Goal: Task Accomplishment & Management: Manage account settings

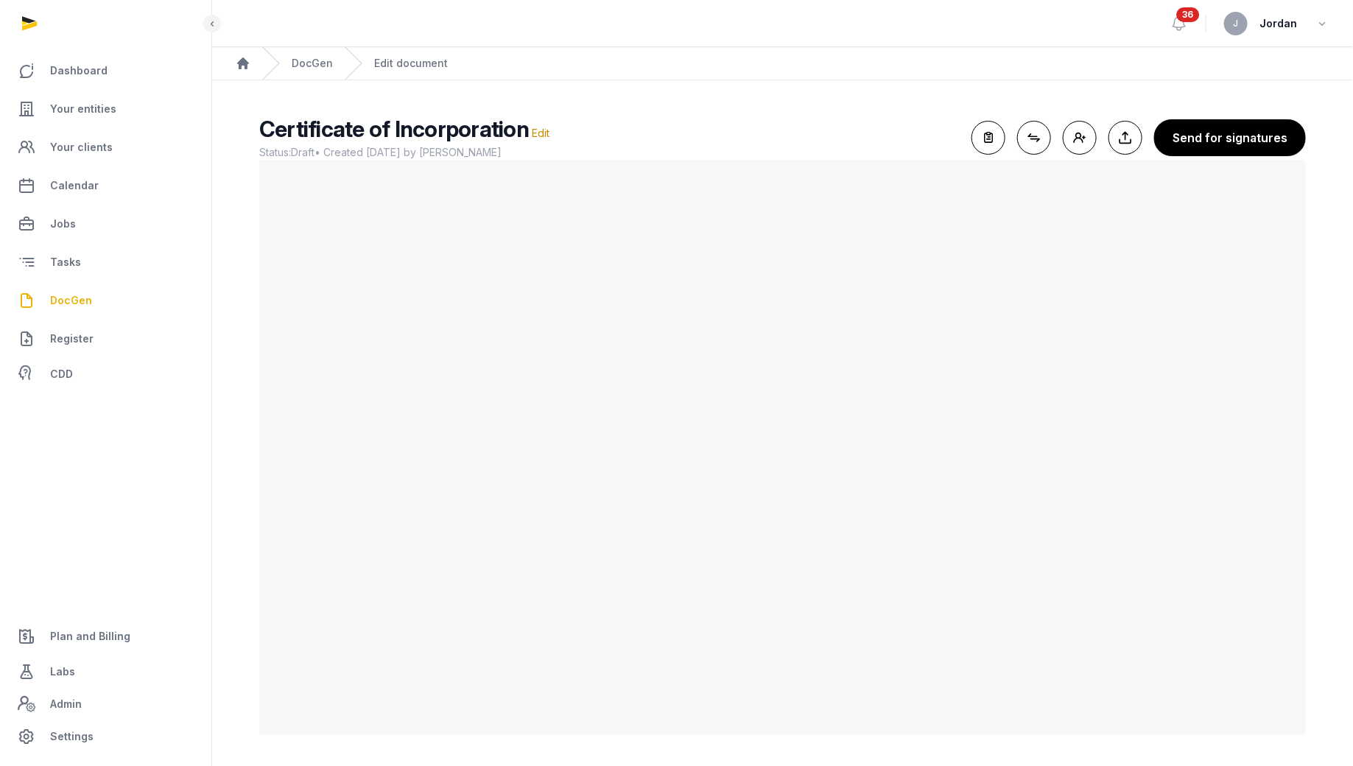
click at [890, 76] on ol "Home DocGen Edit document" at bounding box center [782, 63] width 1140 height 32
click at [302, 65] on link "DocGen" at bounding box center [312, 63] width 41 height 15
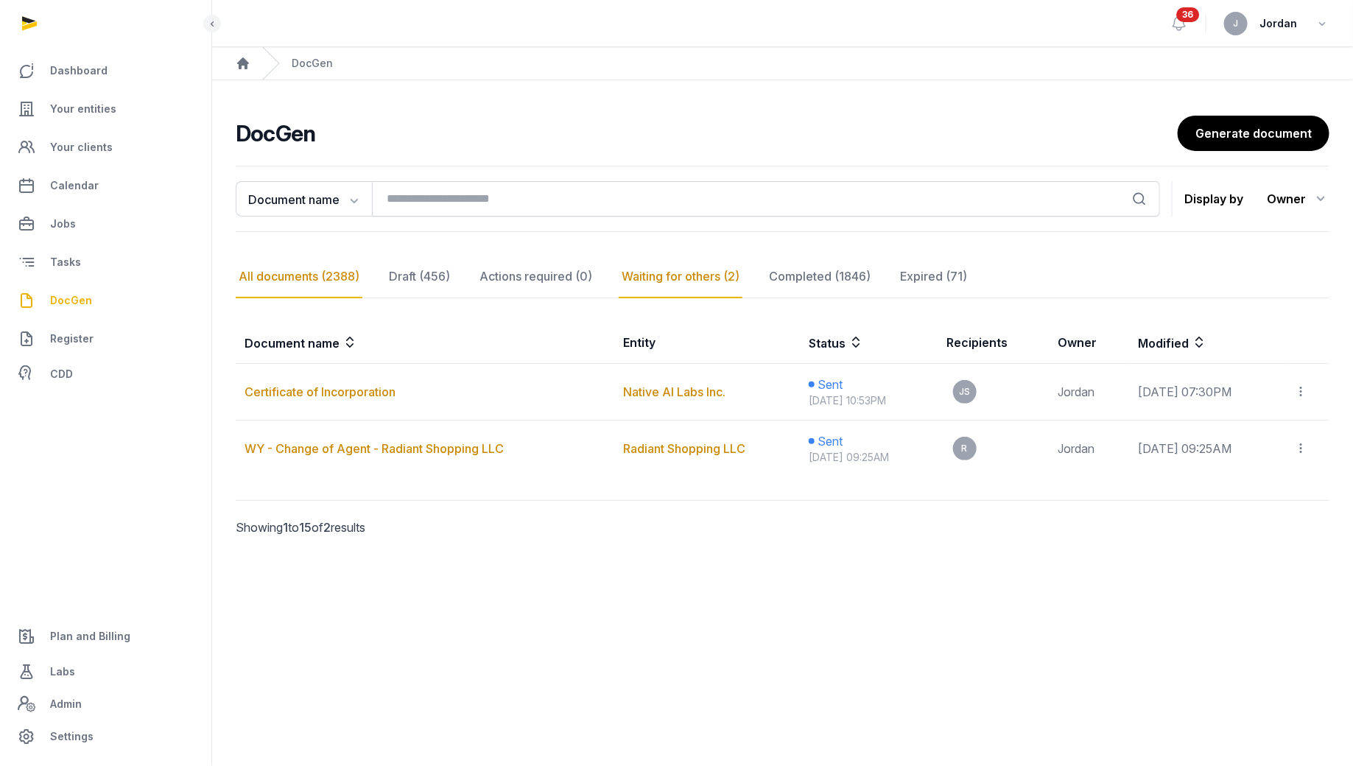
click at [333, 272] on div "All documents (2388)" at bounding box center [299, 276] width 127 height 43
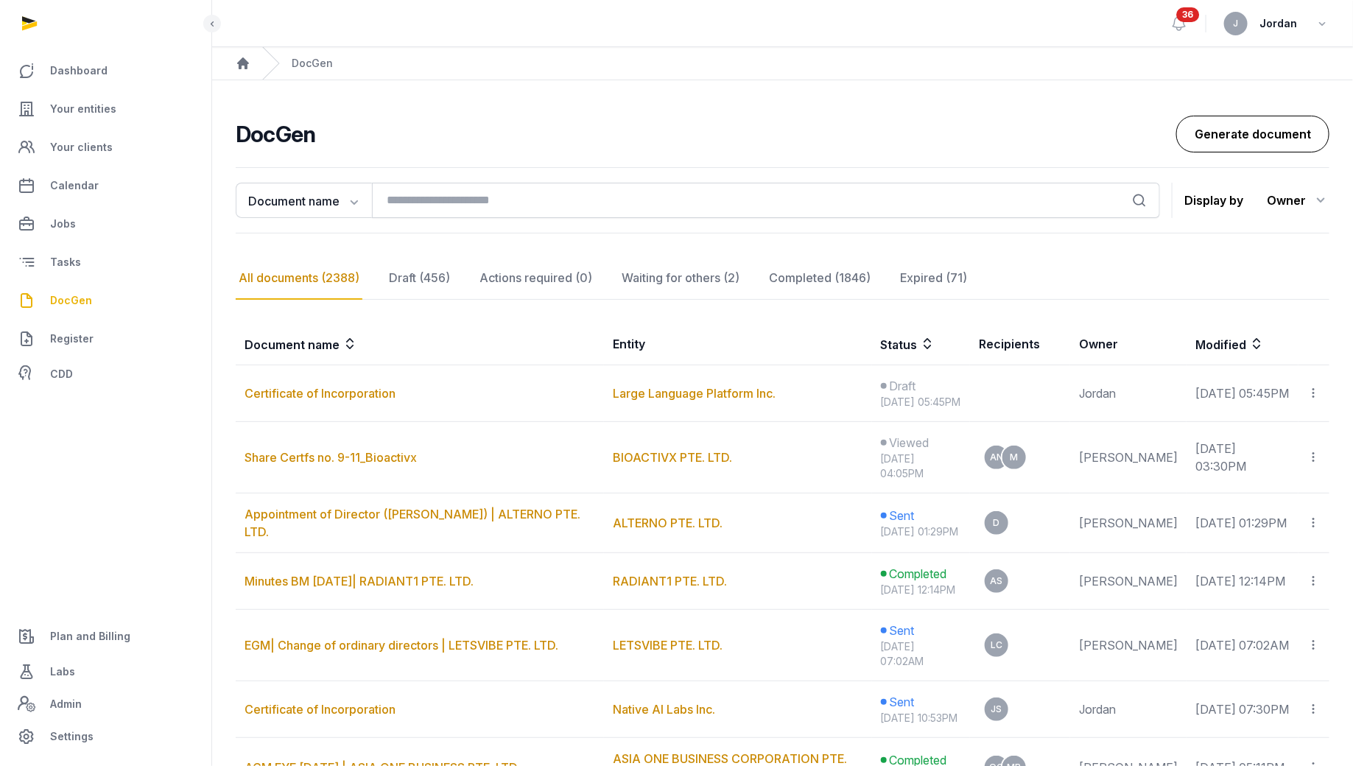
click at [1082, 130] on link "Generate document" at bounding box center [1252, 134] width 153 height 37
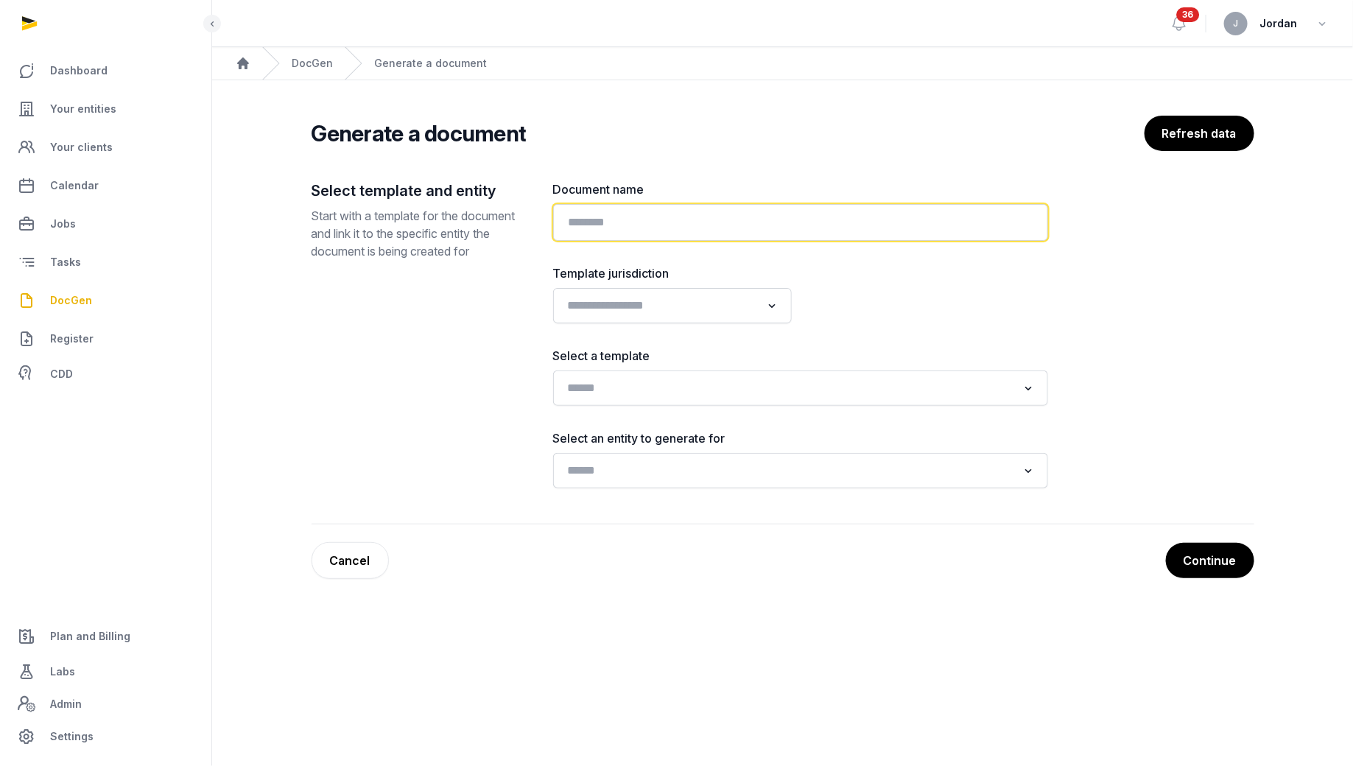
click at [912, 237] on input "text" at bounding box center [800, 222] width 495 height 37
click at [836, 222] on input "**********" at bounding box center [800, 222] width 495 height 37
type input "**********"
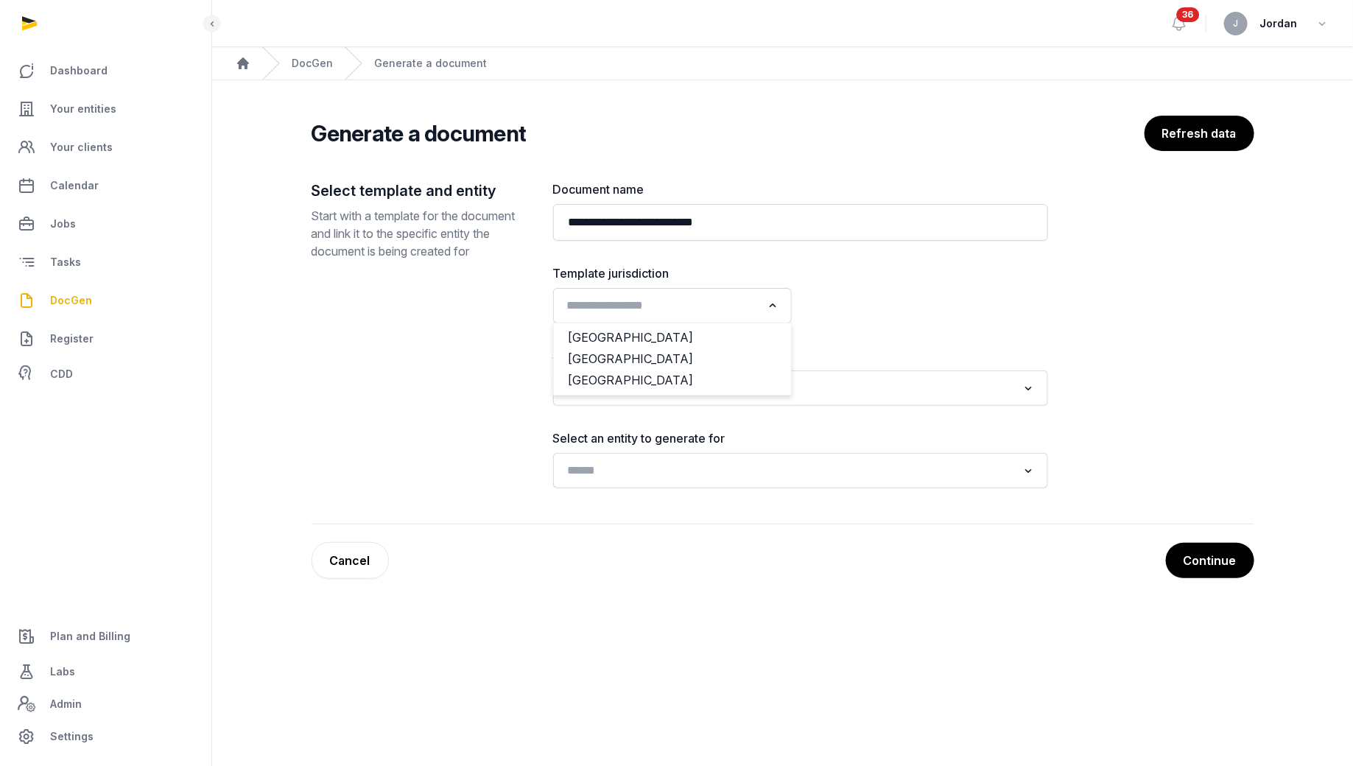
click at [755, 297] on input "Search for option" at bounding box center [662, 305] width 200 height 21
click at [689, 378] on li "[GEOGRAPHIC_DATA]" at bounding box center [672, 380] width 237 height 21
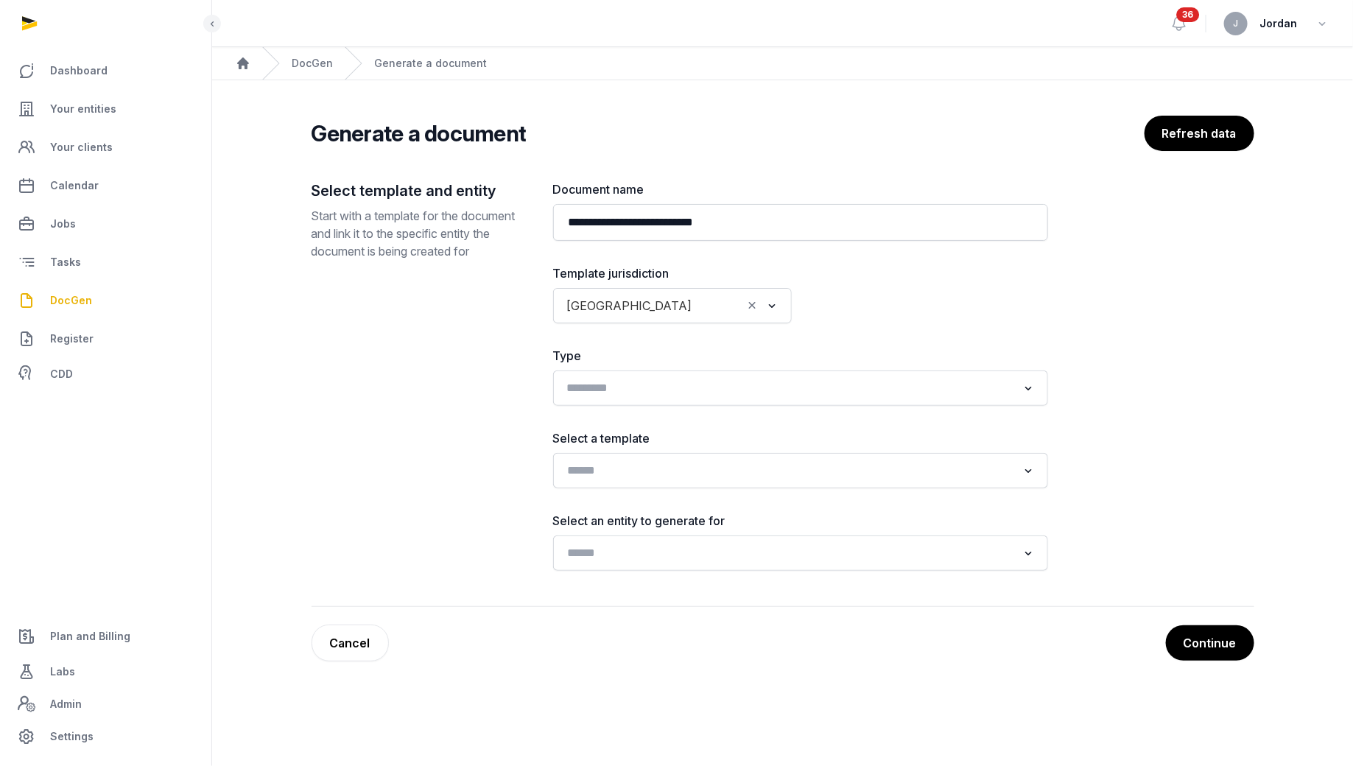
click at [673, 394] on input "Search for option" at bounding box center [790, 388] width 456 height 21
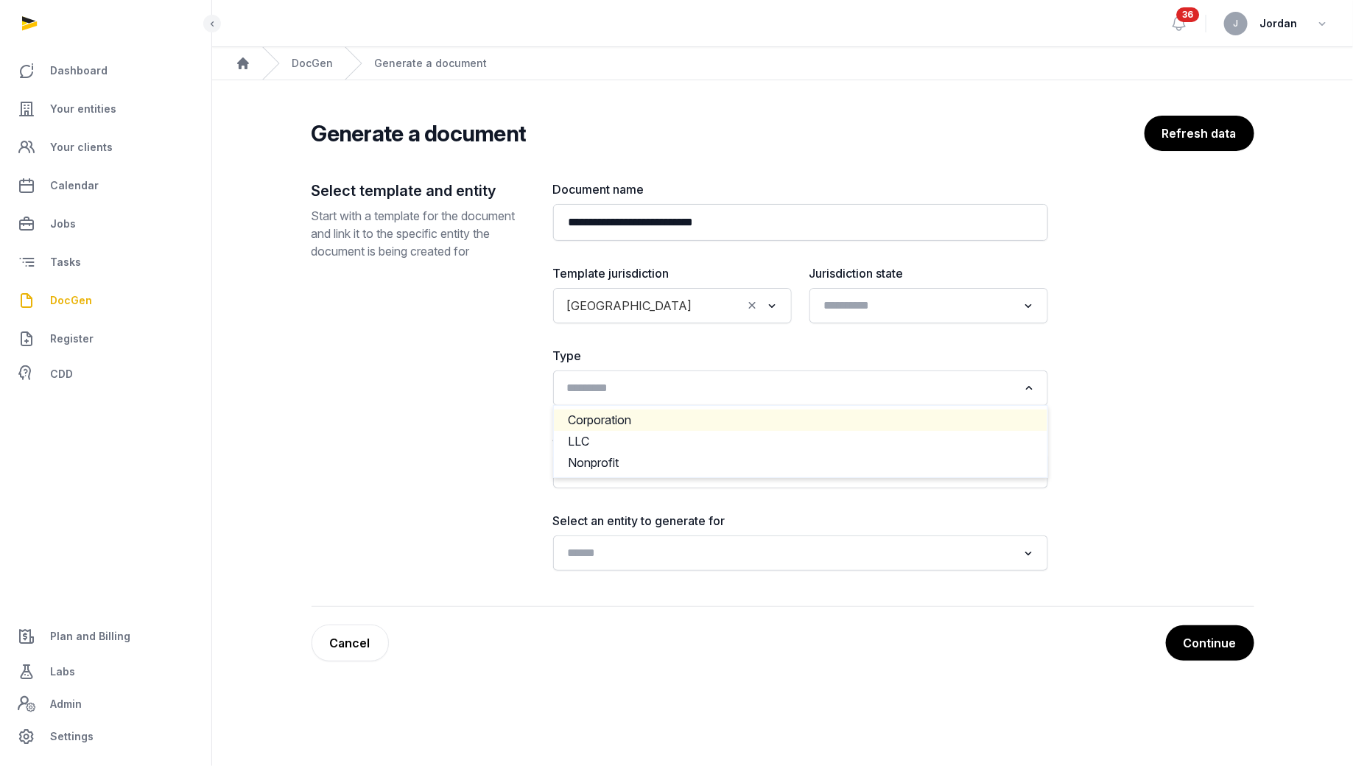
click at [655, 417] on li "Corporation" at bounding box center [800, 419] width 493 height 21
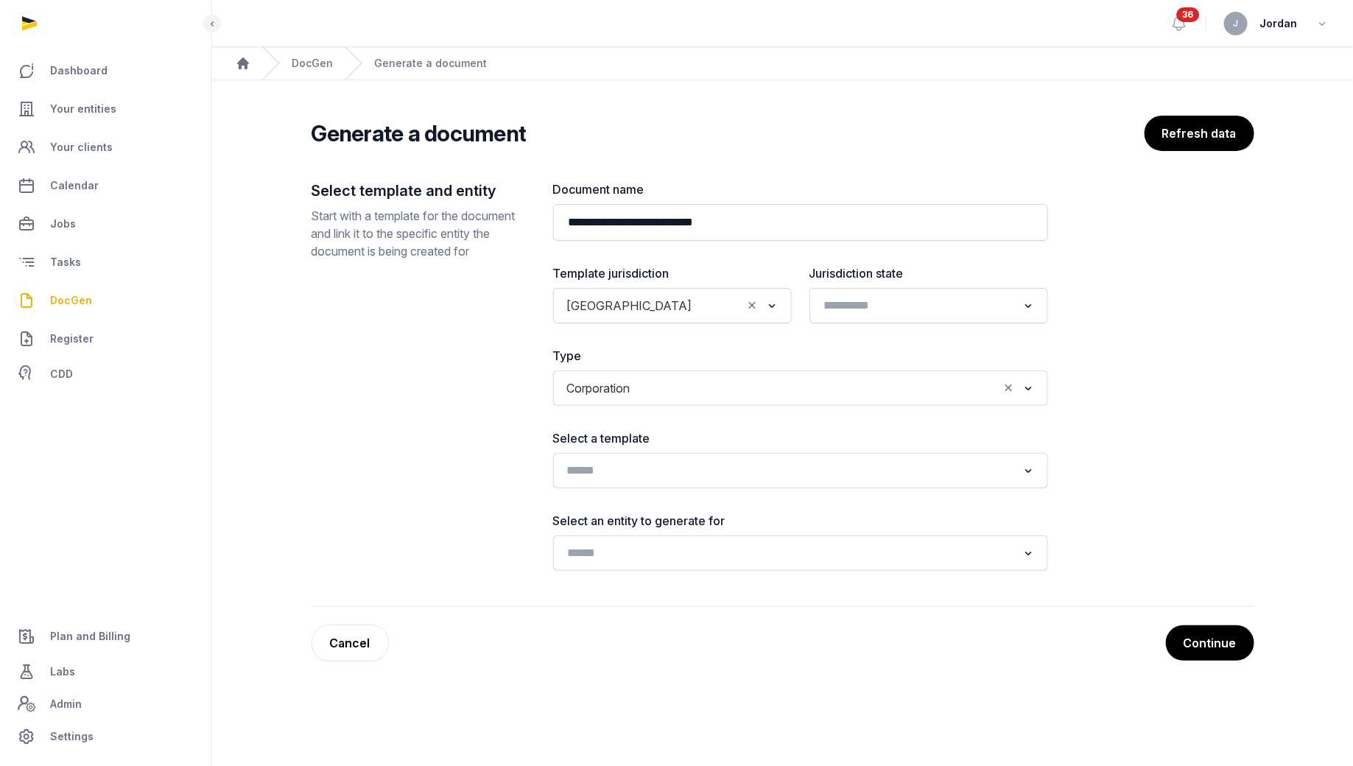
click at [646, 458] on div "Search for option" at bounding box center [789, 469] width 459 height 24
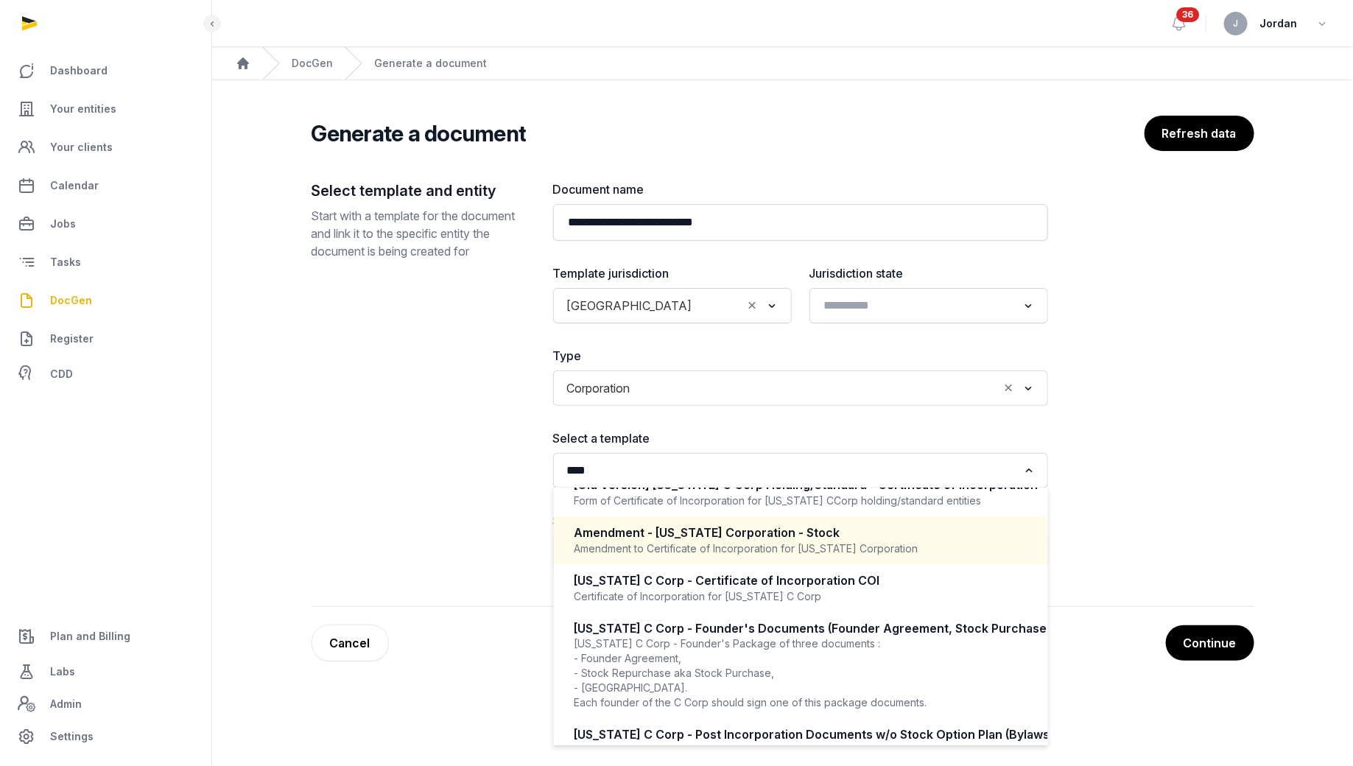
scroll to position [26, 0]
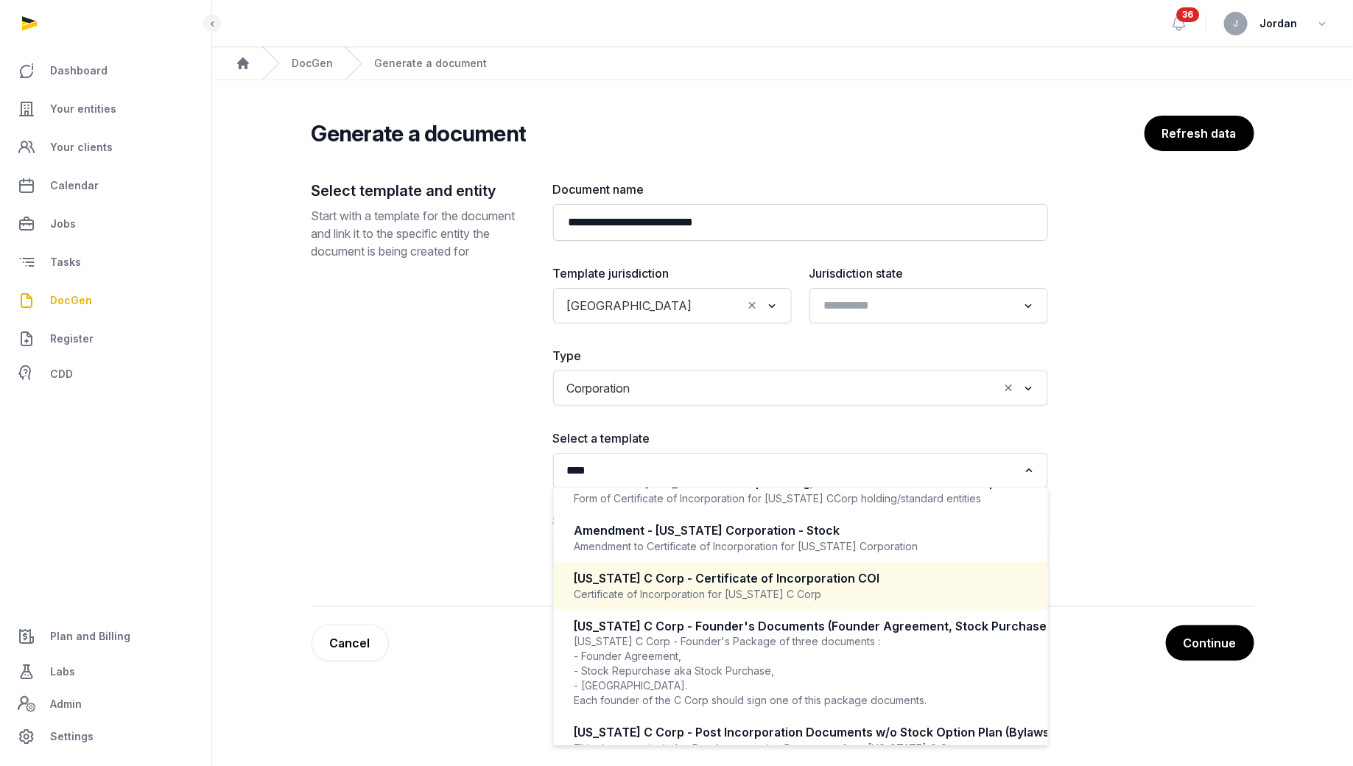
click at [671, 584] on div "Delaware C Corp - Certificate of Incorporation COI" at bounding box center [800, 578] width 452 height 17
type input "****"
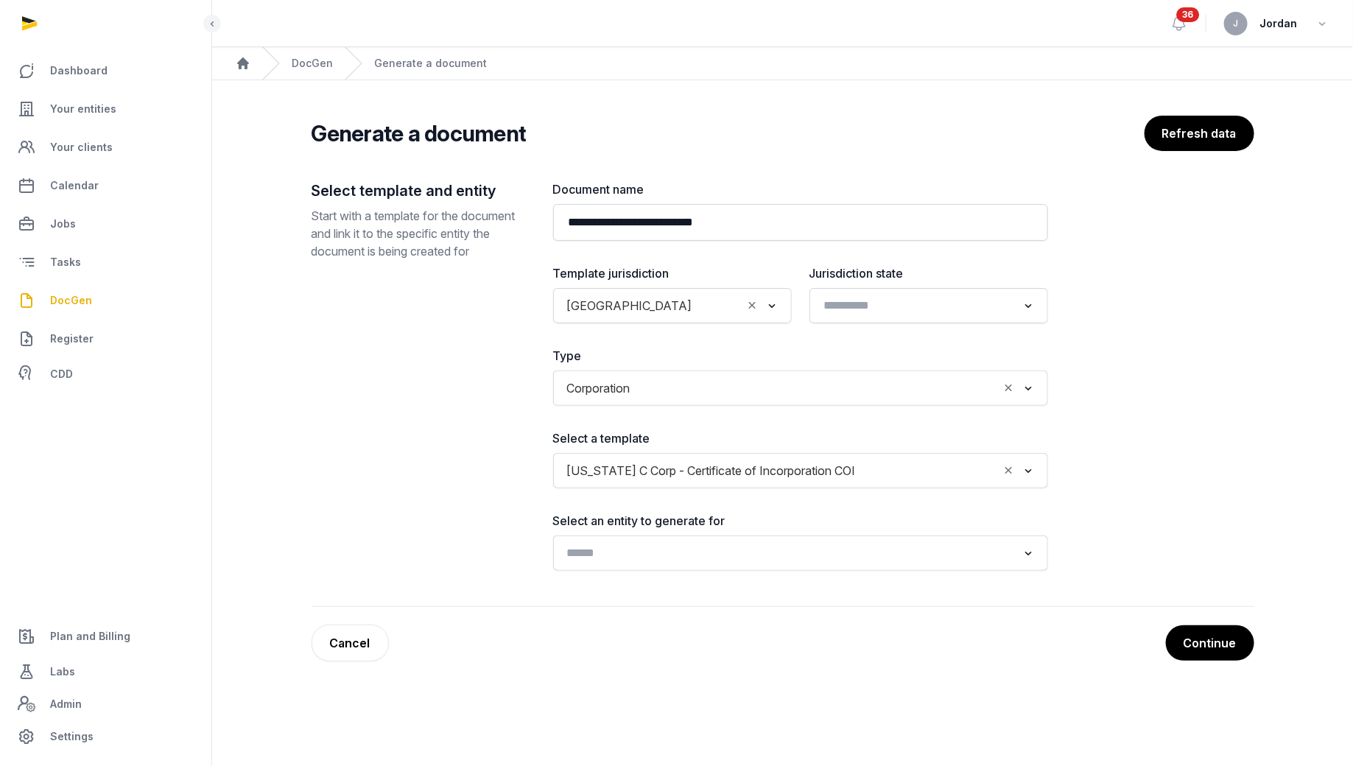
click at [675, 563] on div "Loading..." at bounding box center [800, 553] width 480 height 27
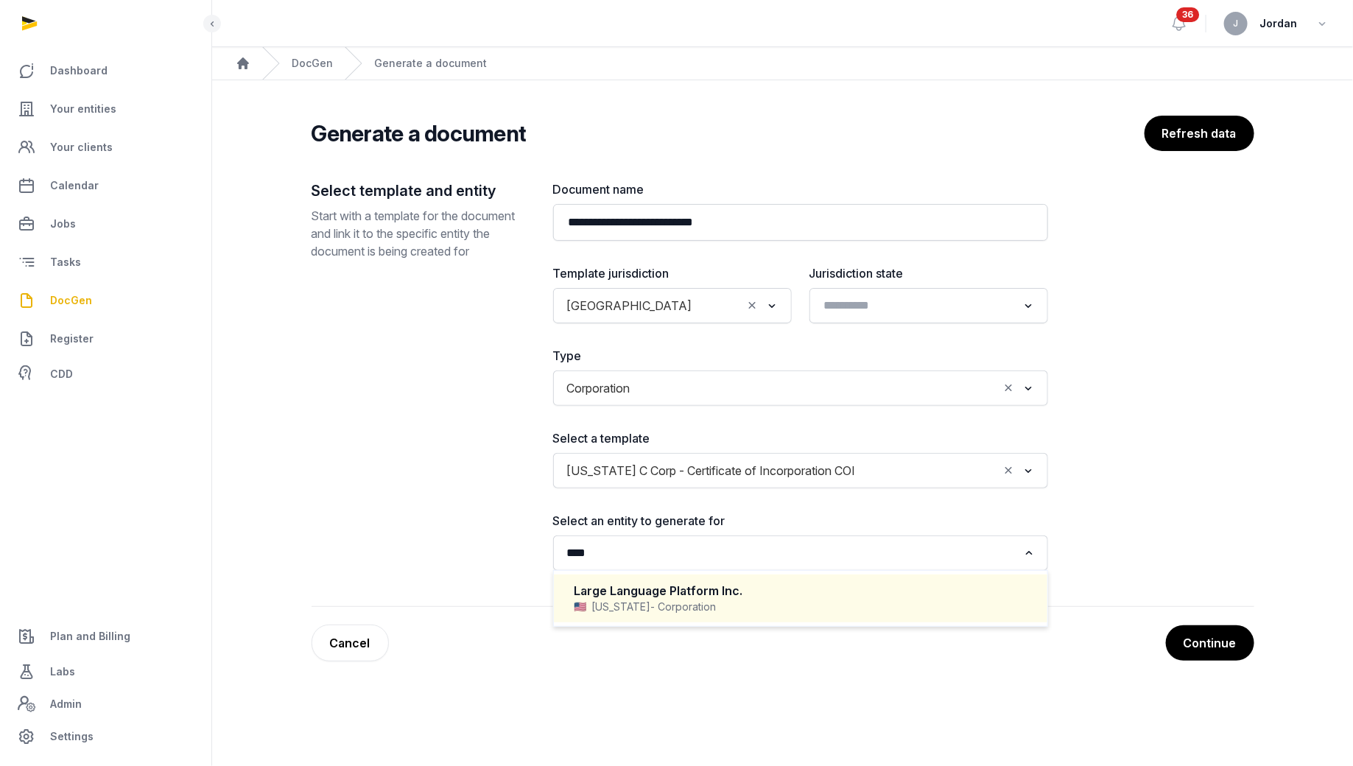
click at [607, 600] on div "Delaware - Corporation" at bounding box center [800, 606] width 452 height 15
type input "****"
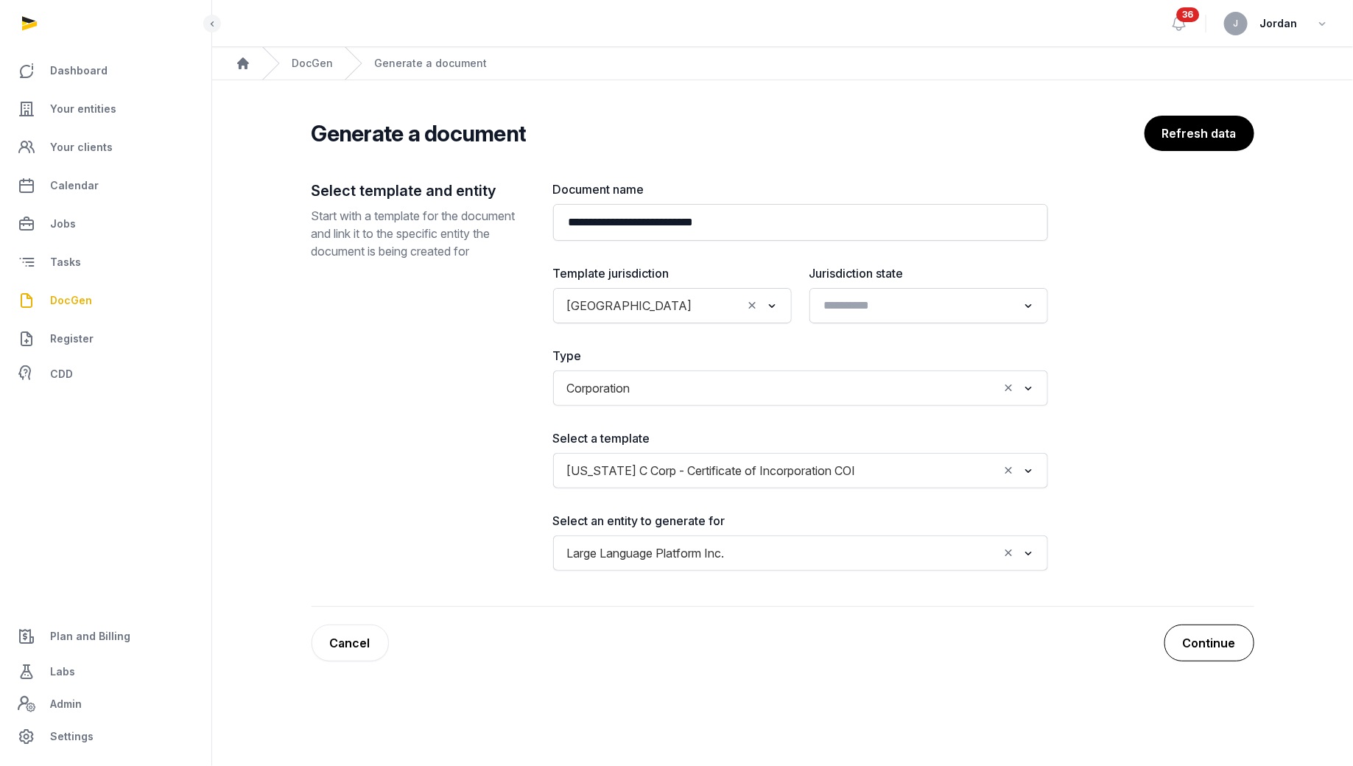
click at [1082, 612] on button "Continue" at bounding box center [1209, 642] width 90 height 37
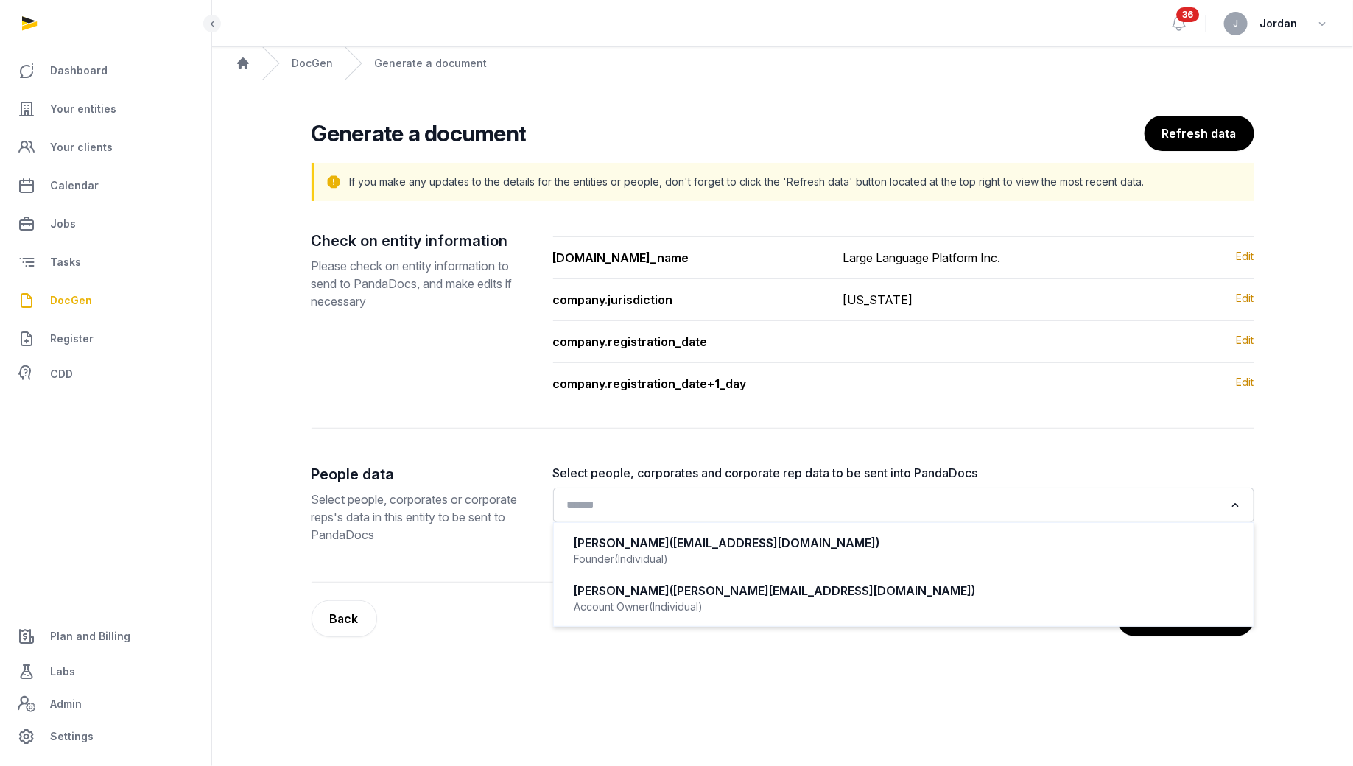
click at [1054, 507] on input "Search for option" at bounding box center [893, 505] width 662 height 21
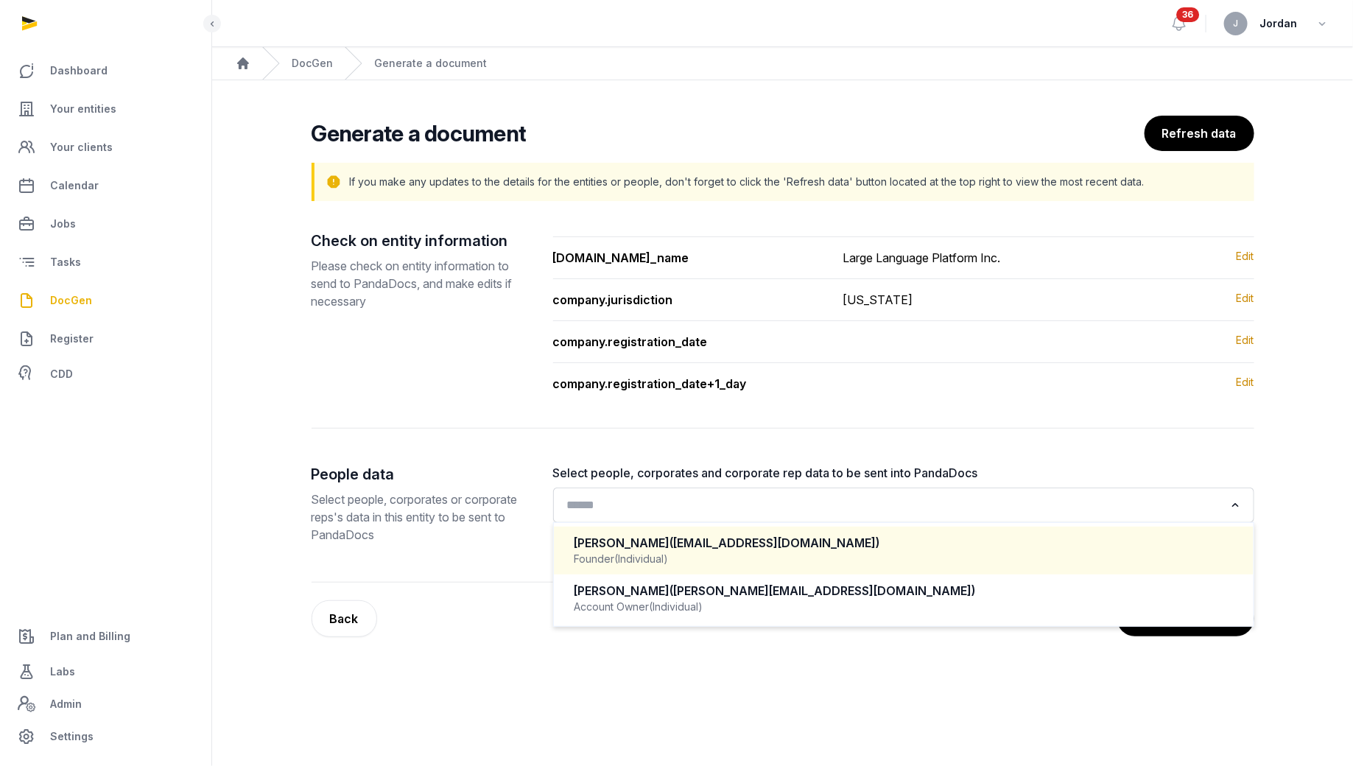
click at [878, 537] on span "(gagandeeptinna@googlemail.com)" at bounding box center [775, 542] width 210 height 15
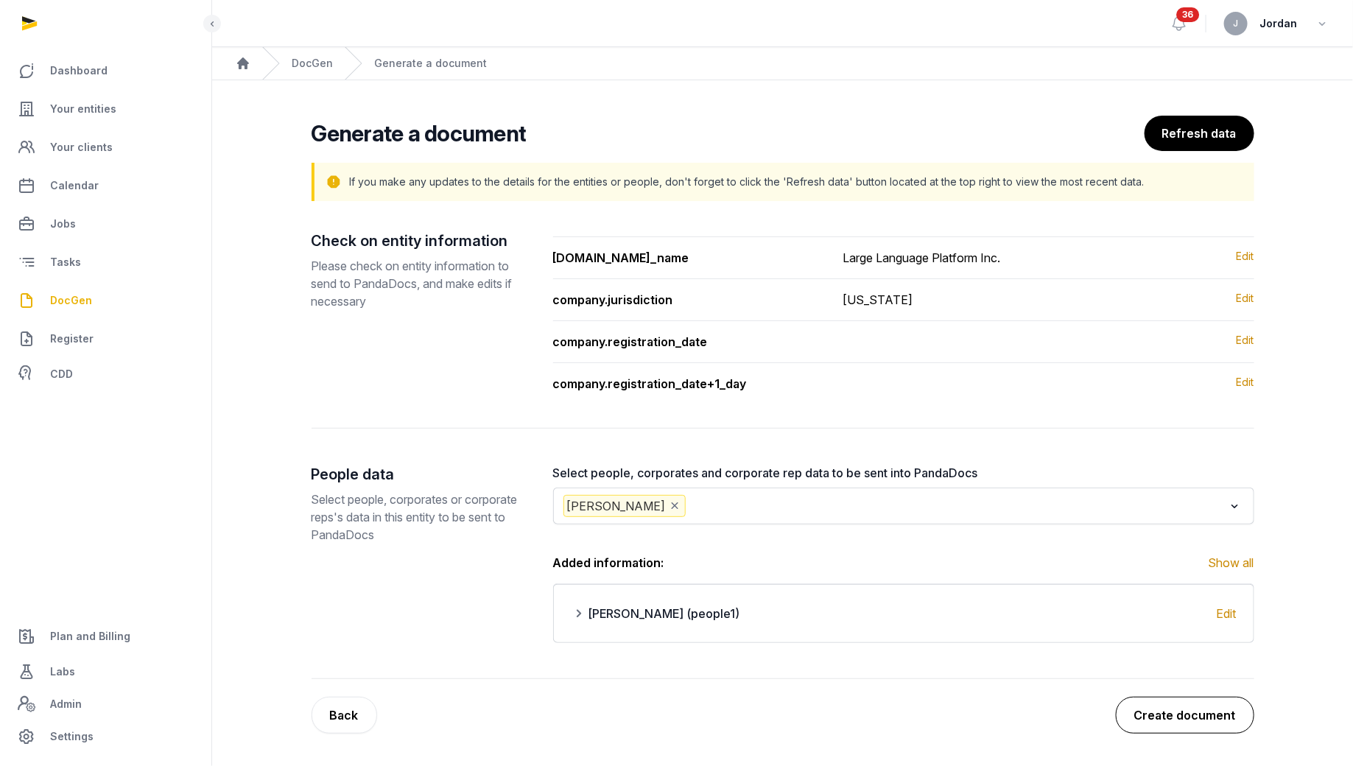
click at [1082, 612] on button "Create document" at bounding box center [1184, 715] width 138 height 37
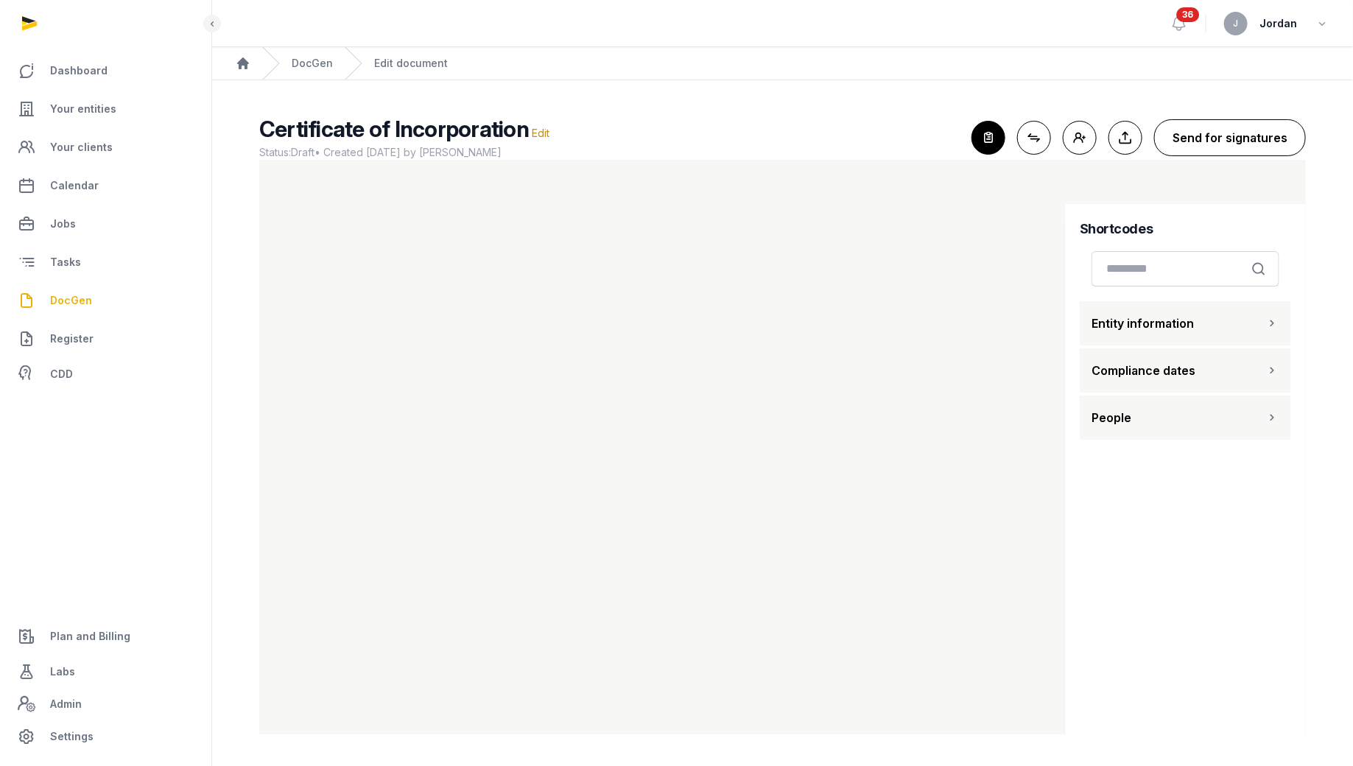
click at [1082, 138] on button "Send for signatures" at bounding box center [1230, 137] width 152 height 37
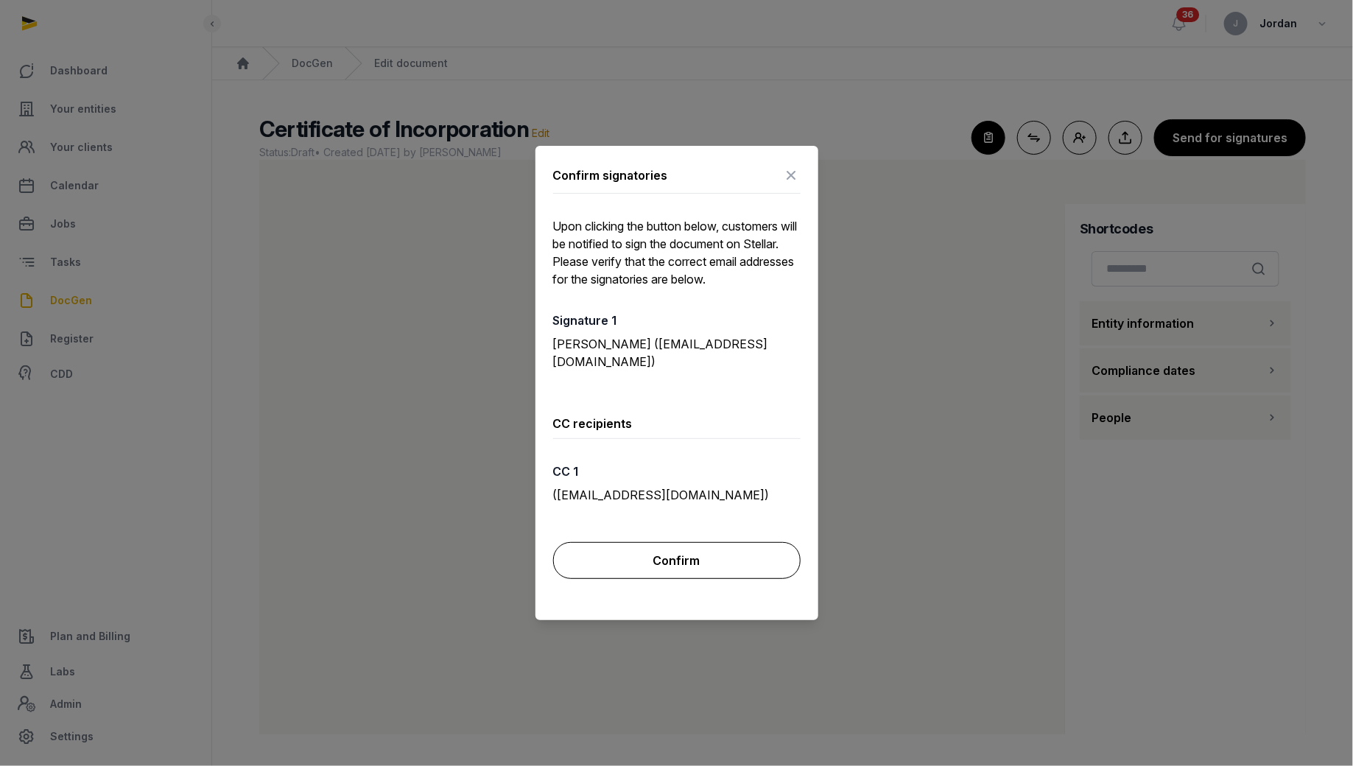
click at [660, 560] on button "Confirm" at bounding box center [676, 560] width 247 height 37
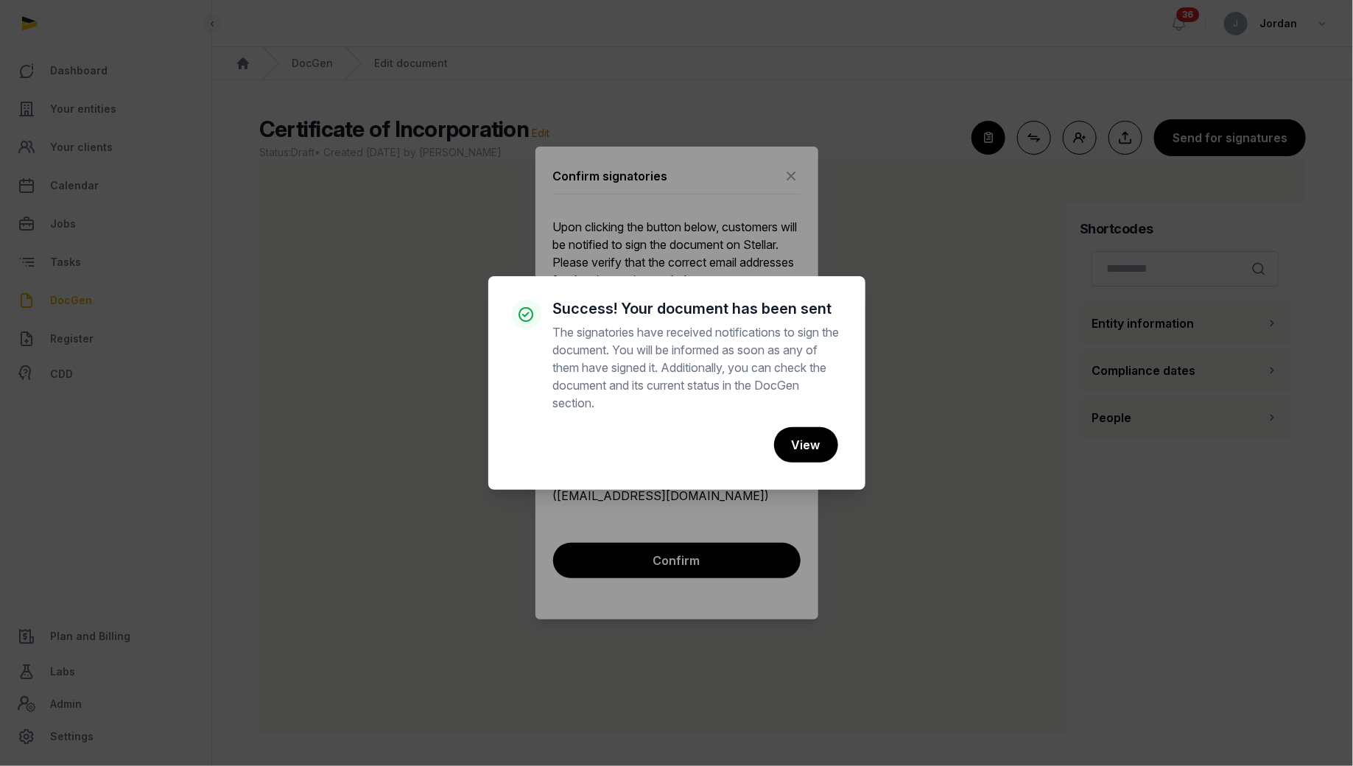
click at [776, 240] on div "× Success! Your document has been sent The signatories have received notificati…" at bounding box center [676, 383] width 1353 height 766
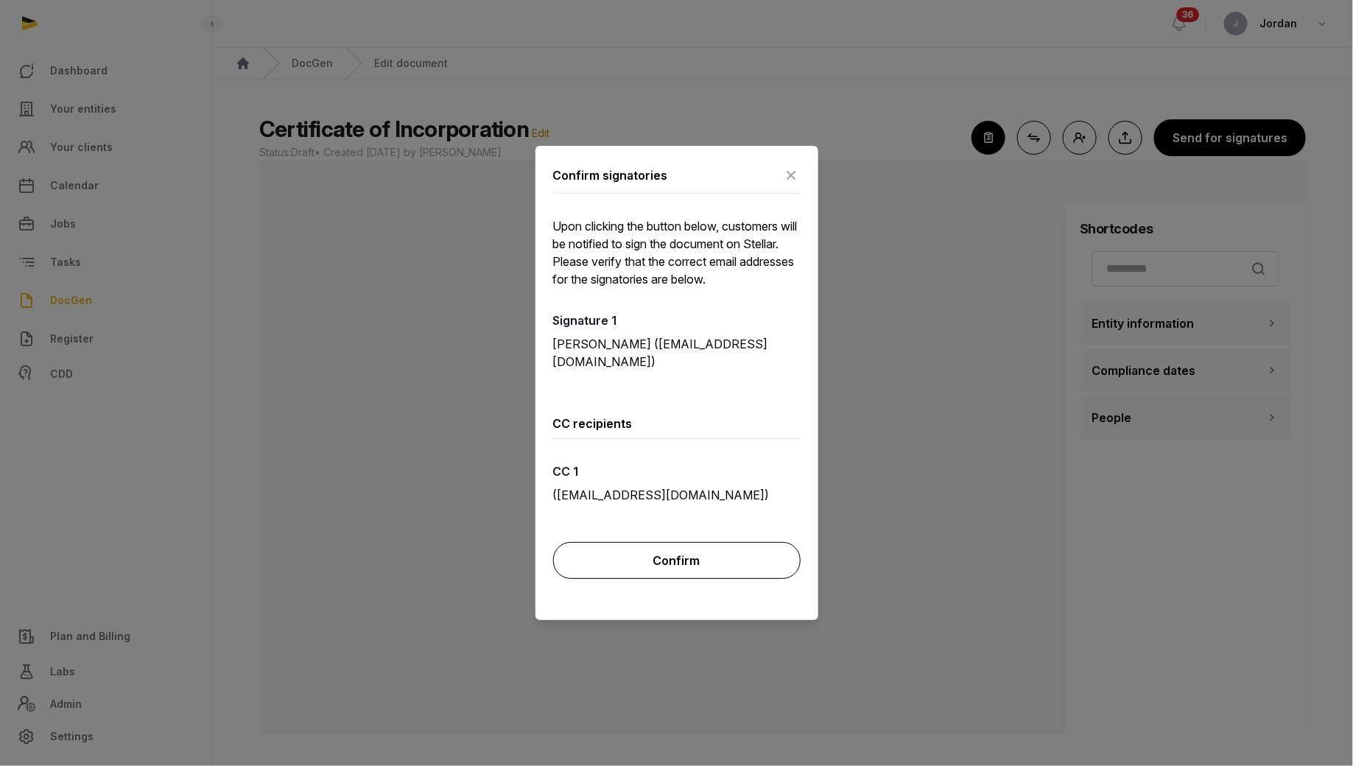
click at [684, 546] on button "Confirm" at bounding box center [676, 560] width 247 height 37
click at [677, 565] on button "Confirm" at bounding box center [676, 560] width 247 height 37
click at [738, 564] on button "Confirm" at bounding box center [676, 560] width 247 height 37
click at [71, 300] on div at bounding box center [676, 383] width 1353 height 766
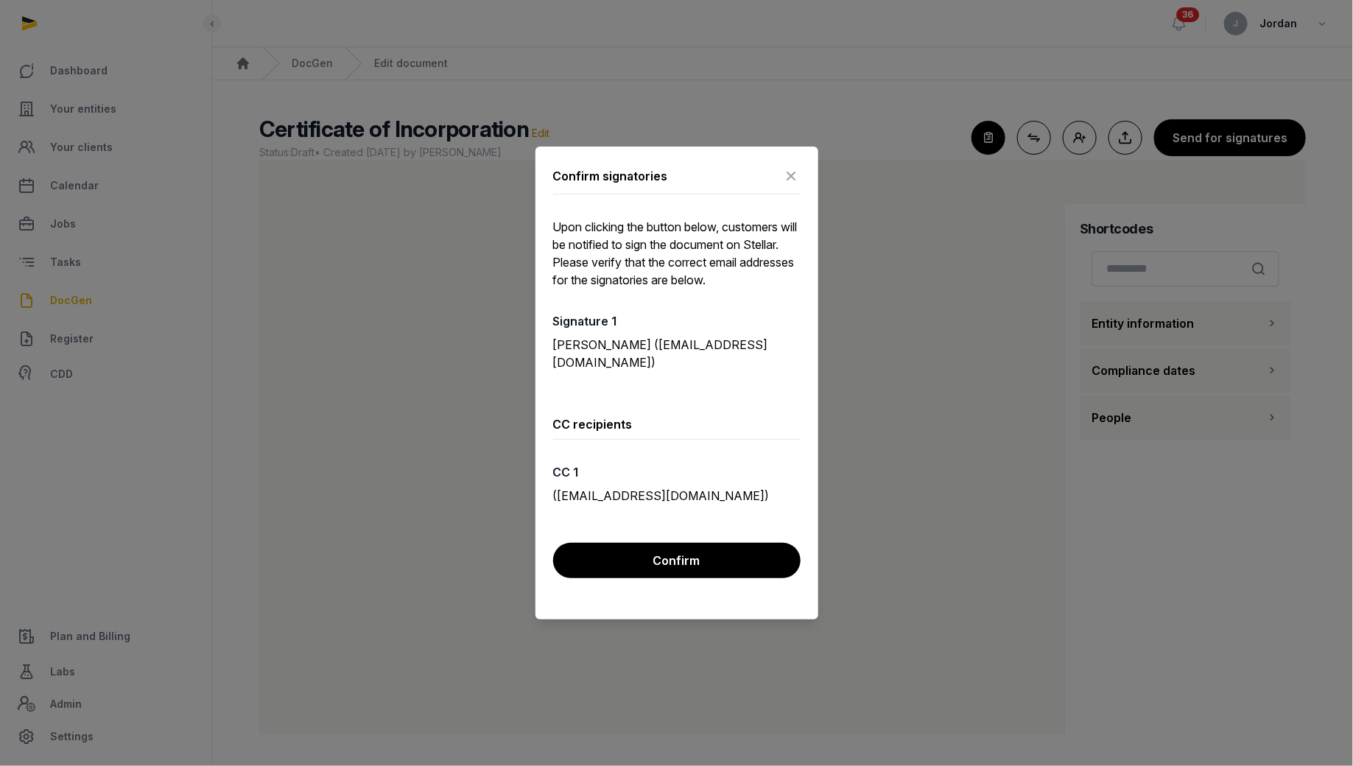
click at [71, 300] on div at bounding box center [676, 383] width 1353 height 766
click at [792, 177] on icon at bounding box center [792, 176] width 18 height 24
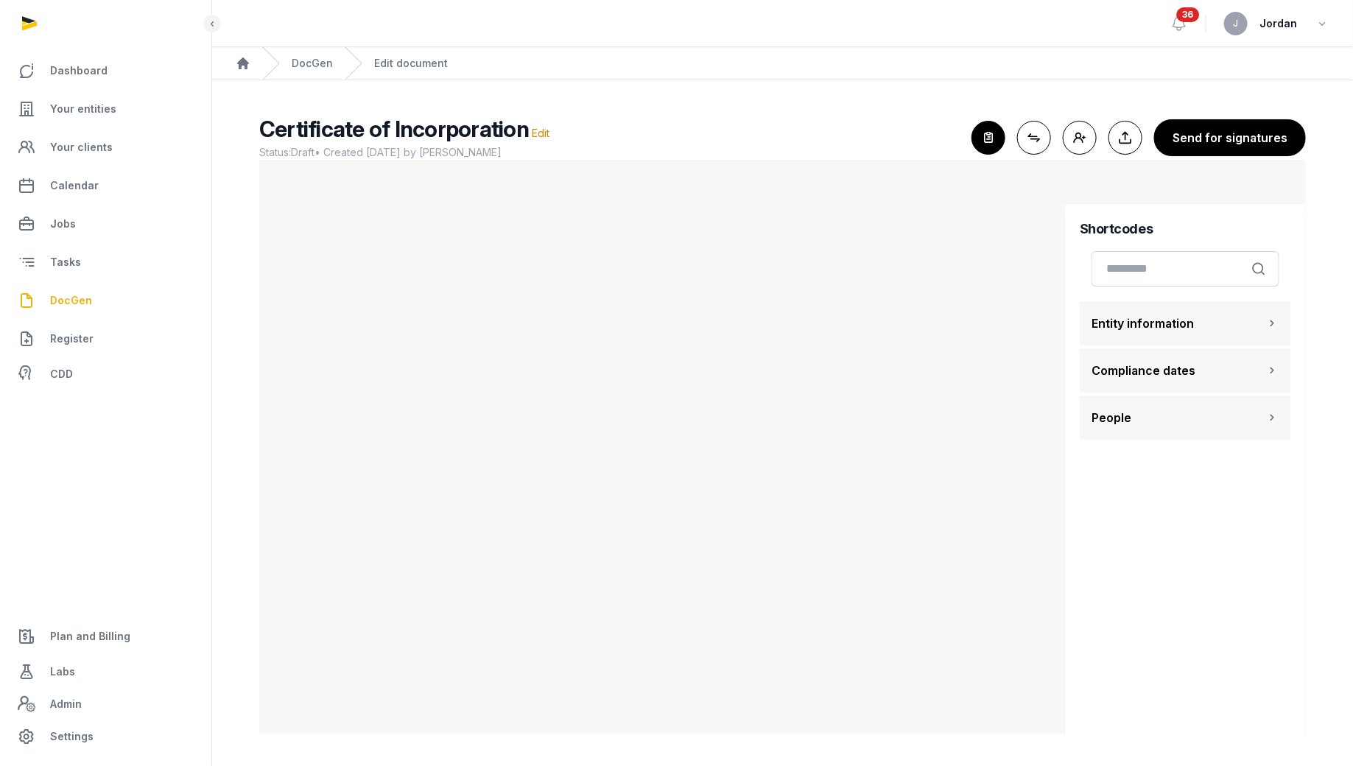
click at [68, 297] on span "DocGen" at bounding box center [71, 301] width 42 height 18
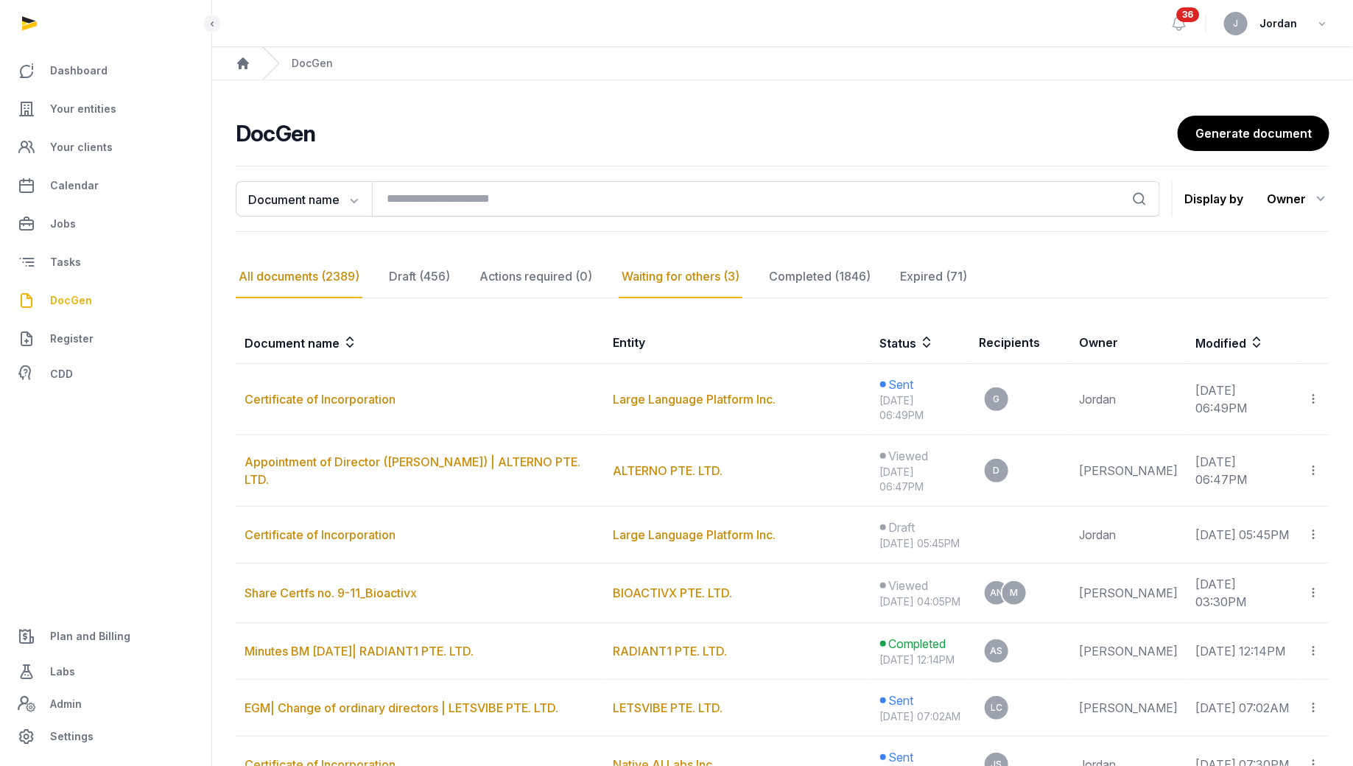
click at [715, 274] on div "Waiting for others (3)" at bounding box center [680, 276] width 124 height 43
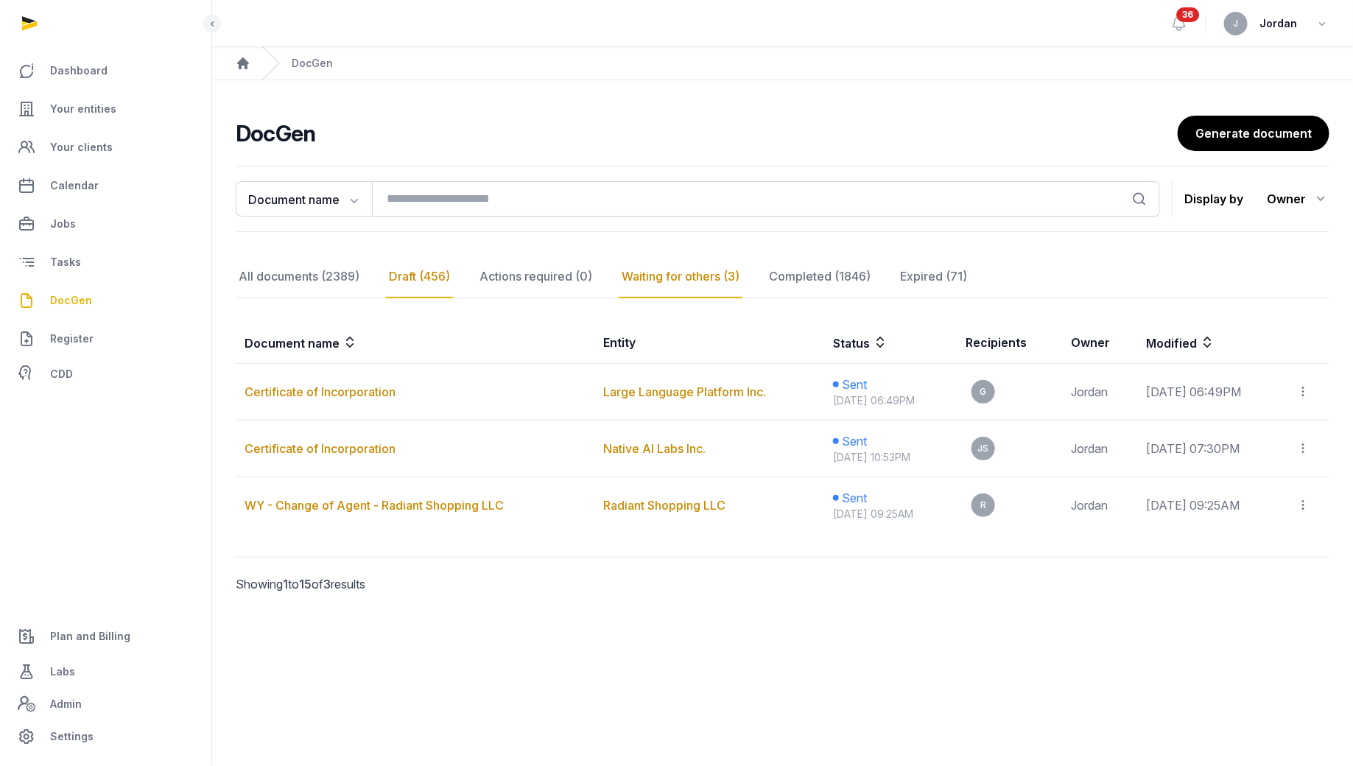
click at [434, 276] on div "Draft (456)" at bounding box center [419, 276] width 67 height 43
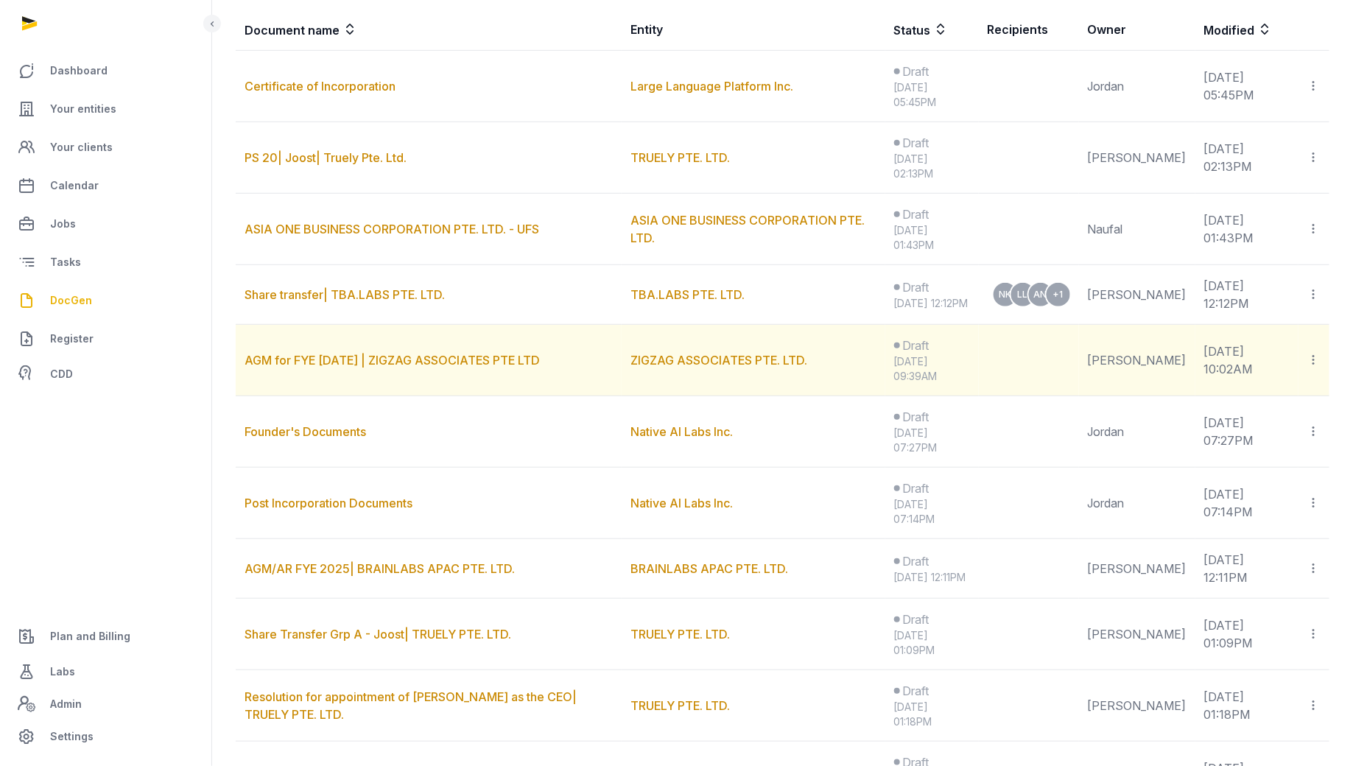
scroll to position [306, 0]
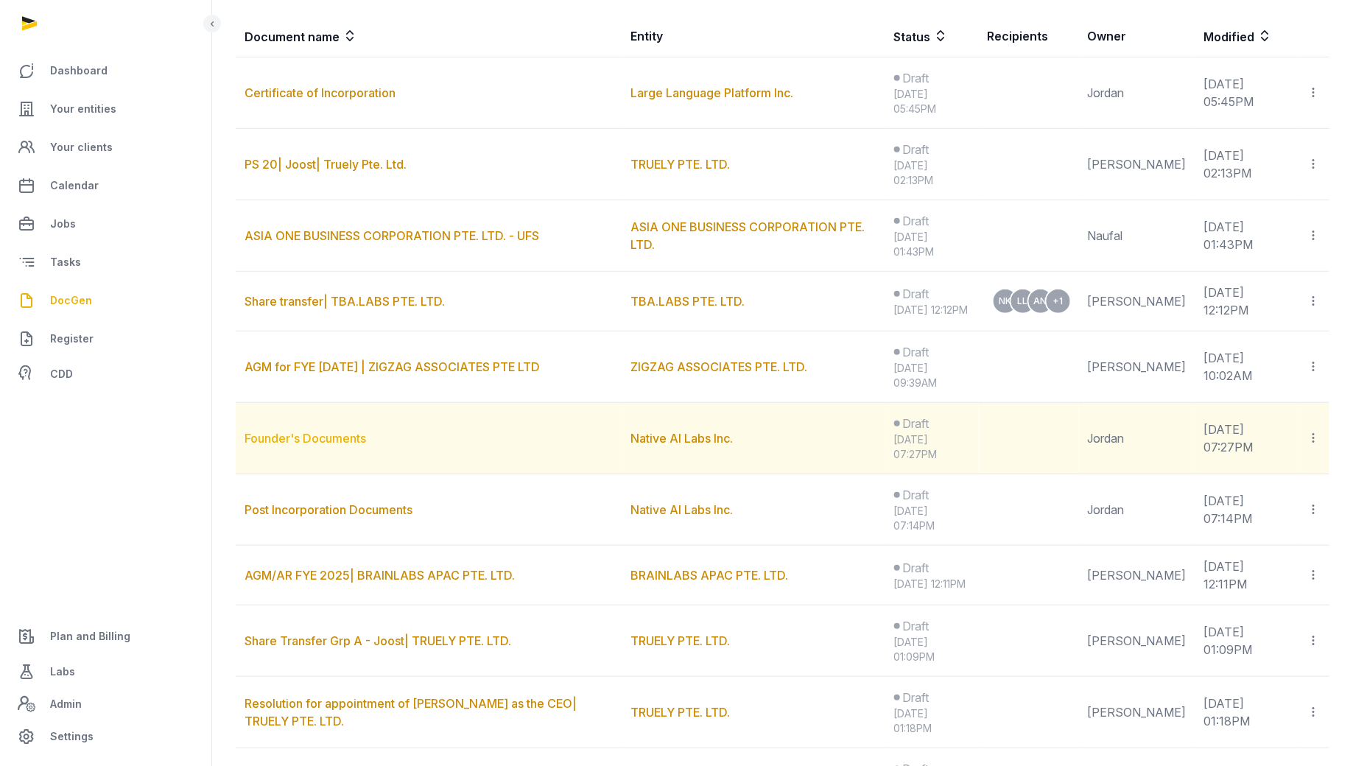
click at [359, 445] on link "Founder's Documents" at bounding box center [304, 438] width 121 height 15
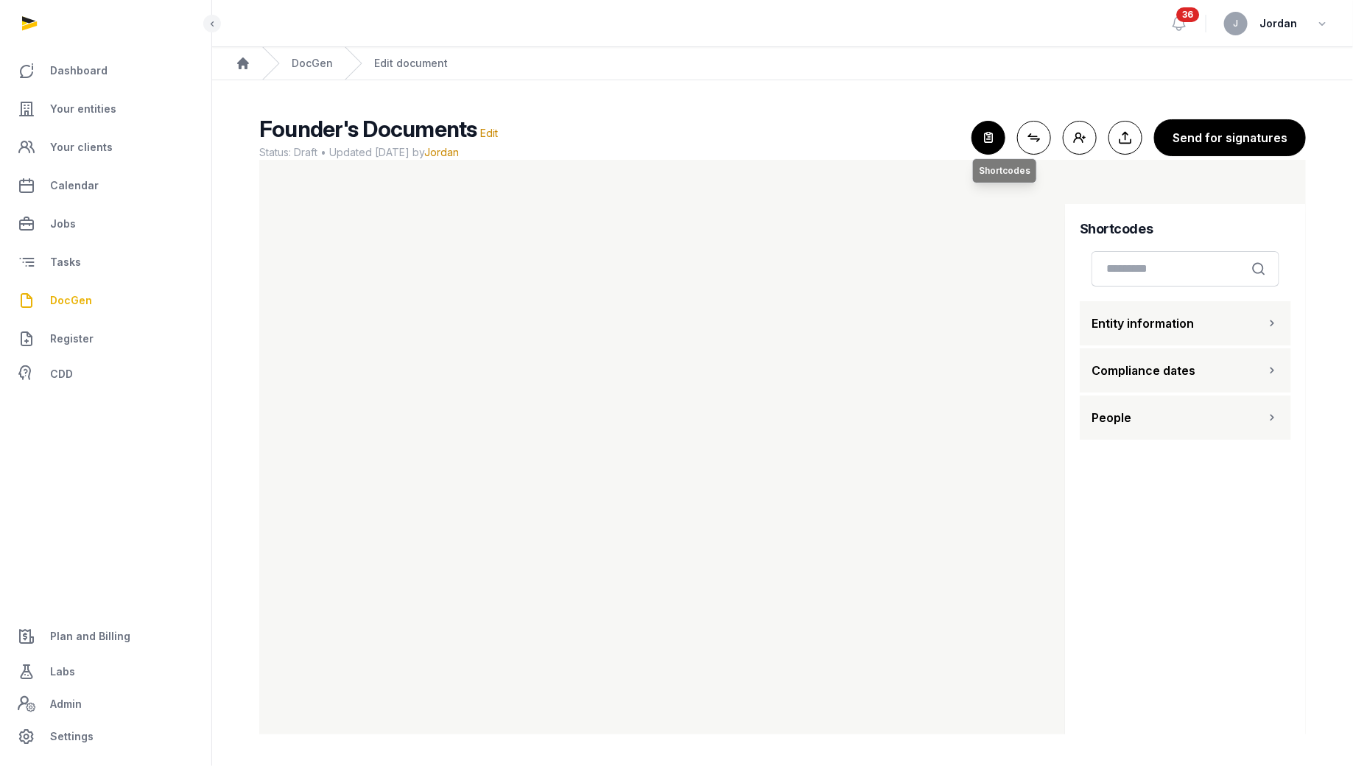
click at [998, 138] on icon "button" at bounding box center [988, 137] width 32 height 32
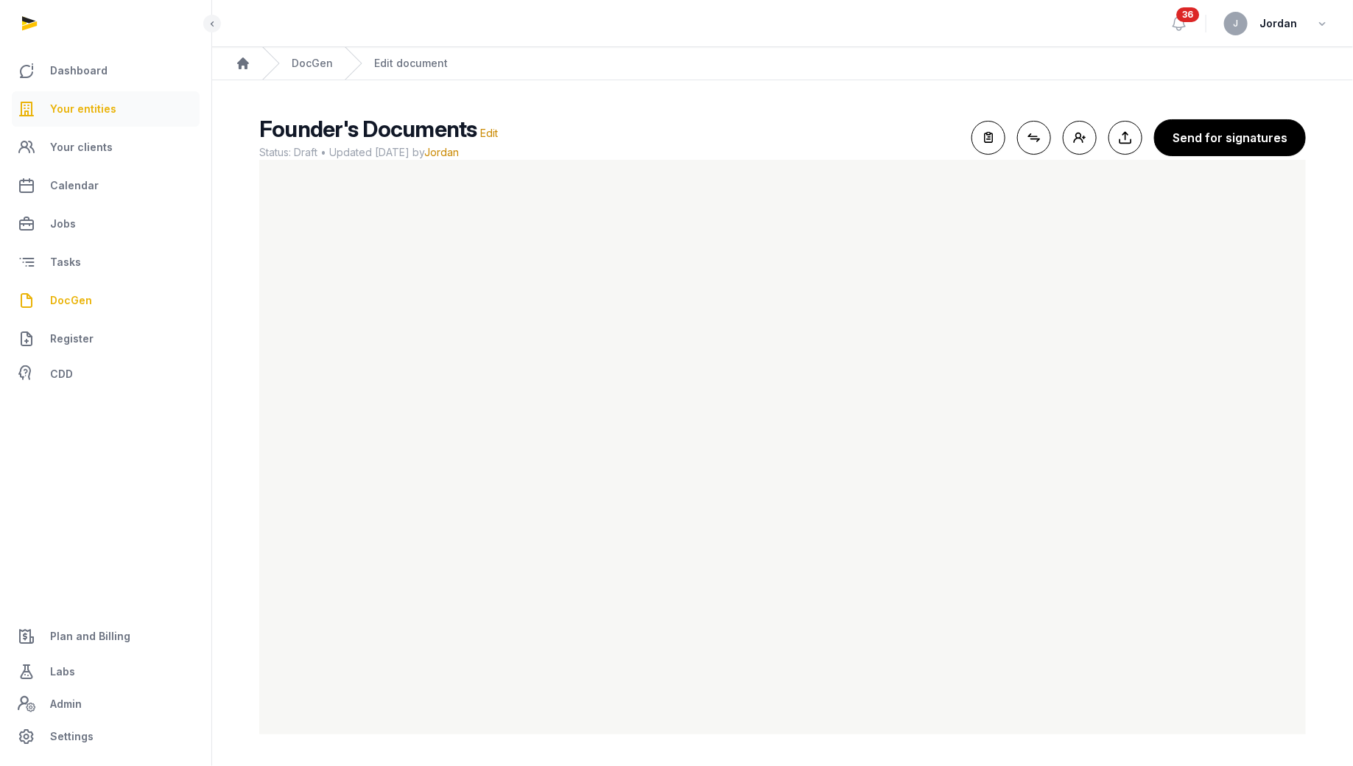
click at [76, 103] on span "Your entities" at bounding box center [83, 109] width 66 height 18
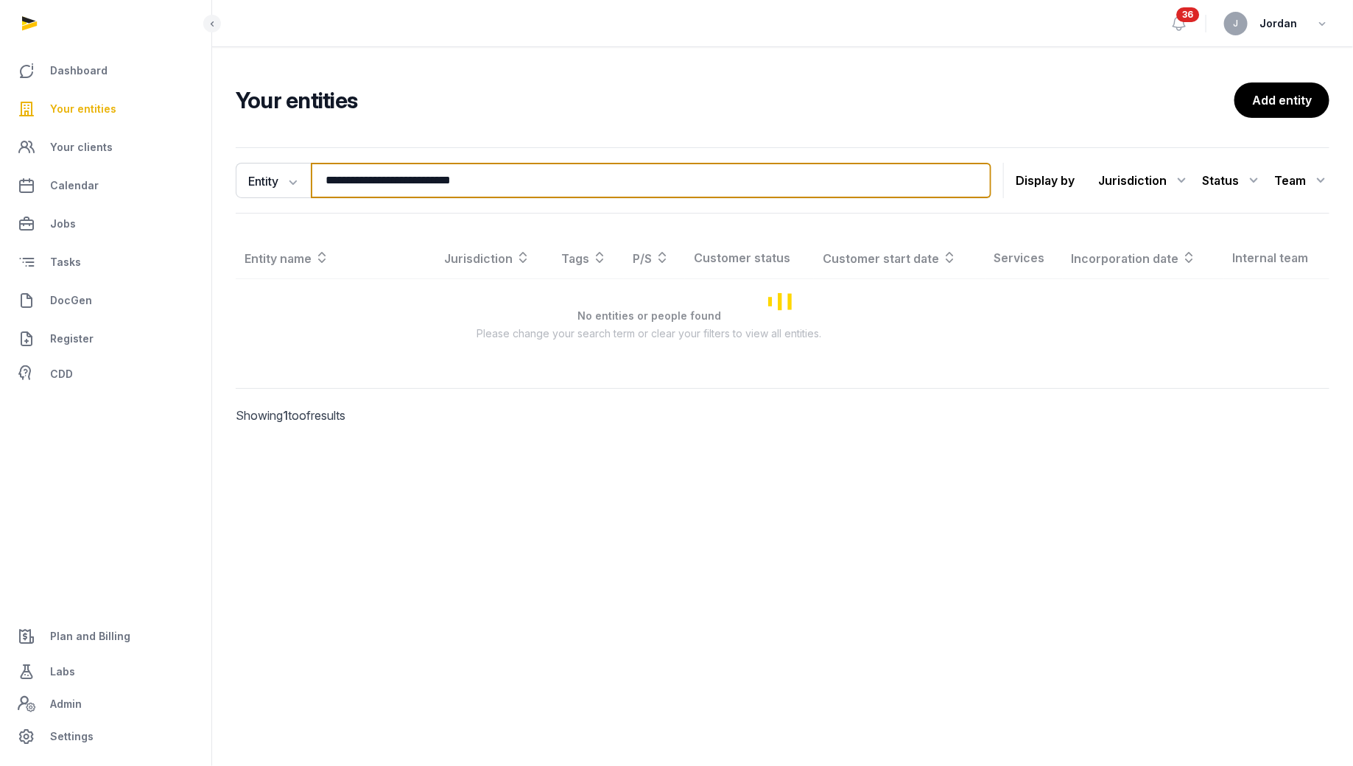
click at [373, 174] on input "**********" at bounding box center [651, 180] width 680 height 35
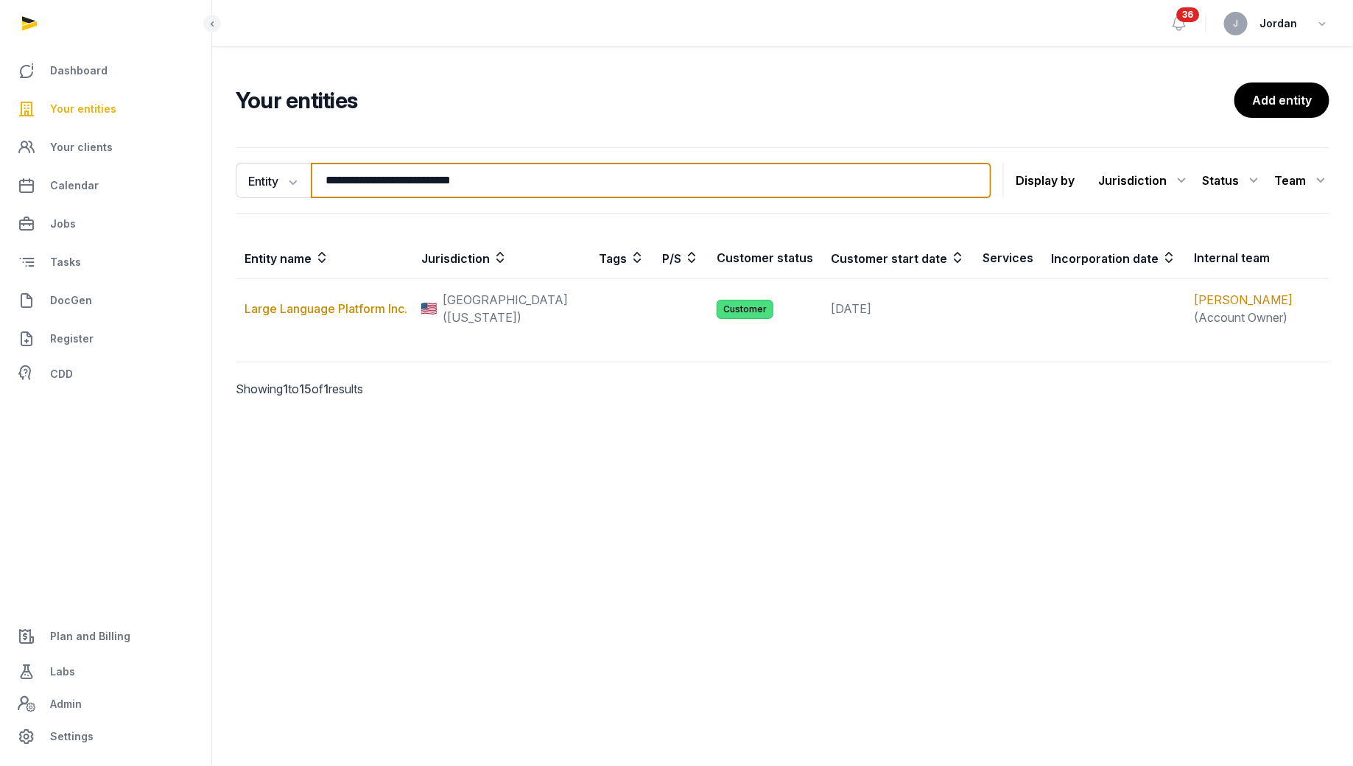
paste input "search"
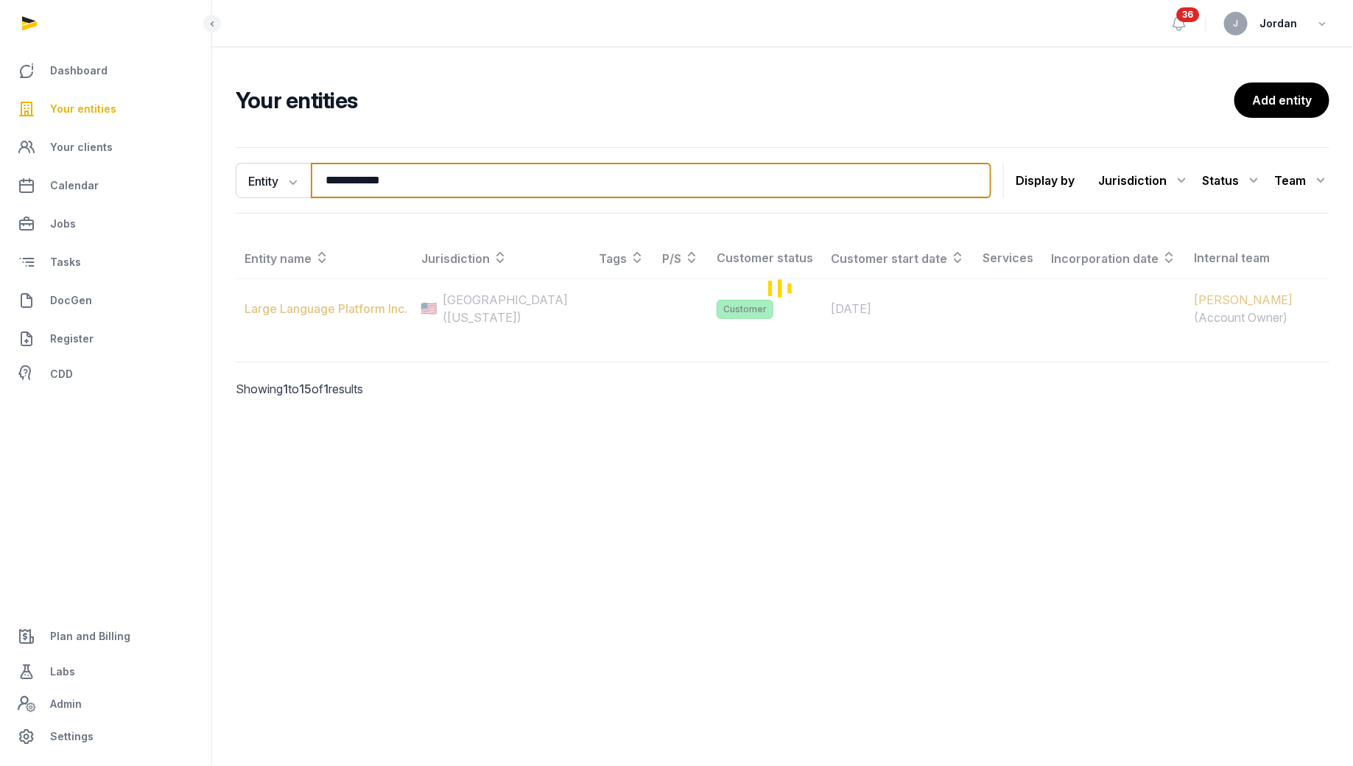
type input "**********"
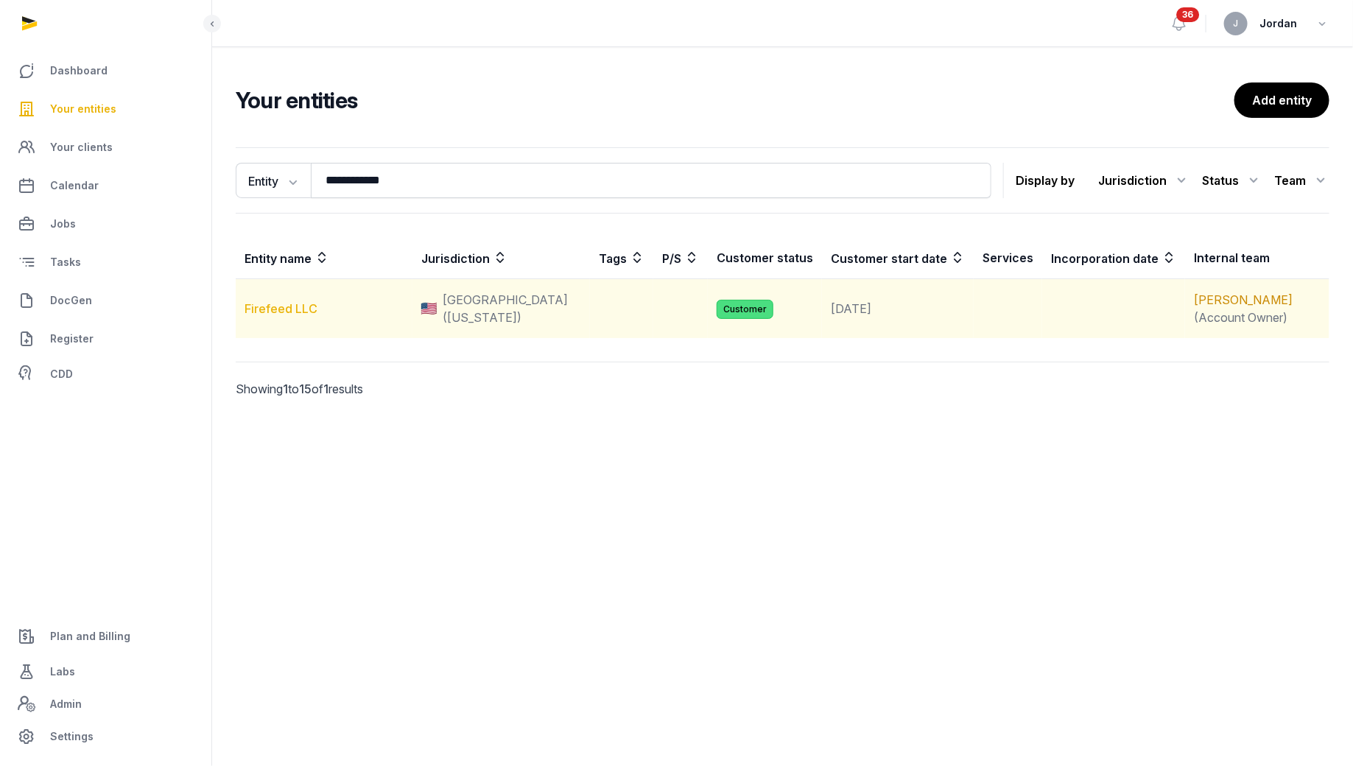
click at [303, 301] on link "Firefeed LLC" at bounding box center [280, 308] width 73 height 15
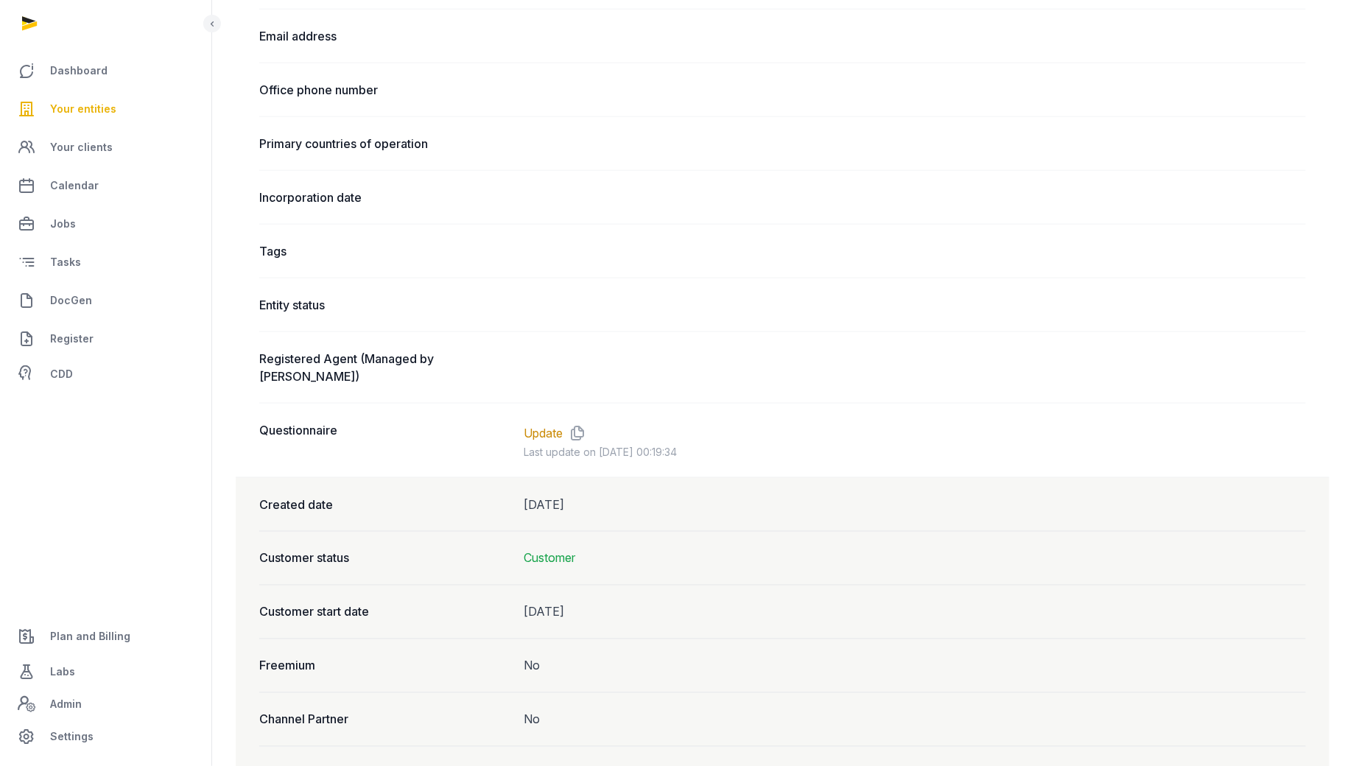
scroll to position [873, 0]
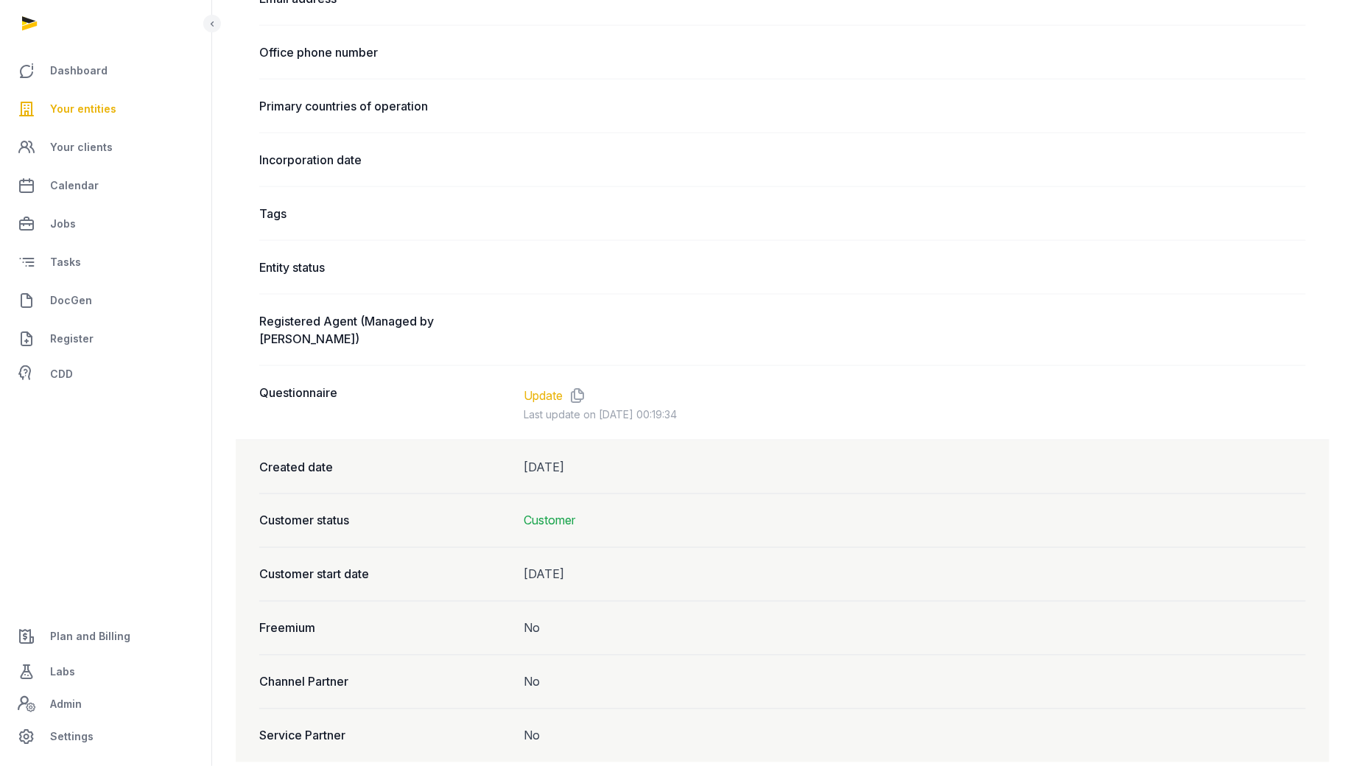
click at [550, 387] on link "Update" at bounding box center [542, 396] width 39 height 18
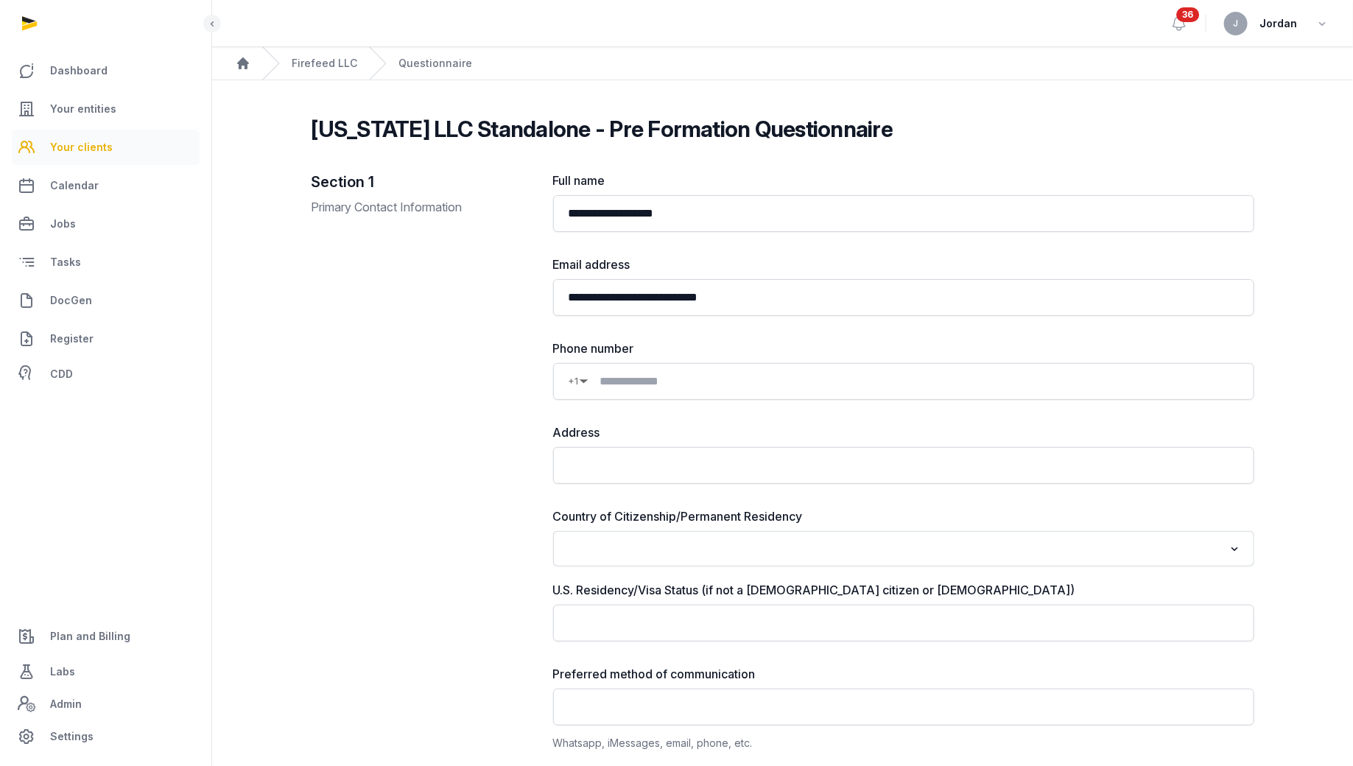
click at [90, 147] on span "Your clients" at bounding box center [81, 147] width 63 height 18
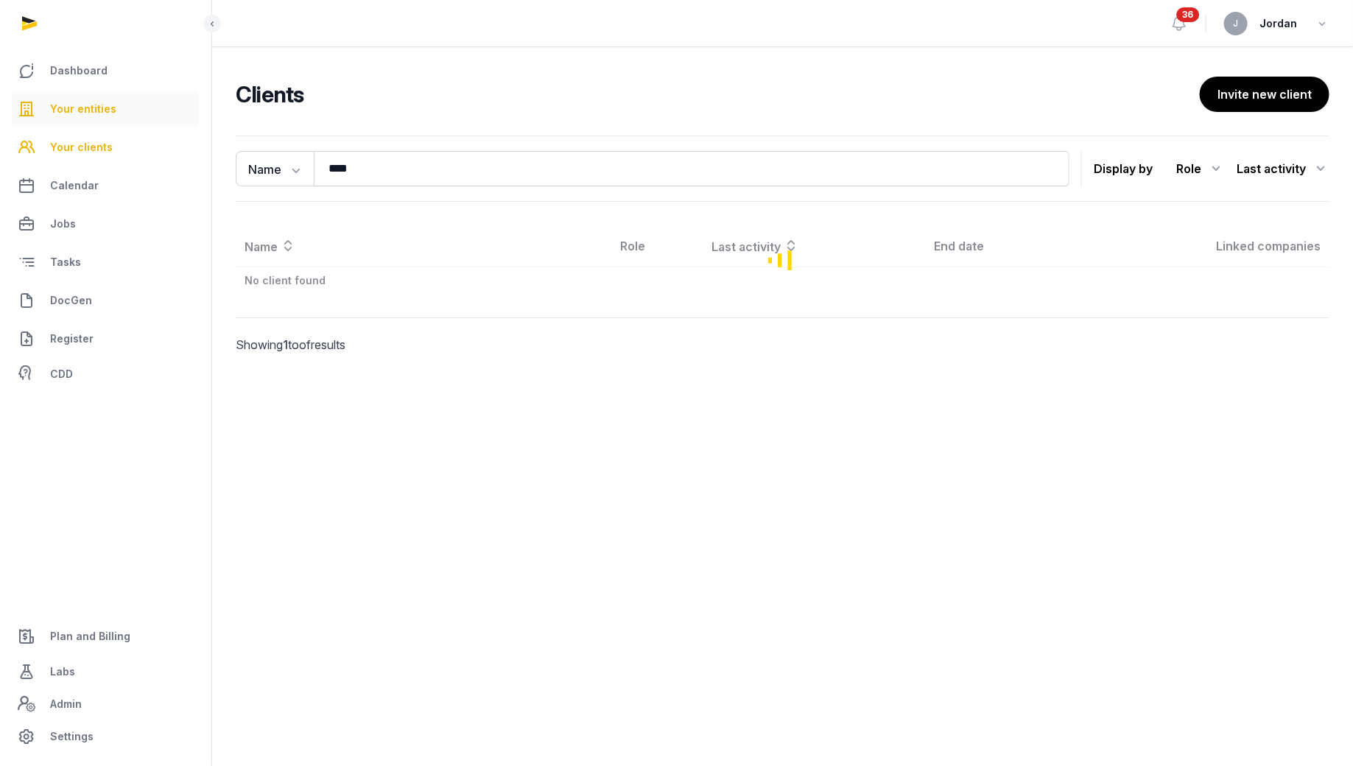
click at [133, 102] on link "Your entities" at bounding box center [106, 108] width 188 height 35
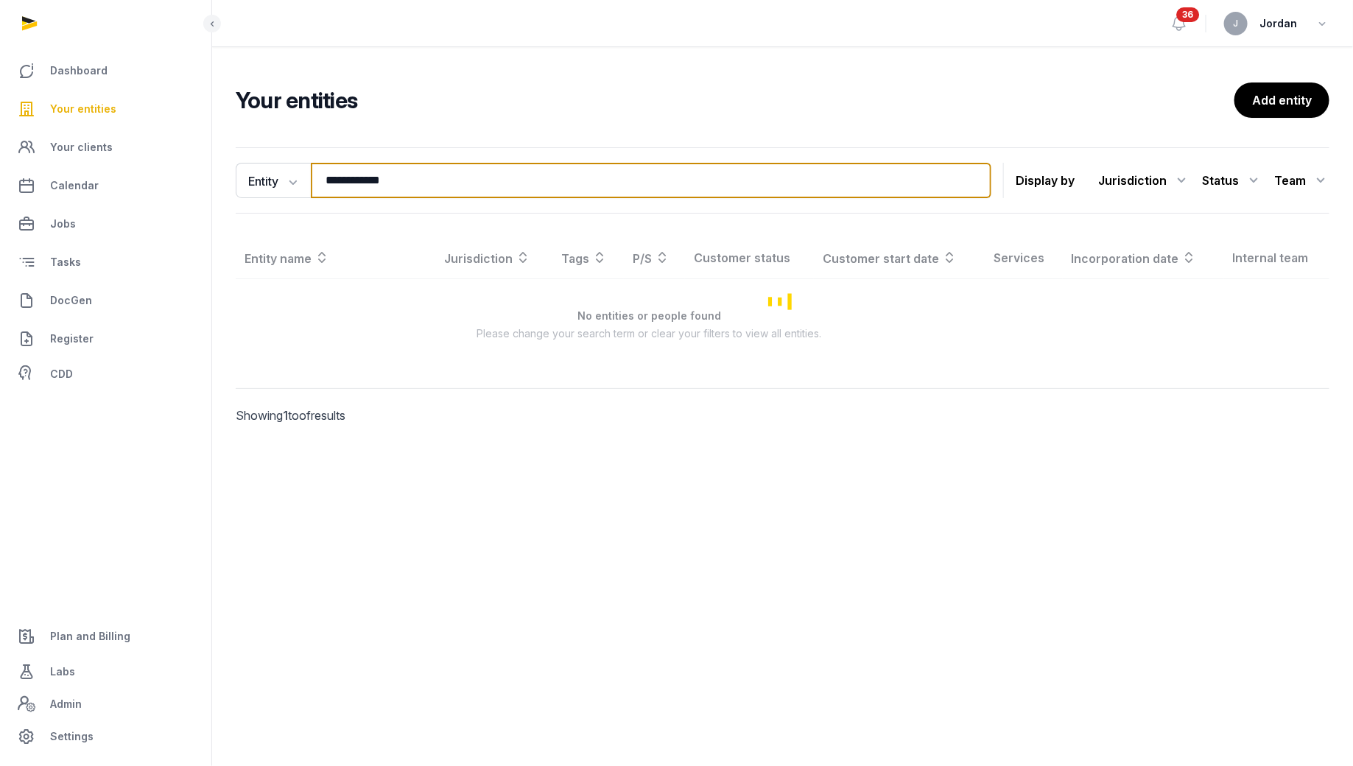
click at [364, 174] on input "**********" at bounding box center [651, 180] width 680 height 35
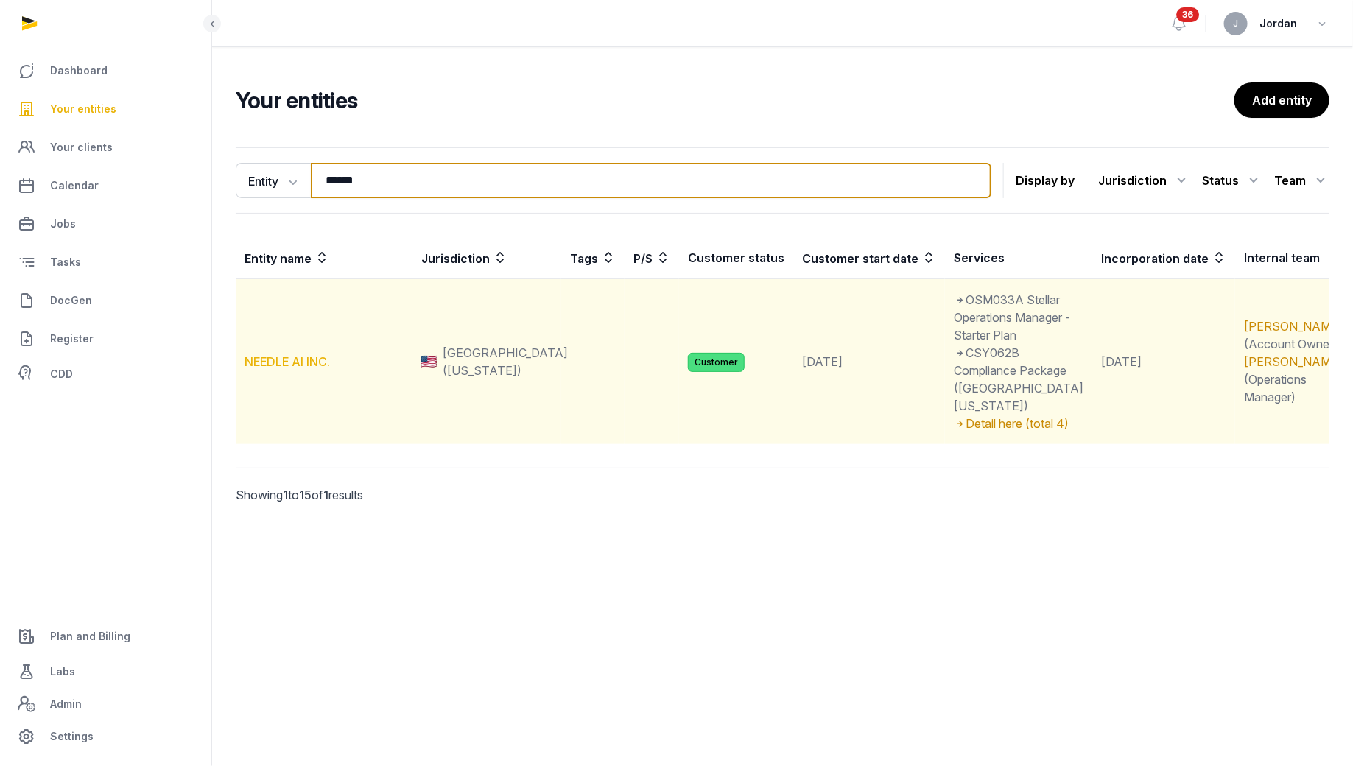
type input "******"
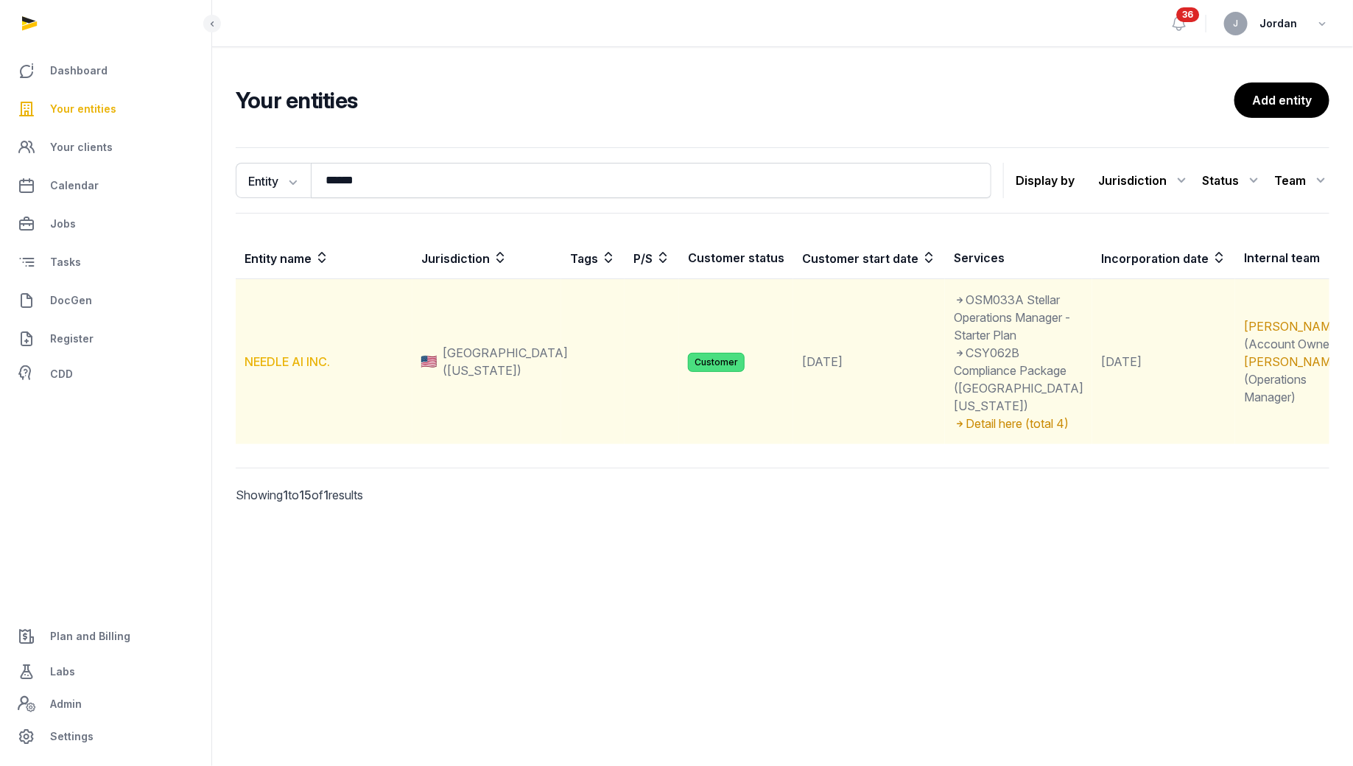
click at [287, 354] on link "NEEDLE AI INC." at bounding box center [286, 361] width 85 height 15
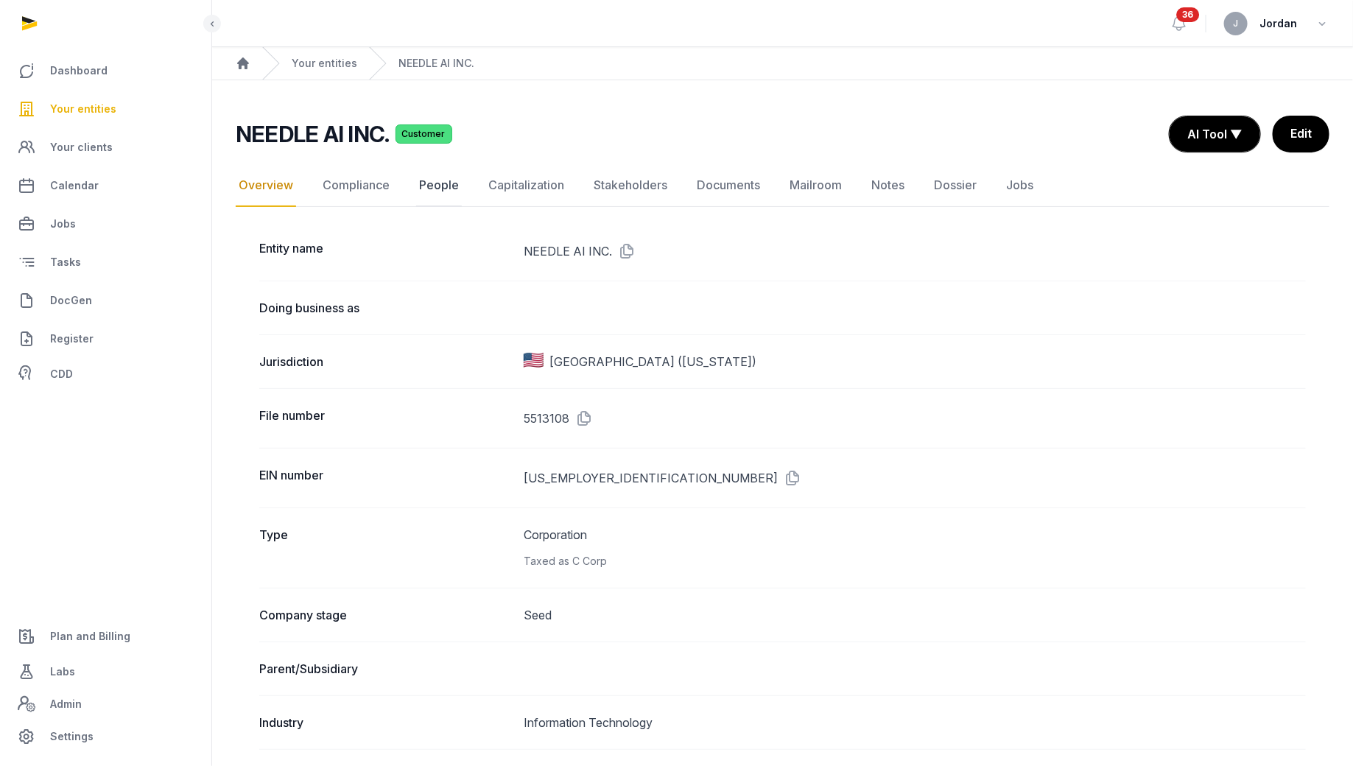
click at [431, 184] on link "People" at bounding box center [439, 185] width 46 height 43
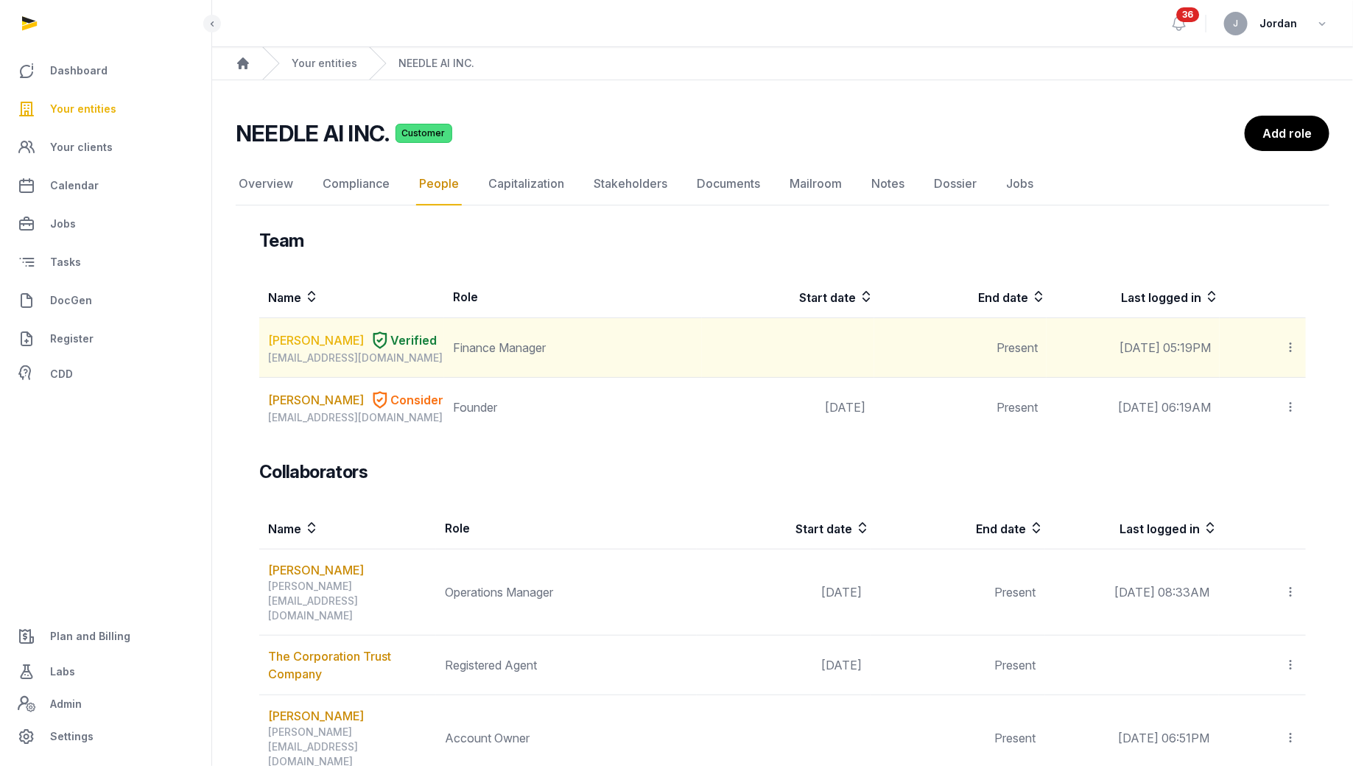
click at [294, 349] on link "ASHNA CHHIBBER" at bounding box center [316, 340] width 96 height 18
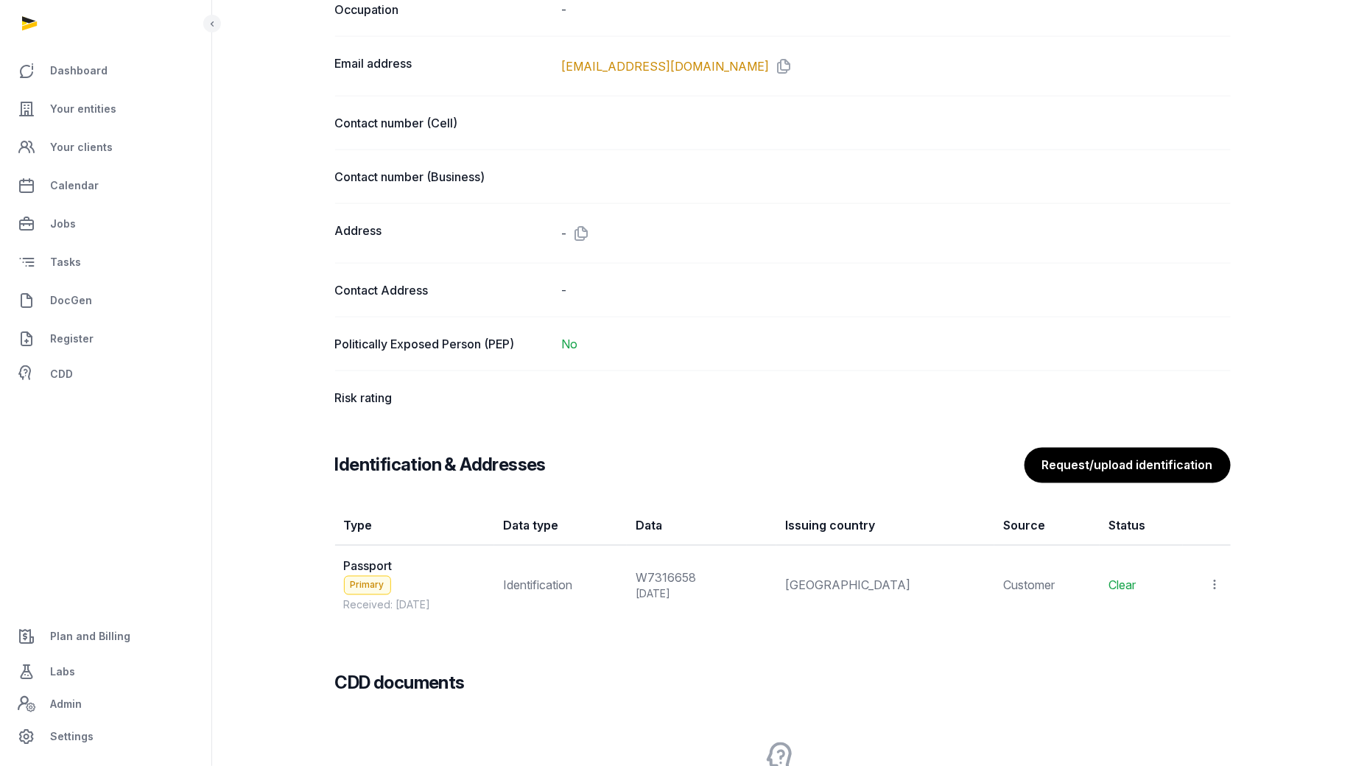
scroll to position [1190, 0]
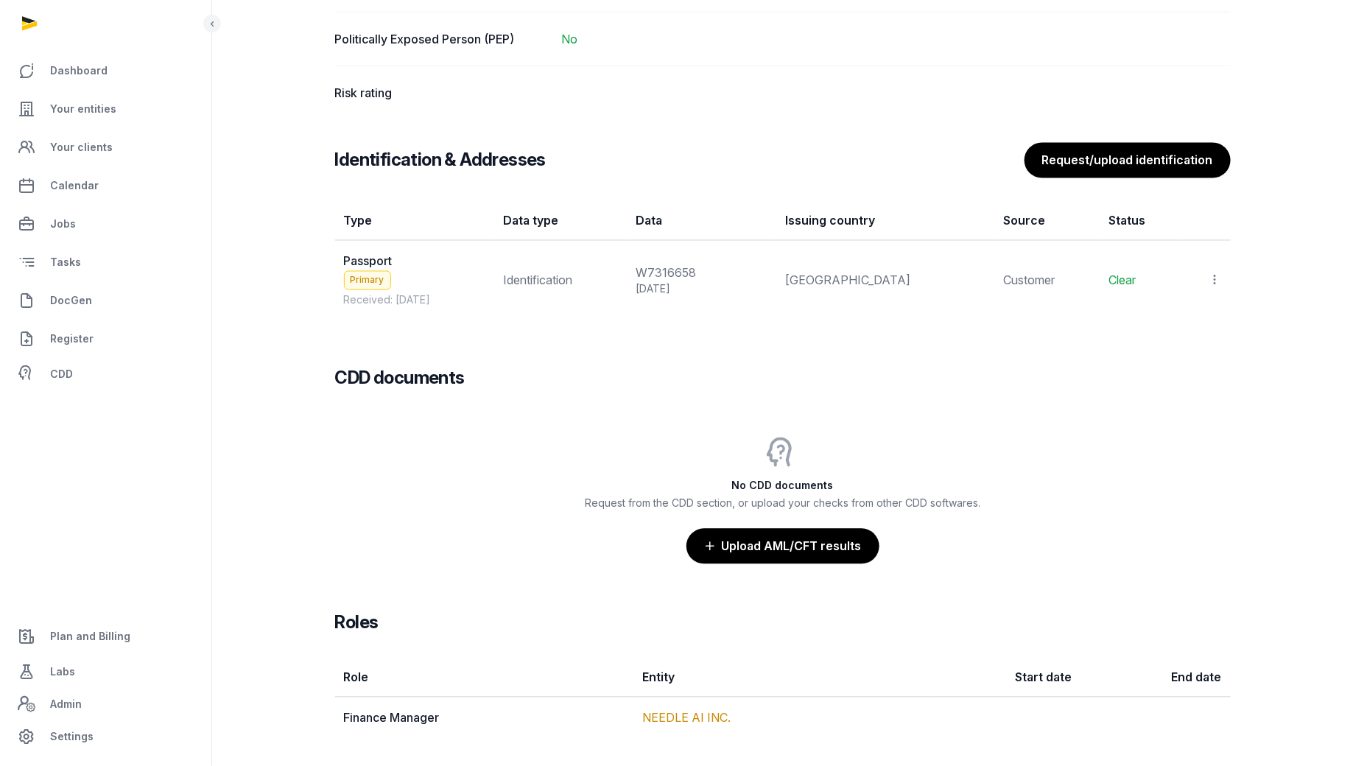
click at [1082, 272] on icon at bounding box center [1214, 279] width 13 height 15
click at [1082, 313] on span "View" at bounding box center [1193, 320] width 27 height 15
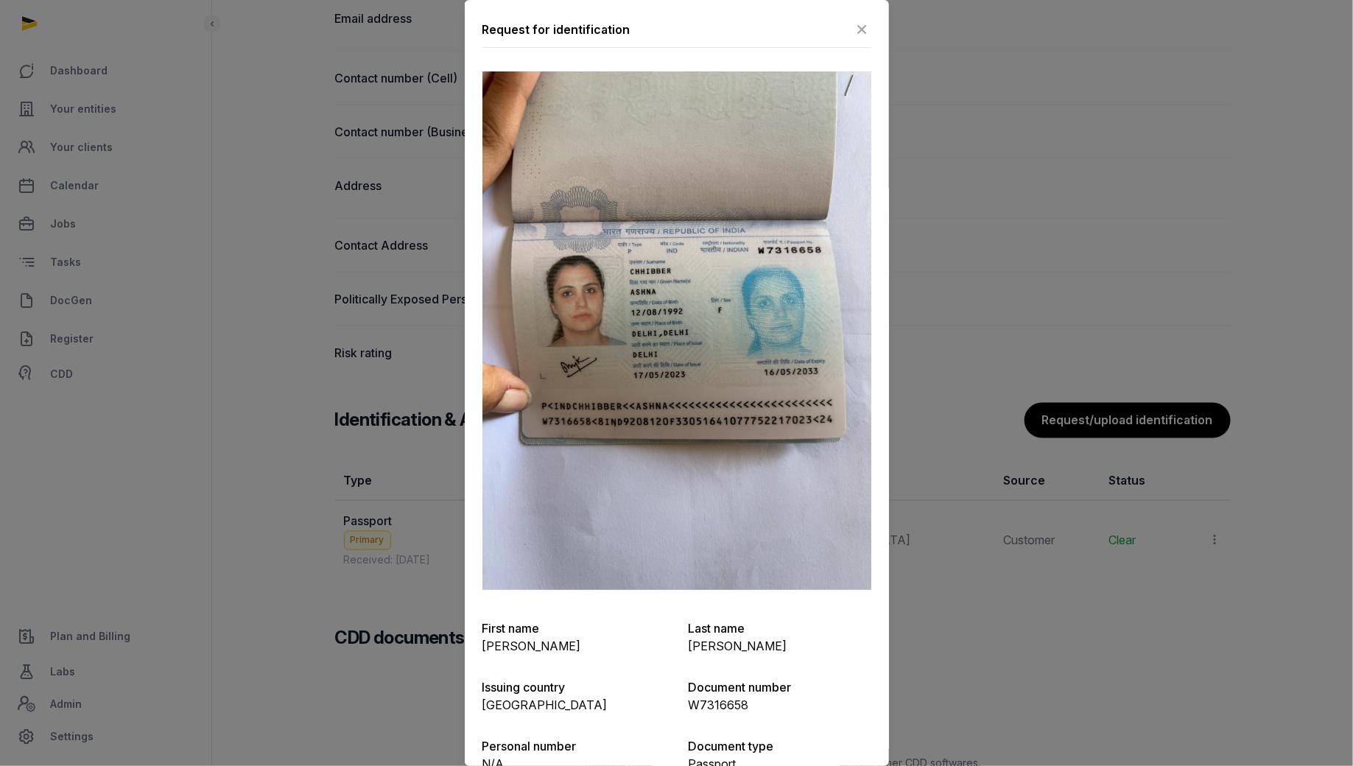
scroll to position [925, 0]
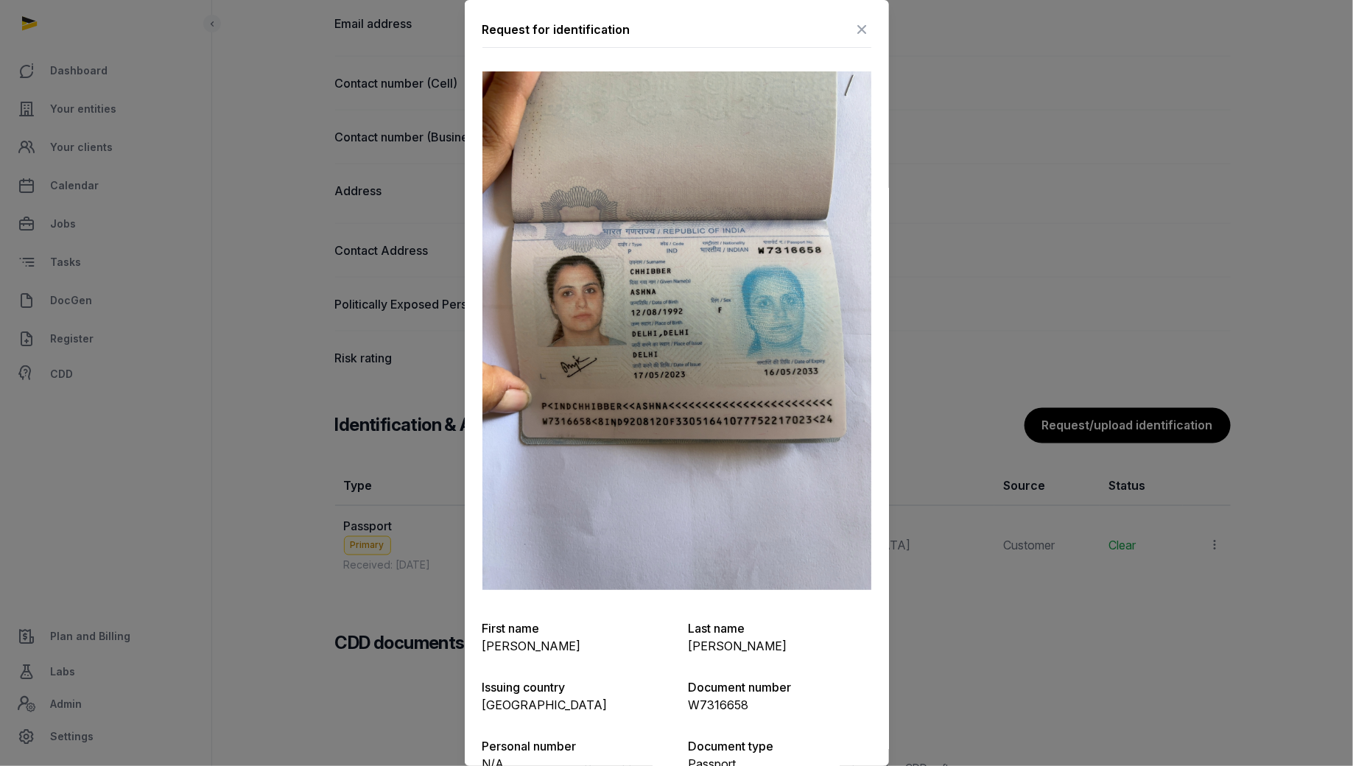
click at [862, 31] on icon at bounding box center [862, 30] width 18 height 24
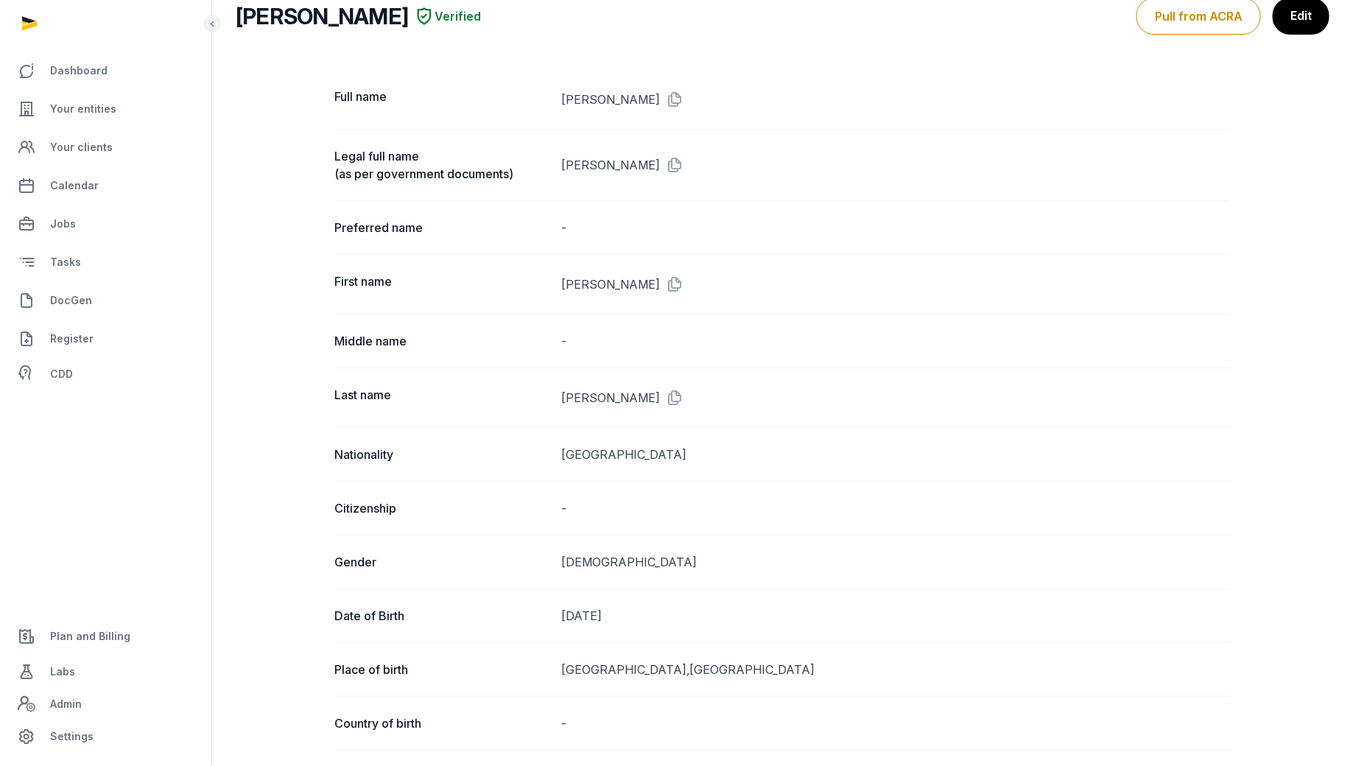
scroll to position [0, 0]
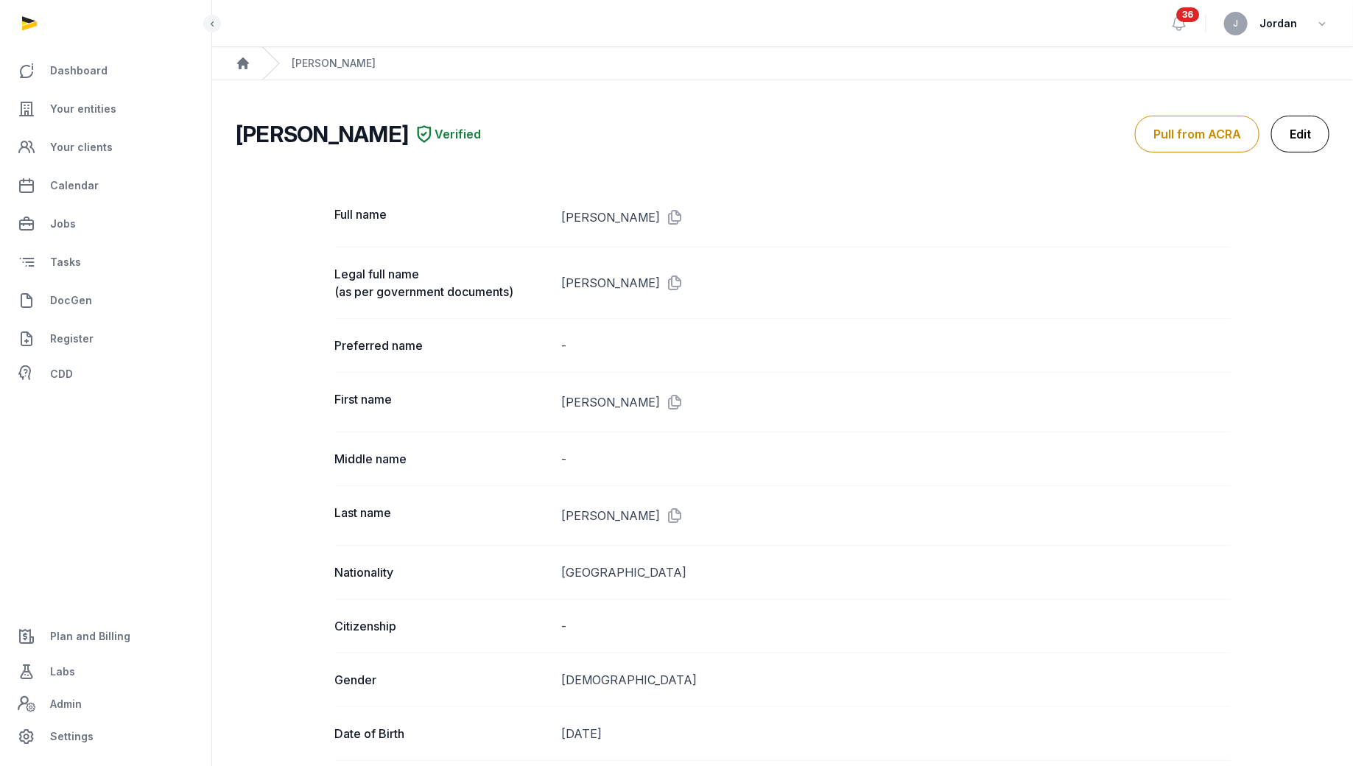
click at [1082, 144] on link "Edit" at bounding box center [1300, 134] width 58 height 37
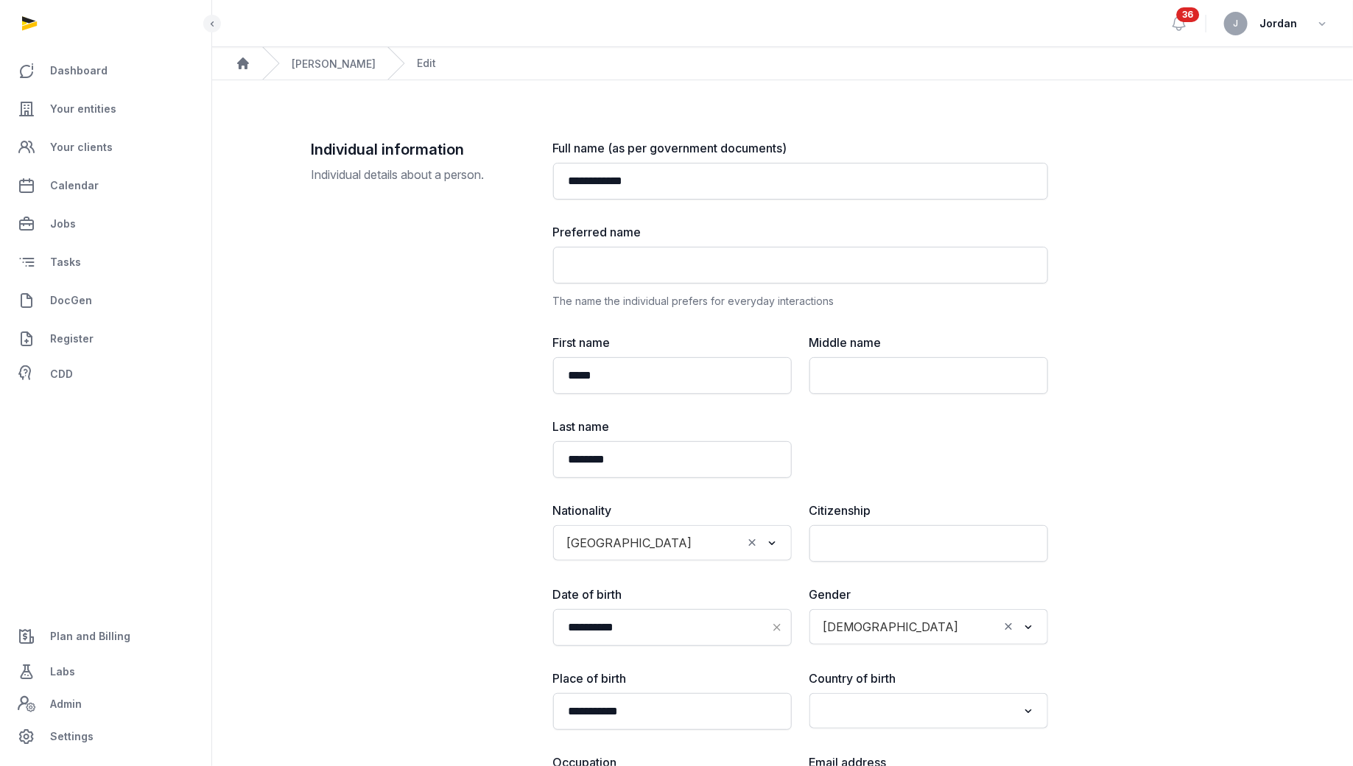
click at [622, 207] on div "**********" at bounding box center [800, 518] width 495 height 758
click at [627, 186] on input "**********" at bounding box center [800, 181] width 495 height 37
click at [596, 247] on input "text" at bounding box center [800, 265] width 495 height 37
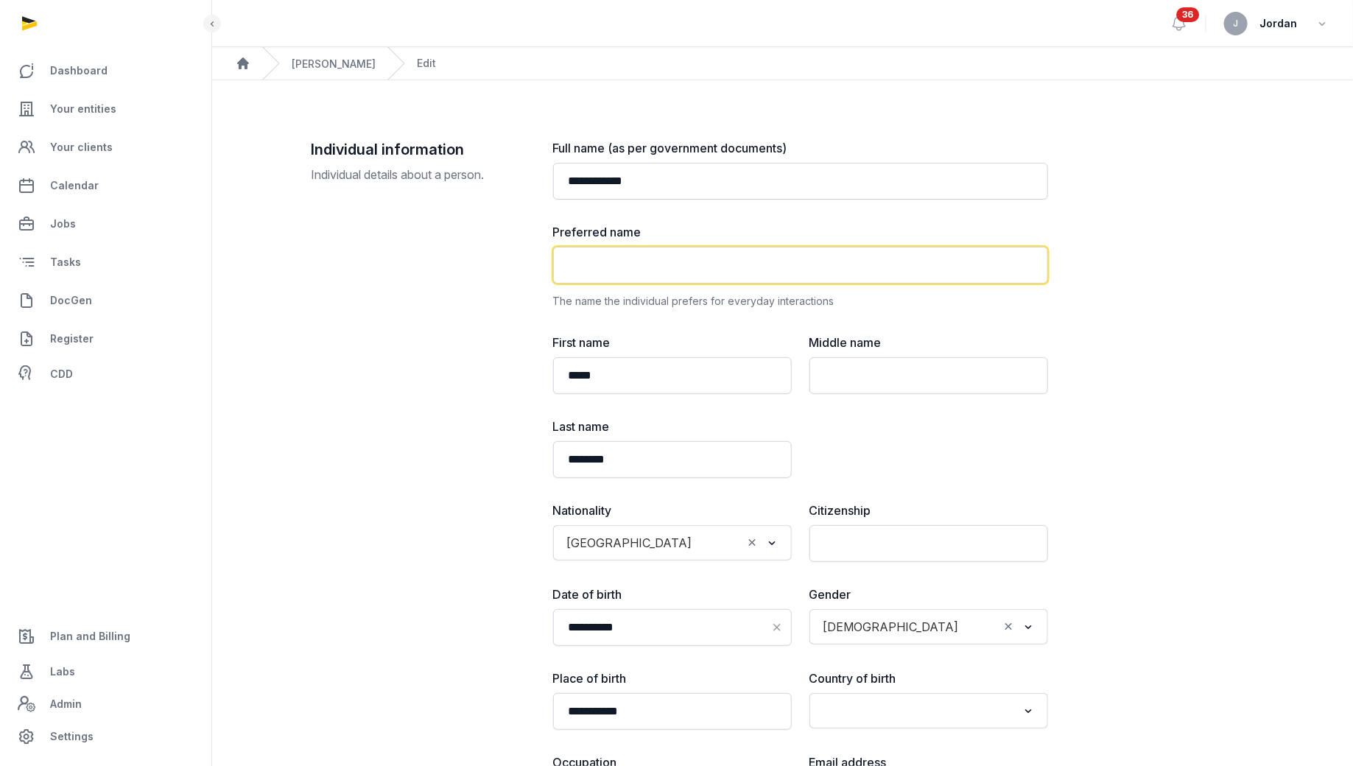
paste input "**********"
type input "**********"
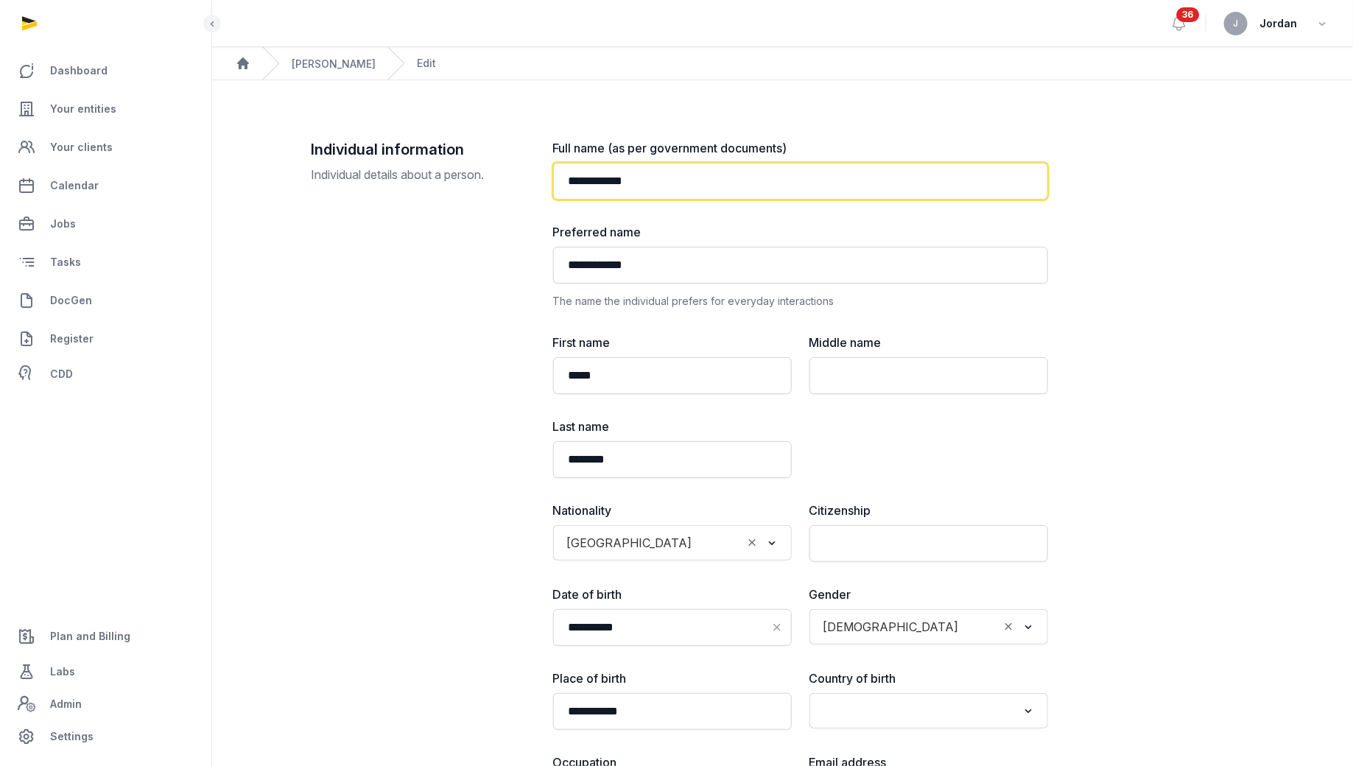
click at [618, 186] on input "**********" at bounding box center [800, 181] width 495 height 37
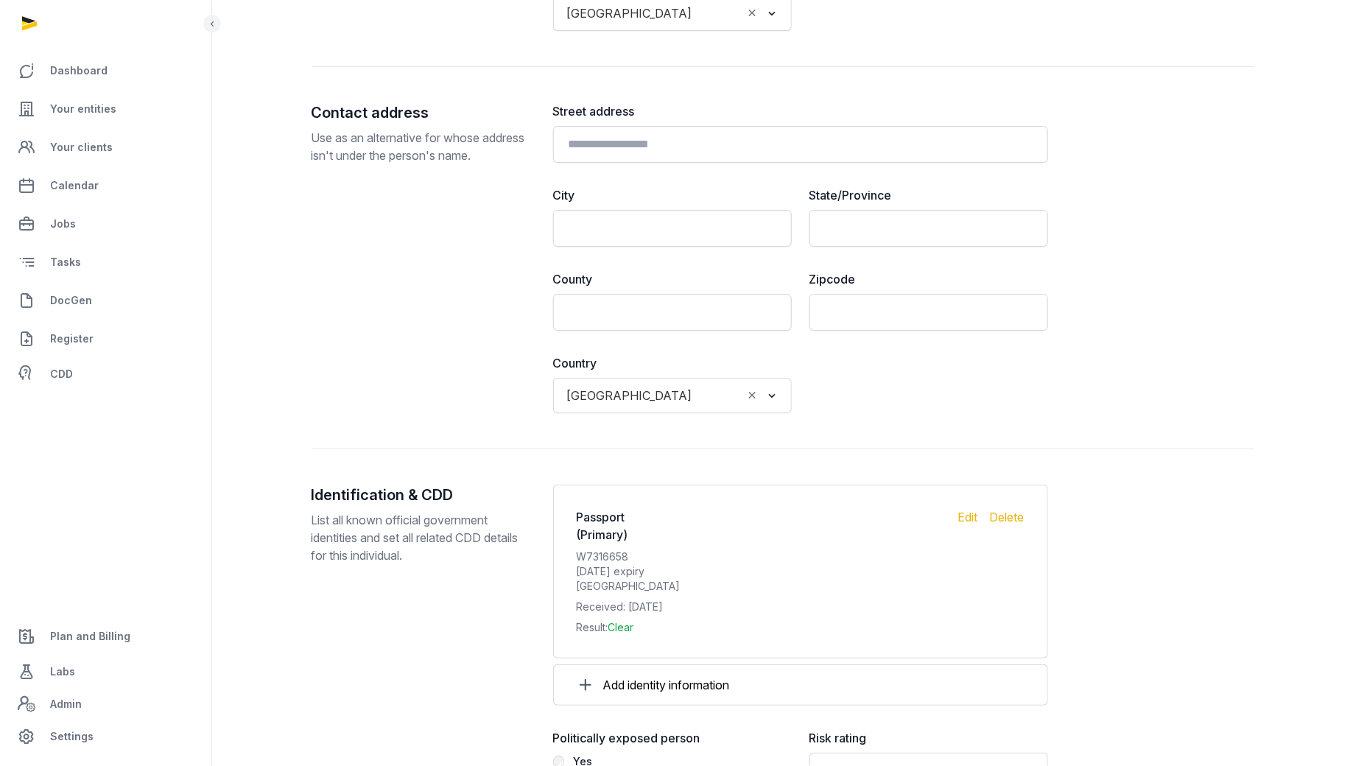
scroll to position [1386, 0]
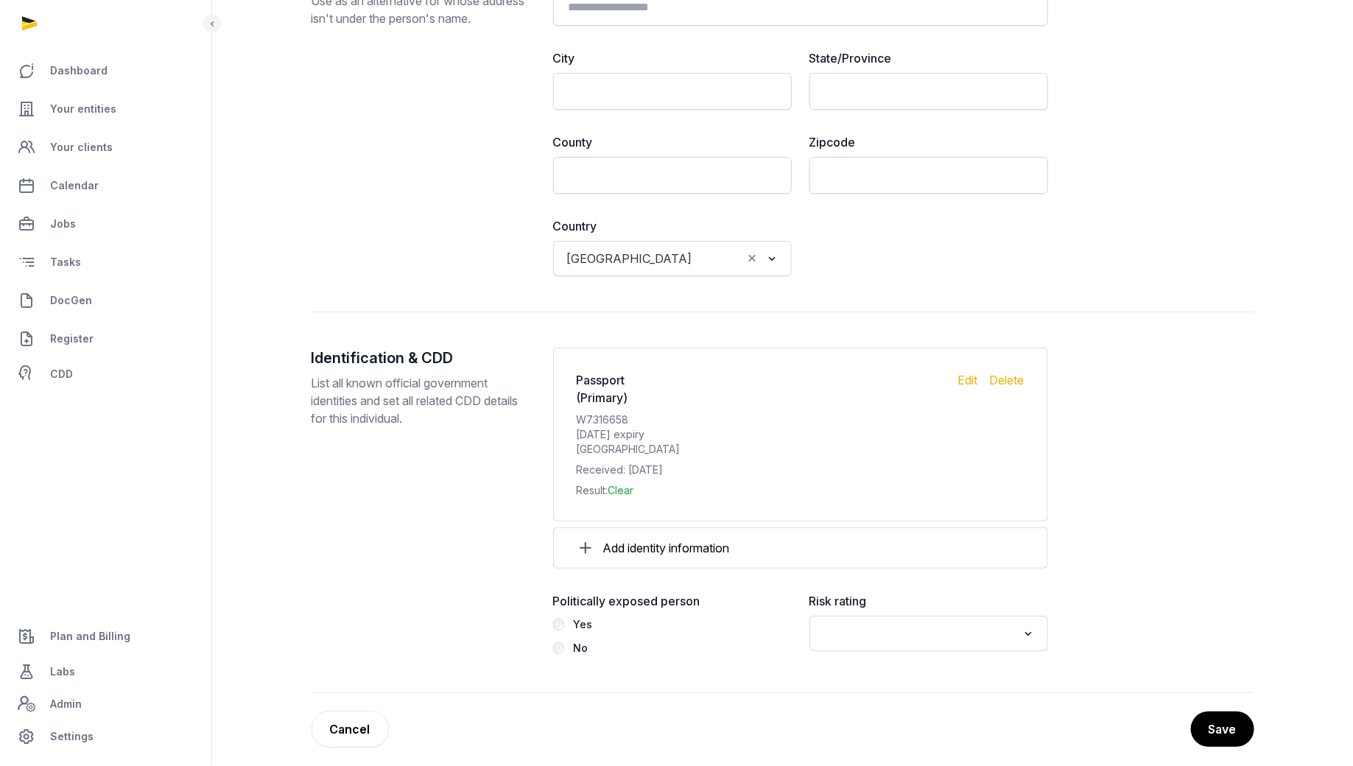
type input "**********"
click at [989, 612] on input "Search for option" at bounding box center [918, 633] width 200 height 21
click at [898, 612] on li "Low" at bounding box center [928, 707] width 237 height 21
click at [1082, 612] on button "Save" at bounding box center [1221, 729] width 65 height 37
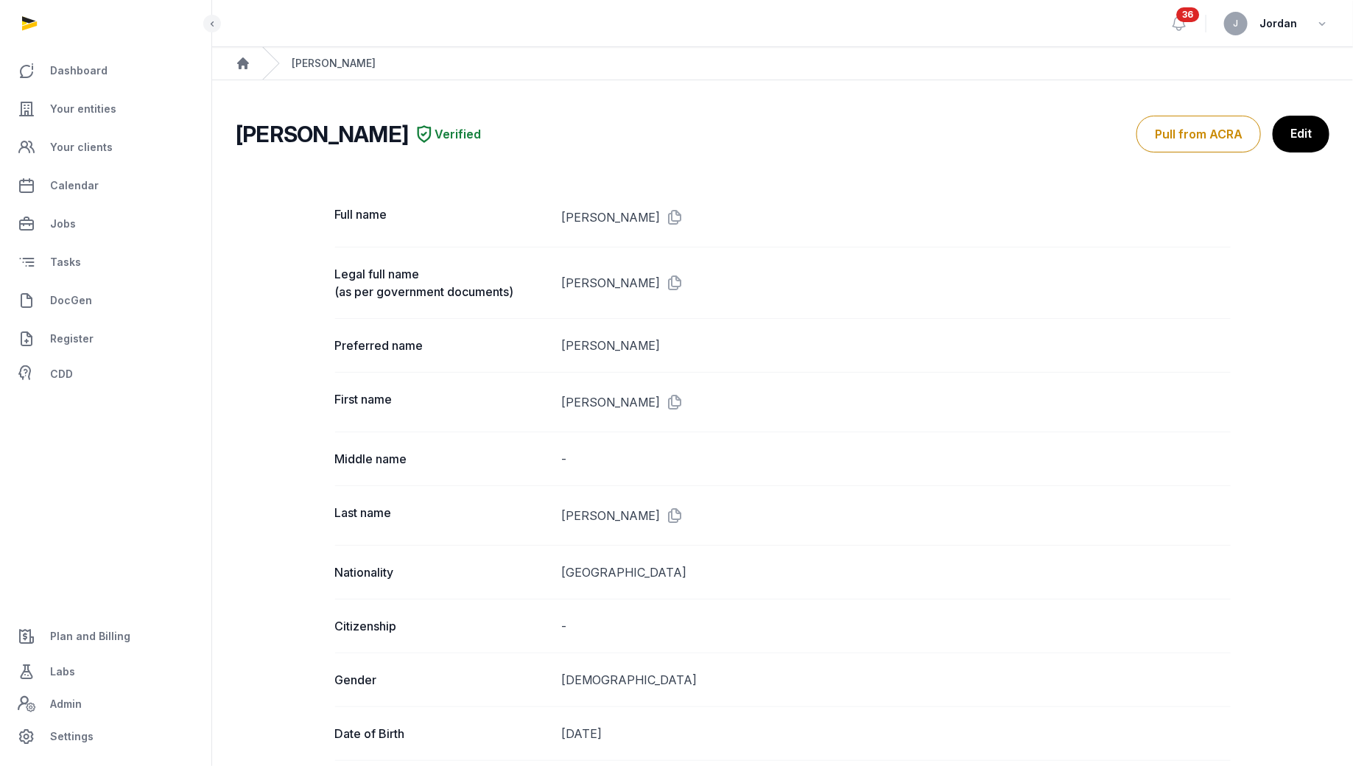
click at [339, 68] on div "Ashna Chhibber" at bounding box center [334, 63] width 84 height 15
click at [241, 60] on icon "Breadcrumb" at bounding box center [243, 63] width 12 height 12
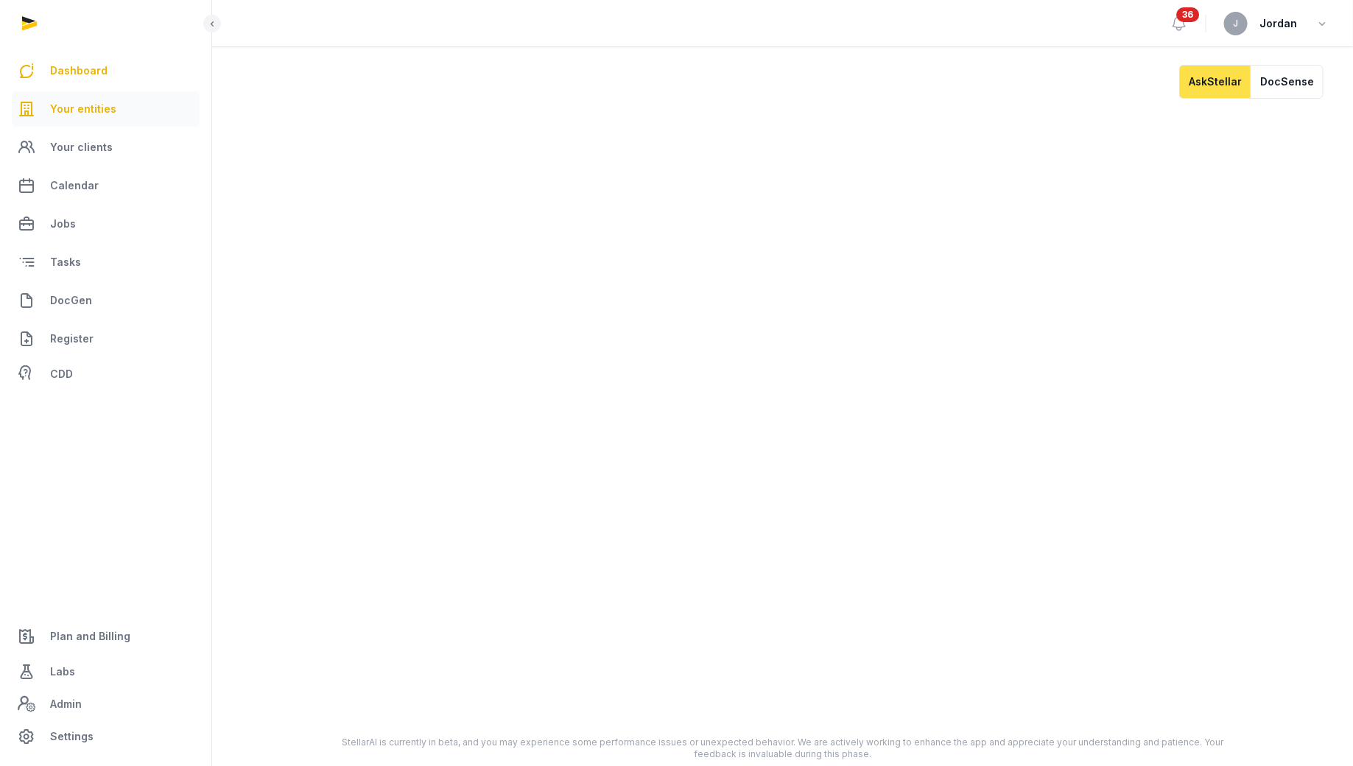
click at [101, 113] on span "Your entities" at bounding box center [83, 109] width 66 height 18
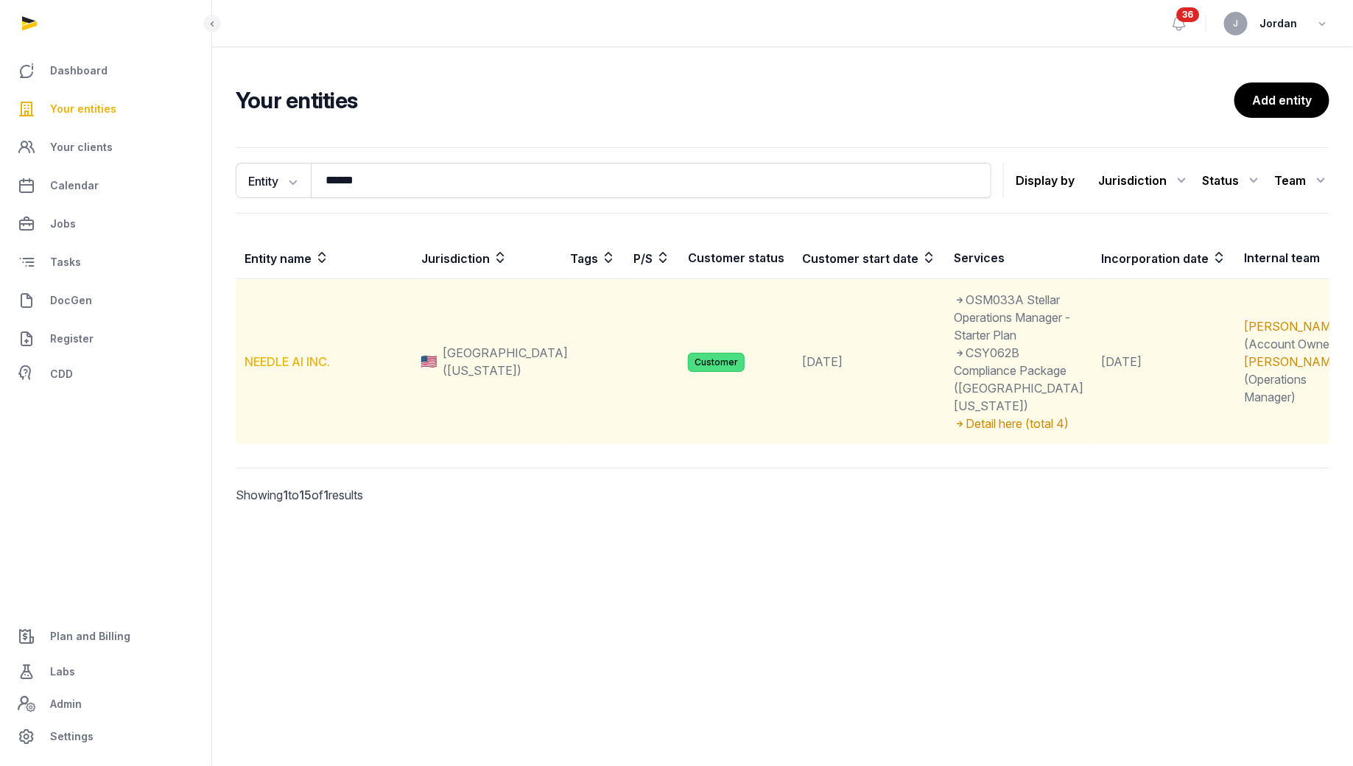
click at [324, 354] on link "NEEDLE AI INC." at bounding box center [286, 361] width 85 height 15
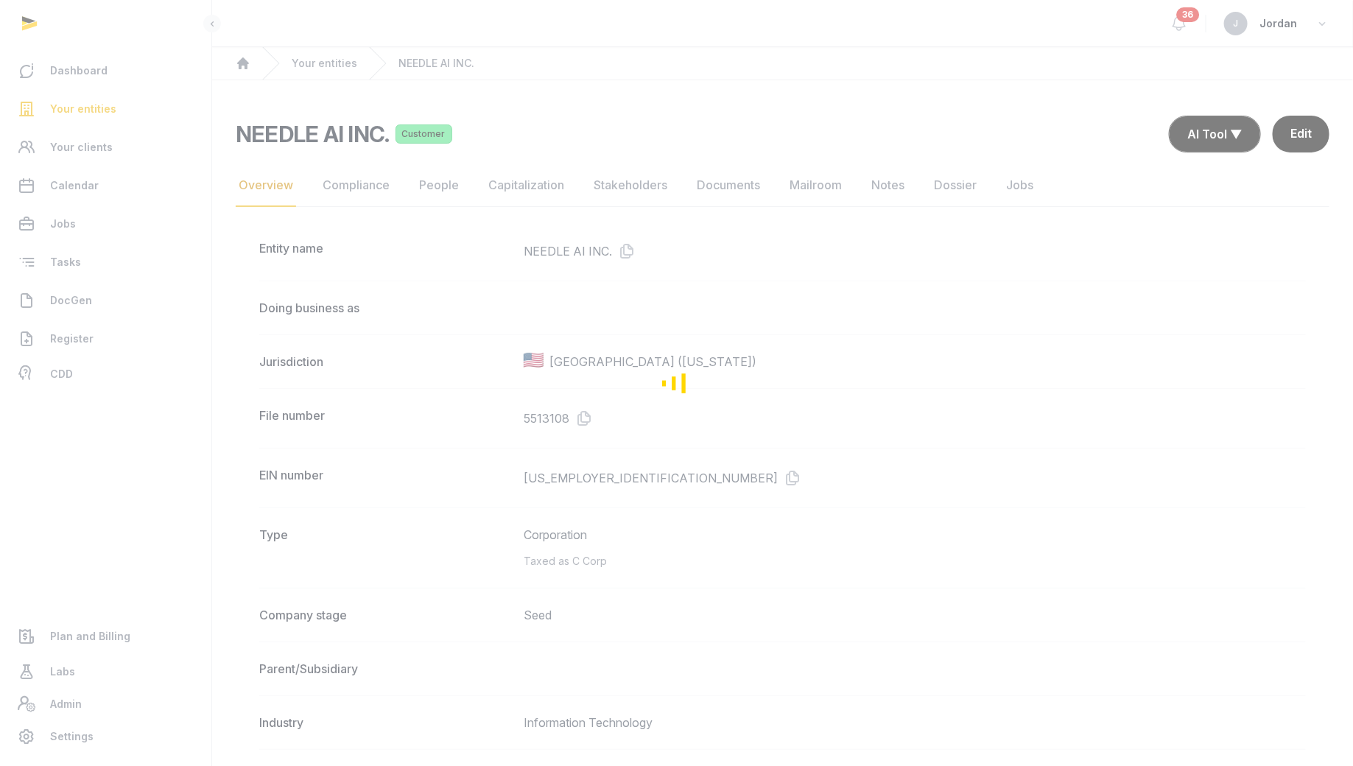
click at [729, 185] on div "Loading" at bounding box center [676, 383] width 1353 height 766
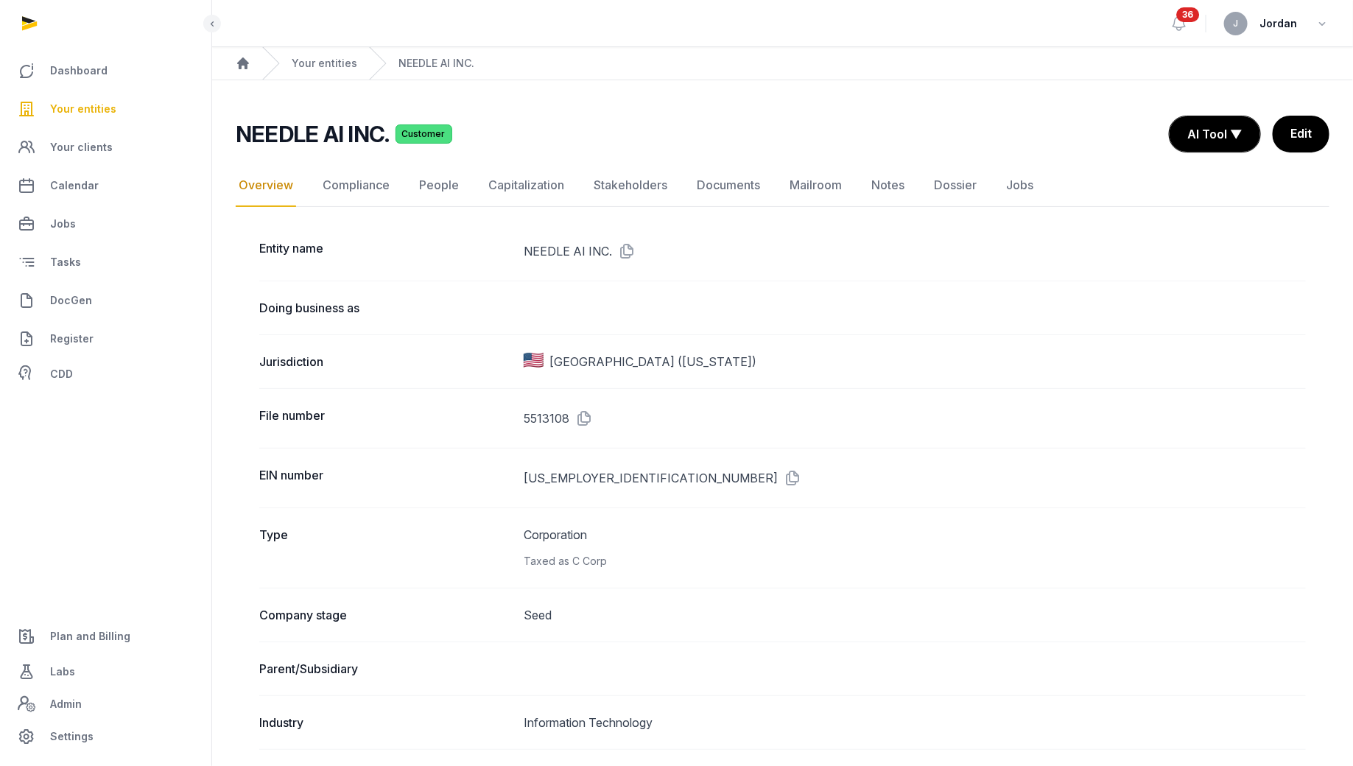
click at [729, 185] on link "Documents" at bounding box center [728, 185] width 69 height 43
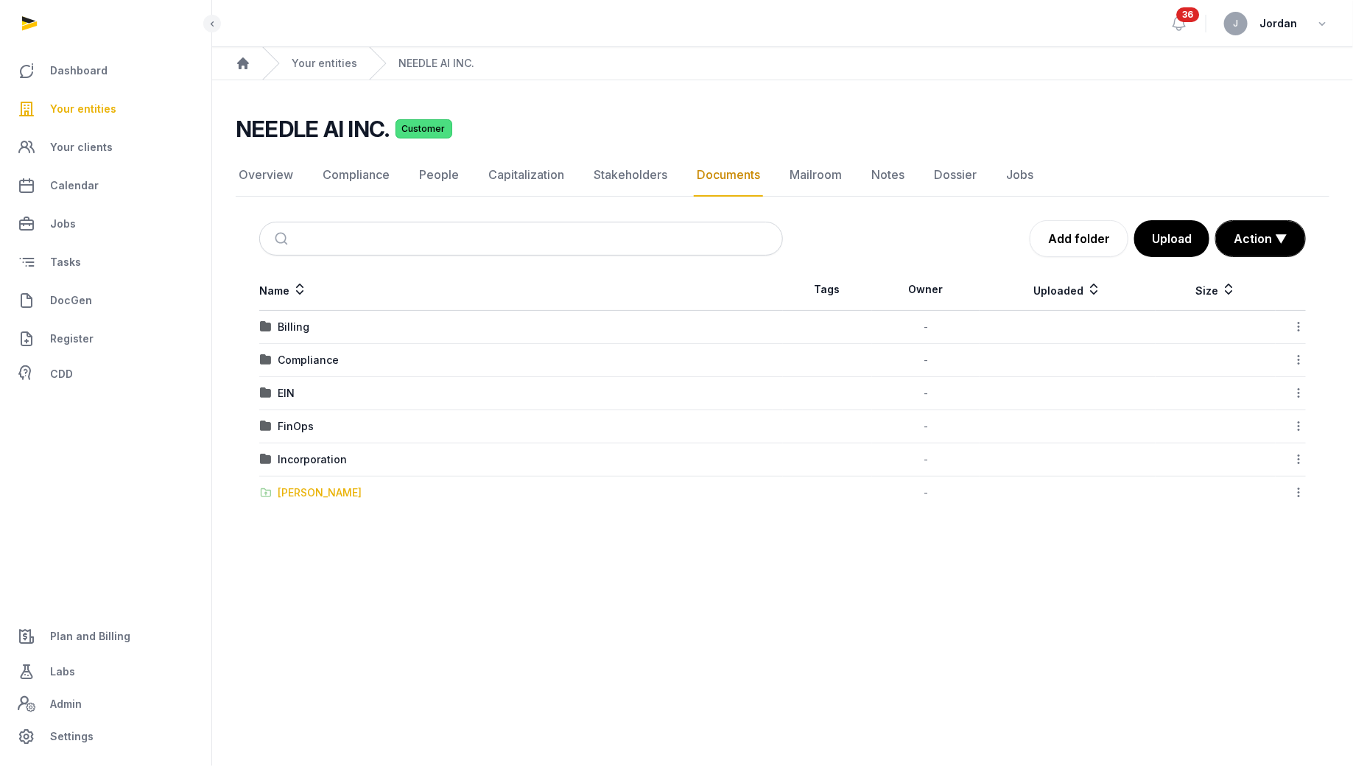
click at [297, 488] on div "[PERSON_NAME]" at bounding box center [320, 492] width 84 height 15
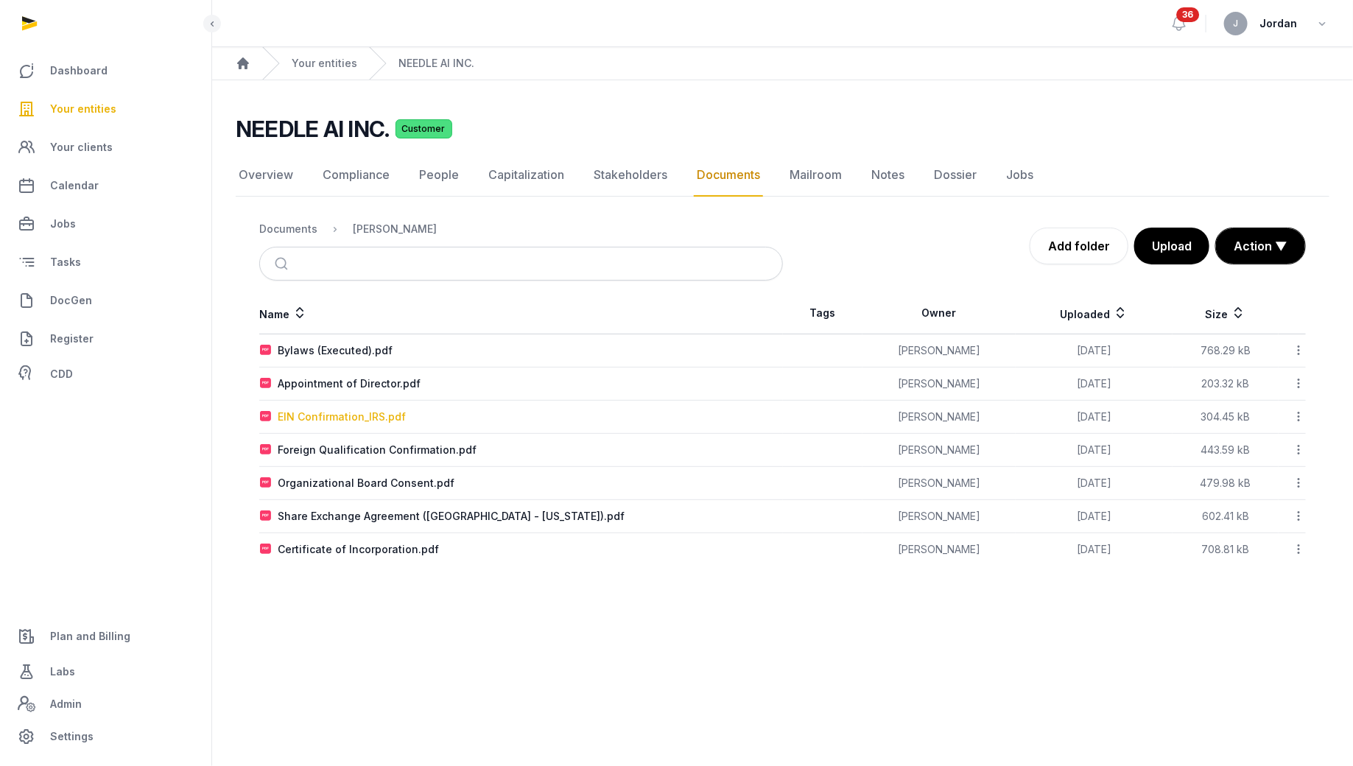
click at [386, 412] on div "EIN Confirmation_IRS.pdf" at bounding box center [342, 416] width 128 height 15
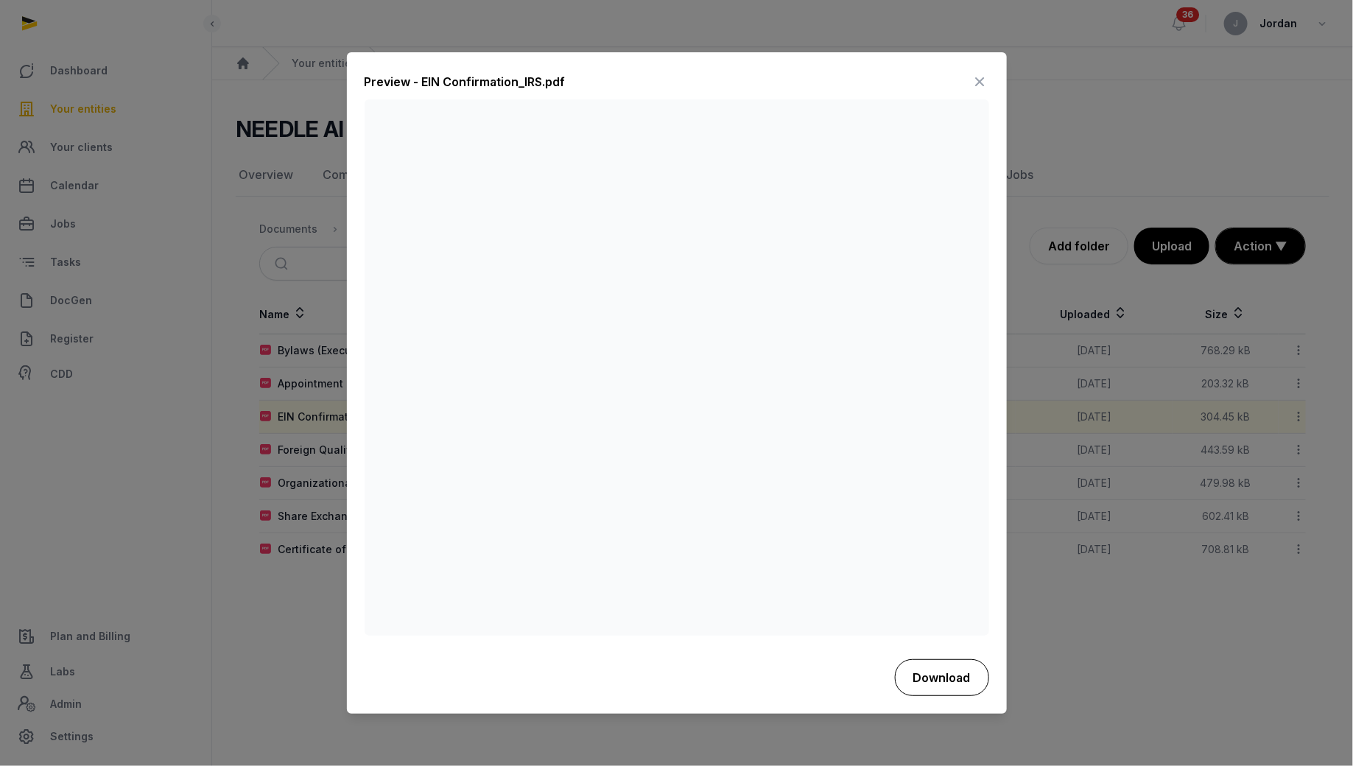
click at [951, 612] on button "Download" at bounding box center [942, 677] width 94 height 37
click at [1082, 176] on div at bounding box center [676, 383] width 1353 height 766
click at [980, 79] on icon at bounding box center [980, 83] width 18 height 24
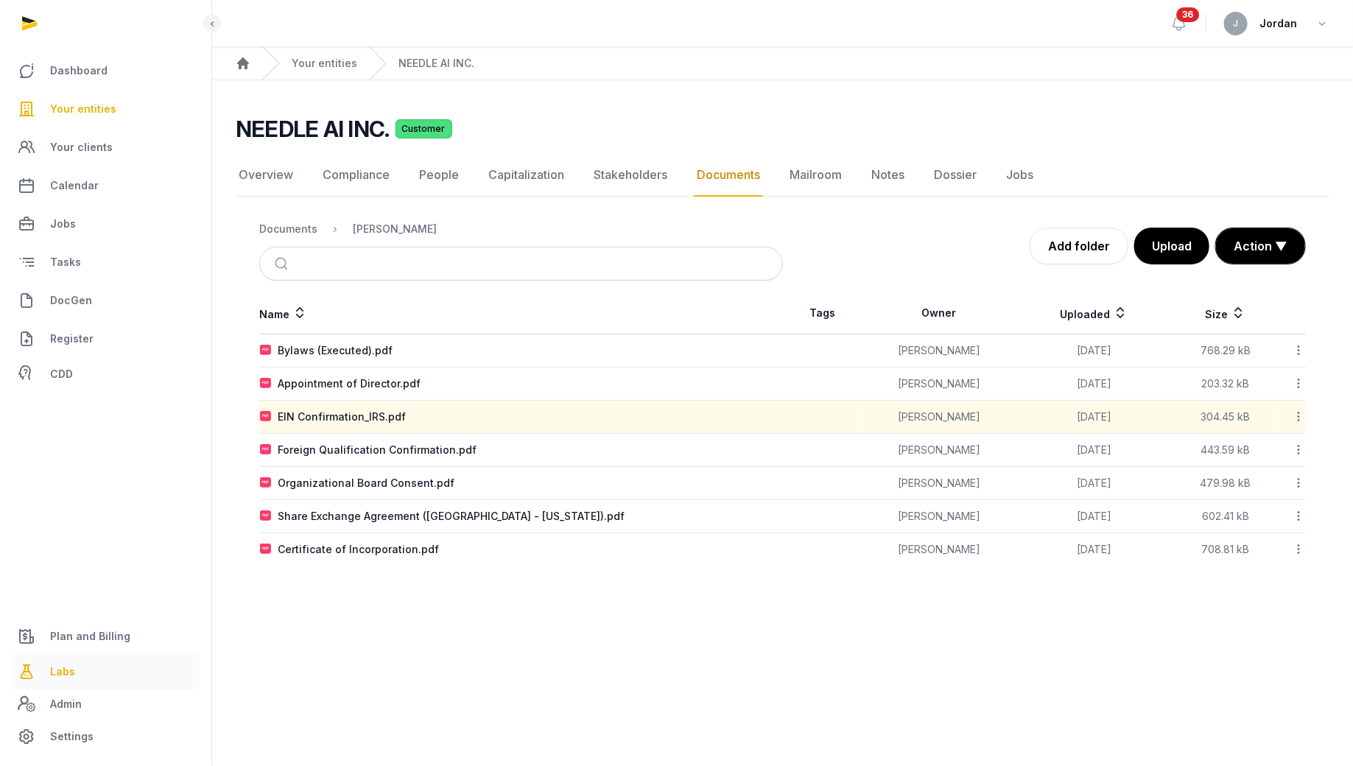
click at [71, 612] on span "Labs" at bounding box center [62, 672] width 25 height 18
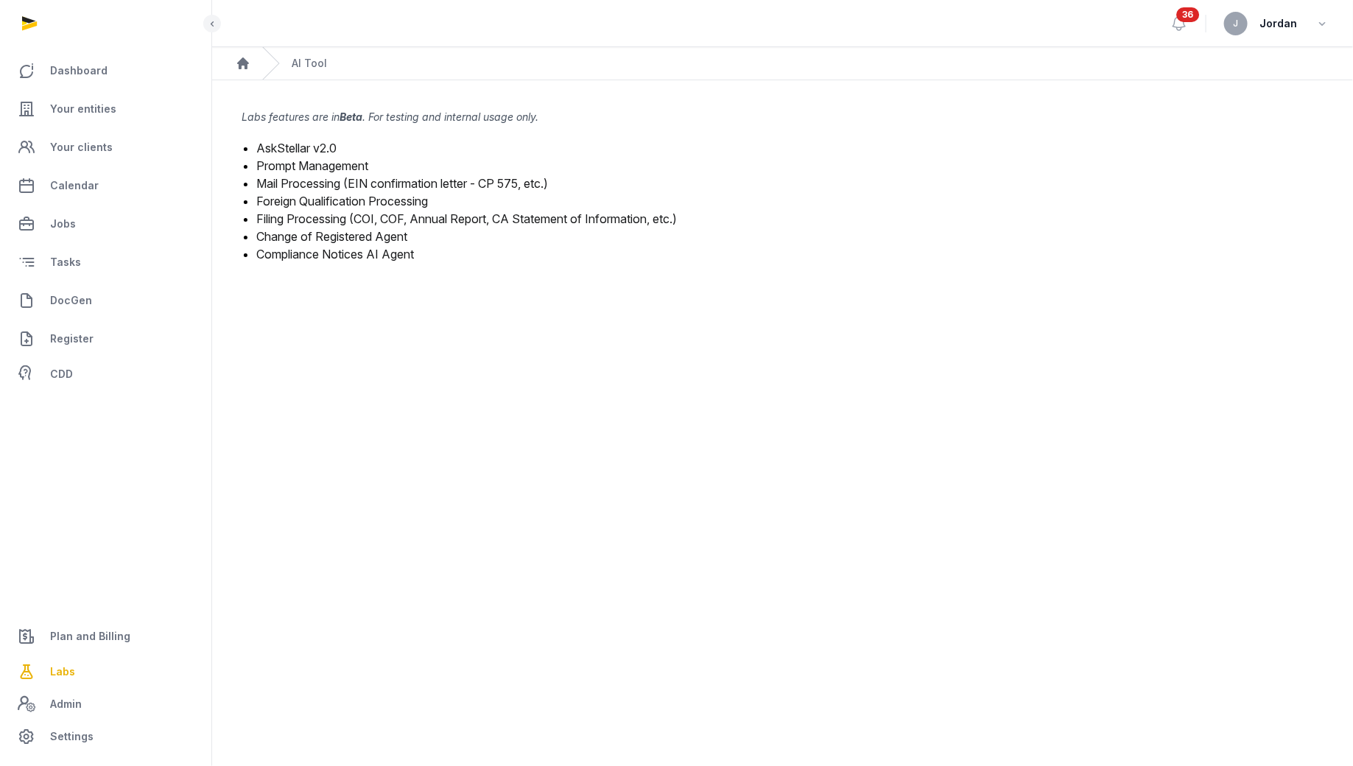
click at [348, 184] on link "Mail Processing (EIN confirmation letter - CP 575, etc.)" at bounding box center [402, 183] width 292 height 15
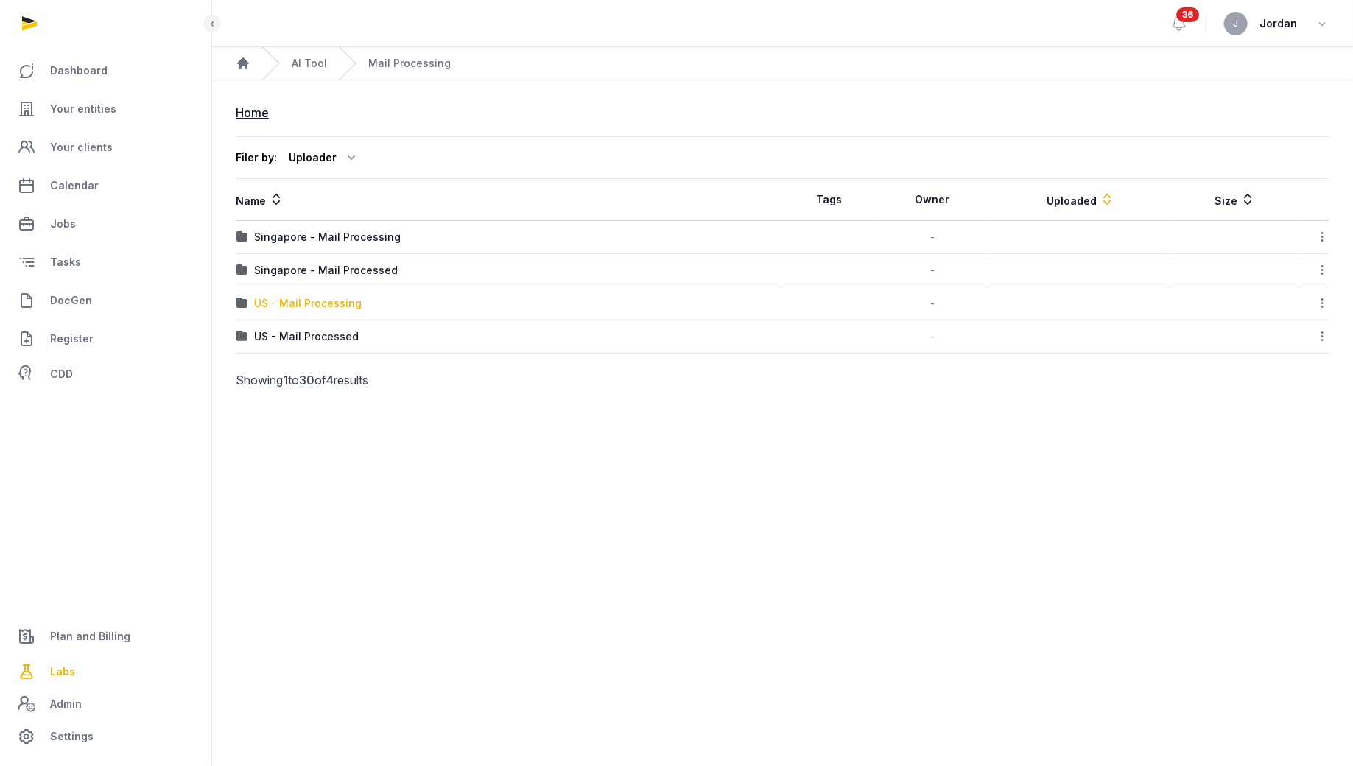
click at [356, 303] on div "US - Mail Processing" at bounding box center [307, 303] width 107 height 15
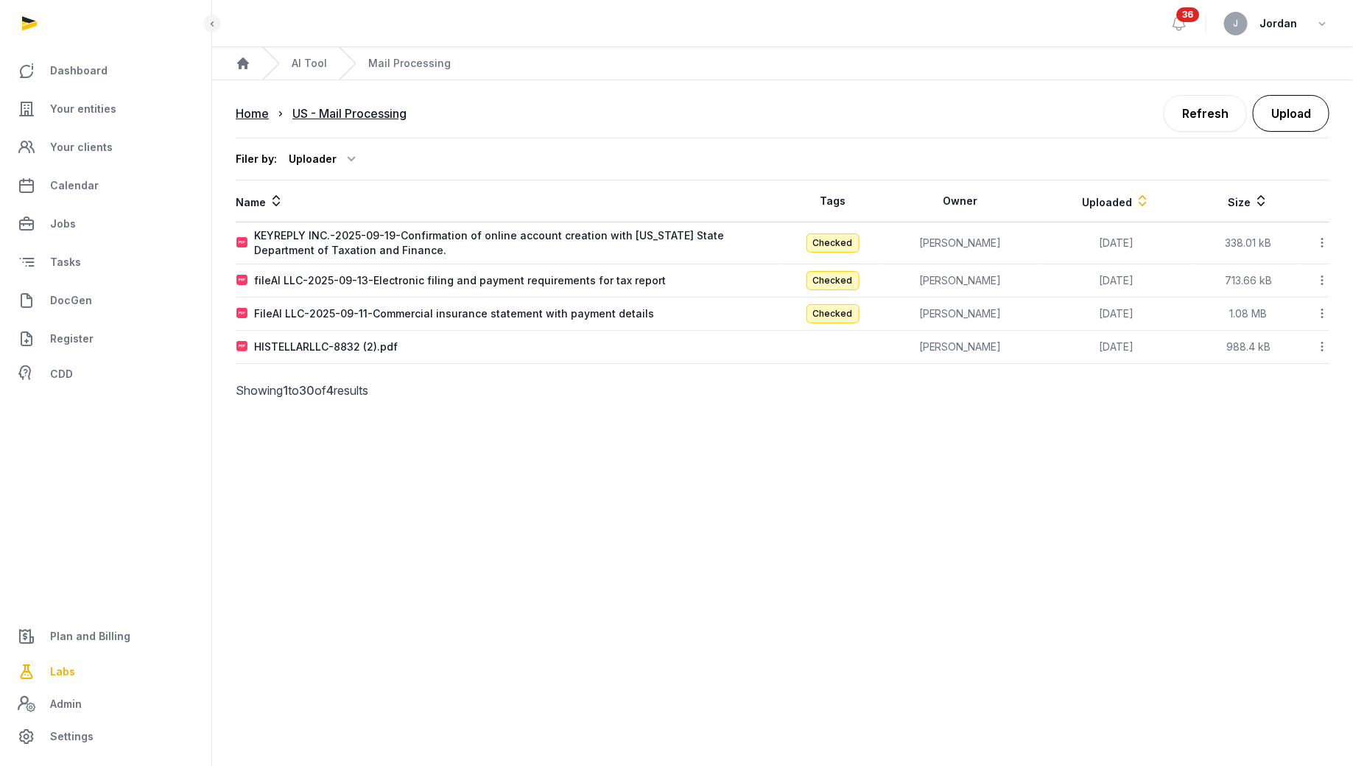
click at [1082, 121] on button "Upload" at bounding box center [1290, 113] width 77 height 37
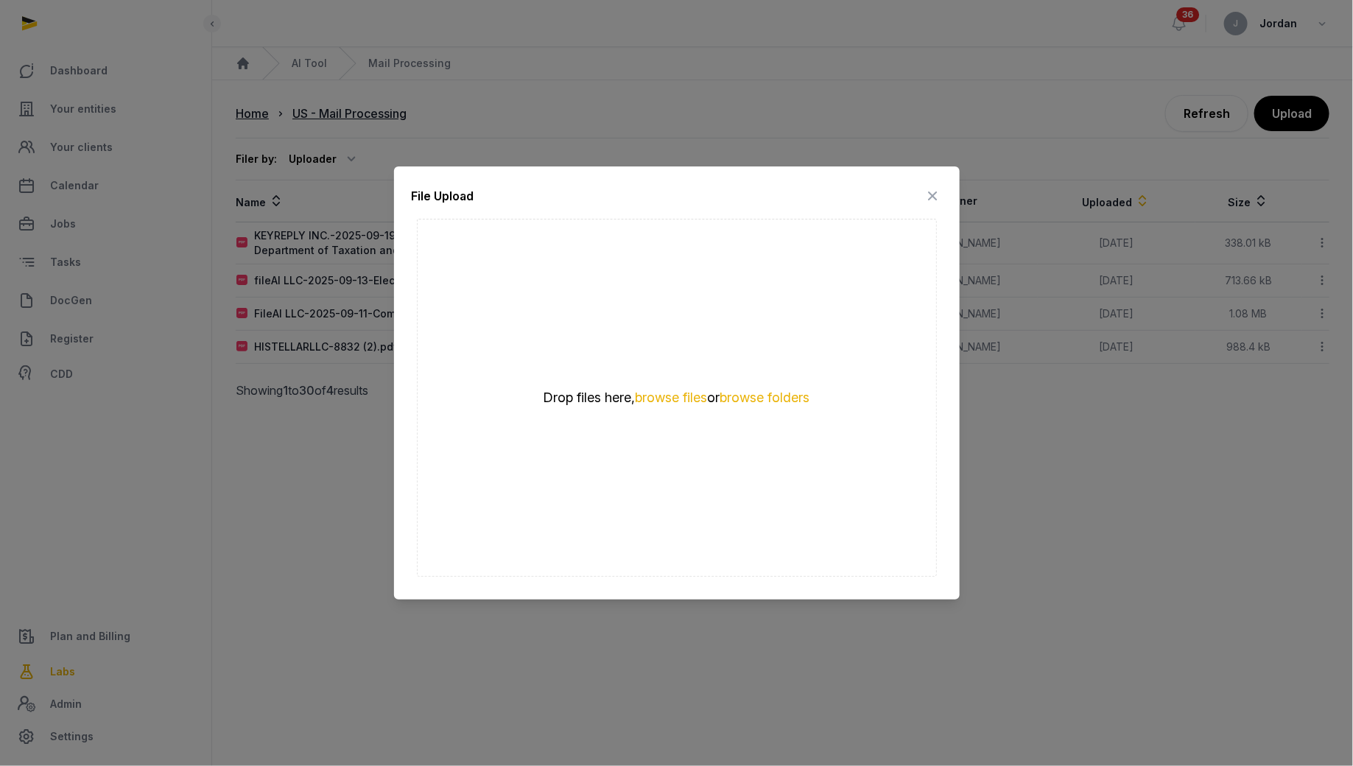
click at [666, 405] on div "Drop files here, browse files or browse folders" at bounding box center [676, 398] width 353 height 18
click at [680, 389] on div "Drop files here, browse files or browse folders" at bounding box center [676, 398] width 353 height 18
click at [680, 392] on button "browse files" at bounding box center [671, 398] width 72 height 14
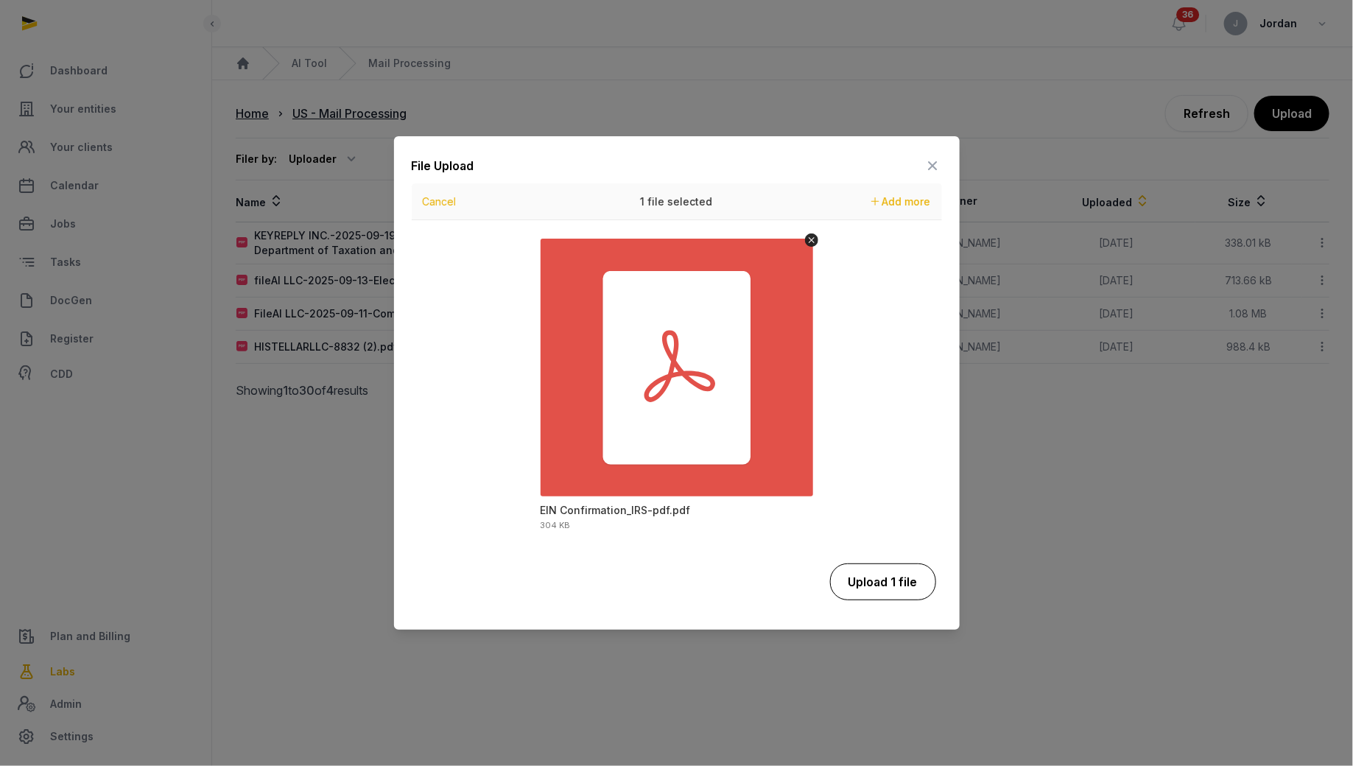
click at [900, 585] on button "Upload 1 file" at bounding box center [883, 581] width 106 height 37
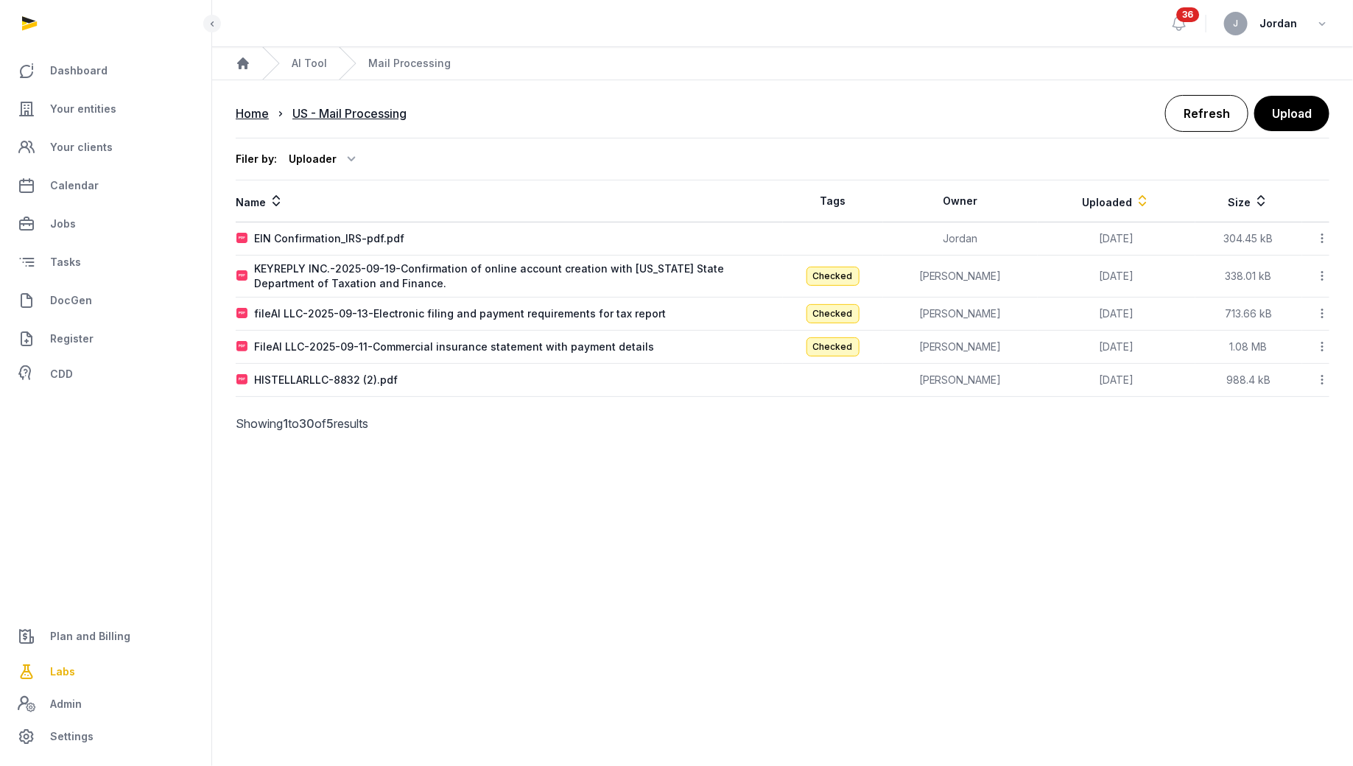
click at [1082, 113] on link "Refresh" at bounding box center [1206, 113] width 83 height 37
click at [1082, 110] on link "Refresh" at bounding box center [1206, 113] width 83 height 37
click at [1082, 121] on link "Refresh" at bounding box center [1206, 113] width 83 height 37
click at [1082, 116] on link "Refresh" at bounding box center [1206, 113] width 83 height 37
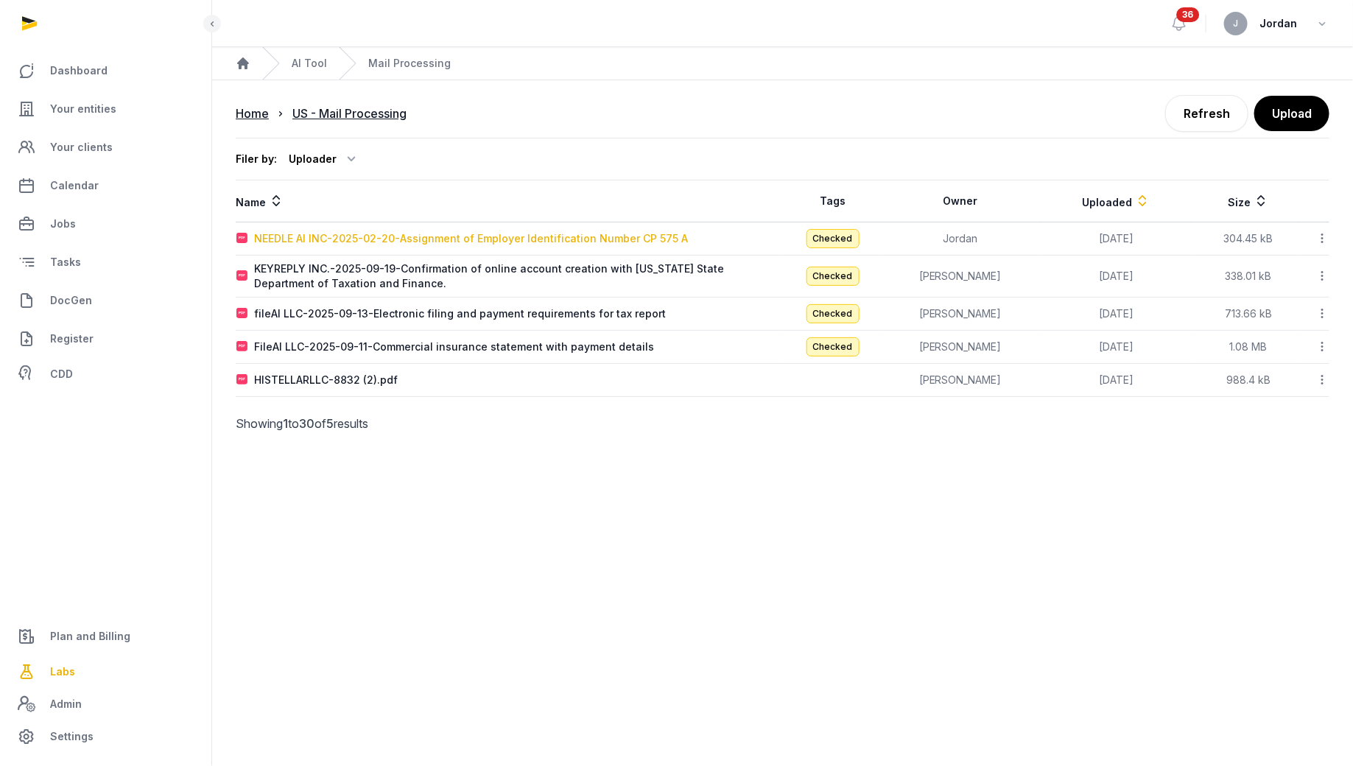
click at [601, 244] on div "NEEDLE AI INC-2025-02-20-Assignment of Employer Identification Number CP 575 A" at bounding box center [471, 238] width 434 height 15
type input "**********"
type textarea "**********"
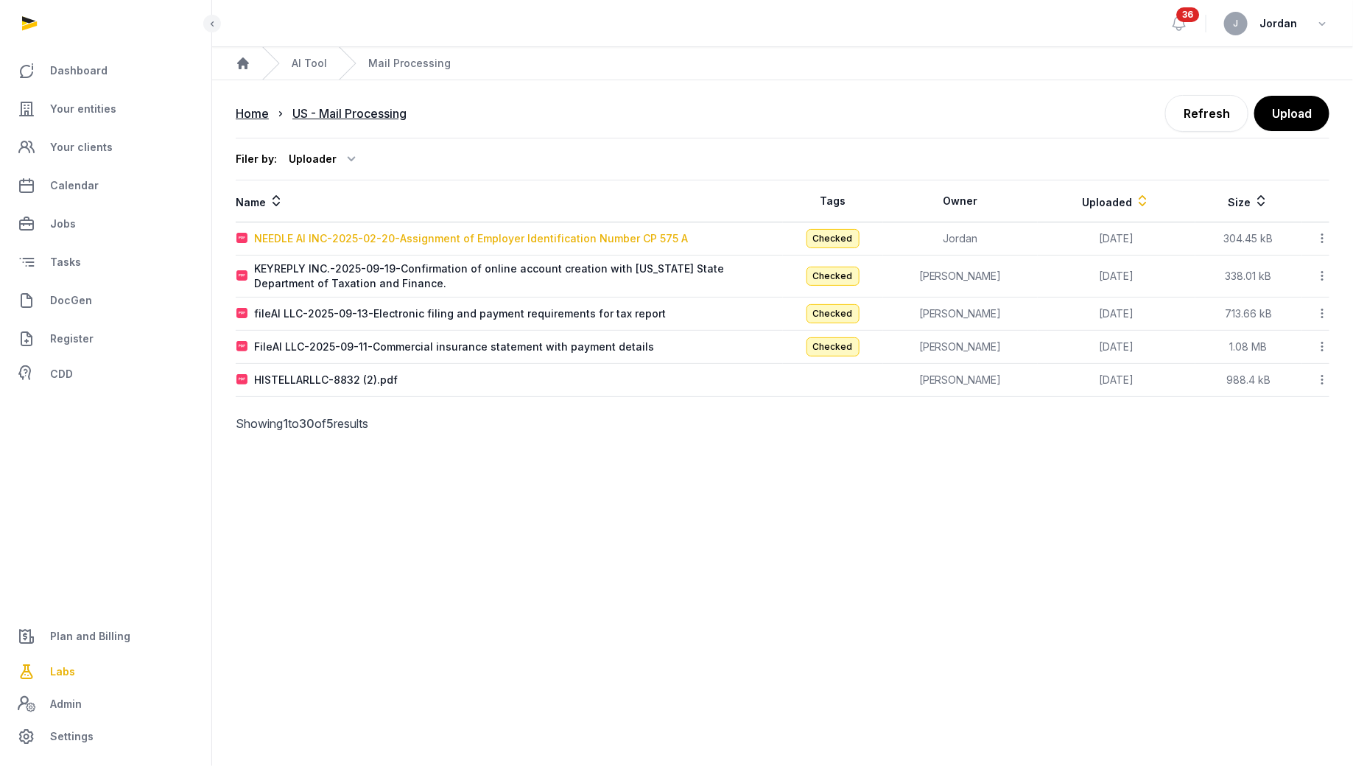
type input "**********"
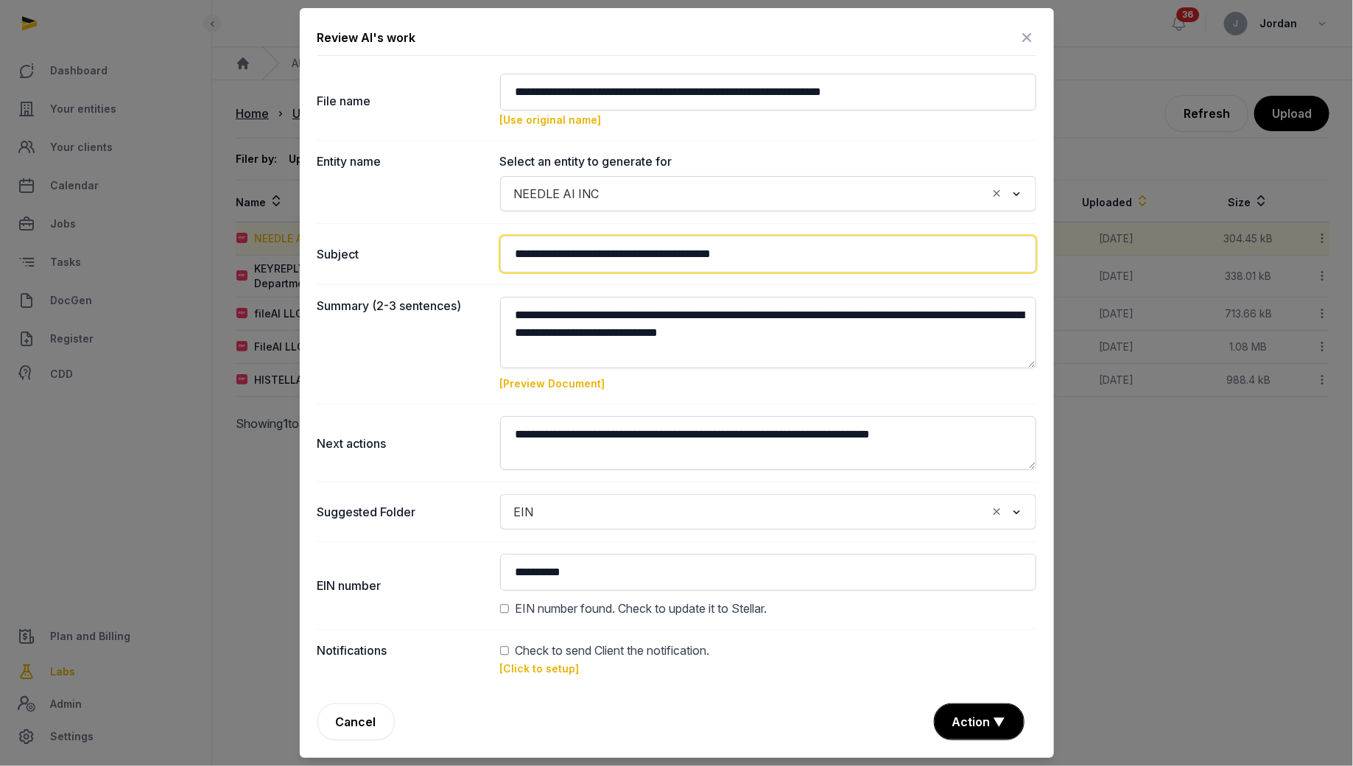
click at [601, 244] on input "**********" at bounding box center [768, 254] width 536 height 37
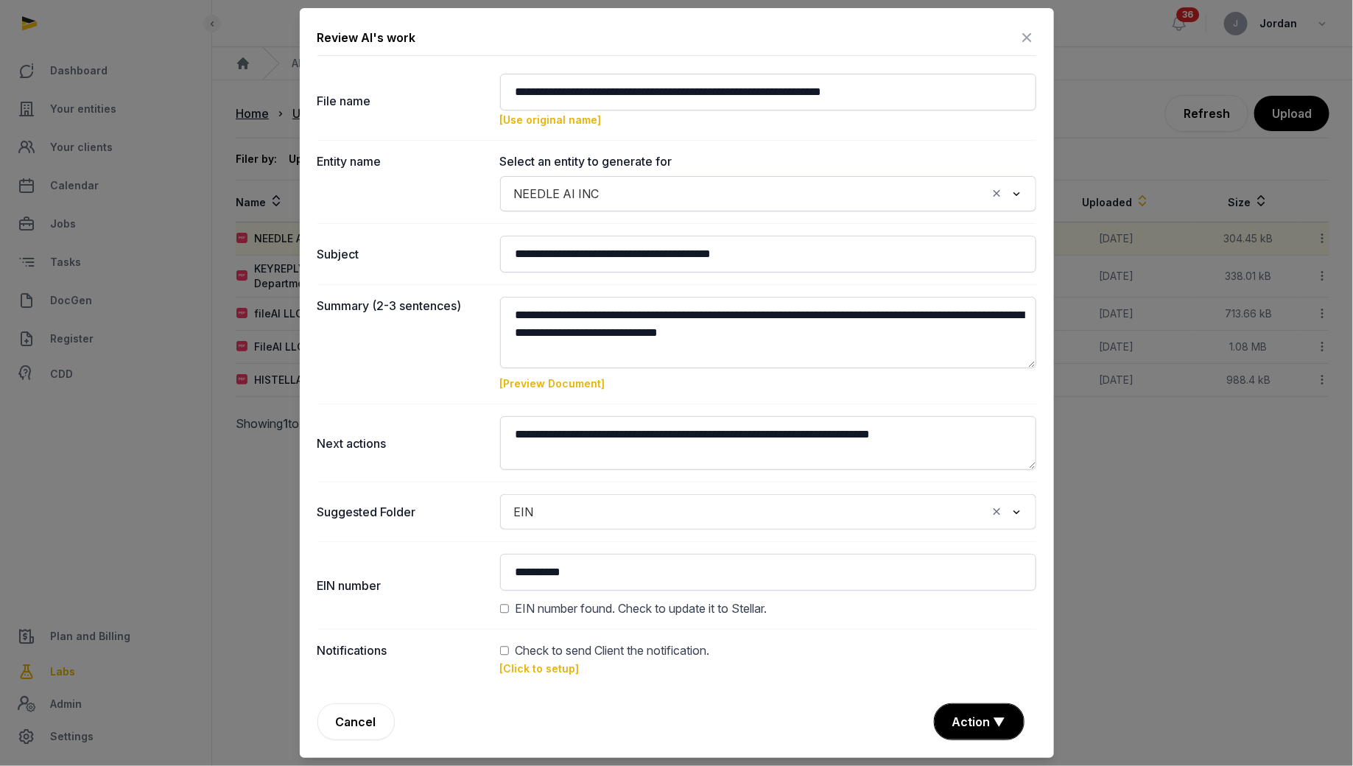
click at [770, 388] on div "[Preview Document]" at bounding box center [768, 380] width 536 height 24
click at [540, 606] on span "EIN number found. Check to update it to Stellar." at bounding box center [641, 608] width 252 height 18
click at [512, 611] on div "EIN number found. Check to update it to Stellar." at bounding box center [768, 608] width 536 height 18
click at [987, 612] on button "Action ▼" at bounding box center [978, 721] width 89 height 35
click at [981, 612] on div "Approve" at bounding box center [977, 636] width 118 height 29
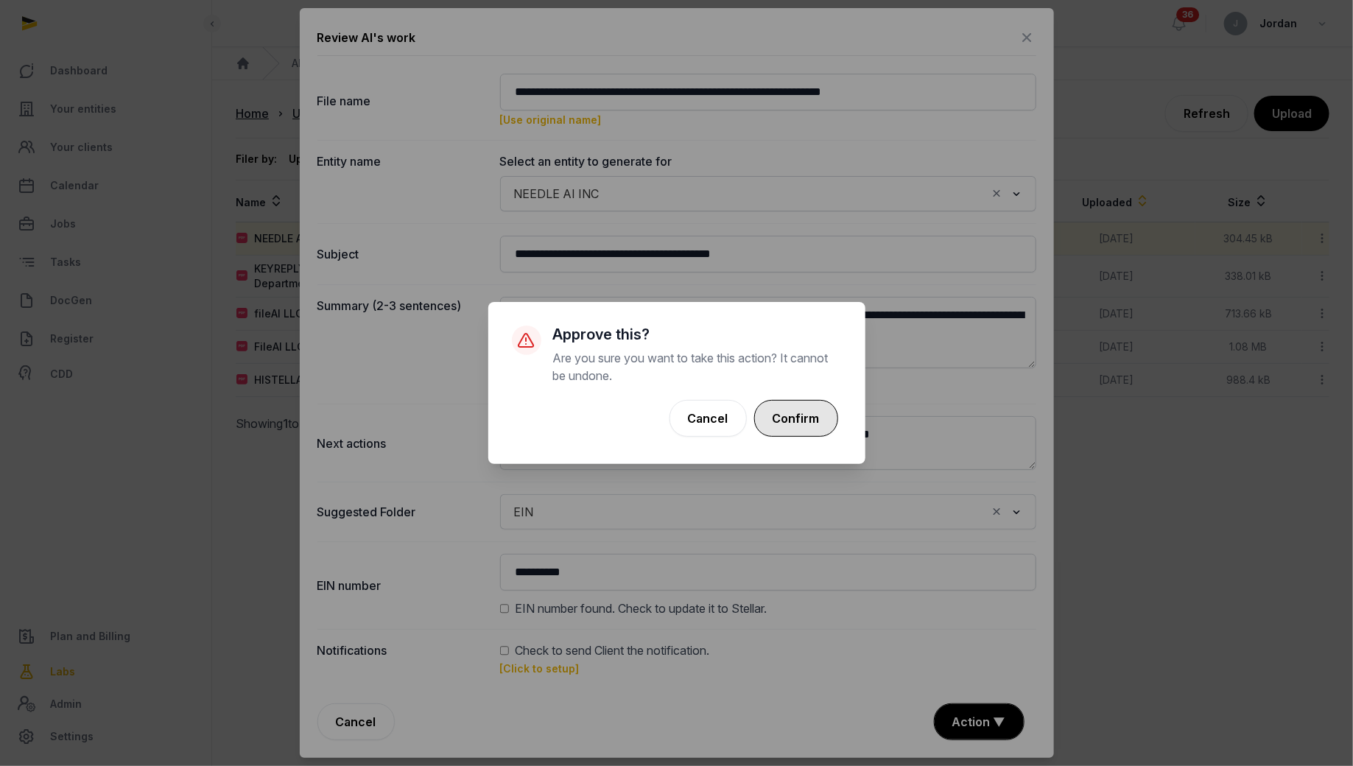
click at [814, 415] on button "Confirm" at bounding box center [796, 418] width 84 height 37
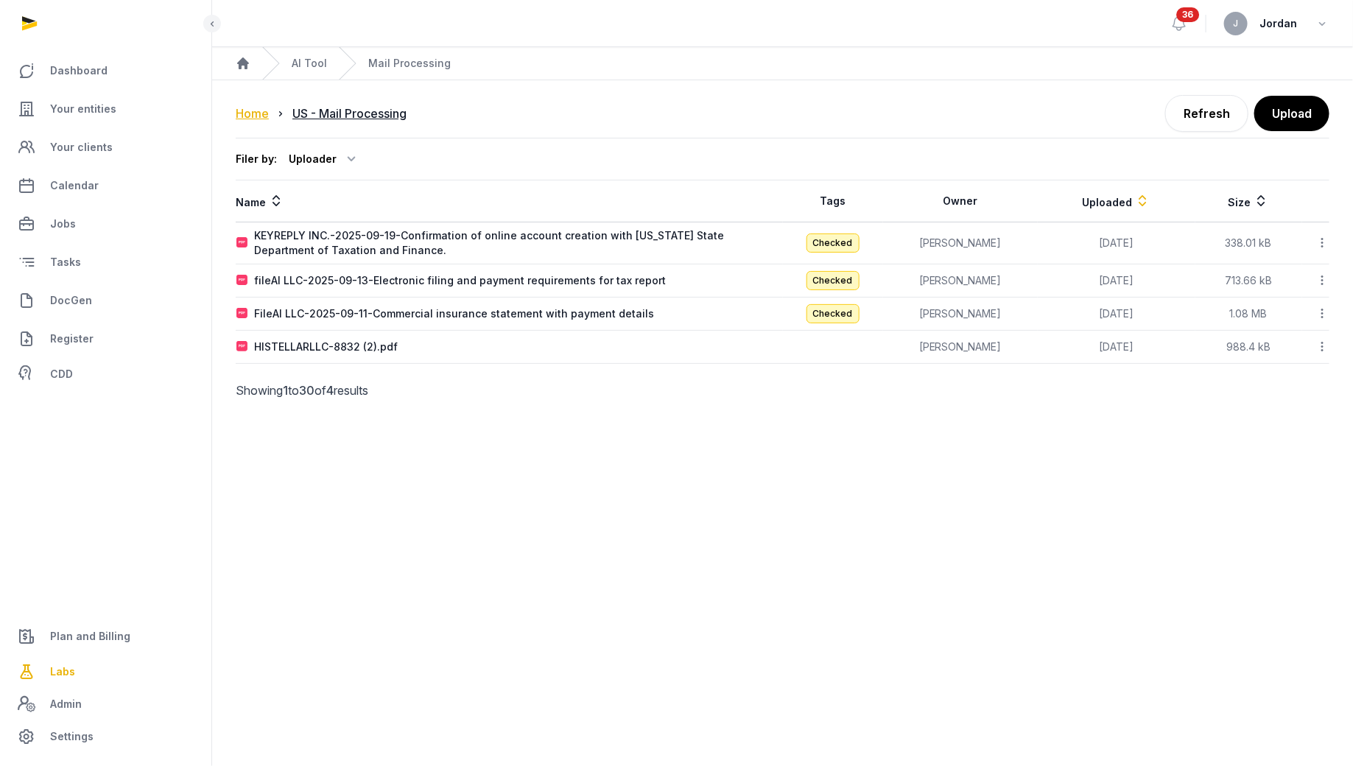
click at [263, 113] on div "Home" at bounding box center [252, 114] width 33 height 18
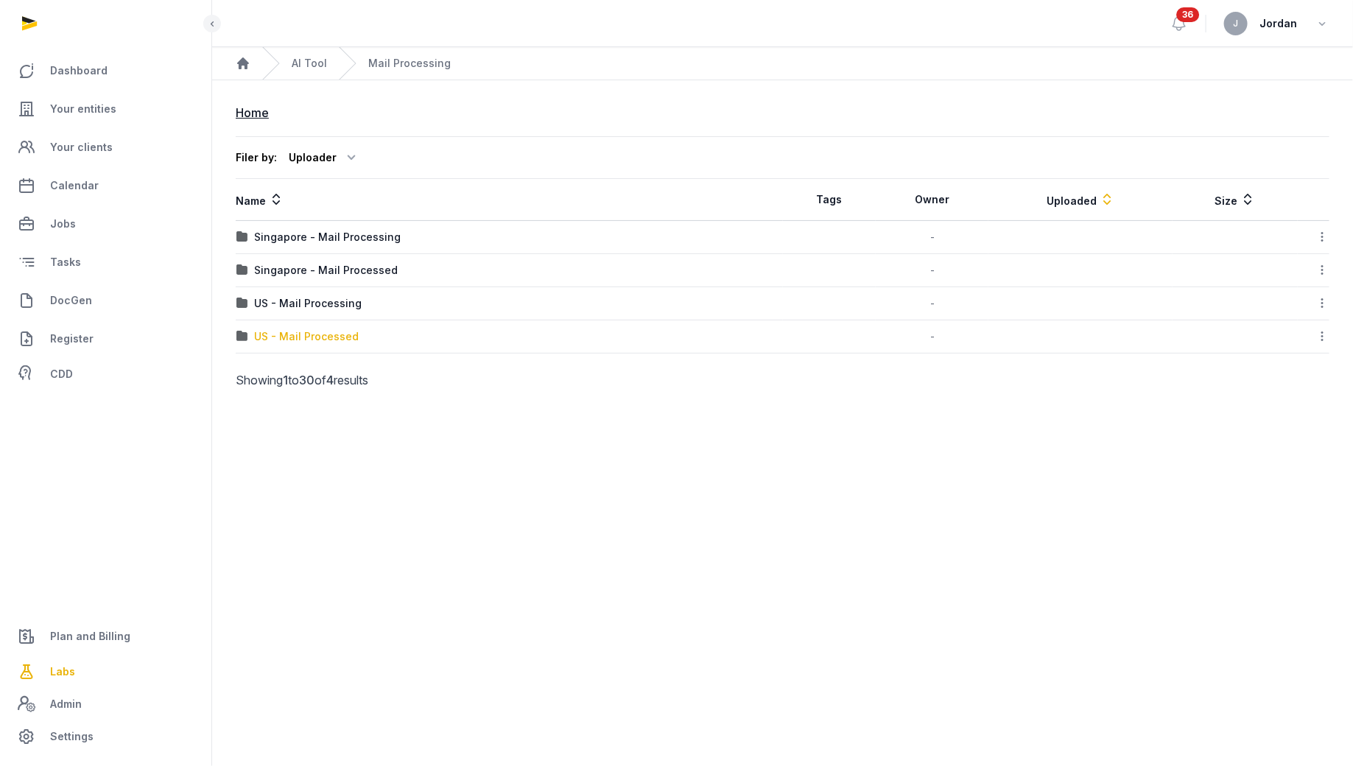
click at [346, 329] on div "US - Mail Processed" at bounding box center [306, 336] width 105 height 15
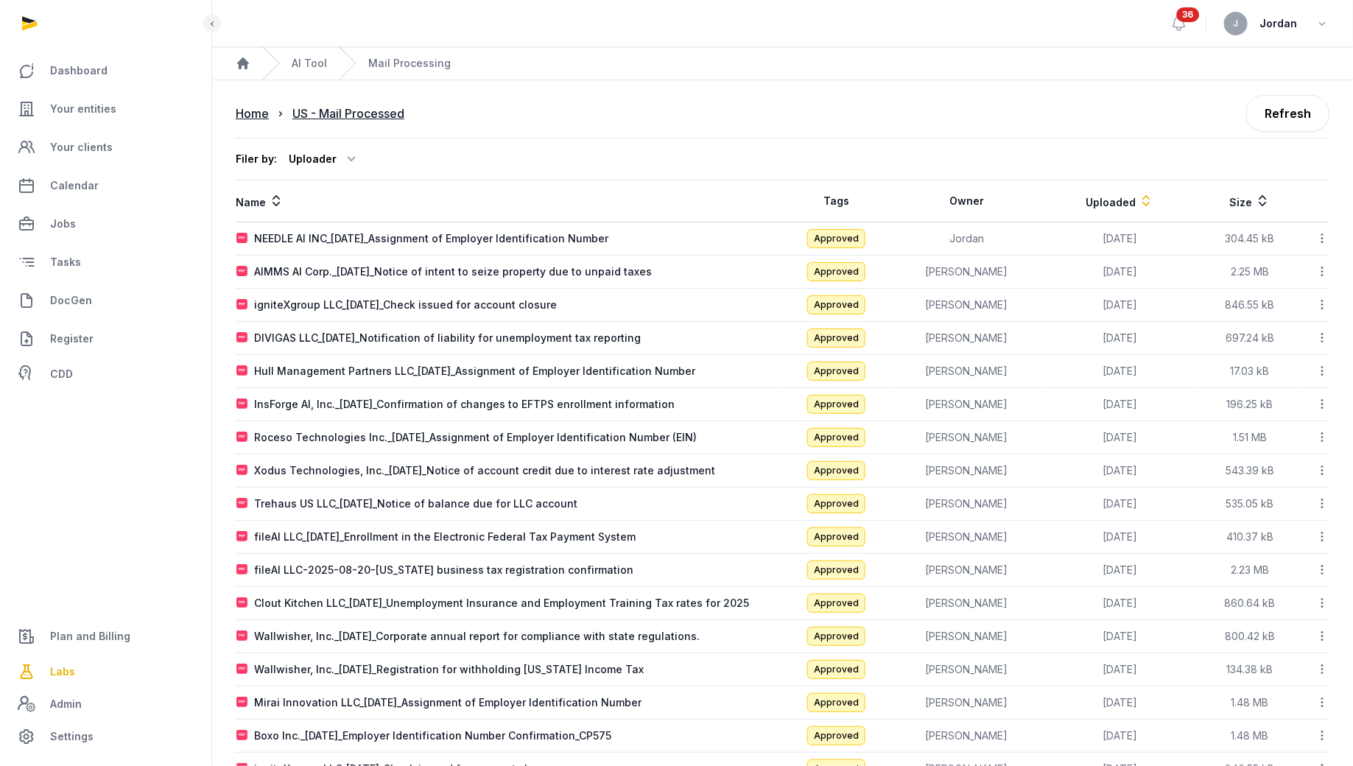
click at [1082, 233] on icon at bounding box center [1321, 237] width 13 height 15
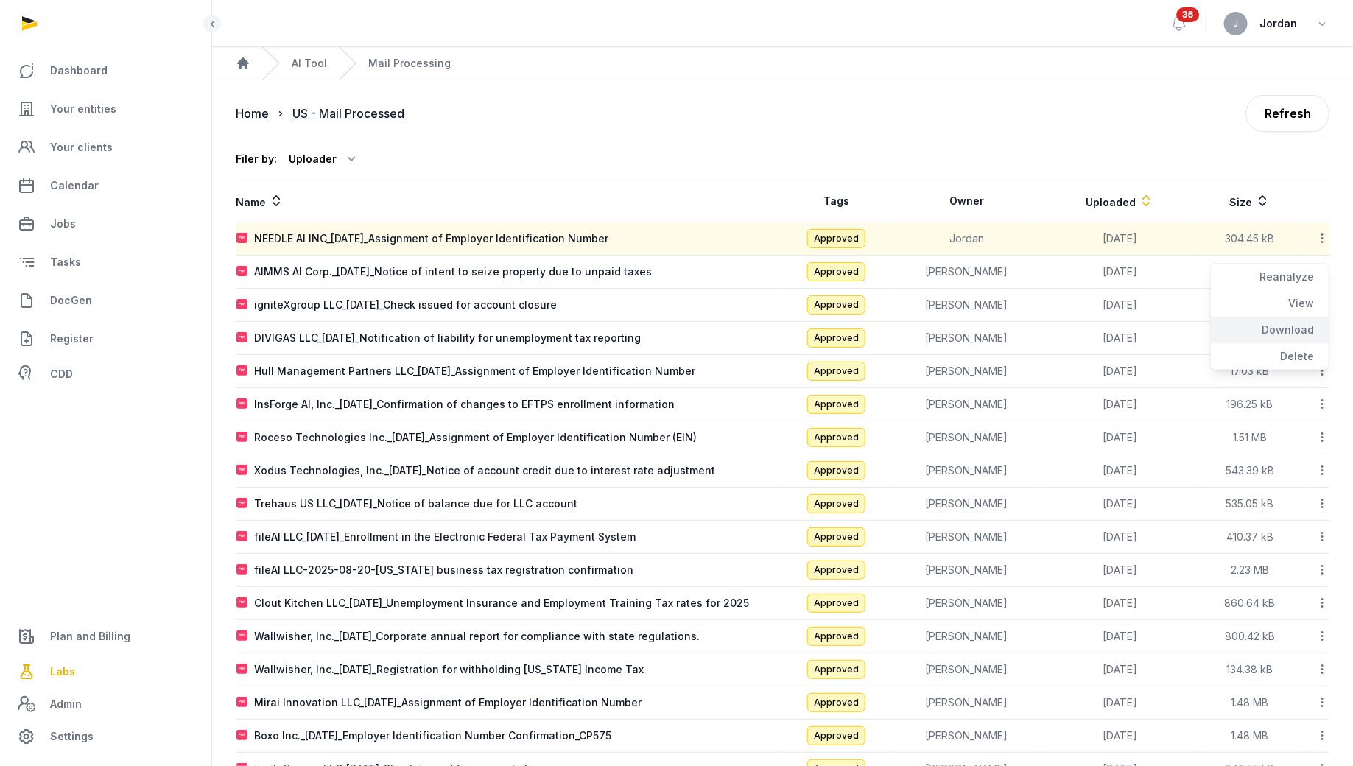
click at [1082, 321] on div "Download" at bounding box center [1269, 330] width 118 height 27
click at [721, 166] on div "Filer by: Uploader All members Ahmad Amirulhafiz Andrew de Souza Anna Nari Anna…" at bounding box center [782, 159] width 1093 height 43
click at [381, 66] on span "Mail Processing" at bounding box center [409, 63] width 82 height 15
click at [314, 61] on link "AI Tool" at bounding box center [309, 63] width 35 height 15
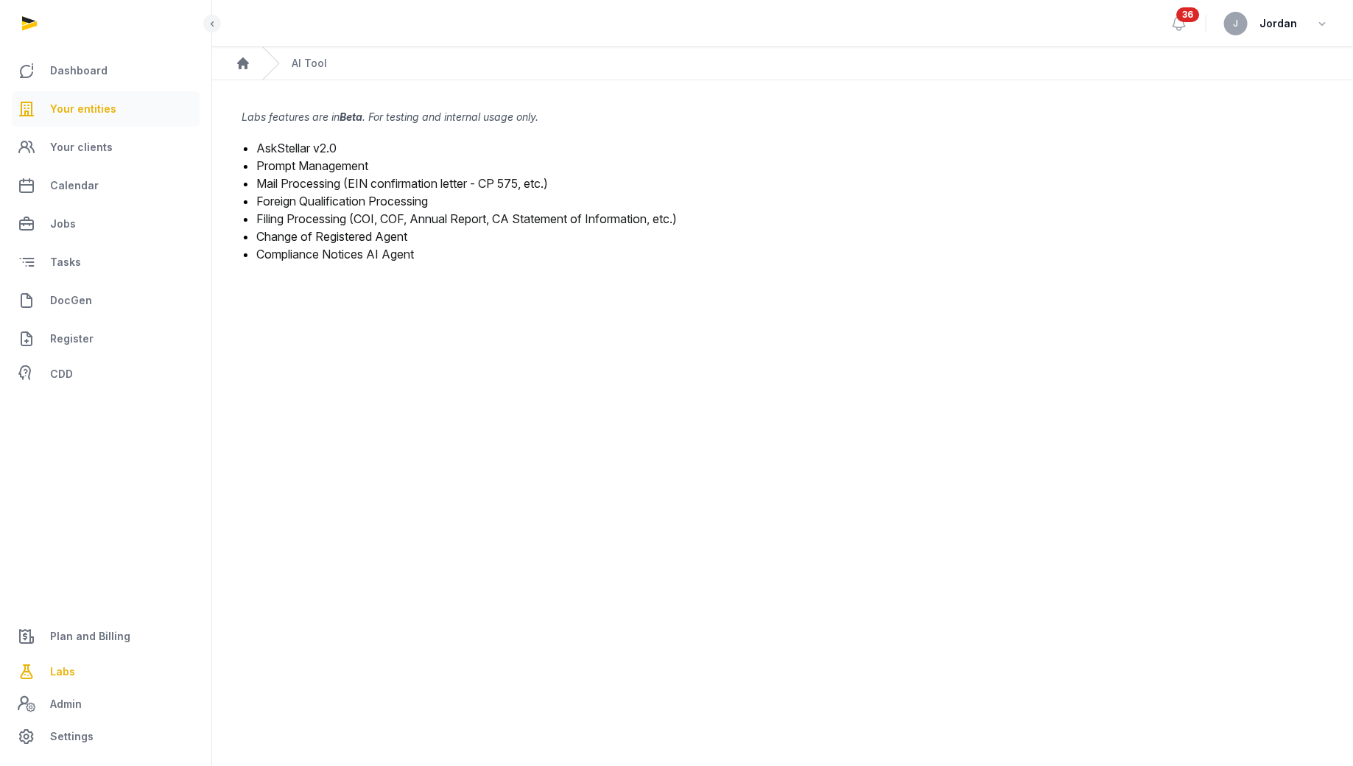
click at [107, 100] on span "Your entities" at bounding box center [83, 109] width 66 height 18
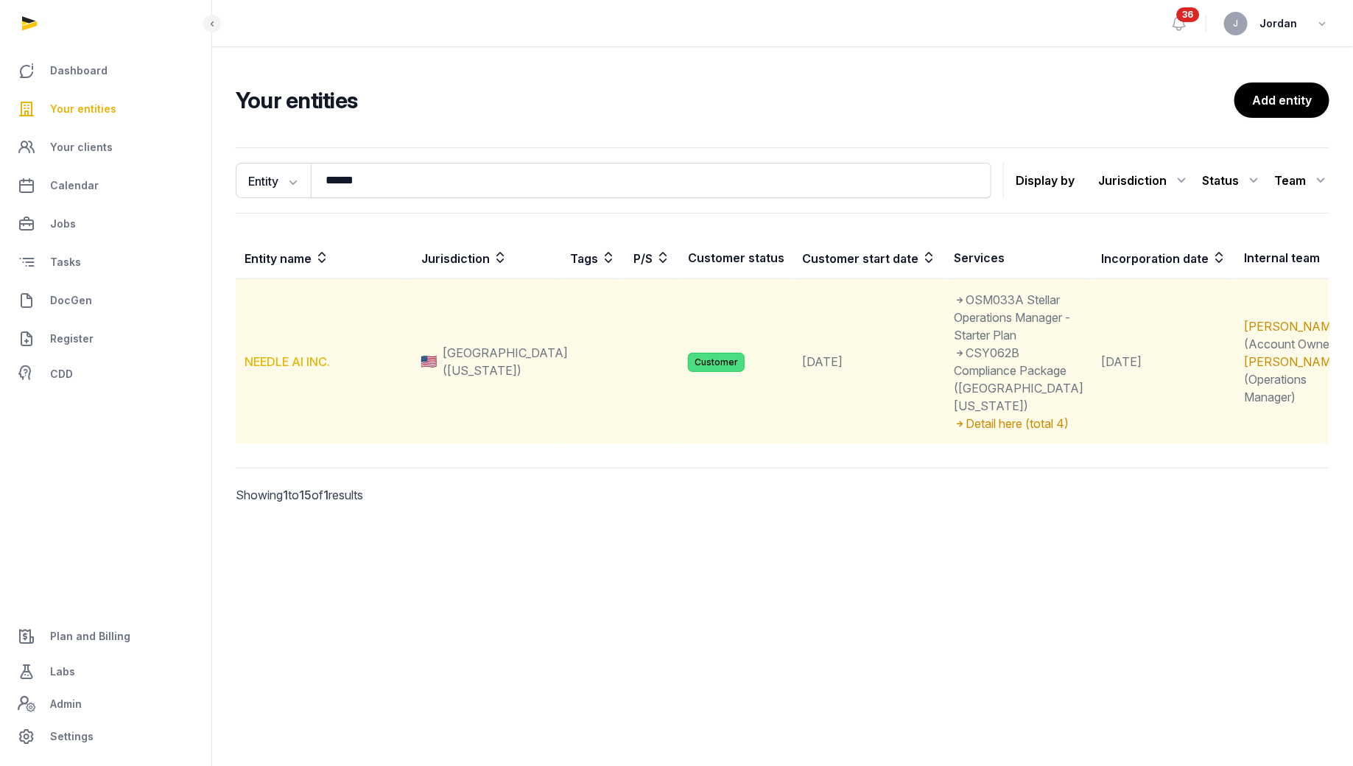
click at [317, 354] on link "NEEDLE AI INC." at bounding box center [286, 361] width 85 height 15
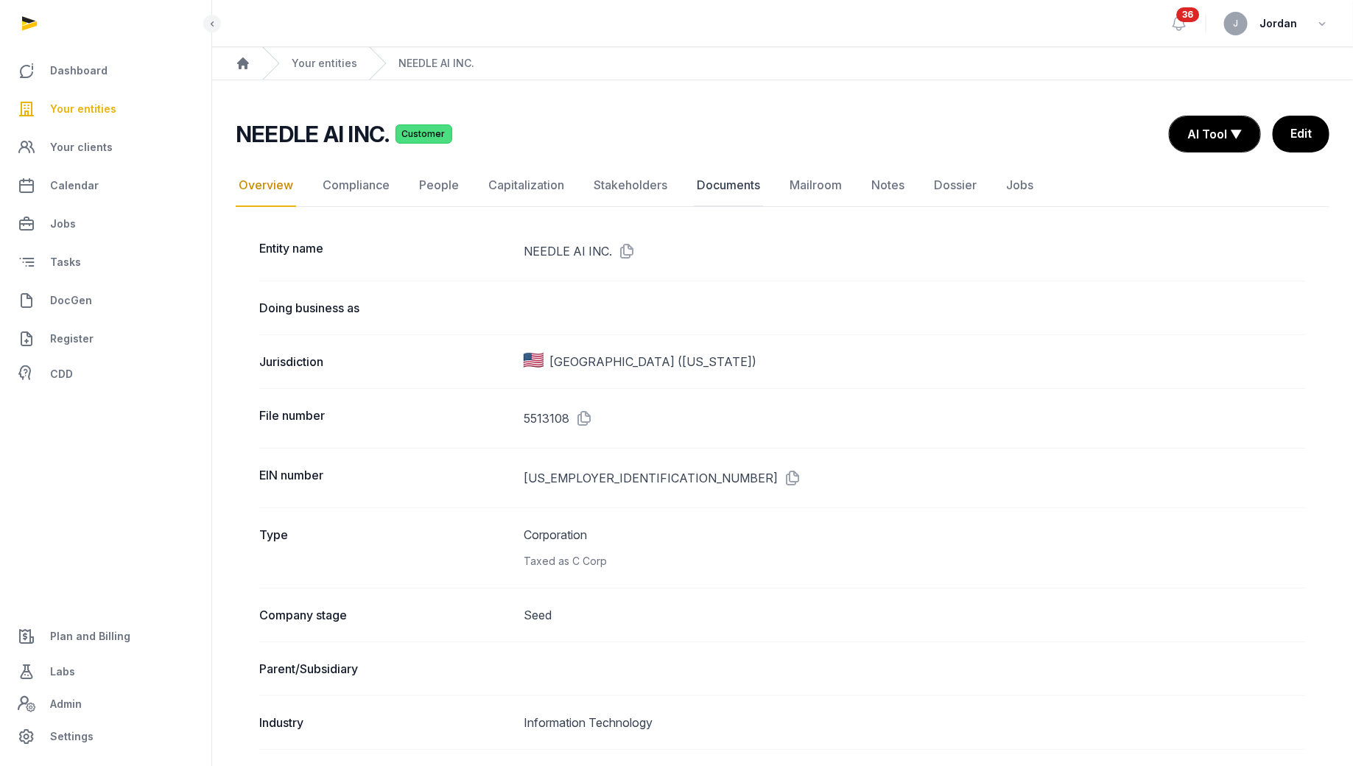
click at [708, 177] on link "Documents" at bounding box center [728, 185] width 69 height 43
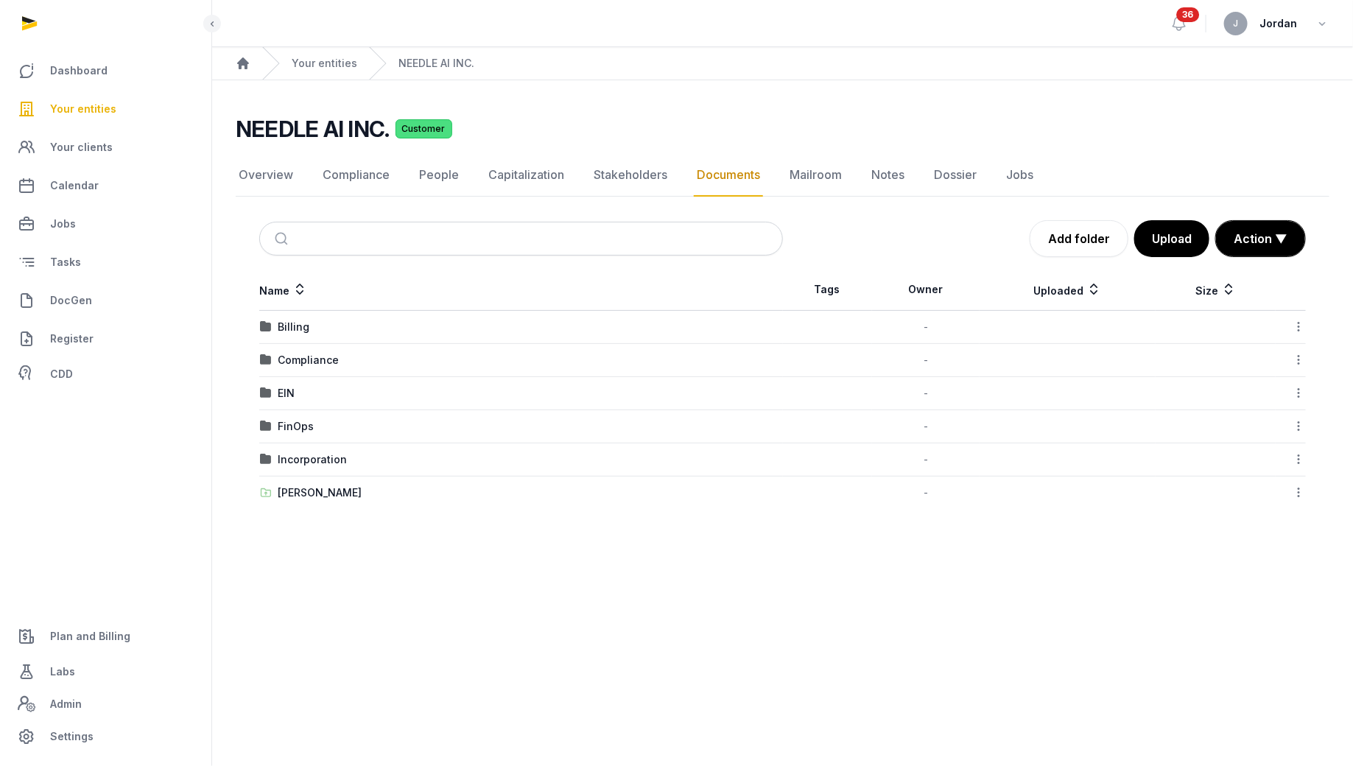
click at [312, 501] on td "[PERSON_NAME]" at bounding box center [520, 492] width 523 height 33
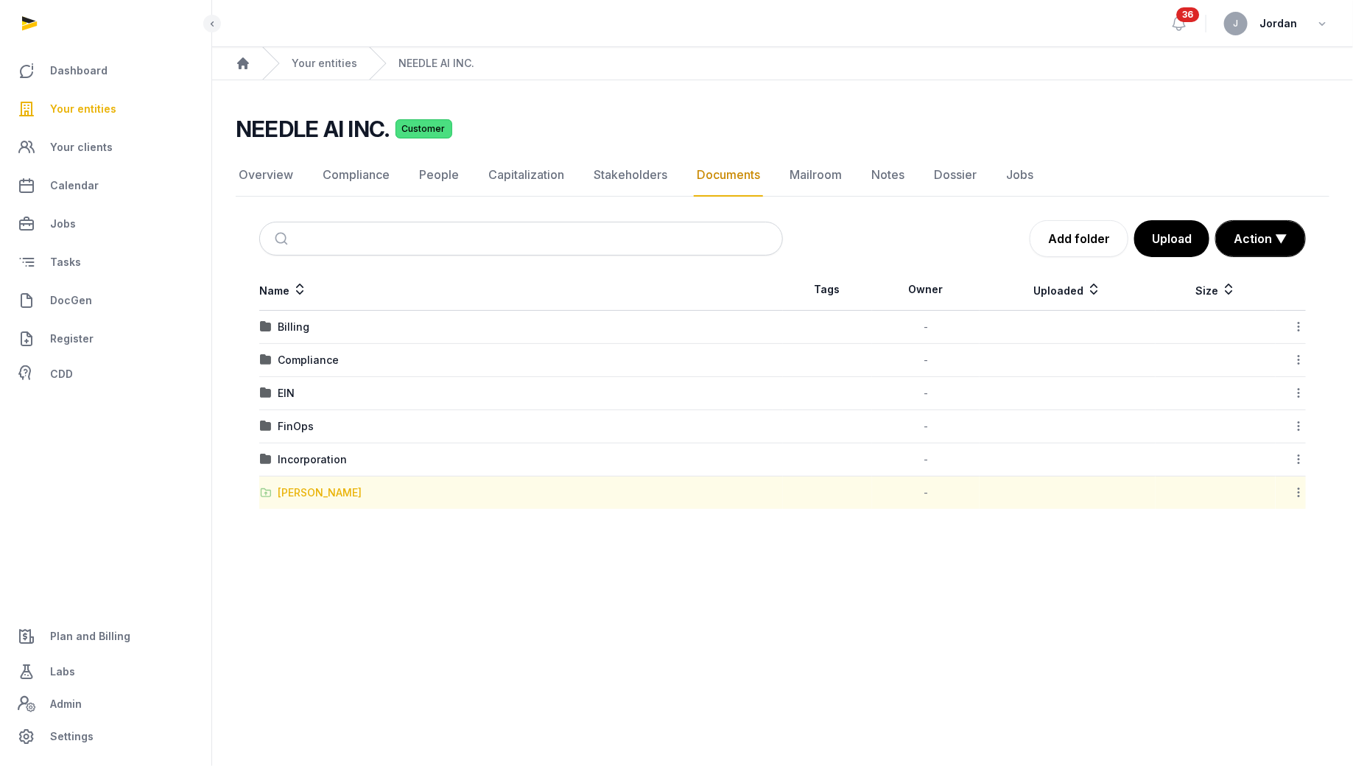
click at [318, 496] on div "[PERSON_NAME]" at bounding box center [320, 492] width 84 height 15
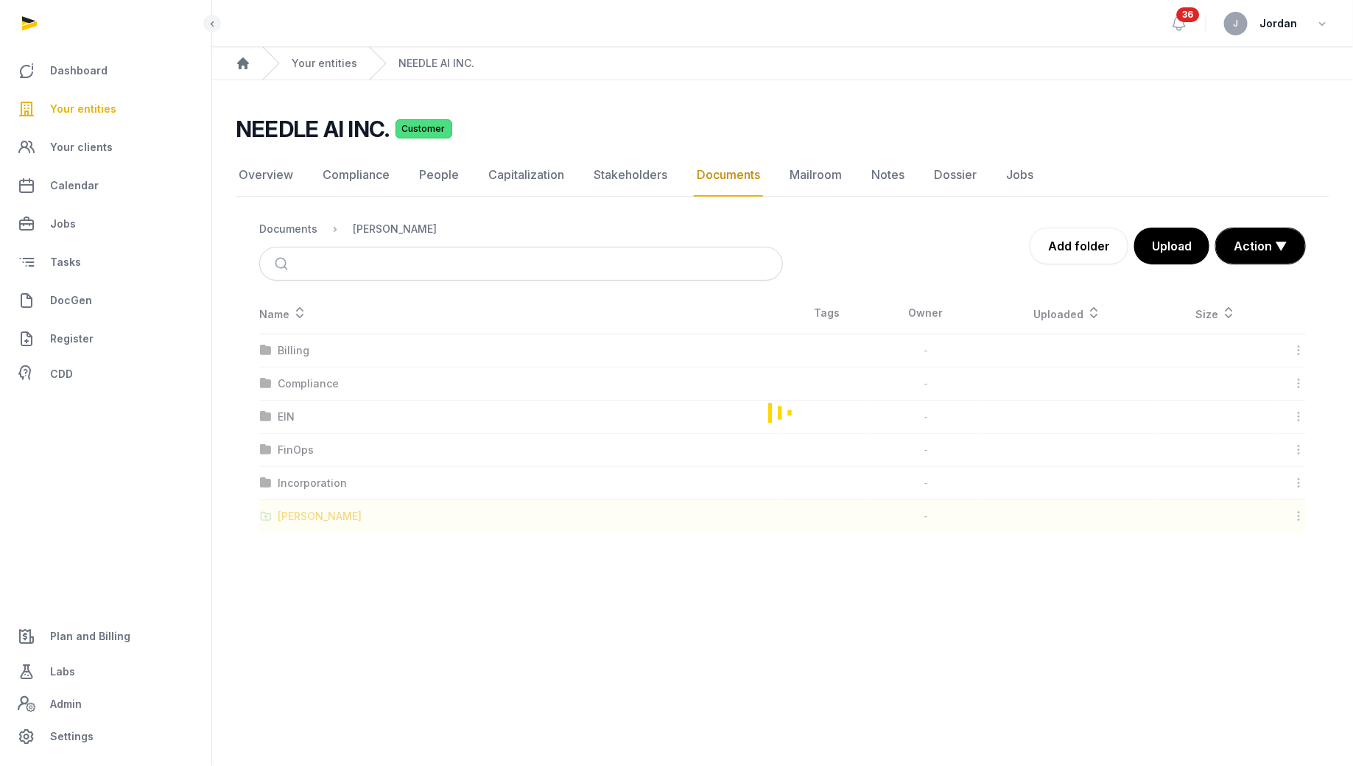
click at [318, 496] on div "Loading" at bounding box center [782, 412] width 1093 height 240
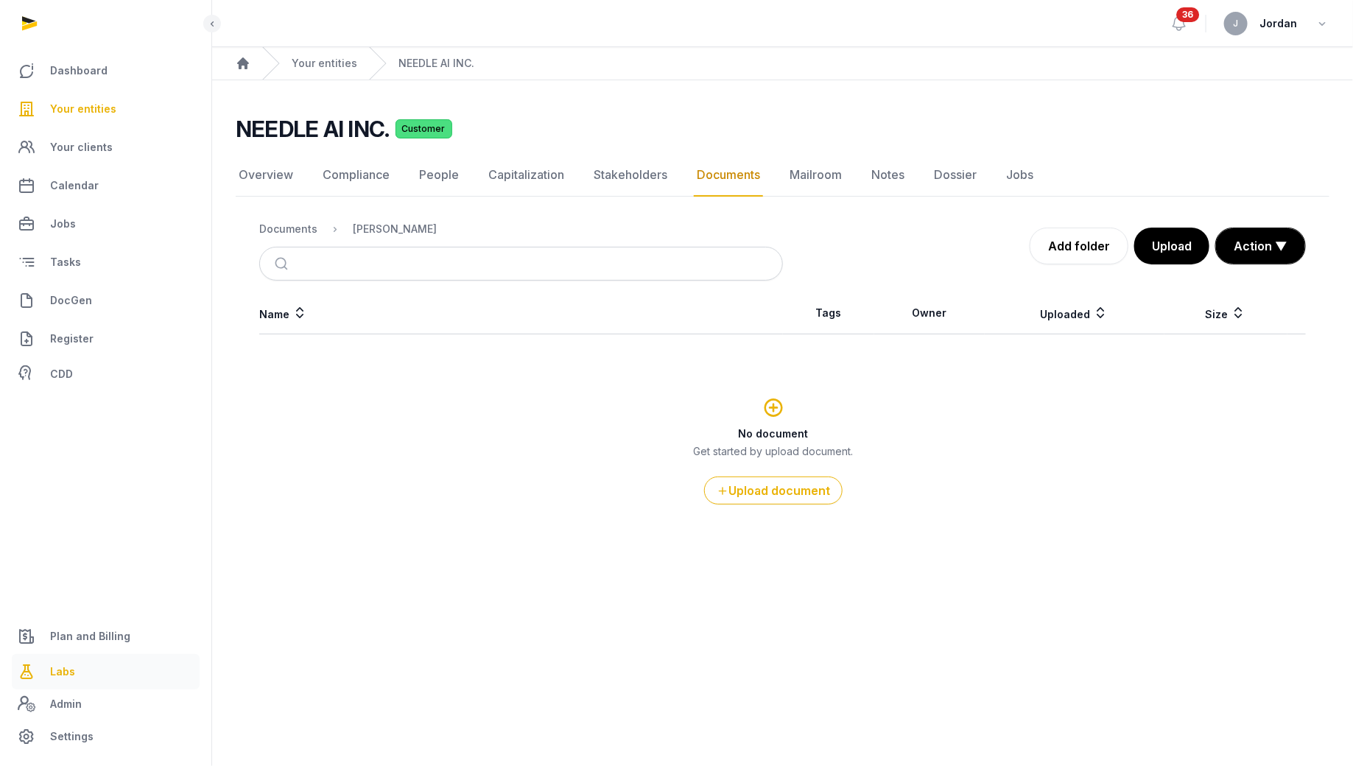
click at [85, 612] on link "Labs" at bounding box center [106, 671] width 188 height 35
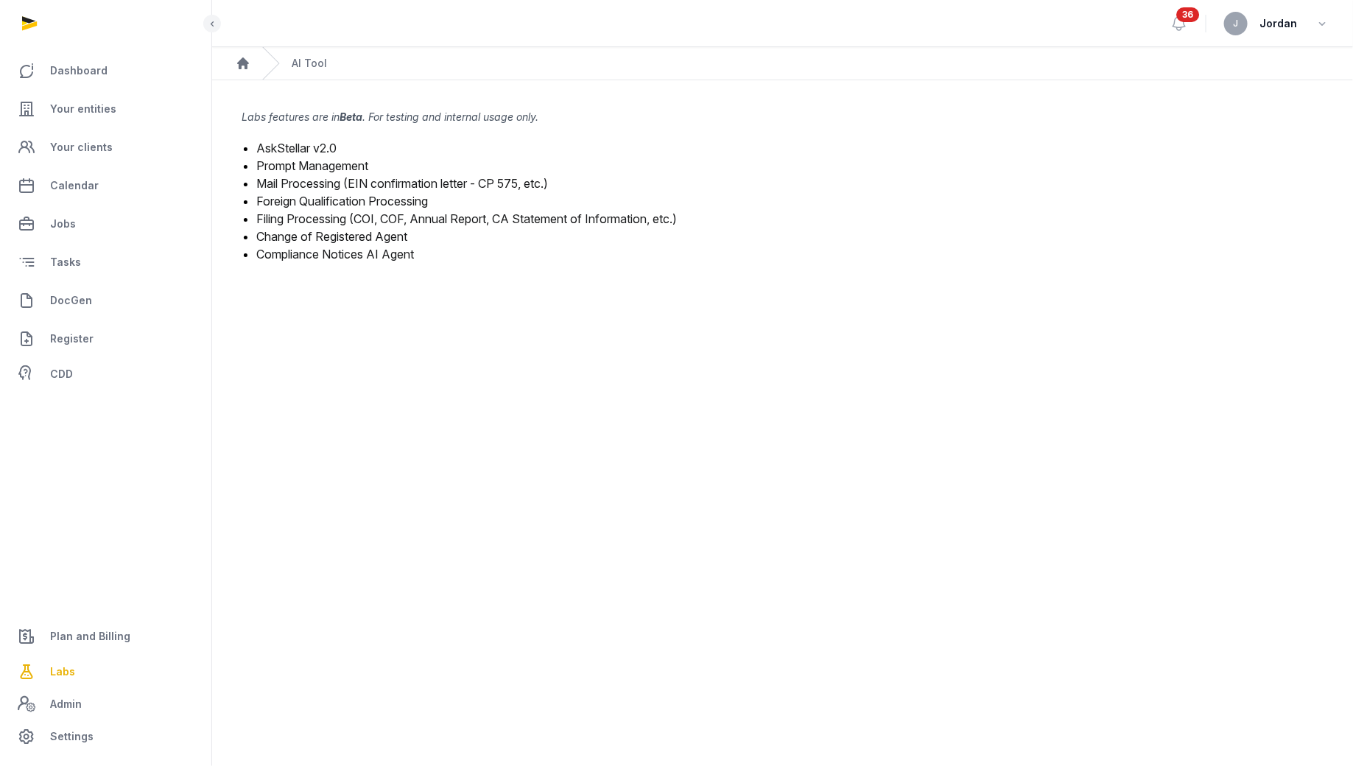
click at [388, 201] on link "Foreign Qualification Processing" at bounding box center [342, 201] width 172 height 15
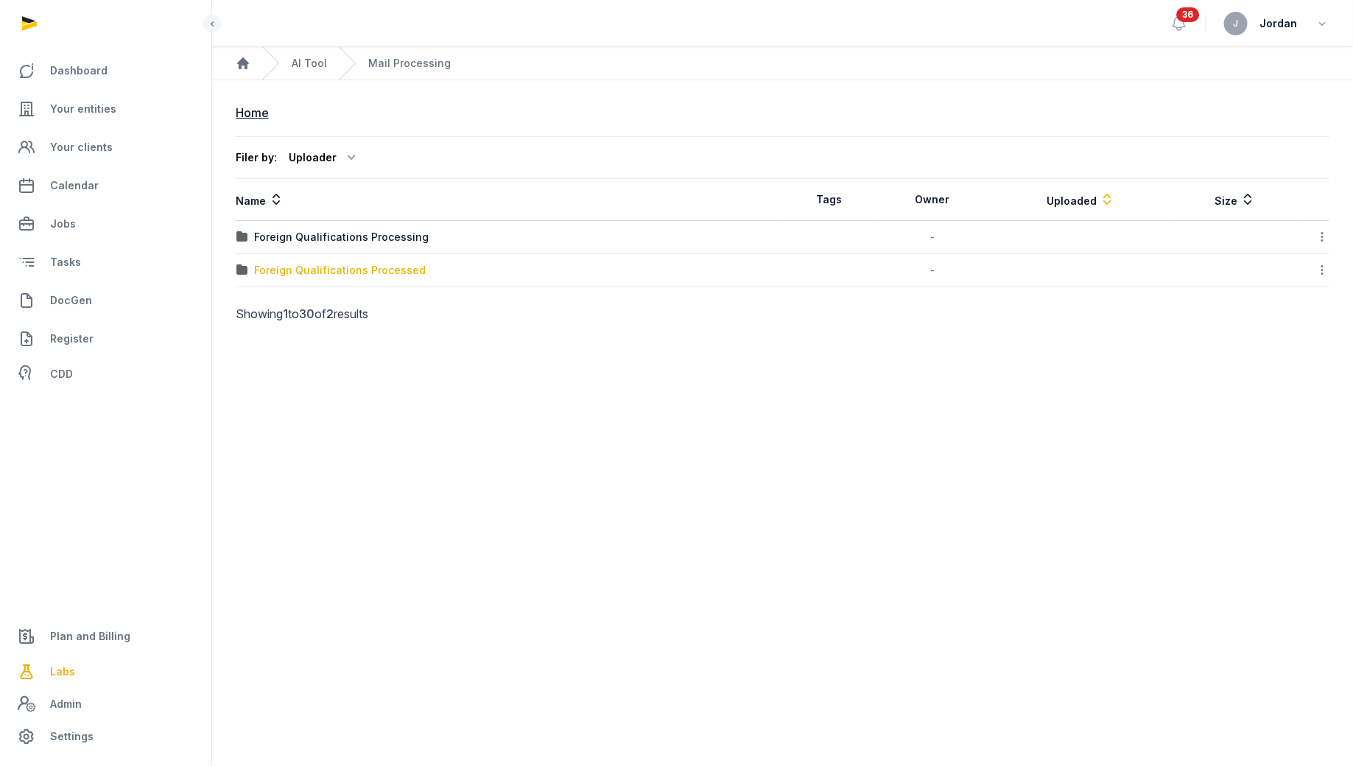
click at [369, 273] on div "Foreign Qualifications Processed" at bounding box center [340, 270] width 172 height 15
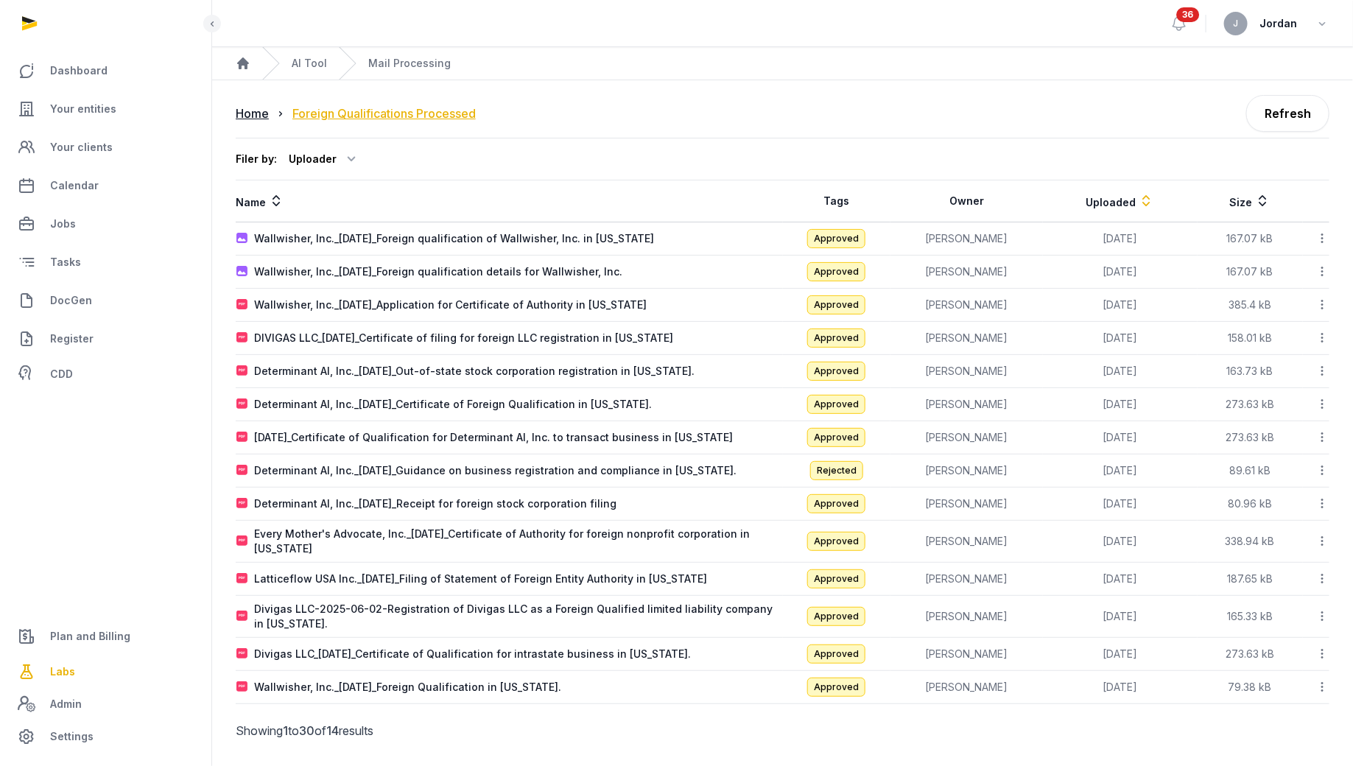
click at [300, 119] on div "Foreign Qualifications Processed" at bounding box center [383, 114] width 183 height 18
click at [249, 110] on div "Home" at bounding box center [252, 114] width 33 height 18
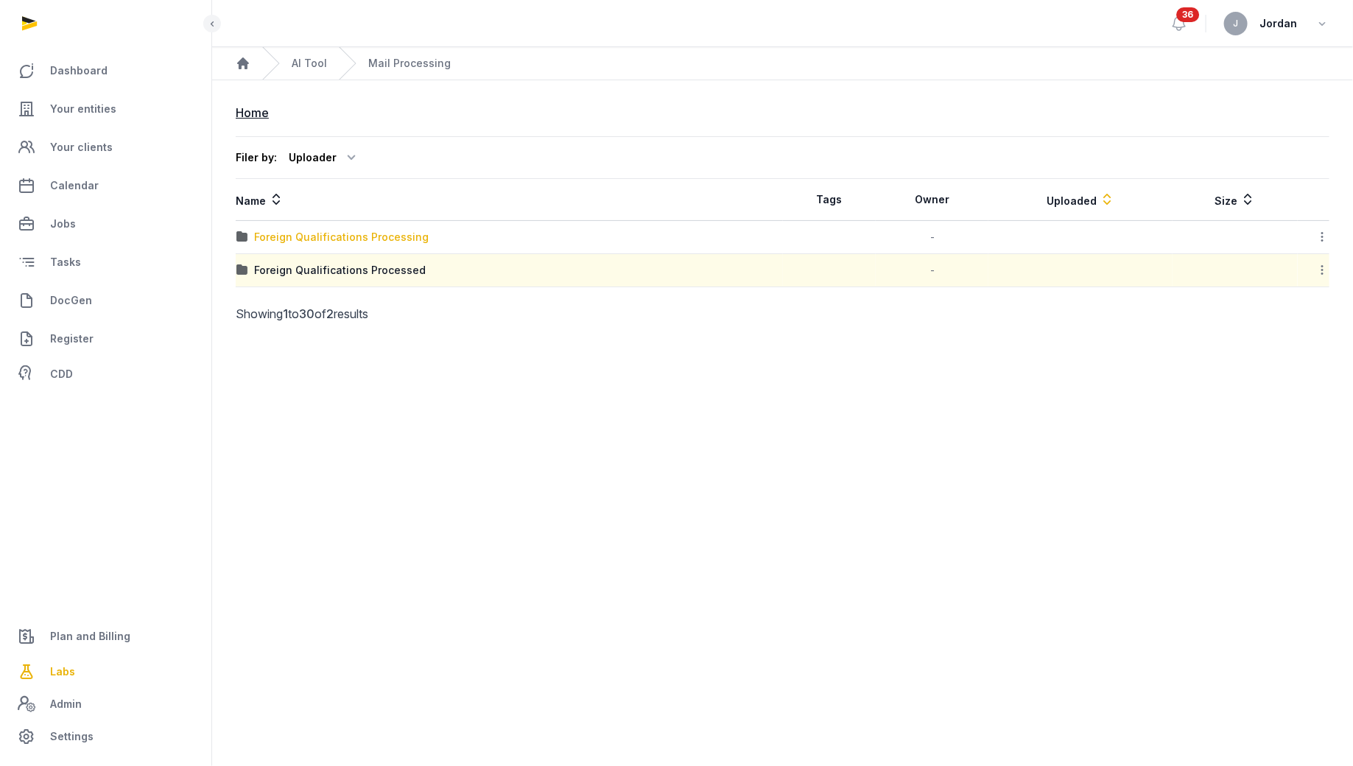
click at [406, 237] on div "Foreign Qualifications Processing" at bounding box center [341, 237] width 174 height 15
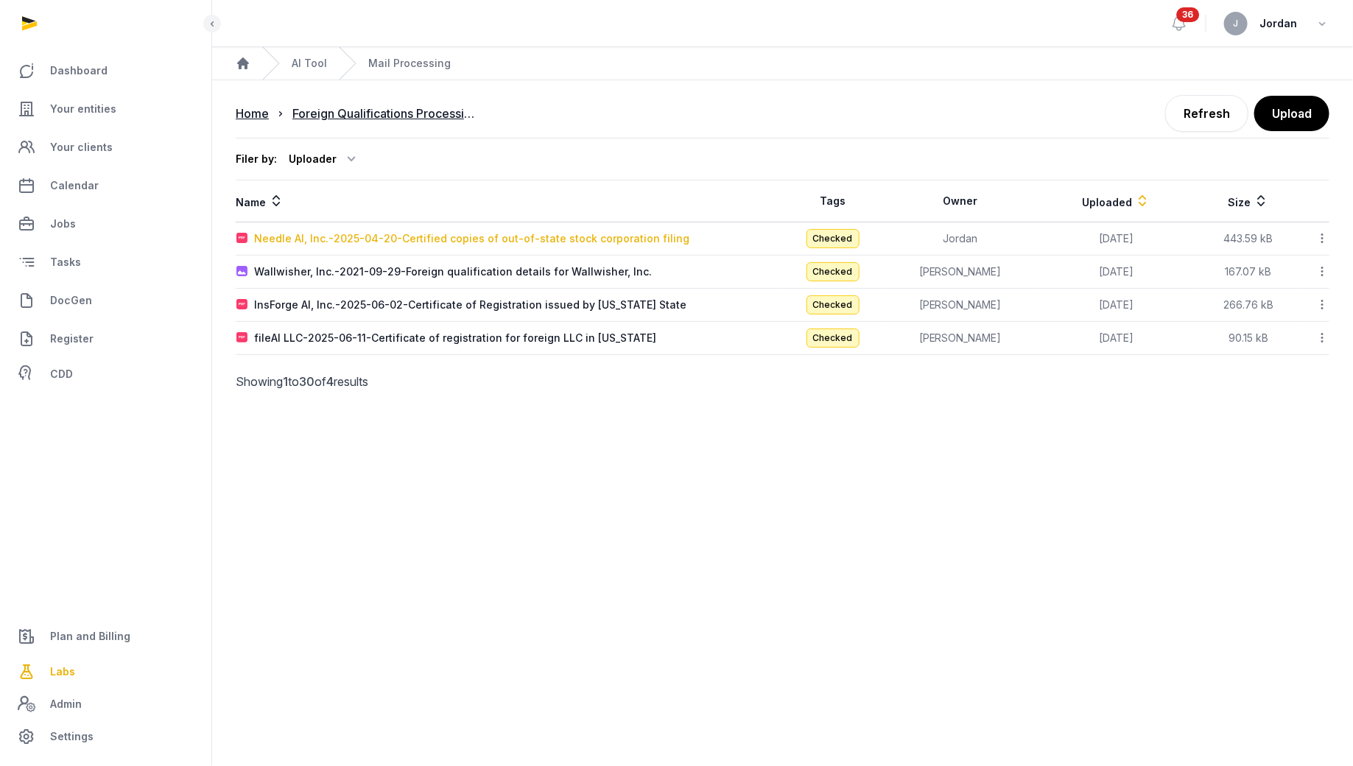
click at [476, 234] on div "Needle AI, Inc.-2025-04-20-Certified copies of out-of-state stock corporation f…" at bounding box center [471, 238] width 435 height 15
type input "**********"
type textarea "**********"
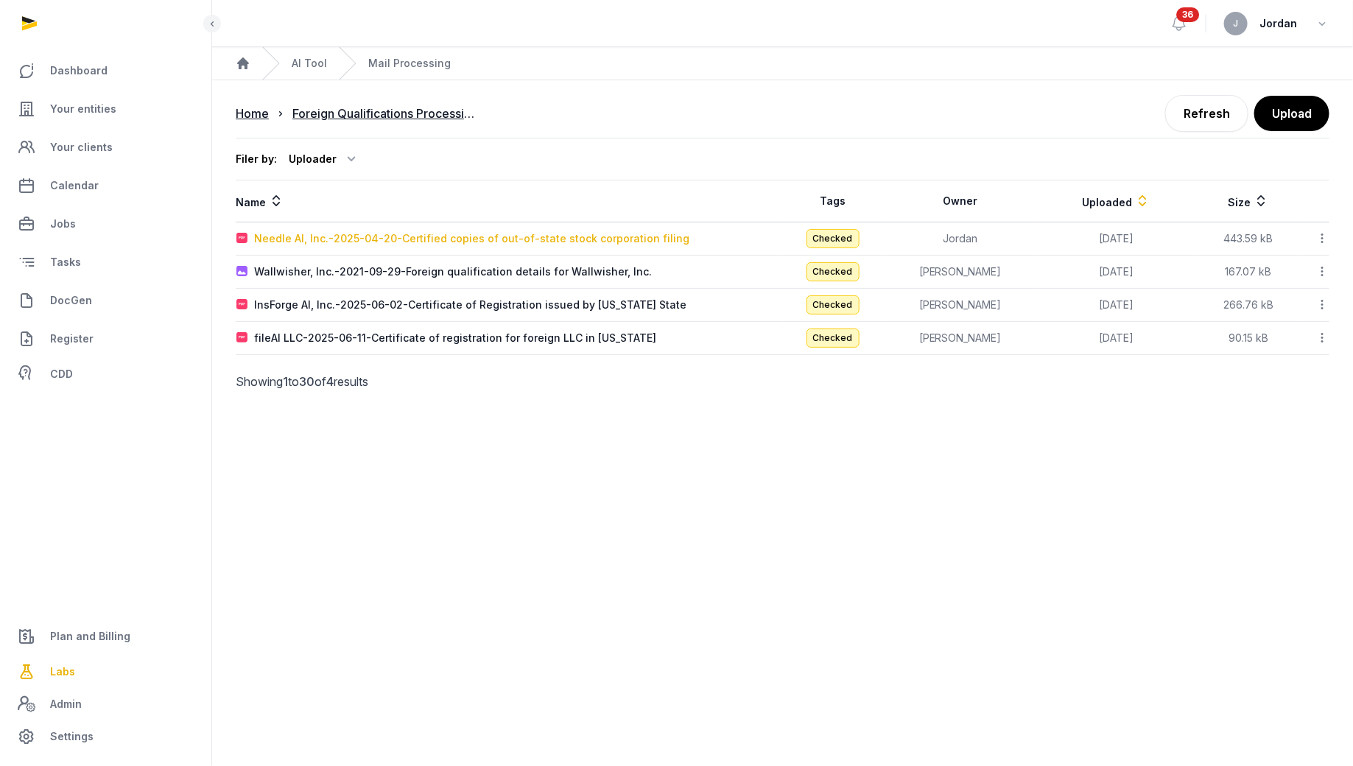
type input "**********"
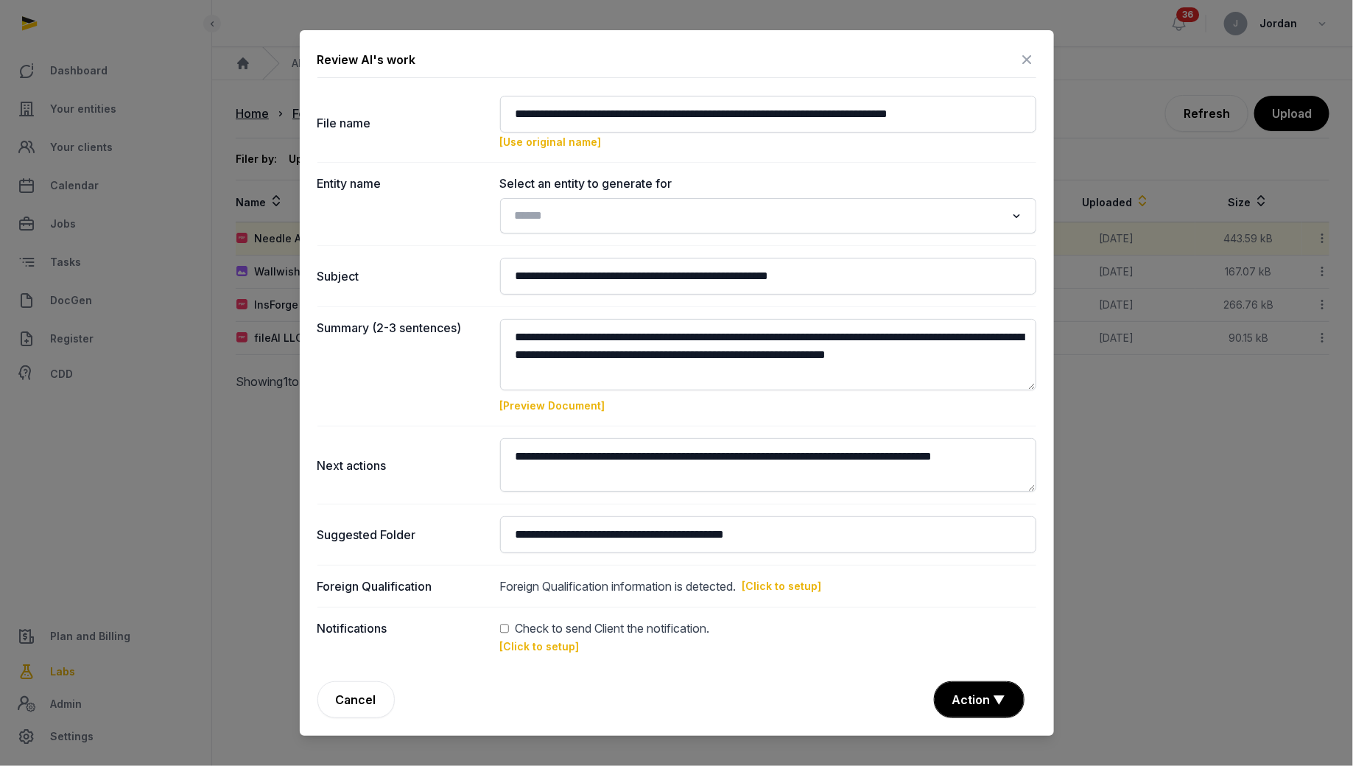
click at [268, 409] on div at bounding box center [676, 383] width 1353 height 766
click at [577, 406] on link "[Preview Document]" at bounding box center [552, 405] width 105 height 13
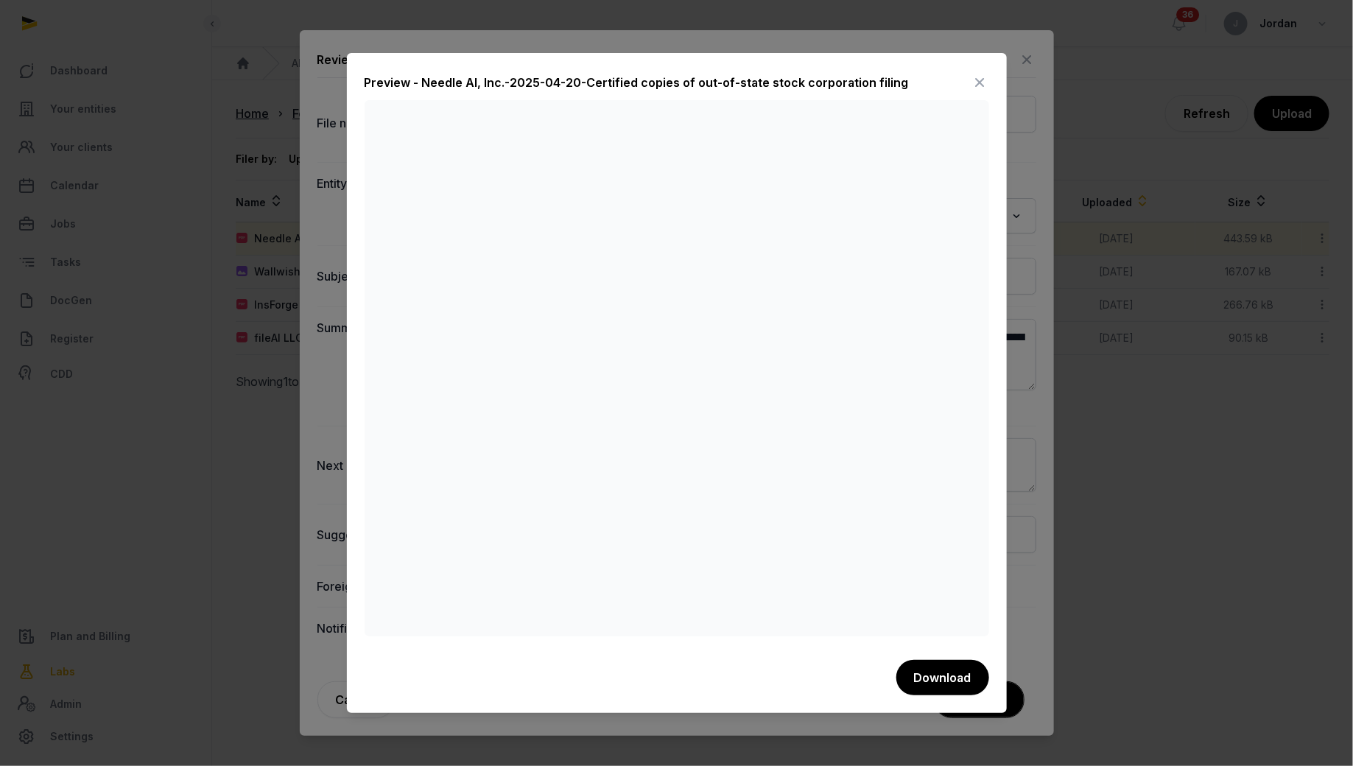
click at [977, 80] on icon at bounding box center [980, 83] width 18 height 24
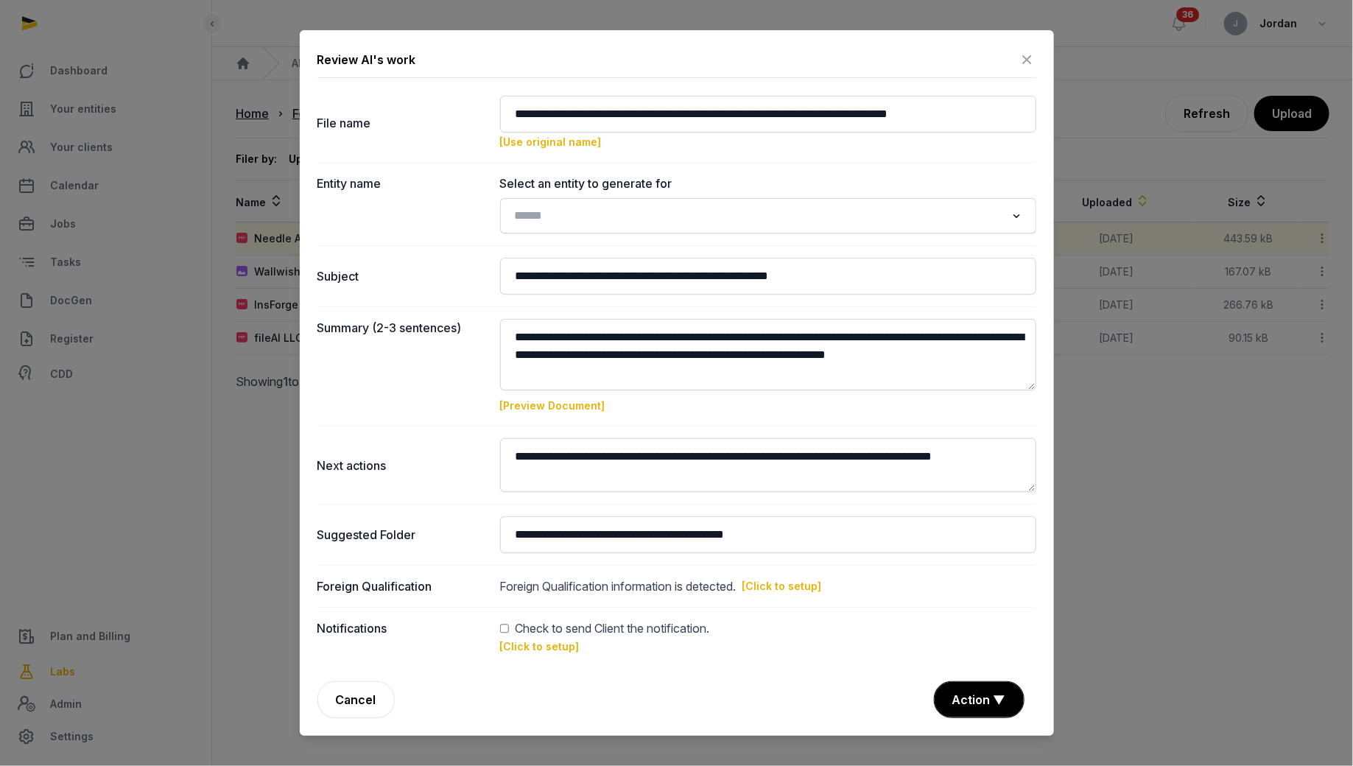
click at [1026, 65] on icon at bounding box center [1027, 60] width 18 height 24
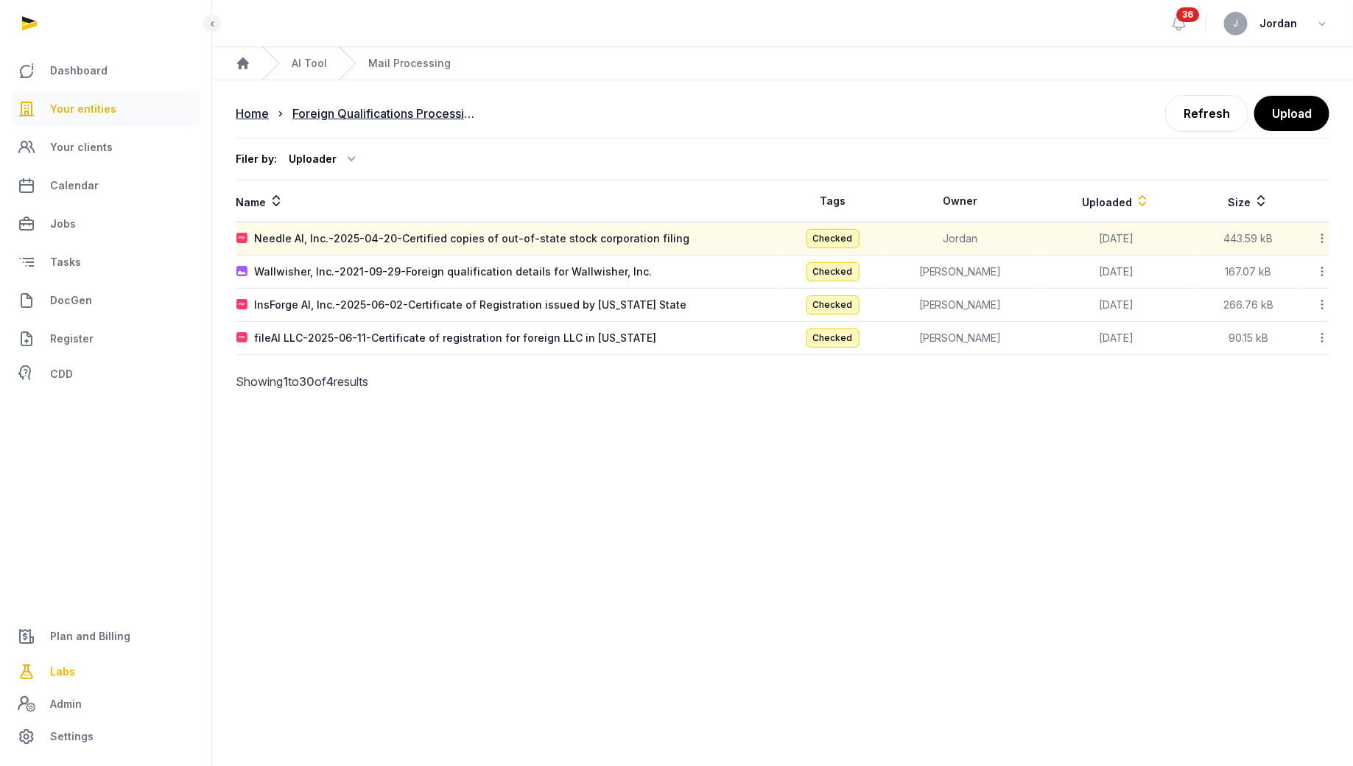
click at [119, 116] on link "Your entities" at bounding box center [106, 108] width 188 height 35
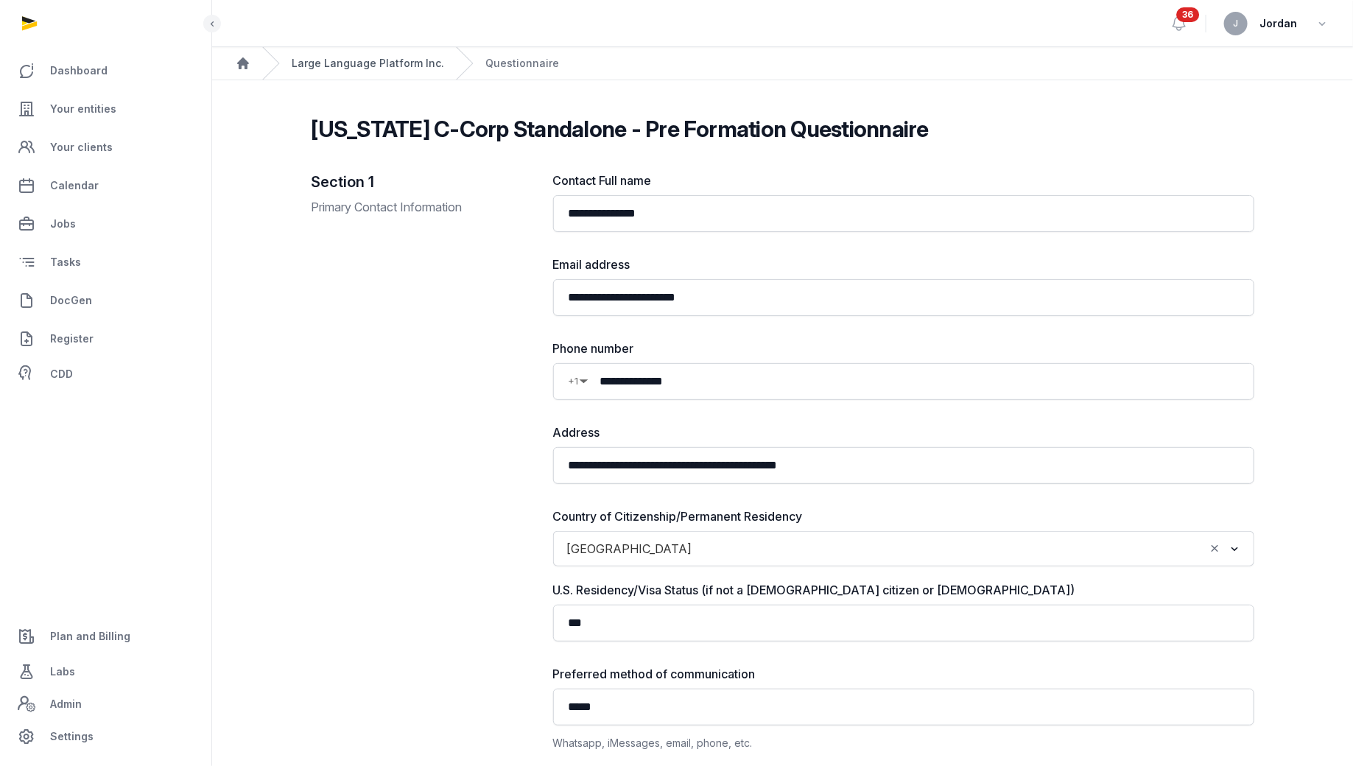
click at [297, 64] on link "Large Language Platform Inc." at bounding box center [368, 63] width 152 height 15
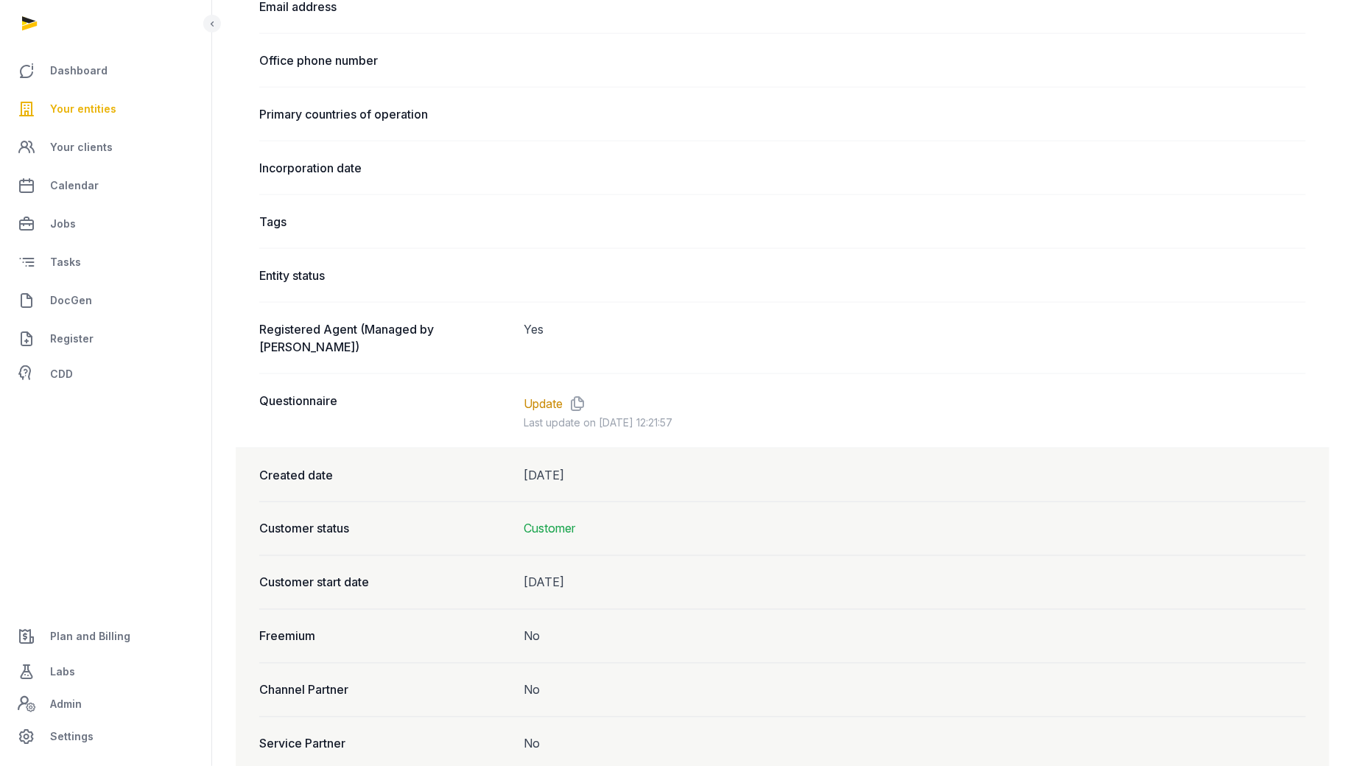
scroll to position [879, 0]
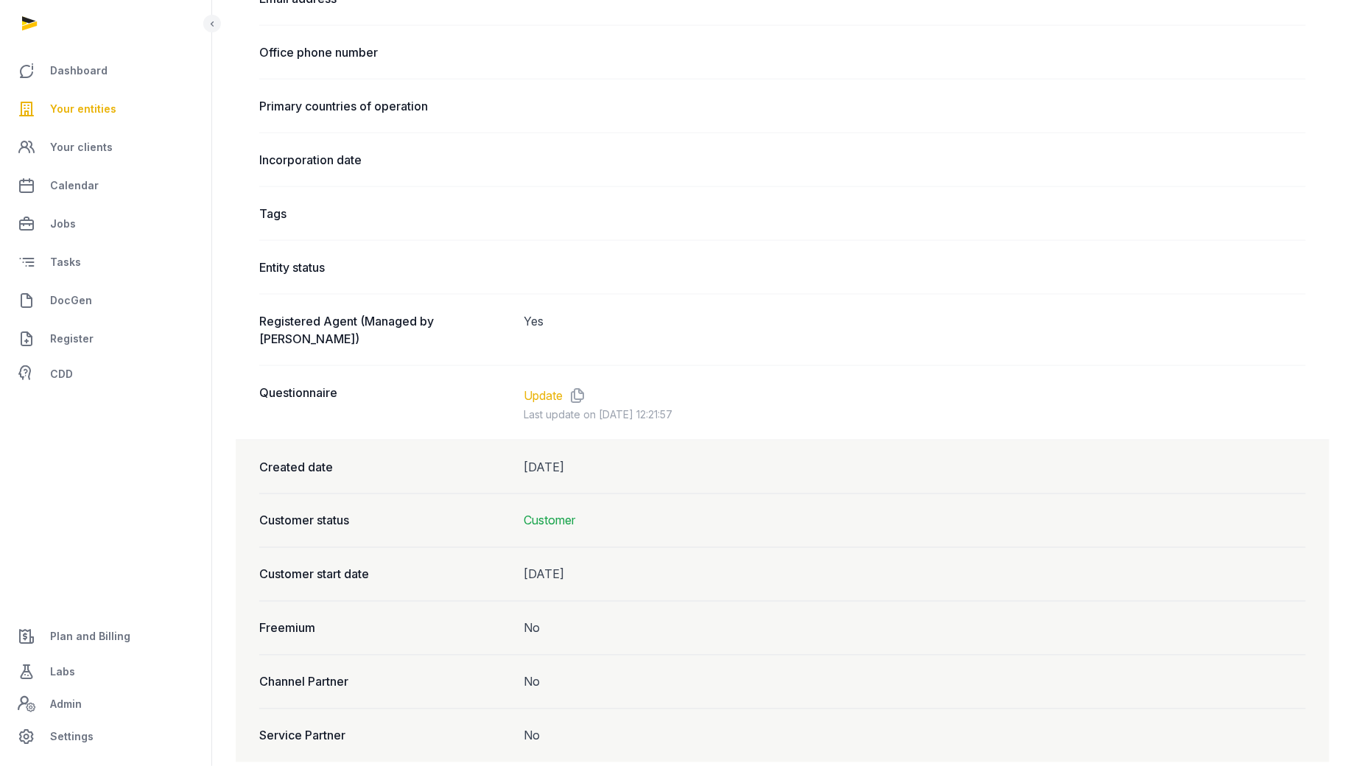
click at [548, 387] on link "Update" at bounding box center [542, 396] width 39 height 18
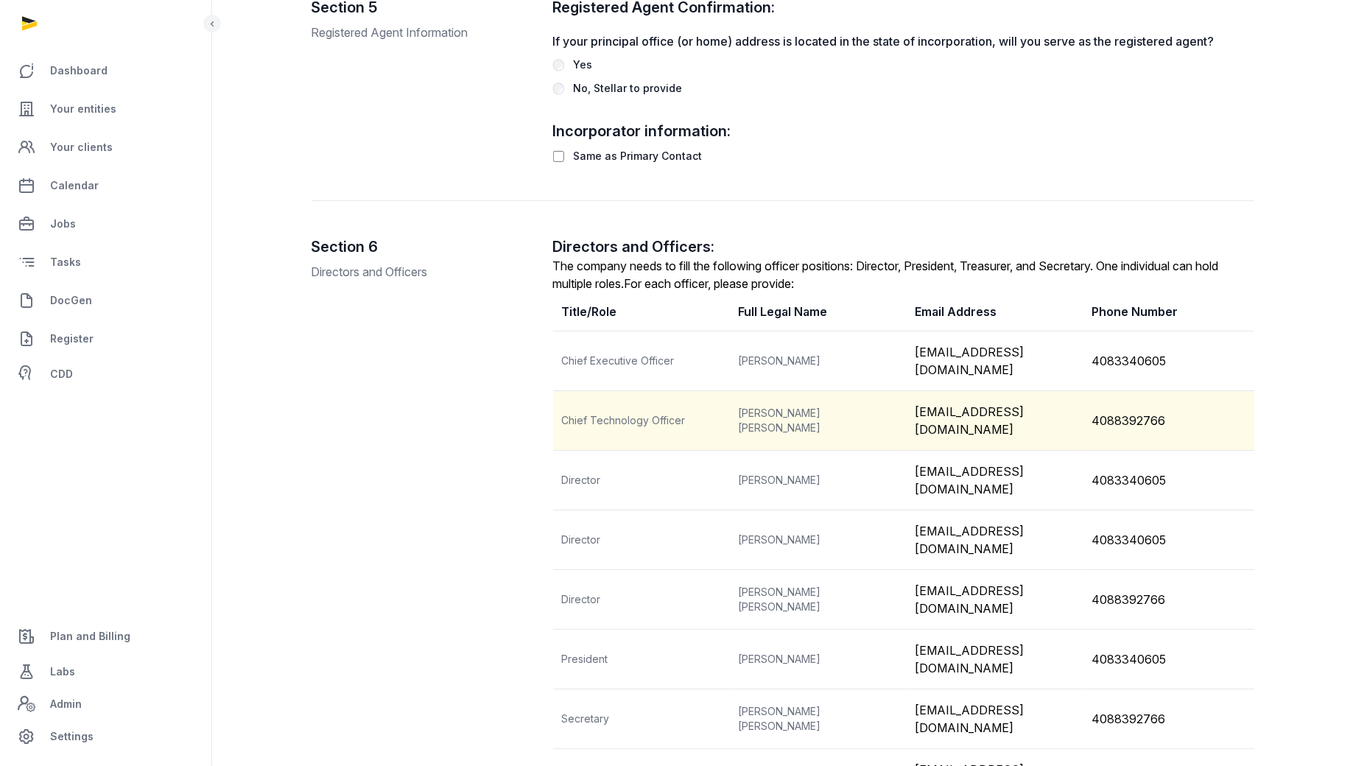
scroll to position [1539, 0]
click at [812, 390] on td "Michael Christian Slezak" at bounding box center [818, 420] width 177 height 60
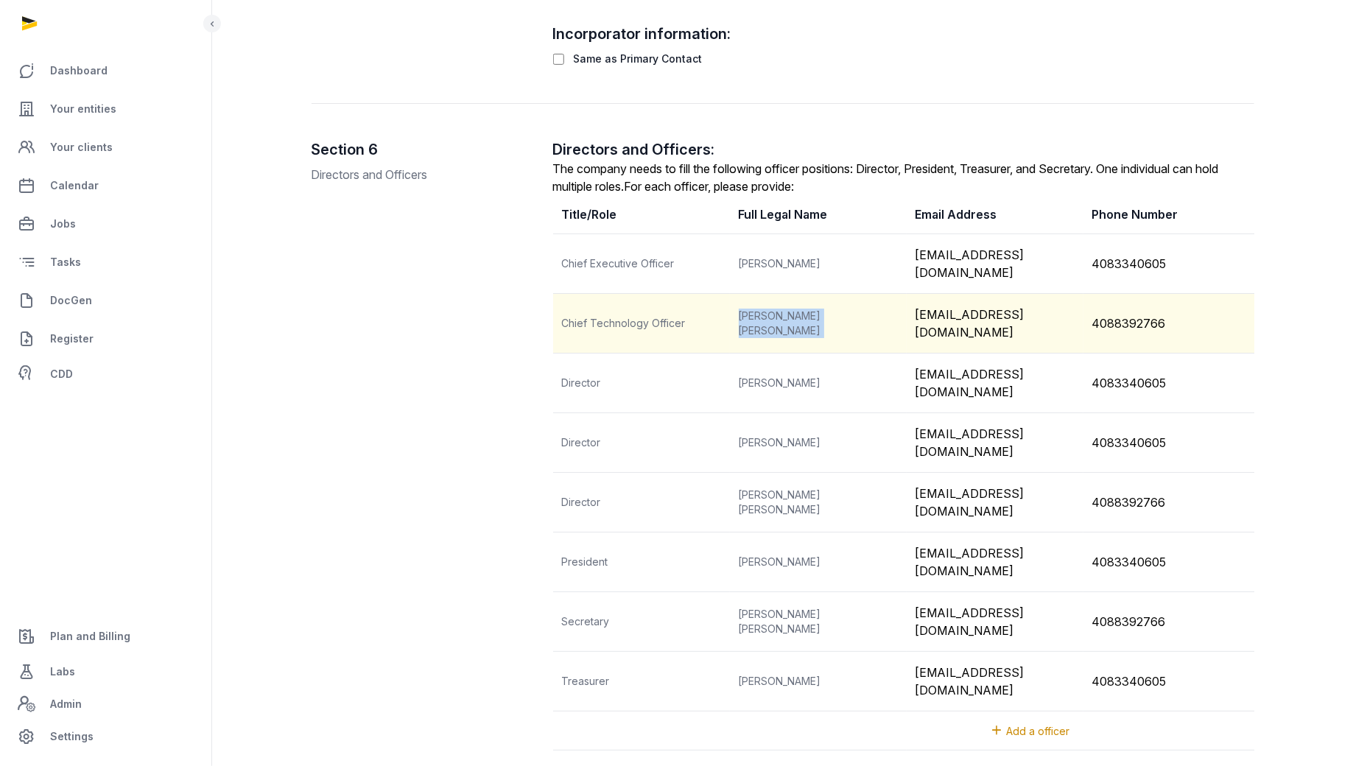
scroll to position [1635, 0]
copy td "Michael Christian Slezak"
drag, startPoint x: 911, startPoint y: 296, endPoint x: 900, endPoint y: 292, distance: 11.9
click at [900, 295] on td "Michael Christian Slezak" at bounding box center [818, 325] width 177 height 60
drag, startPoint x: 912, startPoint y: 290, endPoint x: 1070, endPoint y: 297, distance: 158.5
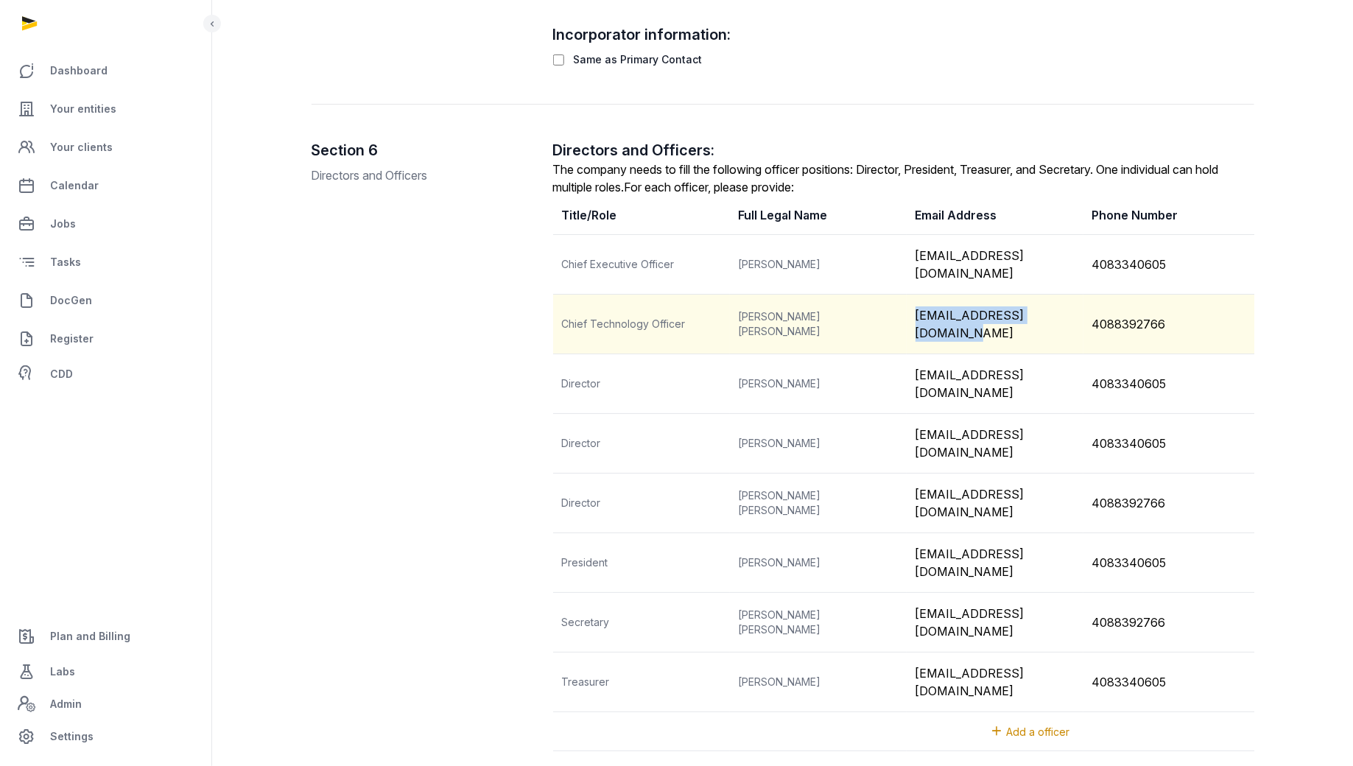
click at [1070, 297] on td "michaelcslezak@gmail.com" at bounding box center [994, 325] width 177 height 60
copy td "michaelcslezak@gmail.com"
drag, startPoint x: 1091, startPoint y: 292, endPoint x: 1171, endPoint y: 292, distance: 80.3
click at [1171, 295] on td "4088392766" at bounding box center [1171, 325] width 177 height 60
copy td "4088392766"
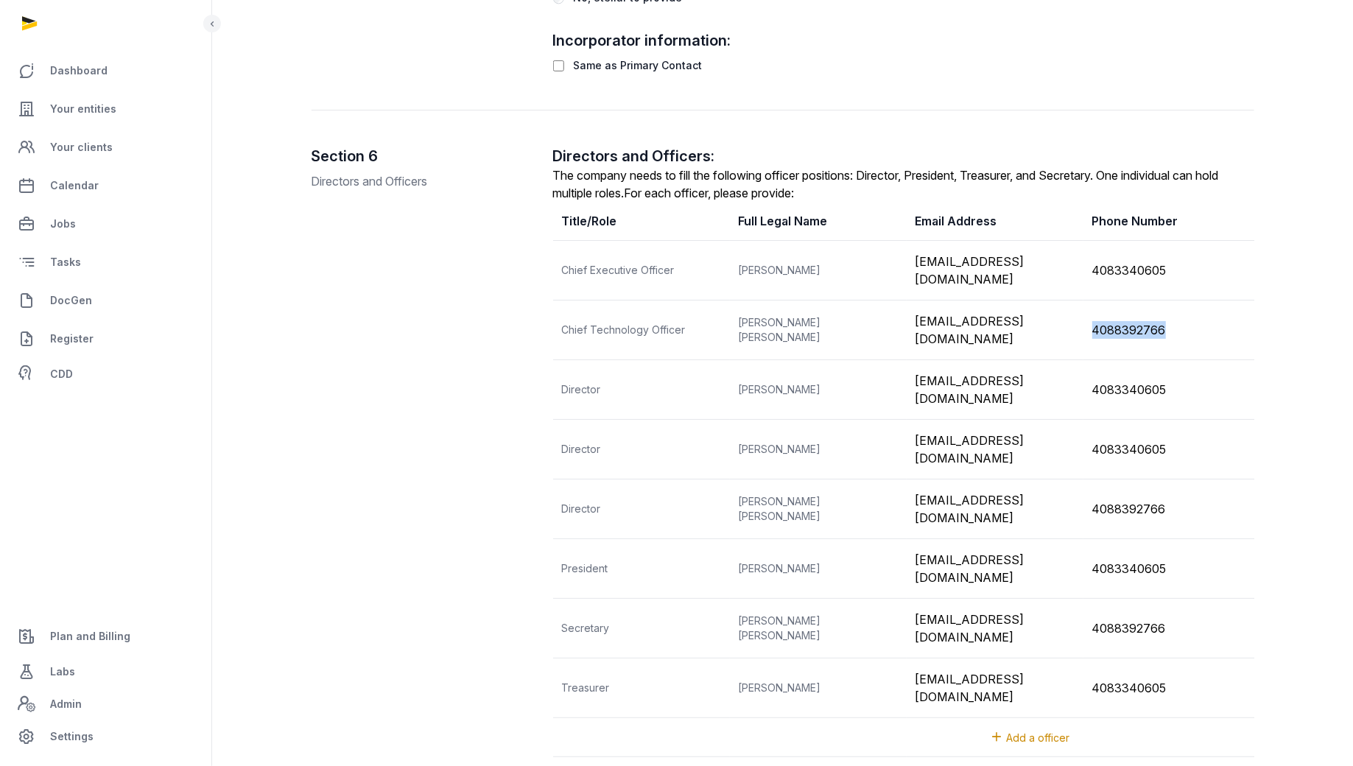
scroll to position [1627, 0]
click at [448, 478] on div "Section 6 Directors and Officers Directors and Officers: The company needs to f…" at bounding box center [782, 470] width 942 height 647
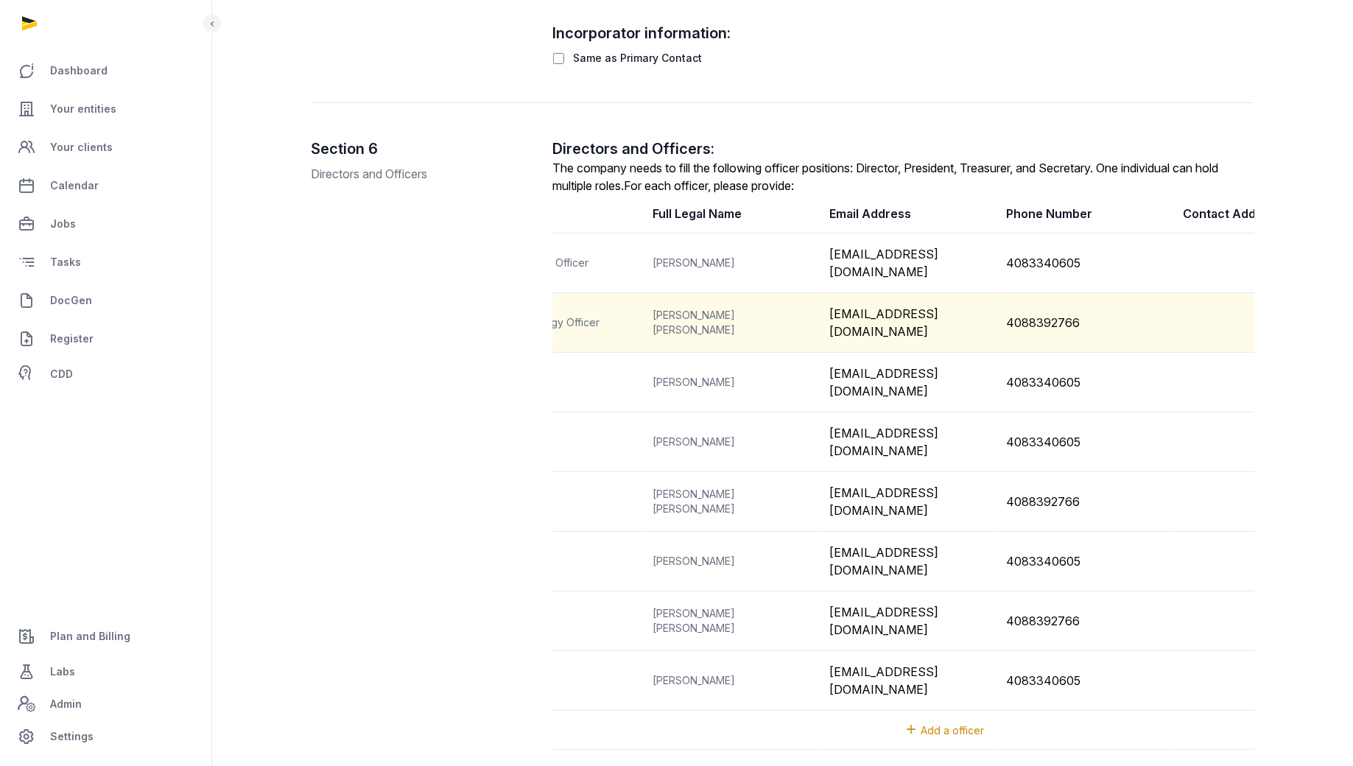
scroll to position [0, 0]
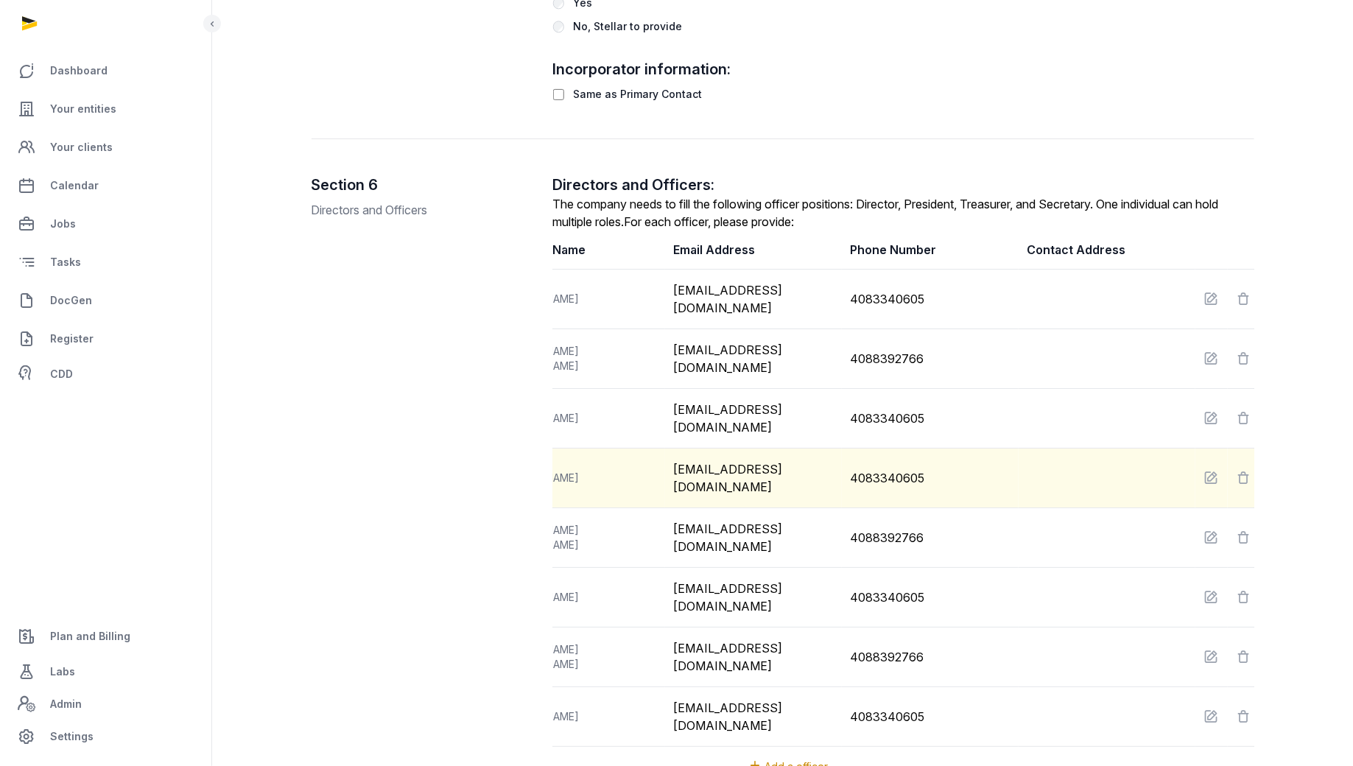
scroll to position [0, 247]
click at [1235, 468] on icon at bounding box center [1237, 478] width 15 height 21
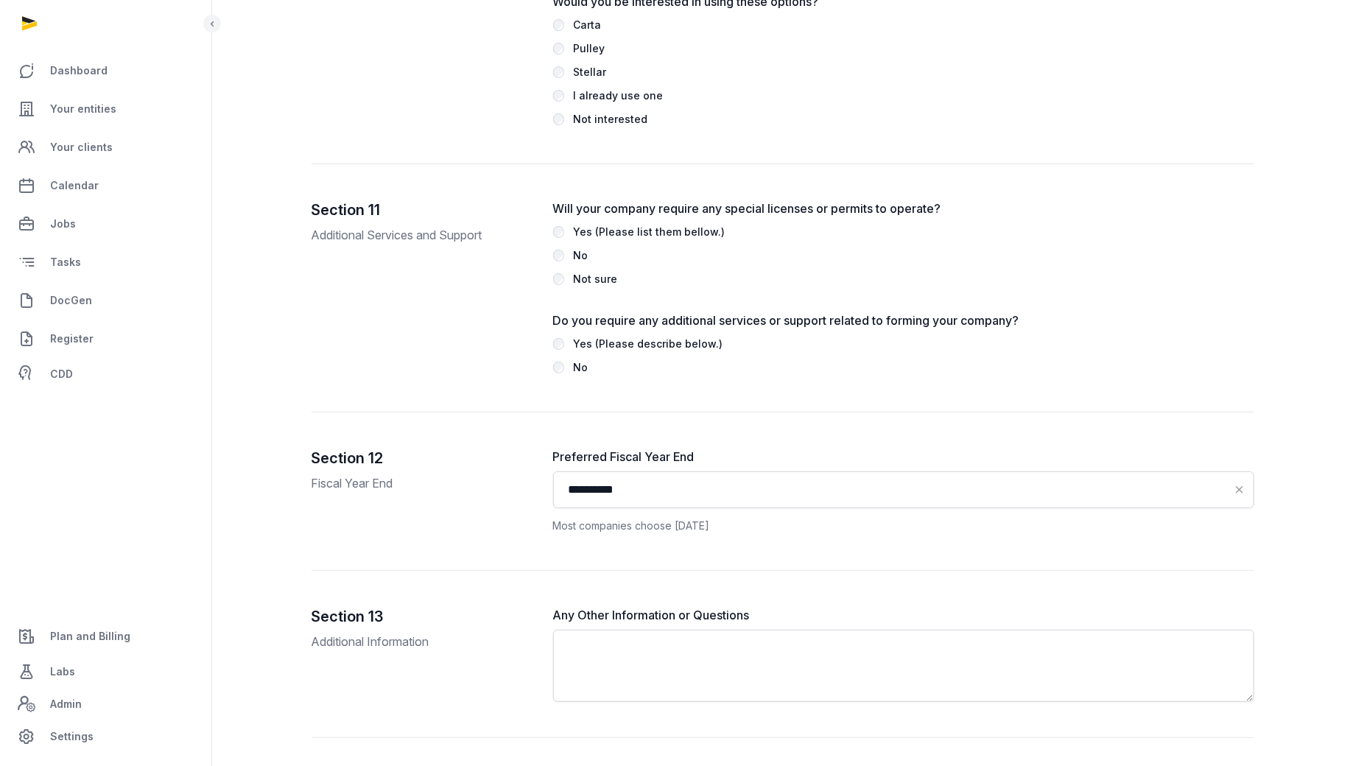
scroll to position [3402, 0]
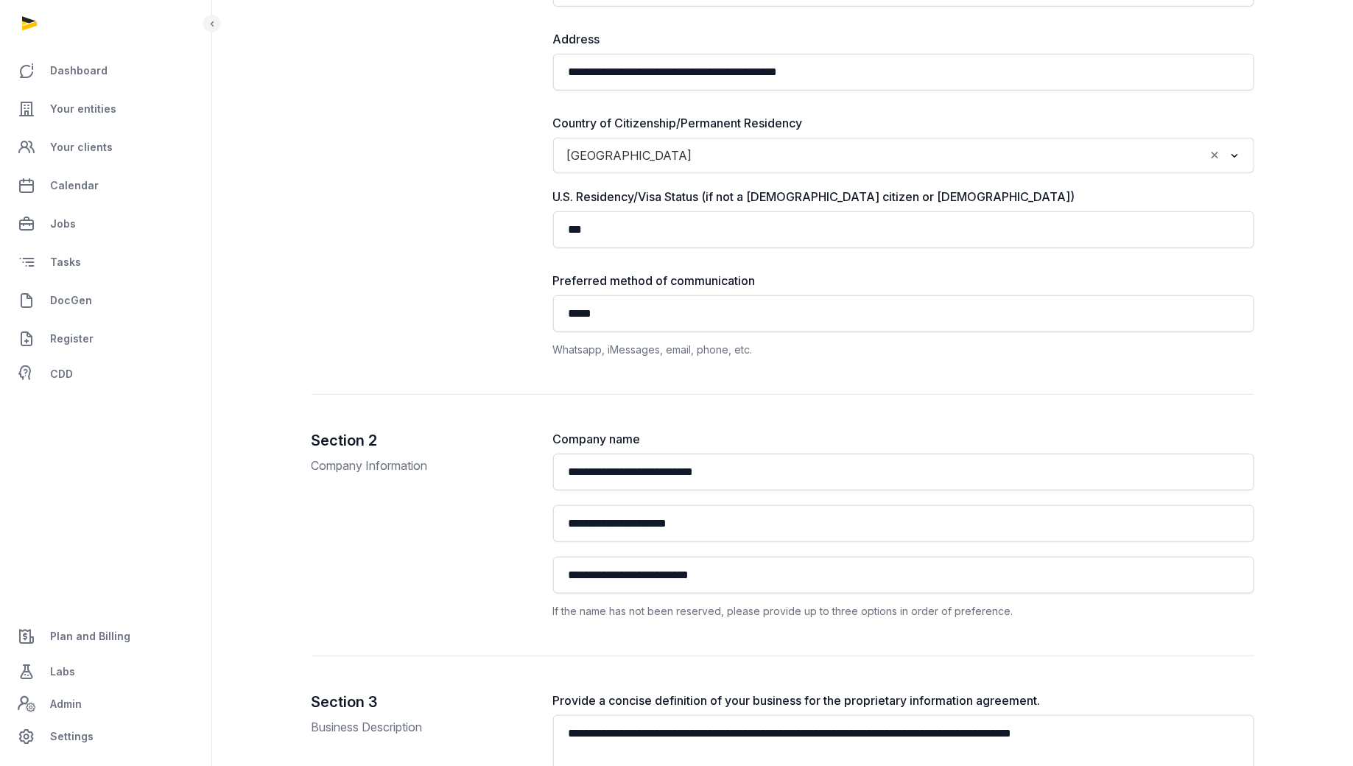
scroll to position [0, 0]
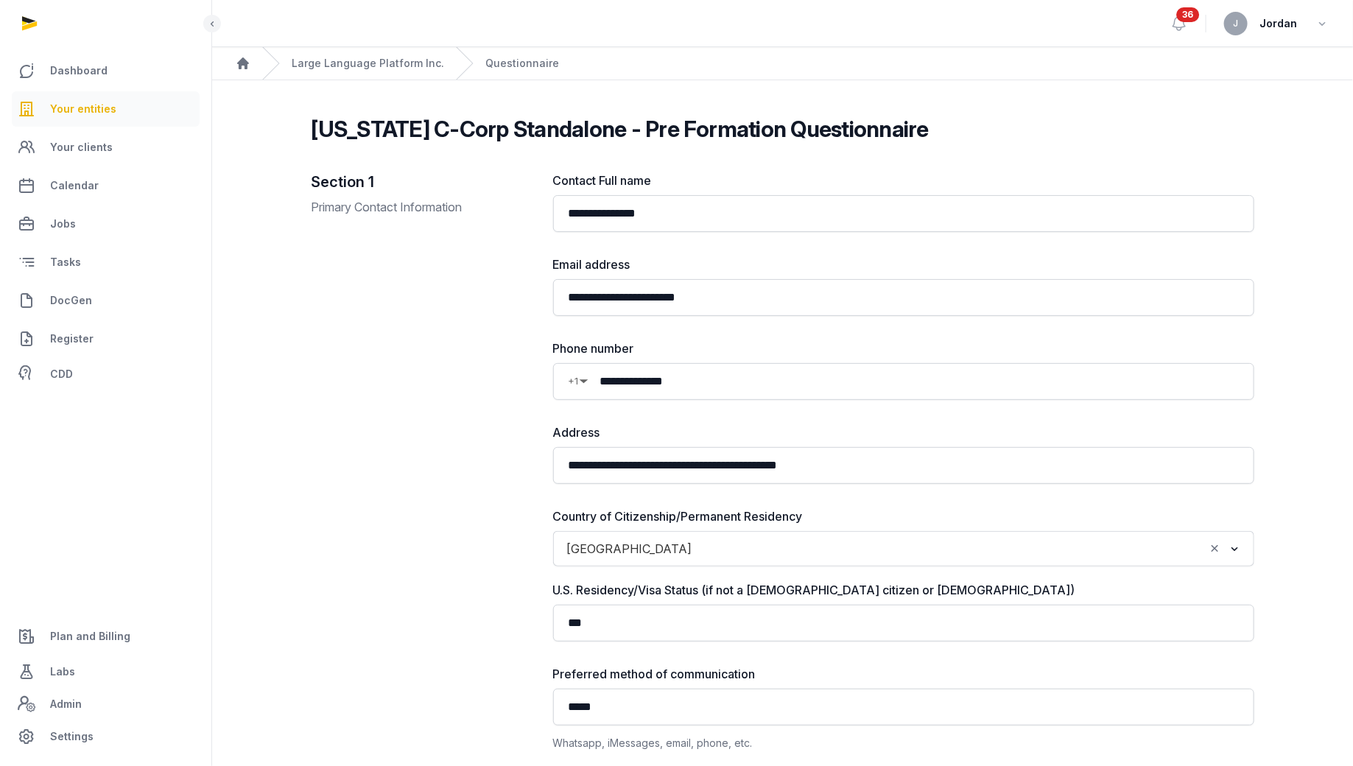
click at [116, 116] on link "Your entities" at bounding box center [106, 108] width 188 height 35
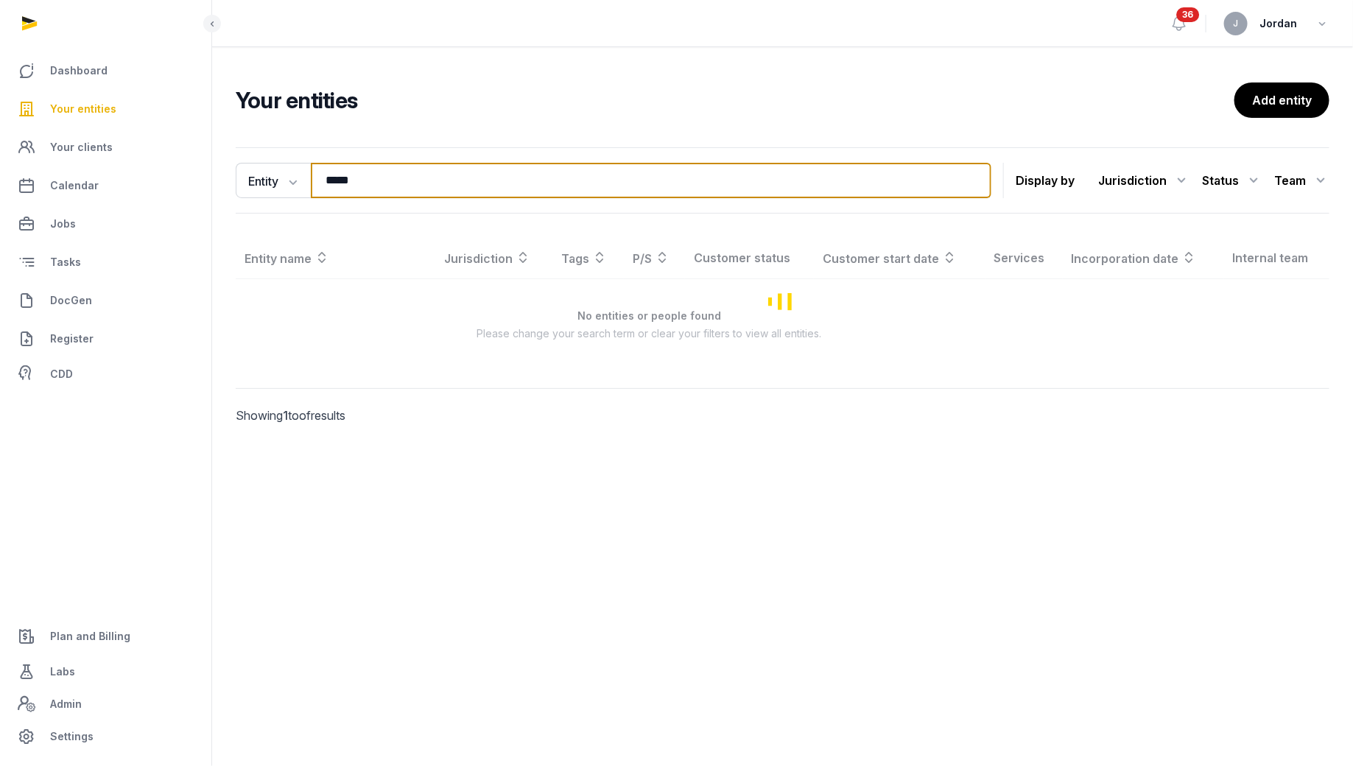
click at [359, 189] on input "*****" at bounding box center [651, 180] width 680 height 35
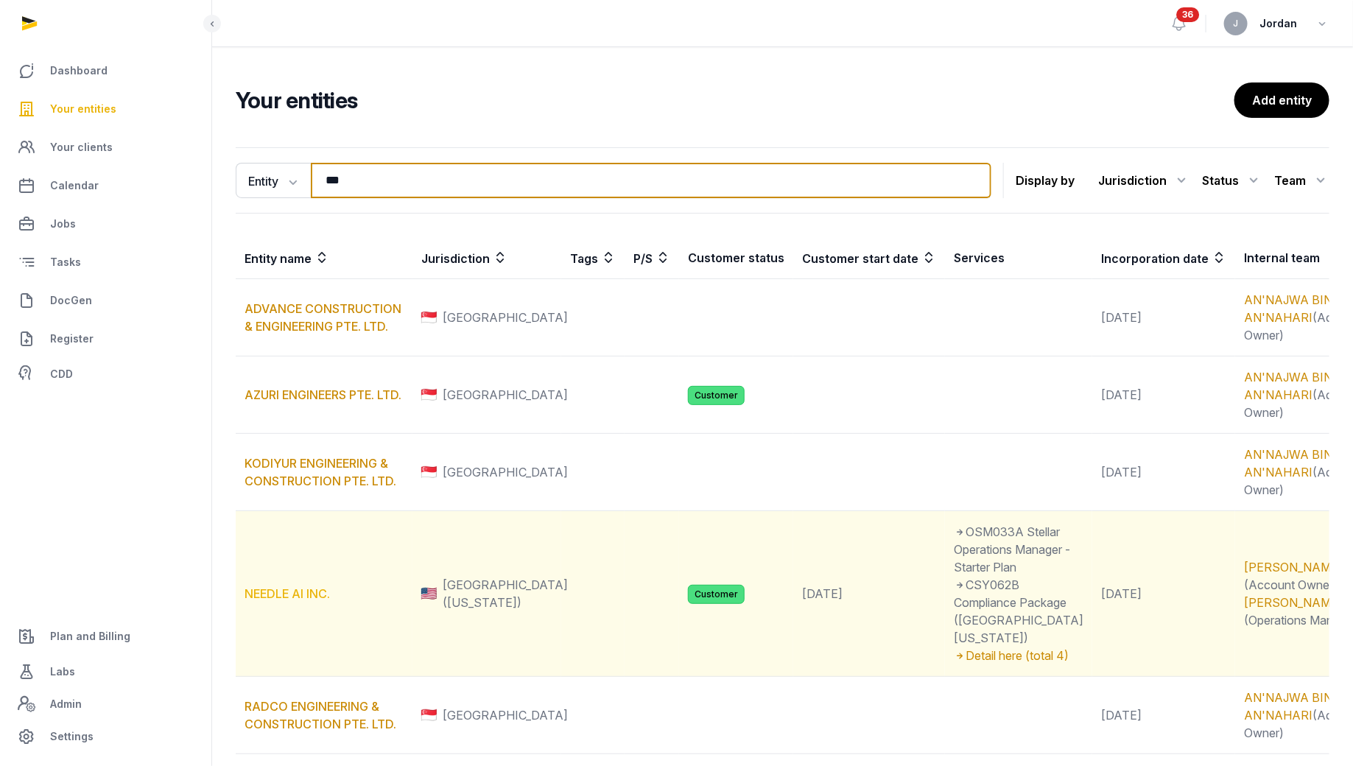
type input "***"
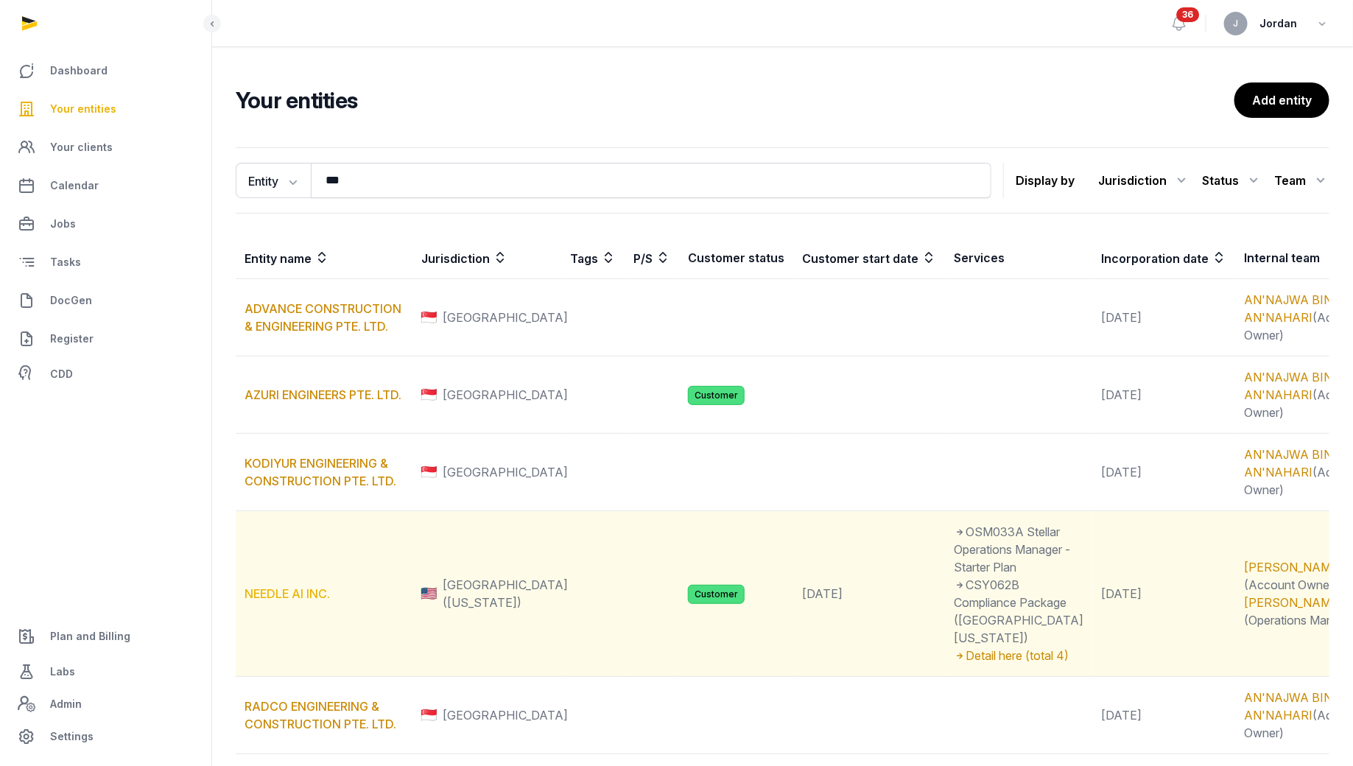
click at [311, 601] on link "NEEDLE AI INC." at bounding box center [286, 593] width 85 height 15
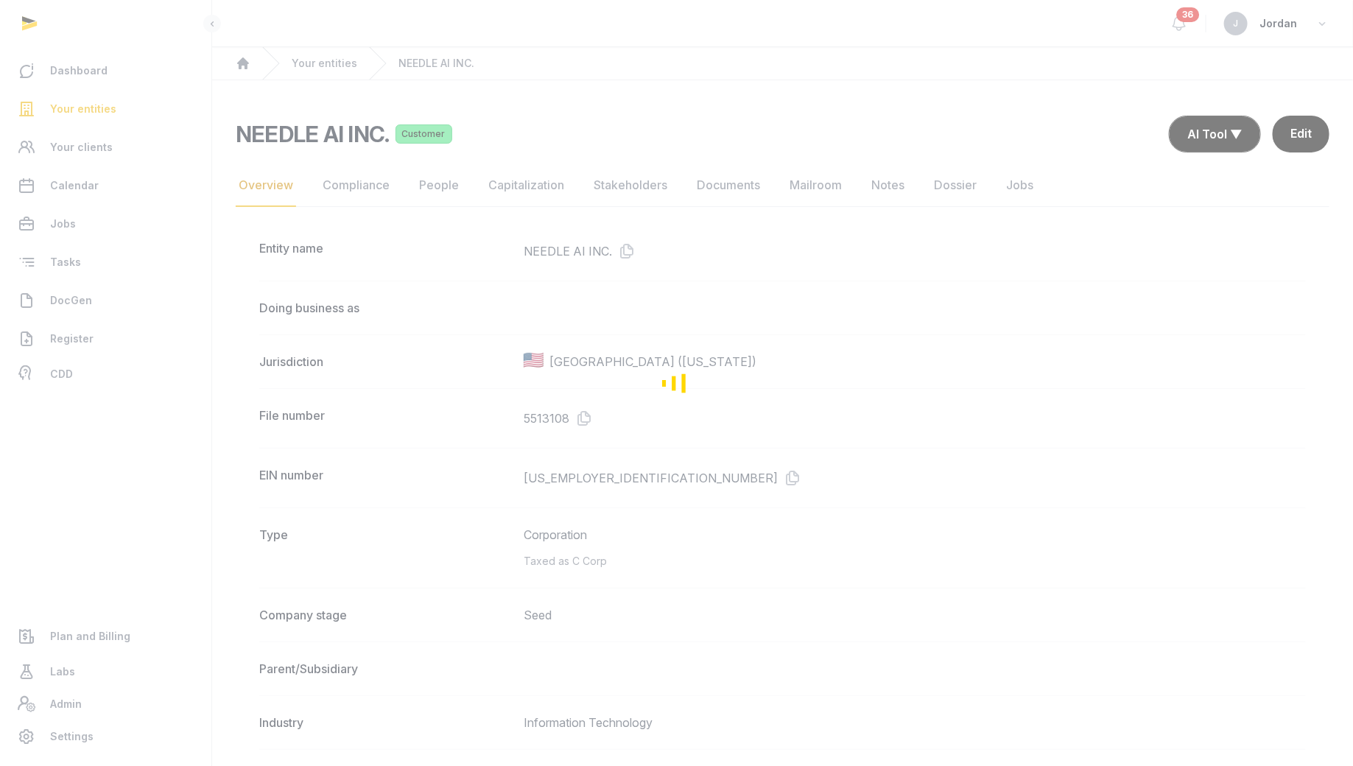
click at [714, 180] on div "Loading" at bounding box center [676, 383] width 1353 height 766
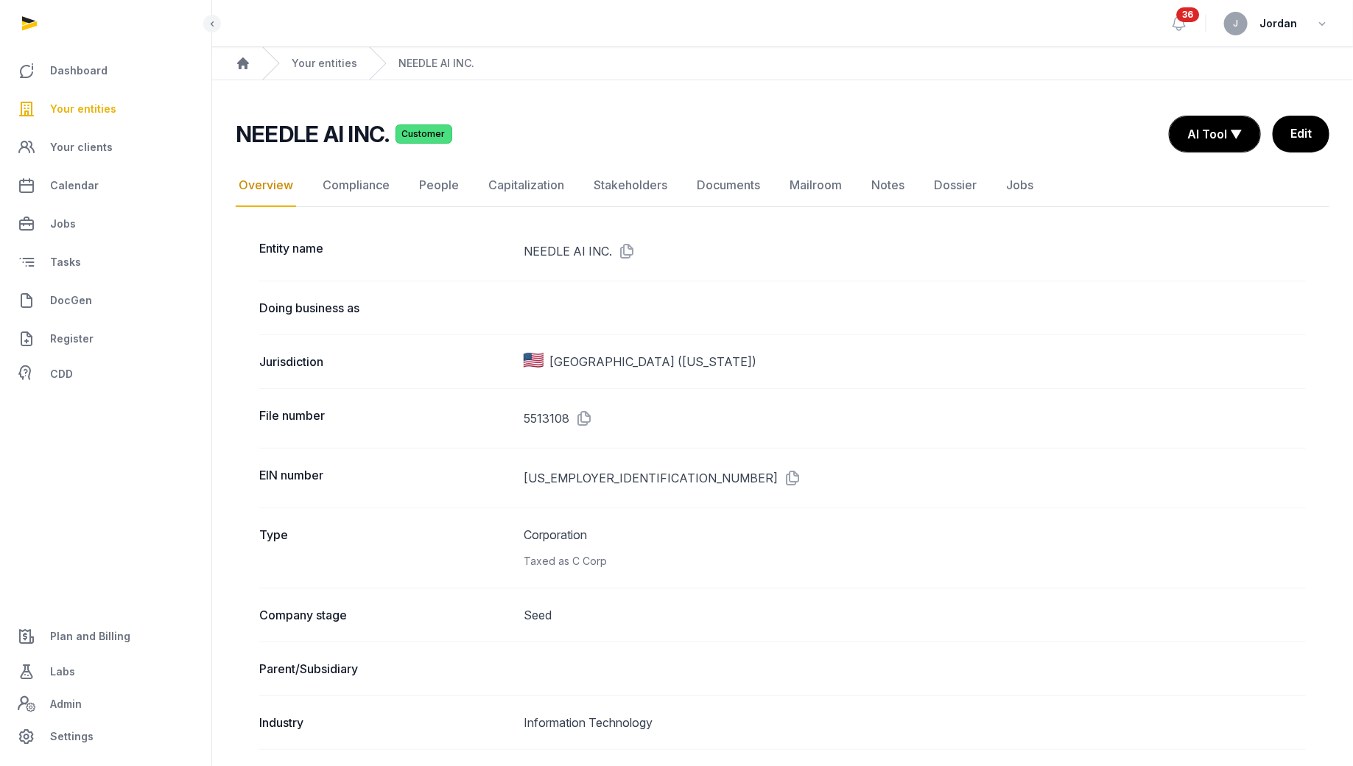
click at [714, 180] on link "Documents" at bounding box center [728, 185] width 69 height 43
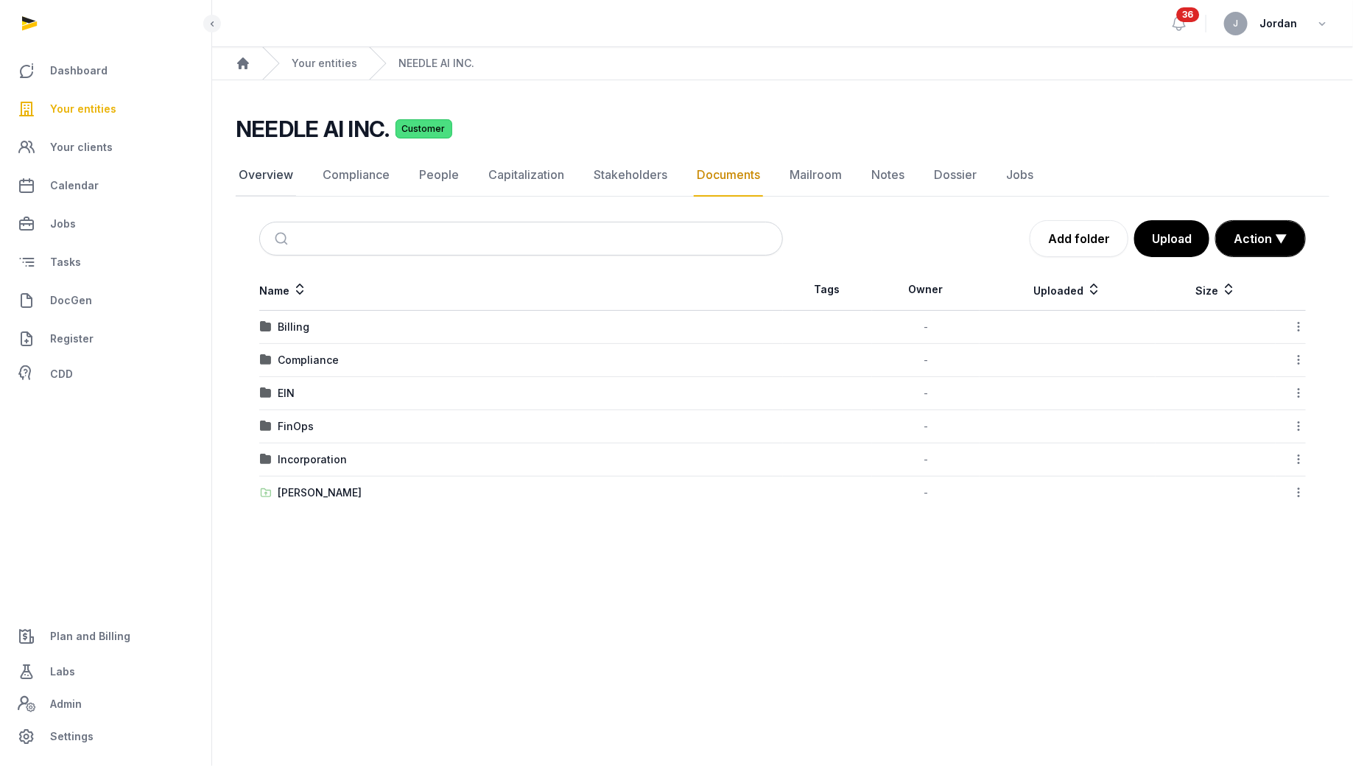
click at [283, 174] on link "Overview" at bounding box center [266, 175] width 60 height 43
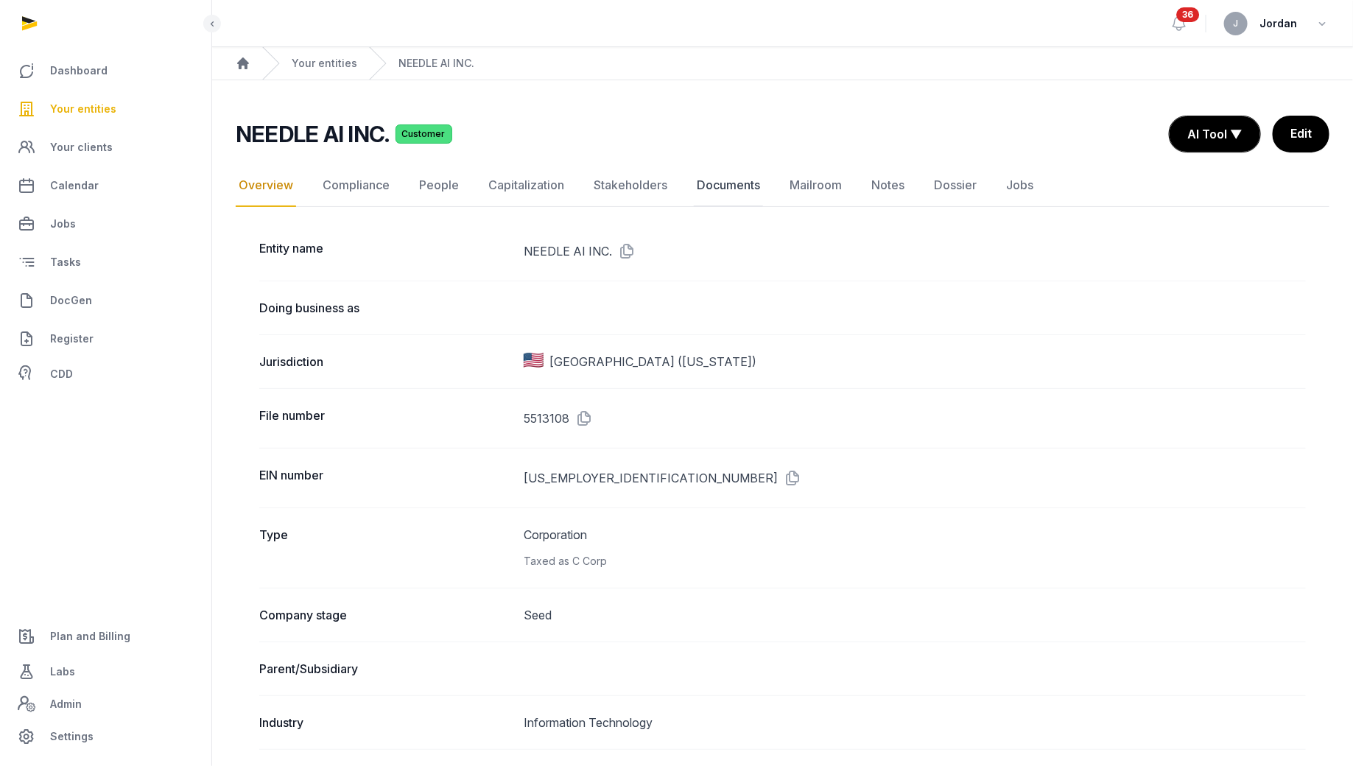
click at [749, 176] on link "Documents" at bounding box center [728, 185] width 69 height 43
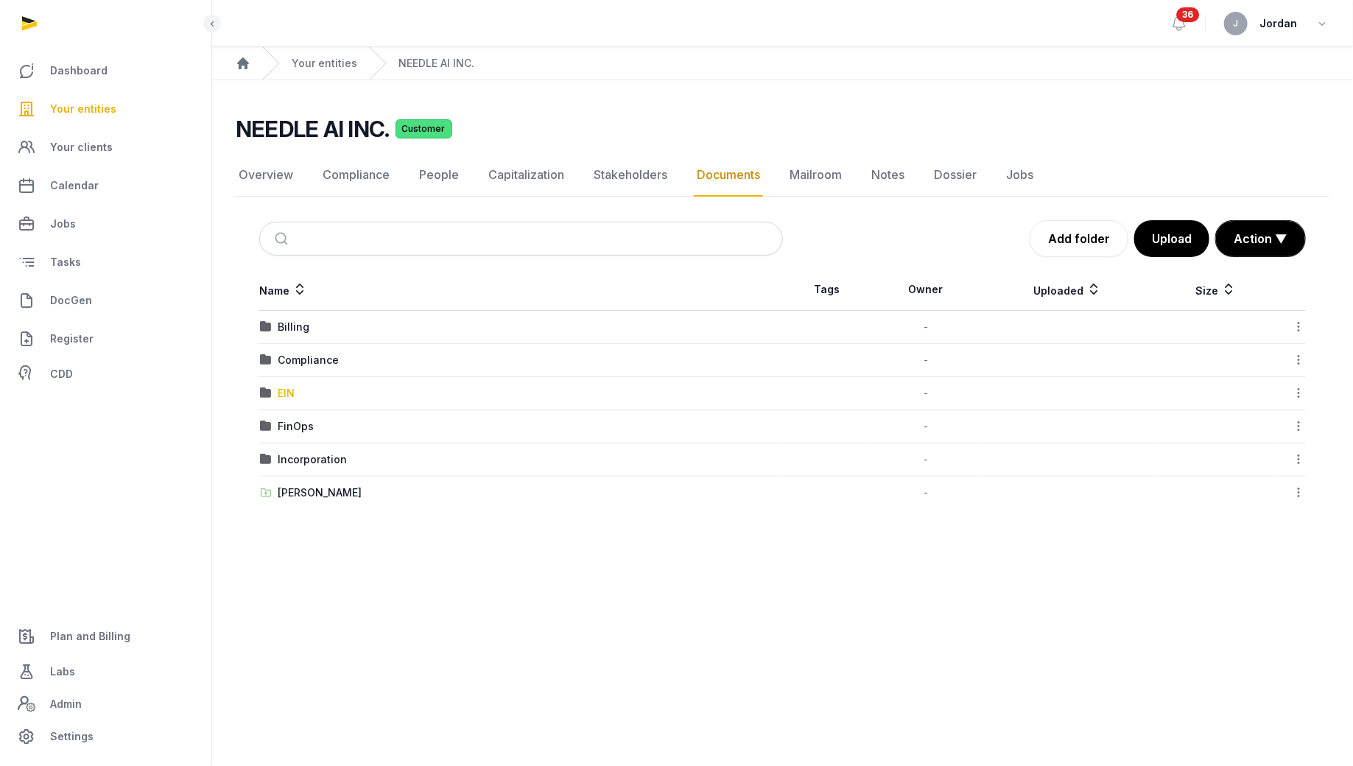
click at [278, 389] on div "EIN" at bounding box center [286, 393] width 17 height 15
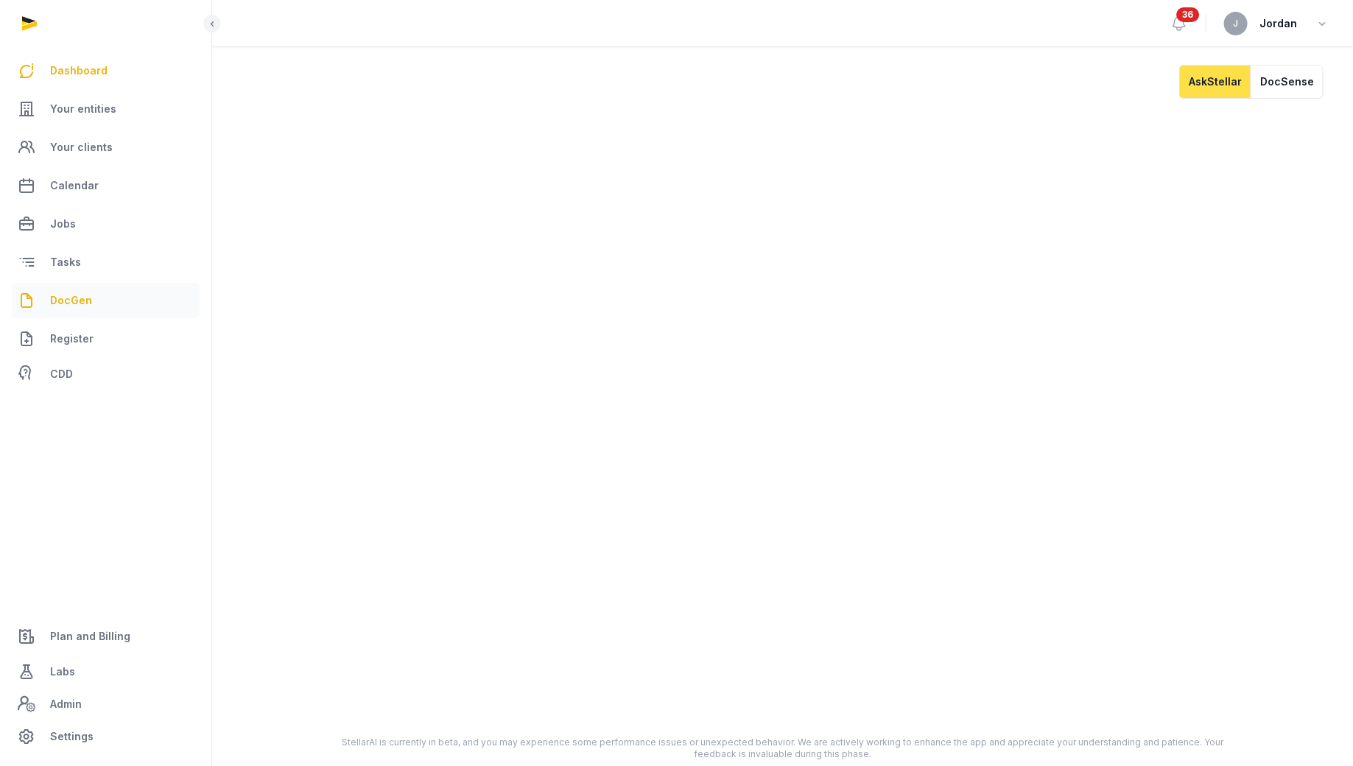
click at [73, 308] on span "DocGen" at bounding box center [71, 301] width 42 height 18
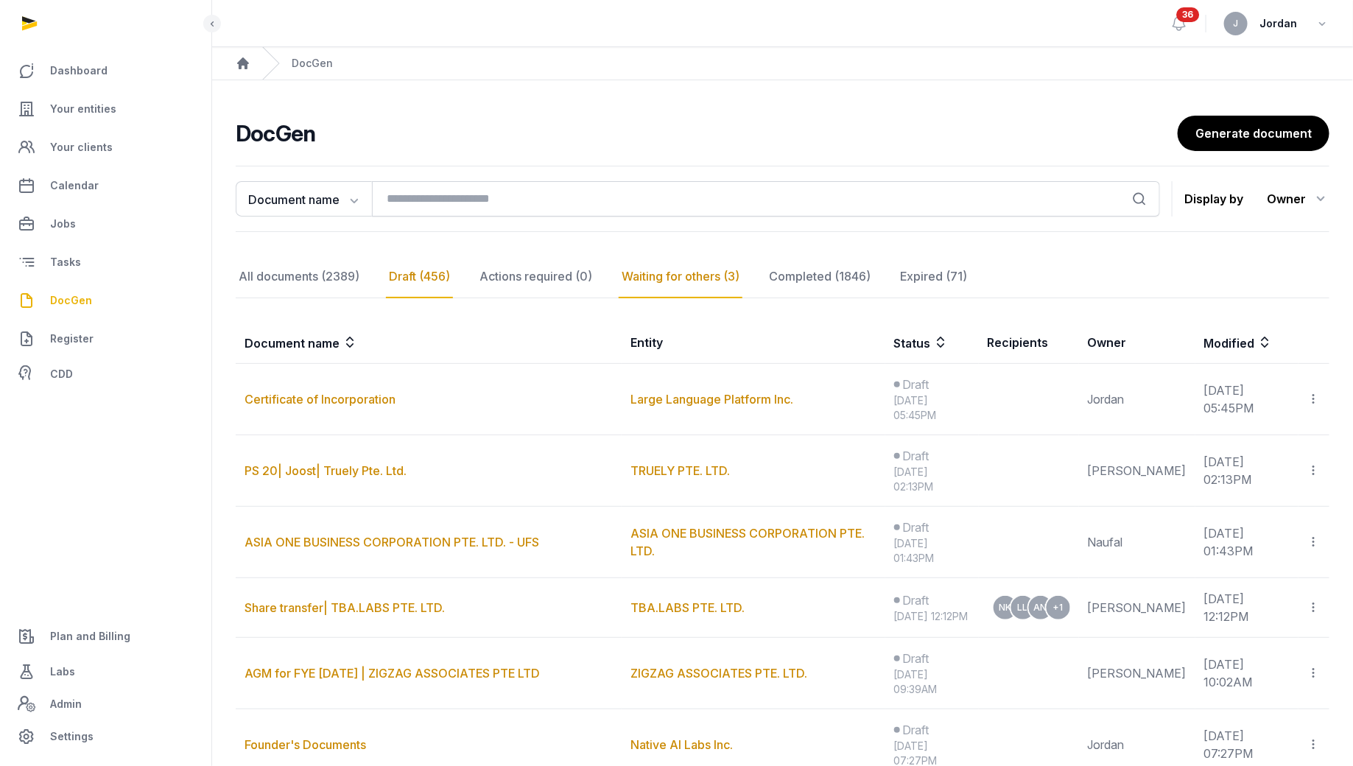
click at [669, 268] on div "Waiting for others (3)" at bounding box center [680, 276] width 124 height 43
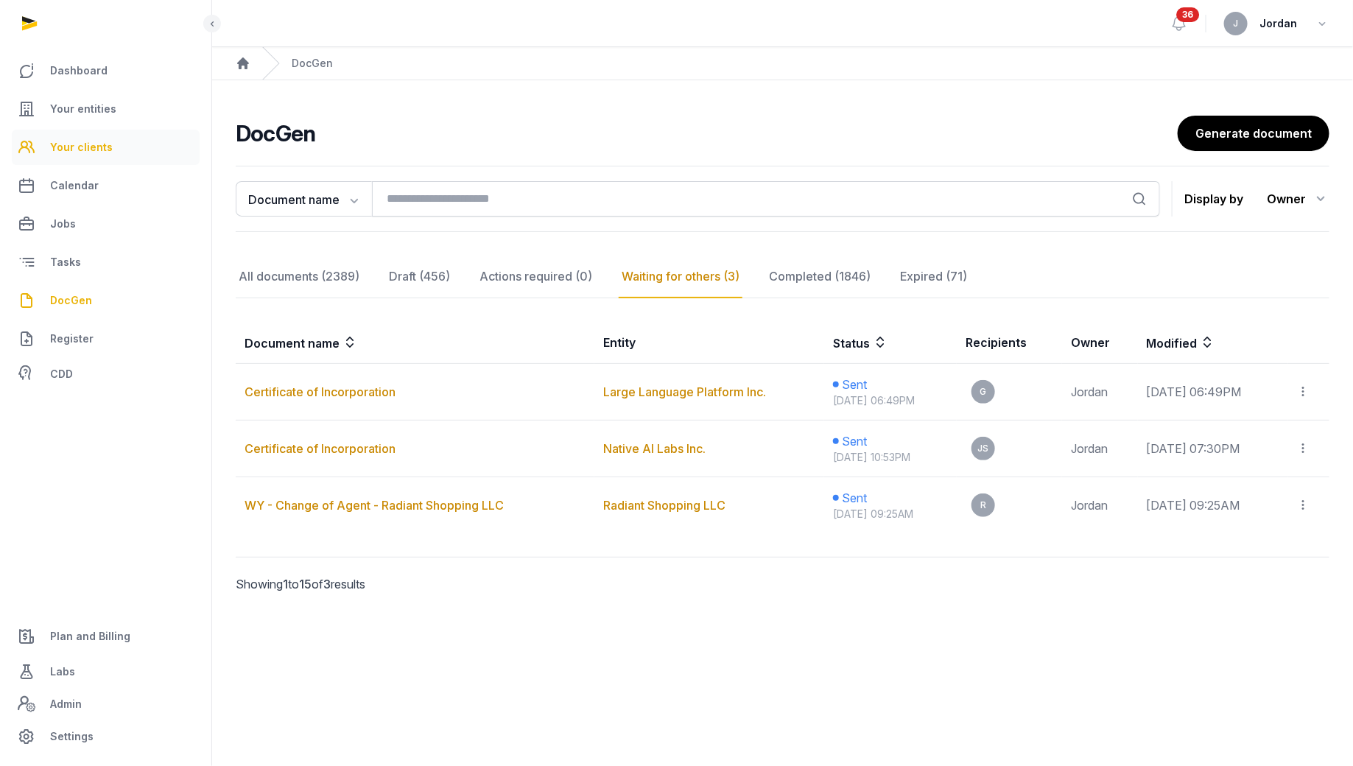
click at [118, 149] on link "Your clients" at bounding box center [106, 147] width 188 height 35
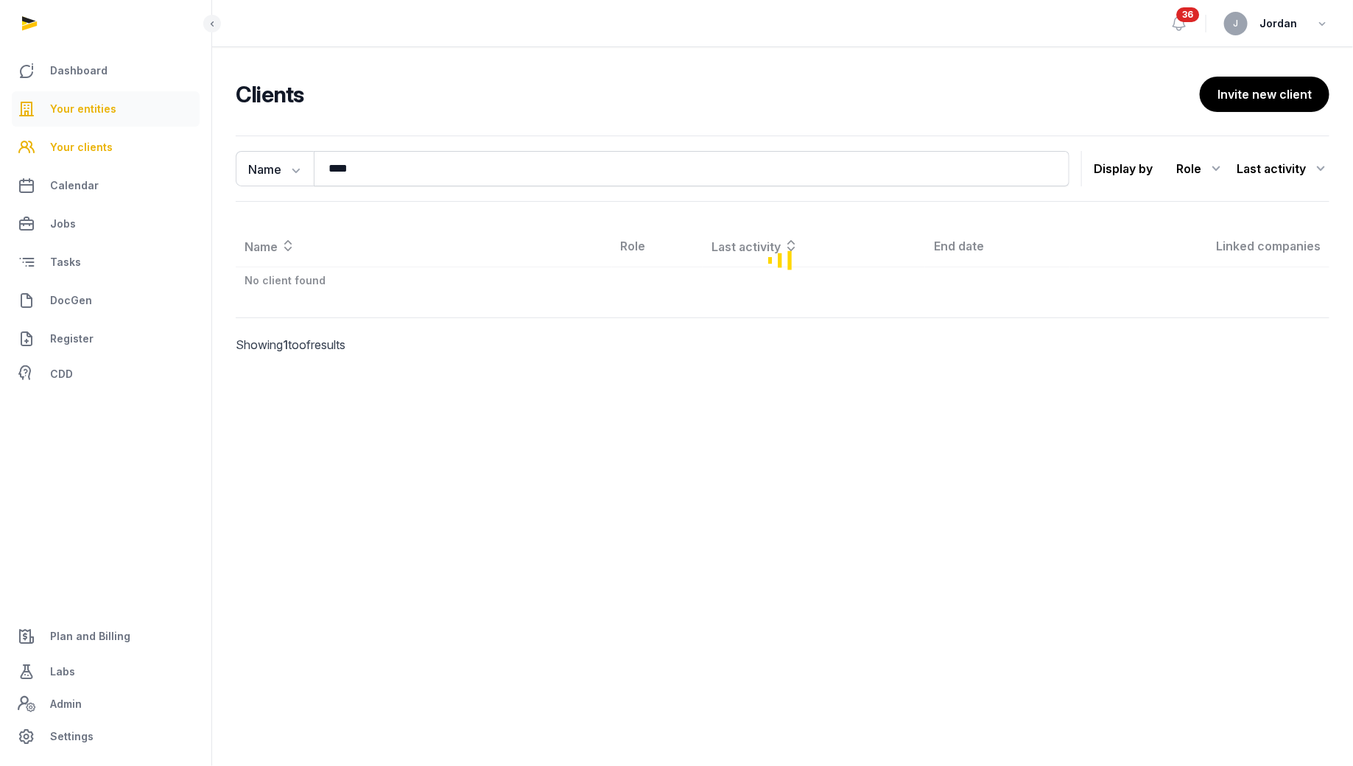
click at [113, 112] on link "Your entities" at bounding box center [106, 108] width 188 height 35
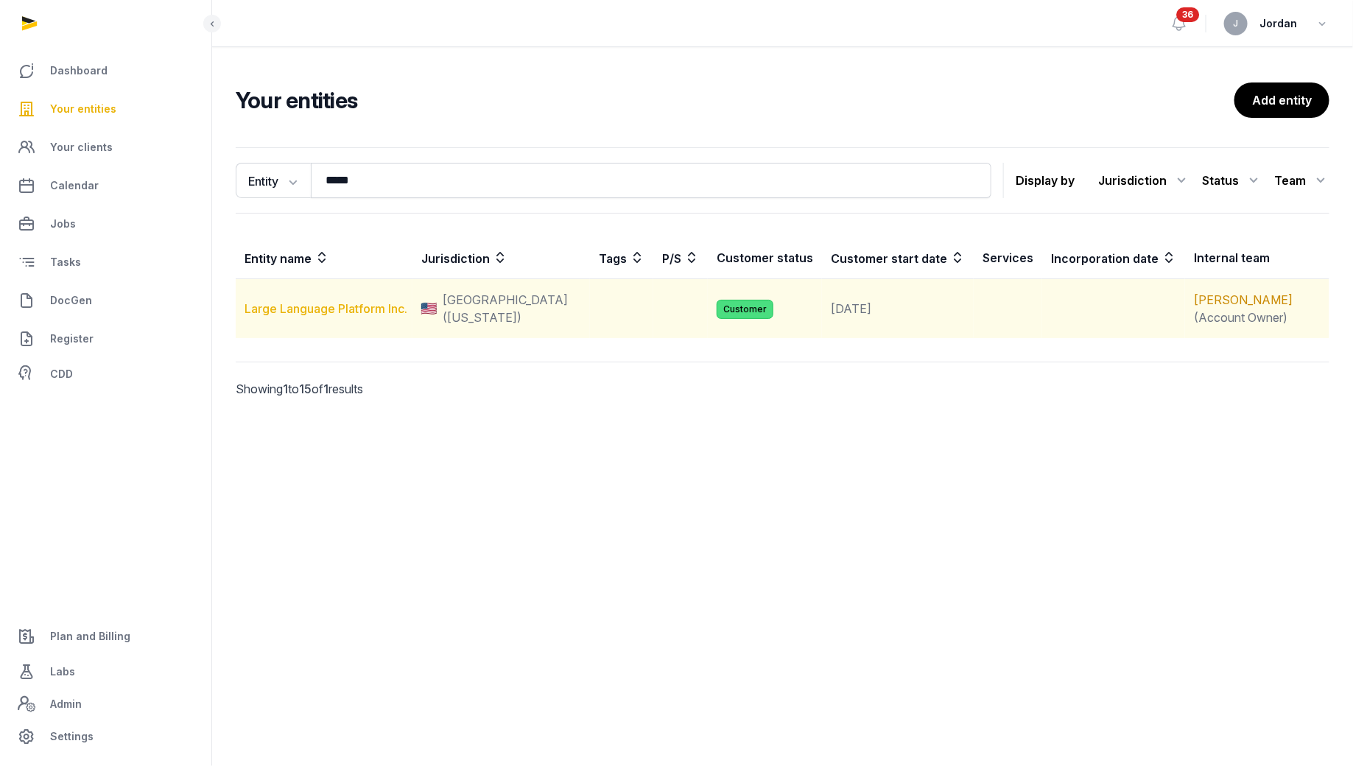
click at [342, 301] on link "Large Language Platform Inc." at bounding box center [325, 308] width 163 height 15
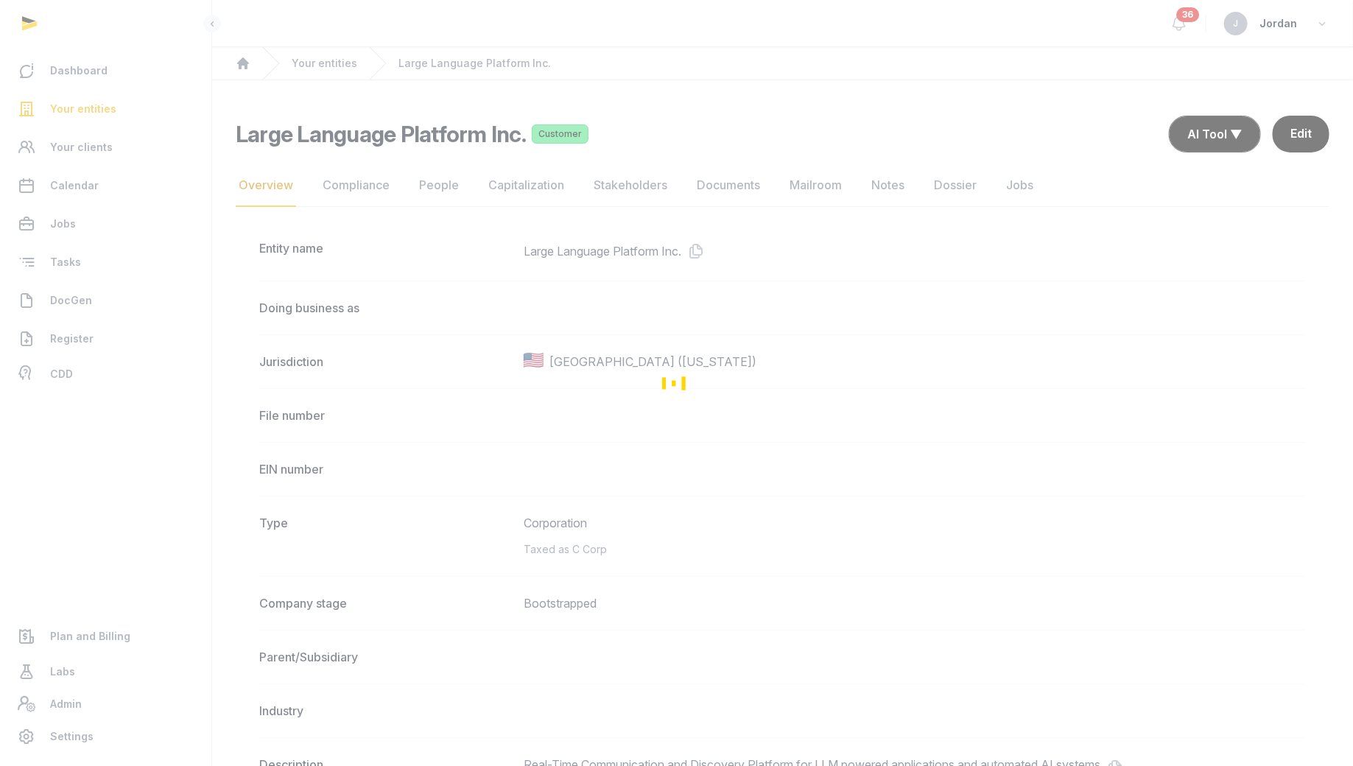
click at [445, 188] on div "Loading" at bounding box center [676, 383] width 1353 height 766
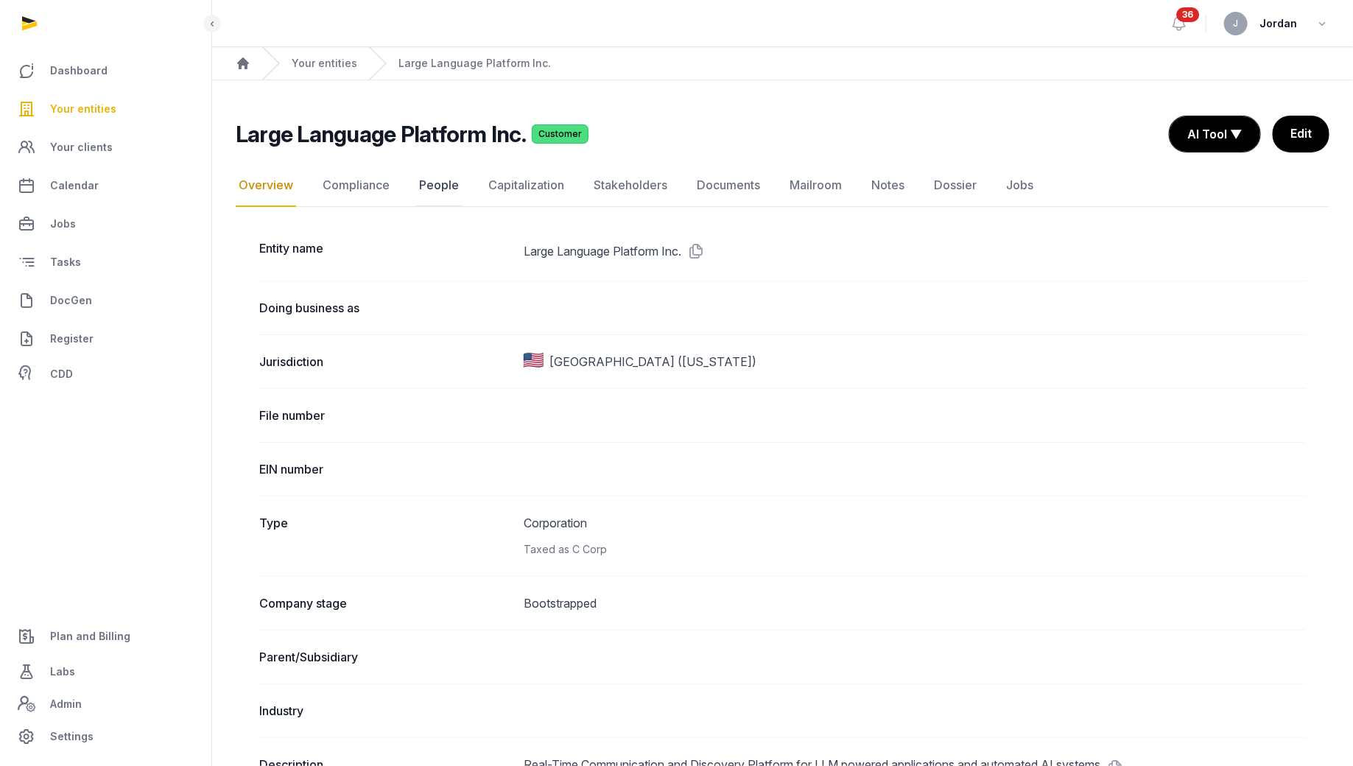
click at [453, 181] on link "People" at bounding box center [439, 185] width 46 height 43
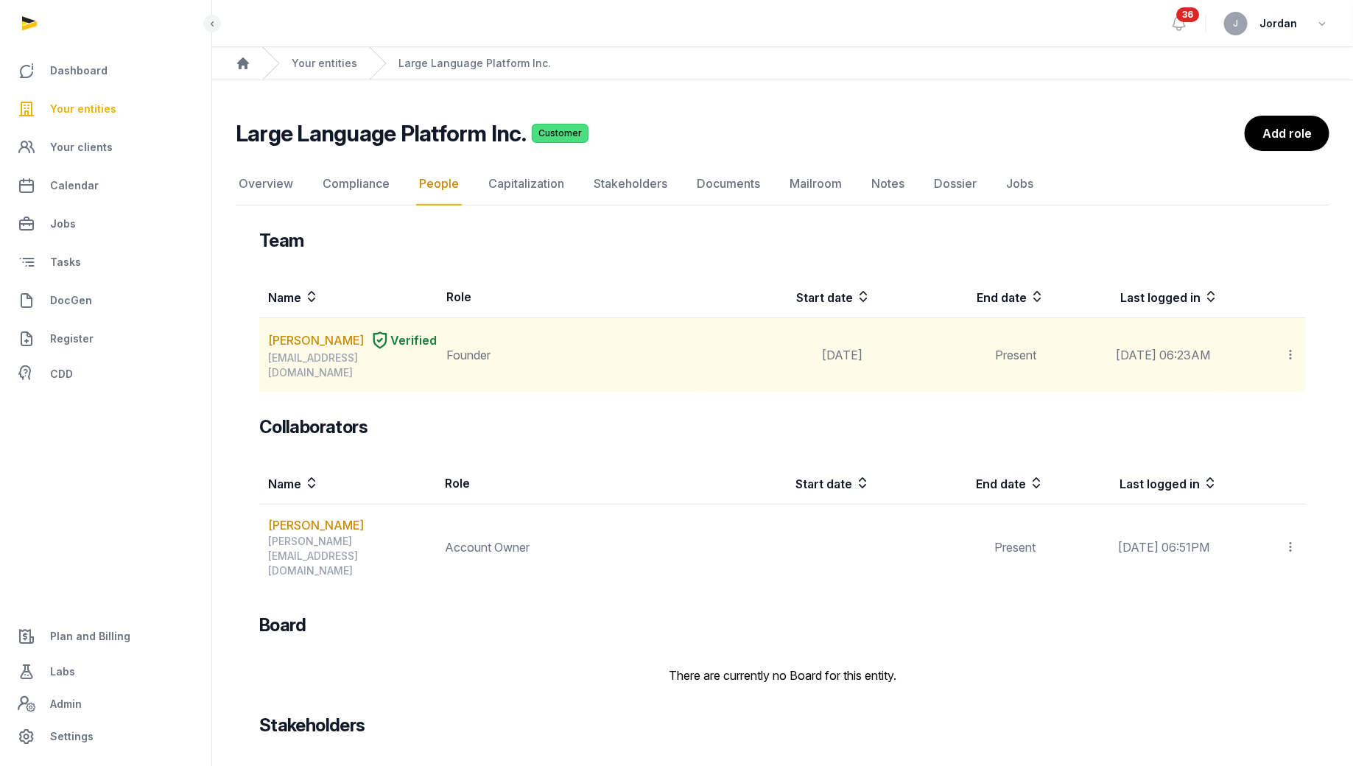
scroll to position [23, 0]
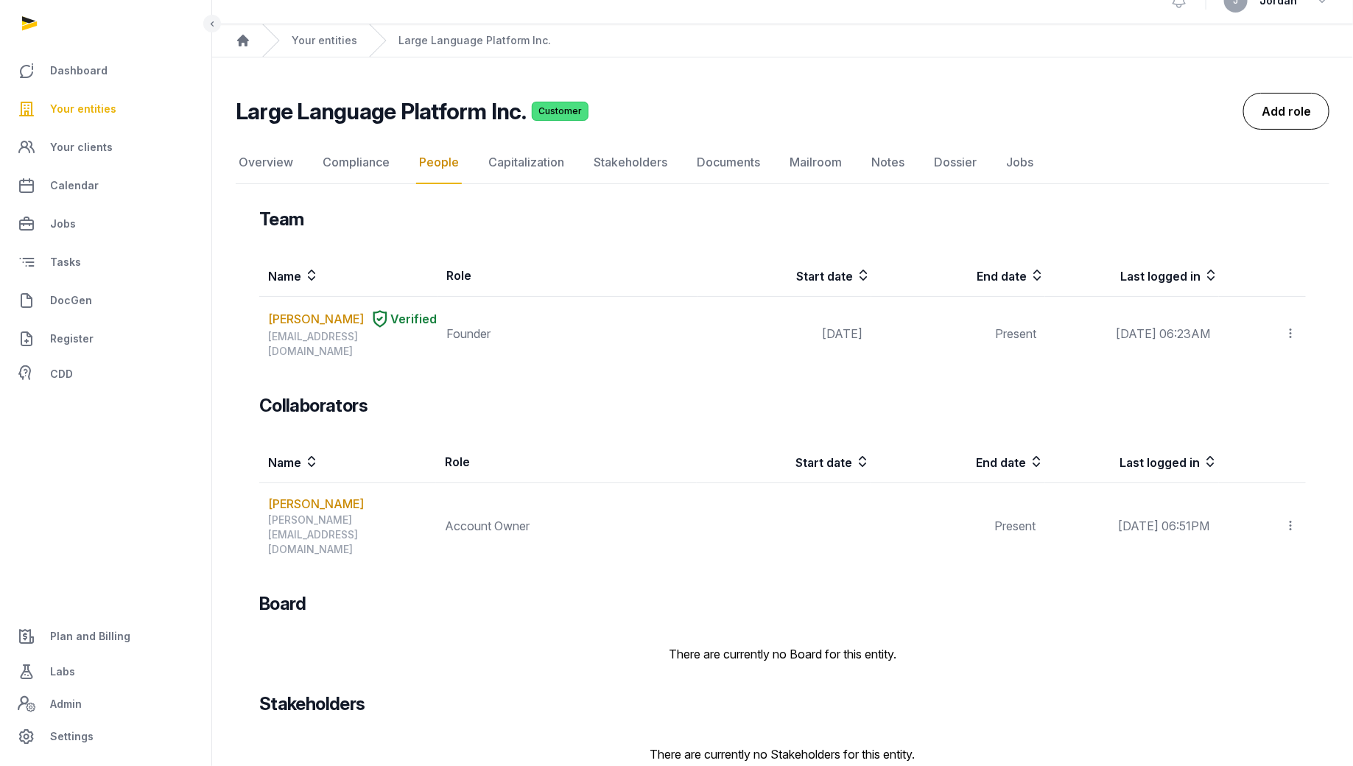
click at [1286, 113] on link "Add role" at bounding box center [1286, 111] width 86 height 37
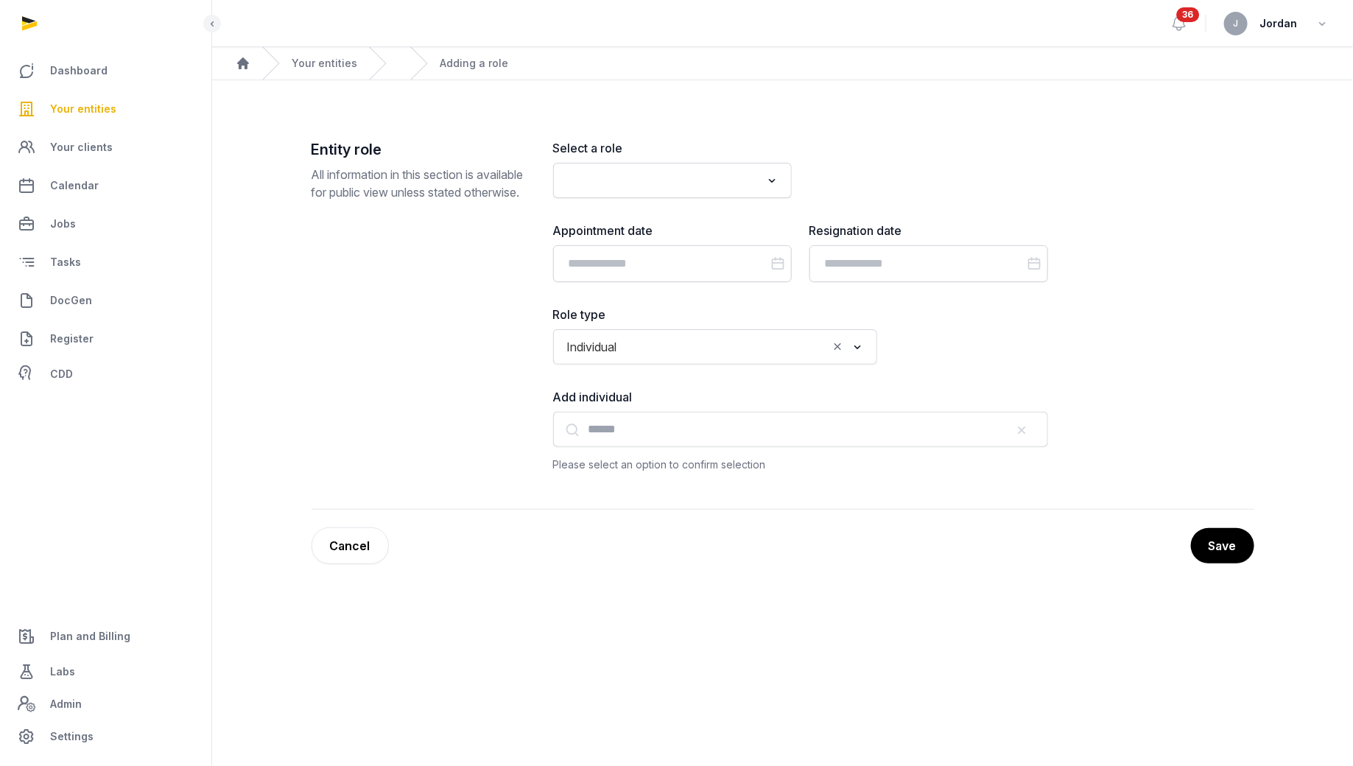
click at [609, 184] on input "Search for option" at bounding box center [662, 180] width 200 height 21
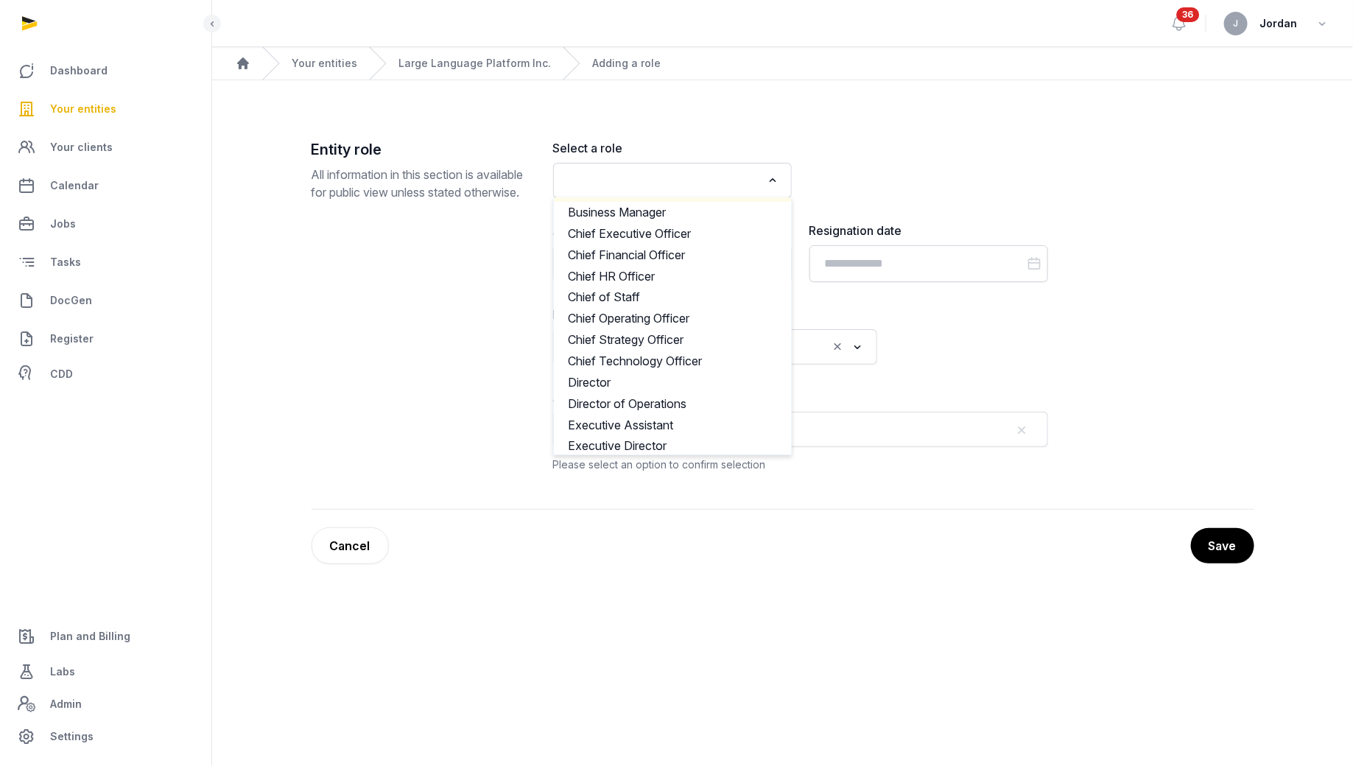
scroll to position [129, 0]
click at [669, 363] on li "Chief Technology Officer" at bounding box center [672, 359] width 237 height 21
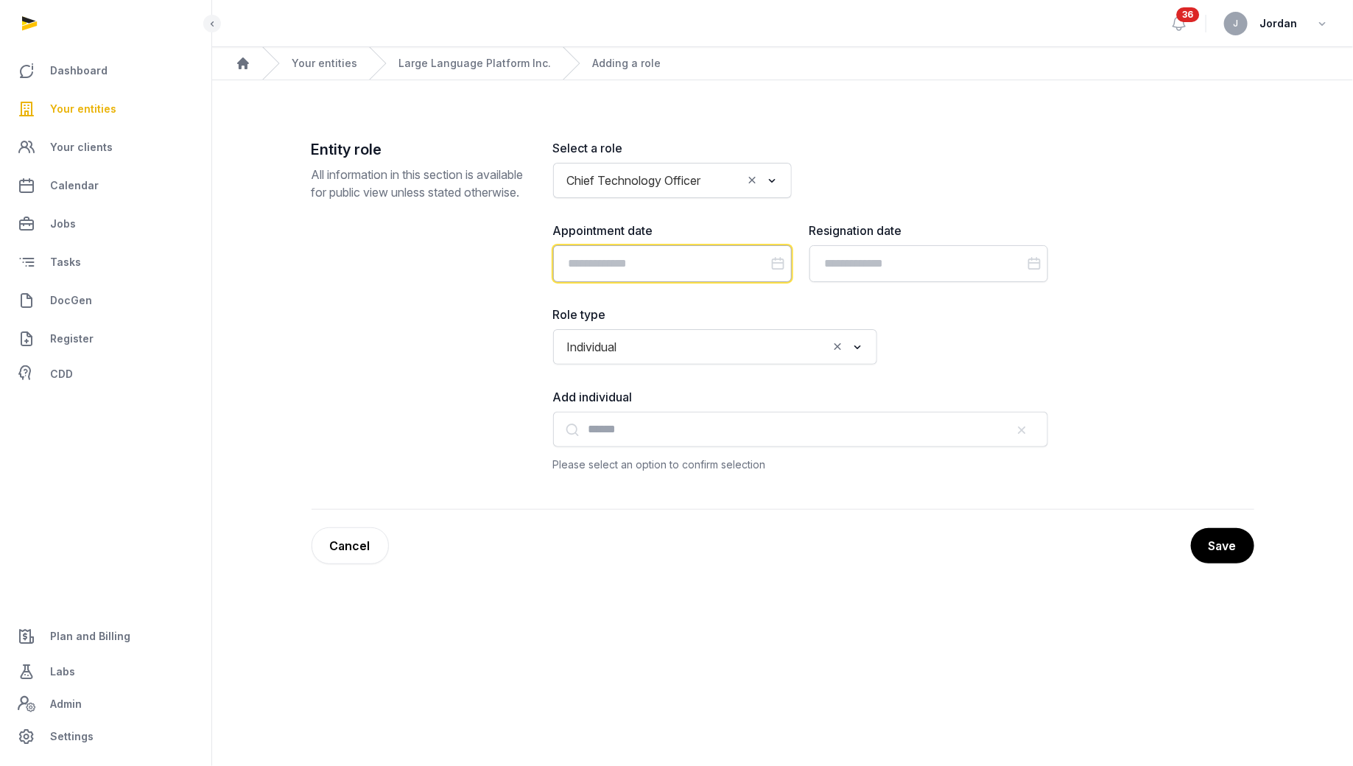
click at [746, 254] on input "Datepicker input" at bounding box center [672, 263] width 239 height 37
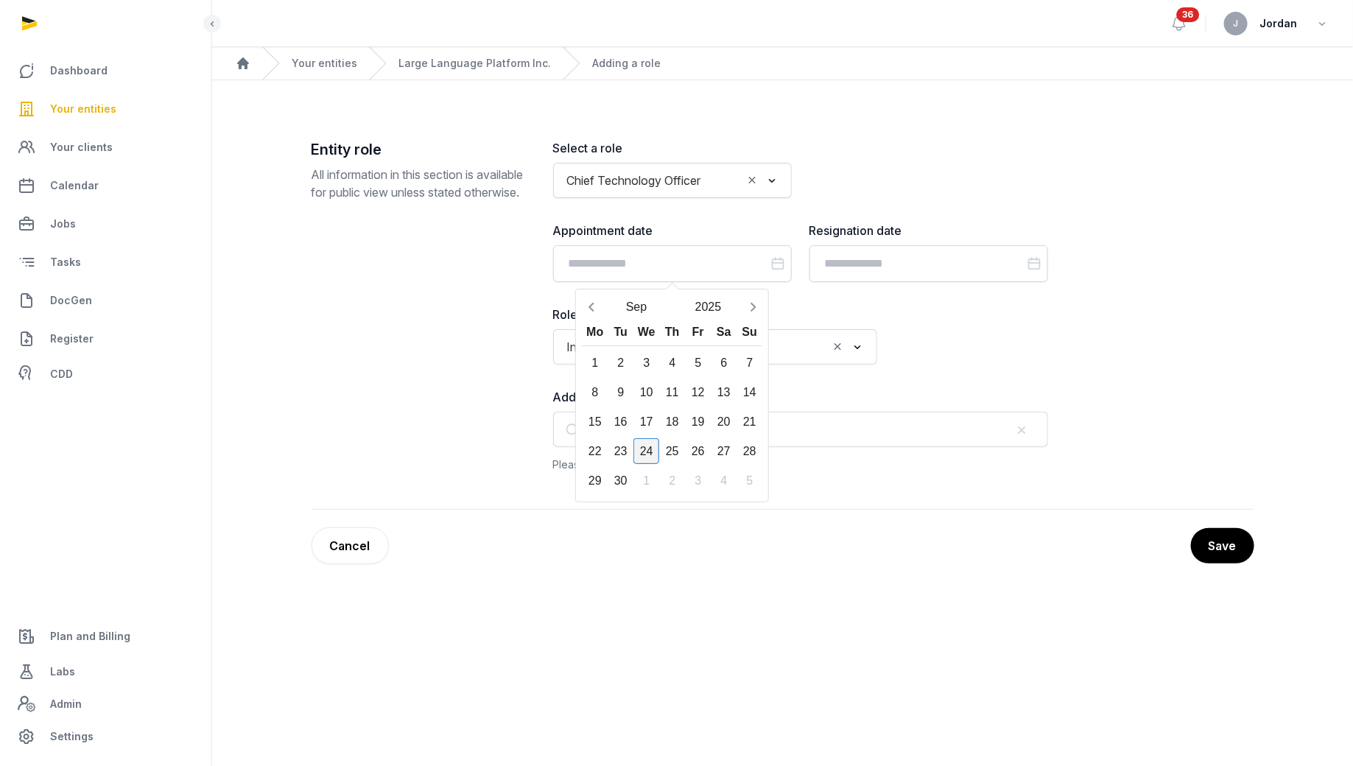
click at [645, 447] on div "24" at bounding box center [646, 451] width 26 height 26
type input "**********"
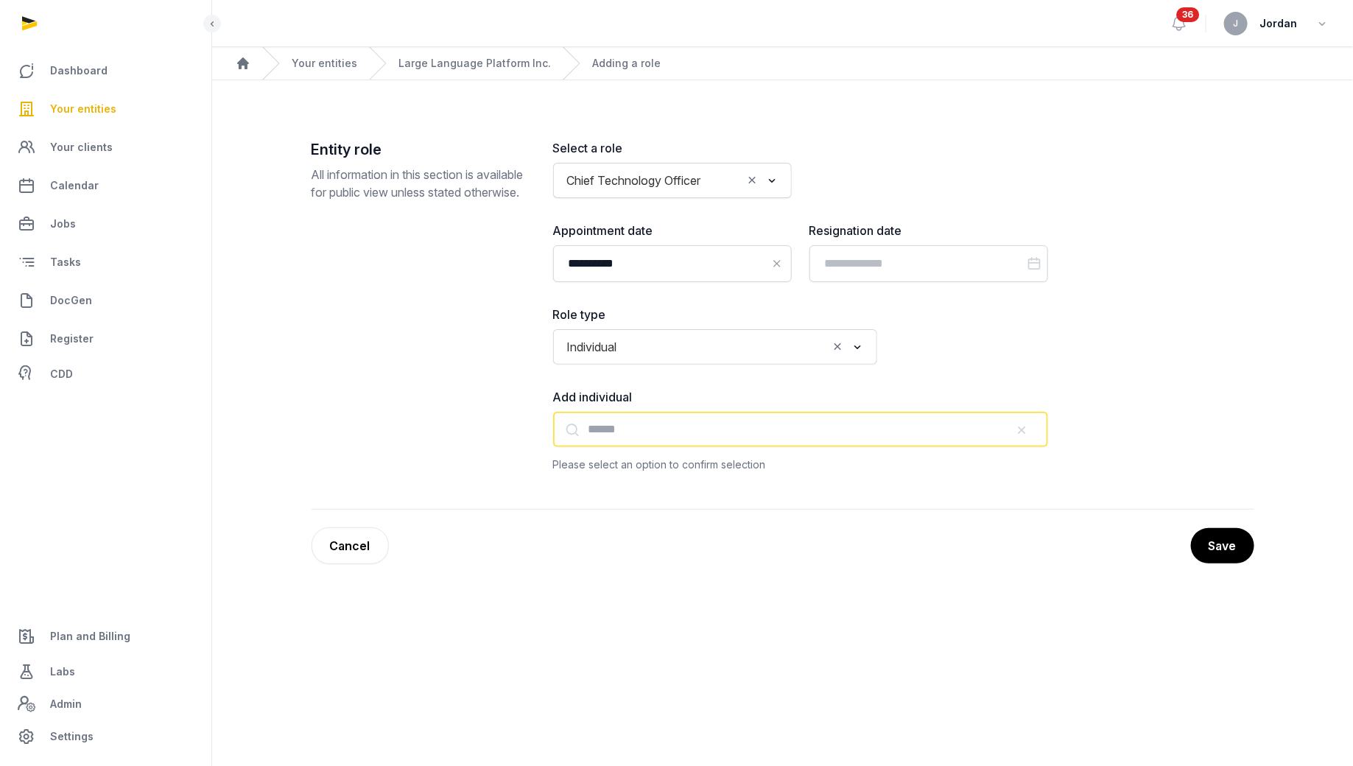
click at [645, 421] on input "text" at bounding box center [800, 429] width 495 height 35
paste input "**********"
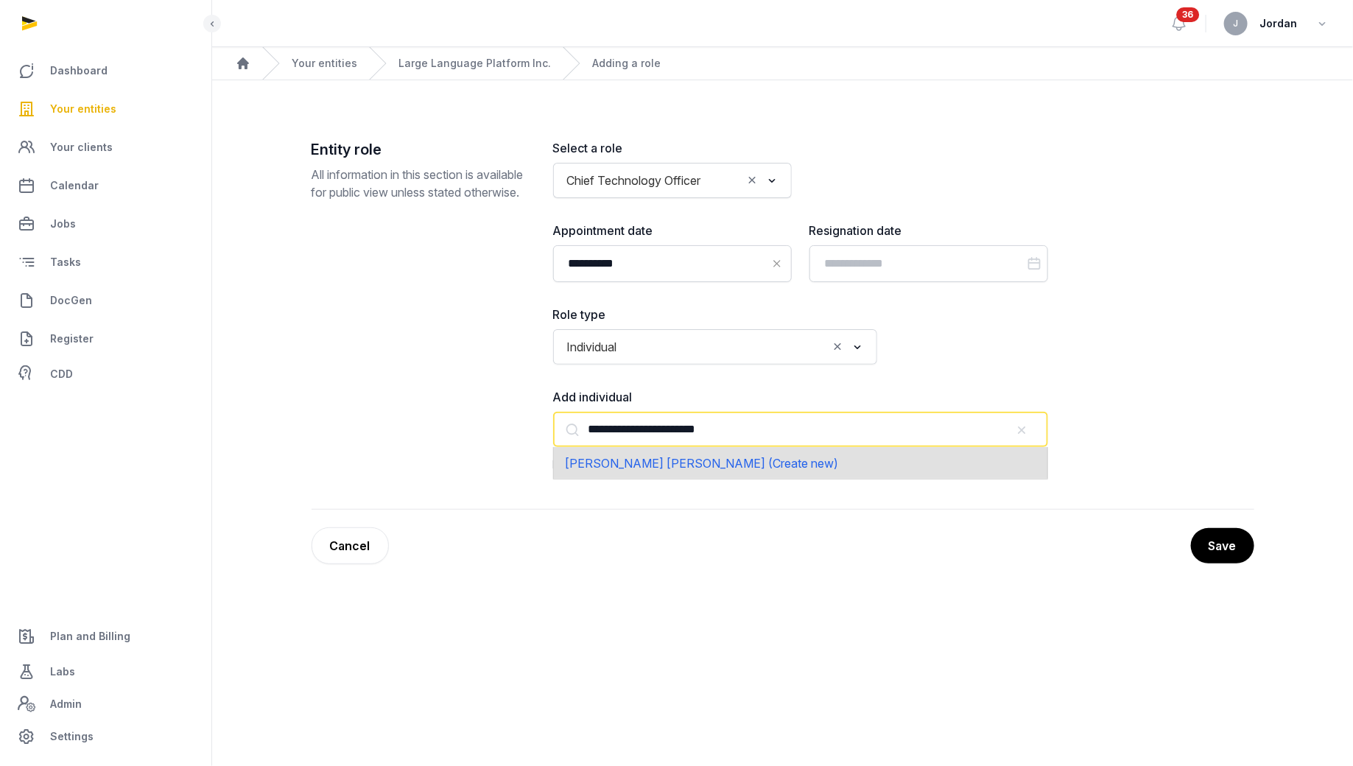
click at [676, 468] on div "Michael Christian Slezak (Create new)" at bounding box center [800, 463] width 495 height 32
type input "**********"
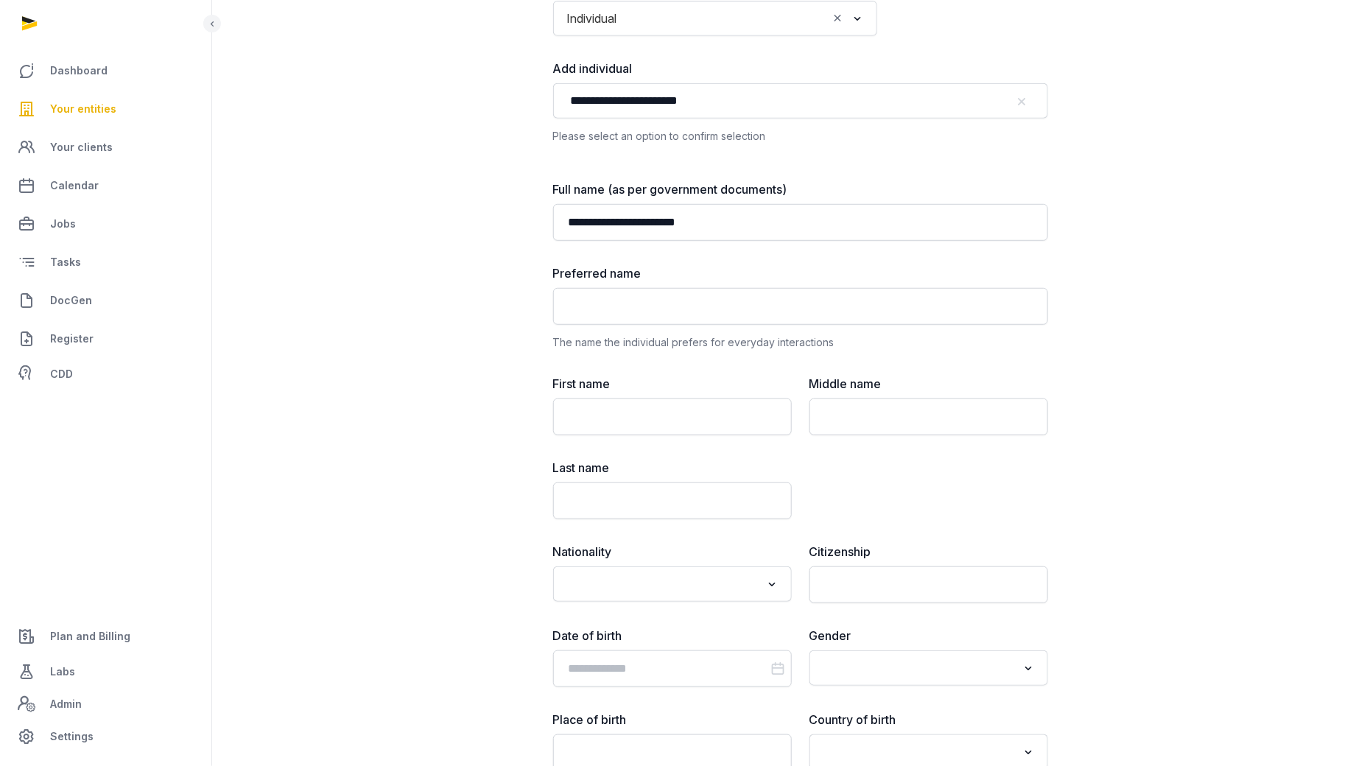
scroll to position [311, 0]
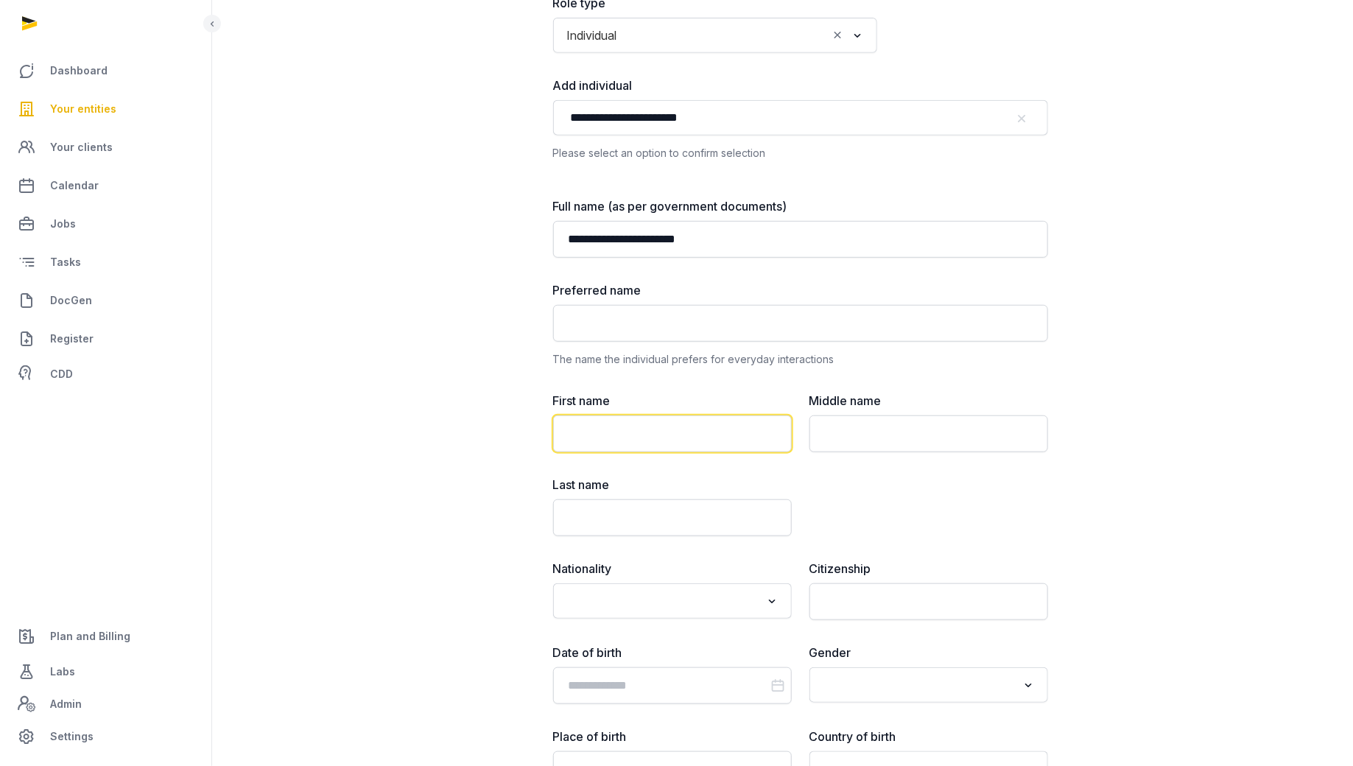
click at [709, 431] on input "text" at bounding box center [672, 433] width 239 height 37
paste input "**********"
click at [688, 430] on input "**********" at bounding box center [672, 433] width 239 height 37
type input "**********"
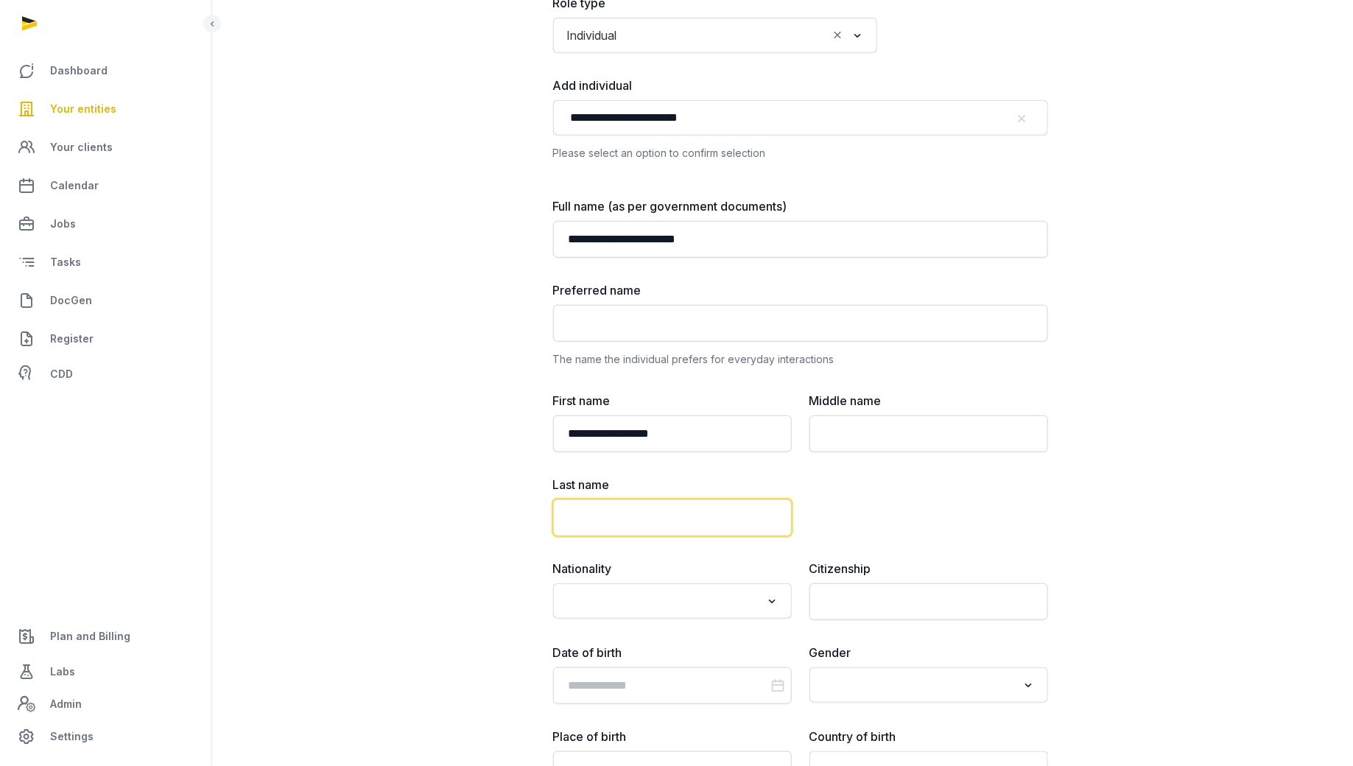
click at [643, 514] on input "text" at bounding box center [672, 517] width 239 height 37
paste input "******"
type input "******"
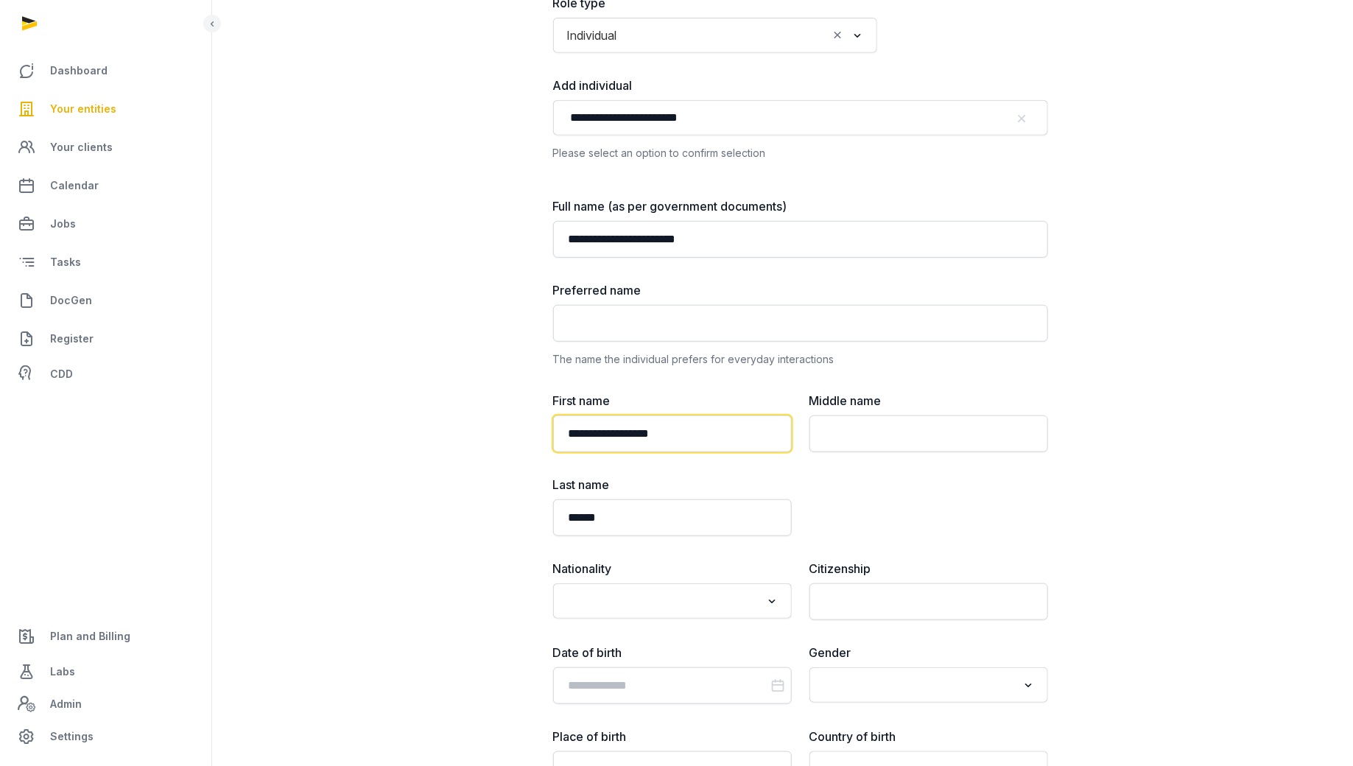
click at [641, 431] on input "**********" at bounding box center [672, 433] width 239 height 37
type input "*******"
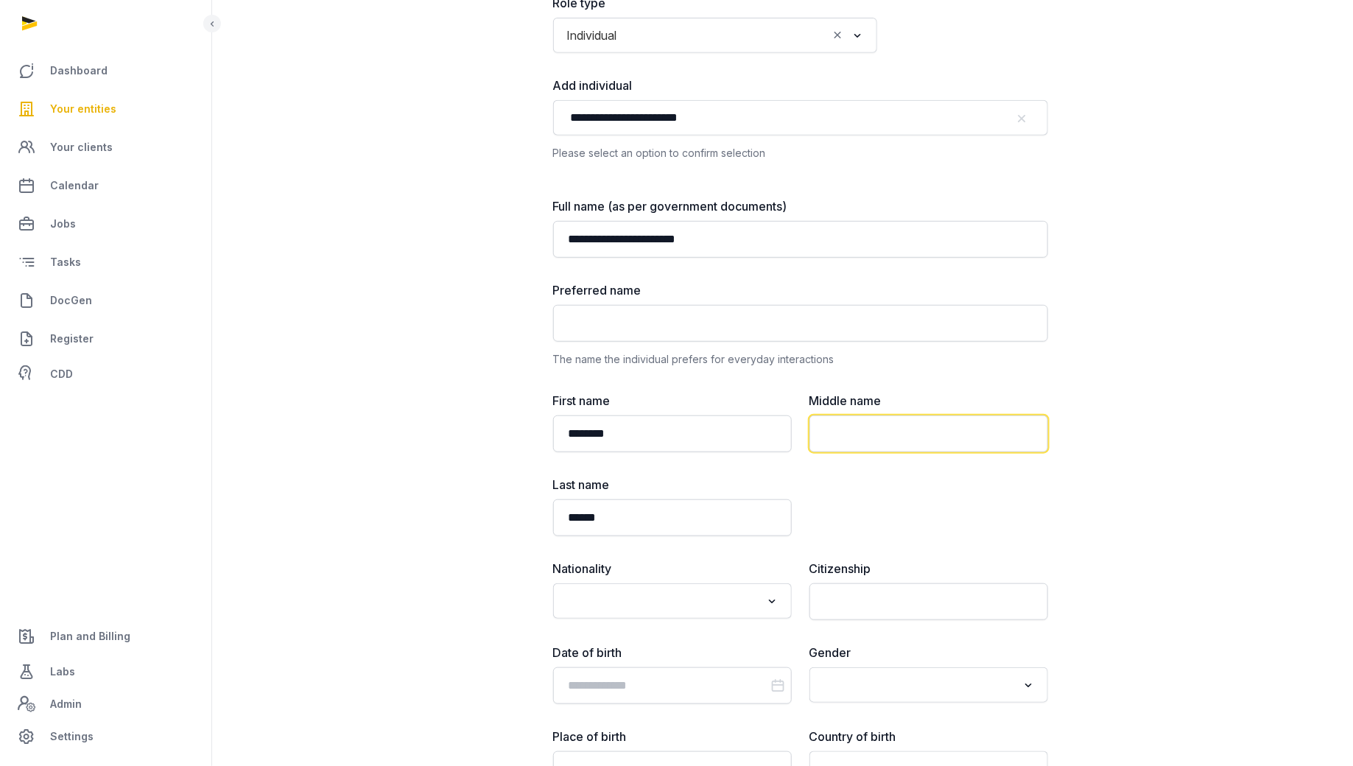
click at [828, 425] on input "text" at bounding box center [928, 433] width 239 height 37
paste input "*********"
type input "*********"
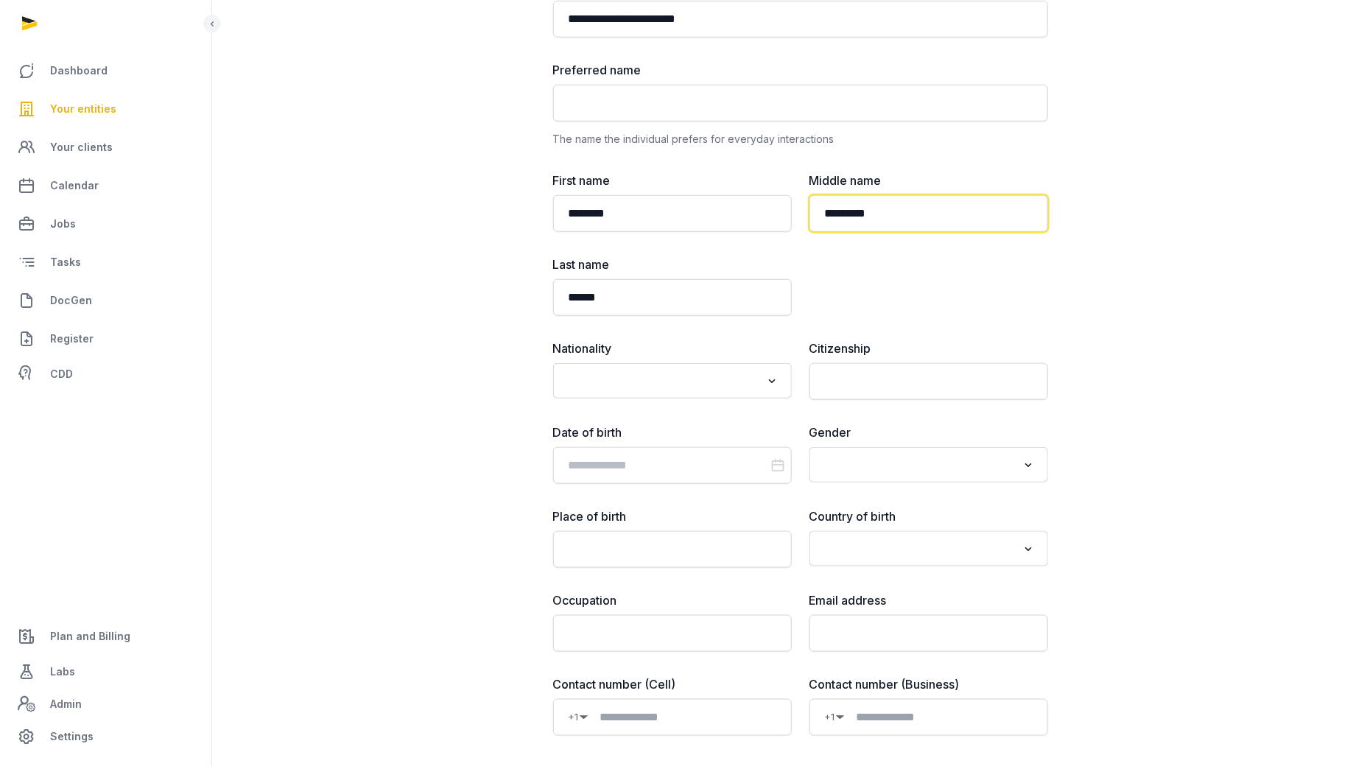
scroll to position [614, 0]
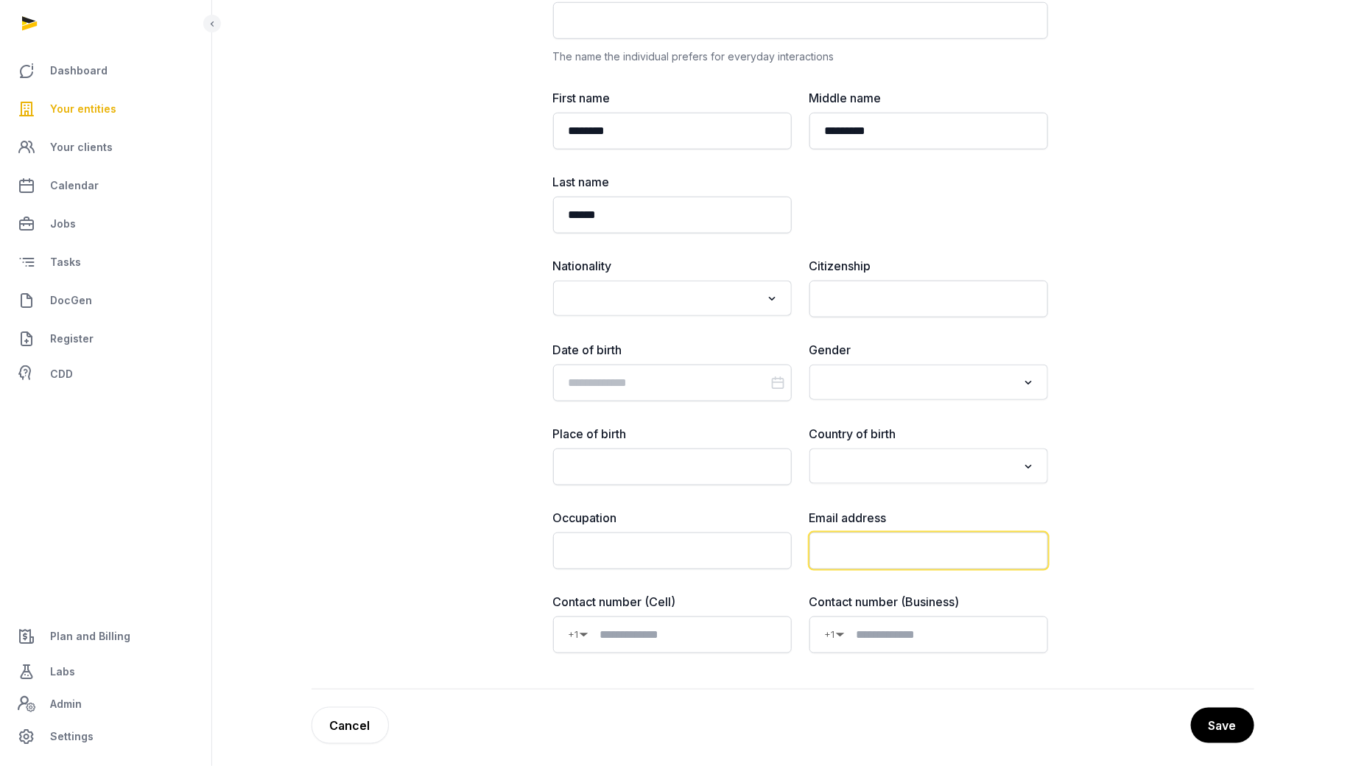
click at [851, 539] on input "email" at bounding box center [928, 550] width 239 height 37
paste input "**********"
type input "**********"
click at [862, 627] on input at bounding box center [939, 635] width 188 height 18
paste input "**********"
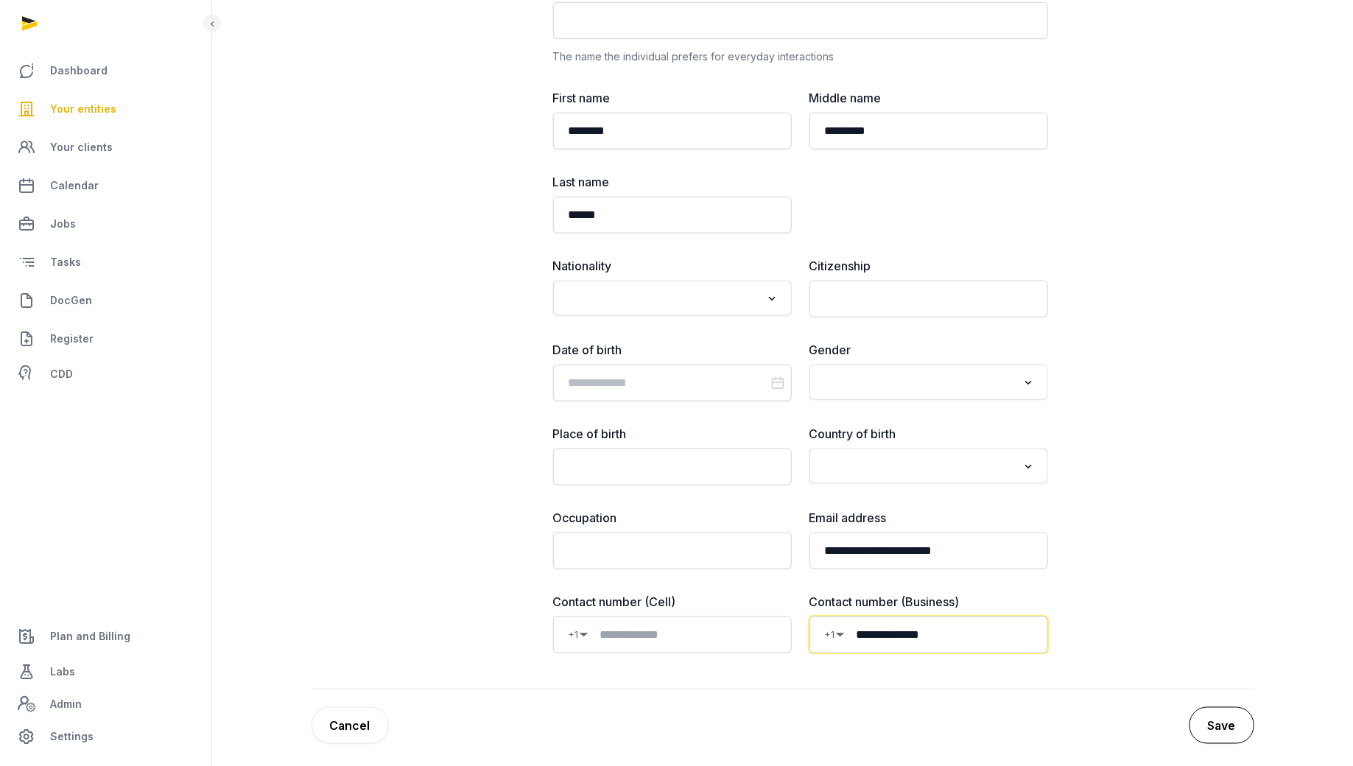
type input "**********"
click at [1210, 720] on button "Save" at bounding box center [1221, 725] width 65 height 37
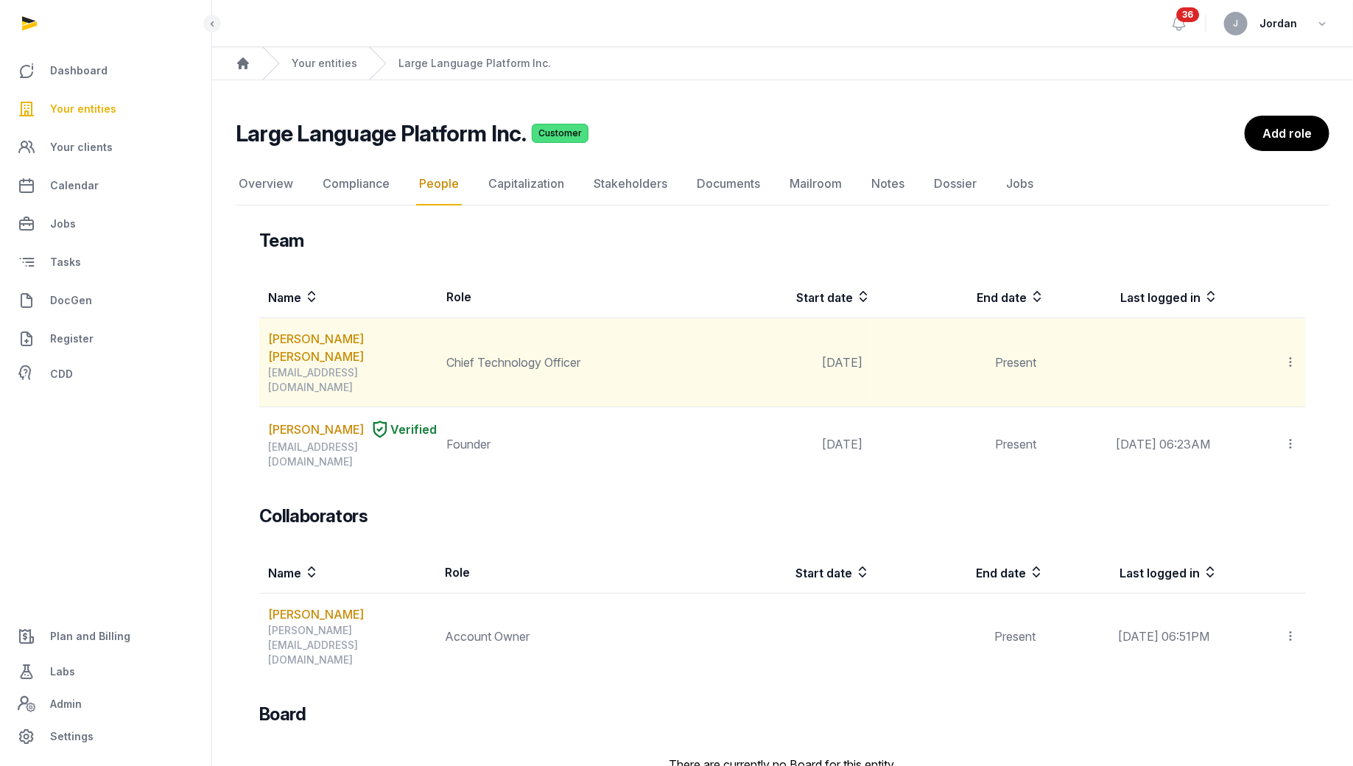
click at [1292, 354] on icon at bounding box center [1289, 361] width 13 height 15
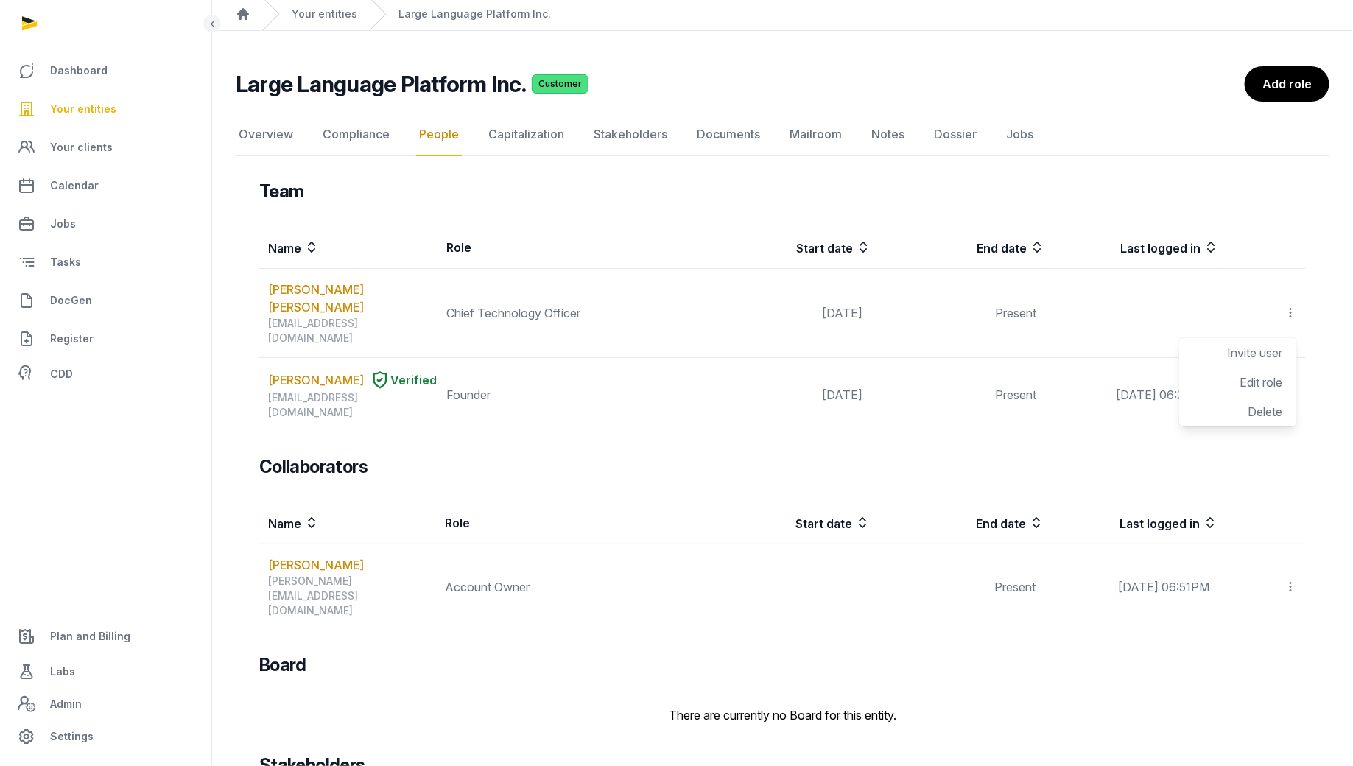
scroll to position [49, 0]
click at [531, 214] on div "Team Name Role Start date End date Last logged in Michael Christian Slezak mich…" at bounding box center [782, 306] width 1046 height 252
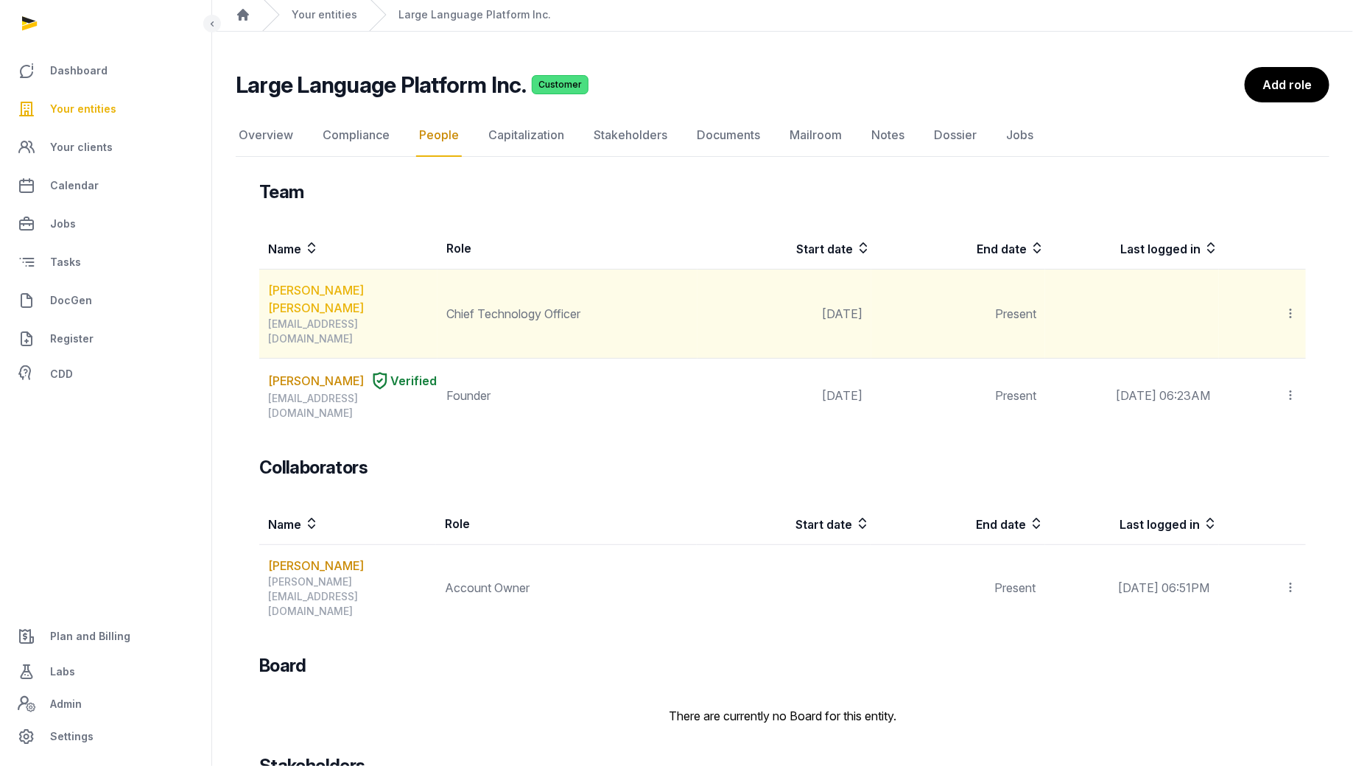
click at [398, 291] on link "Michael Christian Slezak" at bounding box center [352, 298] width 169 height 35
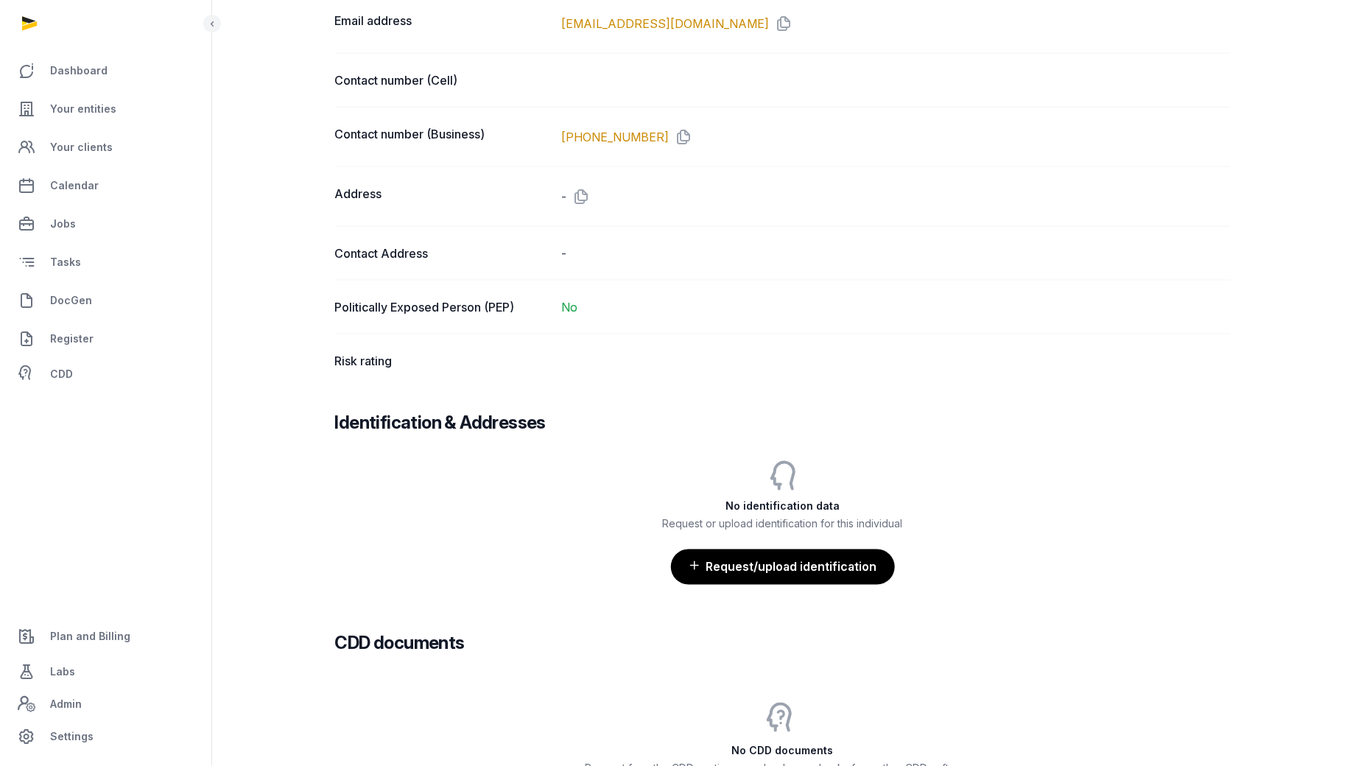
scroll to position [934, 0]
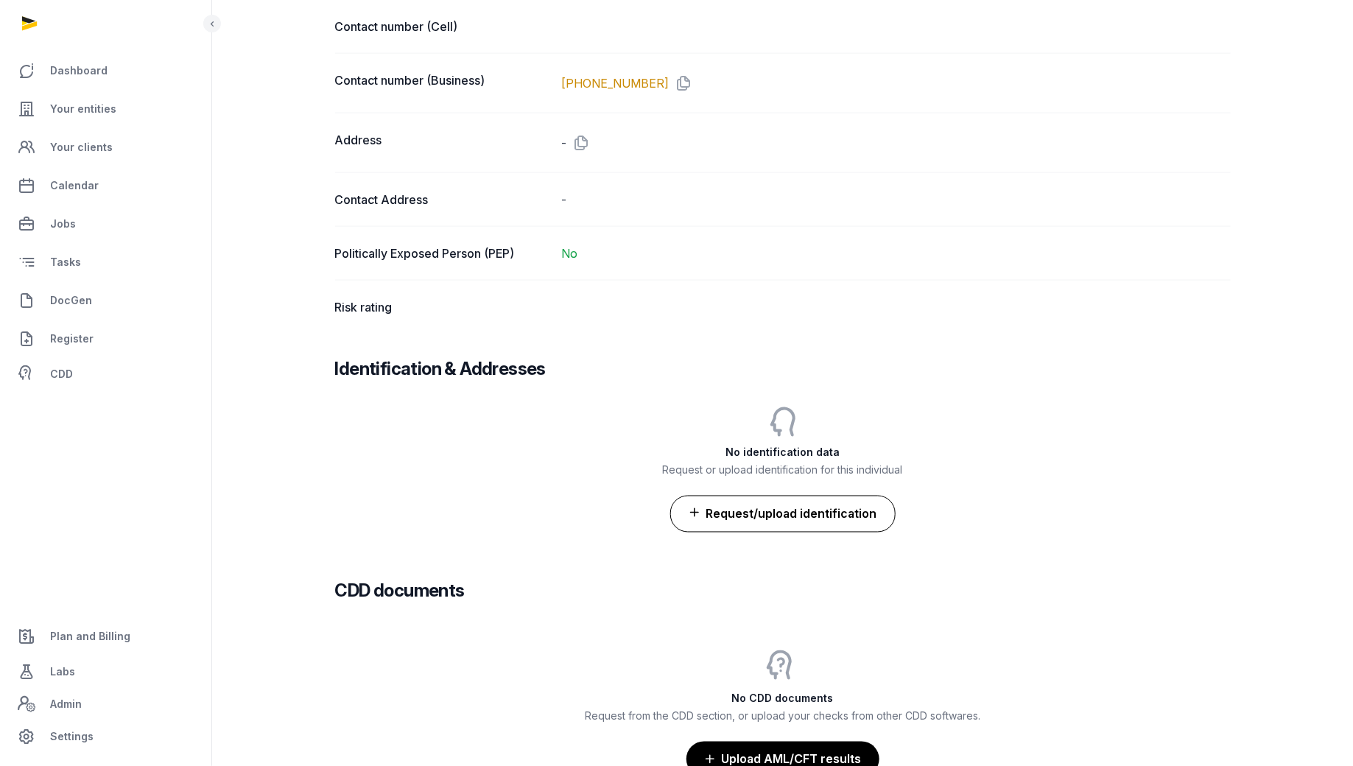
click at [783, 501] on button "Request/upload identification" at bounding box center [782, 514] width 225 height 37
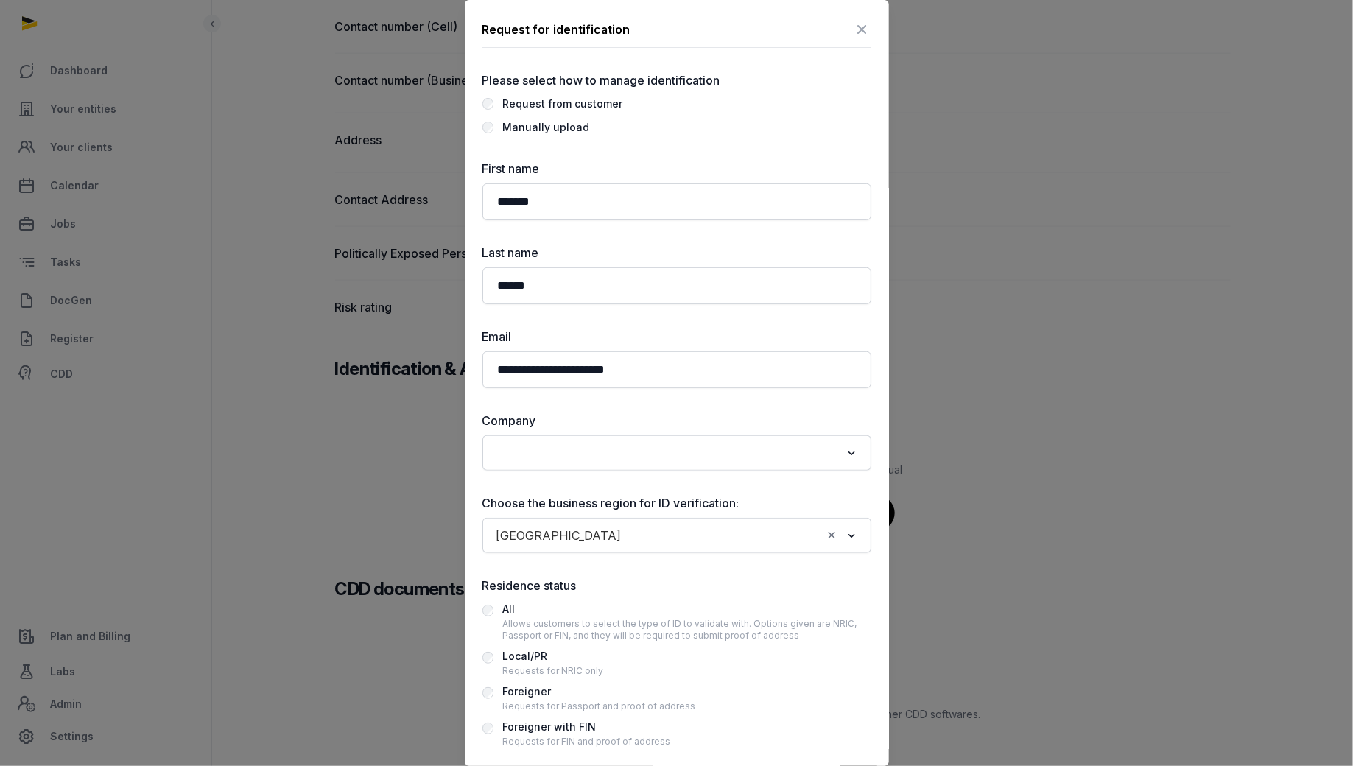
scroll to position [32, 0]
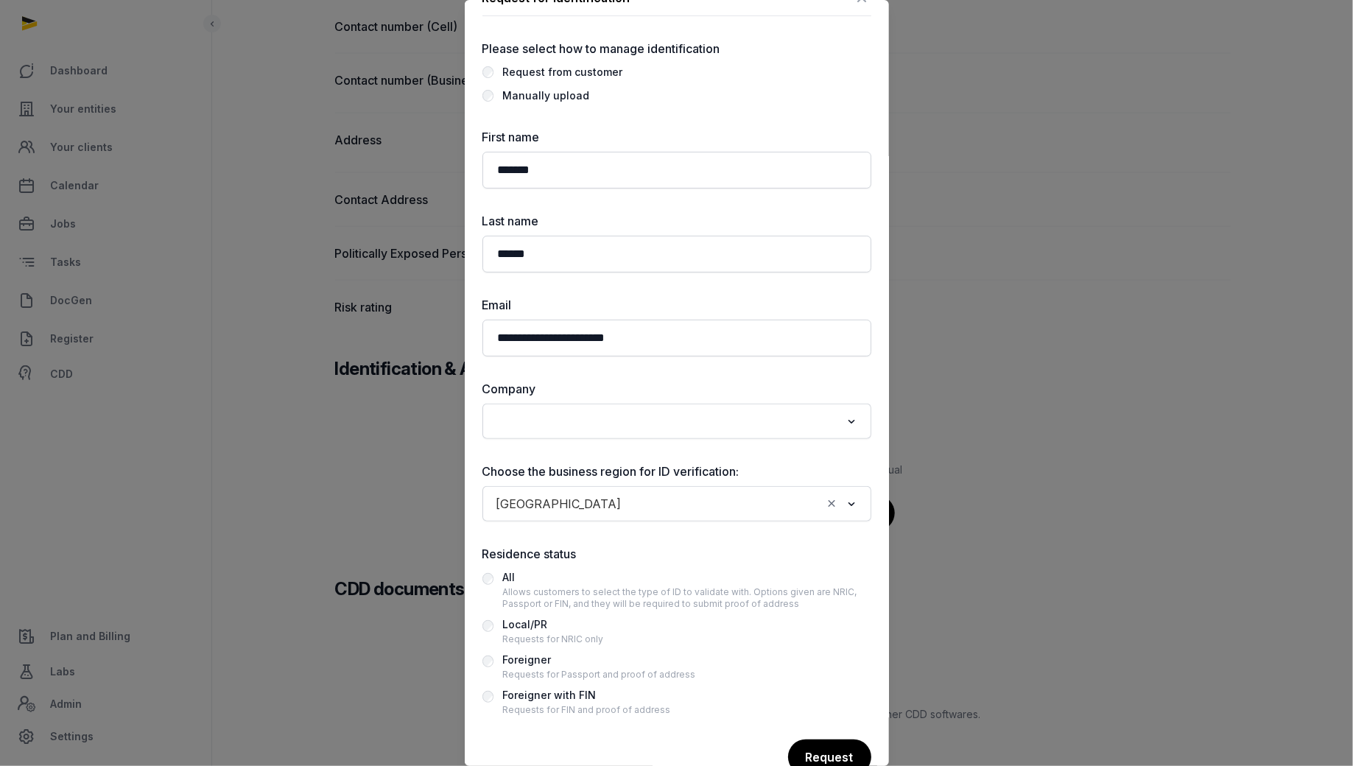
click at [590, 427] on input "Search for option" at bounding box center [666, 421] width 350 height 21
click at [590, 448] on li "Large Language Platform Inc." at bounding box center [676, 453] width 387 height 21
click at [628, 493] on input "Search for option" at bounding box center [725, 503] width 194 height 21
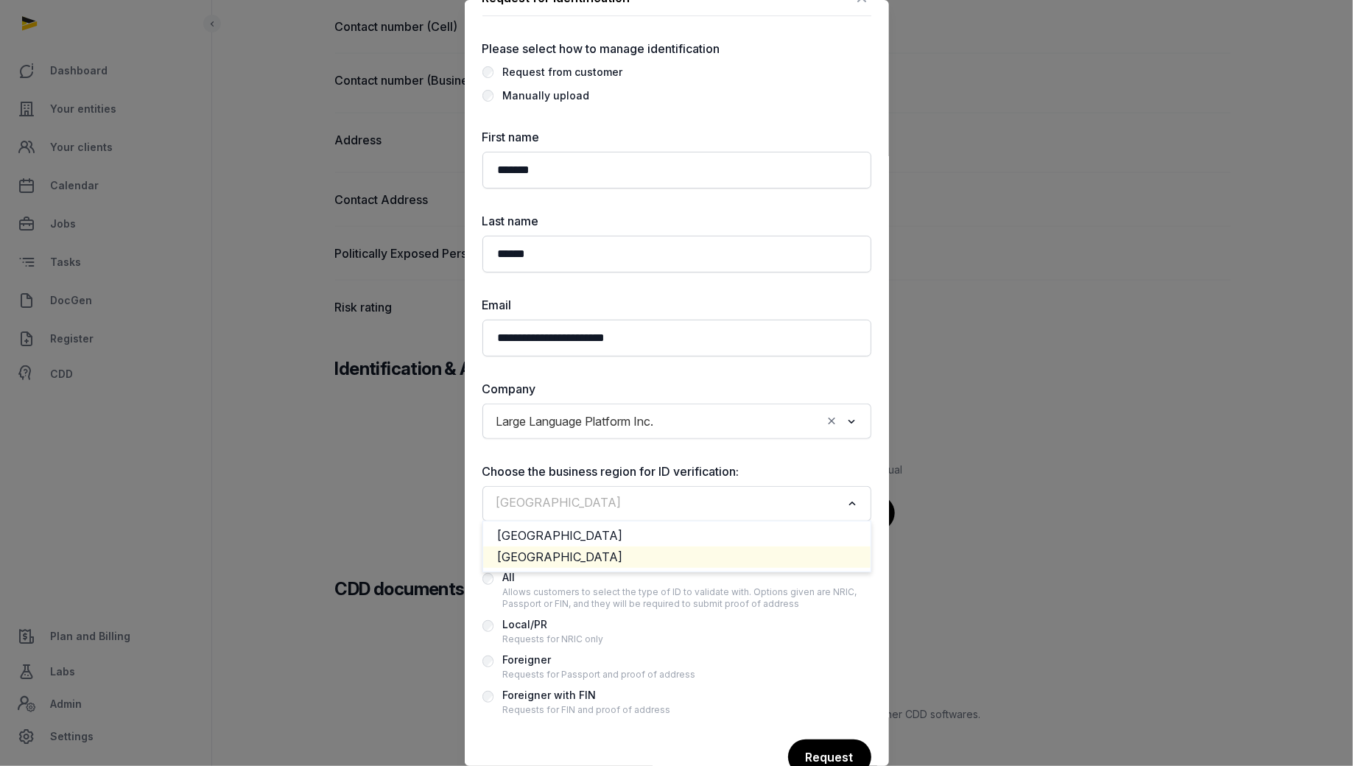
click at [574, 551] on li "[GEOGRAPHIC_DATA]" at bounding box center [676, 556] width 387 height 21
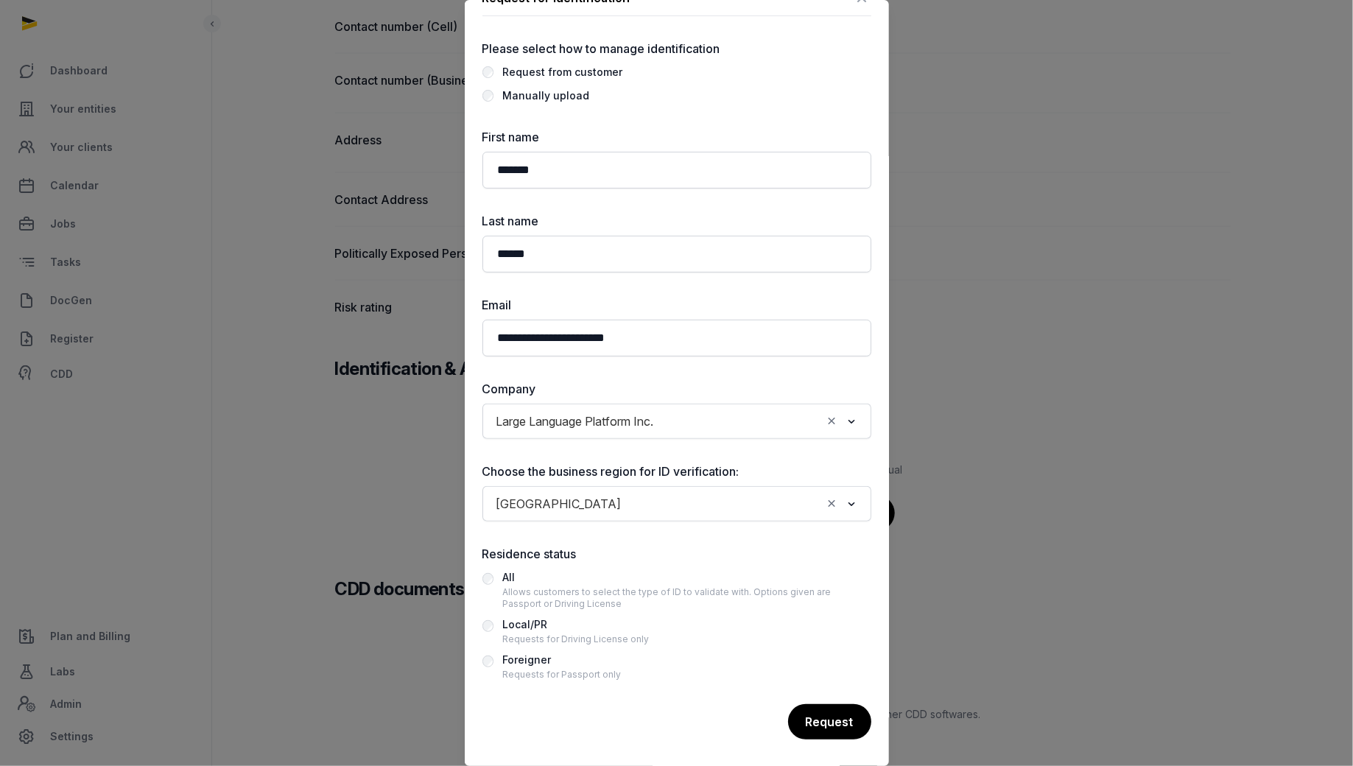
scroll to position [32, 0]
click at [537, 661] on div "Foreigner" at bounding box center [561, 659] width 119 height 18
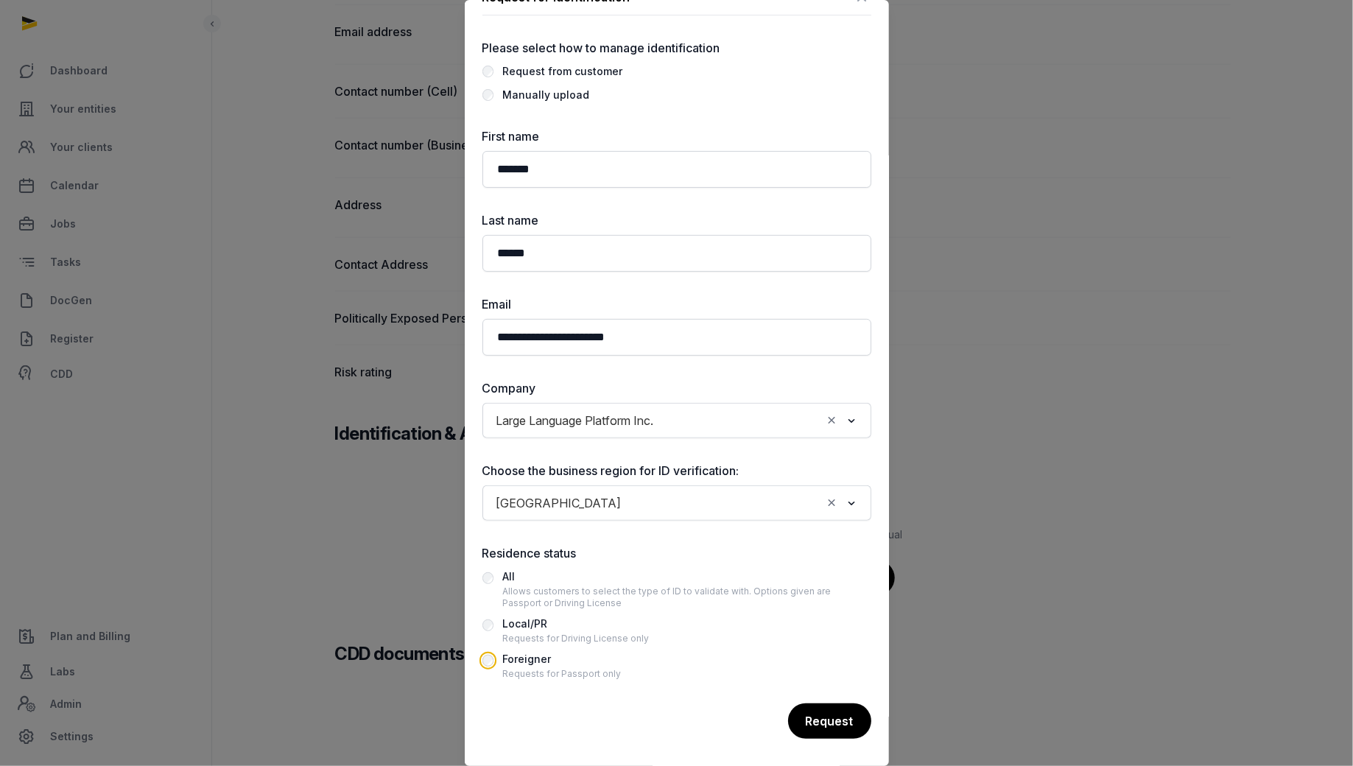
scroll to position [867, 0]
click at [816, 713] on div "Request" at bounding box center [828, 721] width 85 height 37
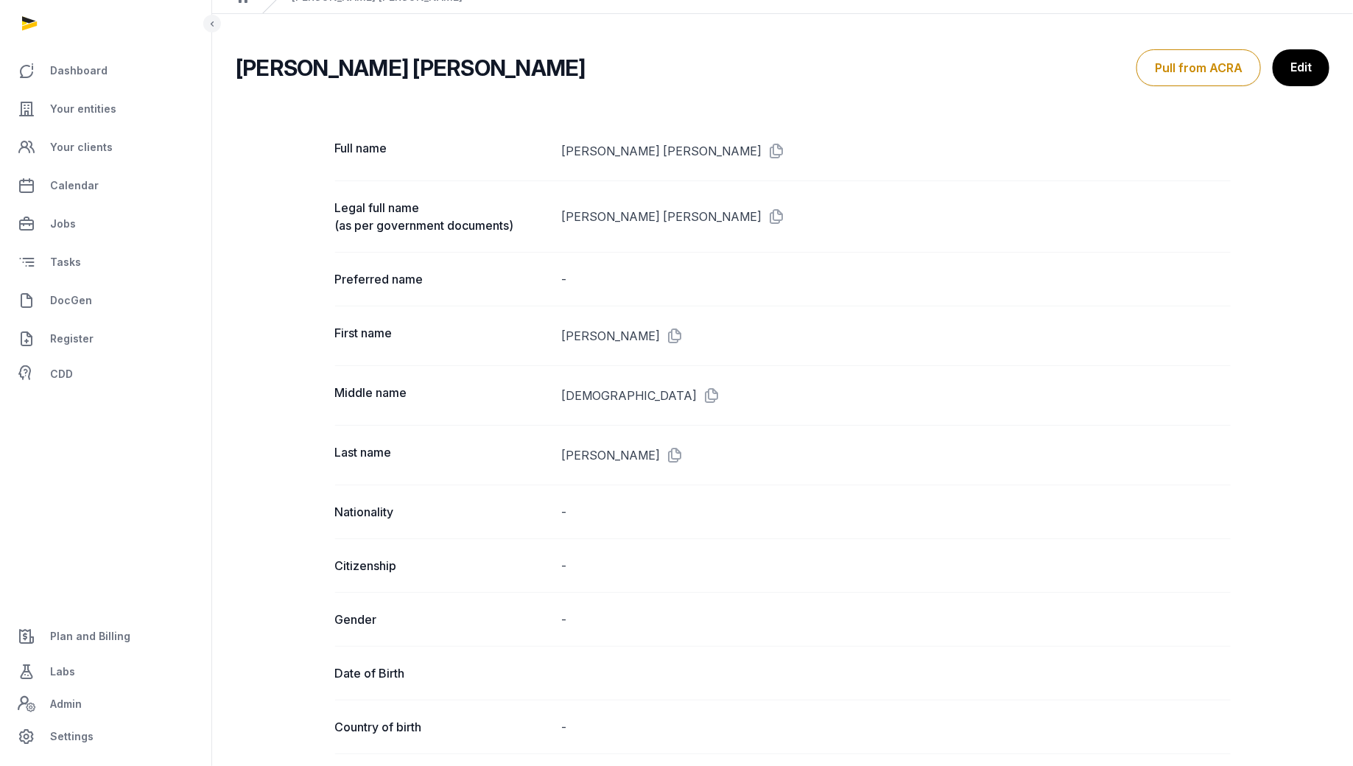
scroll to position [0, 0]
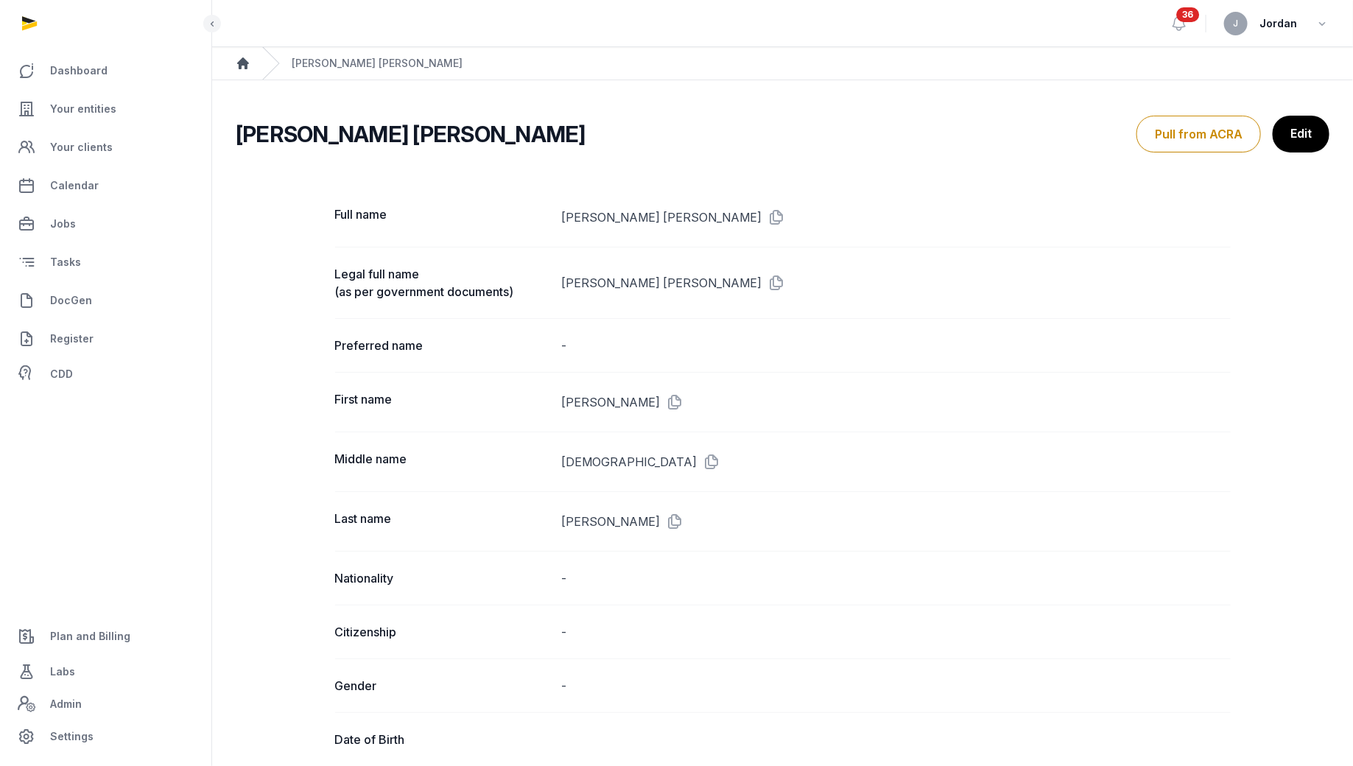
click at [247, 63] on icon "Breadcrumb" at bounding box center [243, 63] width 12 height 12
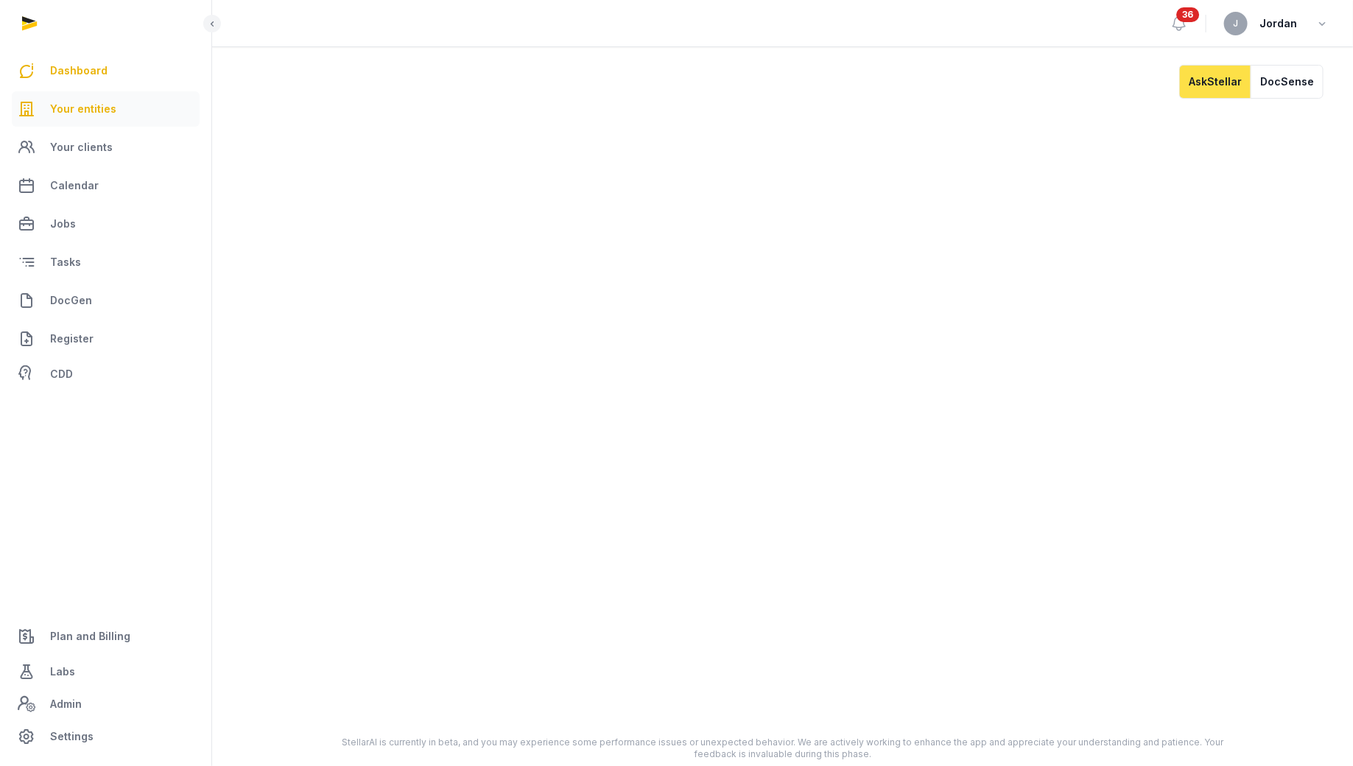
click at [85, 103] on span "Your entities" at bounding box center [83, 109] width 66 height 18
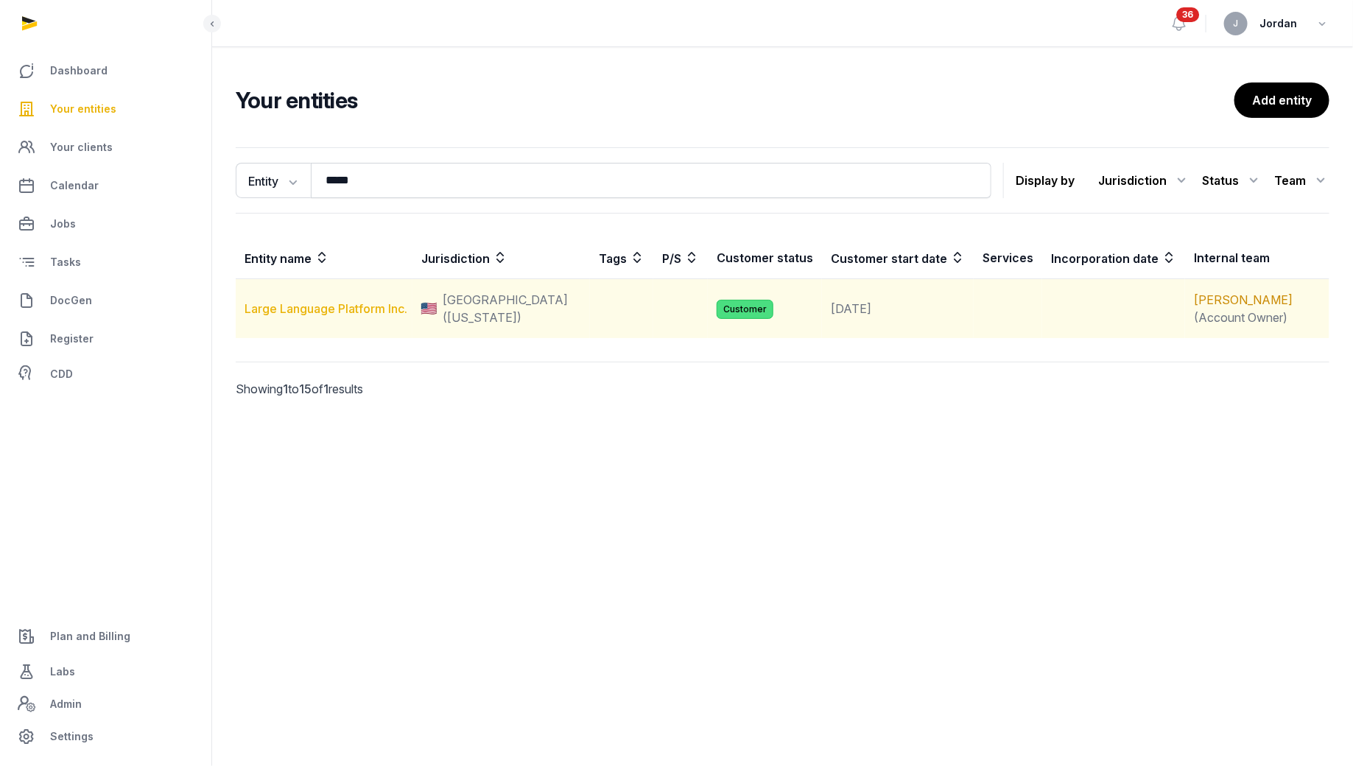
click at [307, 302] on link "Large Language Platform Inc." at bounding box center [325, 308] width 163 height 15
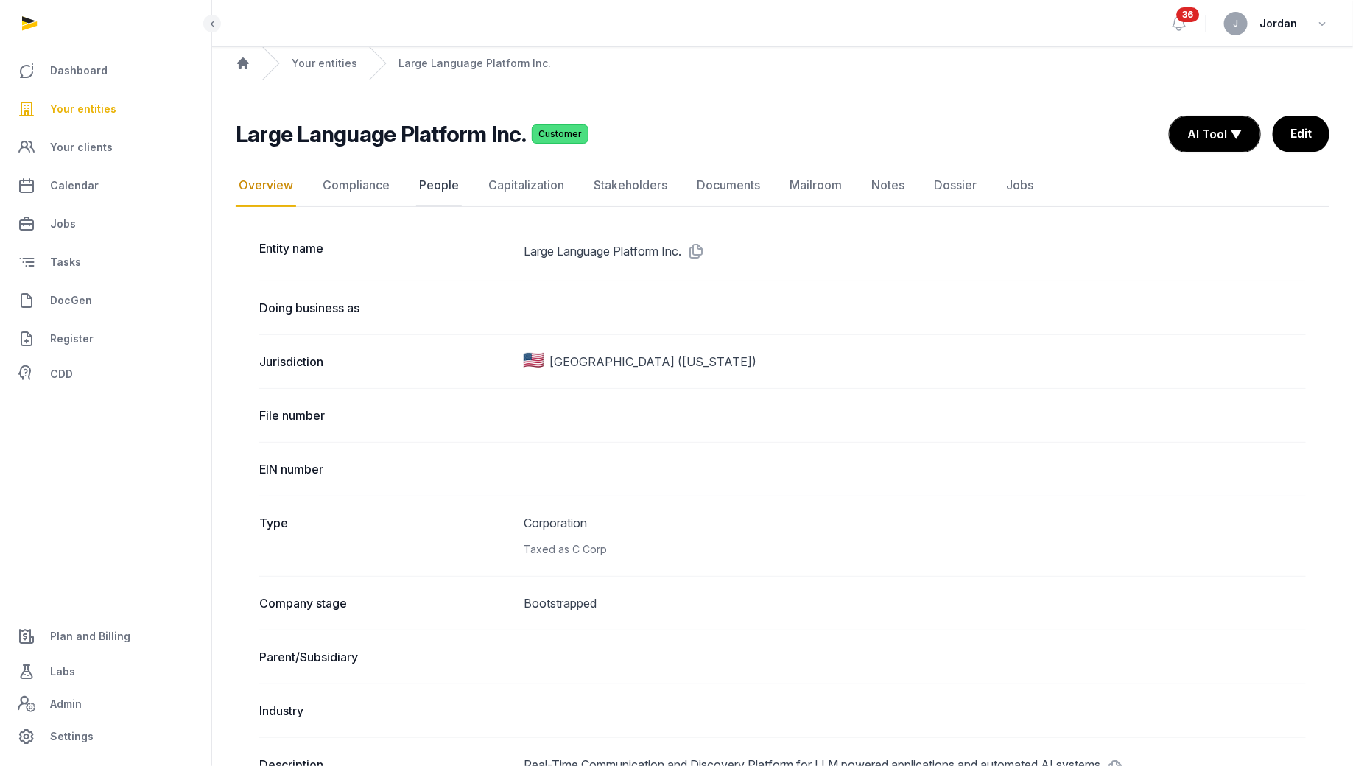
click at [442, 189] on link "People" at bounding box center [439, 185] width 46 height 43
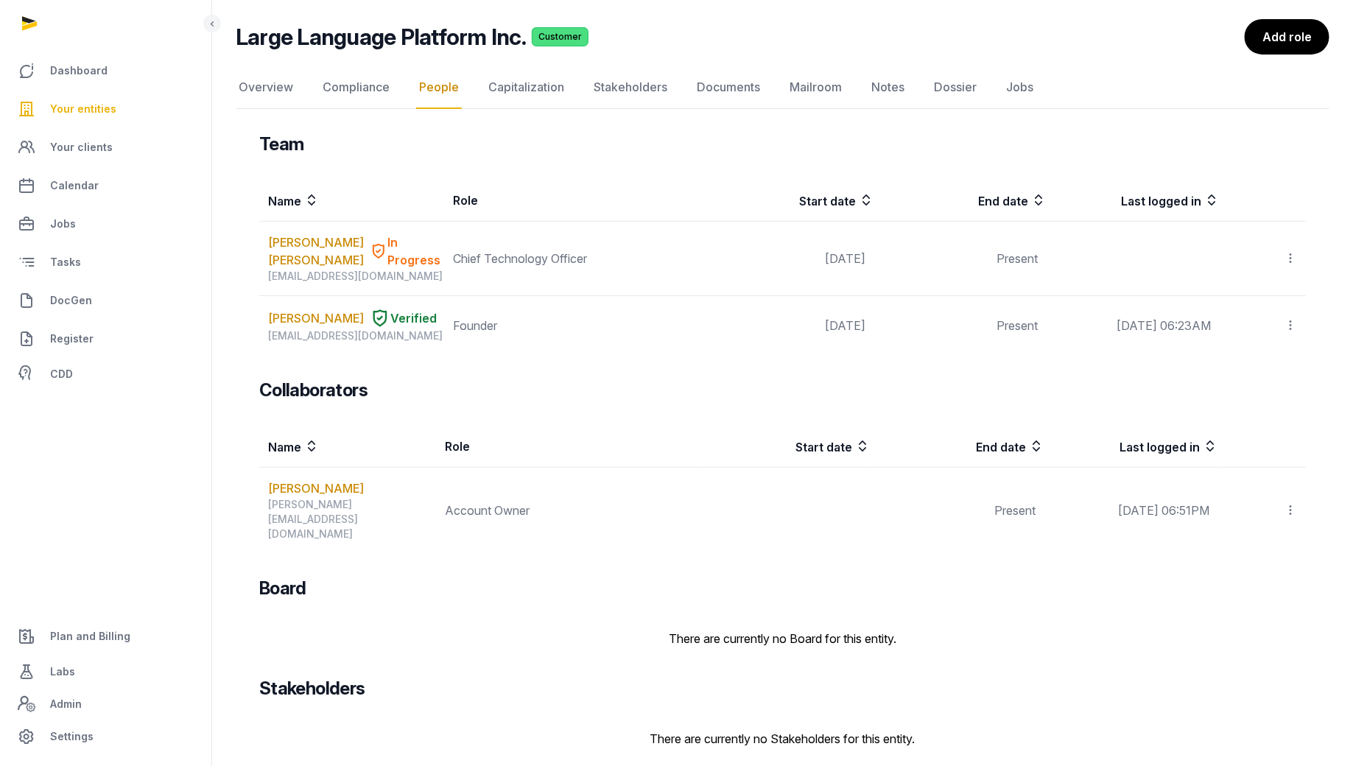
scroll to position [85, 0]
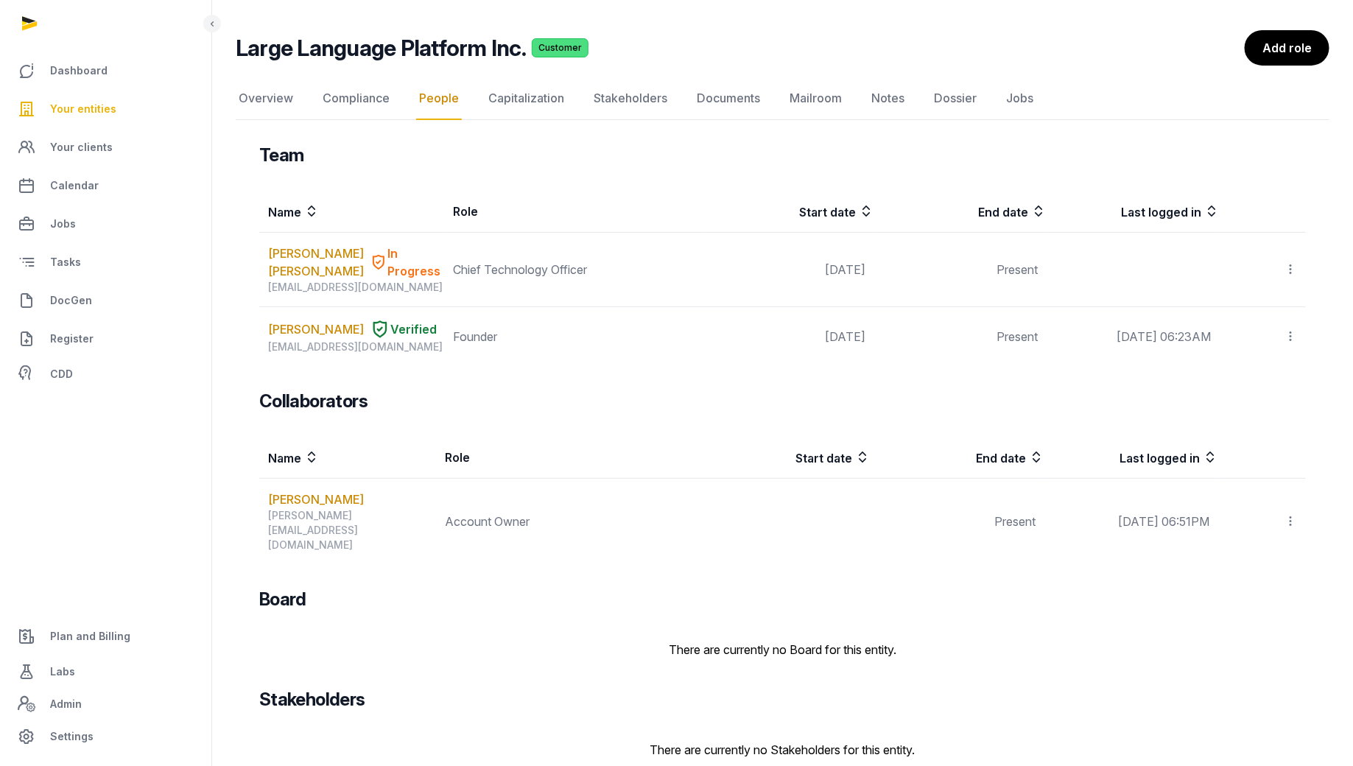
click at [86, 107] on span "Your entities" at bounding box center [83, 109] width 66 height 18
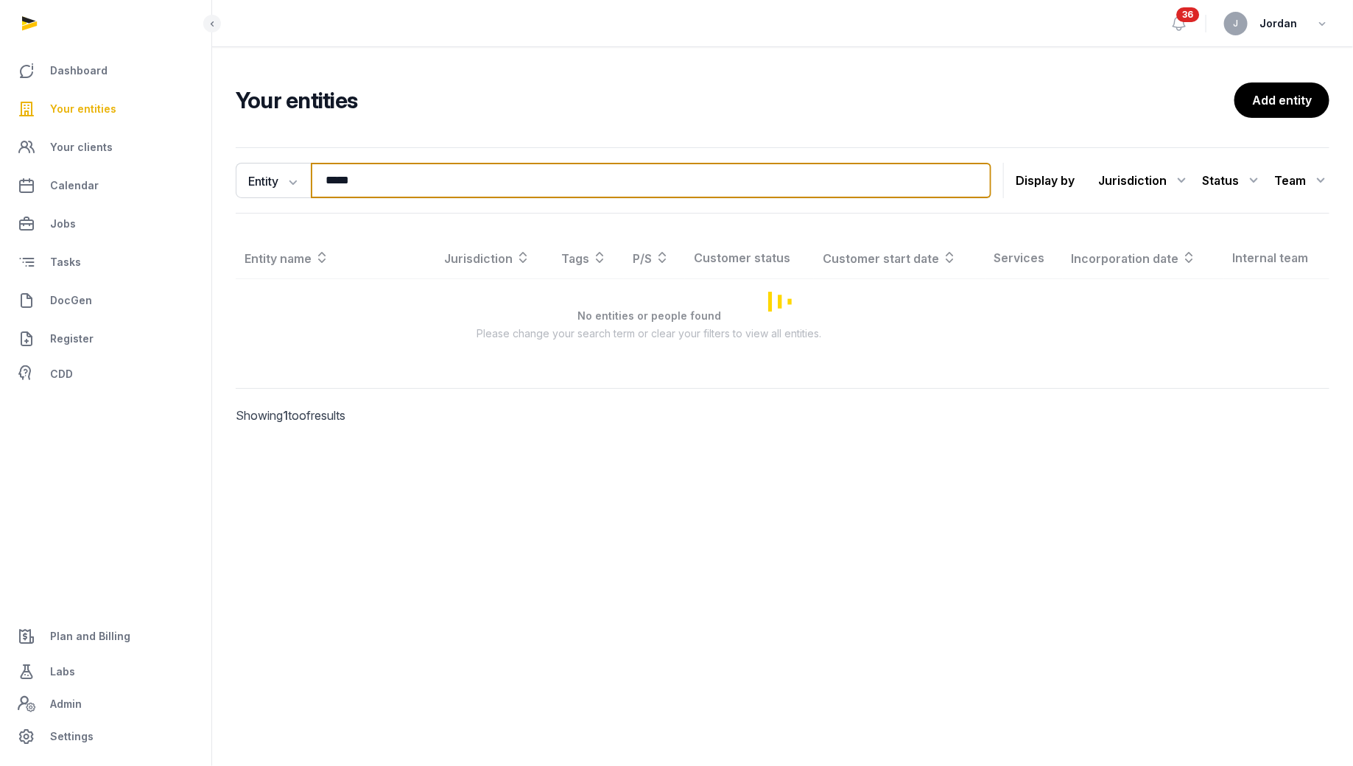
click at [338, 192] on input "*****" at bounding box center [651, 180] width 680 height 35
click at [338, 191] on input "*****" at bounding box center [651, 180] width 680 height 35
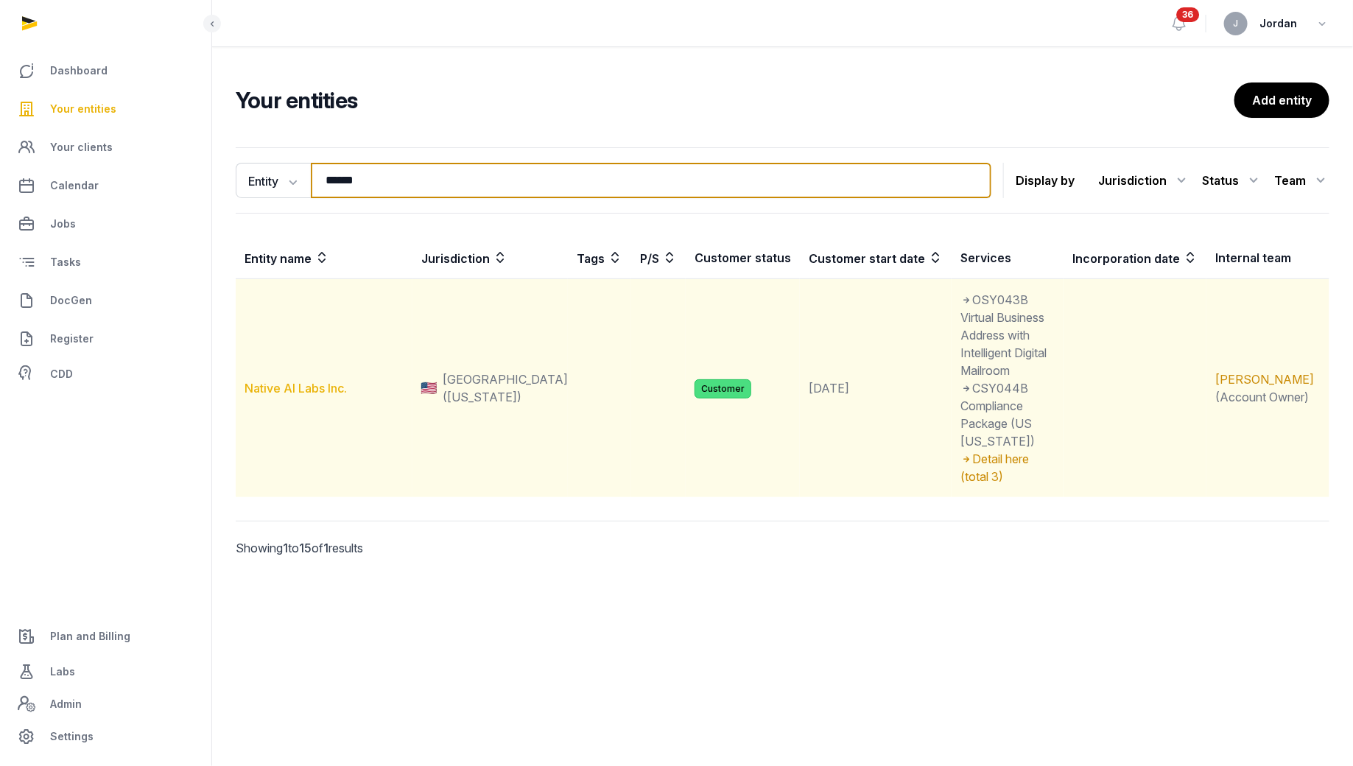
type input "******"
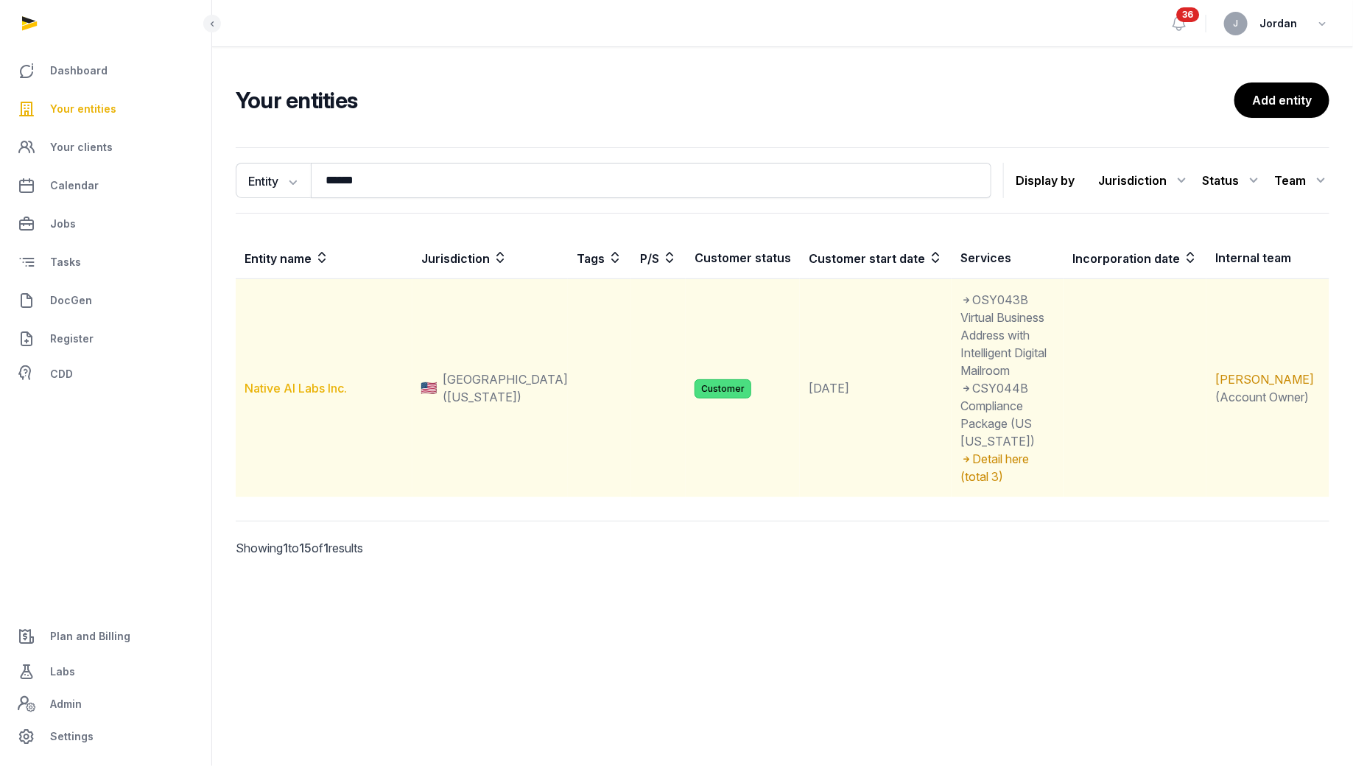
click at [317, 381] on link "Native AI Labs Inc." at bounding box center [295, 388] width 102 height 15
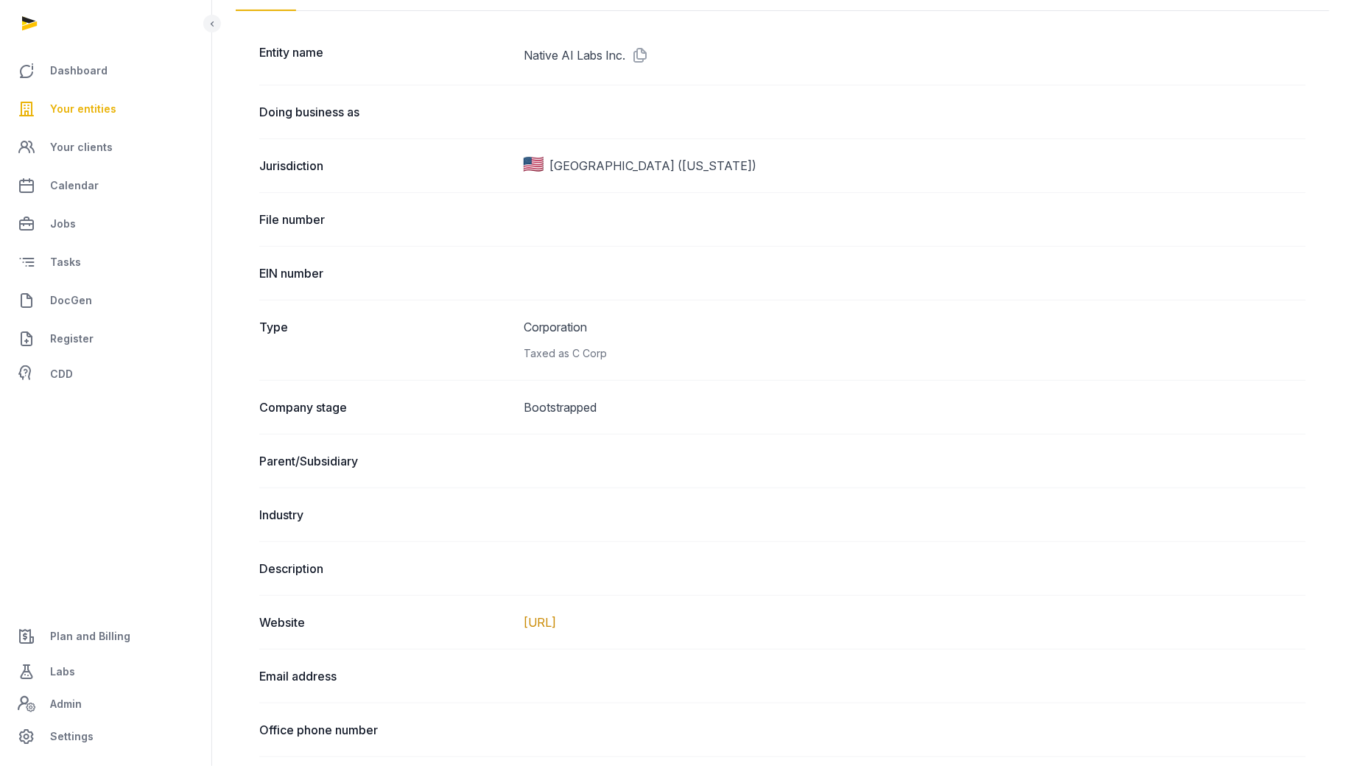
scroll to position [183, 0]
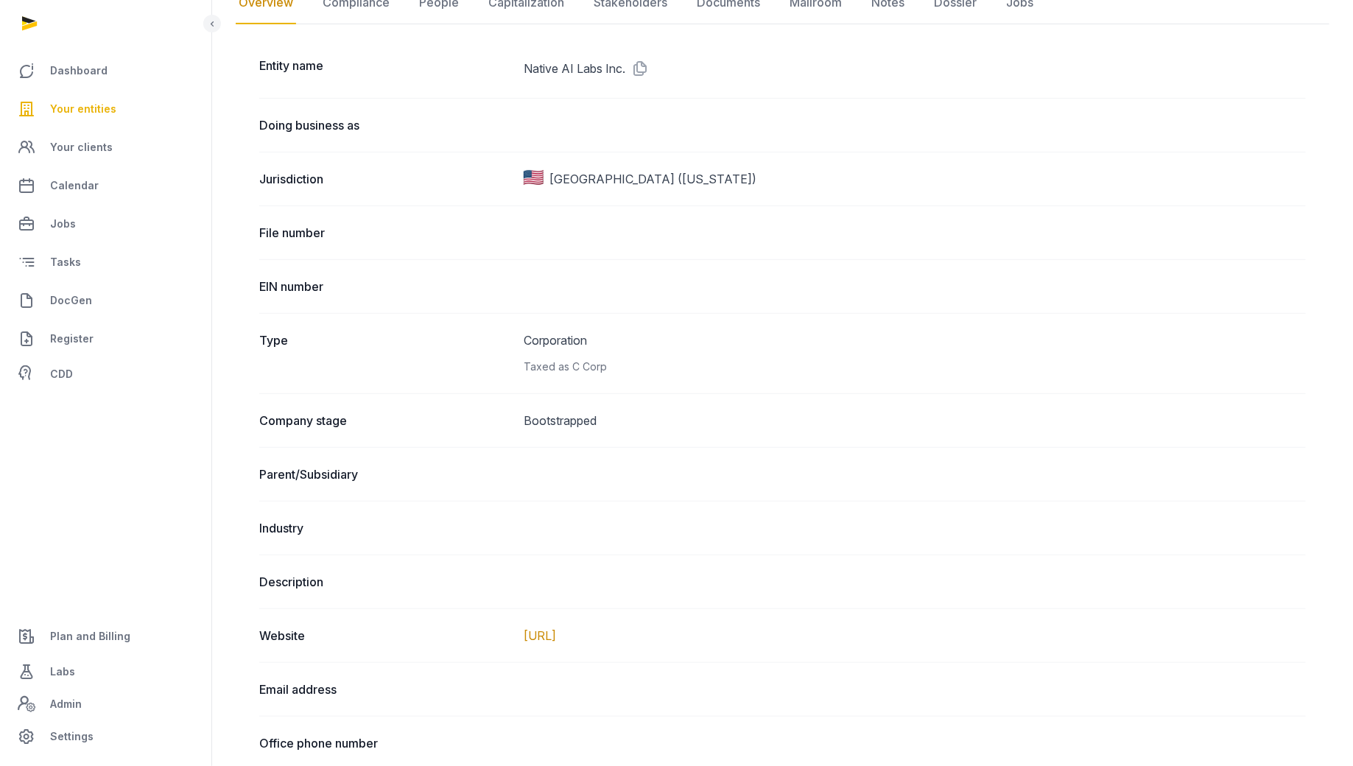
click at [584, 381] on div "Type Corporation Taxed as C Corp" at bounding box center [782, 353] width 1046 height 80
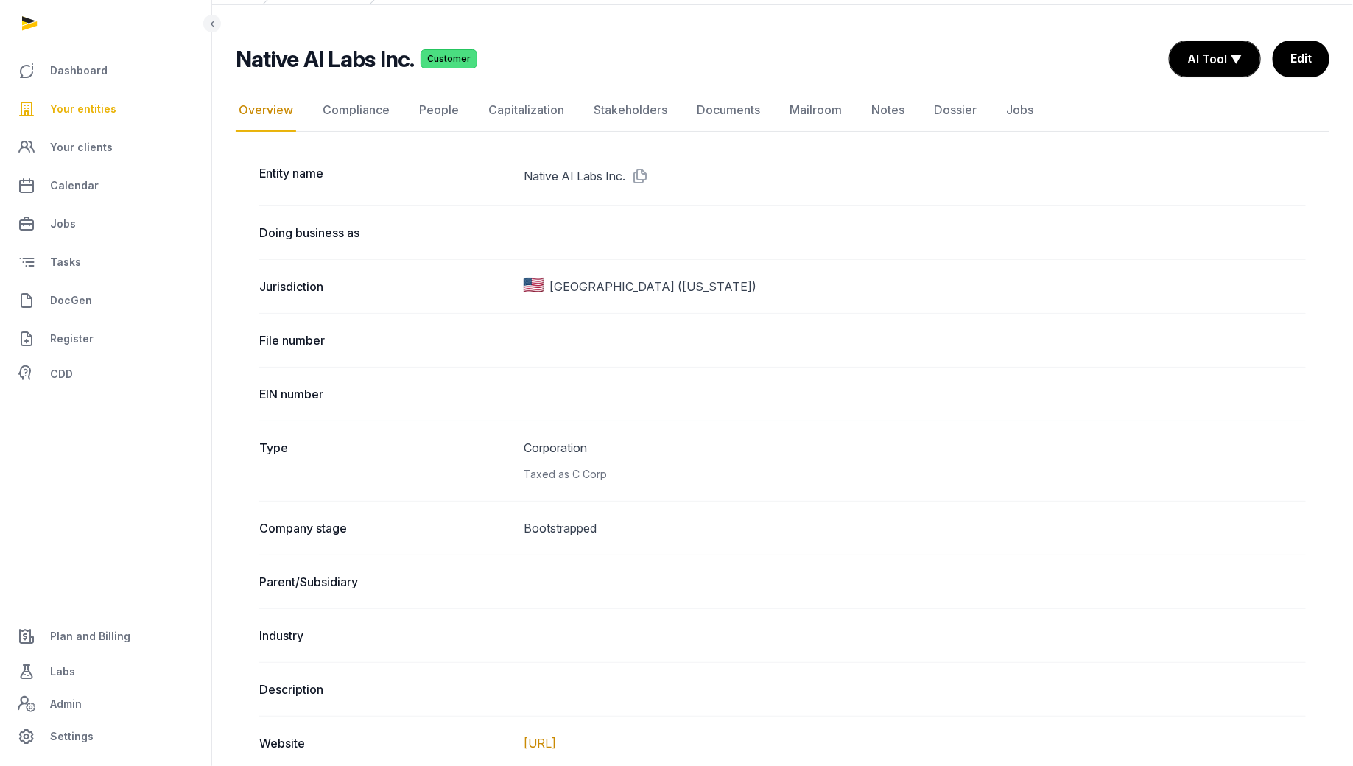
scroll to position [0, 0]
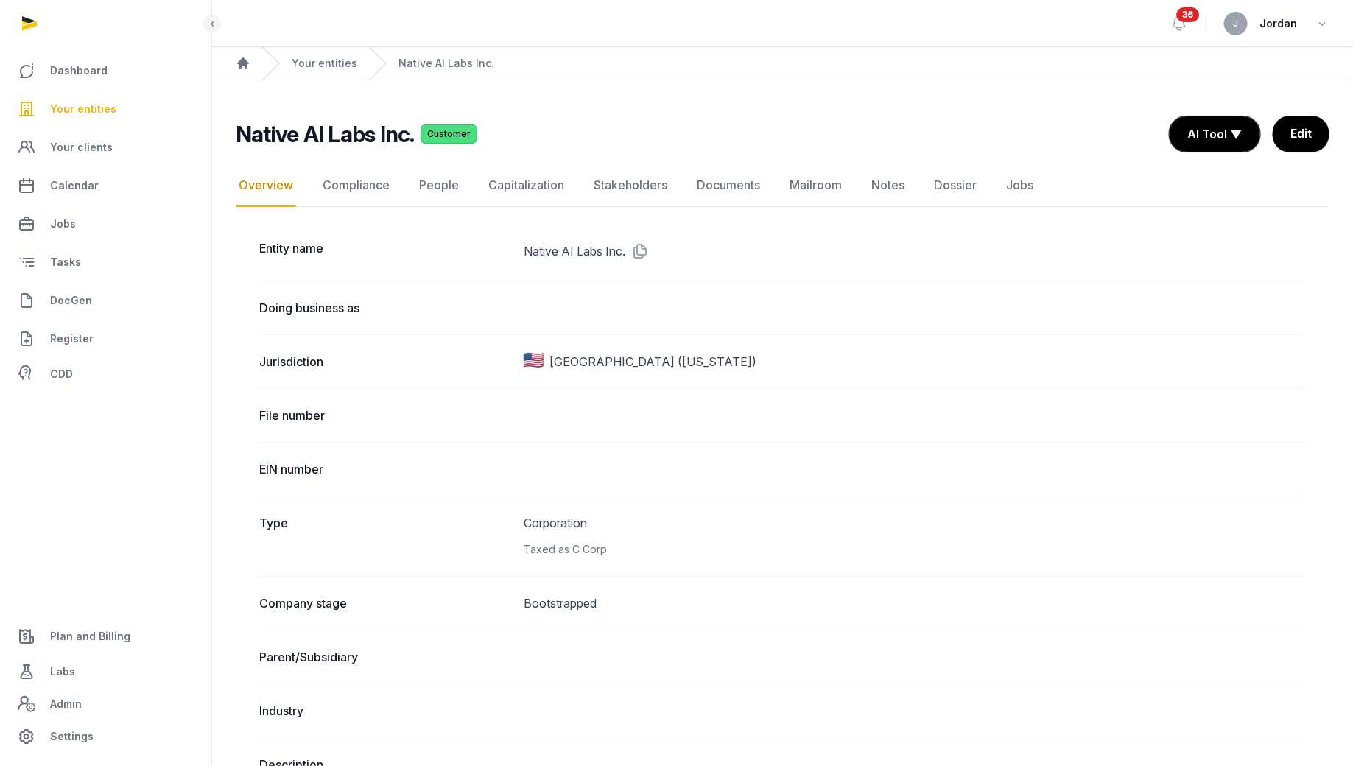
click at [111, 113] on span "Your entities" at bounding box center [83, 109] width 66 height 18
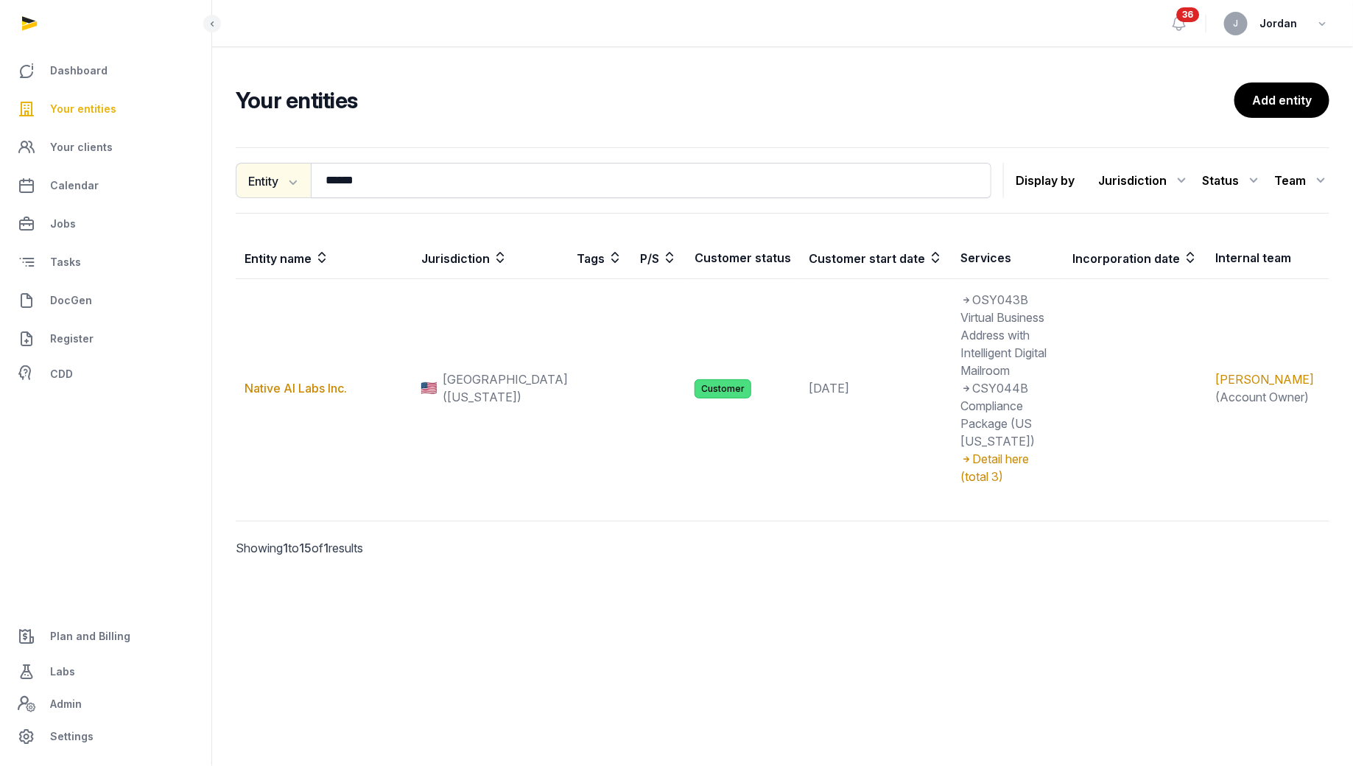
click at [286, 174] on icon "button" at bounding box center [291, 181] width 15 height 15
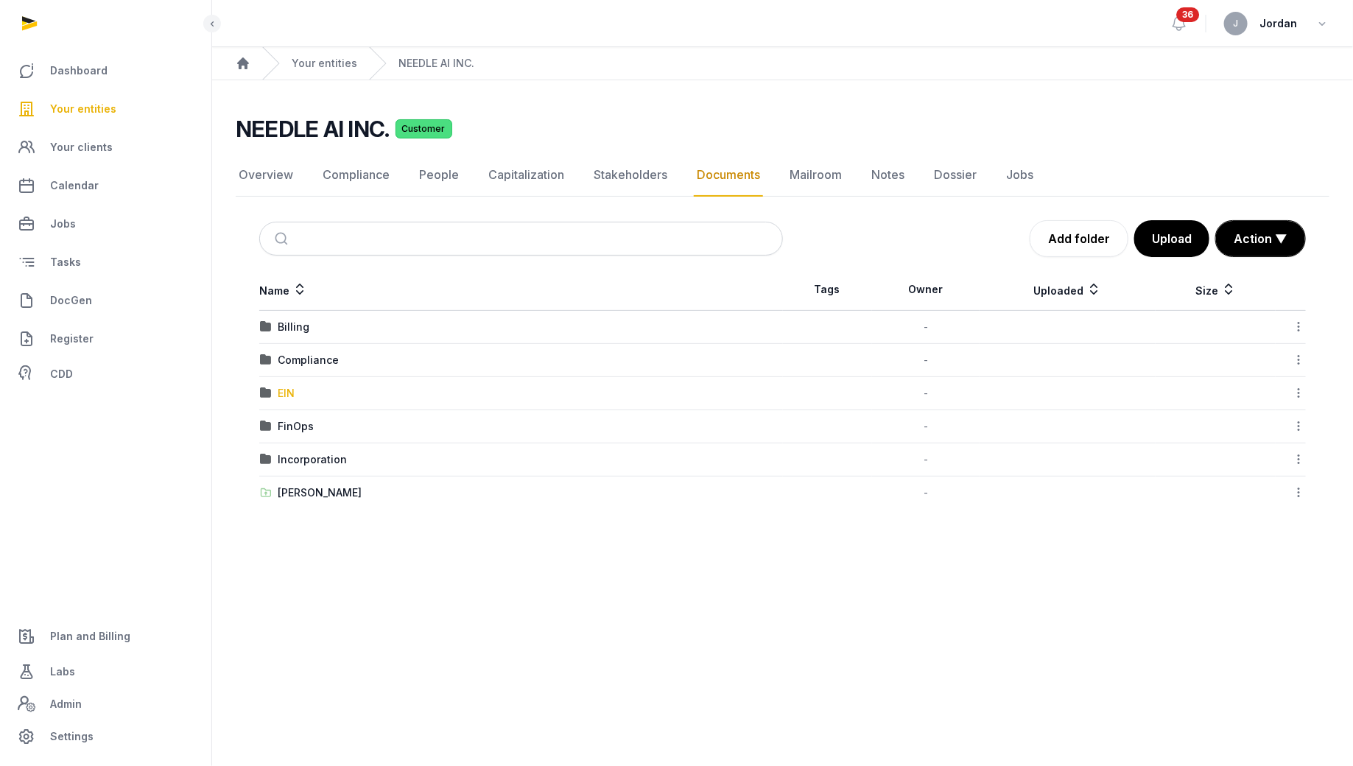
click at [282, 394] on div "EIN" at bounding box center [286, 393] width 17 height 15
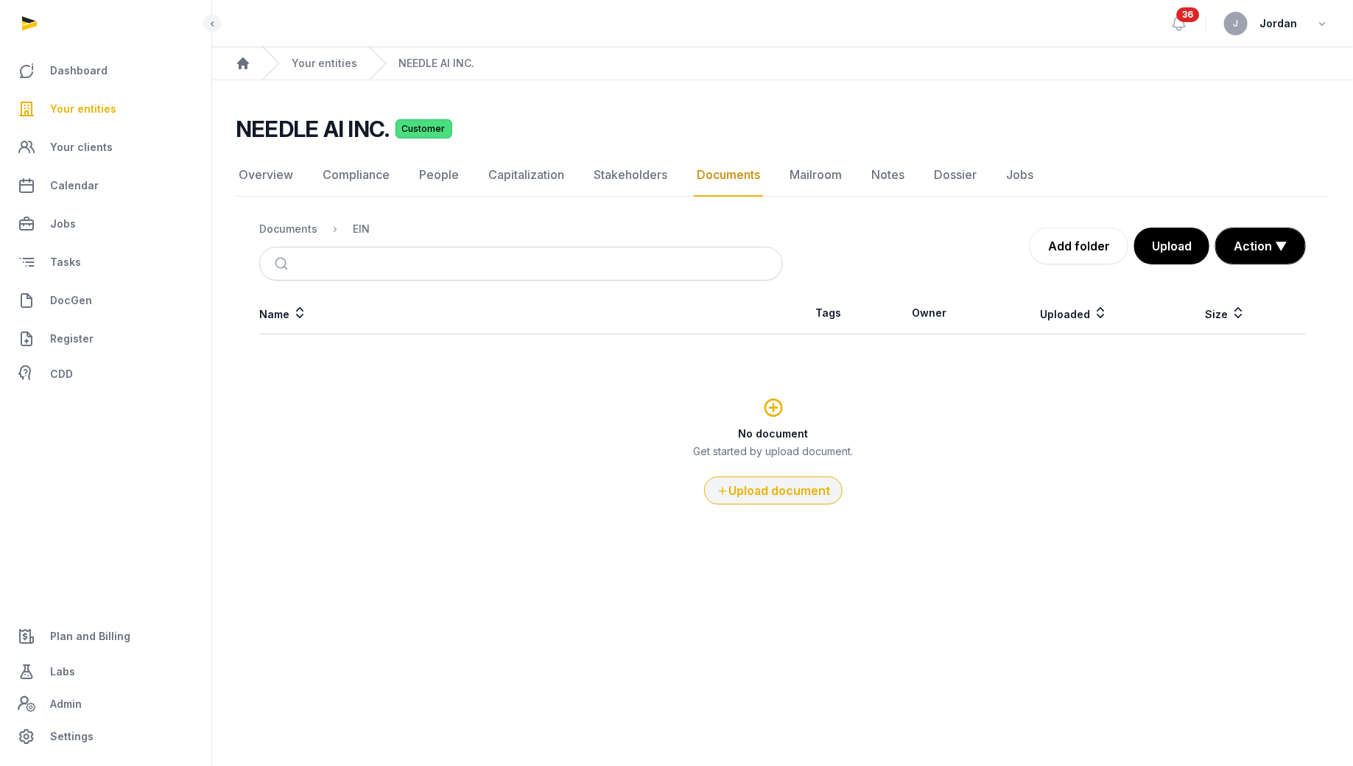
click at [815, 501] on button "Upload document" at bounding box center [773, 490] width 138 height 28
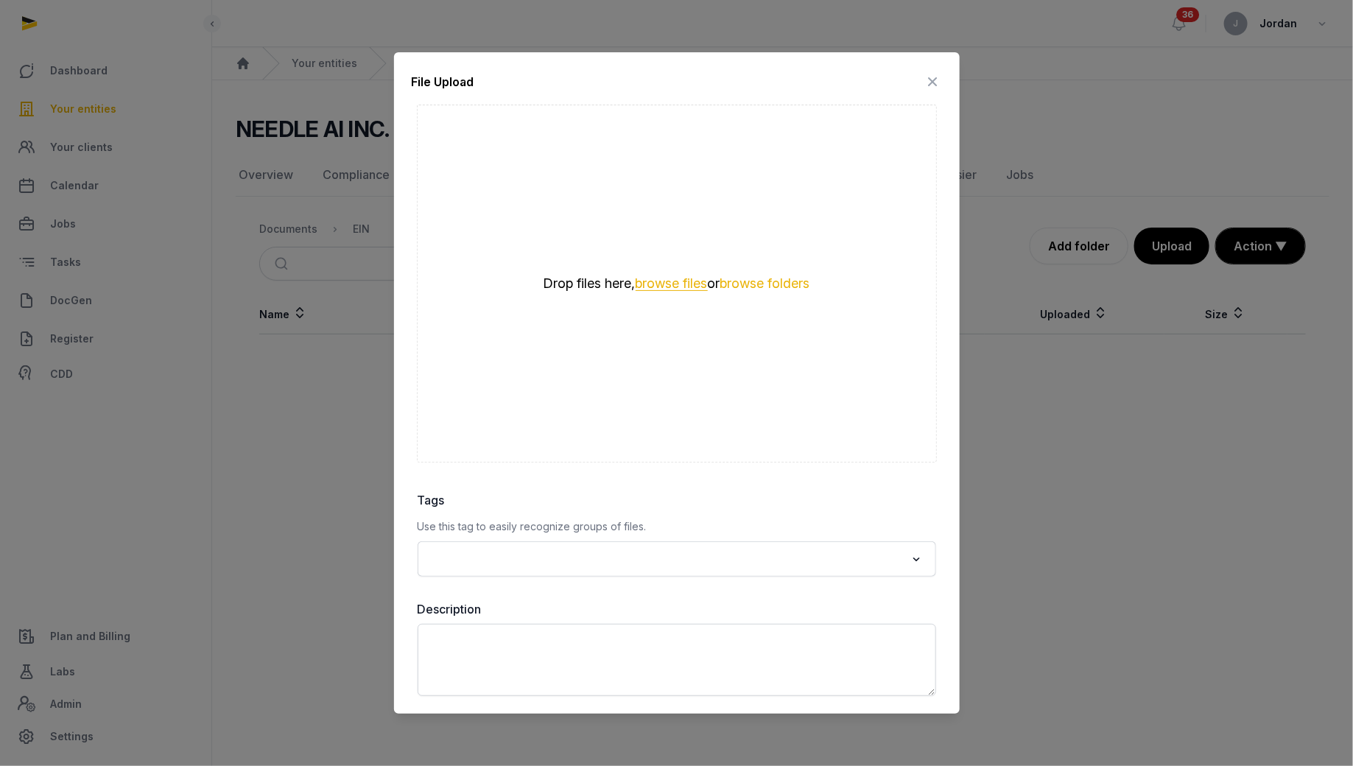
click at [671, 278] on button "browse files" at bounding box center [671, 284] width 72 height 14
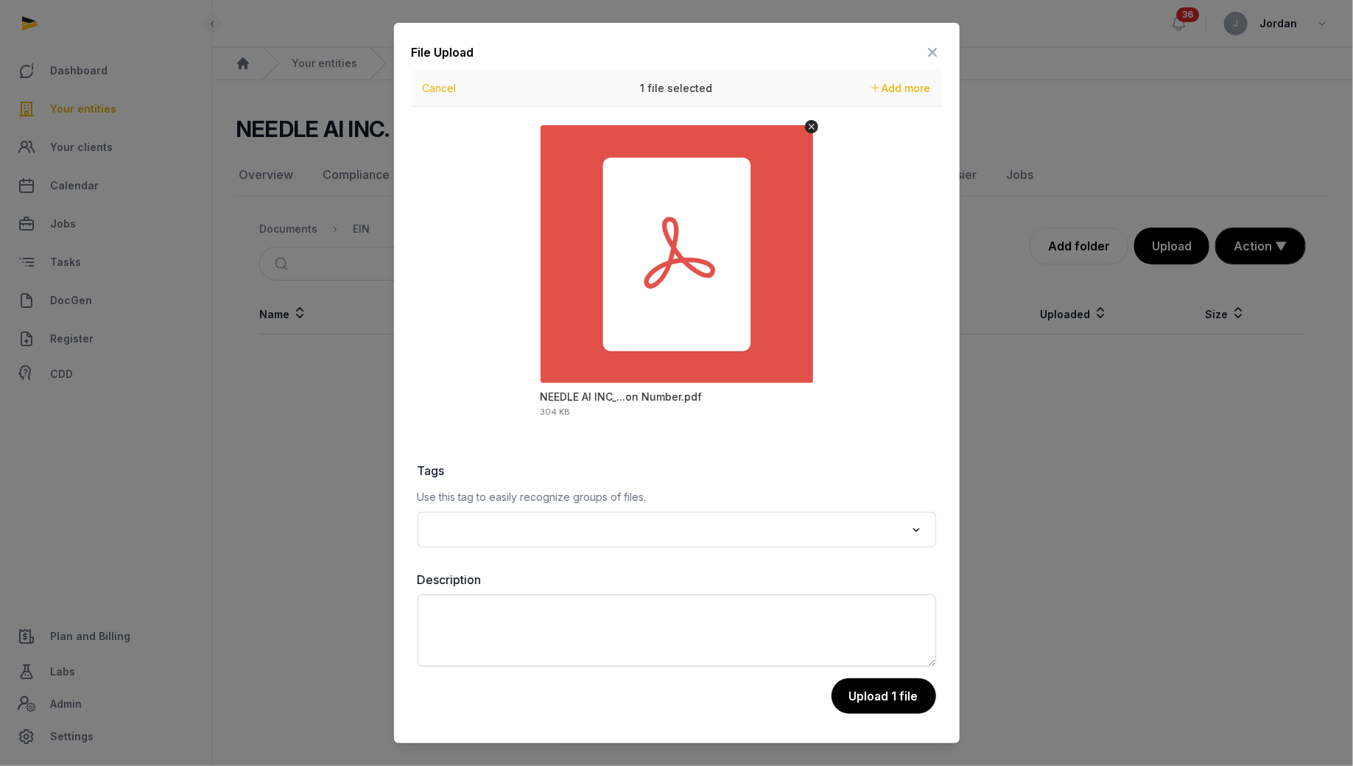
click at [1011, 568] on div at bounding box center [676, 383] width 1353 height 766
click at [889, 693] on button "Upload 1 file" at bounding box center [883, 695] width 106 height 37
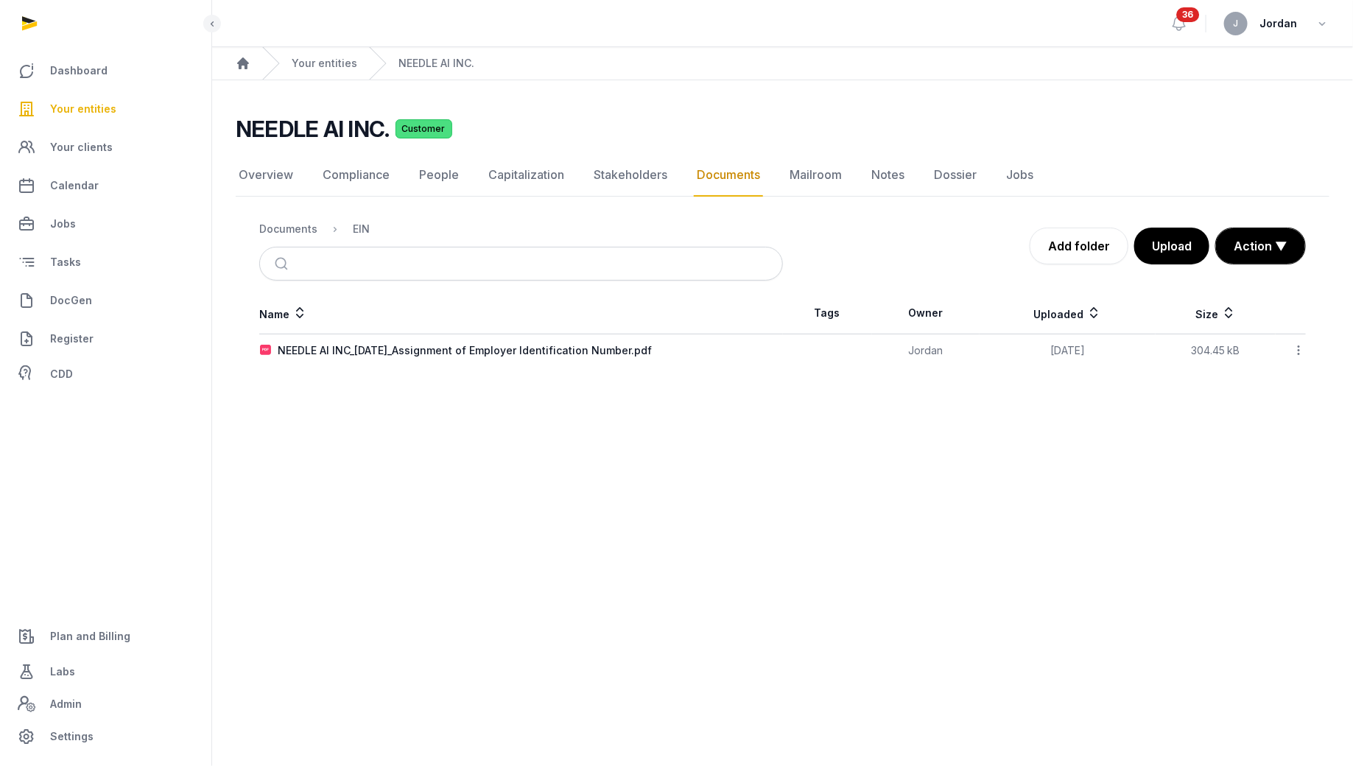
click at [709, 167] on link "Documents" at bounding box center [728, 175] width 69 height 43
click at [279, 231] on div "Documents" at bounding box center [288, 229] width 58 height 15
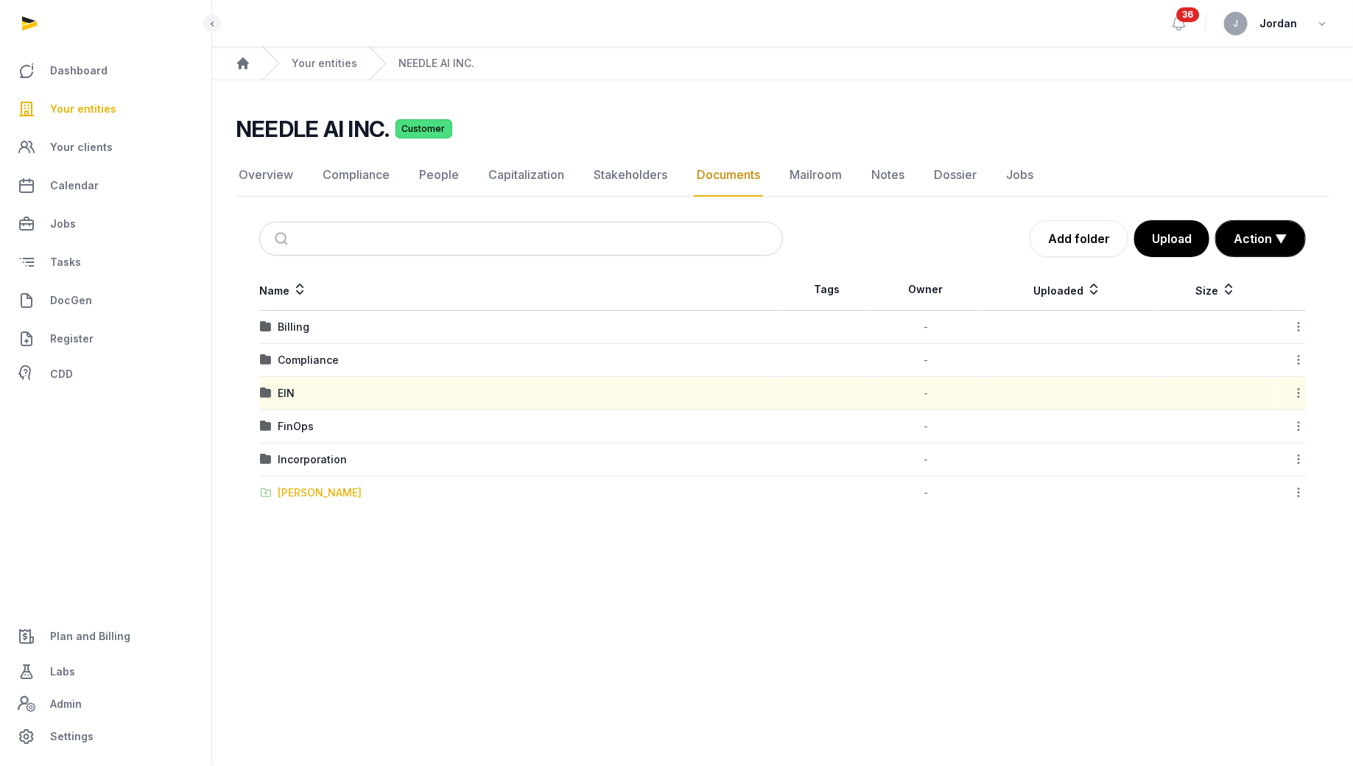
click at [330, 492] on div "[PERSON_NAME]" at bounding box center [320, 492] width 84 height 15
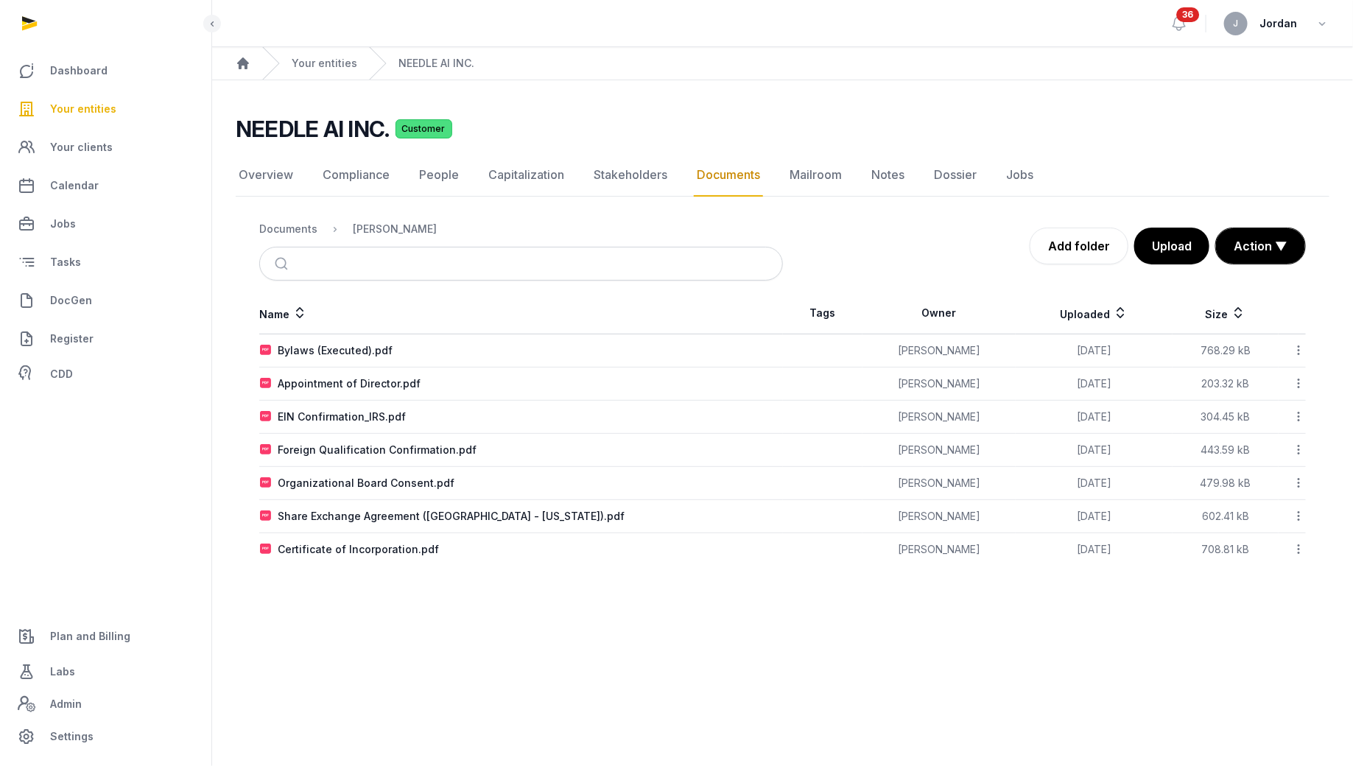
click at [1300, 543] on icon at bounding box center [1297, 548] width 13 height 15
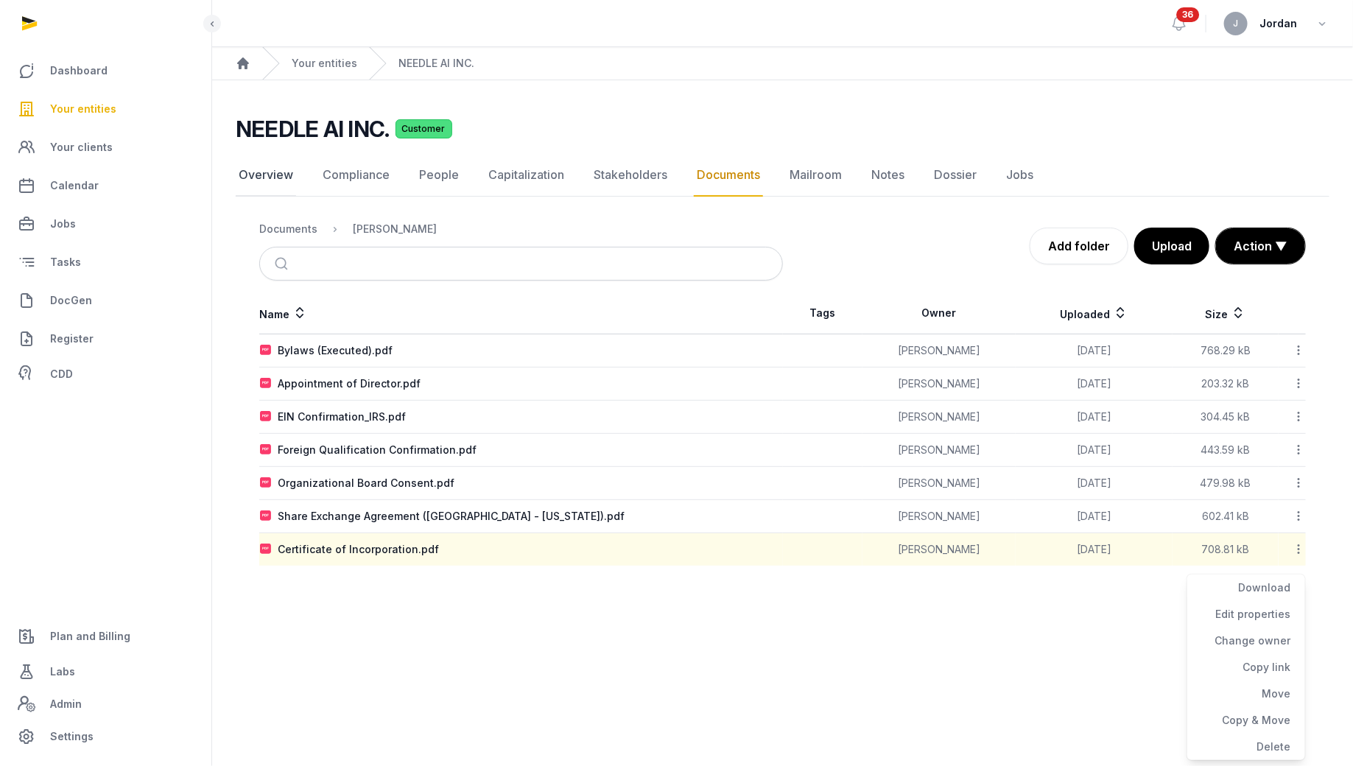
click at [274, 163] on link "Overview" at bounding box center [266, 175] width 60 height 43
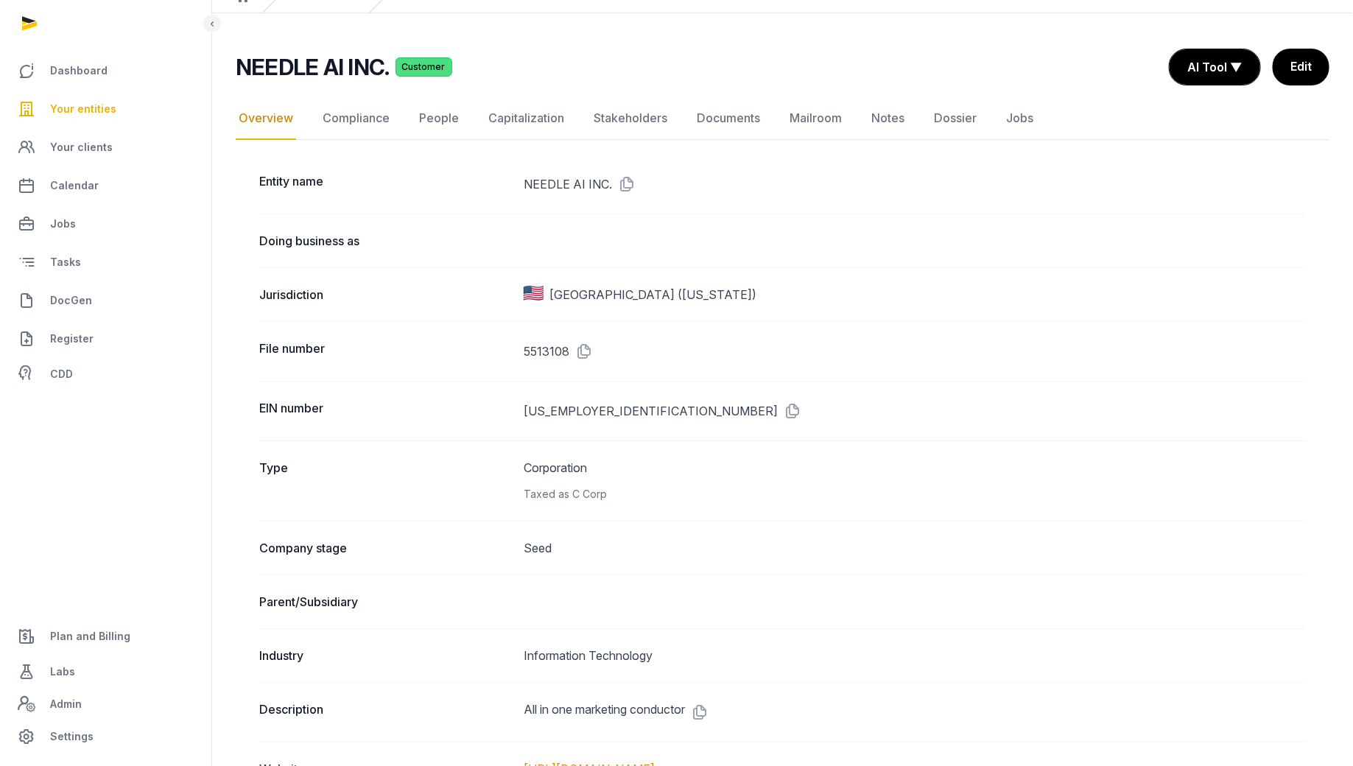
scroll to position [63, 0]
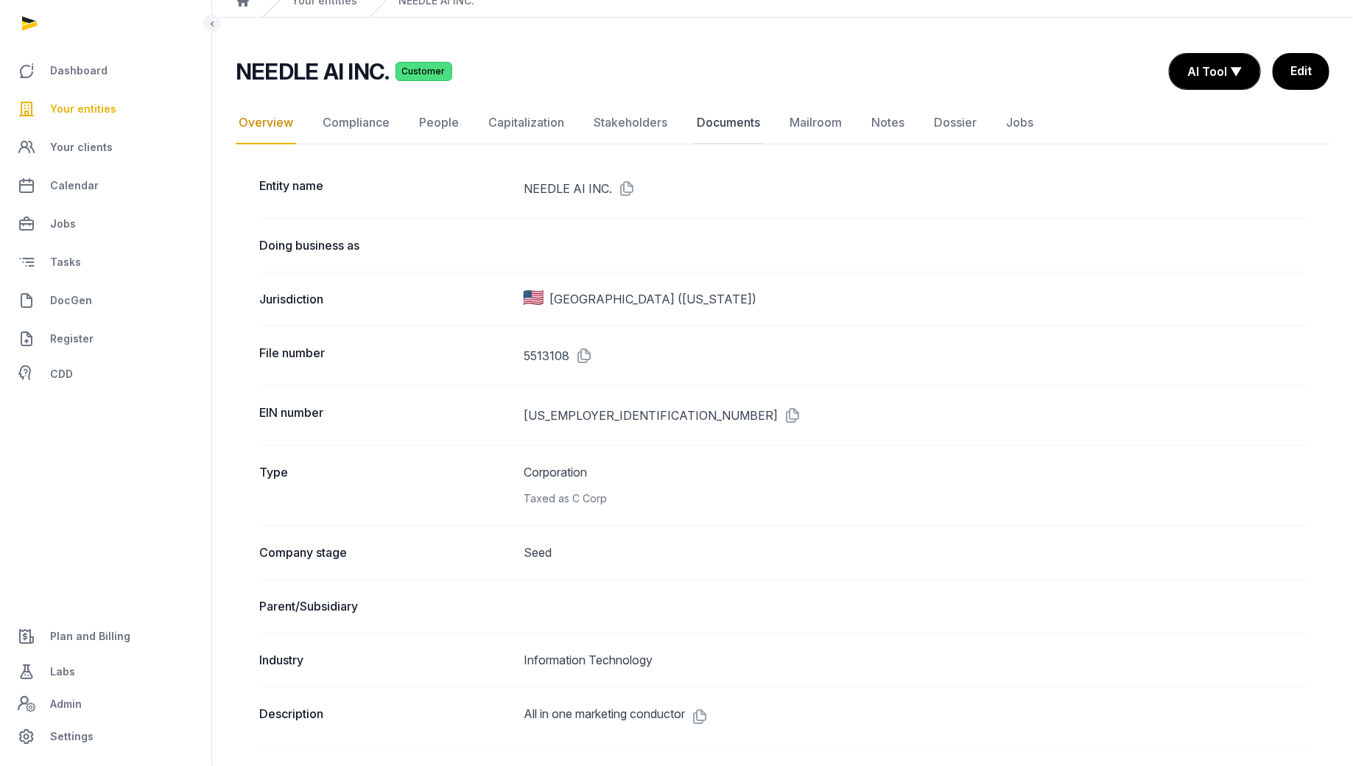
click at [719, 119] on link "Documents" at bounding box center [728, 123] width 69 height 43
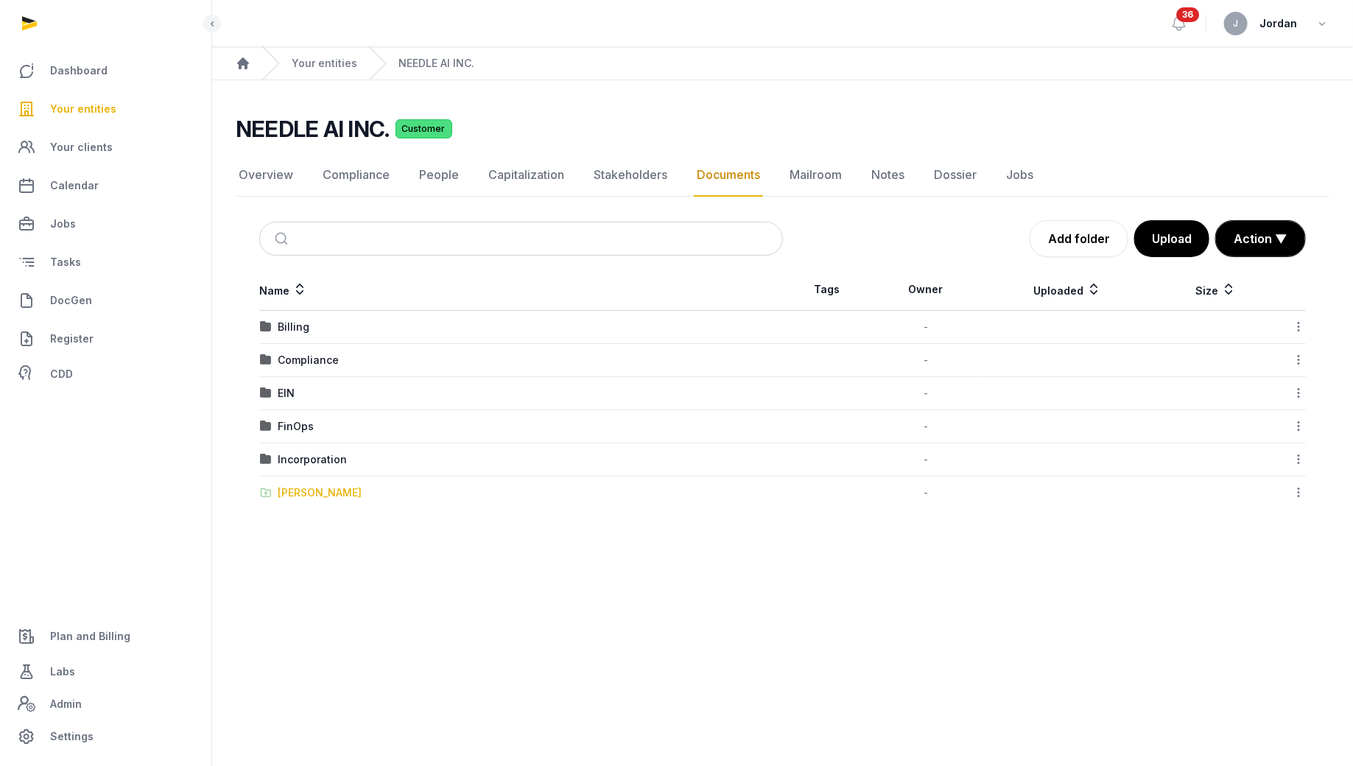
click at [305, 486] on div "[PERSON_NAME]" at bounding box center [320, 492] width 84 height 15
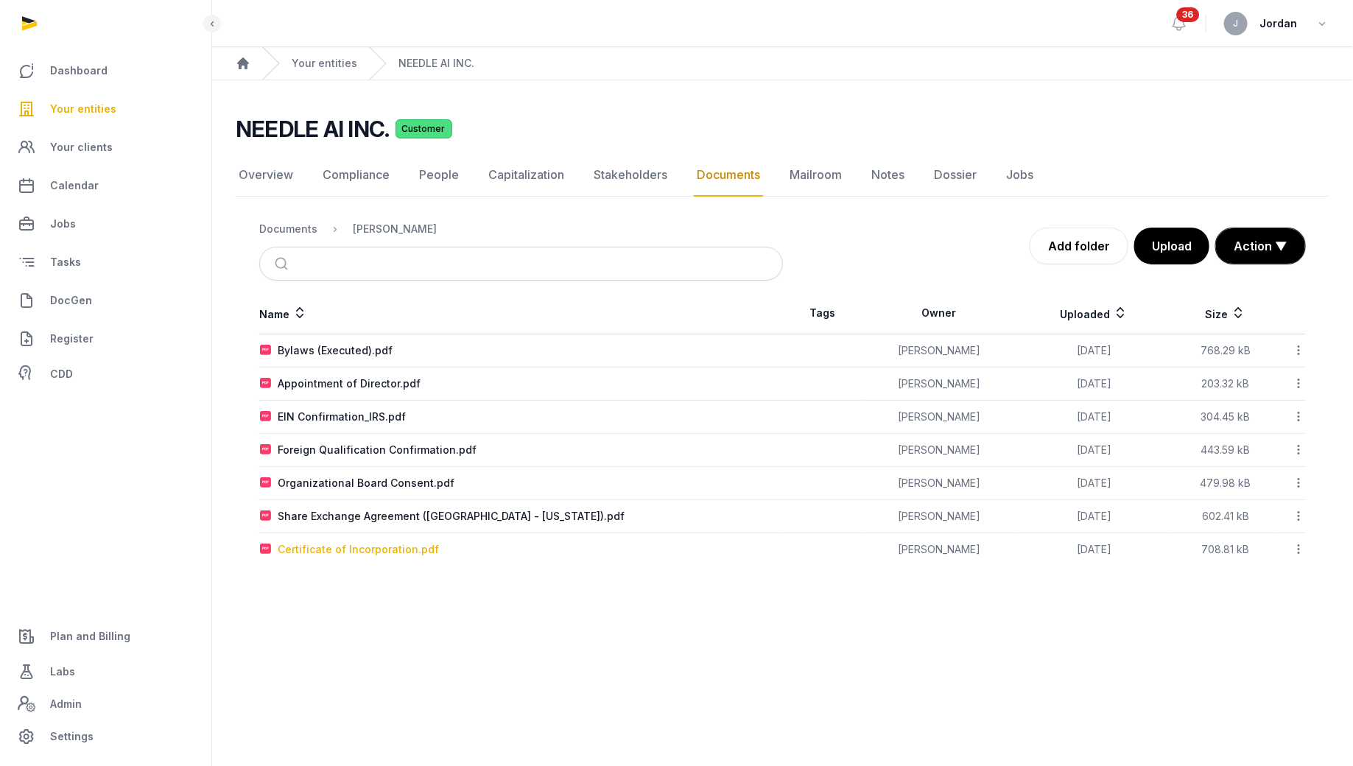
click at [418, 549] on div "Certificate of Incorporation.pdf" at bounding box center [358, 549] width 161 height 15
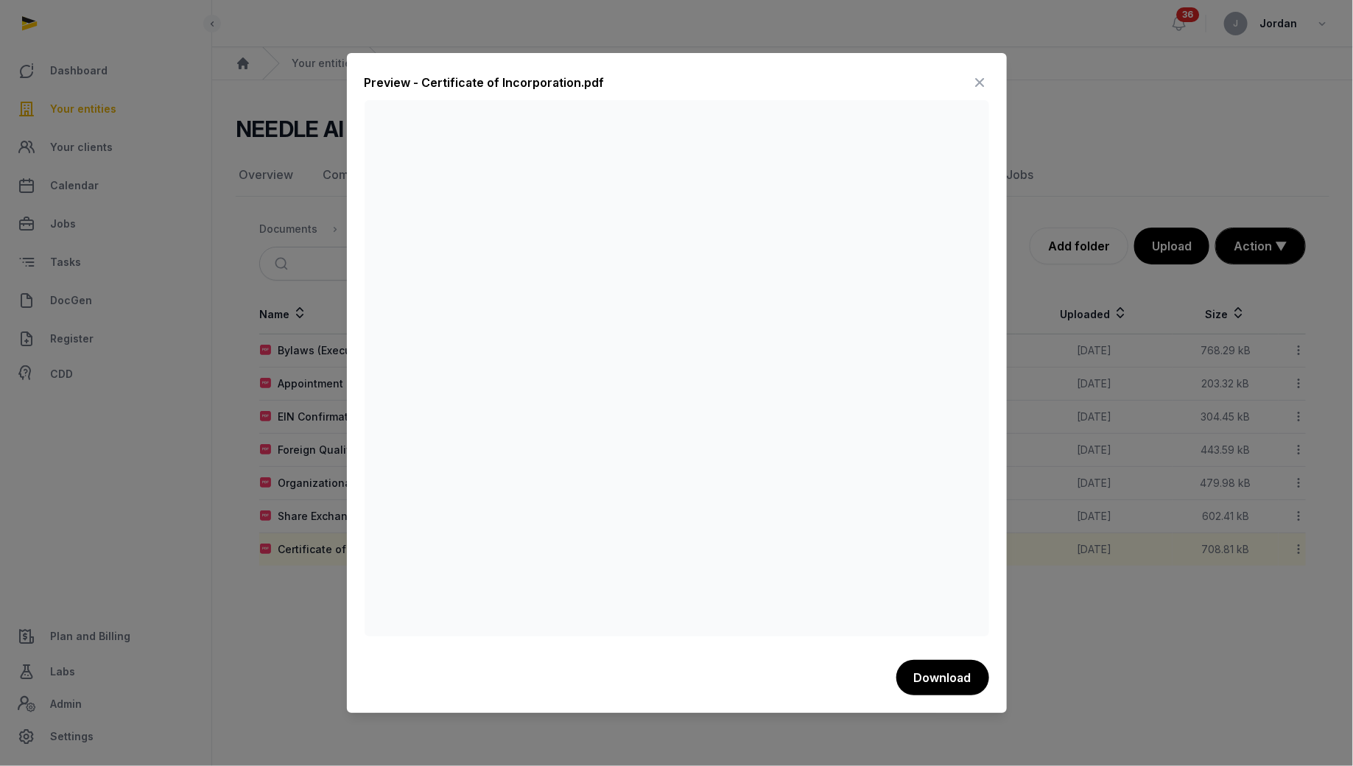
click at [1087, 706] on div at bounding box center [676, 383] width 1353 height 766
click at [976, 79] on icon at bounding box center [980, 83] width 18 height 24
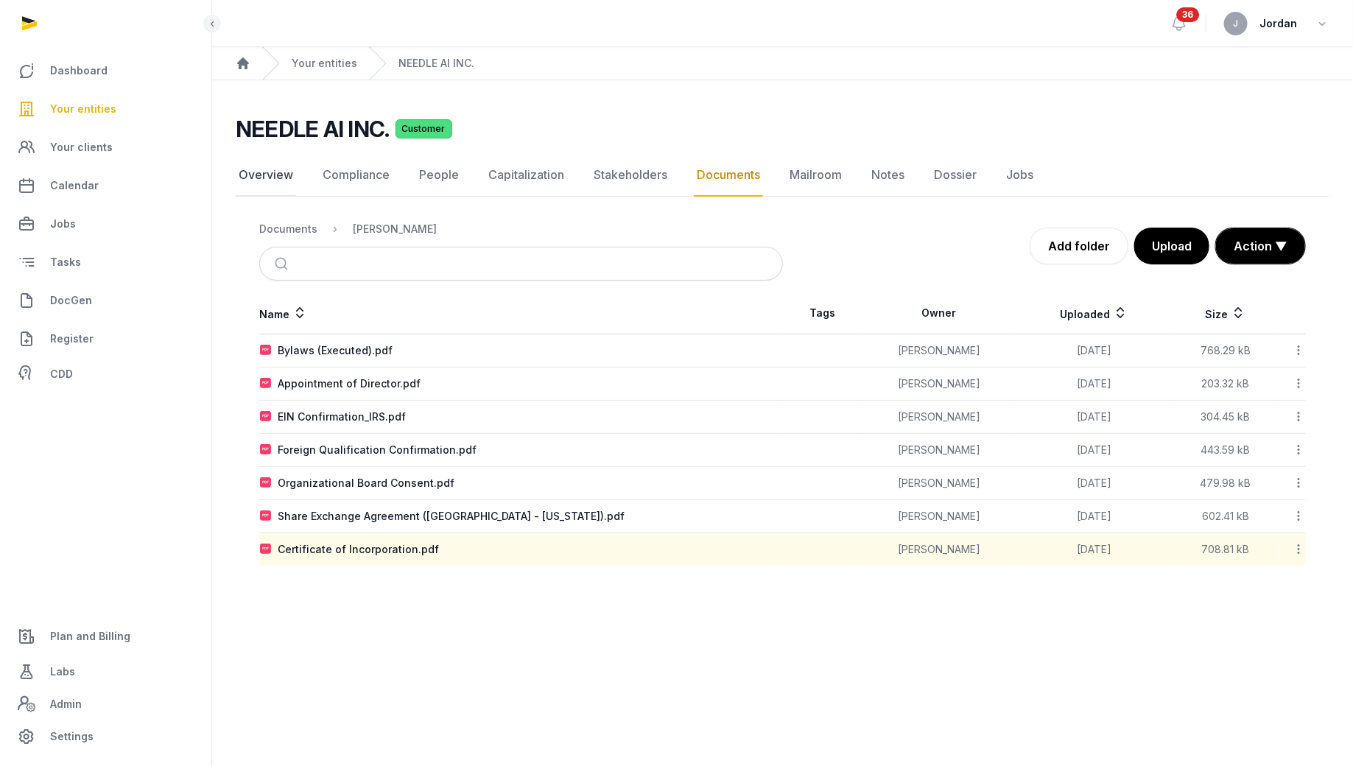
click at [283, 183] on link "Overview" at bounding box center [266, 175] width 60 height 43
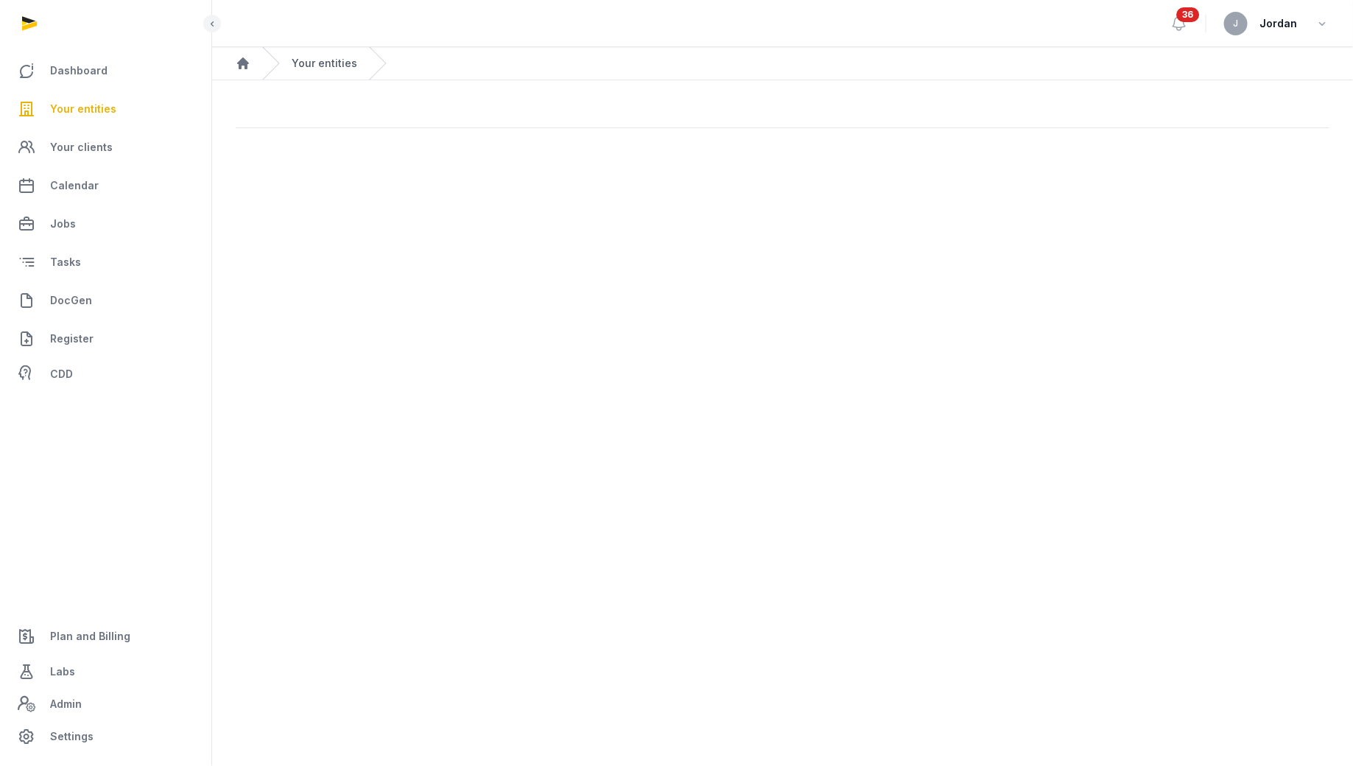
click at [332, 62] on link "Your entities" at bounding box center [325, 63] width 66 height 15
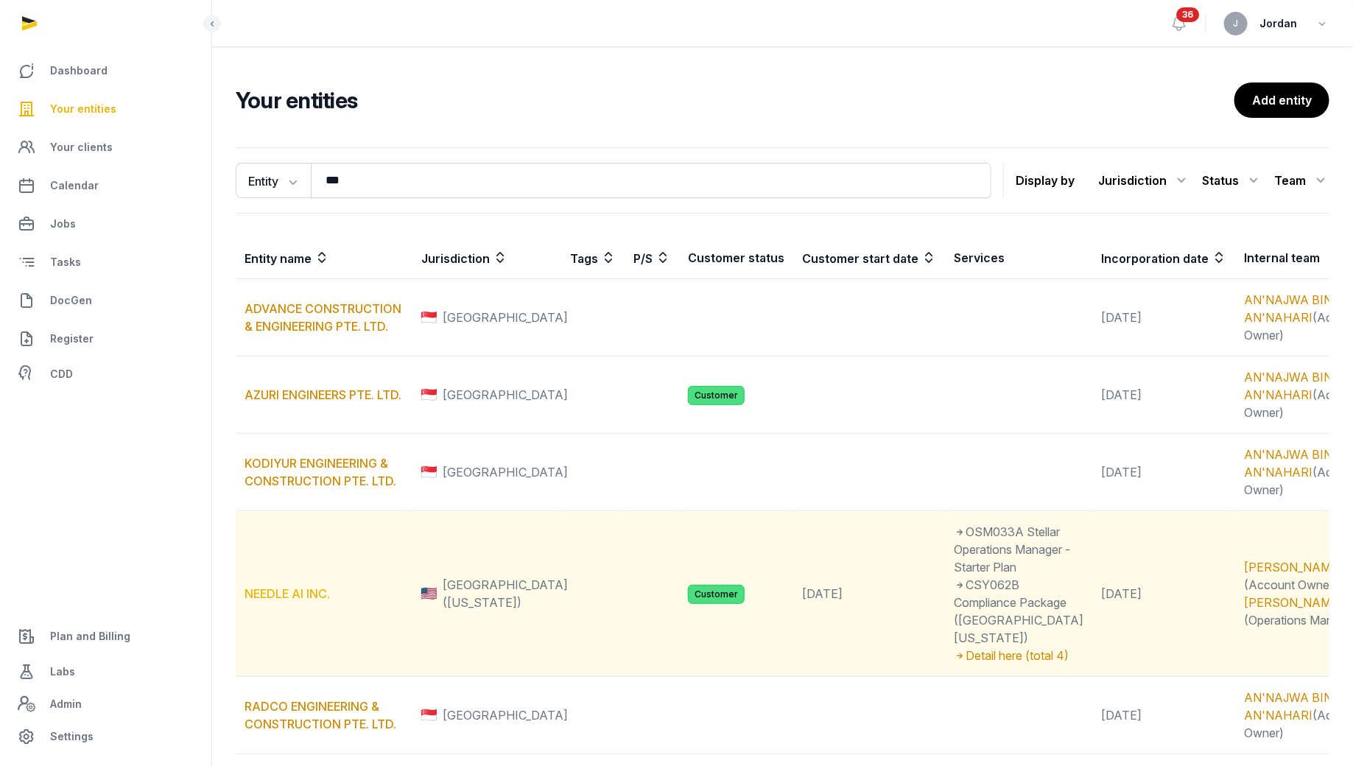
click at [300, 601] on link "NEEDLE AI INC." at bounding box center [286, 593] width 85 height 15
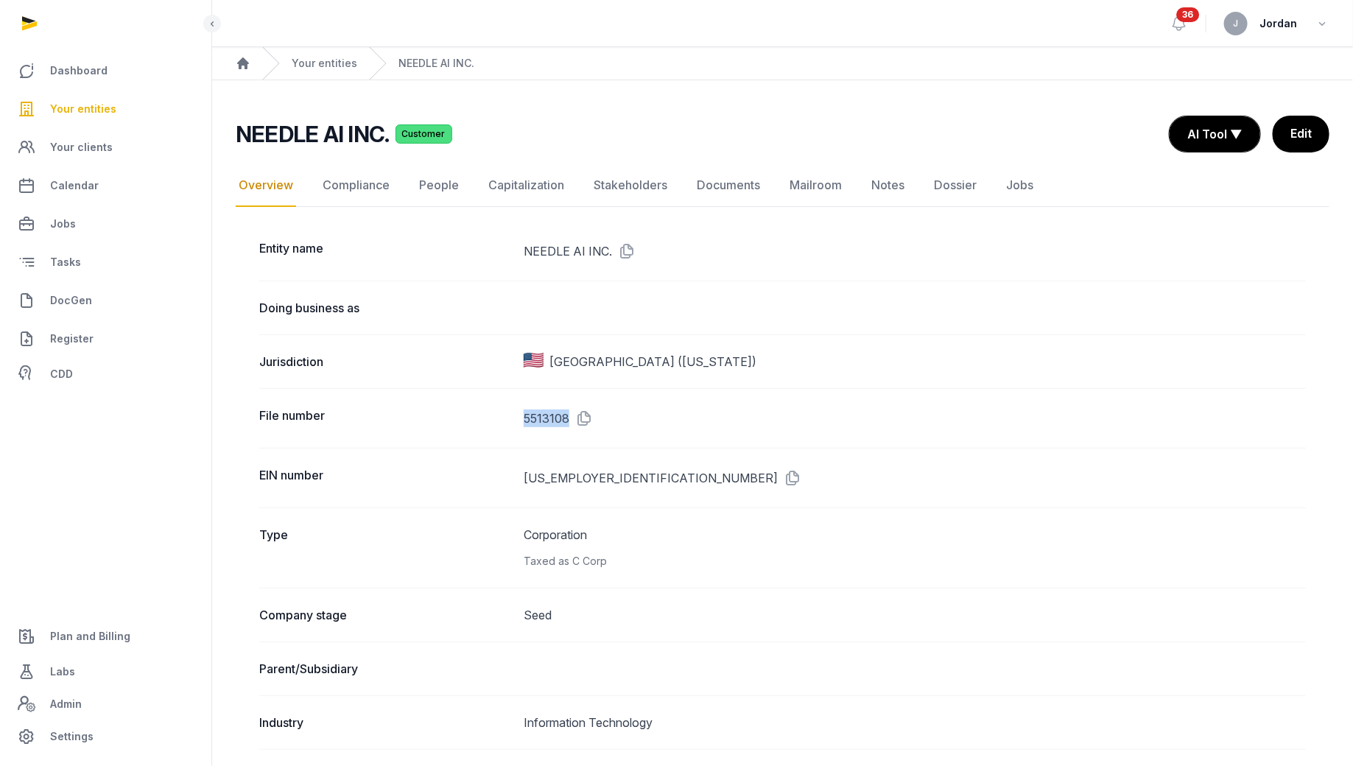
drag, startPoint x: 521, startPoint y: 417, endPoint x: 621, endPoint y: 419, distance: 100.2
click at [621, 419] on div "File number 5513108" at bounding box center [782, 418] width 1046 height 60
click at [710, 188] on link "Documents" at bounding box center [728, 185] width 69 height 43
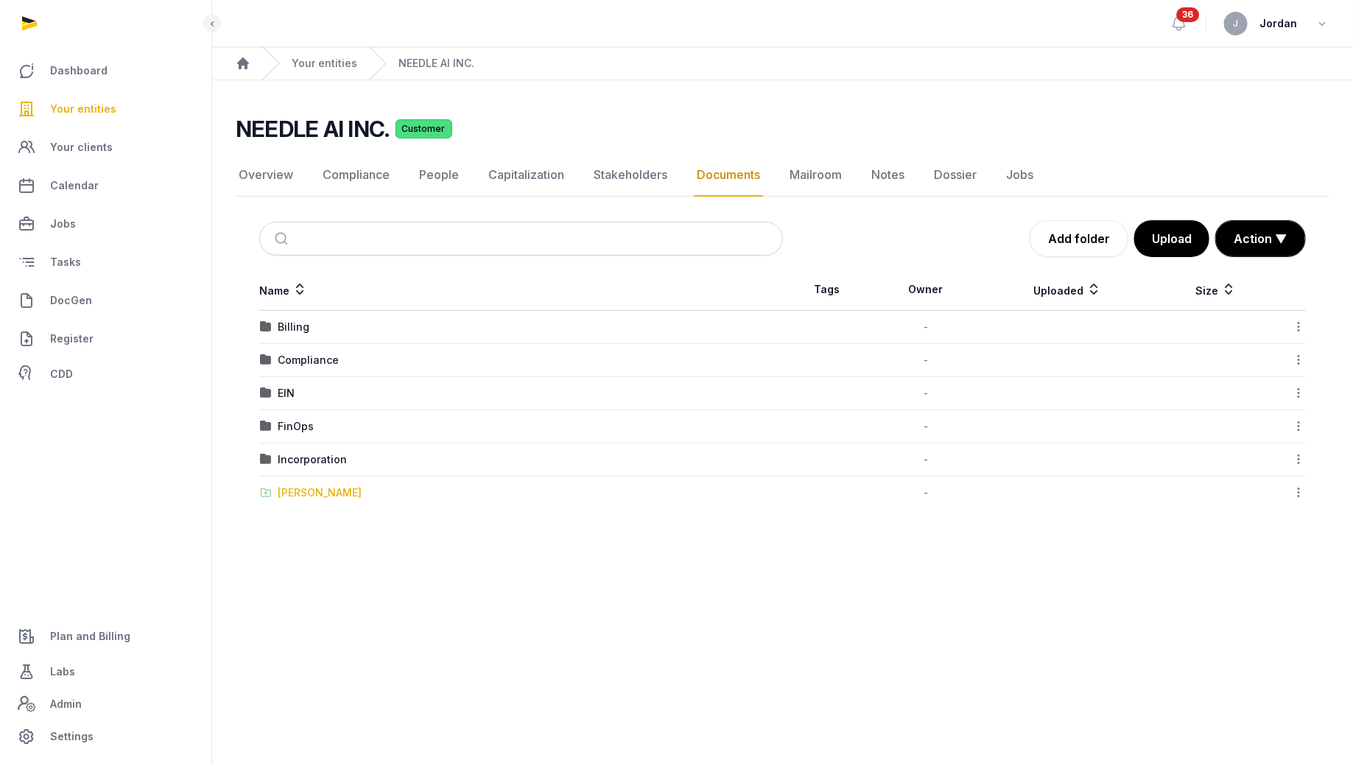
click at [307, 488] on div "[PERSON_NAME]" at bounding box center [320, 492] width 84 height 15
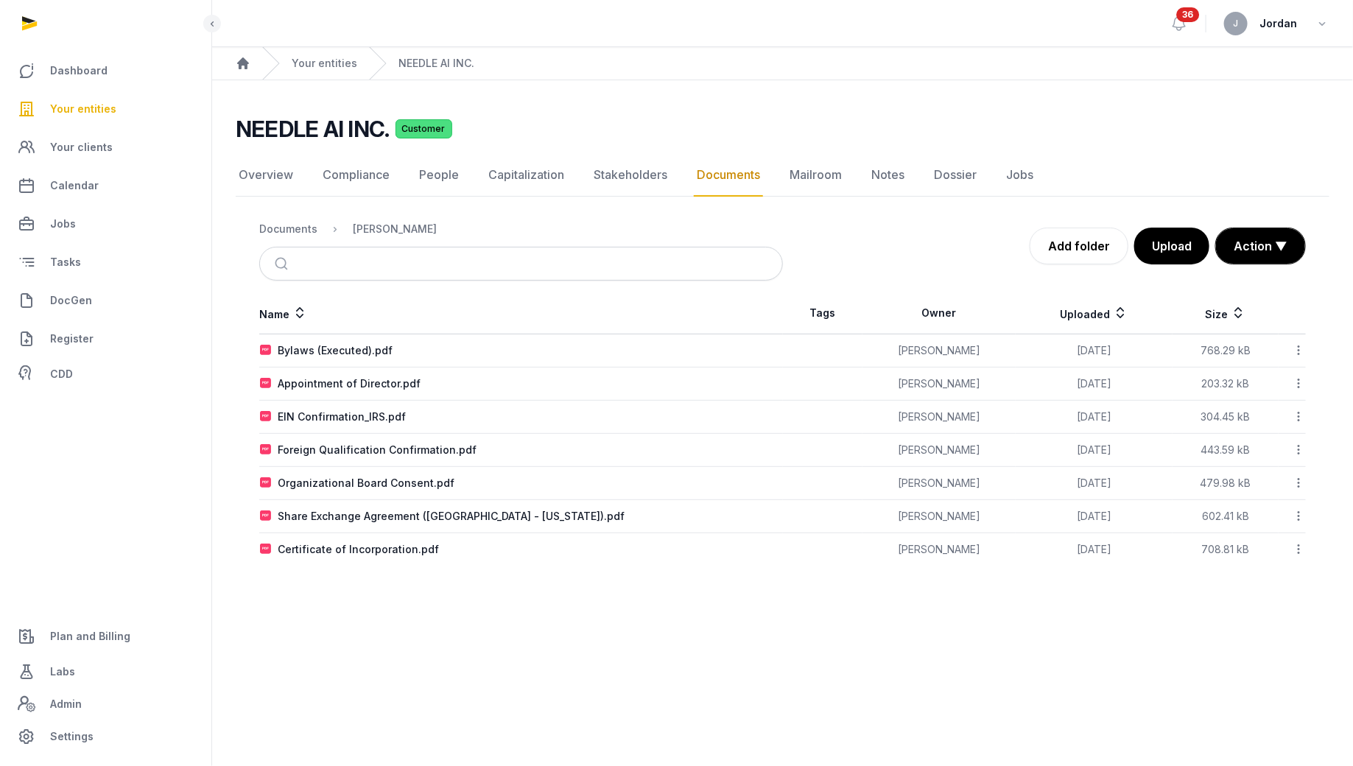
click at [1296, 547] on icon at bounding box center [1297, 548] width 13 height 15
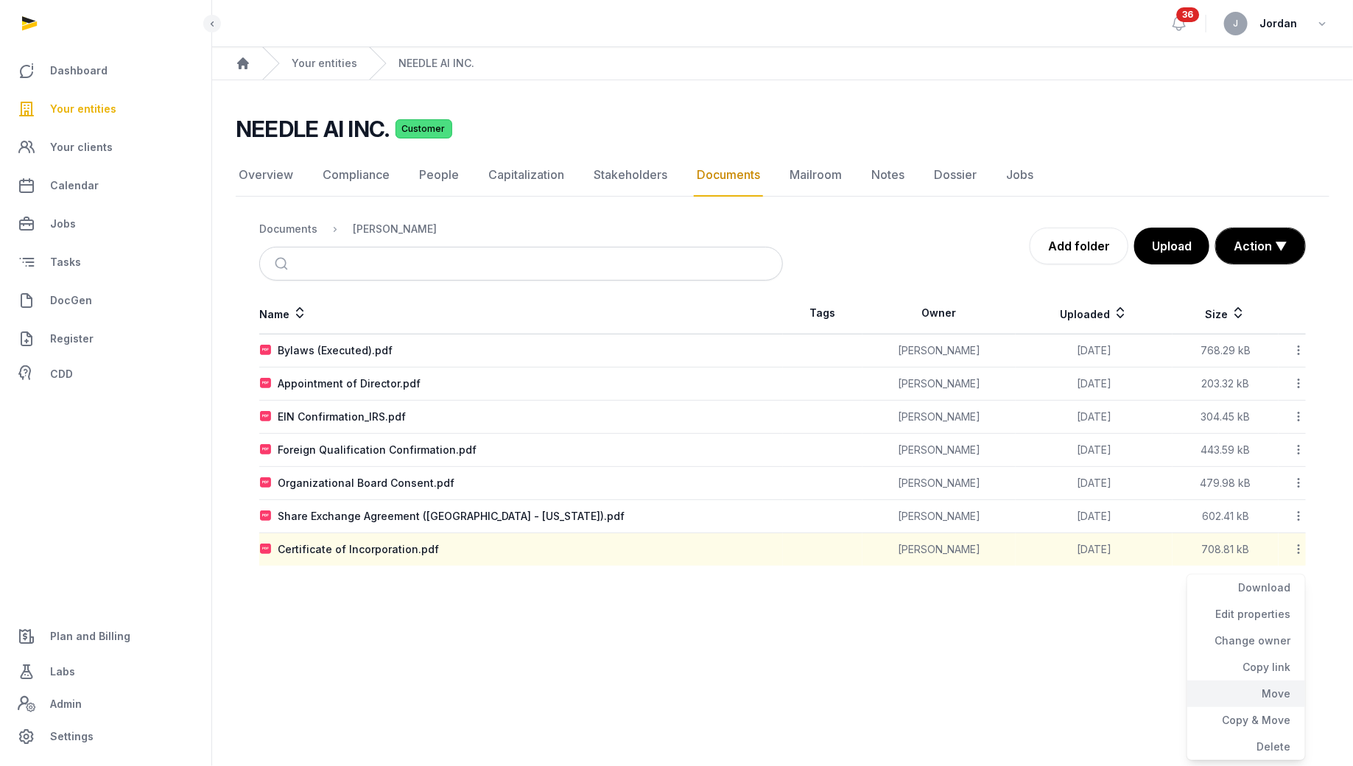
click at [1278, 695] on div "Move" at bounding box center [1246, 693] width 118 height 27
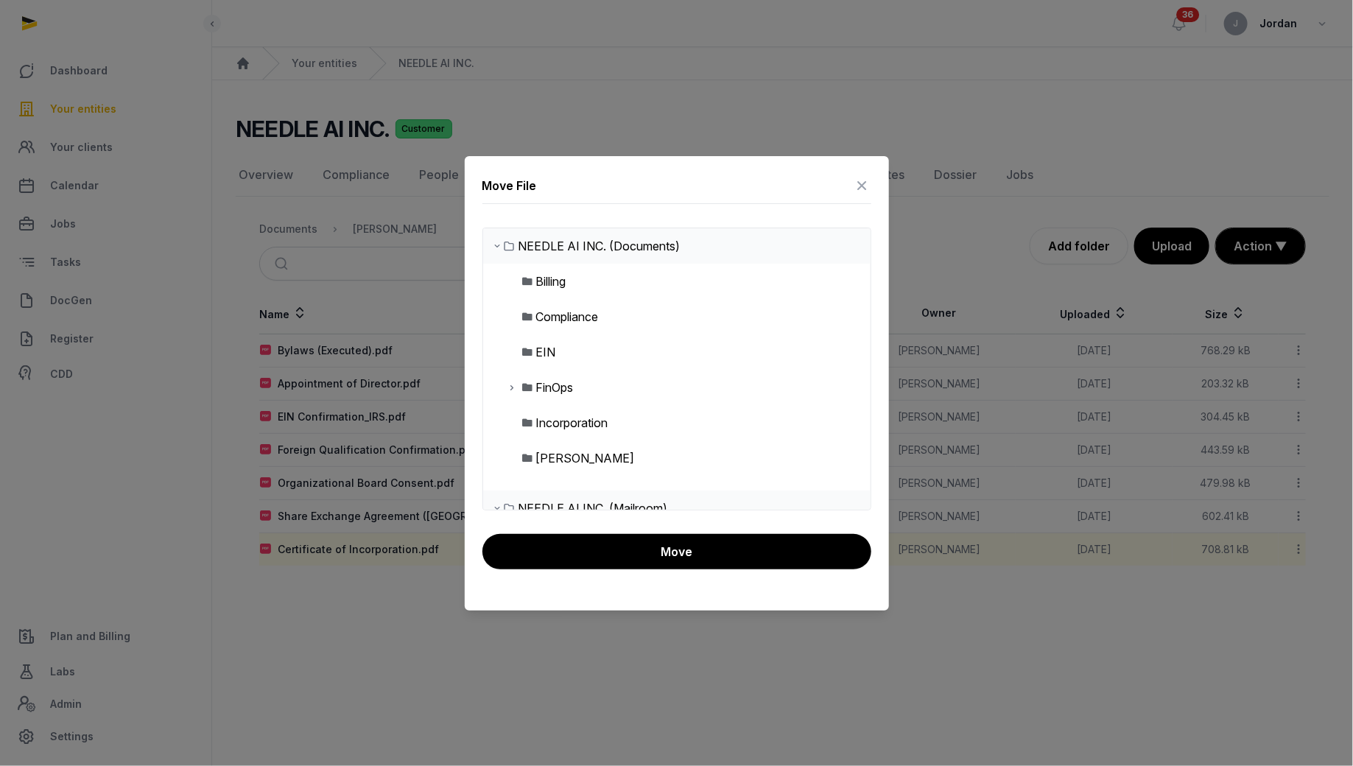
click at [559, 418] on div "Incorporation" at bounding box center [572, 423] width 72 height 18
click at [618, 416] on div "Incorporation" at bounding box center [676, 422] width 387 height 35
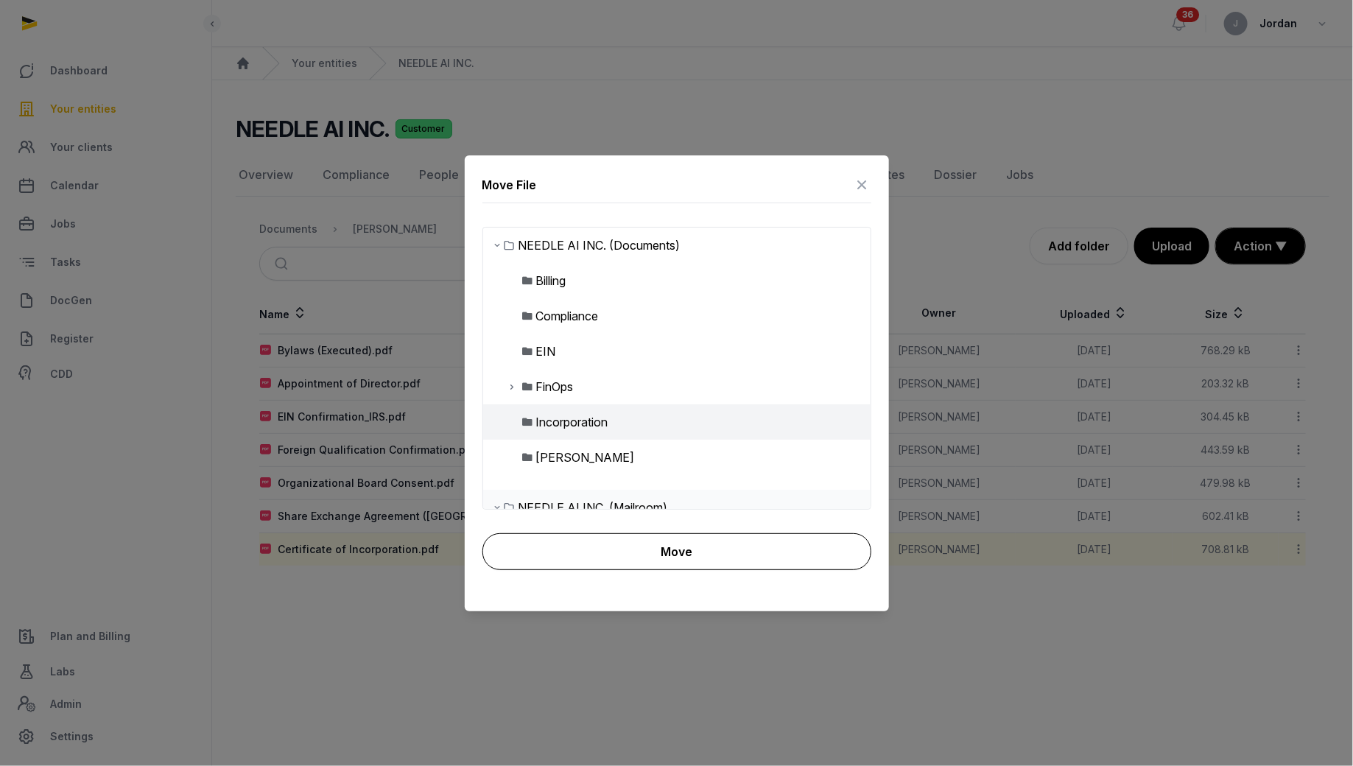
click at [644, 547] on button "Move" at bounding box center [676, 551] width 389 height 37
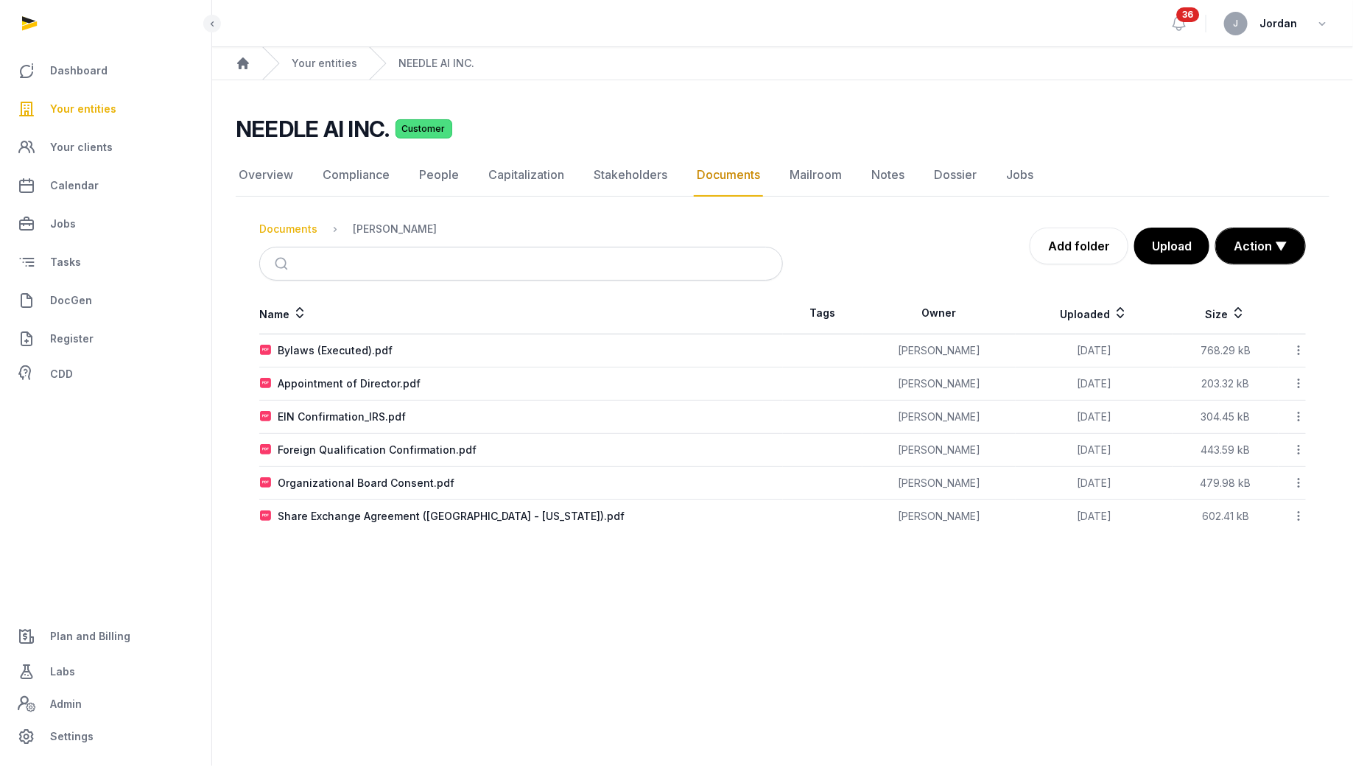
click at [307, 231] on div "Documents" at bounding box center [288, 229] width 58 height 15
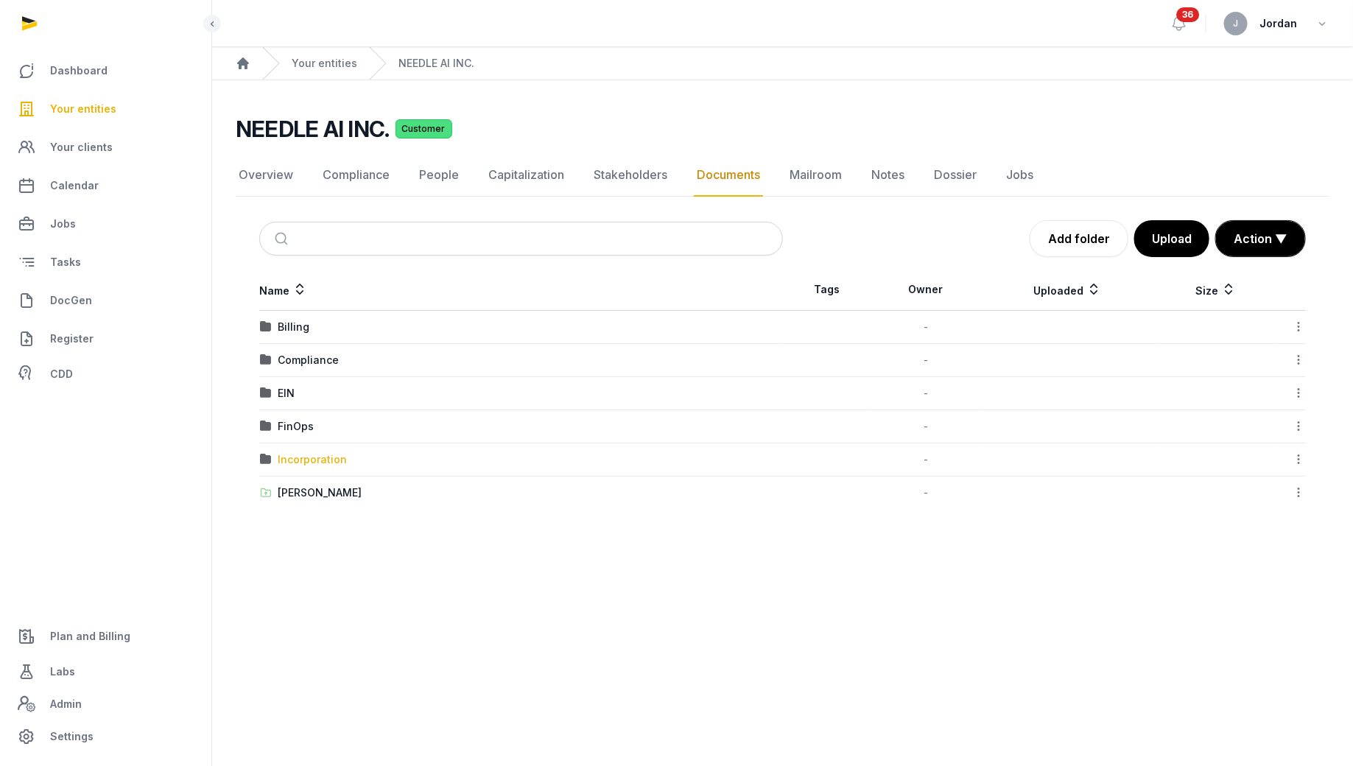
click at [318, 457] on div "Incorporation" at bounding box center [312, 459] width 69 height 15
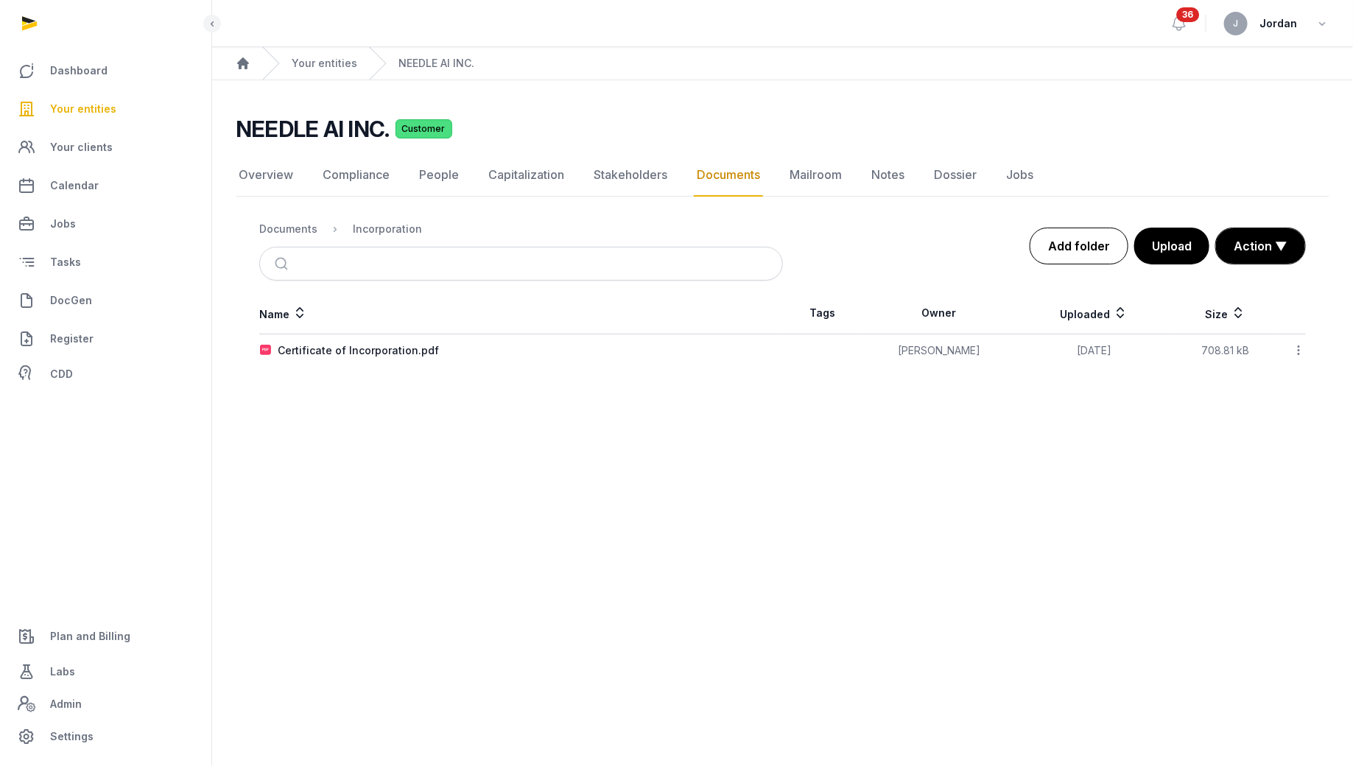
click at [1090, 249] on link "Add folder" at bounding box center [1078, 246] width 99 height 37
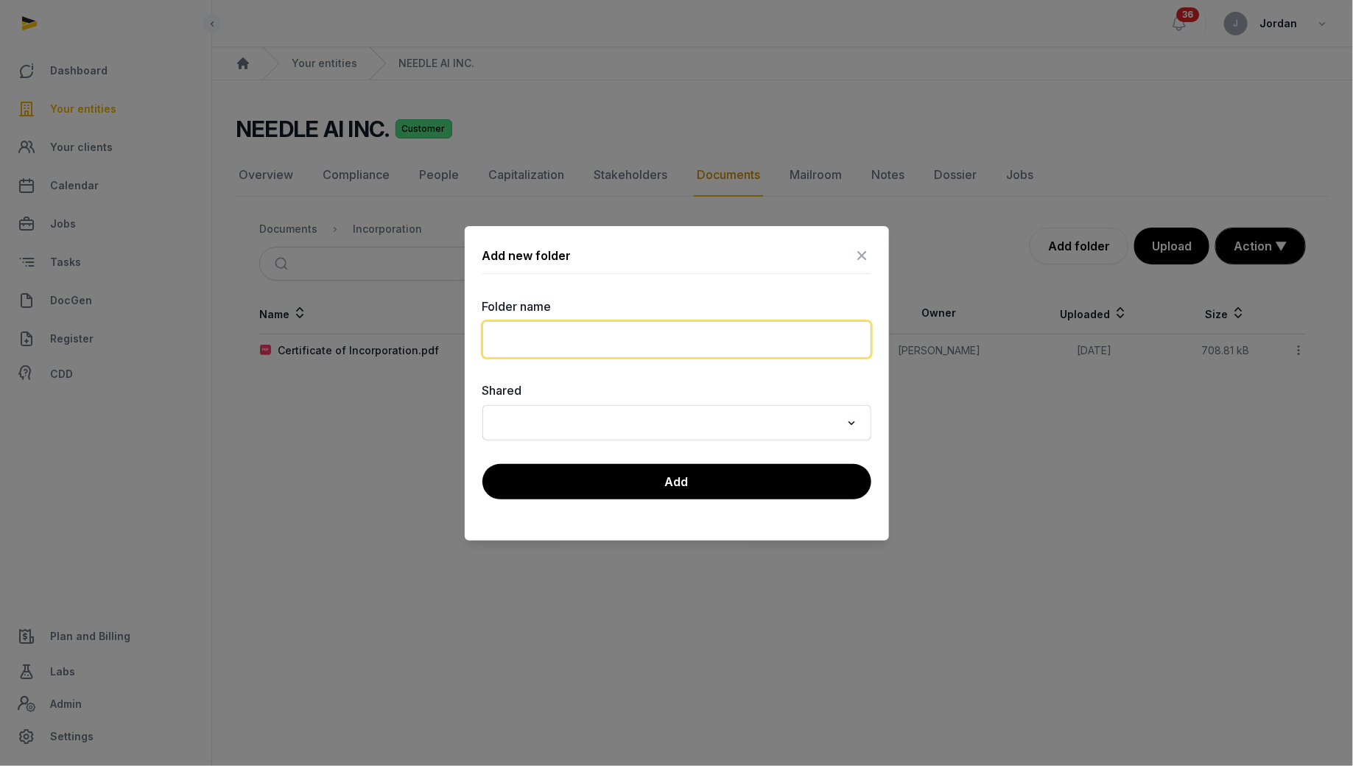
click at [639, 356] on input "text" at bounding box center [676, 339] width 389 height 37
click at [530, 336] on input "**********" at bounding box center [676, 339] width 389 height 37
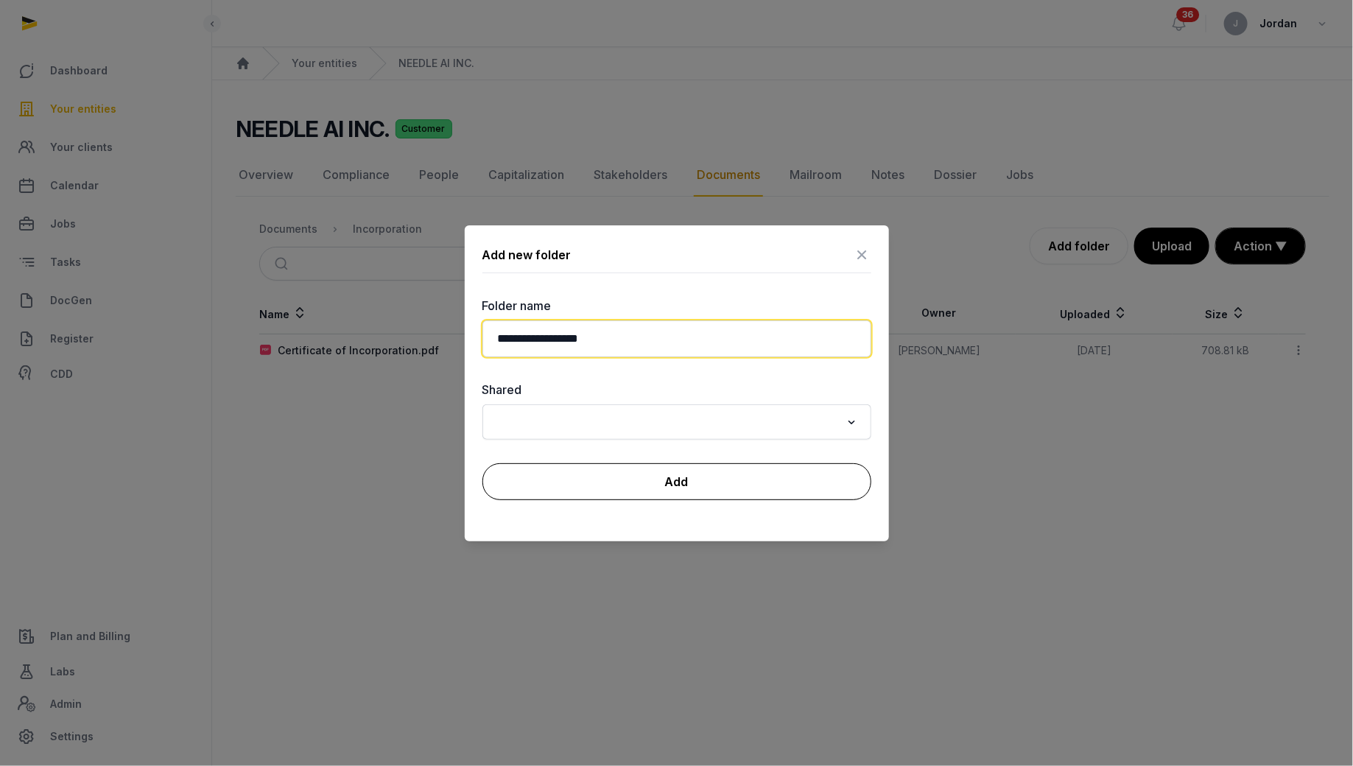
type input "**********"
click at [653, 484] on button "Add" at bounding box center [676, 481] width 389 height 37
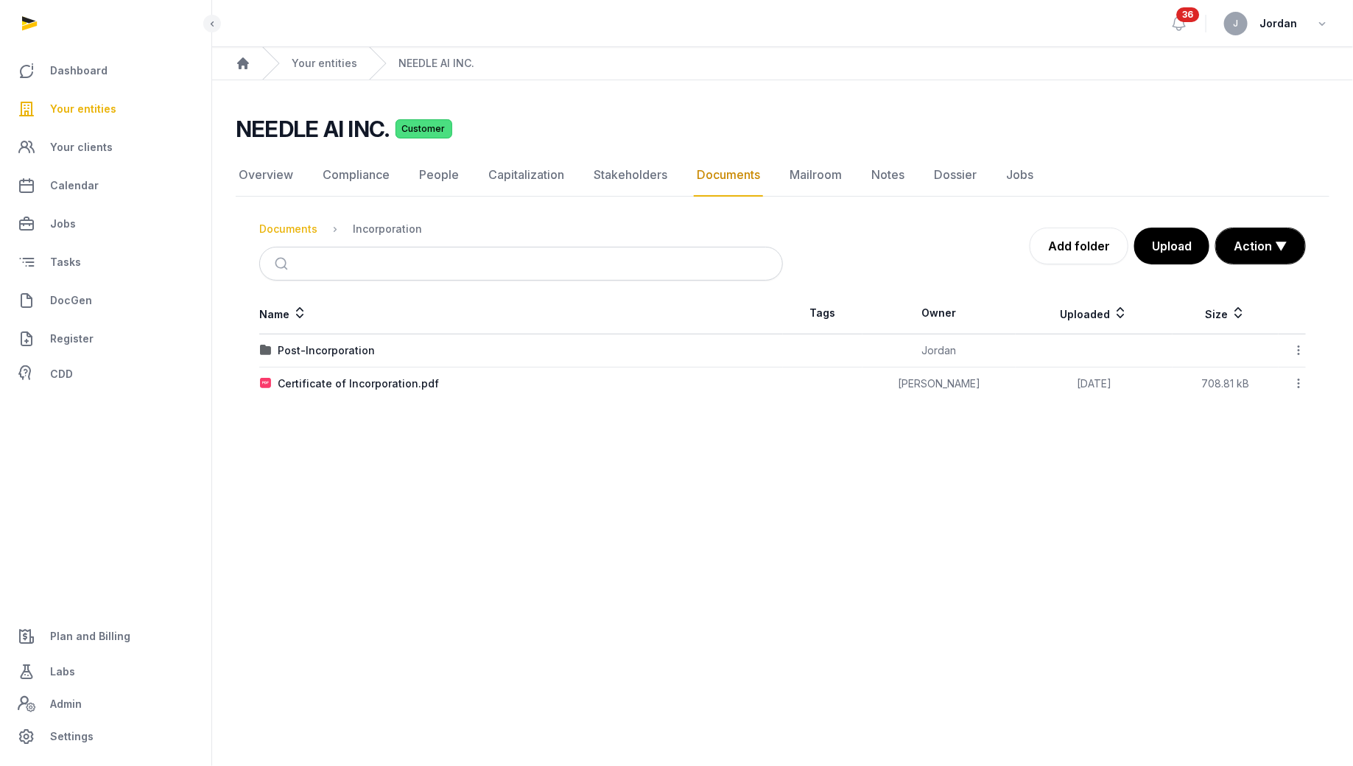
click at [290, 226] on div "Documents" at bounding box center [288, 229] width 58 height 15
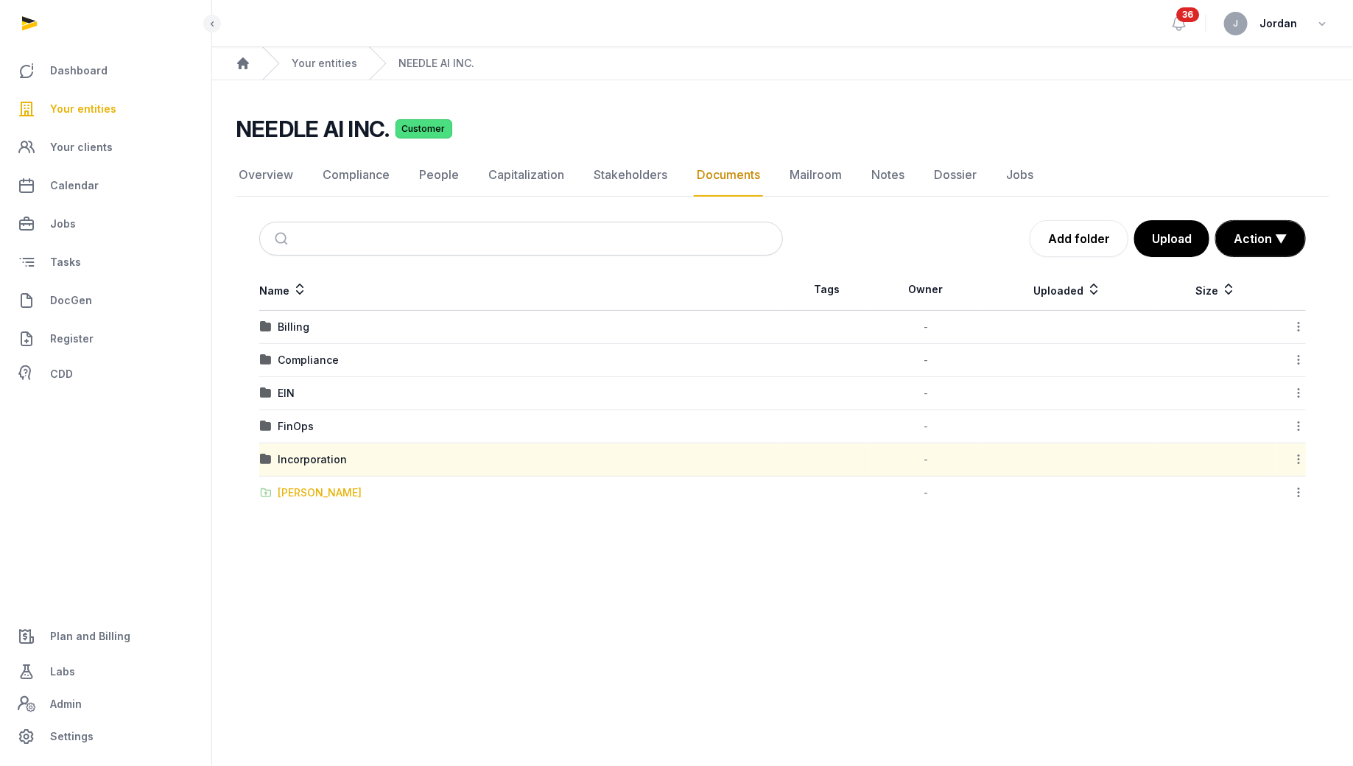
click at [325, 487] on div "[PERSON_NAME]" at bounding box center [320, 492] width 84 height 15
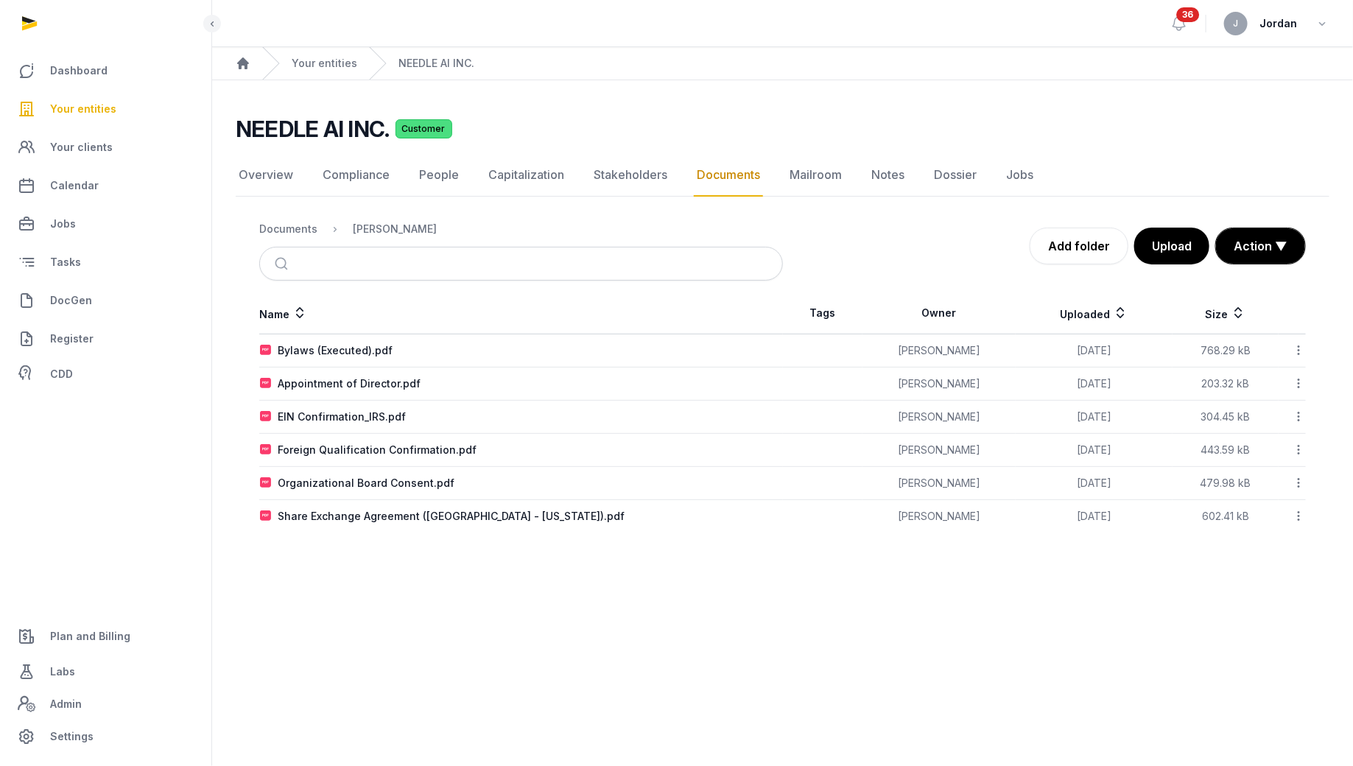
click at [944, 649] on main "Open sidebar 36 J Jordan Home Your entities NEEDLE AI INC. NEEDLE AI INC. Custo…" at bounding box center [676, 383] width 1353 height 766
click at [1298, 347] on icon at bounding box center [1297, 349] width 13 height 15
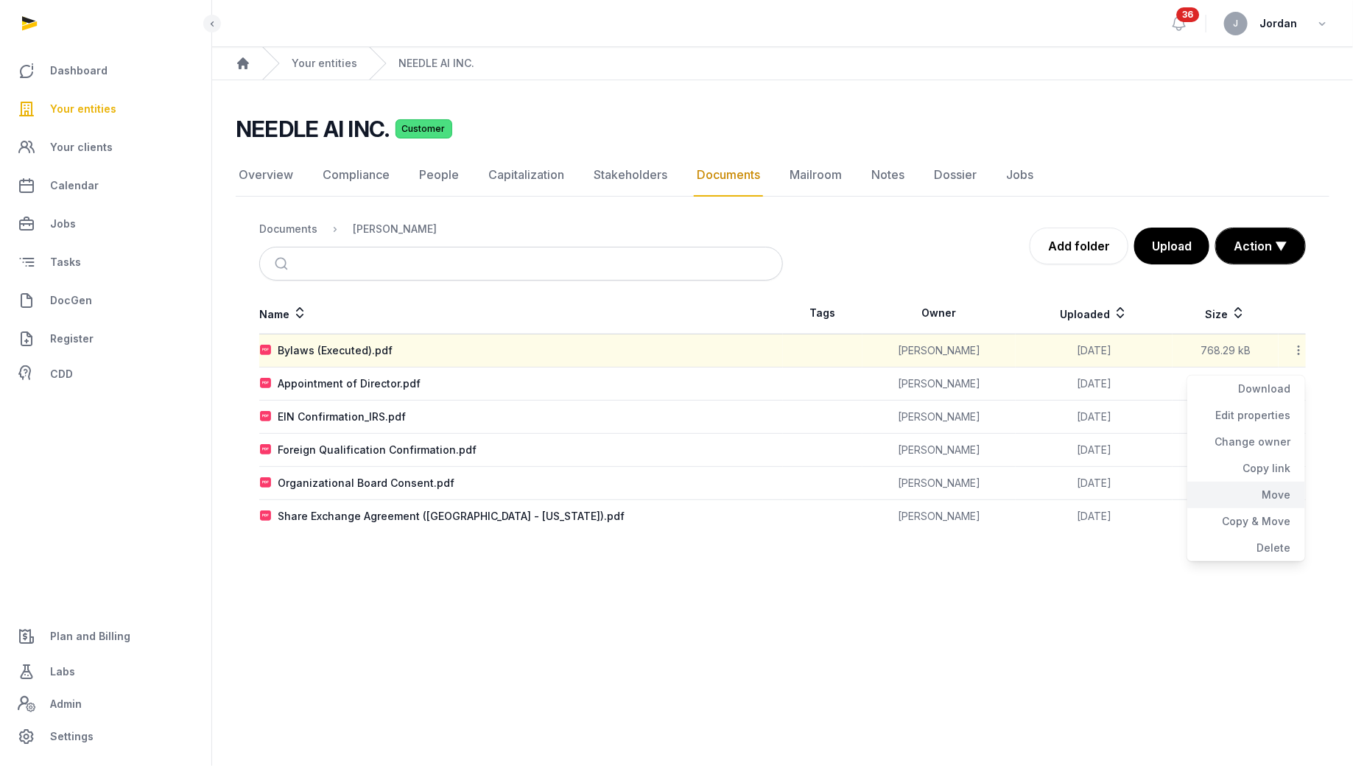
click at [1275, 490] on div "Move" at bounding box center [1246, 495] width 118 height 27
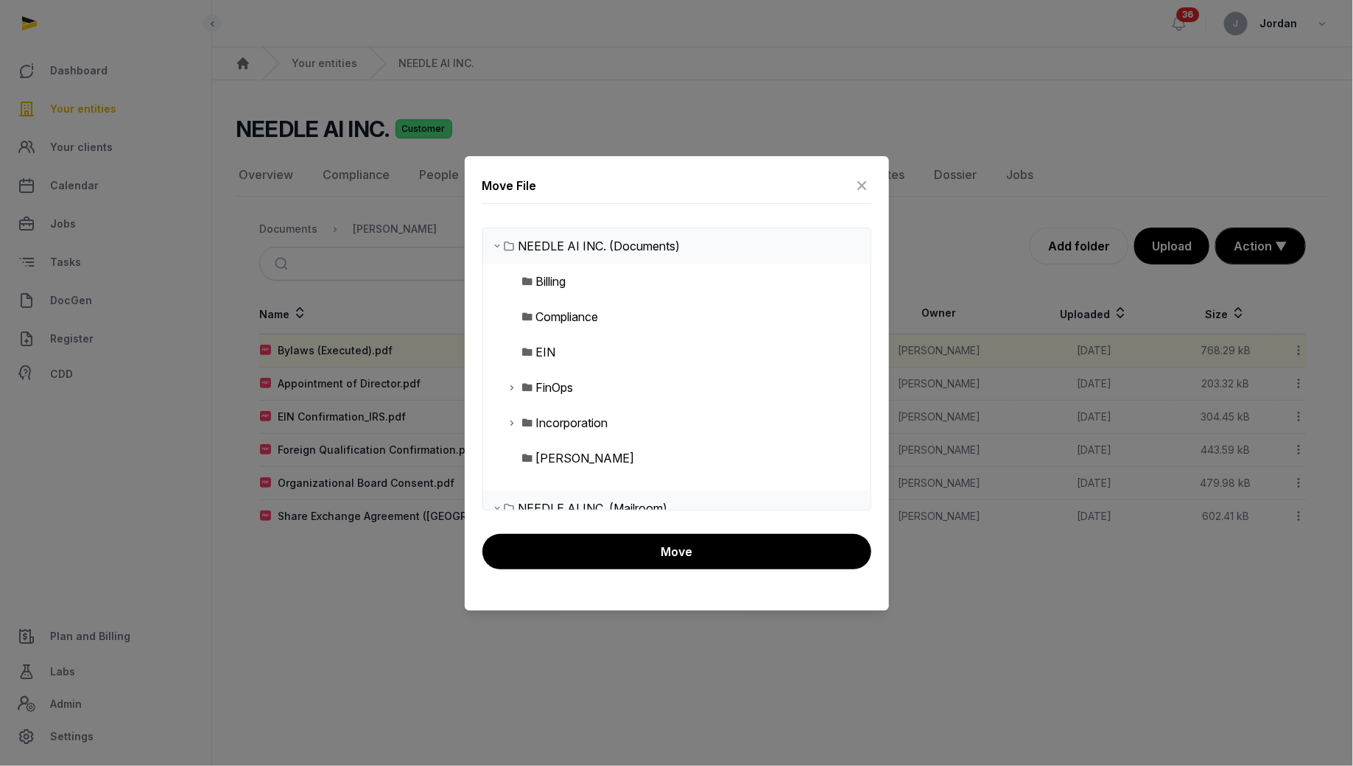
click at [514, 424] on icon at bounding box center [513, 423] width 12 height 18
click at [551, 456] on div "Post-Incorporation" at bounding box center [599, 458] width 102 height 18
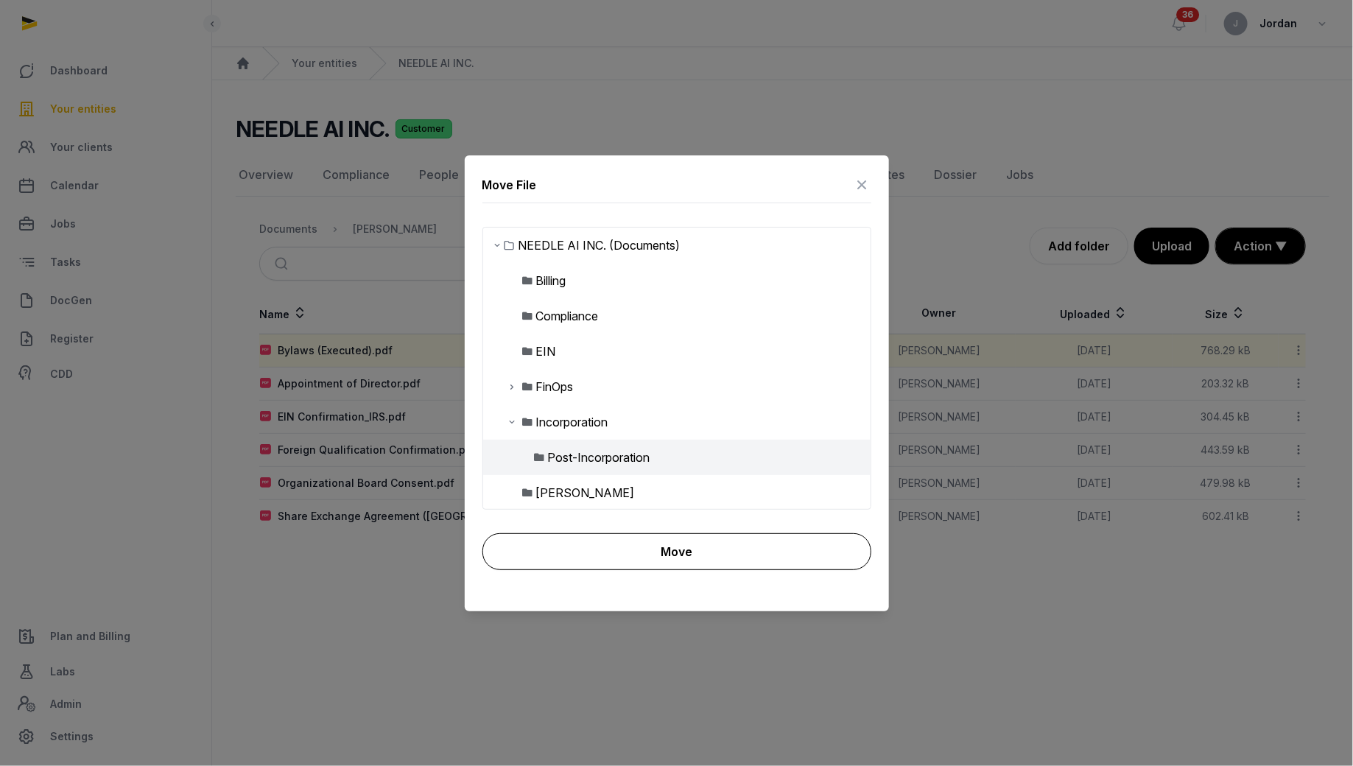
click at [663, 563] on button "Move" at bounding box center [676, 551] width 389 height 37
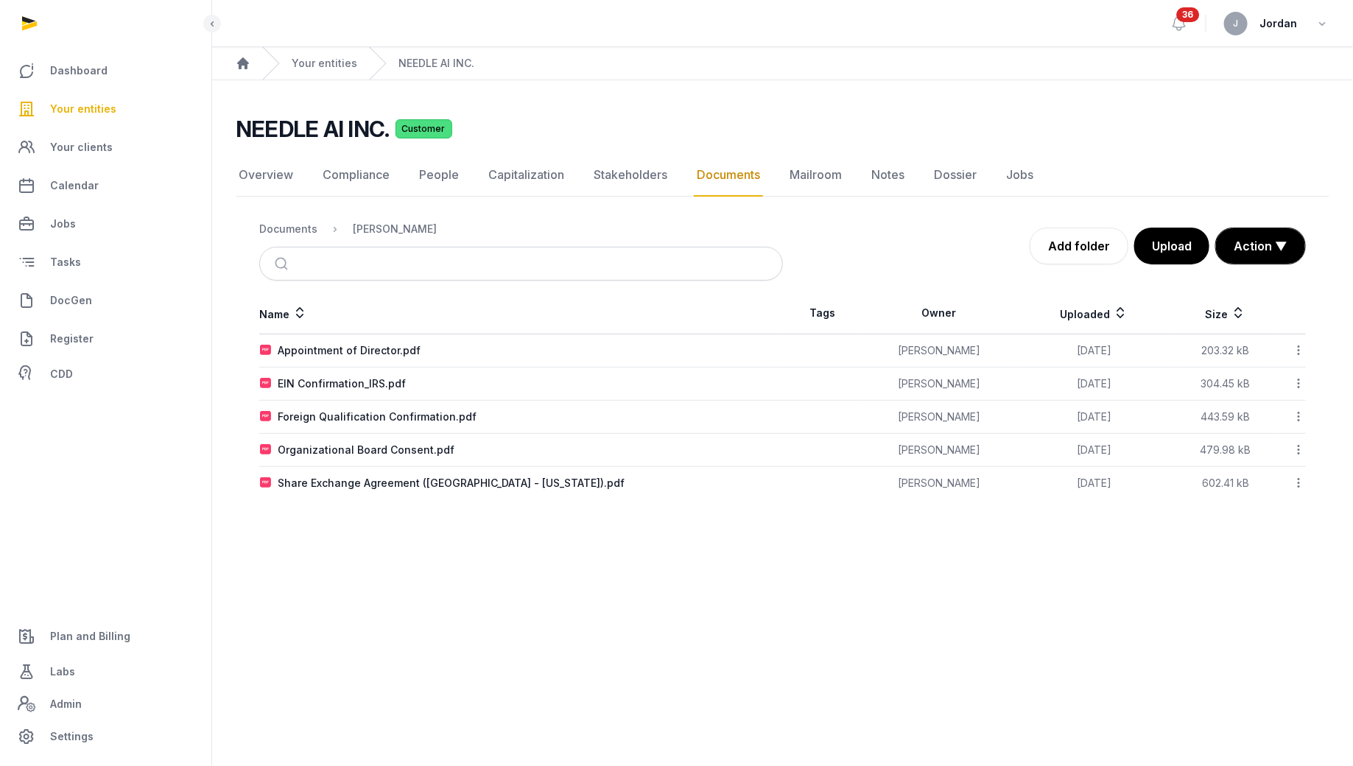
click at [1300, 347] on icon at bounding box center [1297, 349] width 13 height 15
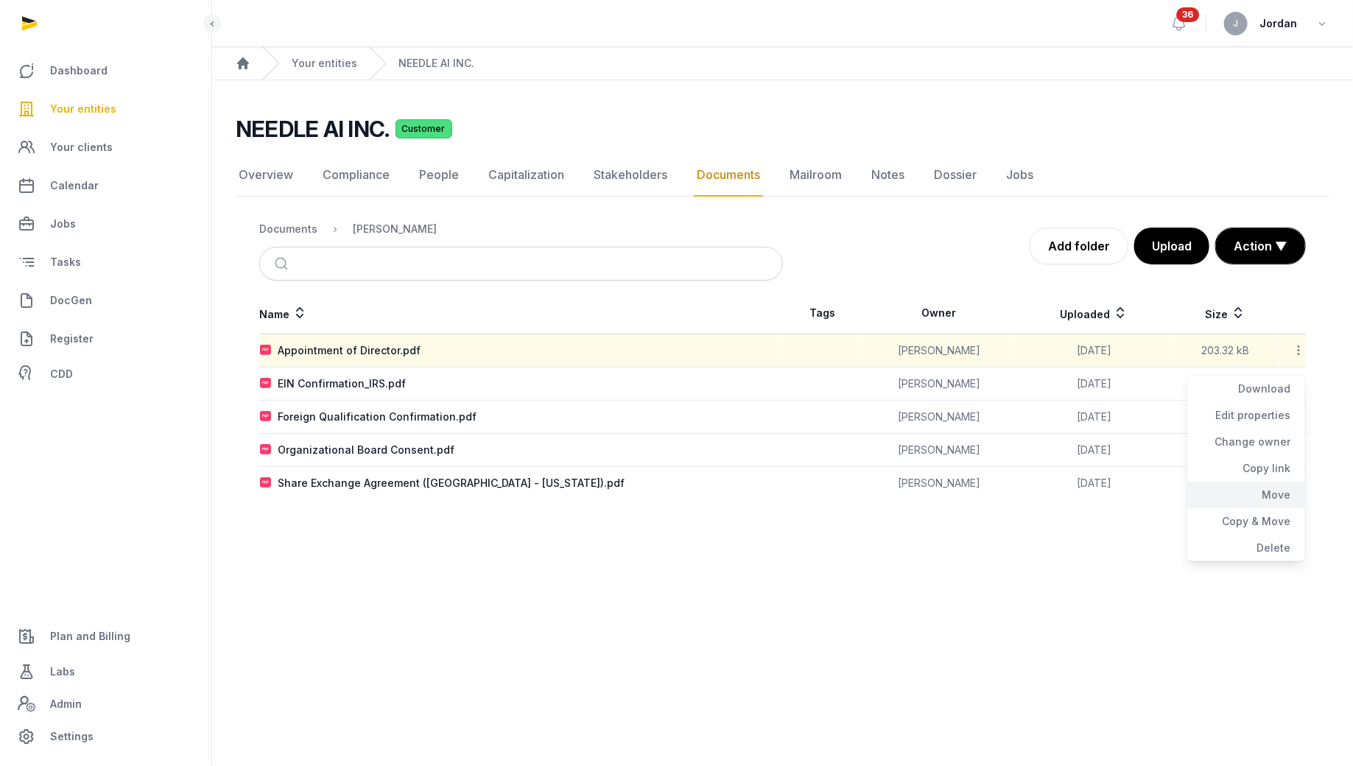
click at [1270, 495] on div "Move" at bounding box center [1246, 495] width 118 height 27
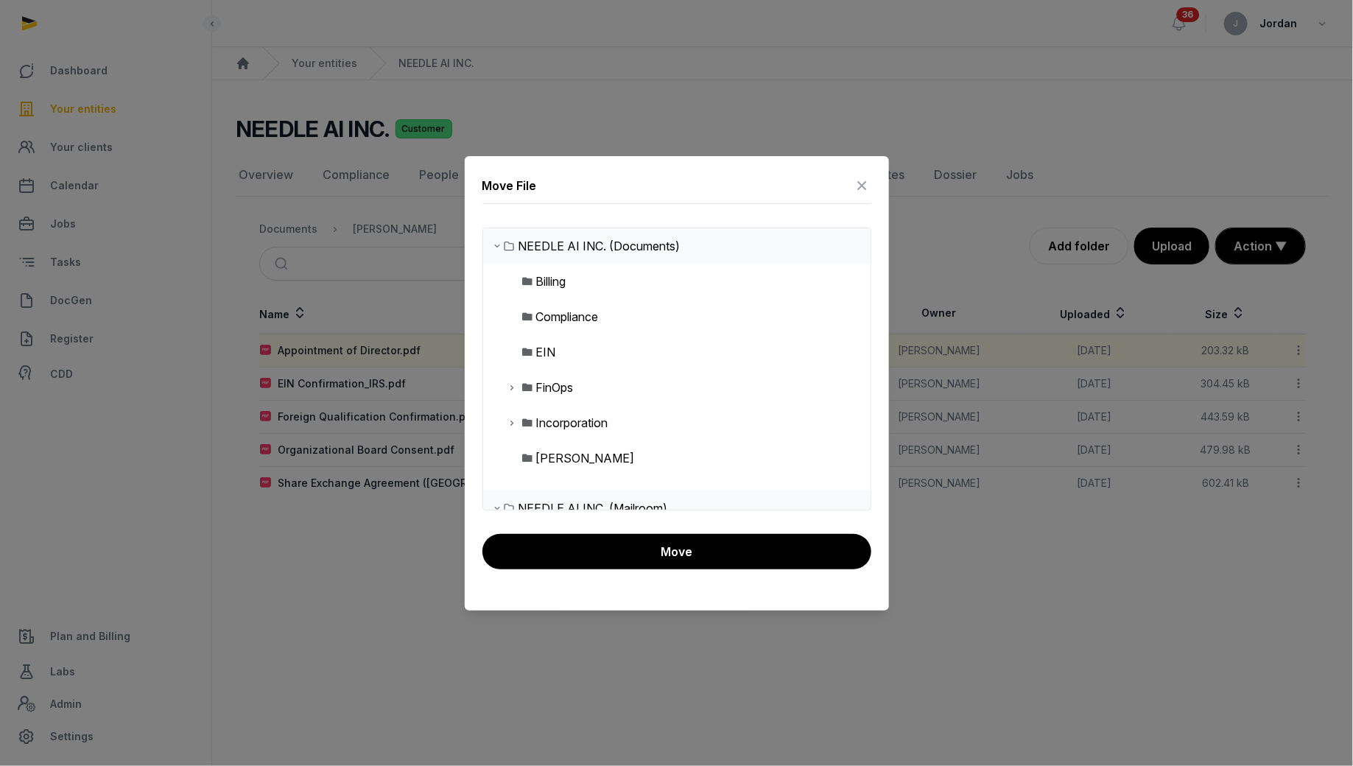
click at [588, 426] on div "Incorporation" at bounding box center [572, 423] width 72 height 18
click at [514, 417] on icon at bounding box center [513, 423] width 12 height 18
click at [578, 456] on div "Post-Incorporation" at bounding box center [599, 458] width 102 height 18
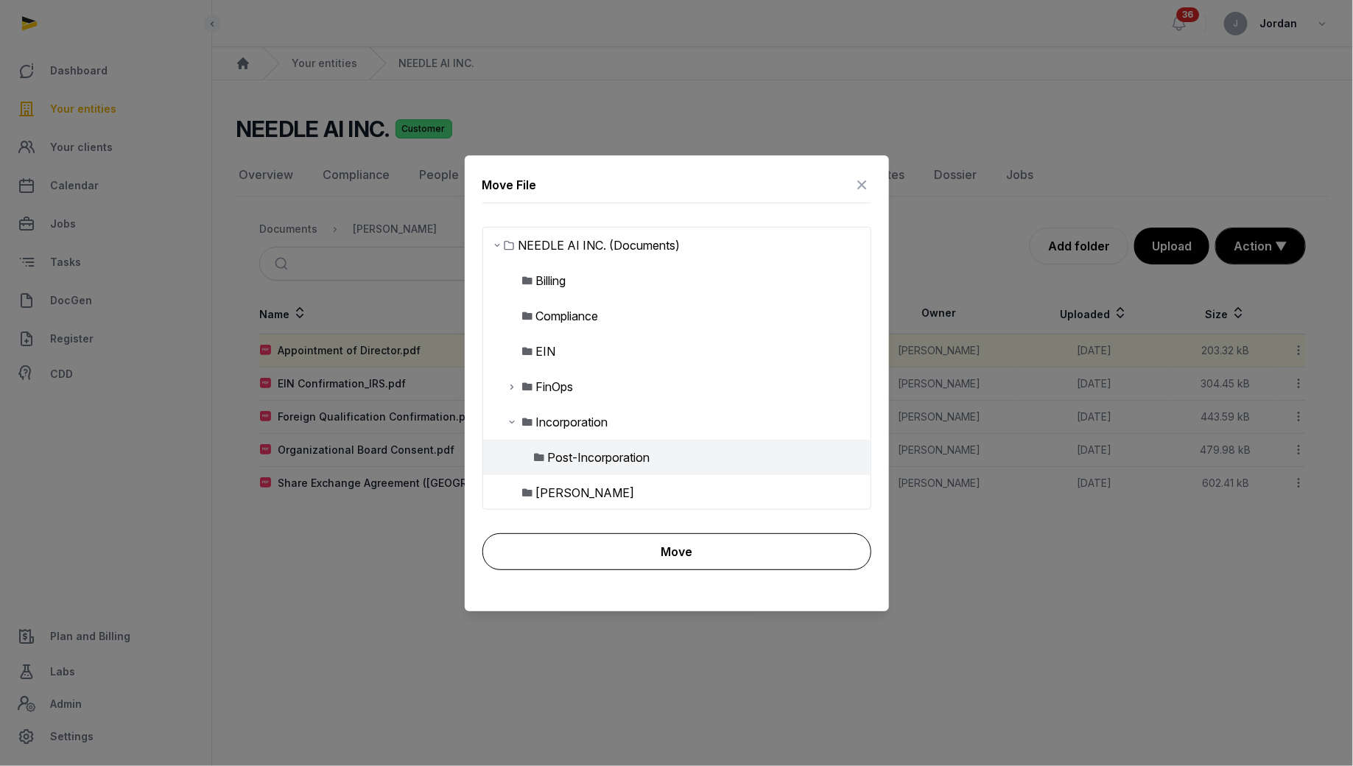
click at [688, 555] on button "Move" at bounding box center [676, 551] width 389 height 37
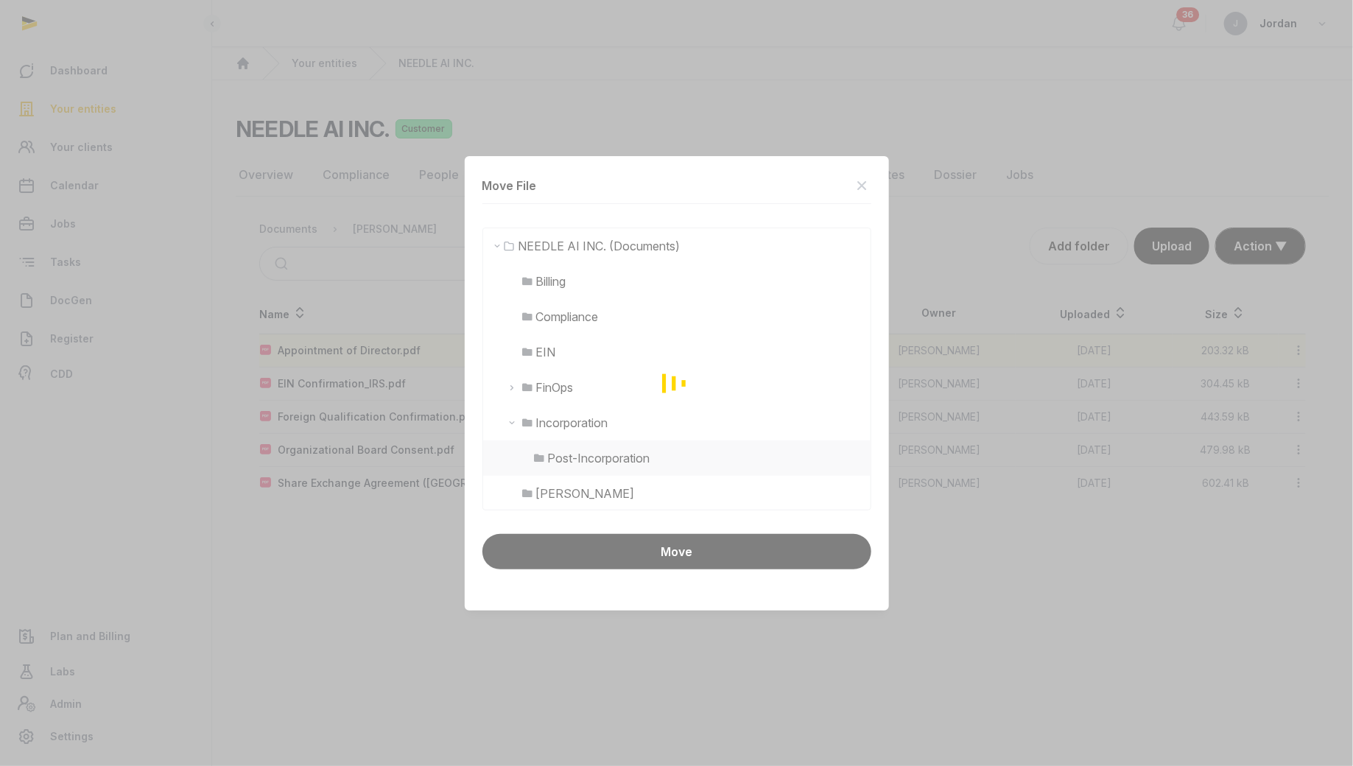
click at [743, 557] on div "Loading" at bounding box center [676, 383] width 1353 height 766
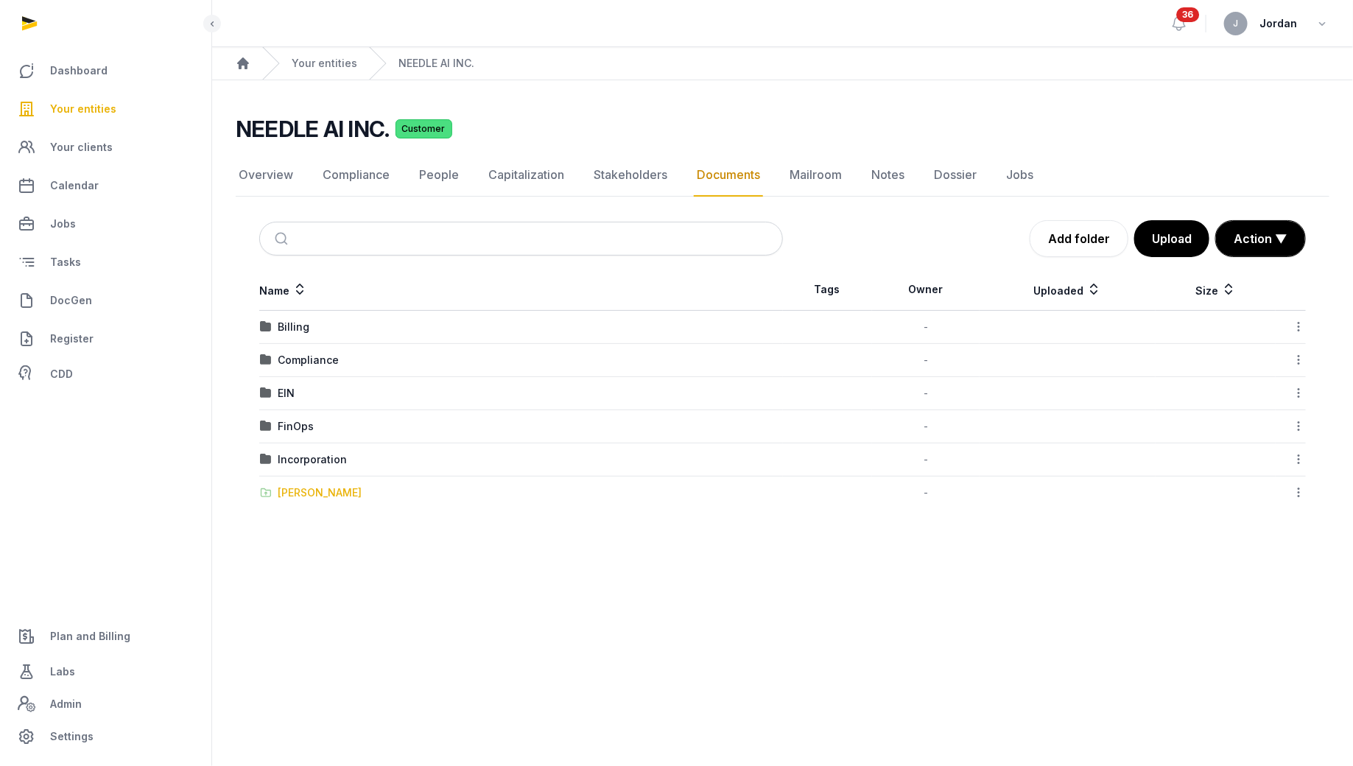
click at [314, 485] on div "[PERSON_NAME]" at bounding box center [320, 492] width 84 height 15
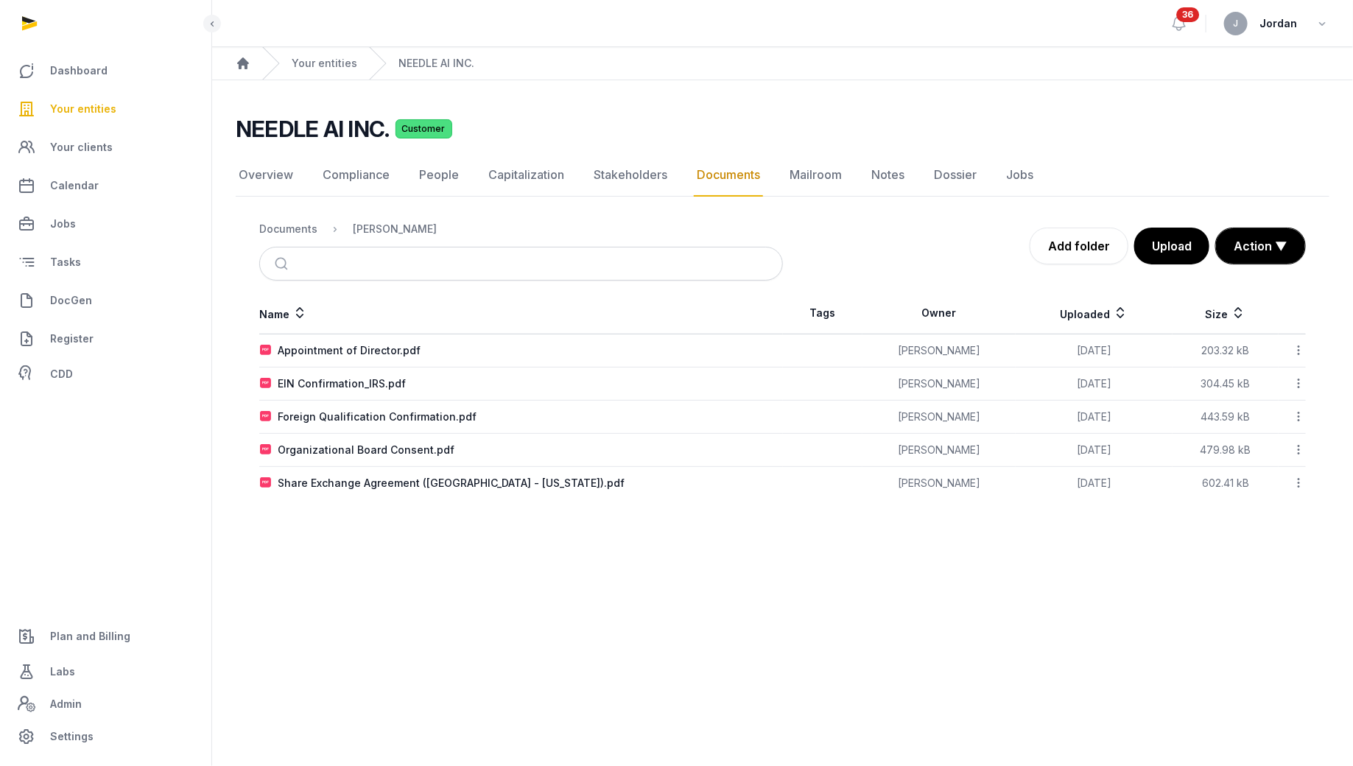
click at [1128, 325] on th "Uploaded" at bounding box center [1093, 313] width 156 height 42
click at [1301, 352] on icon at bounding box center [1297, 349] width 13 height 15
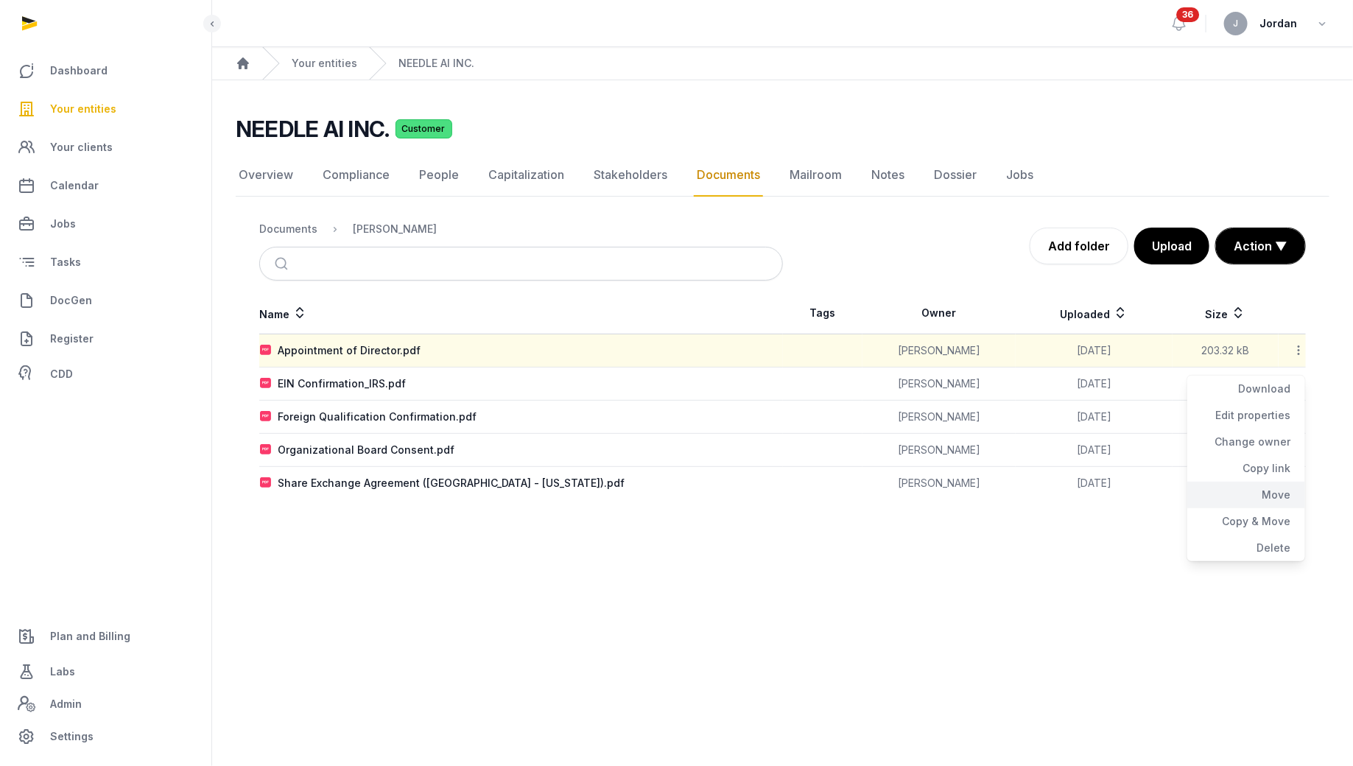
click at [1283, 495] on div "Move" at bounding box center [1246, 495] width 118 height 27
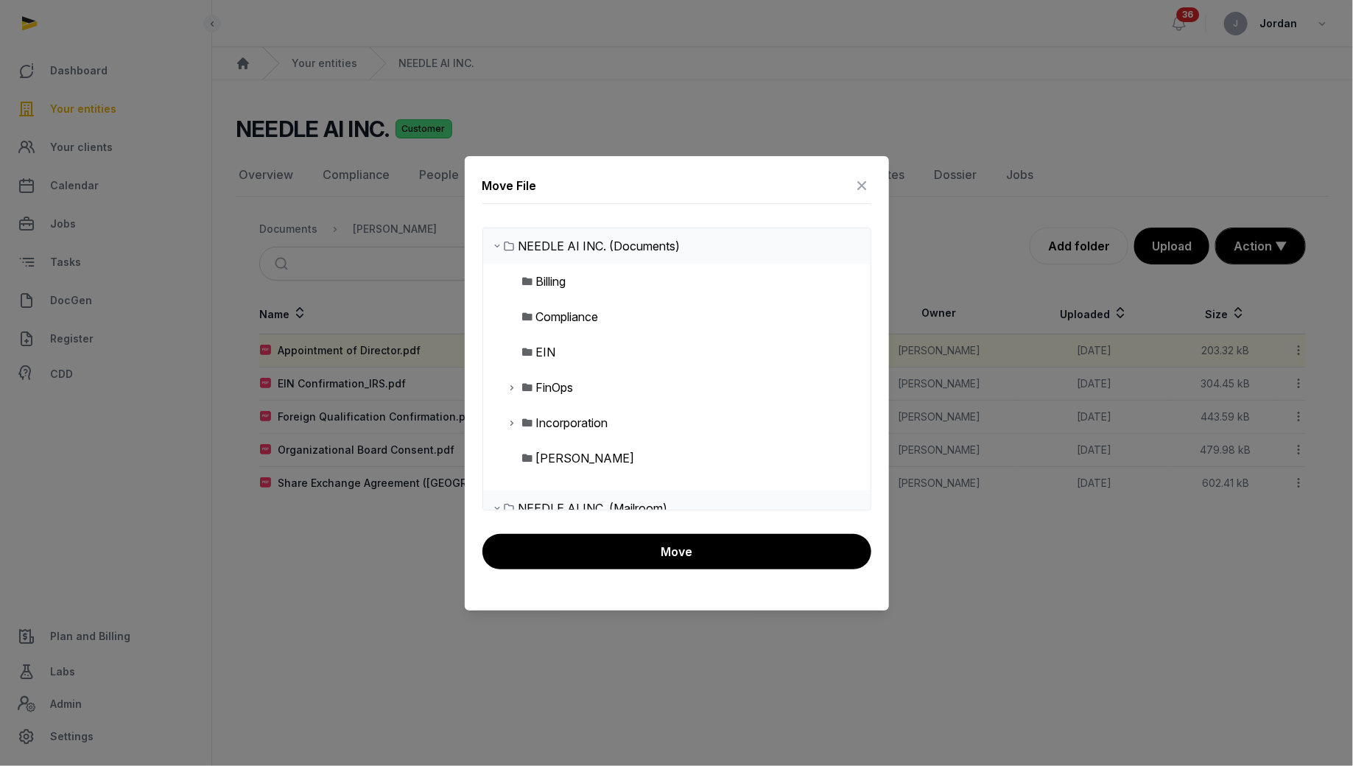
click at [575, 425] on div "Incorporation" at bounding box center [572, 423] width 72 height 18
click at [507, 426] on icon at bounding box center [513, 423] width 12 height 18
click at [568, 454] on div "Post-Incorporation" at bounding box center [599, 458] width 102 height 18
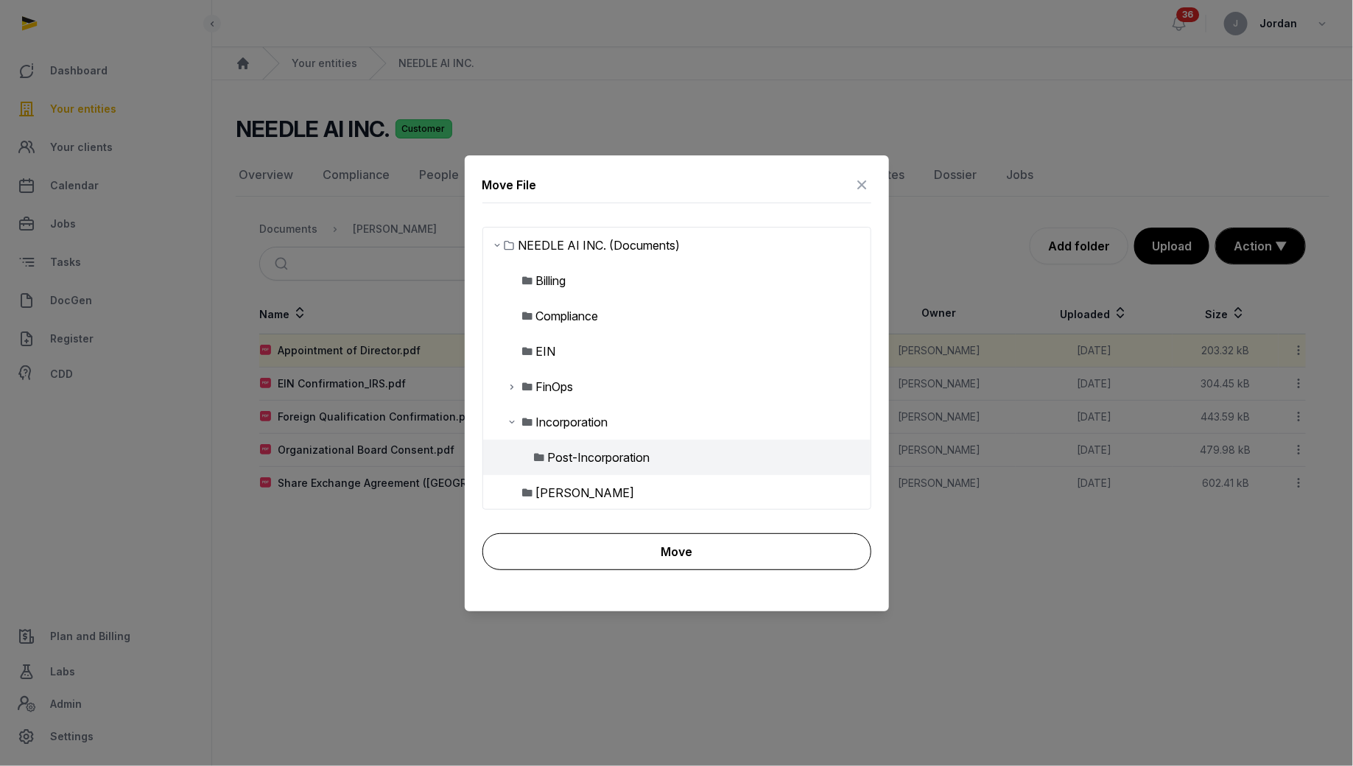
click at [640, 565] on button "Move" at bounding box center [676, 551] width 389 height 37
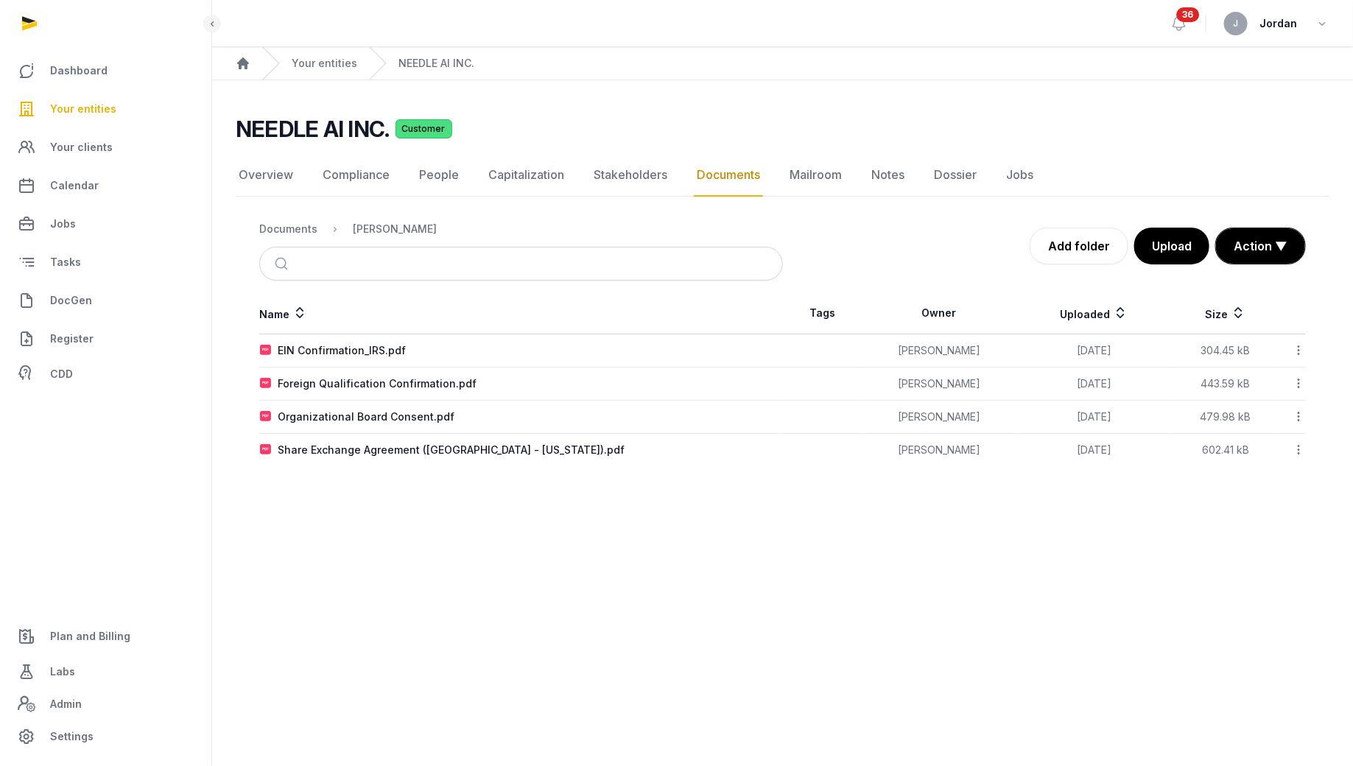
click at [1296, 414] on icon at bounding box center [1297, 416] width 13 height 15
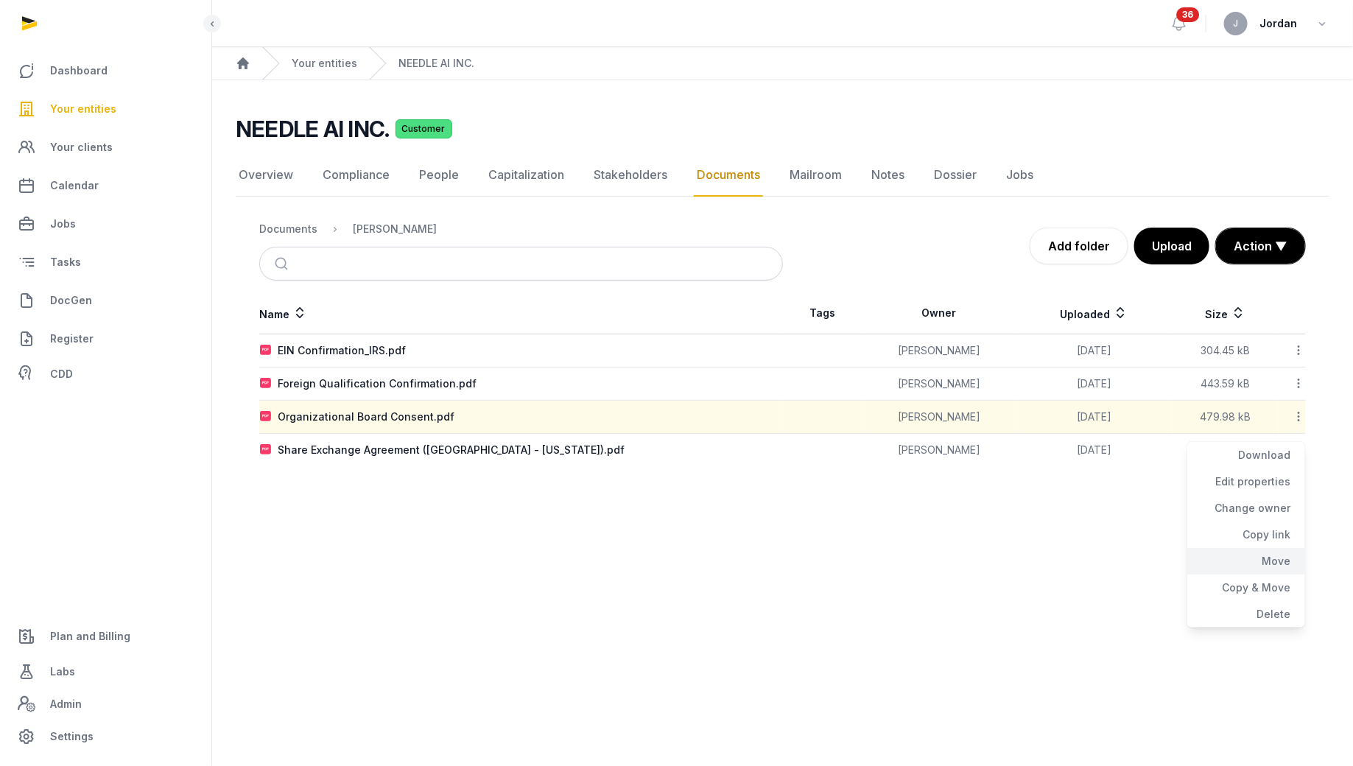
click at [1278, 554] on div "Move" at bounding box center [1246, 561] width 118 height 27
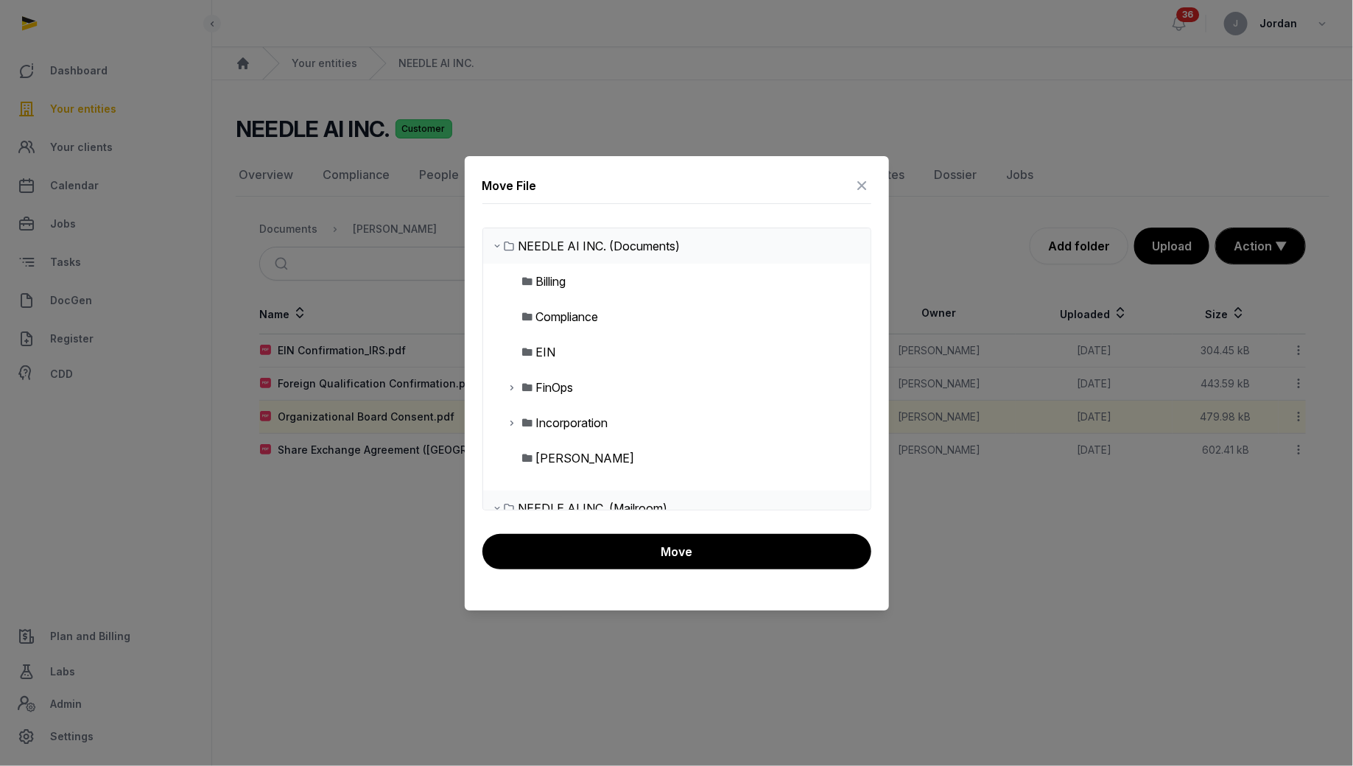
click at [561, 408] on div "Incorporation" at bounding box center [676, 422] width 387 height 35
click at [561, 416] on div "Incorporation" at bounding box center [572, 423] width 72 height 18
click at [556, 436] on div "Incorporation" at bounding box center [676, 422] width 387 height 35
click at [557, 429] on div "Incorporation" at bounding box center [572, 423] width 72 height 18
click at [513, 426] on icon at bounding box center [513, 423] width 12 height 18
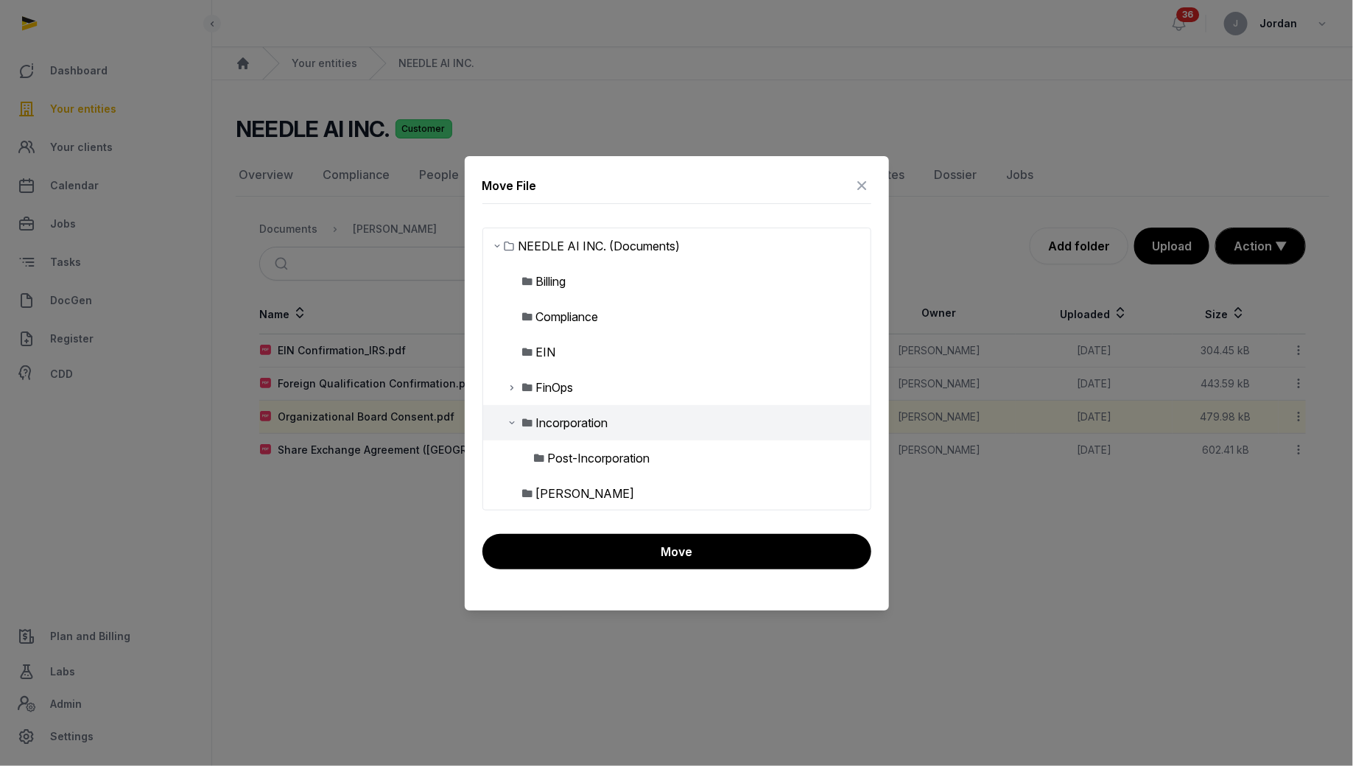
click at [579, 476] on div "[PERSON_NAME]" at bounding box center [676, 493] width 387 height 35
click at [584, 450] on div "Post-Incorporation" at bounding box center [599, 458] width 102 height 18
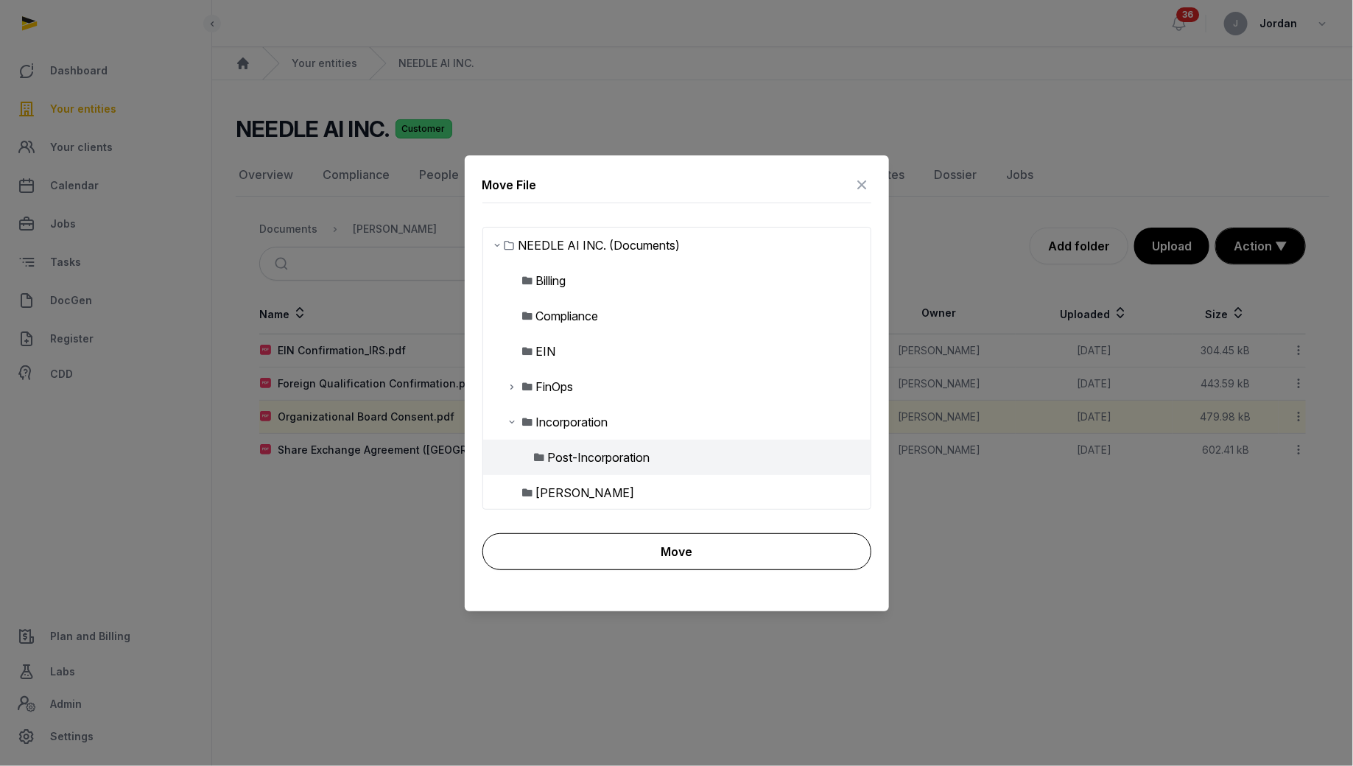
click at [604, 544] on button "Move" at bounding box center [676, 551] width 389 height 37
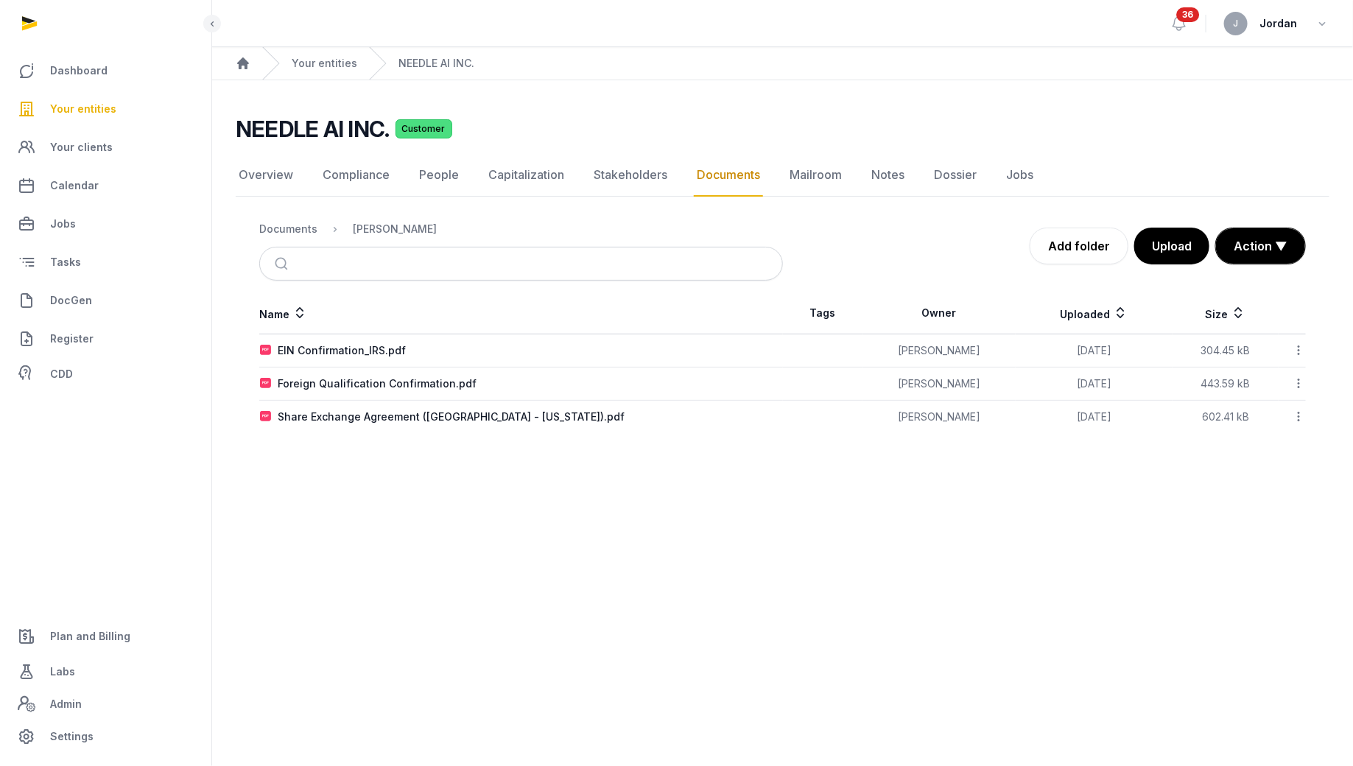
click at [1288, 412] on div at bounding box center [1292, 416] width 26 height 21
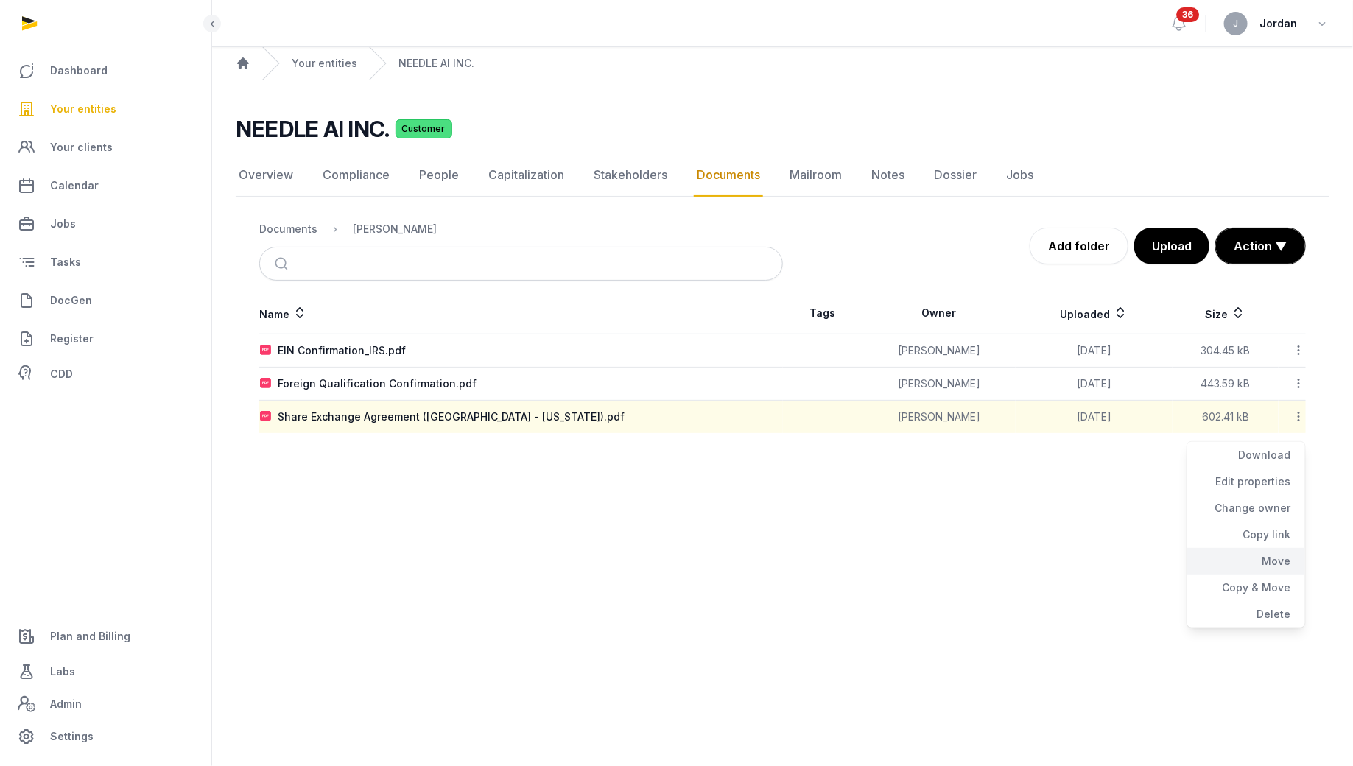
click at [1263, 548] on div "Move" at bounding box center [1246, 561] width 118 height 27
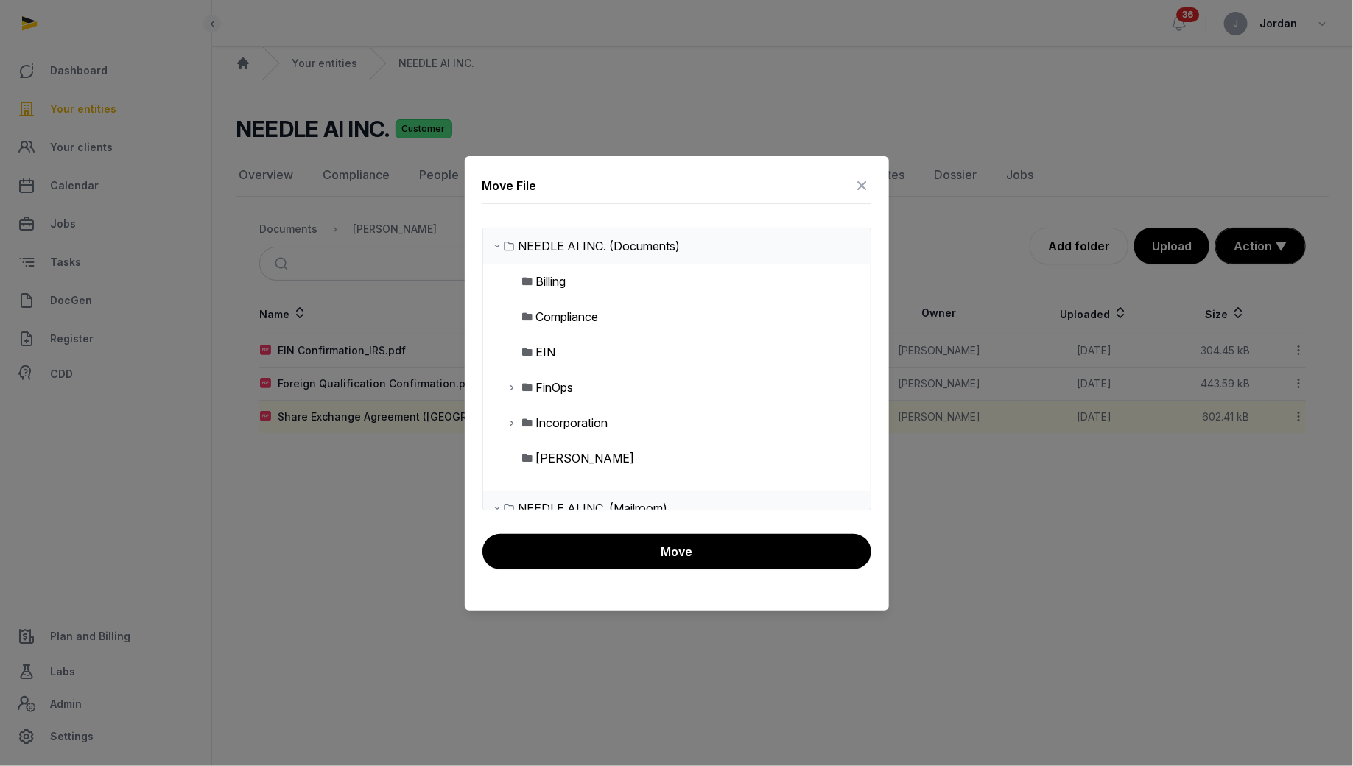
click at [571, 423] on div "Incorporation" at bounding box center [572, 423] width 72 height 18
click at [512, 419] on icon at bounding box center [513, 423] width 12 height 18
click at [563, 456] on div "Post-Incorporation" at bounding box center [599, 458] width 102 height 18
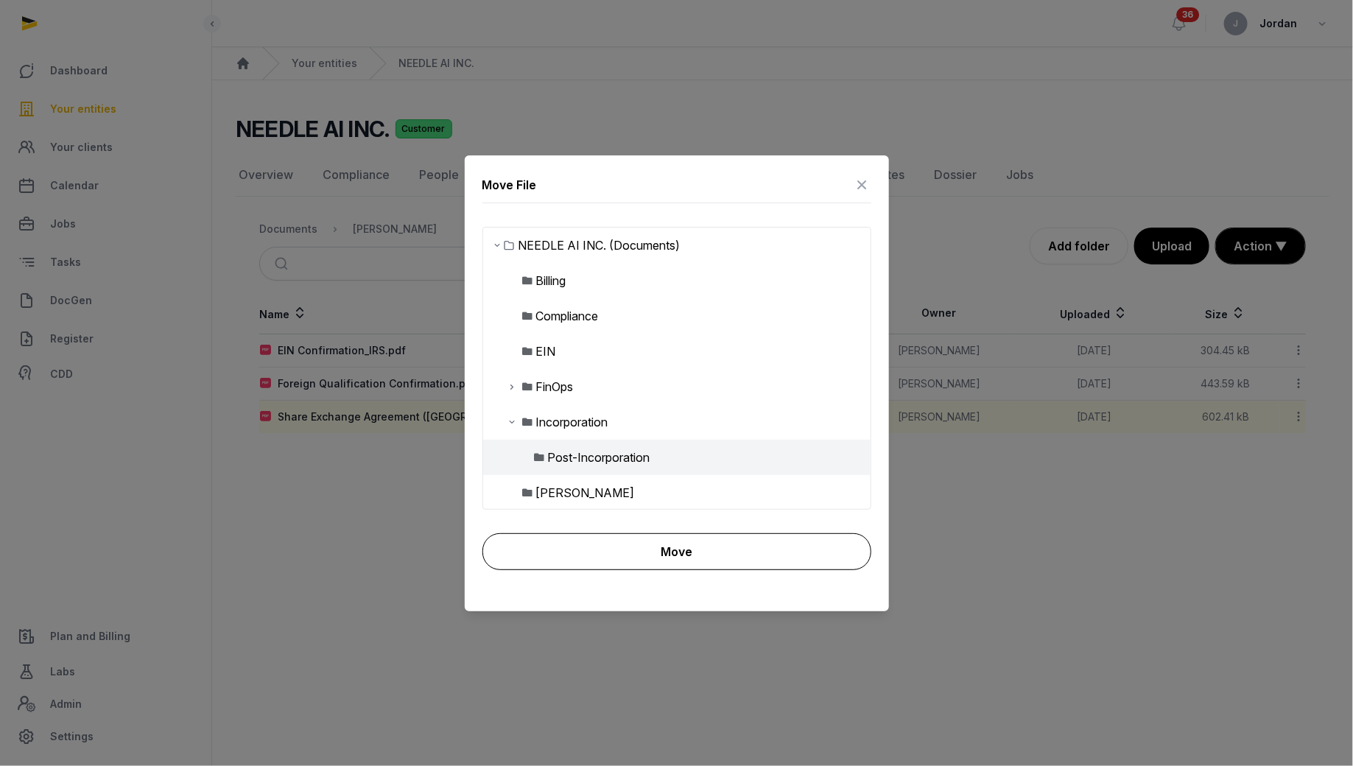
click at [604, 548] on button "Move" at bounding box center [676, 551] width 389 height 37
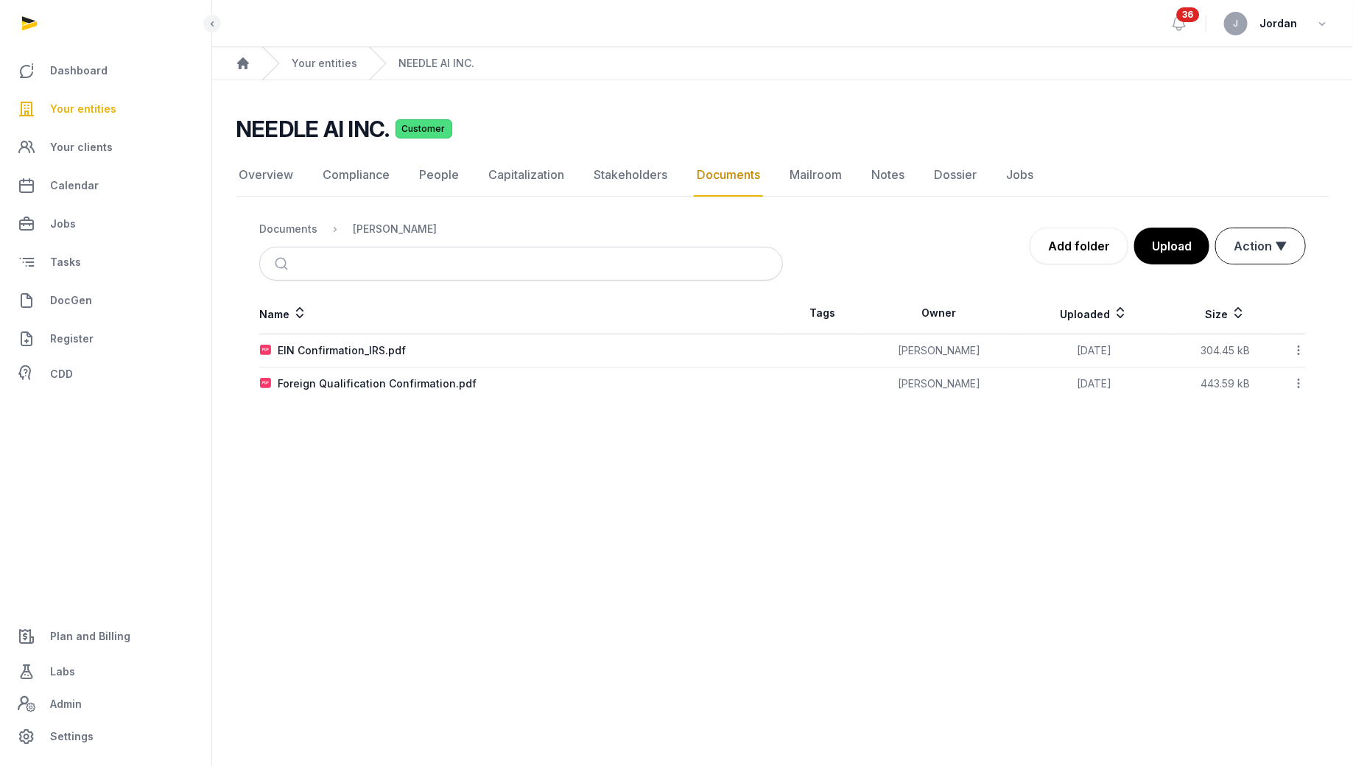
click at [1254, 239] on button "Action ▼" at bounding box center [1260, 245] width 89 height 35
click at [687, 661] on main "Open sidebar 36 J Jordan Home Your entities NEEDLE AI INC. NEEDLE AI INC. Custo…" at bounding box center [676, 383] width 1353 height 766
click at [1298, 349] on icon at bounding box center [1297, 349] width 13 height 15
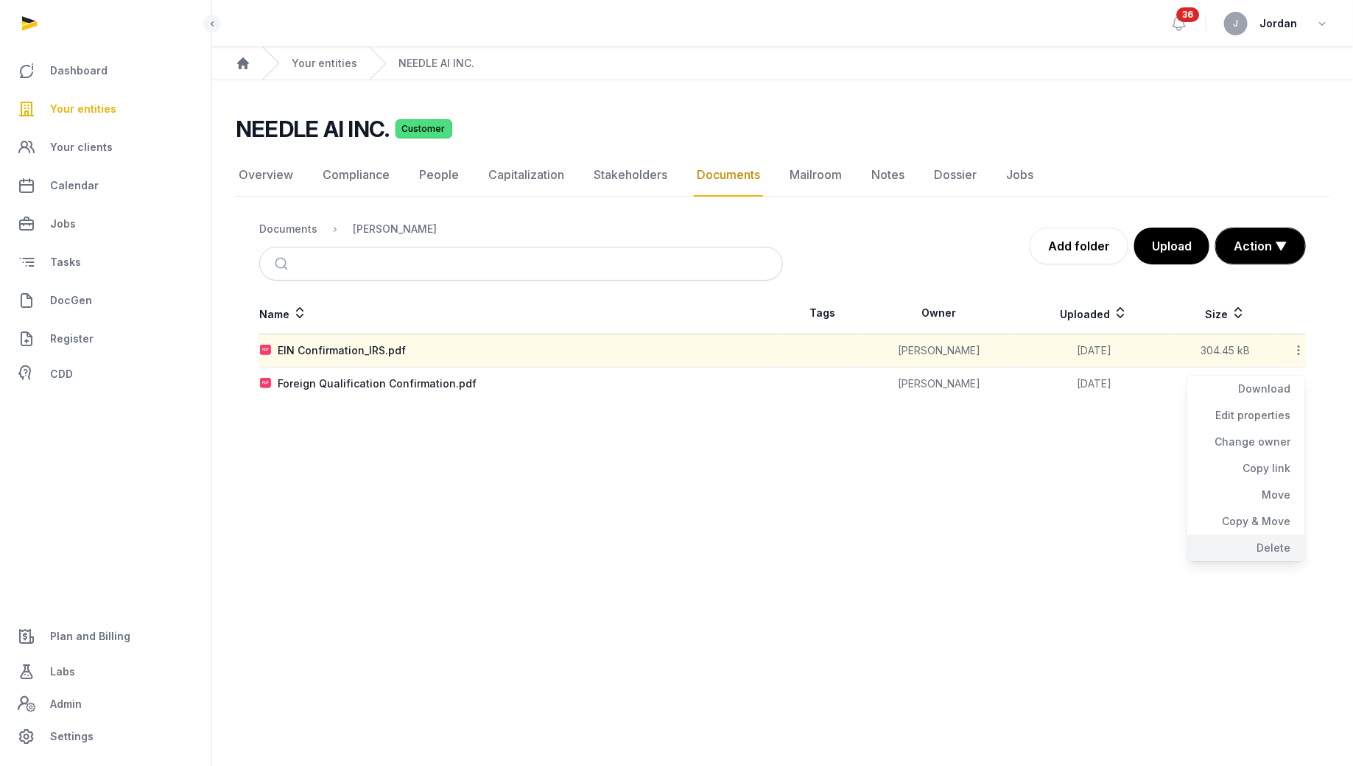
click at [1275, 543] on div "Delete" at bounding box center [1246, 548] width 118 height 27
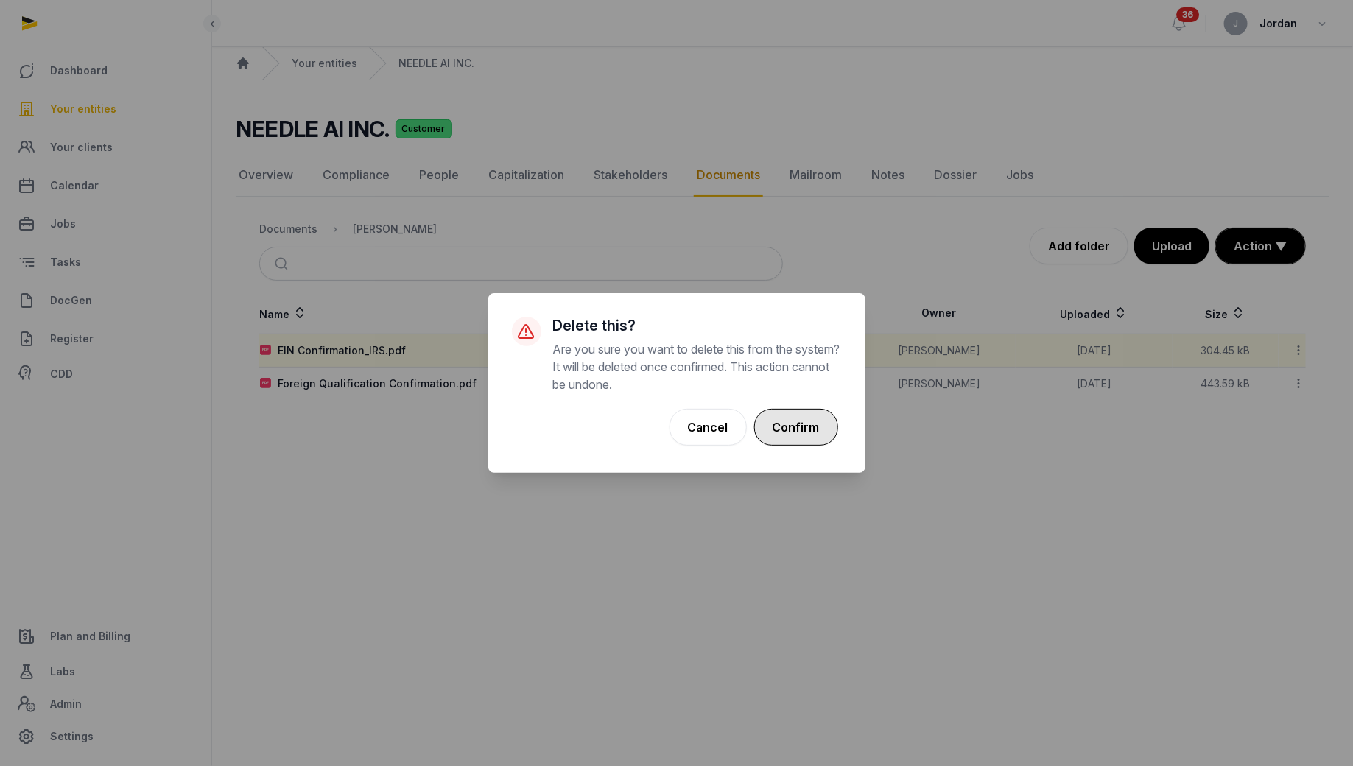
click at [775, 426] on button "Confirm" at bounding box center [796, 427] width 84 height 37
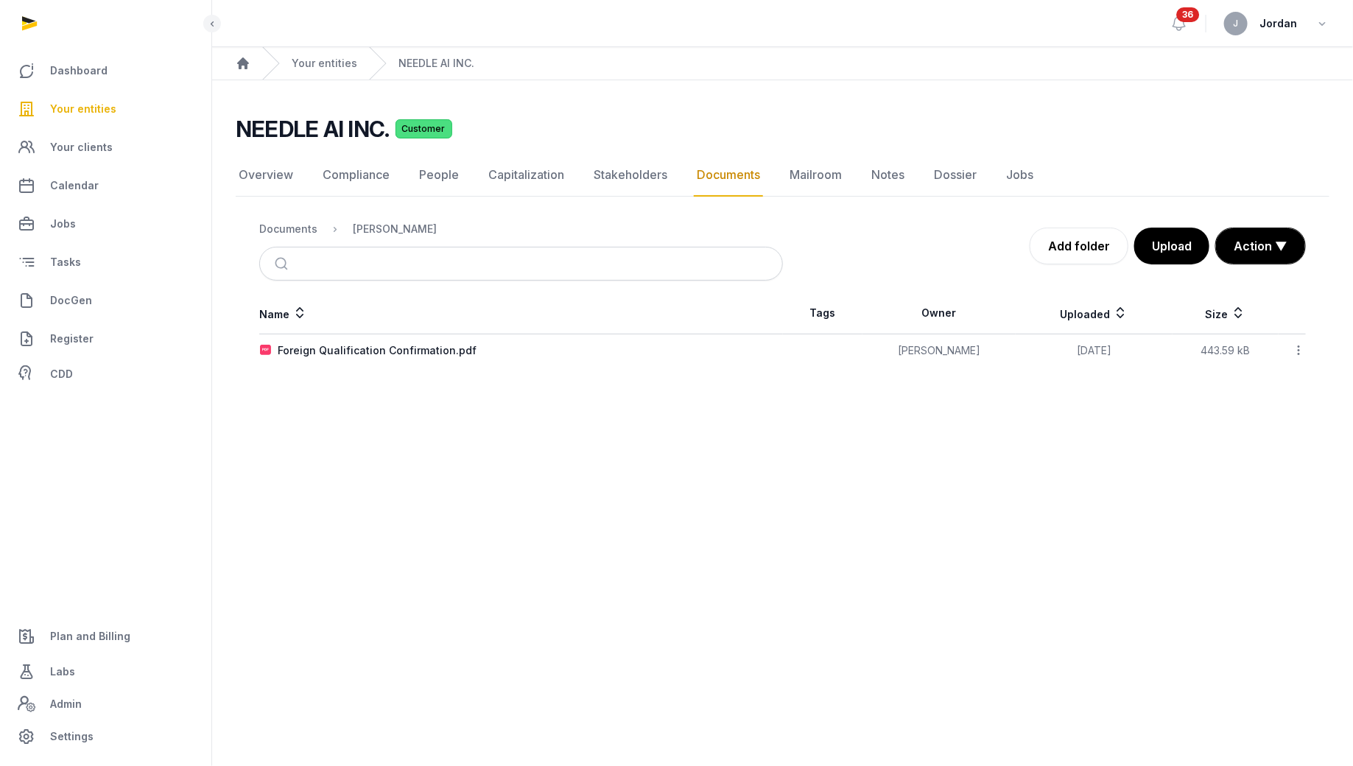
click at [417, 337] on td "Foreign Qualification Confirmation.pdf" at bounding box center [520, 350] width 523 height 33
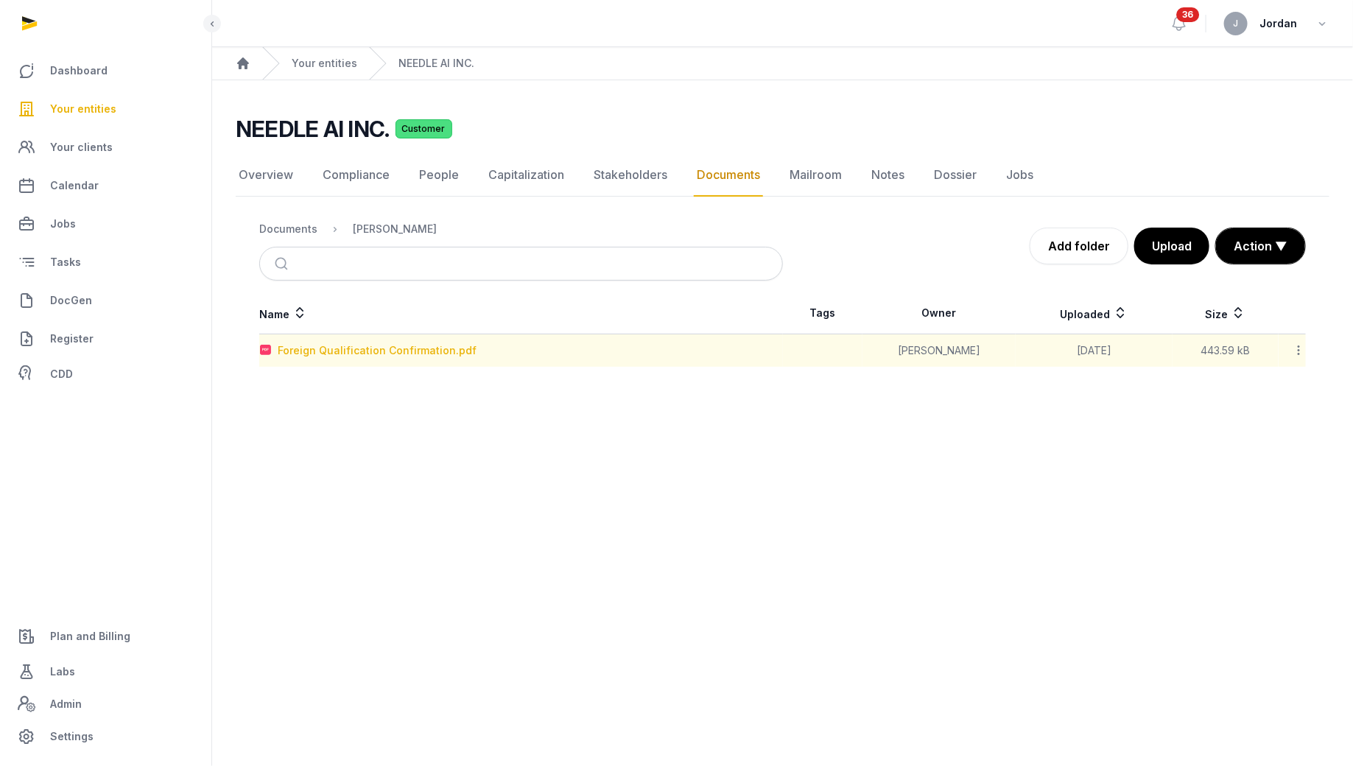
click at [417, 344] on div "Foreign Qualification Confirmation.pdf" at bounding box center [377, 350] width 199 height 15
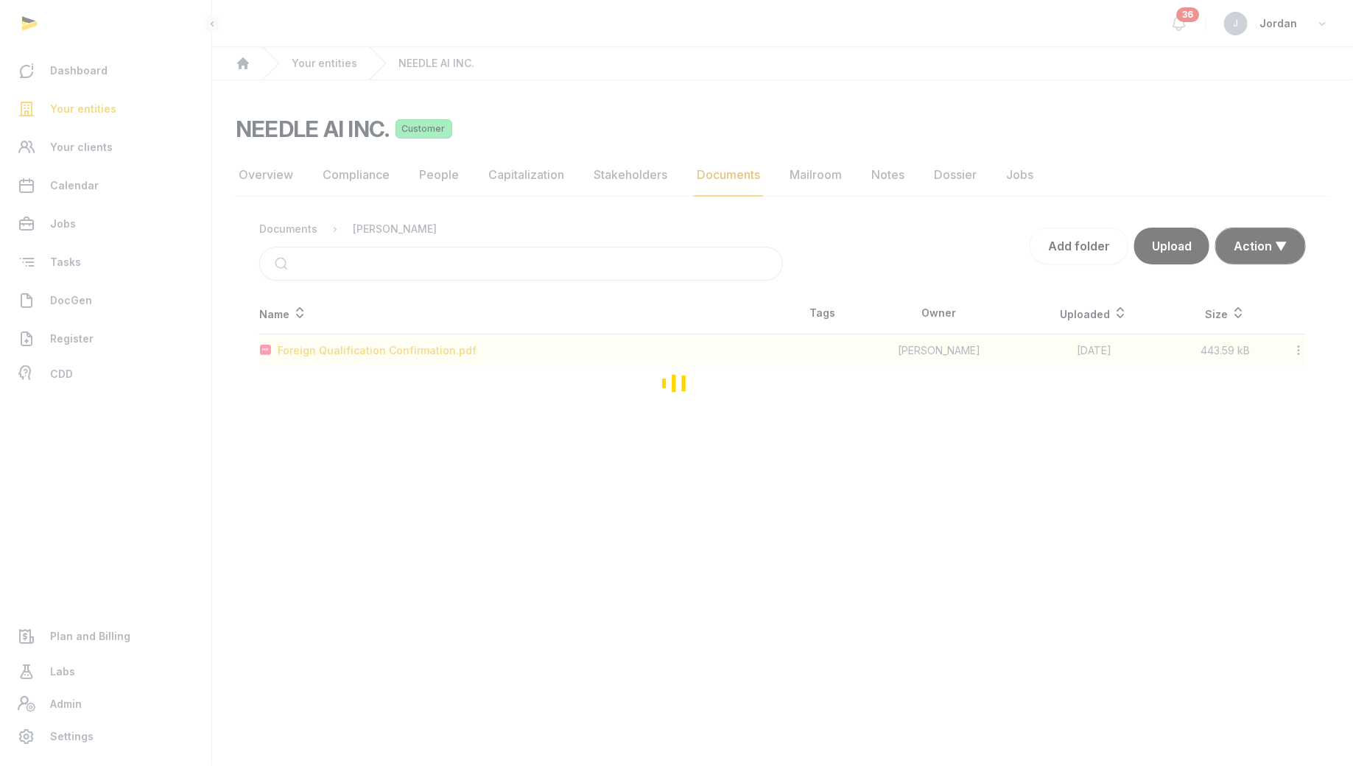
click at [417, 344] on div "Loading" at bounding box center [676, 383] width 1353 height 766
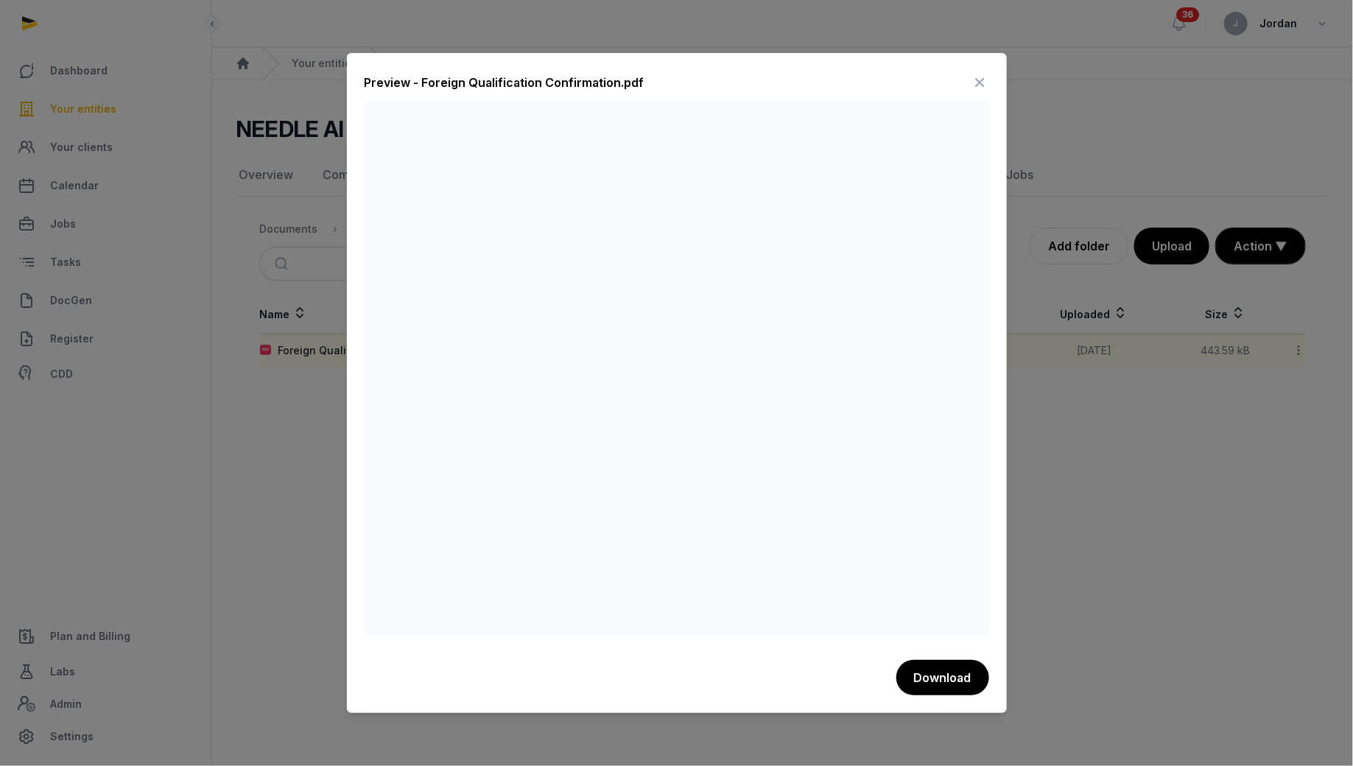
click at [977, 85] on icon at bounding box center [980, 83] width 18 height 24
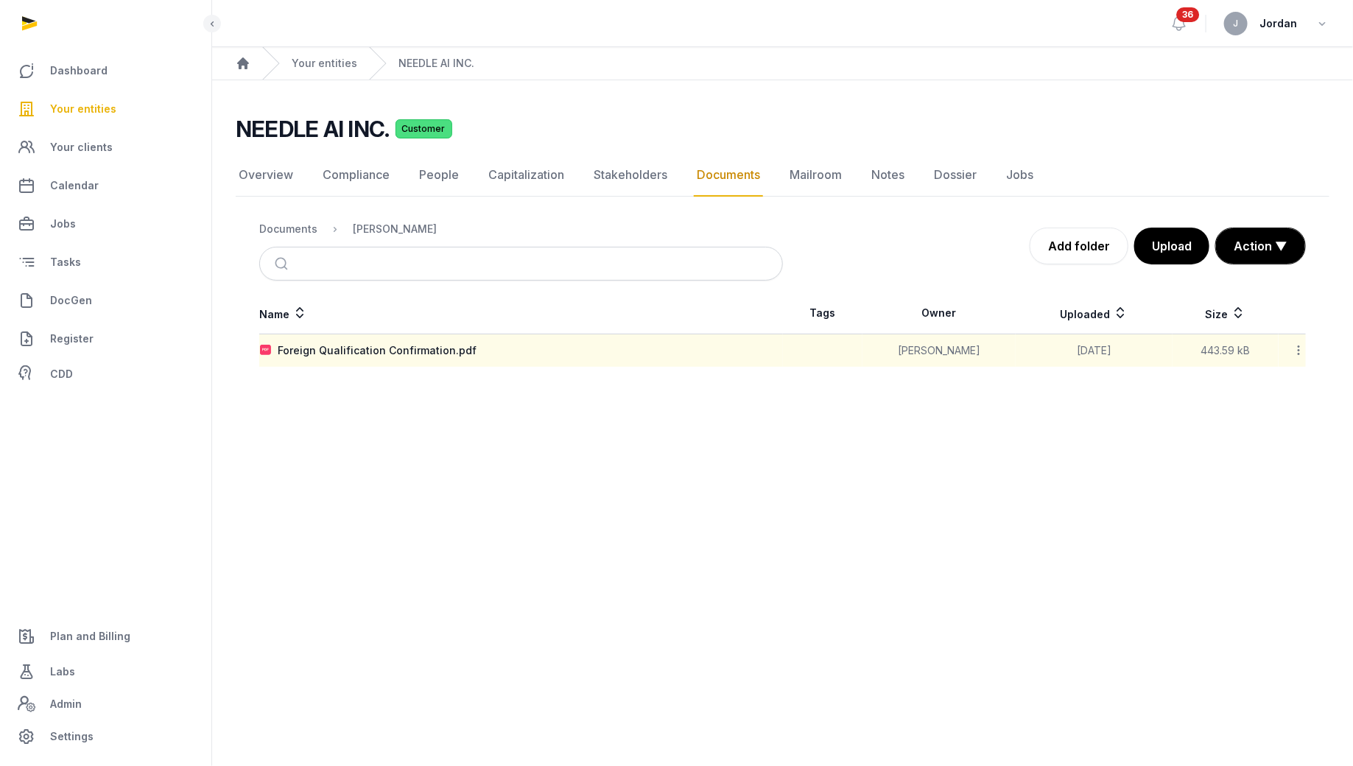
click at [1300, 350] on icon at bounding box center [1297, 349] width 13 height 15
click at [1267, 490] on div "Move" at bounding box center [1246, 495] width 118 height 27
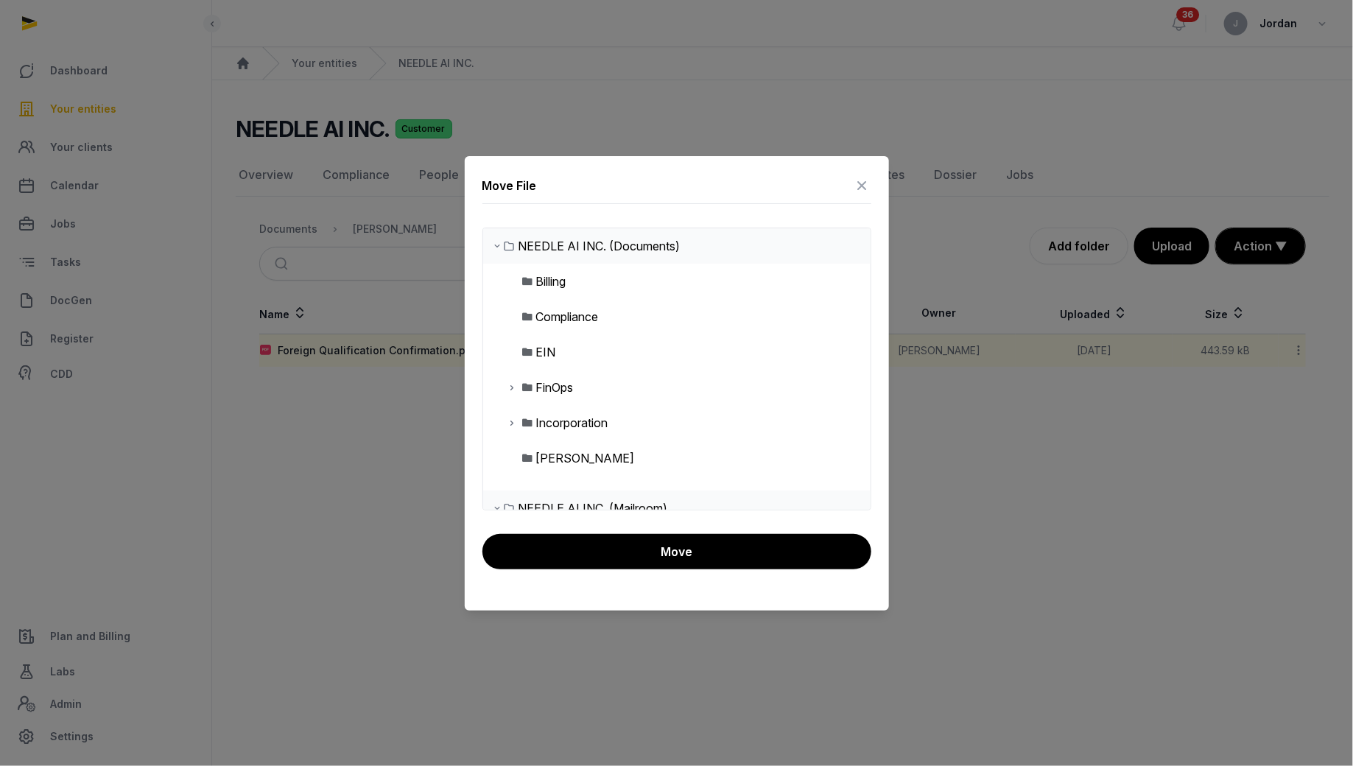
click at [507, 423] on icon at bounding box center [513, 423] width 12 height 18
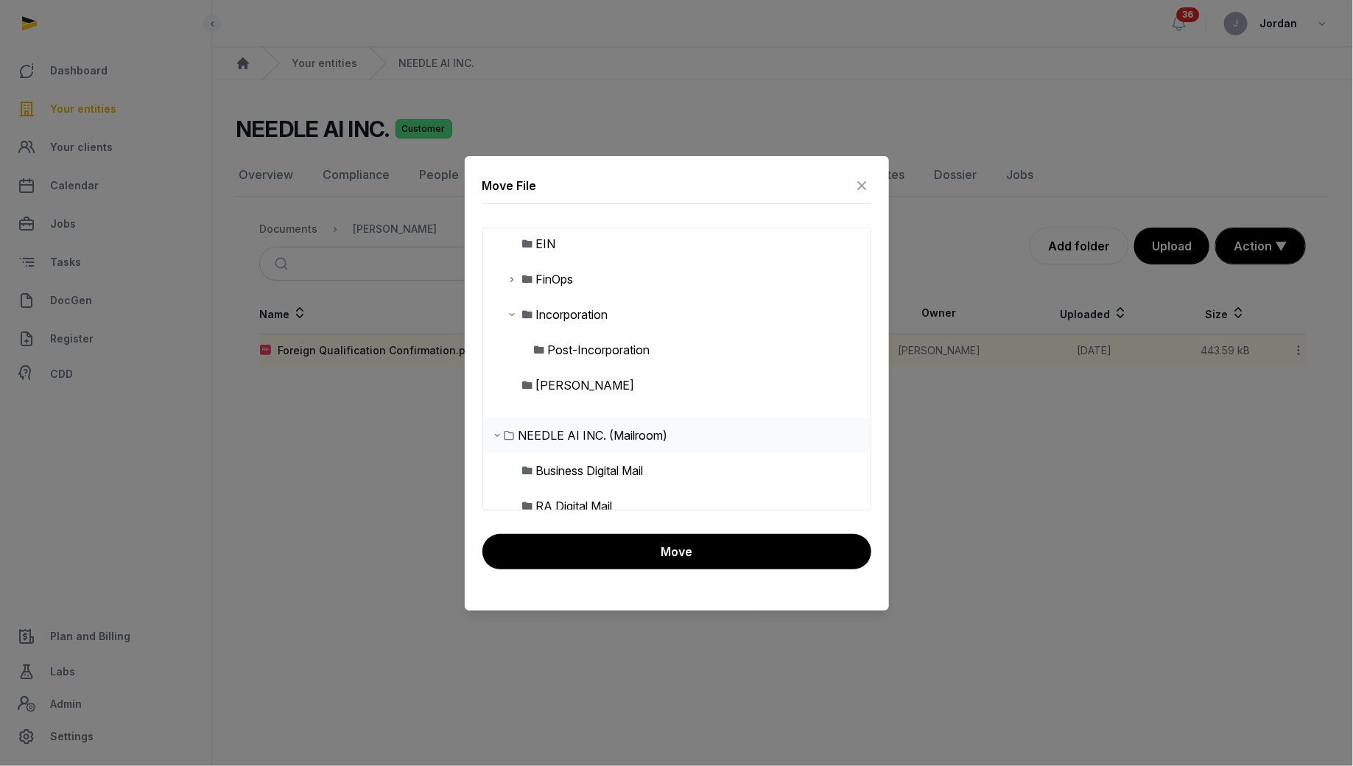
scroll to position [111, 0]
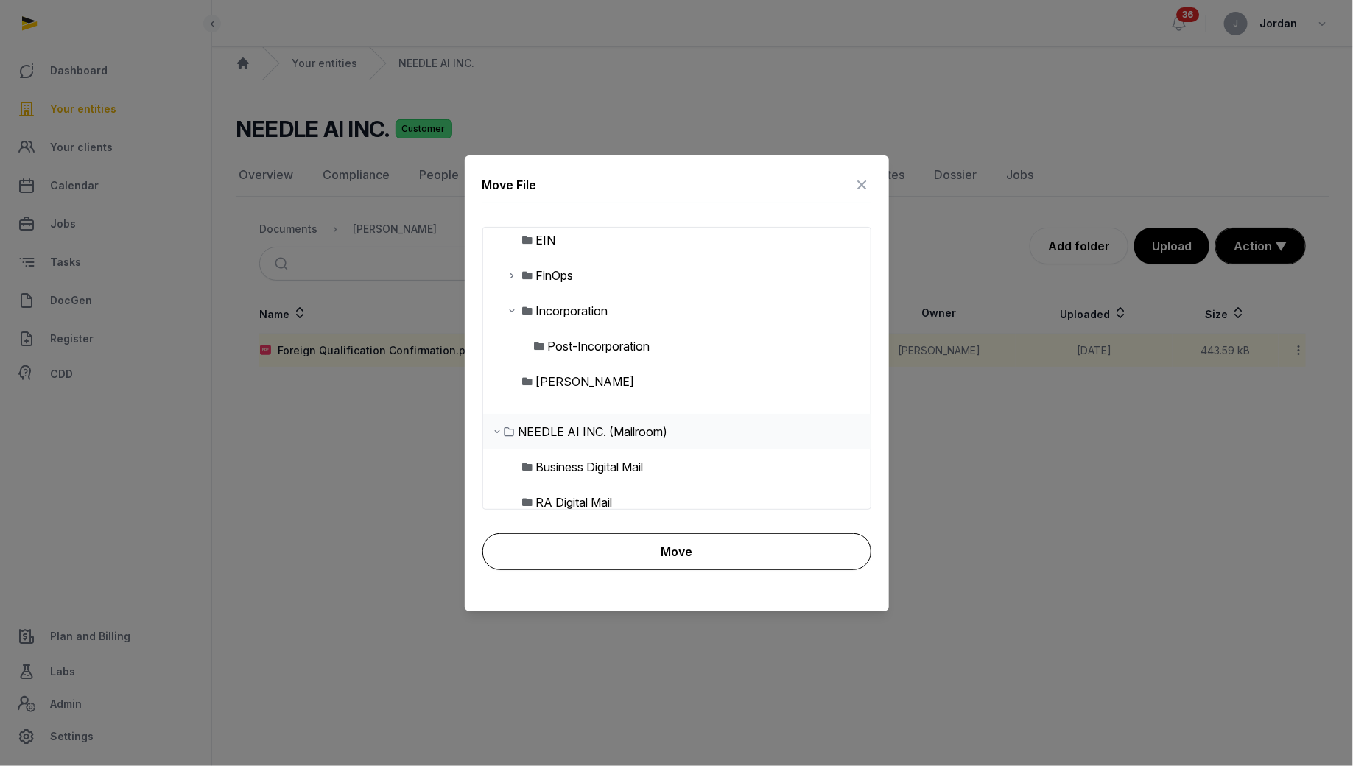
click at [604, 546] on button "Move" at bounding box center [676, 551] width 389 height 37
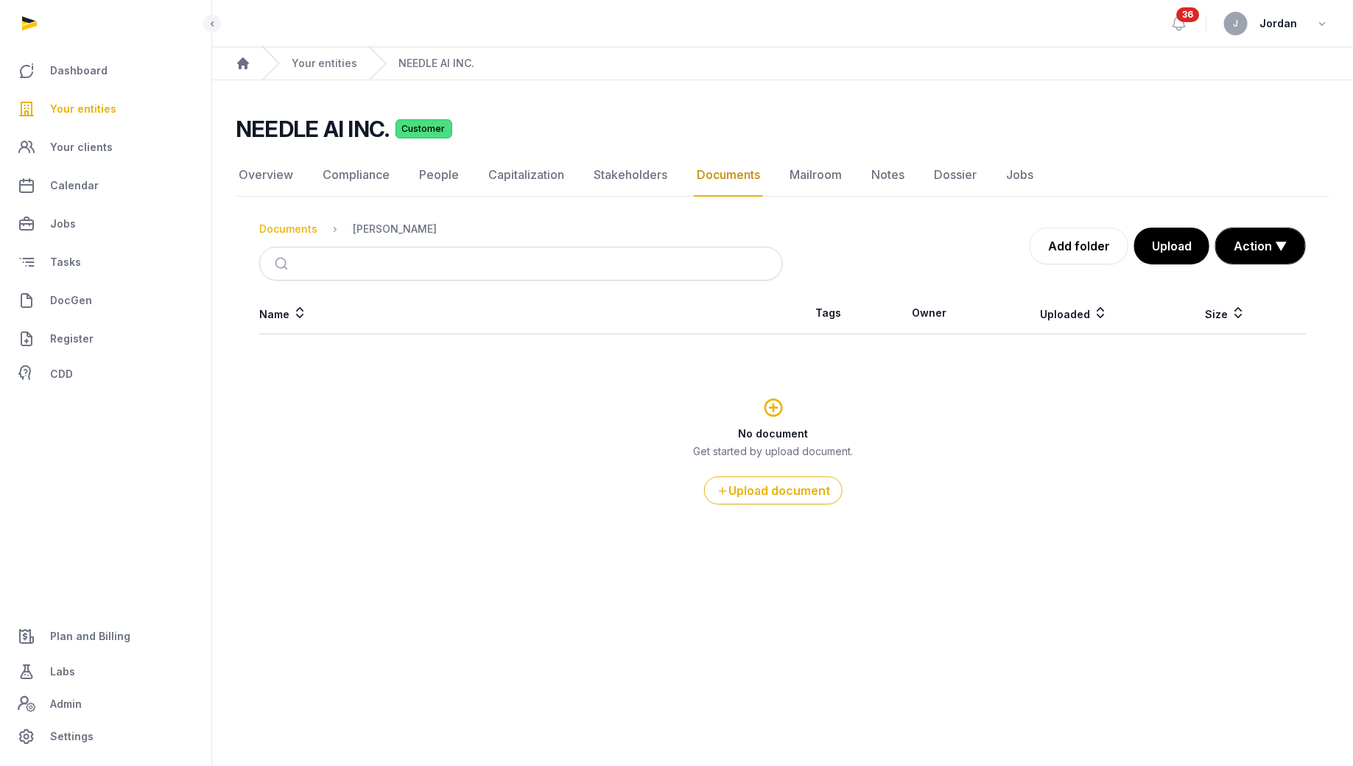
click at [306, 228] on div "Documents" at bounding box center [288, 229] width 58 height 15
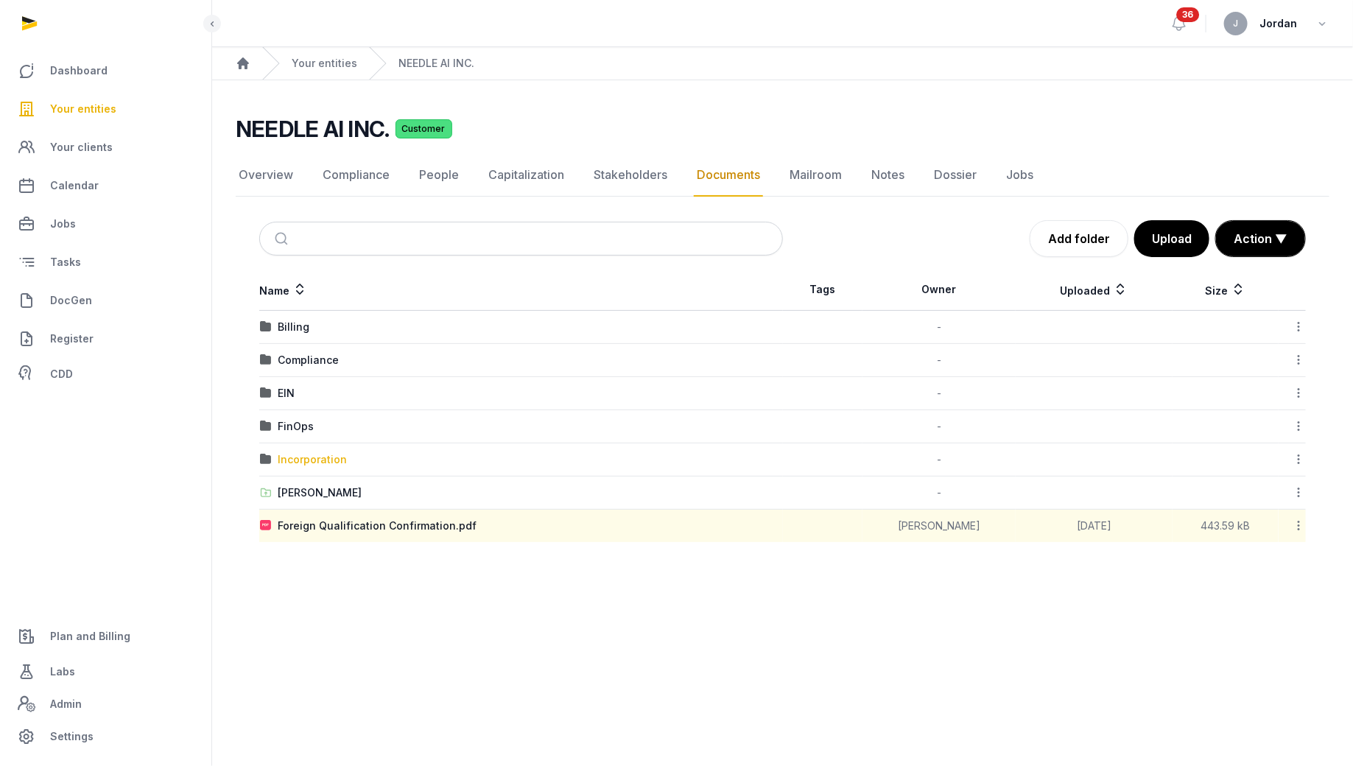
click at [317, 459] on div "Incorporation" at bounding box center [312, 459] width 69 height 15
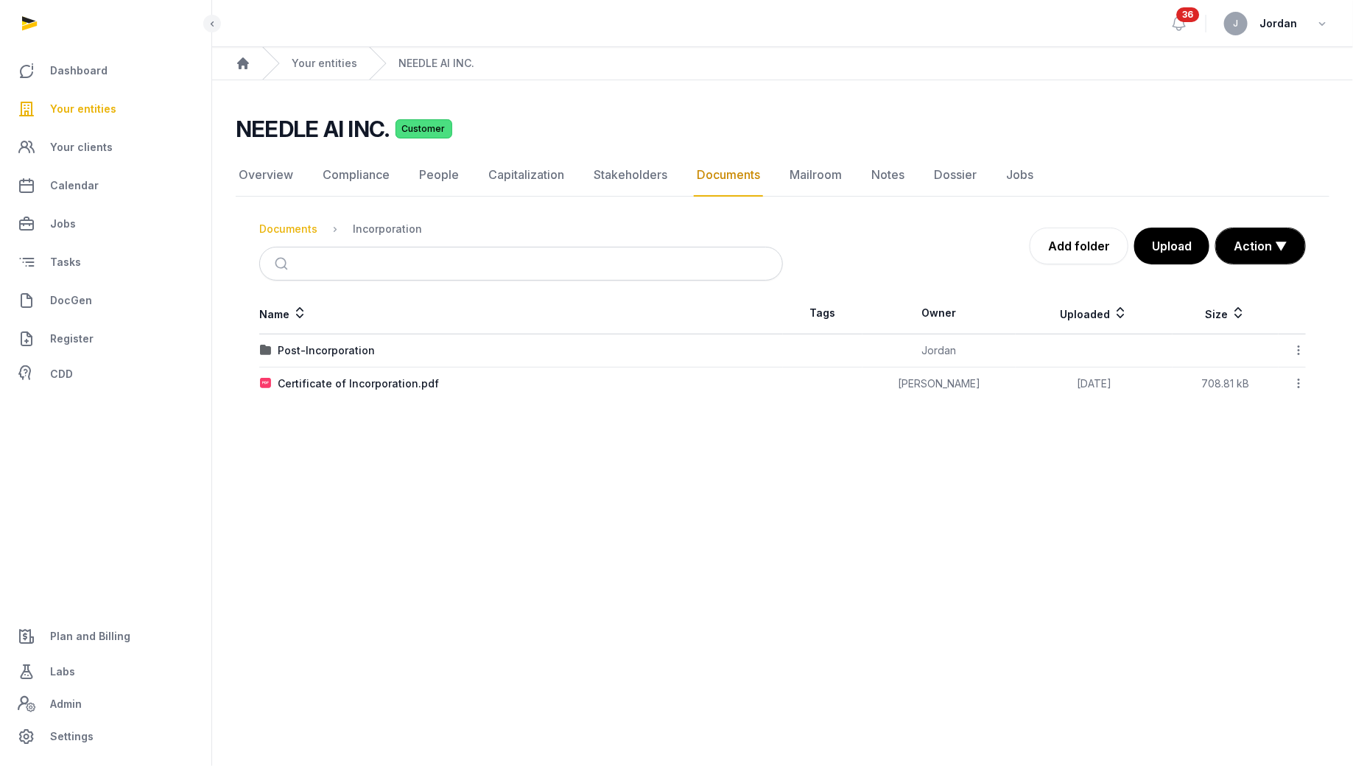
click at [287, 230] on div "Documents" at bounding box center [288, 229] width 58 height 15
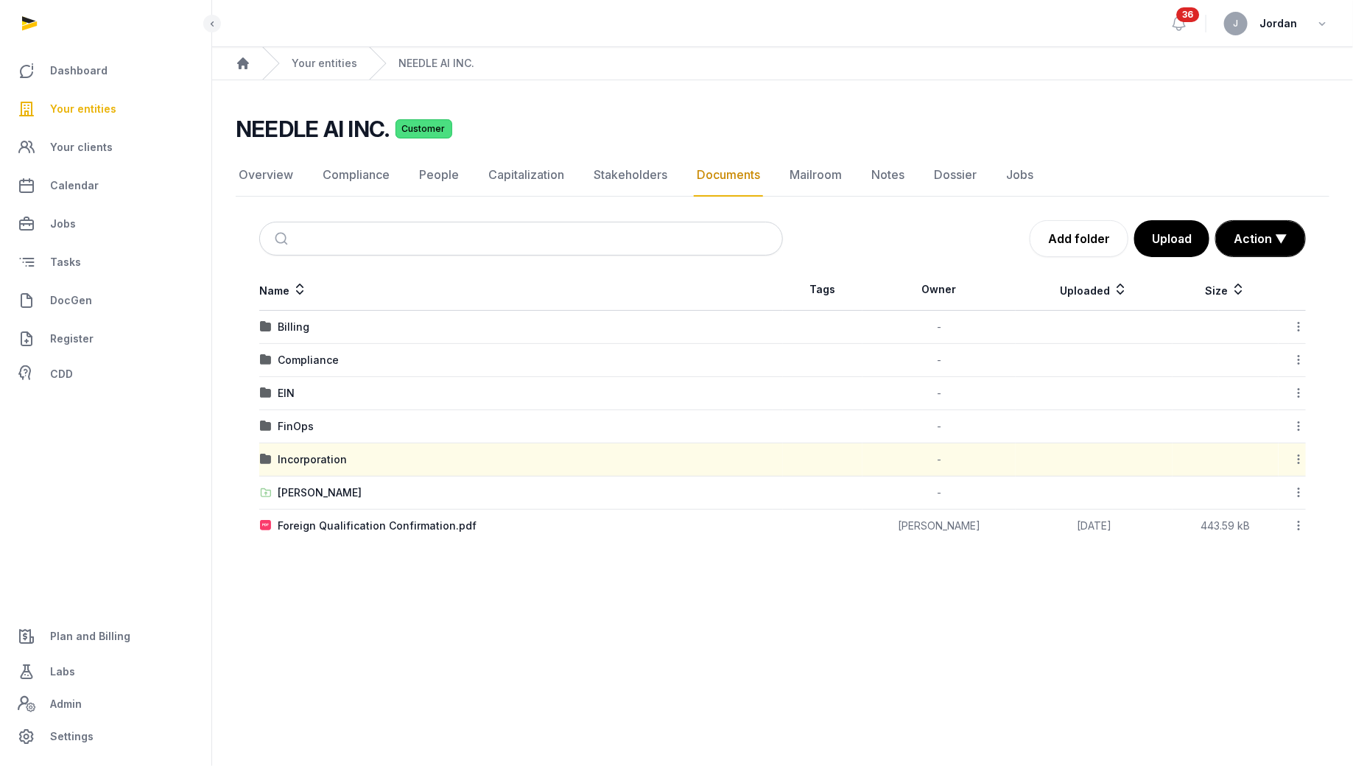
click at [1300, 520] on icon at bounding box center [1297, 525] width 13 height 15
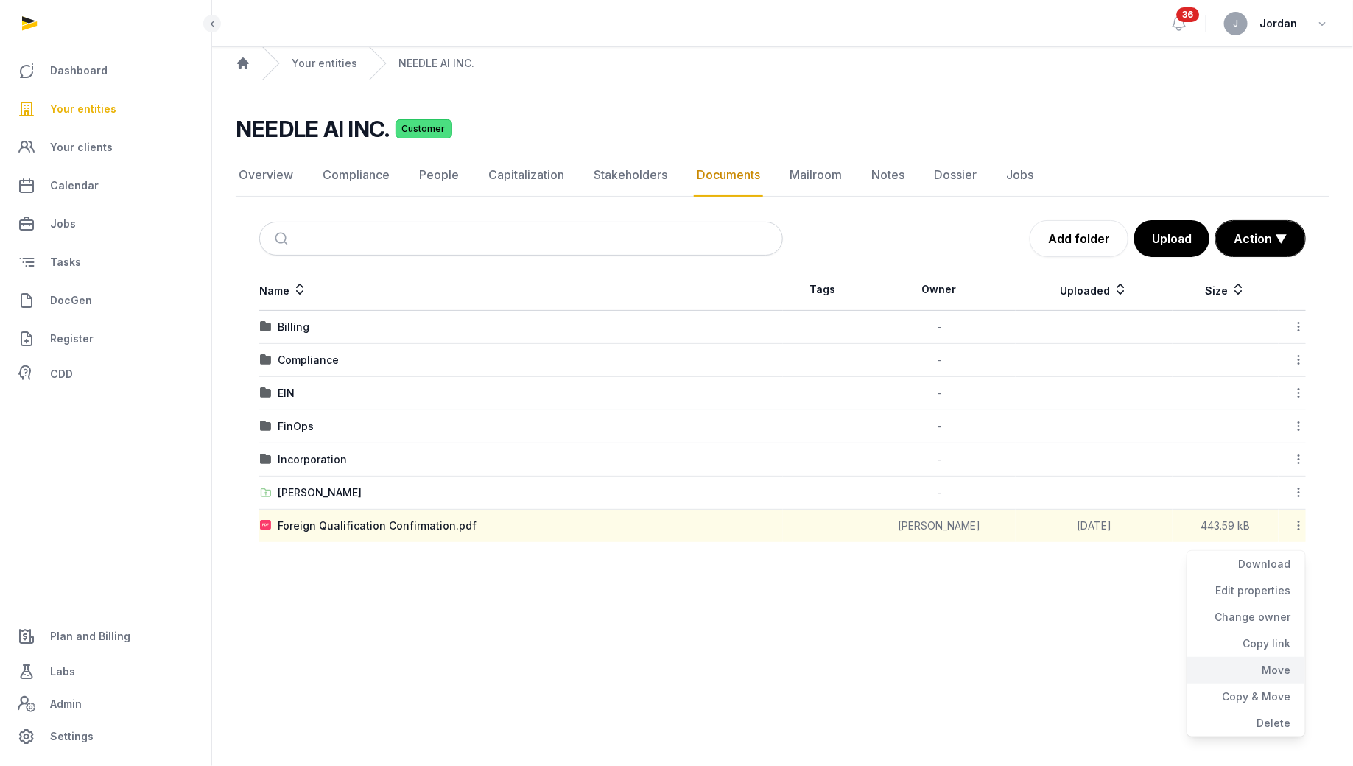
click at [1278, 664] on div "Move" at bounding box center [1246, 670] width 118 height 27
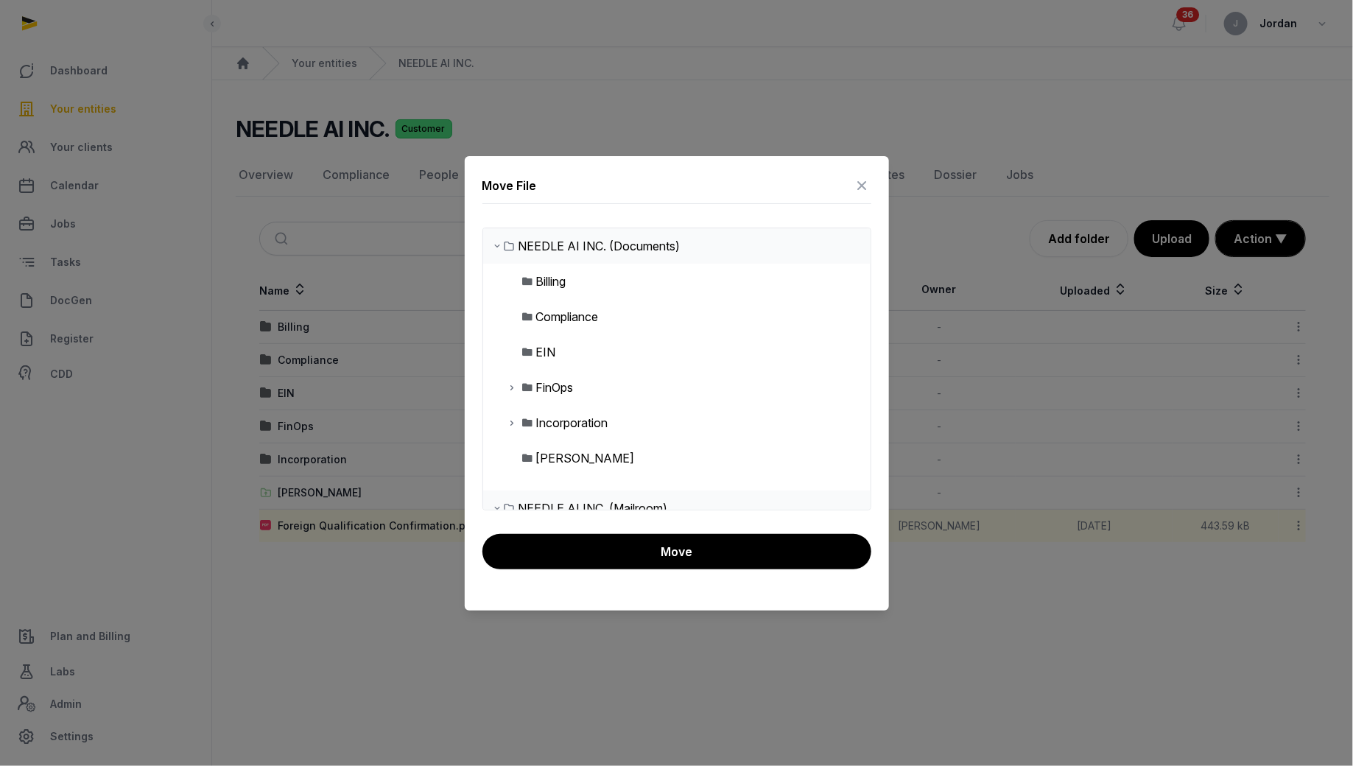
click at [607, 420] on div "Incorporation" at bounding box center [572, 423] width 72 height 18
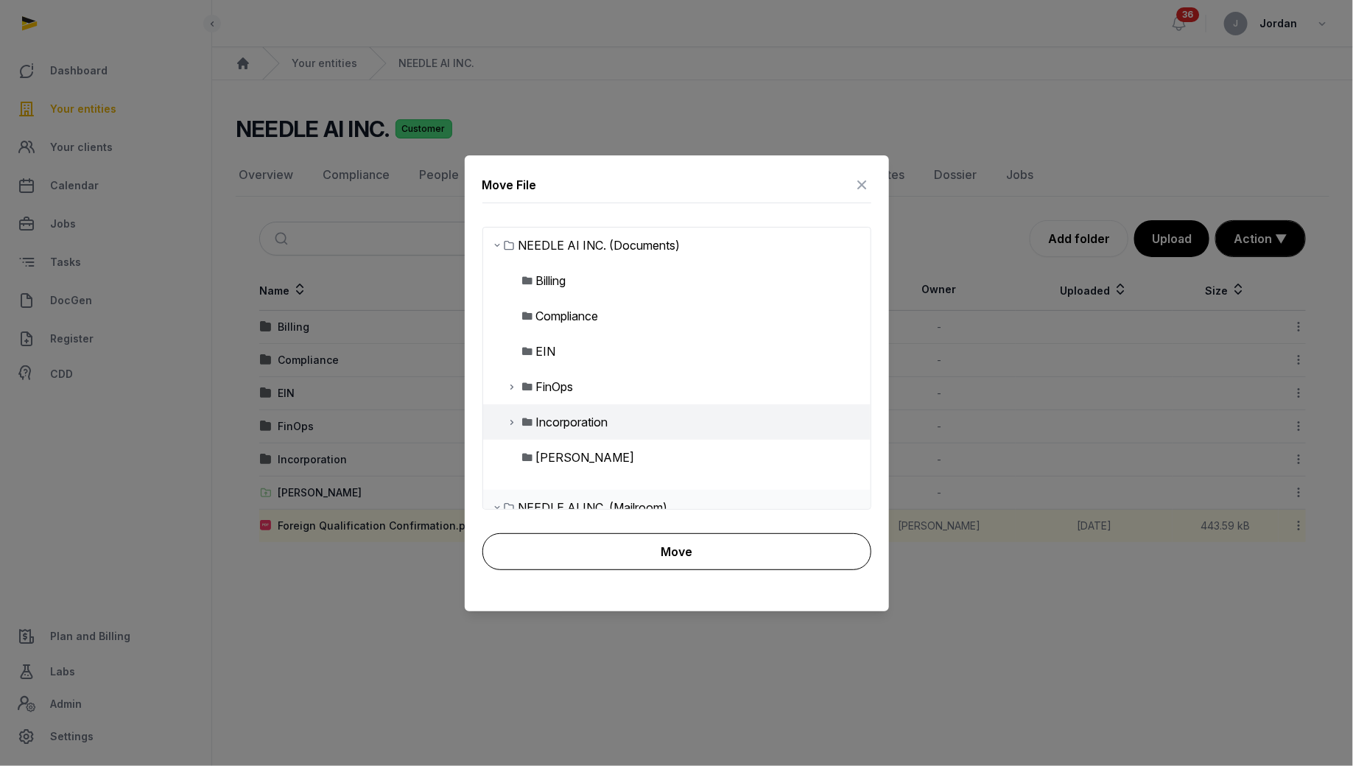
click at [618, 550] on button "Move" at bounding box center [676, 551] width 389 height 37
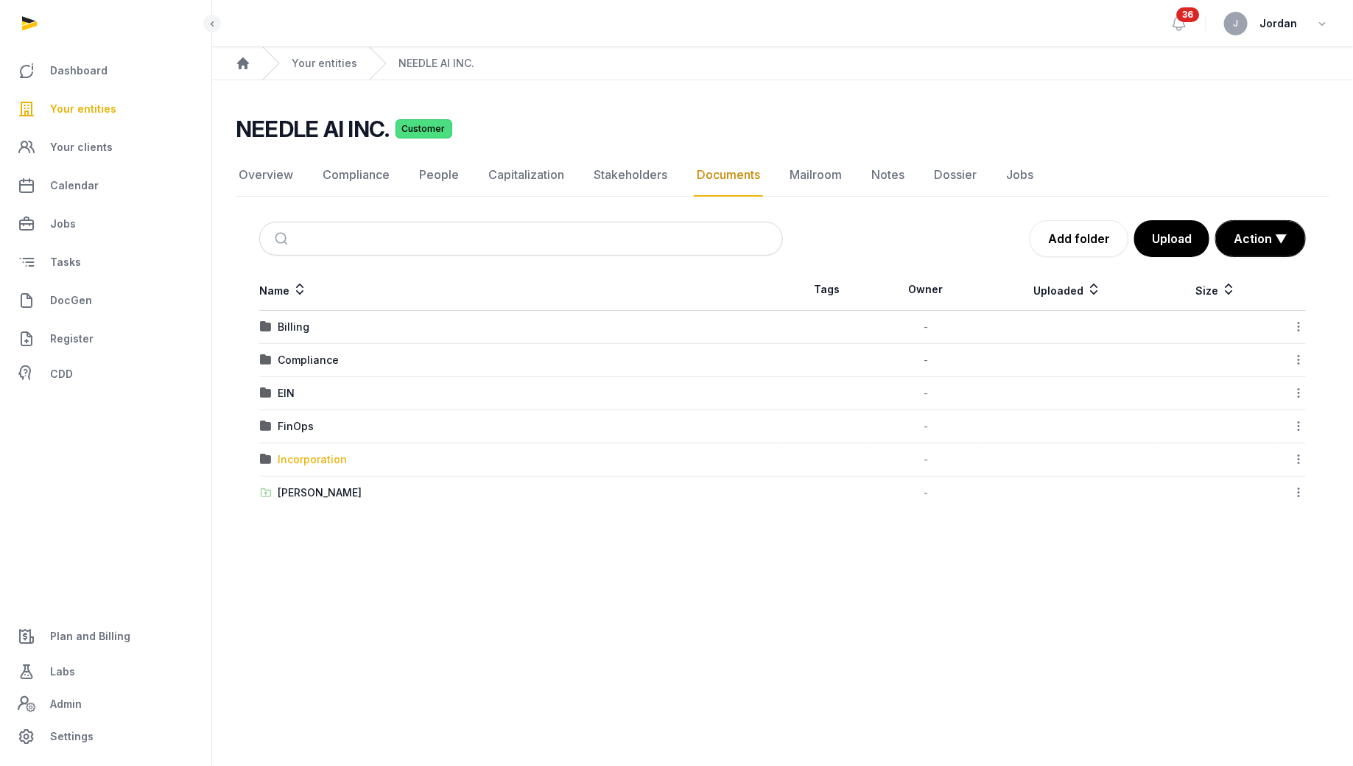
click at [337, 462] on div "Incorporation" at bounding box center [312, 459] width 69 height 15
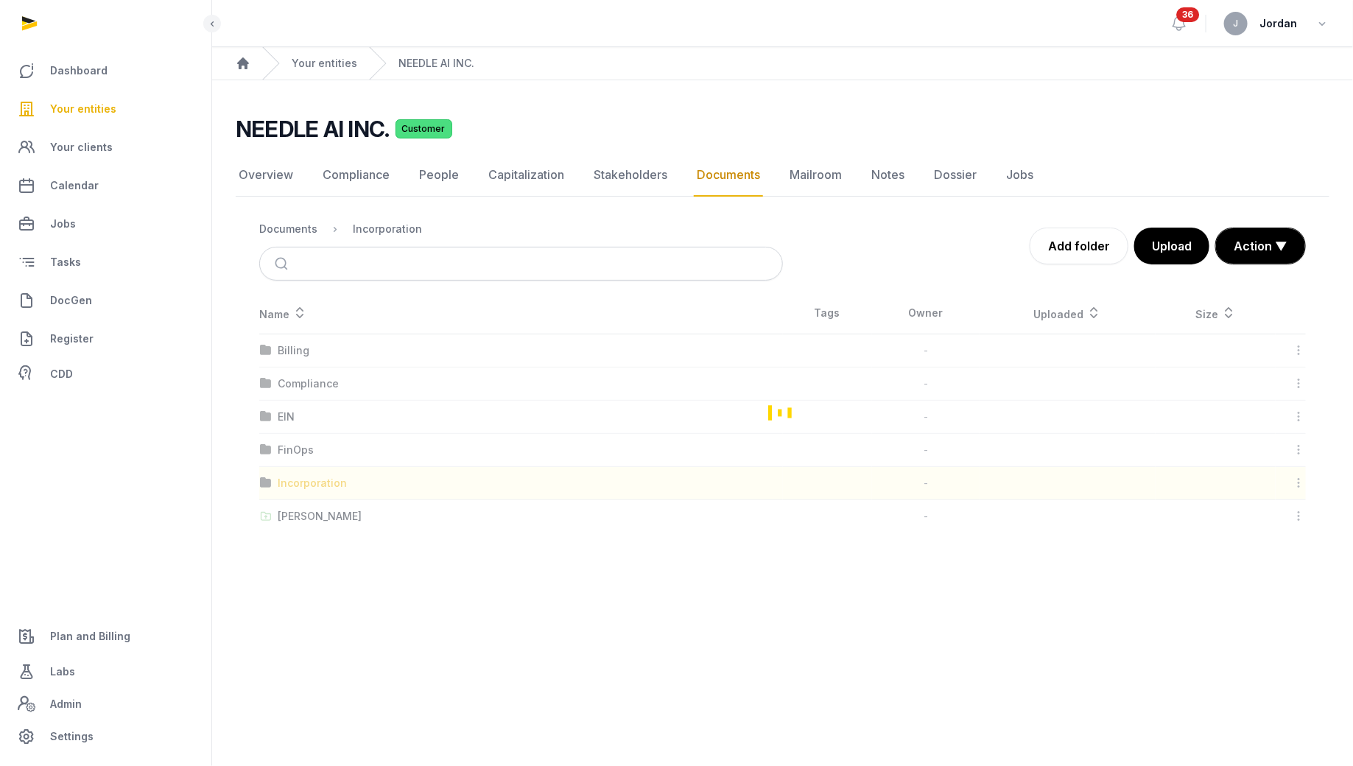
click at [337, 462] on div "Loading" at bounding box center [782, 412] width 1093 height 240
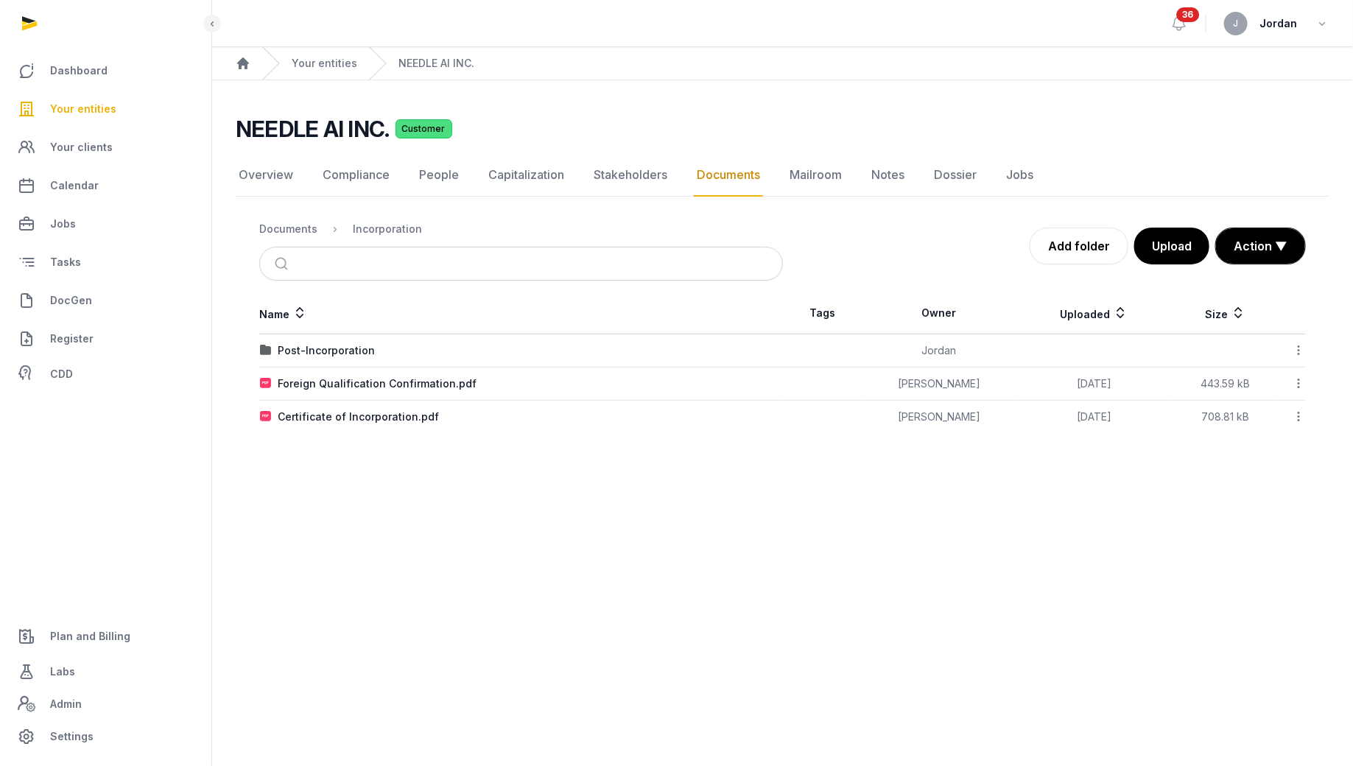
click at [1294, 378] on icon at bounding box center [1297, 383] width 13 height 15
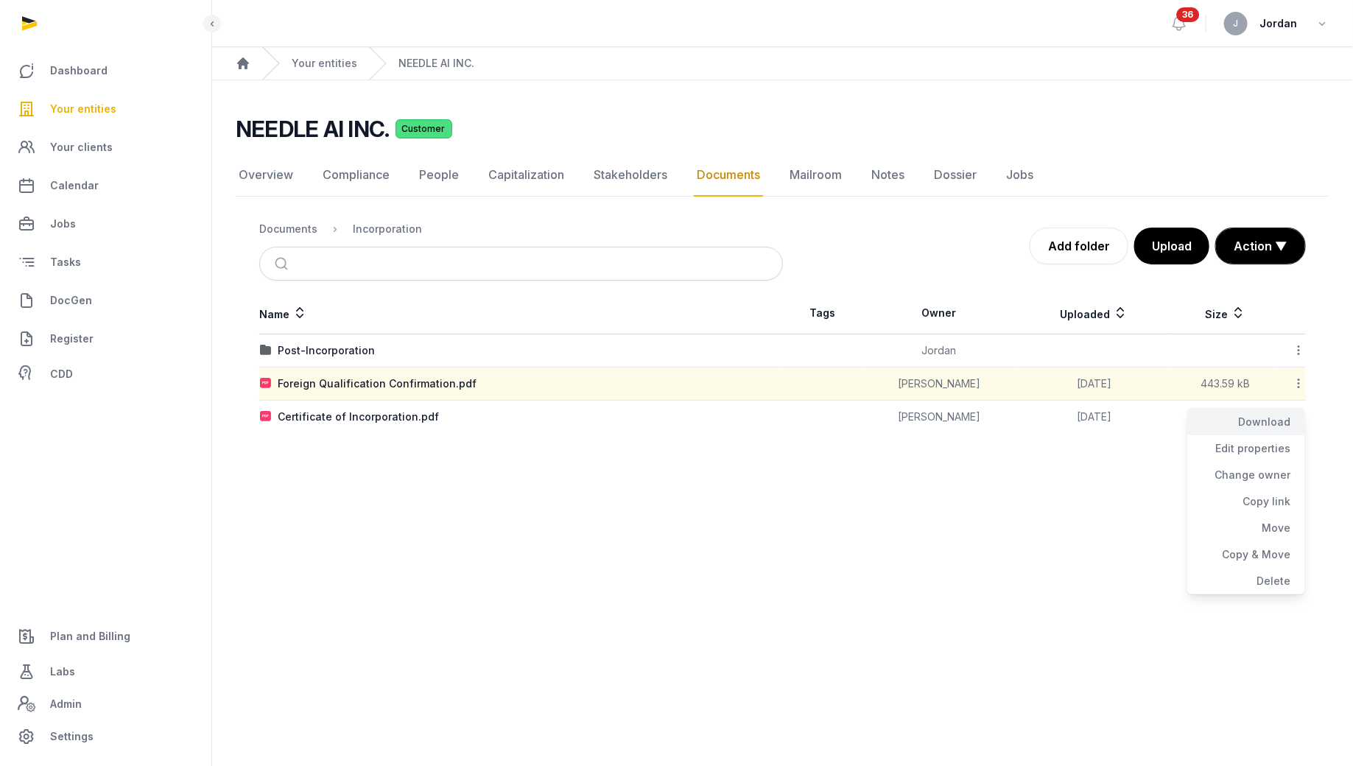
click at [1268, 422] on div "Download" at bounding box center [1246, 422] width 118 height 27
click at [60, 670] on span "Labs" at bounding box center [62, 672] width 25 height 18
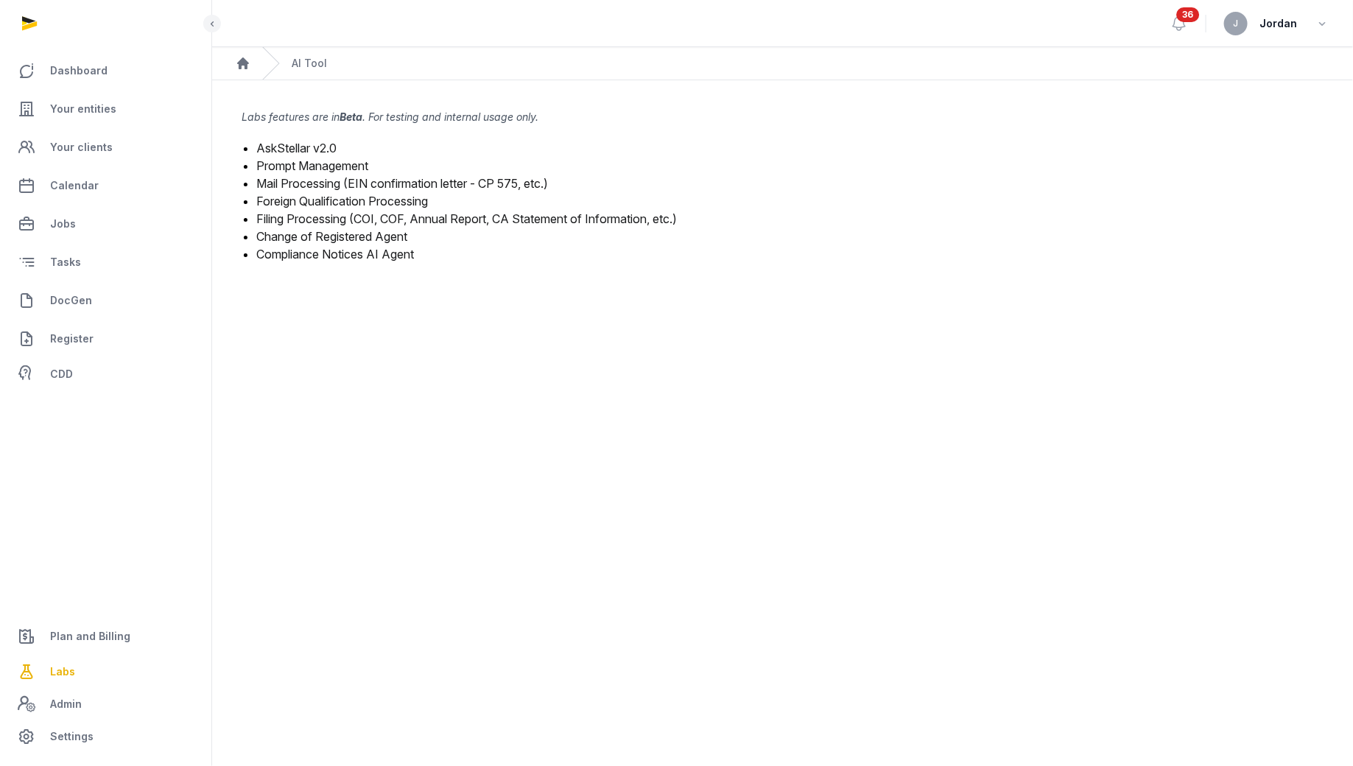
click at [313, 197] on link "Foreign Qualification Processing" at bounding box center [342, 201] width 172 height 15
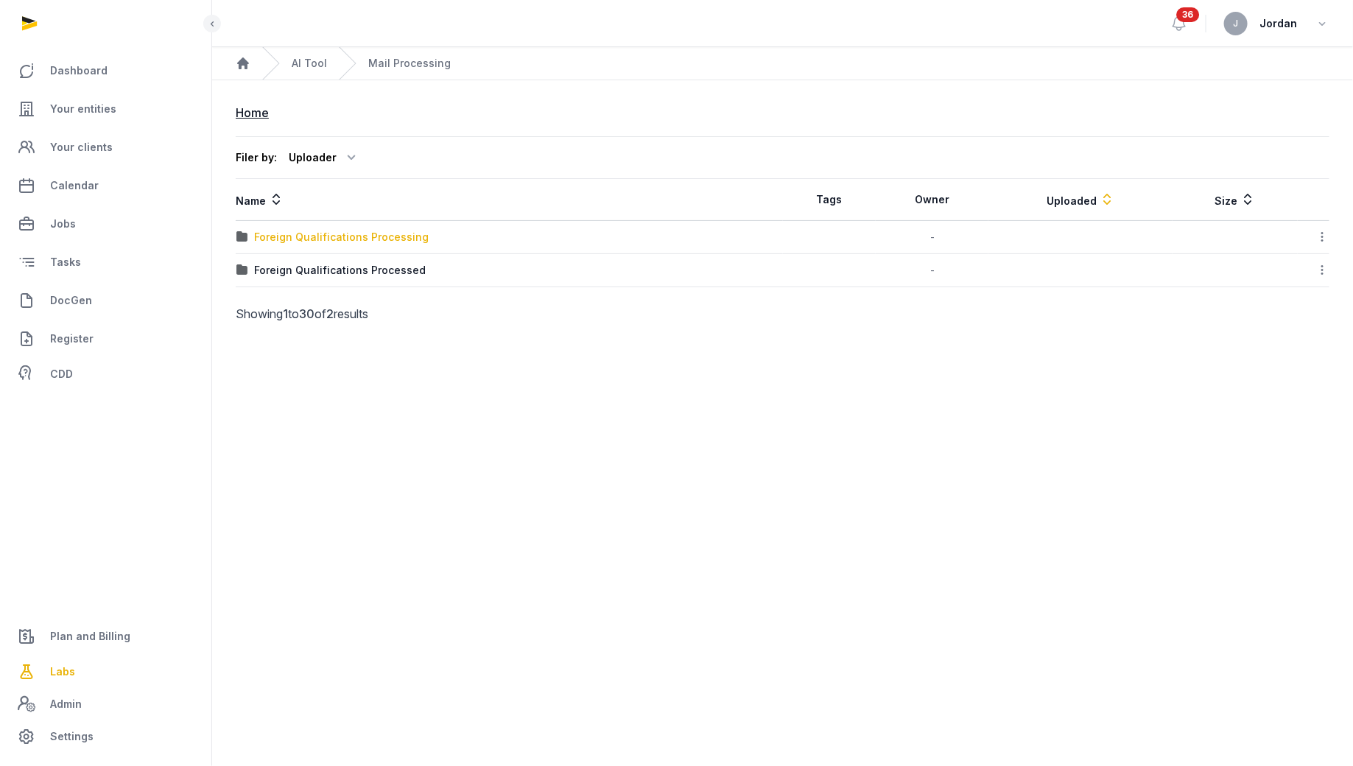
click at [401, 238] on div "Foreign Qualifications Processing" at bounding box center [341, 237] width 174 height 15
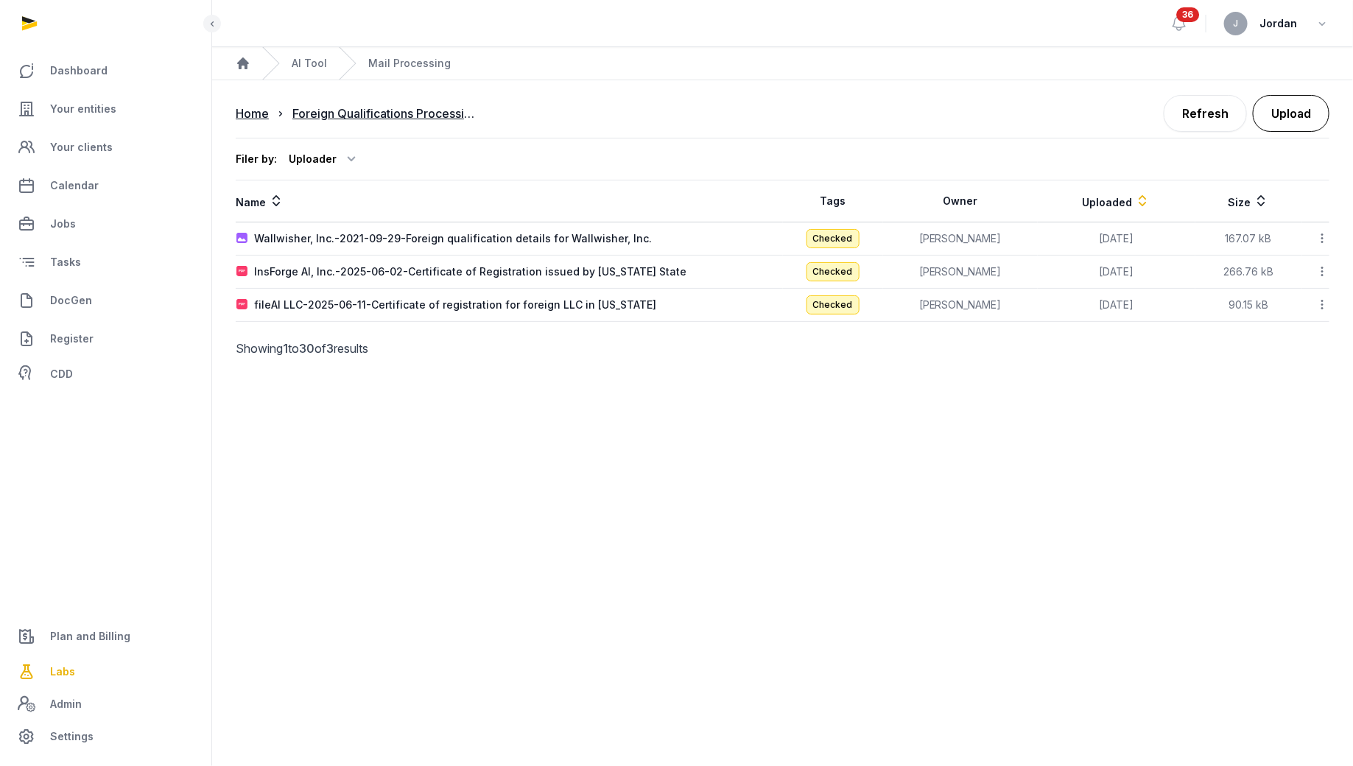
click at [1294, 118] on button "Upload" at bounding box center [1290, 113] width 77 height 37
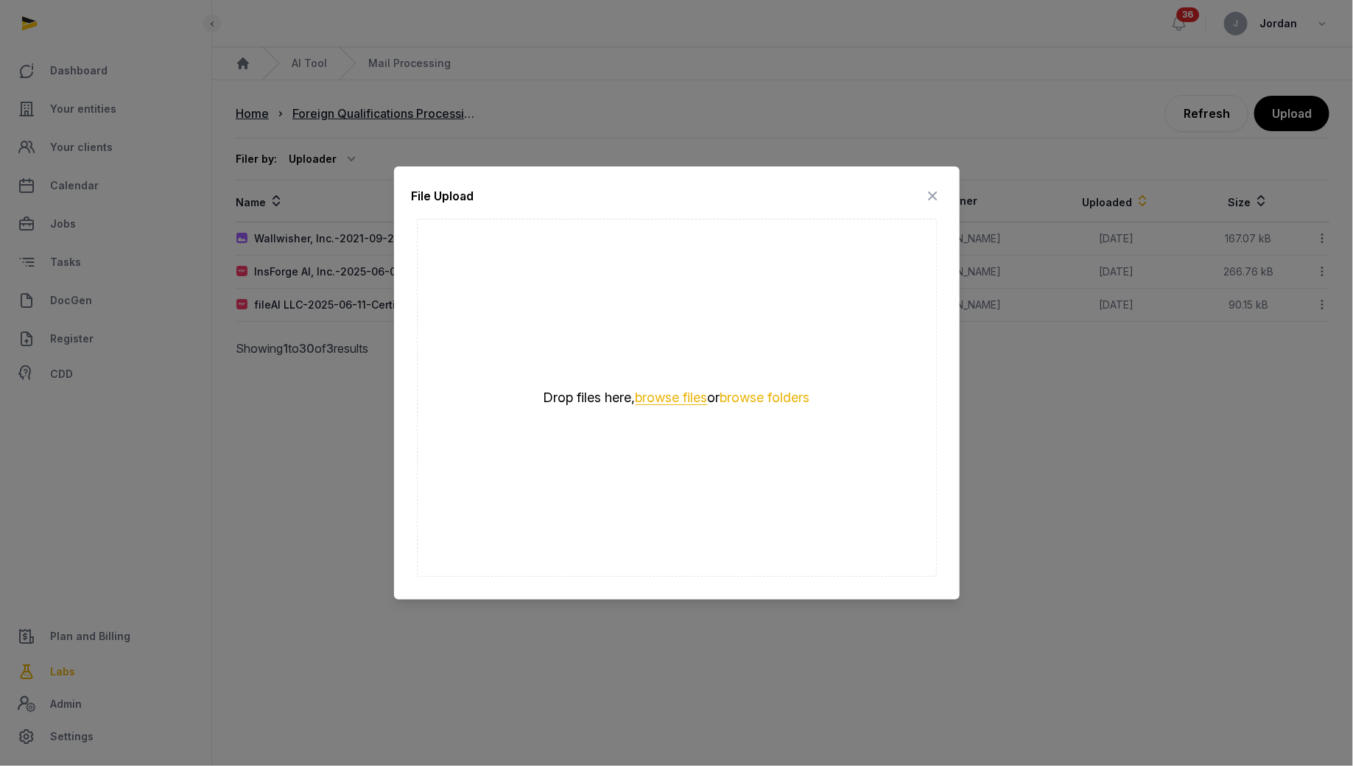
click at [672, 392] on button "browse files" at bounding box center [671, 398] width 72 height 14
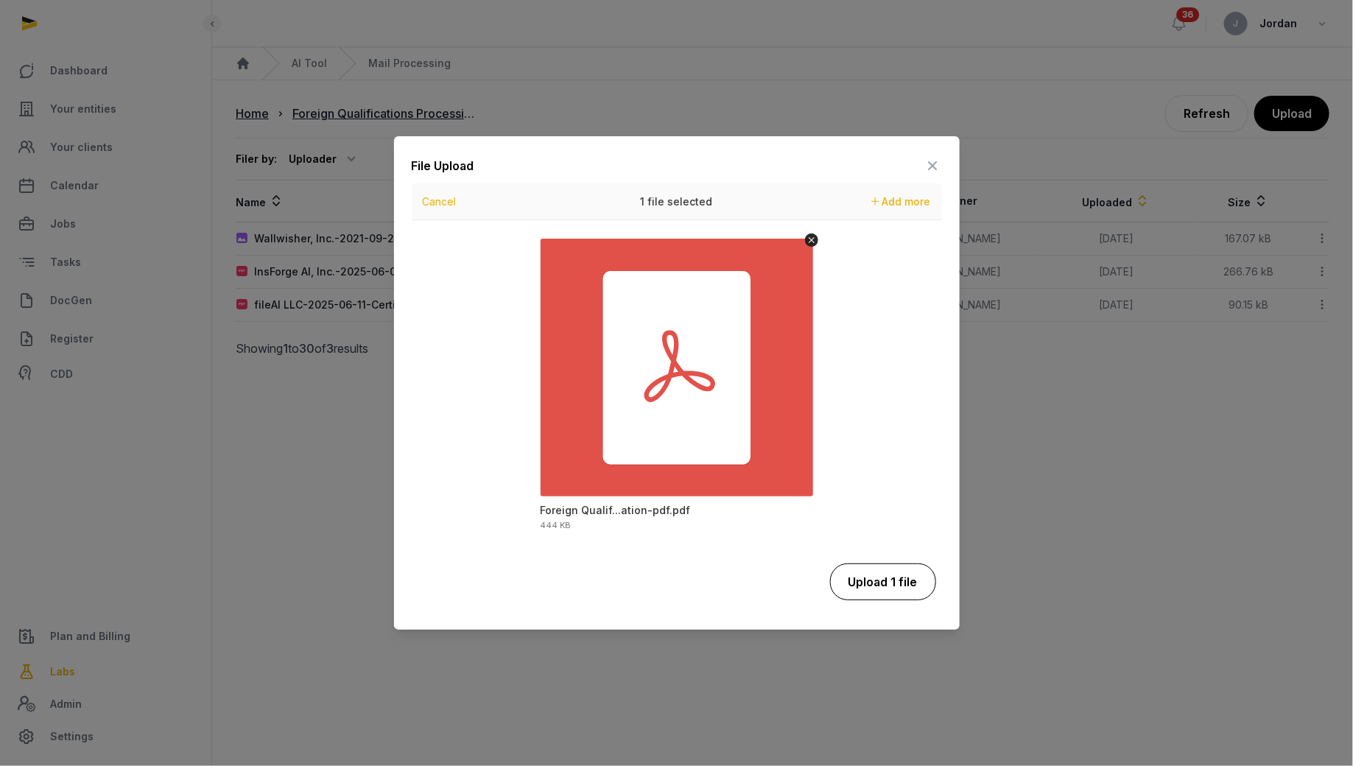
click at [870, 579] on button "Upload 1 file" at bounding box center [883, 581] width 106 height 37
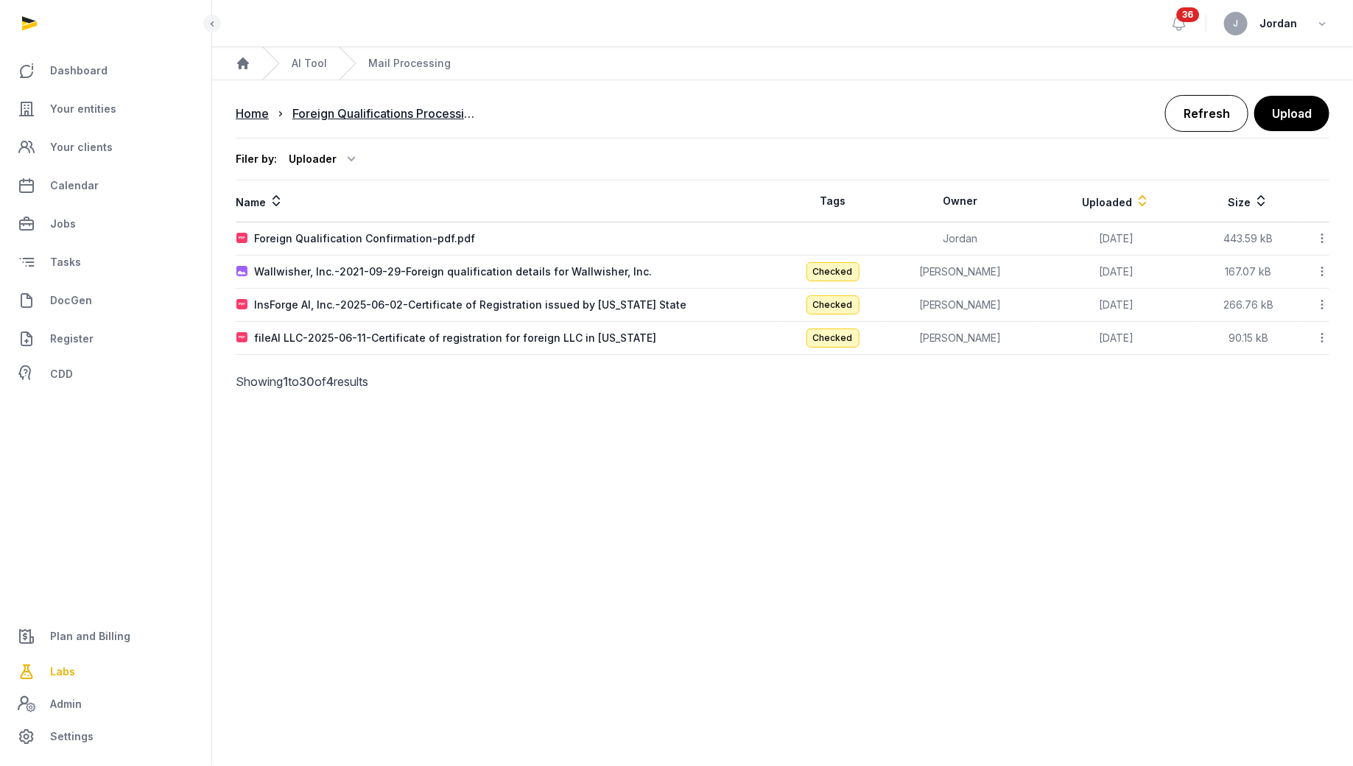
click at [1207, 95] on link "Refresh" at bounding box center [1206, 113] width 83 height 37
click at [1206, 116] on link "Refresh" at bounding box center [1206, 113] width 83 height 37
click at [1200, 119] on link "Refresh" at bounding box center [1206, 113] width 83 height 37
click at [663, 233] on div "Needle AI, Inc.-2025-04-20-Certified copies of out-of-state stock corporation f…" at bounding box center [471, 238] width 435 height 15
type input "**********"
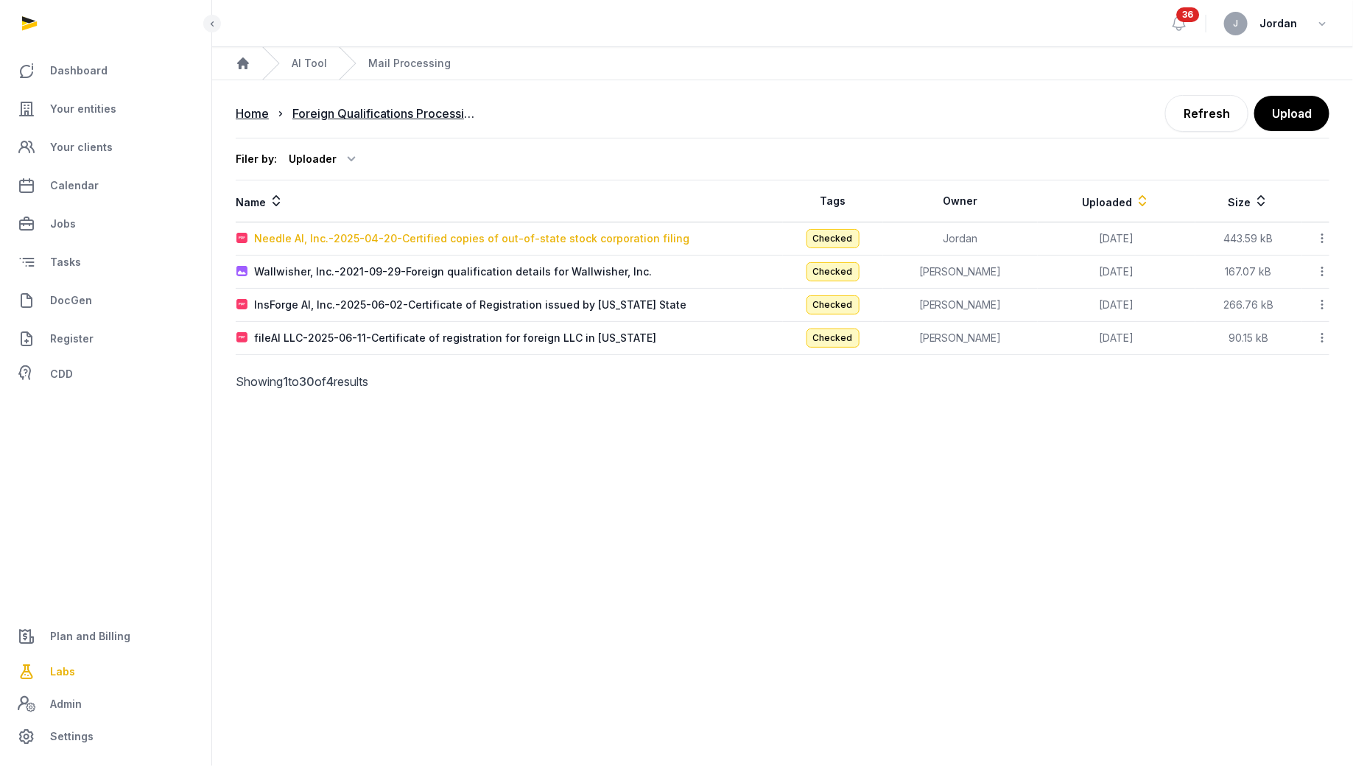
type input "**********"
type textarea "**********"
type input "**********"
click at [0, 0] on div "Loading..." at bounding box center [0, 0] width 0 height 0
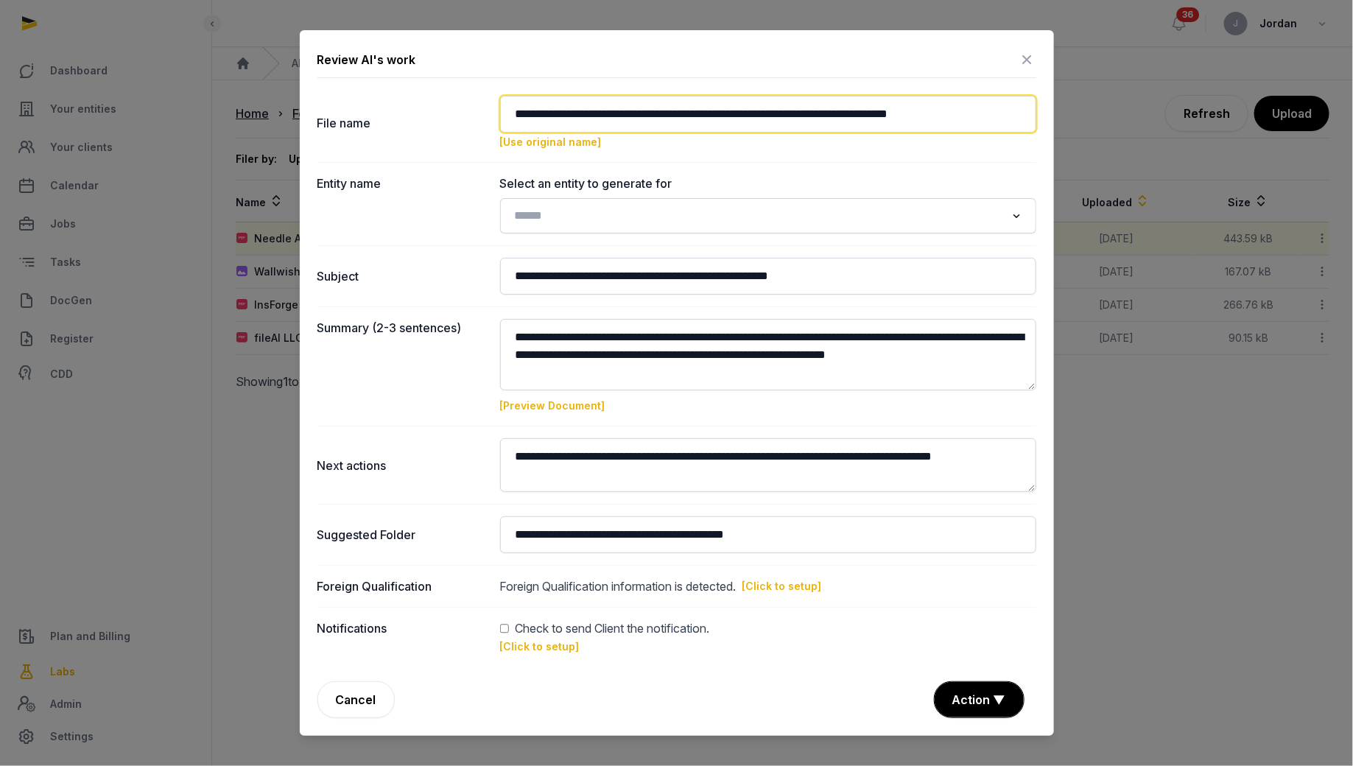
click at [747, 121] on input "**********" at bounding box center [768, 114] width 536 height 37
click at [653, 116] on input "**********" at bounding box center [768, 114] width 536 height 37
click at [719, 112] on input "**********" at bounding box center [768, 114] width 536 height 37
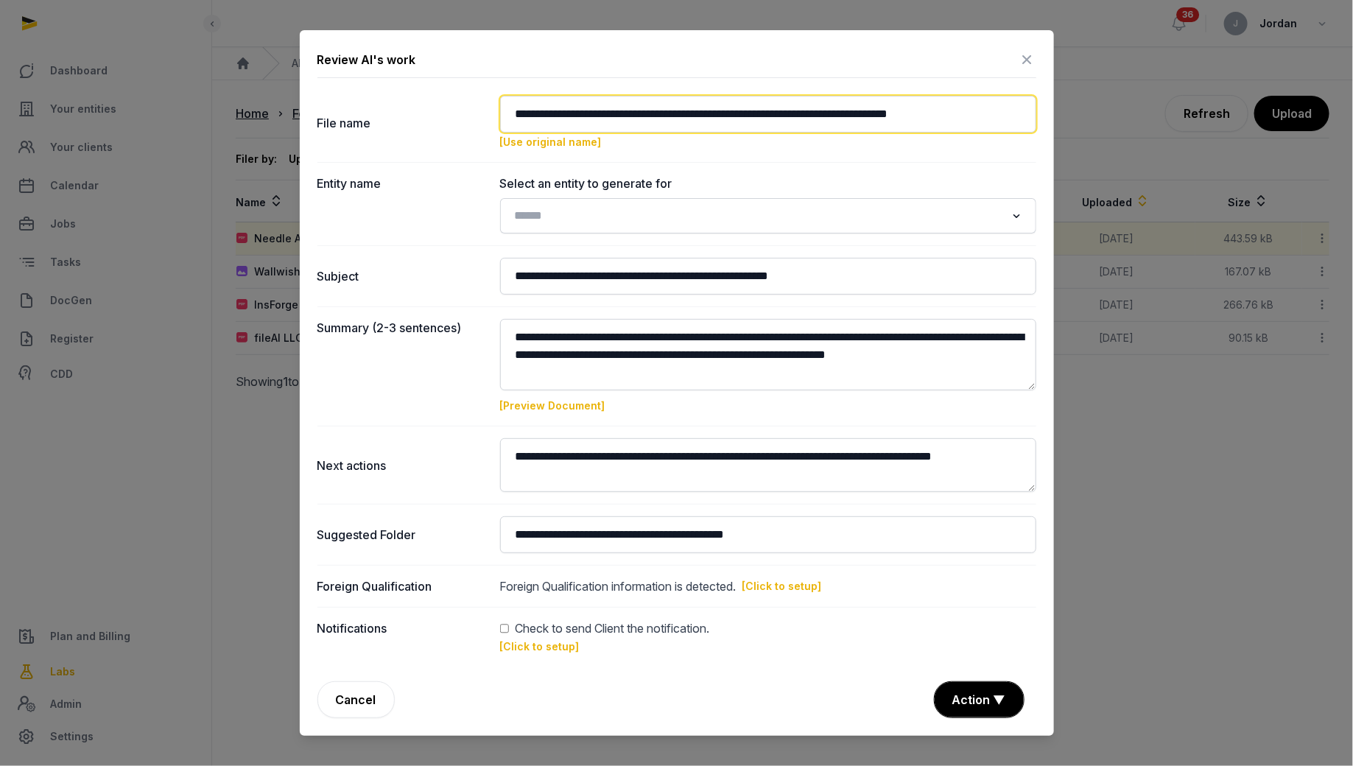
drag, startPoint x: 781, startPoint y: 116, endPoint x: 979, endPoint y: 118, distance: 197.3
click at [979, 118] on input "**********" at bounding box center [768, 114] width 536 height 37
type input "**********"
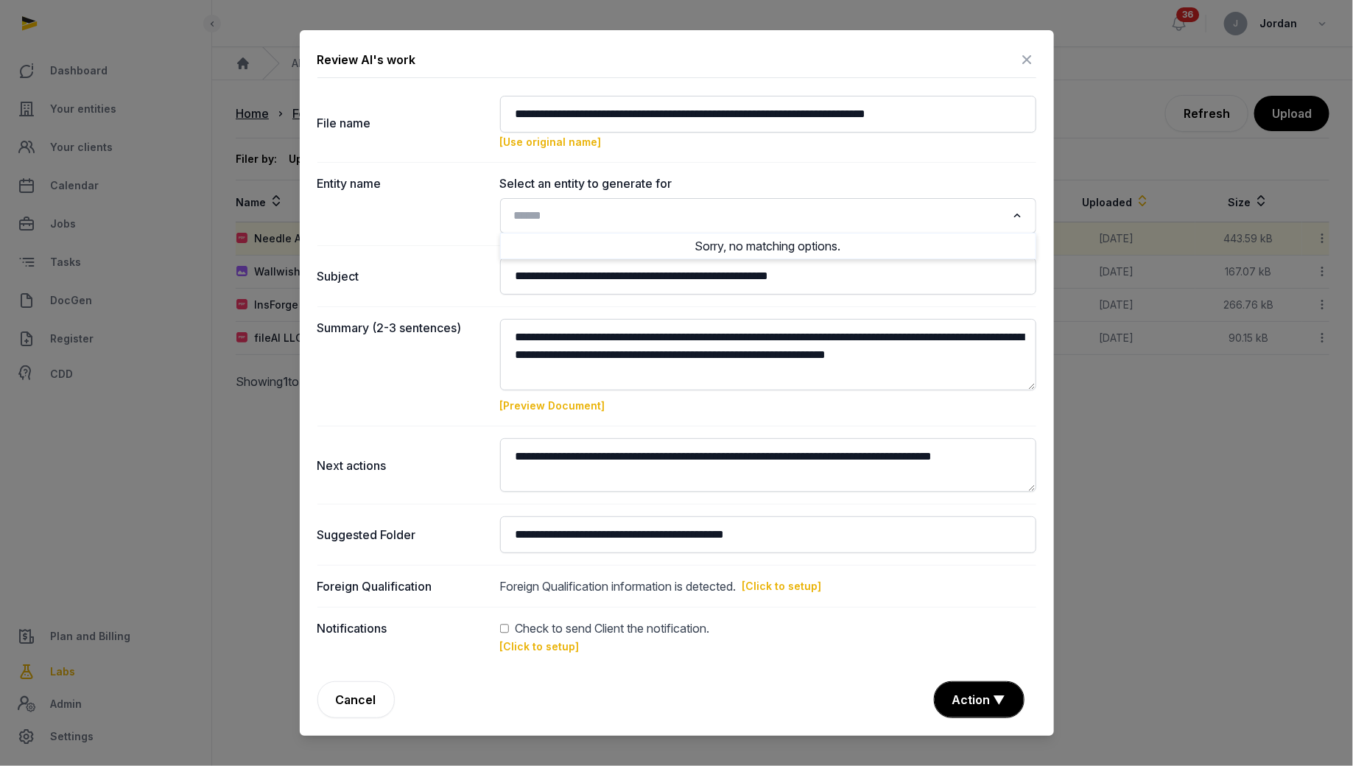
click at [898, 212] on input "Search for option" at bounding box center [757, 215] width 497 height 21
click at [898, 211] on input "Search for option" at bounding box center [757, 215] width 497 height 21
click at [995, 224] on input "Search for option" at bounding box center [757, 215] width 497 height 21
click at [1012, 222] on icon "Search for option" at bounding box center [1016, 216] width 15 height 18
click at [847, 219] on input "Search for option" at bounding box center [757, 215] width 497 height 21
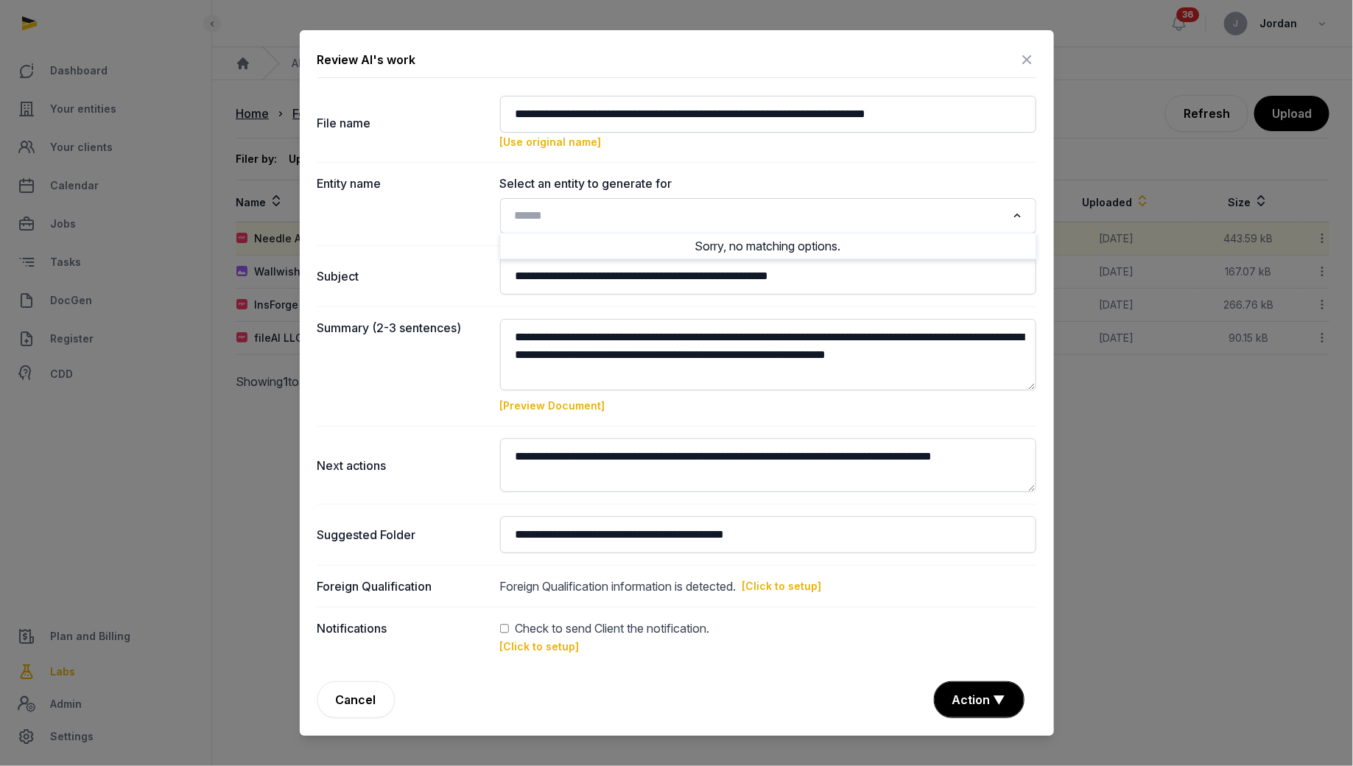
click at [632, 229] on div "Loading..." at bounding box center [767, 215] width 521 height 27
click at [632, 226] on input "Search for option" at bounding box center [757, 215] width 497 height 21
type input "*"
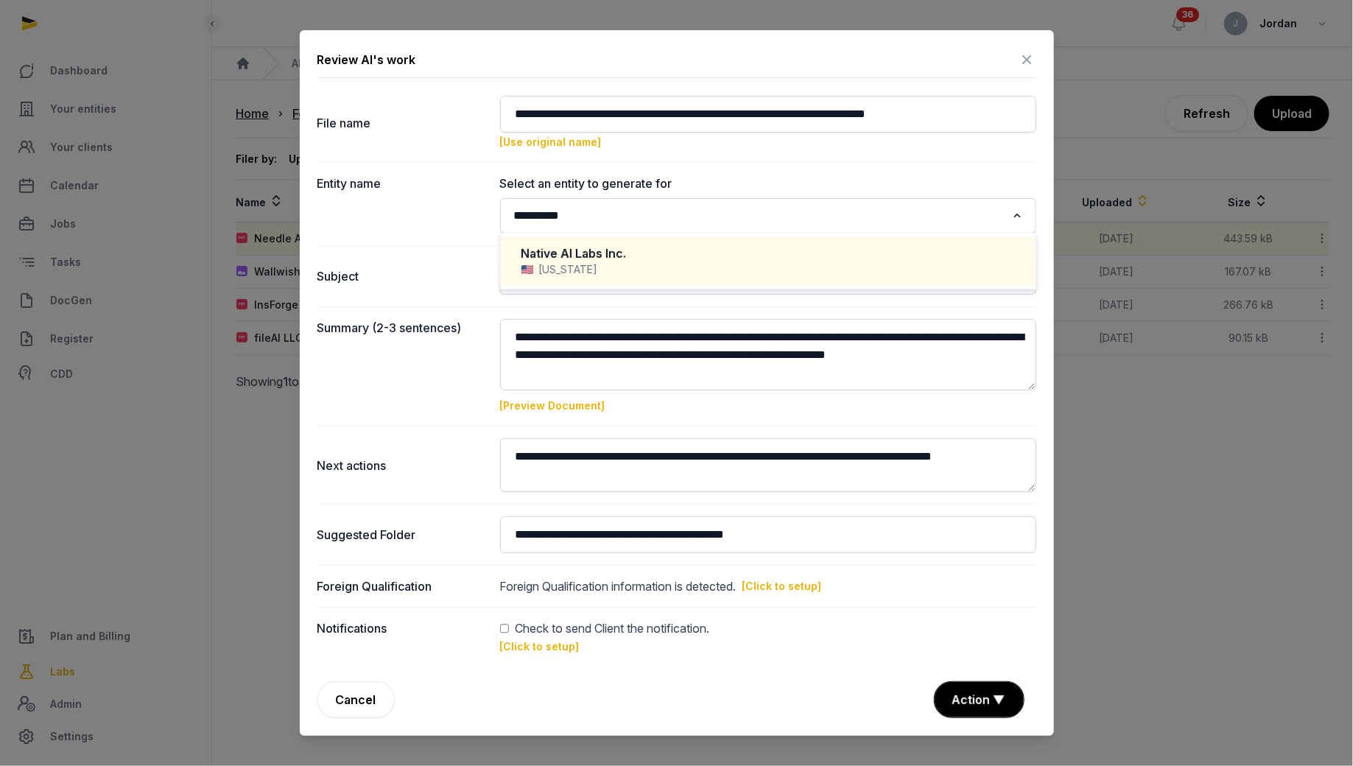
click at [557, 266] on div "[US_STATE]" at bounding box center [767, 269] width 493 height 15
type input "*********"
type input "**********"
click at [582, 218] on span "Native AI Labs Inc." at bounding box center [564, 214] width 109 height 18
click at [574, 267] on div "[US_STATE]" at bounding box center [767, 269] width 493 height 15
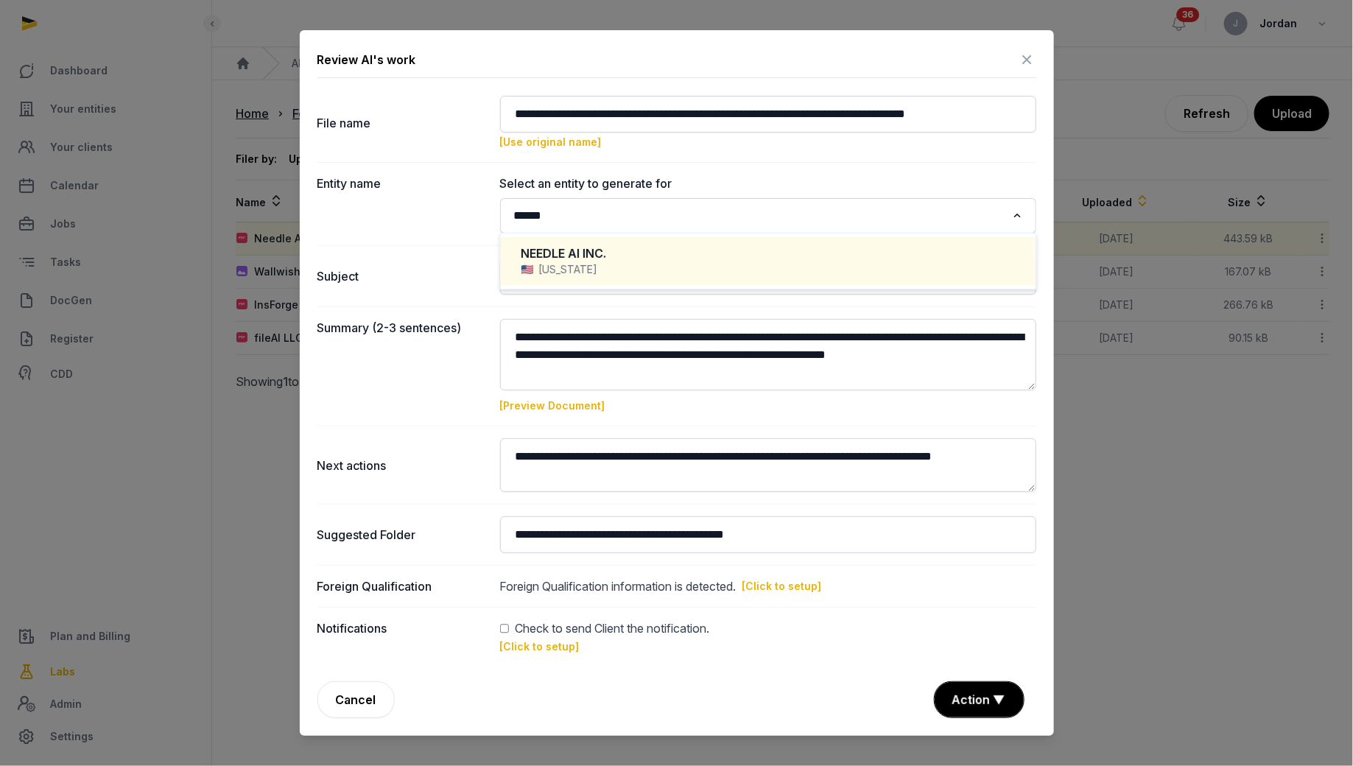
type input "******"
type input "**********"
click at [537, 219] on span "NEEDLE AI INC." at bounding box center [558, 214] width 96 height 18
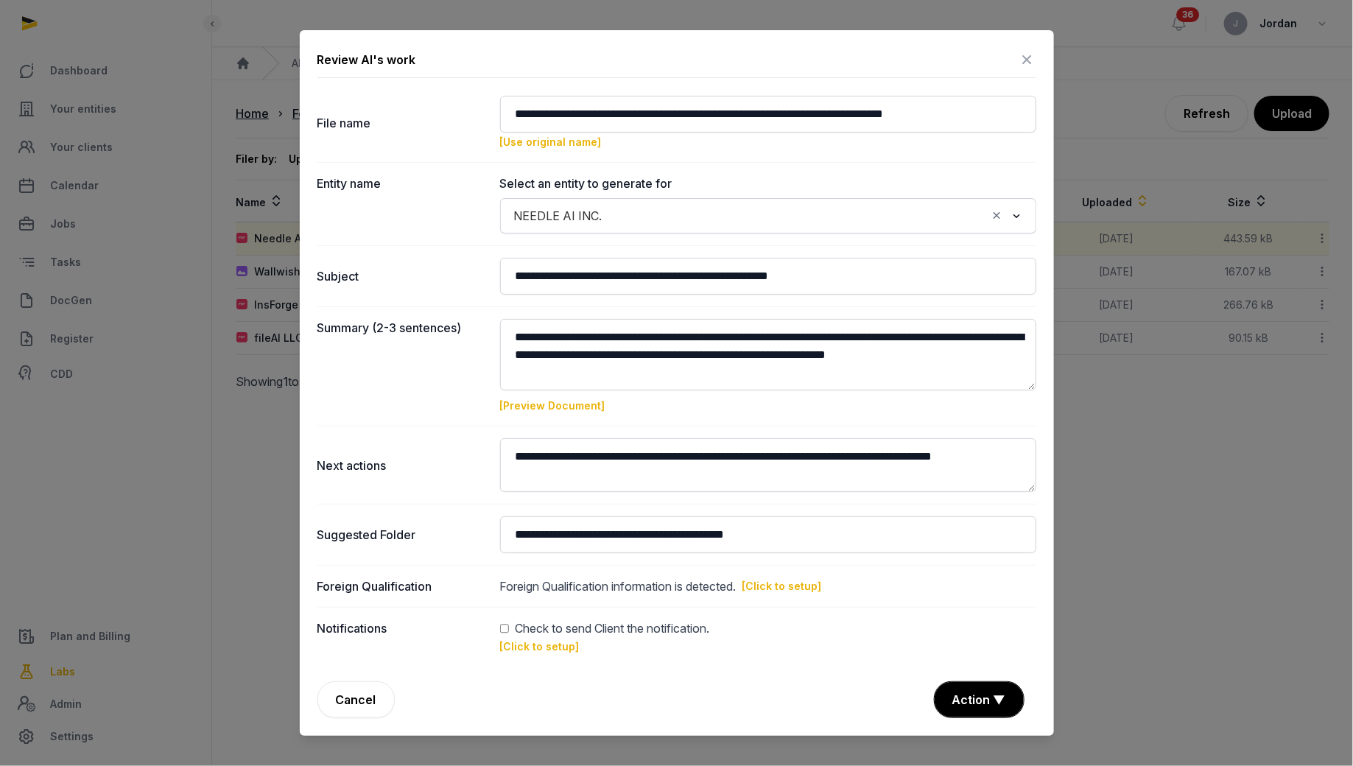
click at [568, 213] on span "NEEDLE AI INC." at bounding box center [558, 215] width 96 height 21
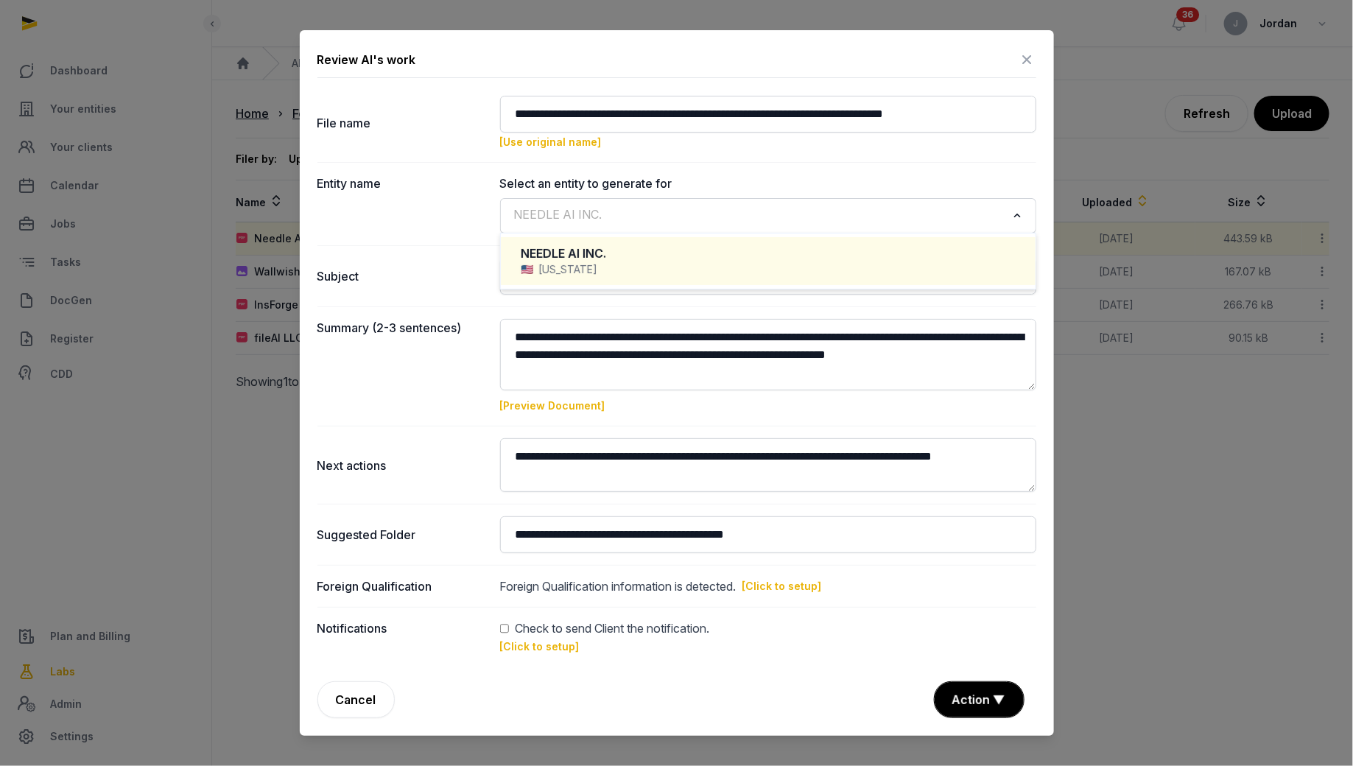
click at [1005, 216] on div "NEEDLE AI INC. Loading..." at bounding box center [767, 215] width 521 height 27
click at [514, 142] on link "[Use original name]" at bounding box center [551, 141] width 102 height 13
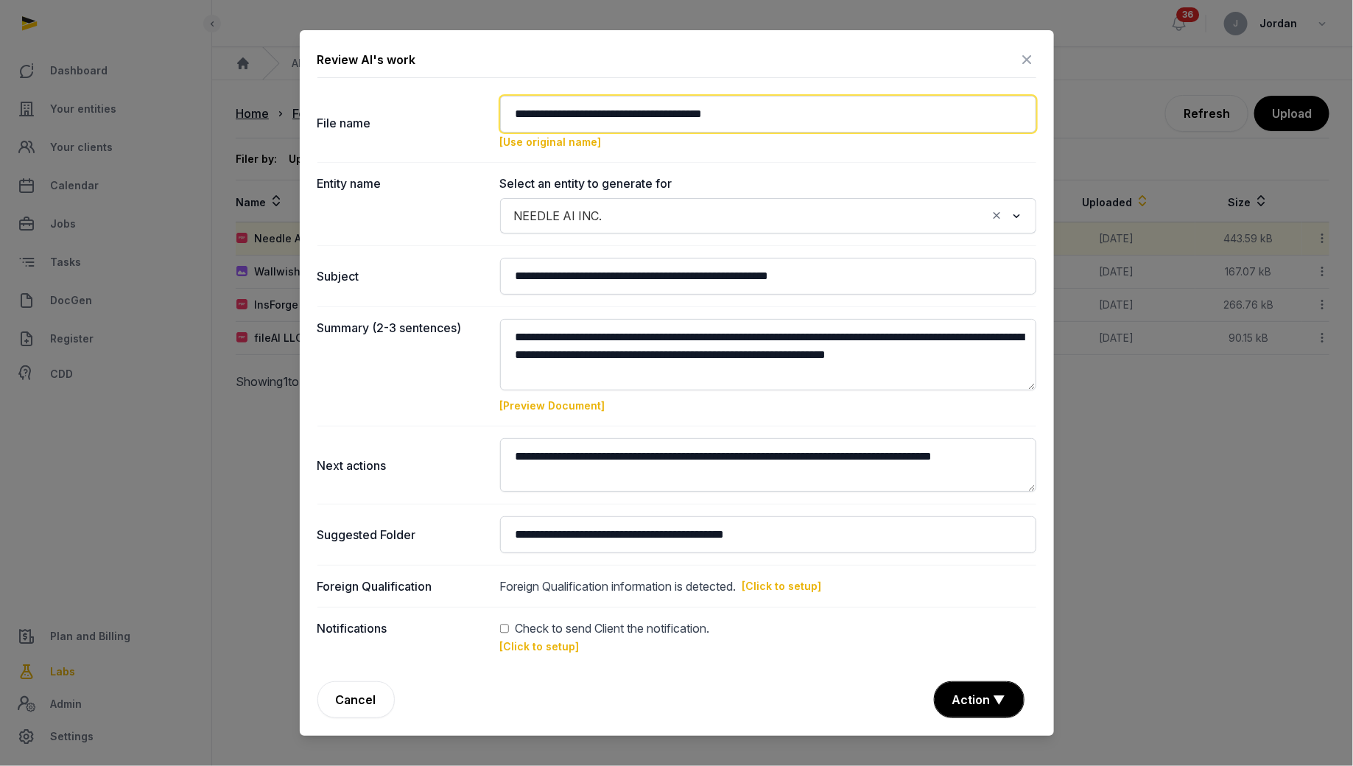
click at [514, 119] on input "**********" at bounding box center [768, 114] width 536 height 37
click at [514, 113] on input "**********" at bounding box center [768, 114] width 536 height 37
click at [582, 121] on input "**********" at bounding box center [768, 114] width 536 height 37
click at [582, 123] on input "**********" at bounding box center [768, 114] width 536 height 37
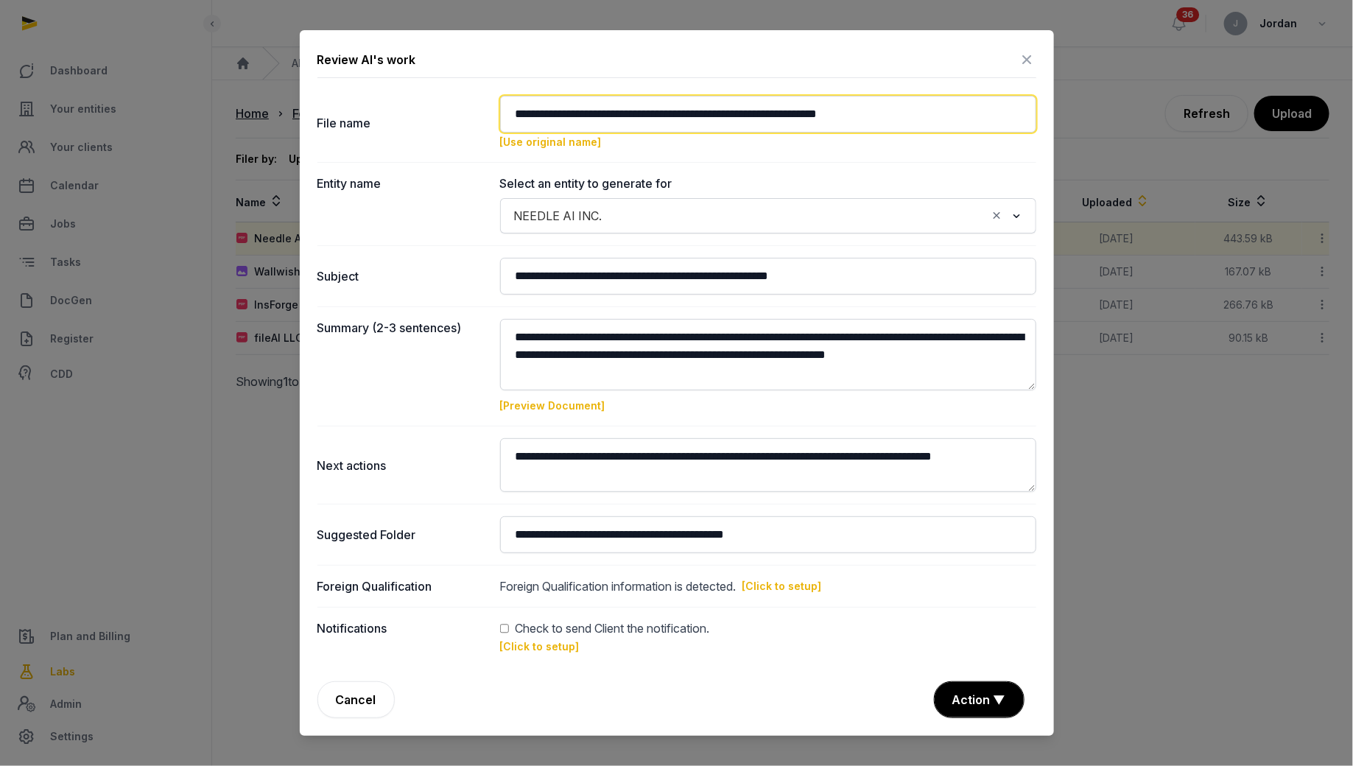
click at [582, 123] on input "**********" at bounding box center [768, 114] width 536 height 37
type input "**********"
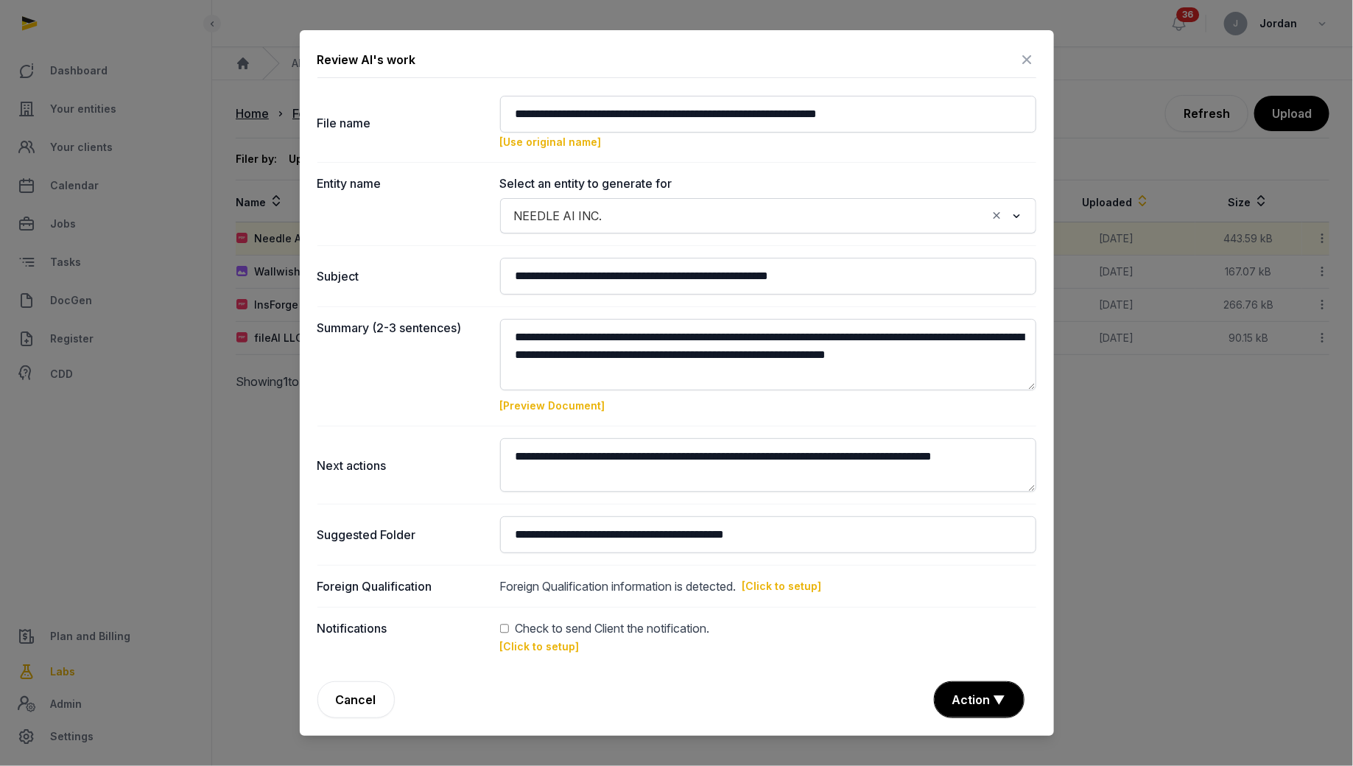
click at [788, 580] on link "[Click to setup]" at bounding box center [782, 586] width 80 height 15
type input "**********"
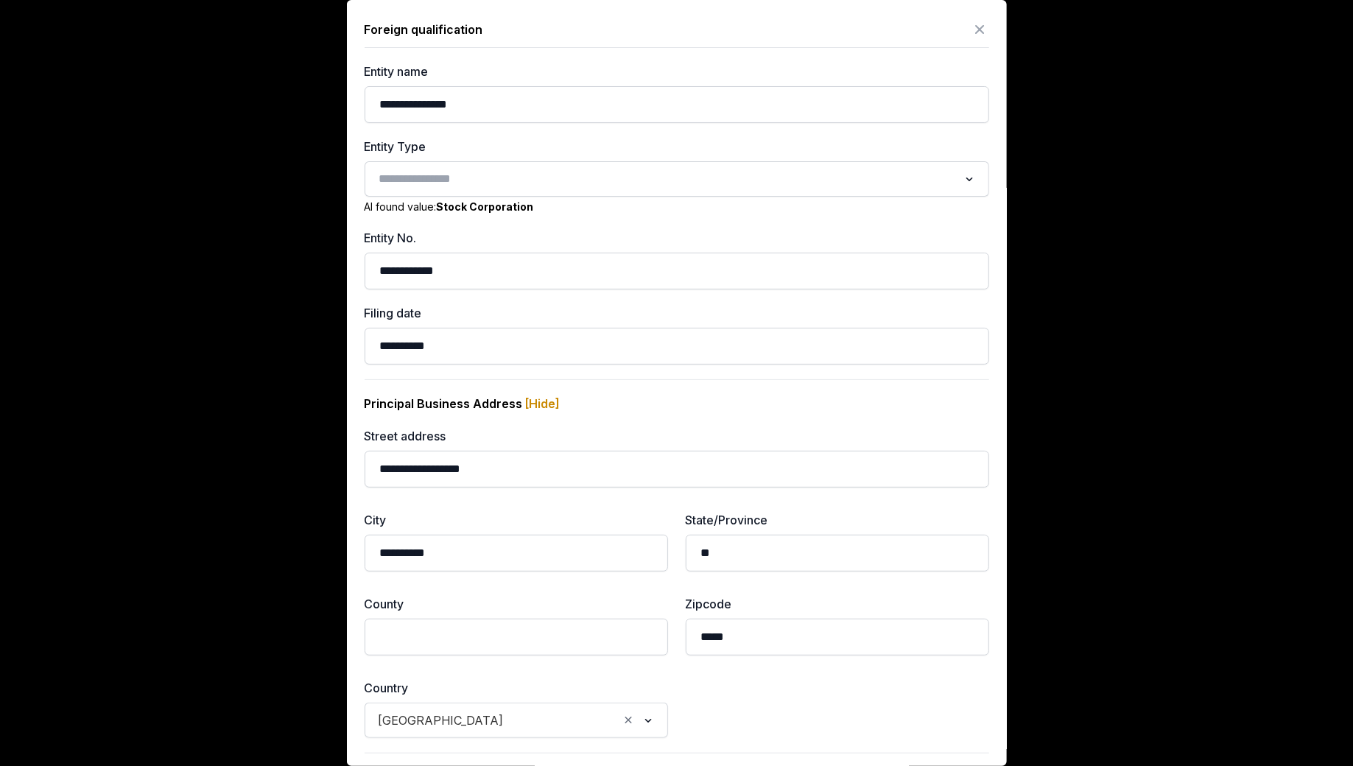
click at [411, 163] on div "Loading..." at bounding box center [676, 178] width 624 height 35
click at [411, 177] on input "Search for option" at bounding box center [665, 179] width 585 height 21
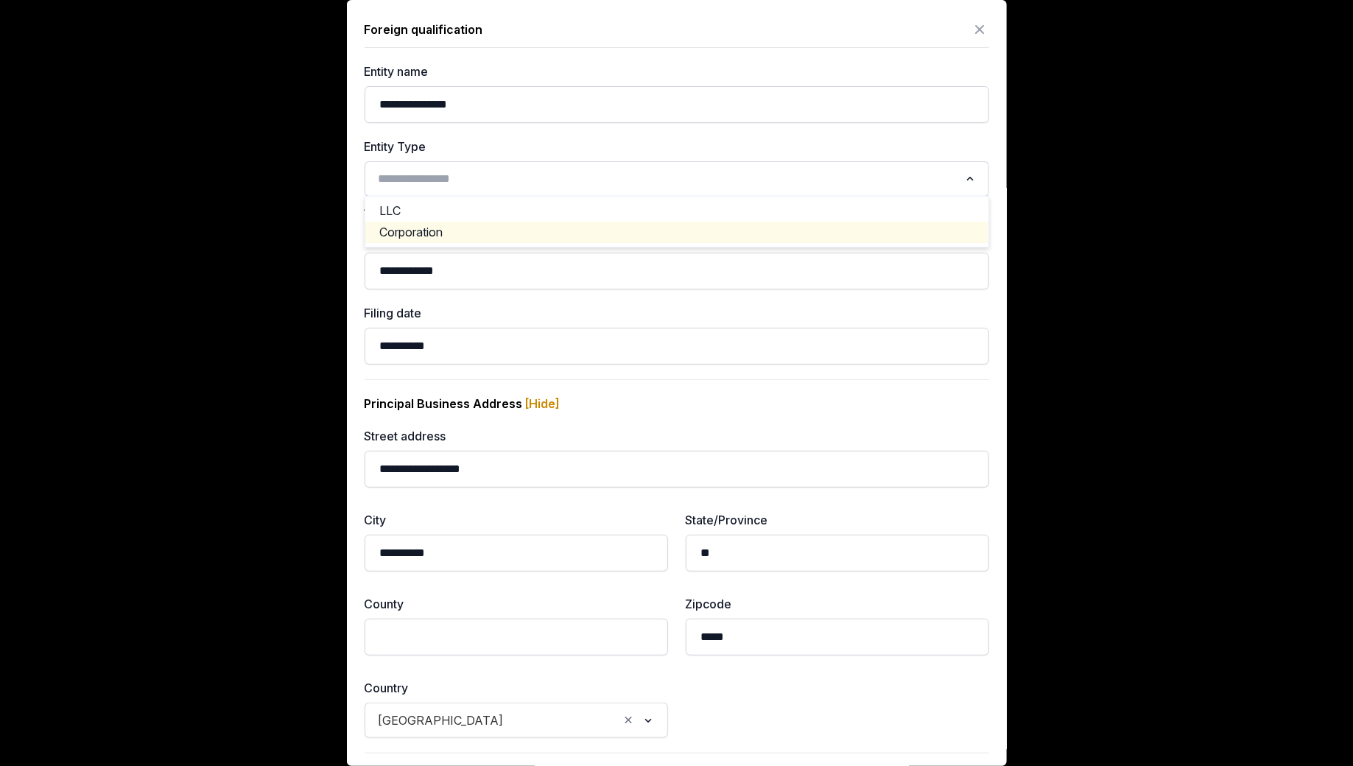
click at [407, 235] on li "Corporation" at bounding box center [676, 232] width 623 height 21
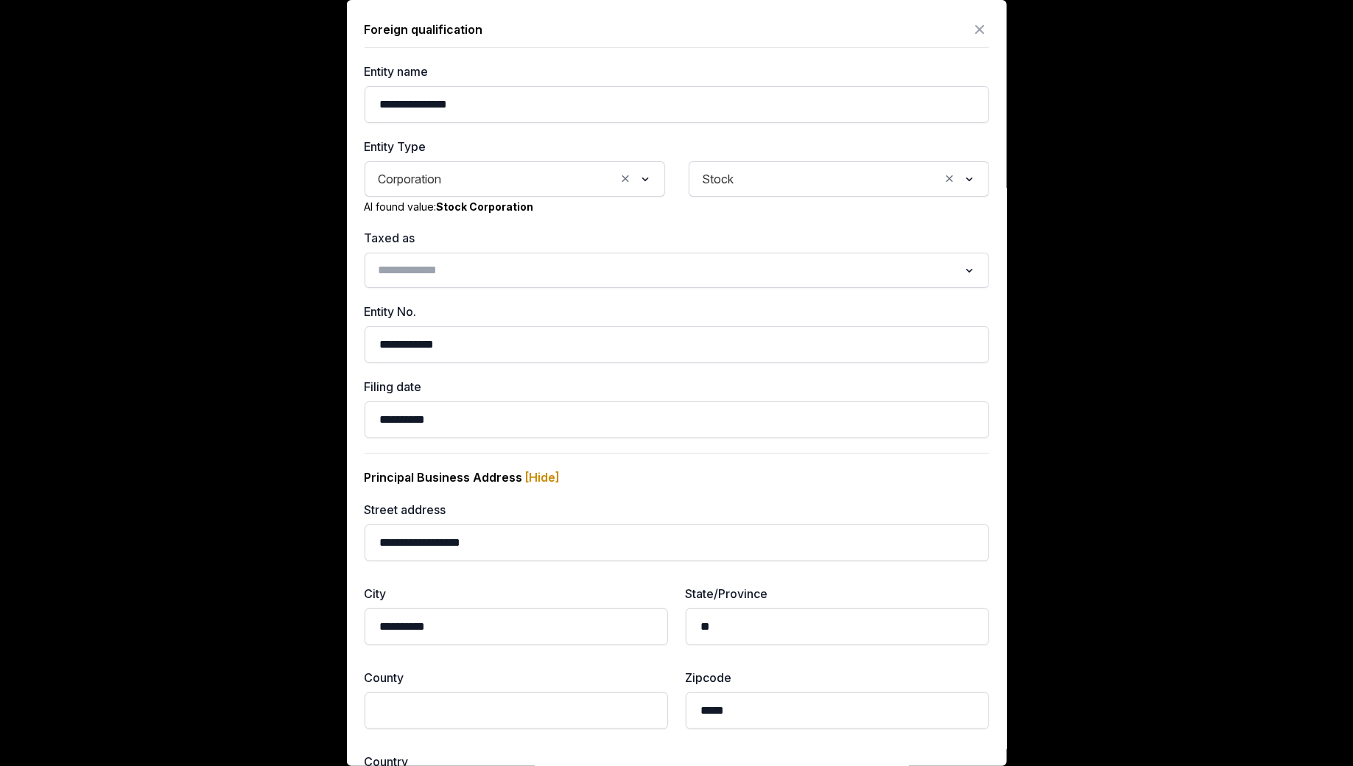
click at [552, 264] on input "Search for option" at bounding box center [665, 270] width 585 height 21
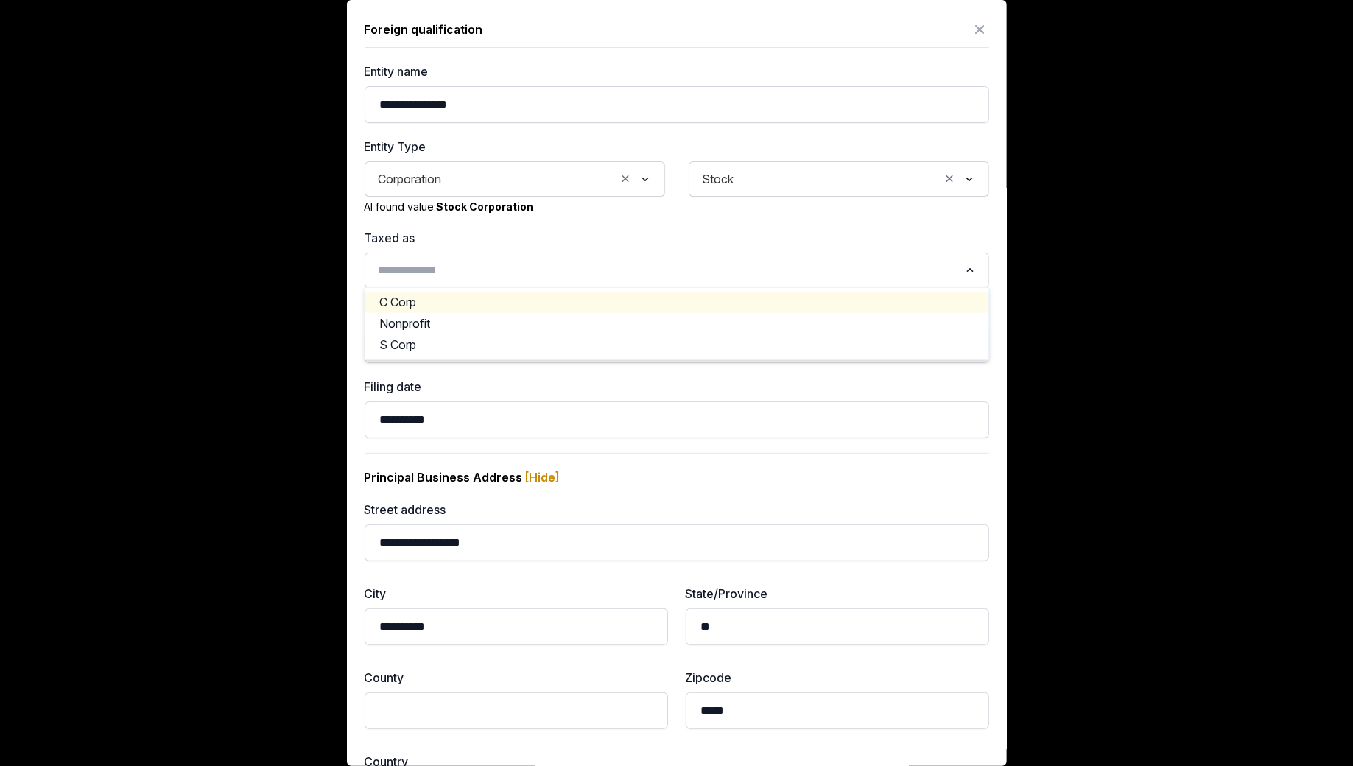
click at [451, 306] on li "C Corp" at bounding box center [676, 302] width 623 height 21
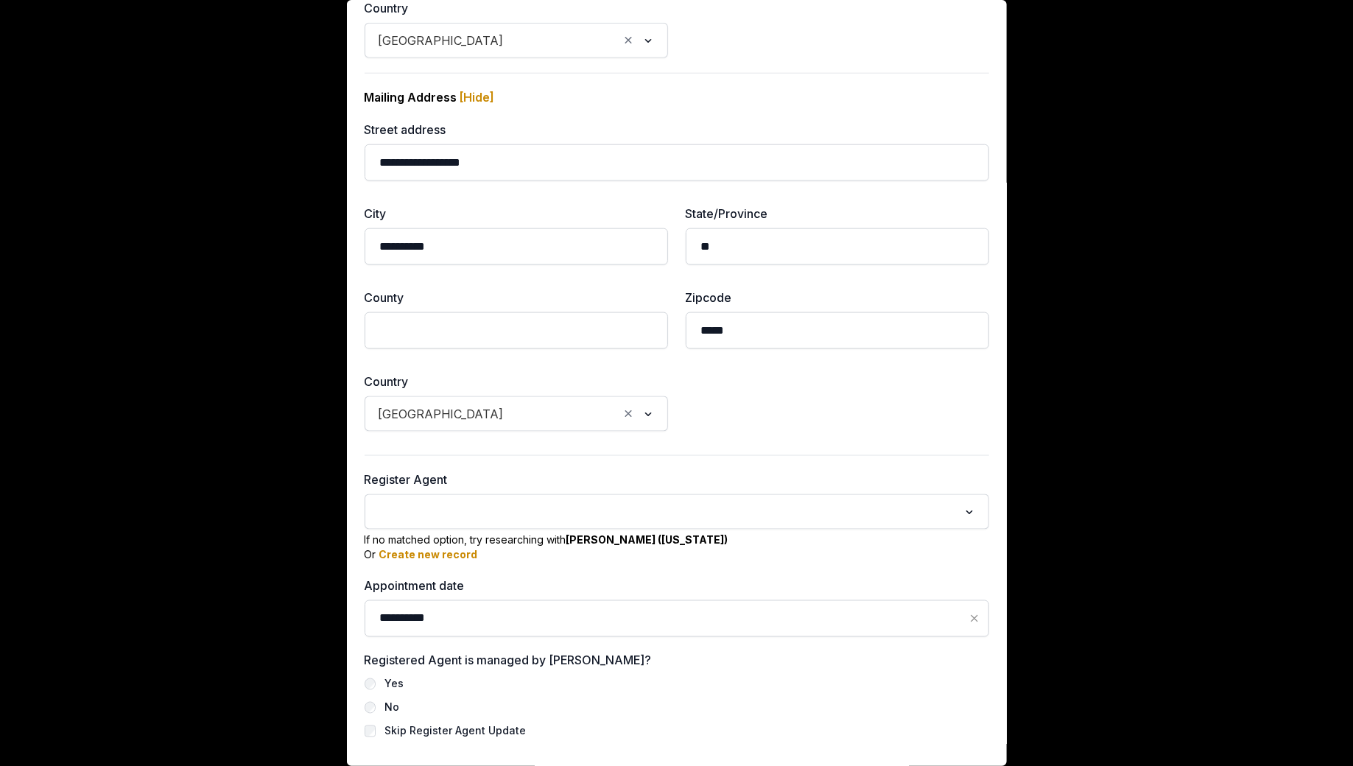
scroll to position [803, 0]
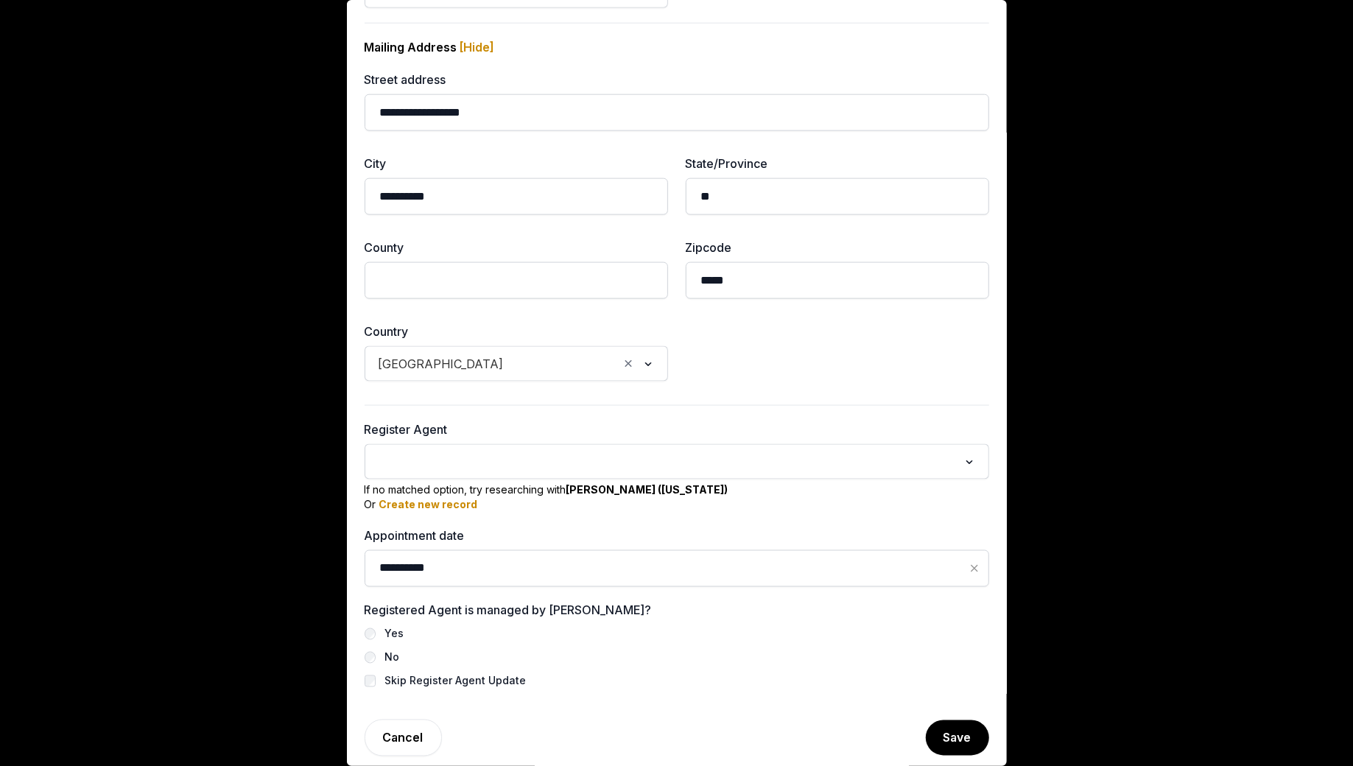
click at [582, 459] on input "Search for option" at bounding box center [665, 461] width 585 height 21
type input "*"
click at [659, 405] on div "Register Agent Loading... A Registered Agent, Inc. Aditya Badve Agents and Corp…" at bounding box center [676, 555] width 624 height 300
drag, startPoint x: 571, startPoint y: 484, endPoint x: 646, endPoint y: 482, distance: 75.1
click at [646, 483] on b "Kiyan Foroughi (California)" at bounding box center [647, 489] width 162 height 13
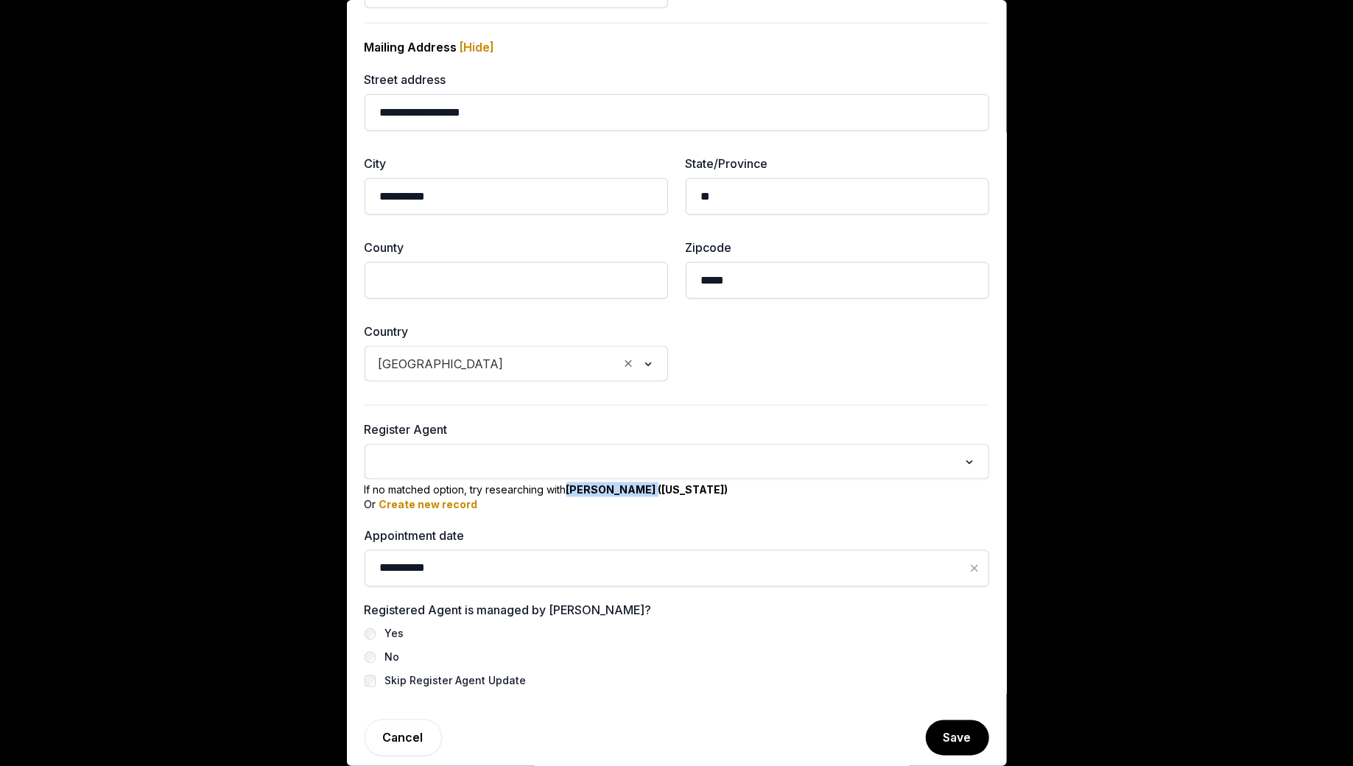
copy b "Kiyan Foroughi"
click at [439, 498] on b "Create new record" at bounding box center [428, 504] width 99 height 13
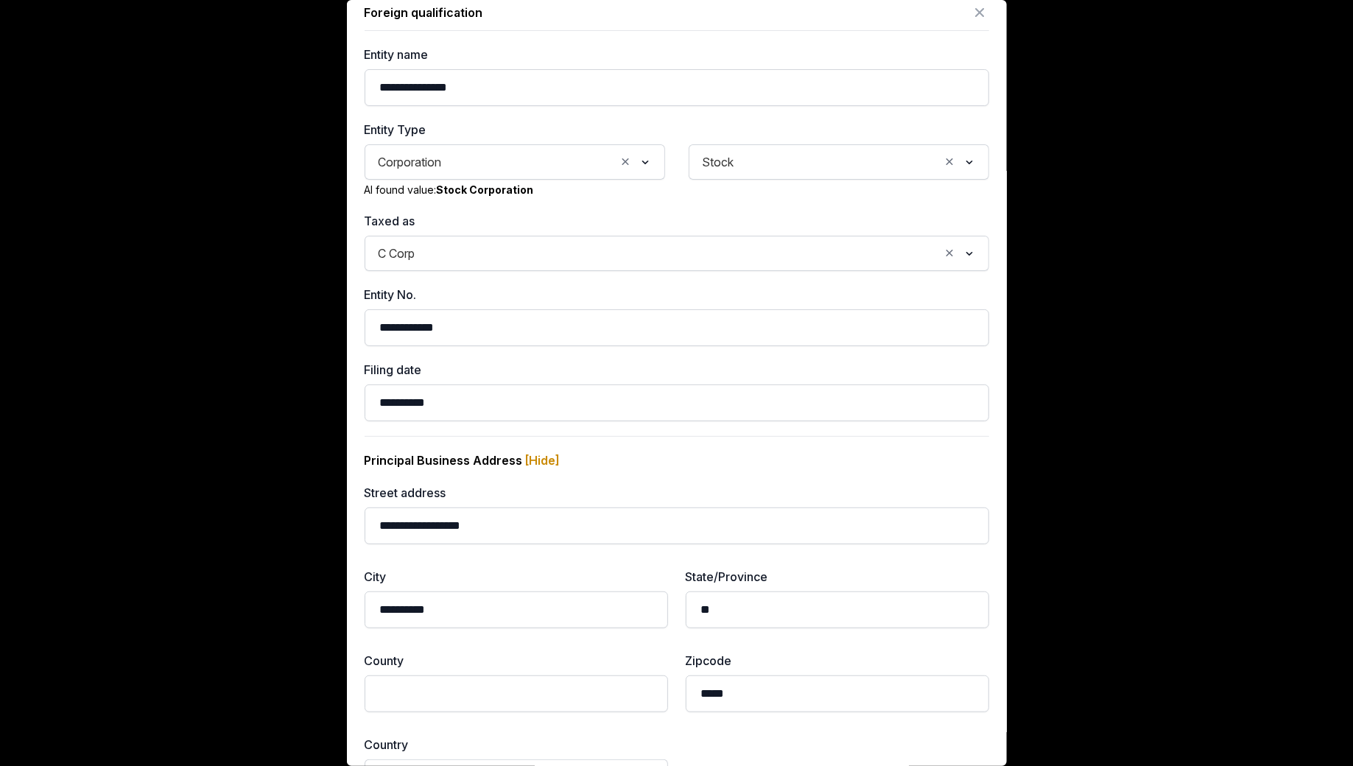
scroll to position [0, 0]
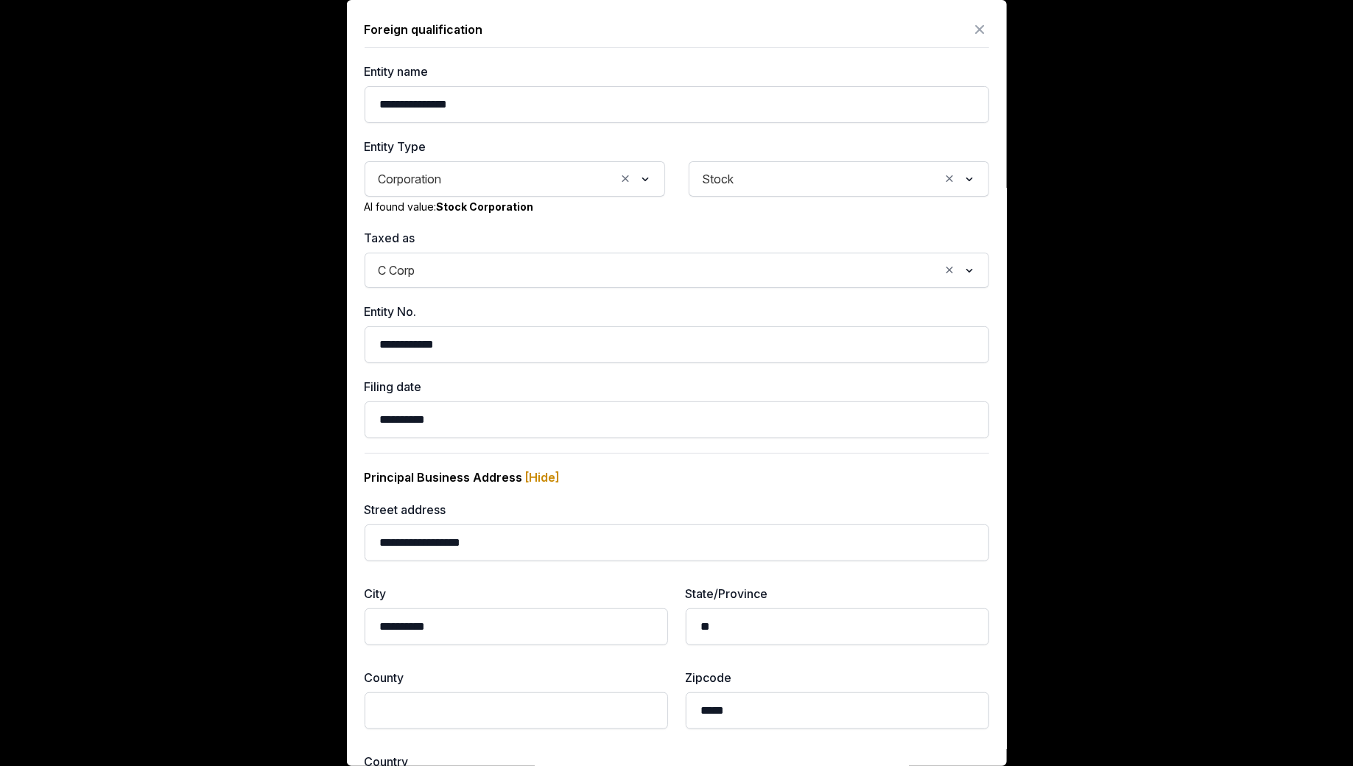
click at [984, 27] on icon at bounding box center [980, 30] width 18 height 24
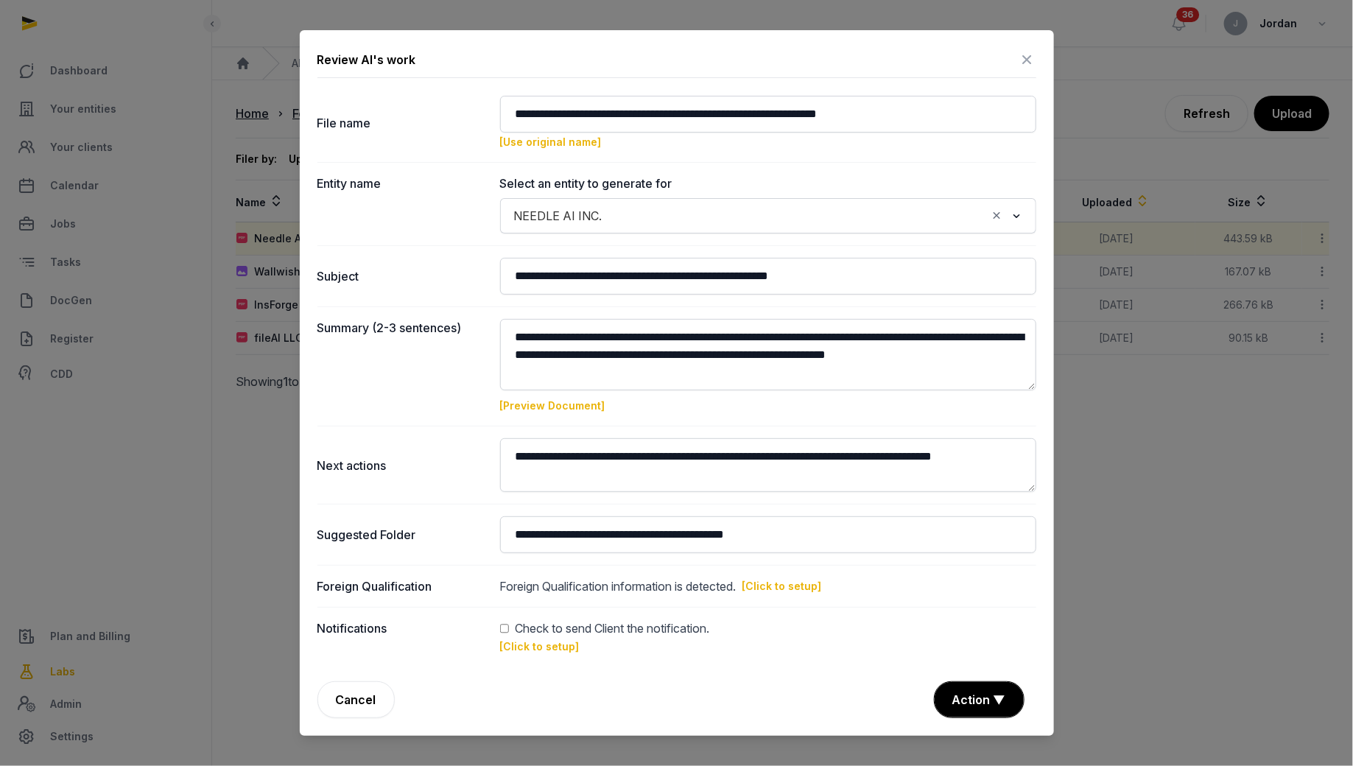
click at [1026, 61] on icon at bounding box center [1027, 60] width 18 height 24
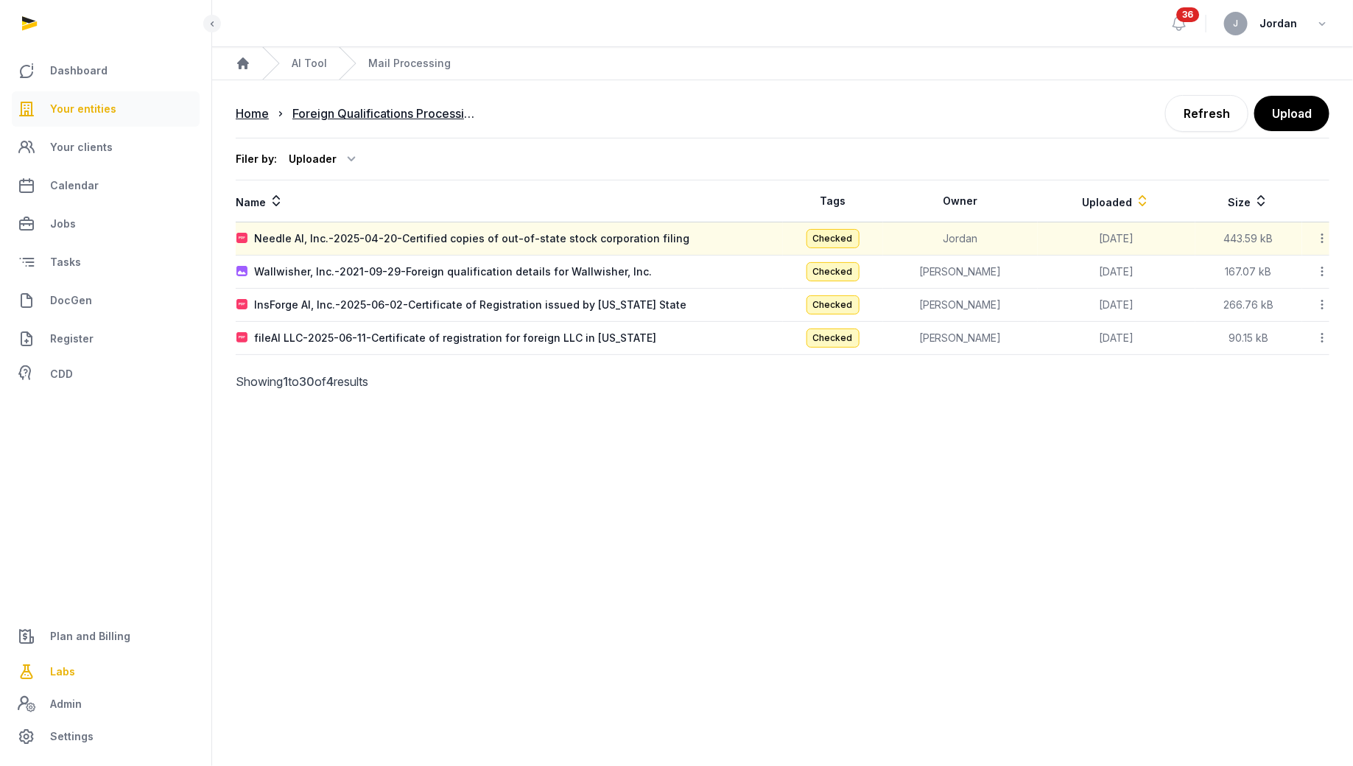
click at [85, 114] on span "Your entities" at bounding box center [83, 109] width 66 height 18
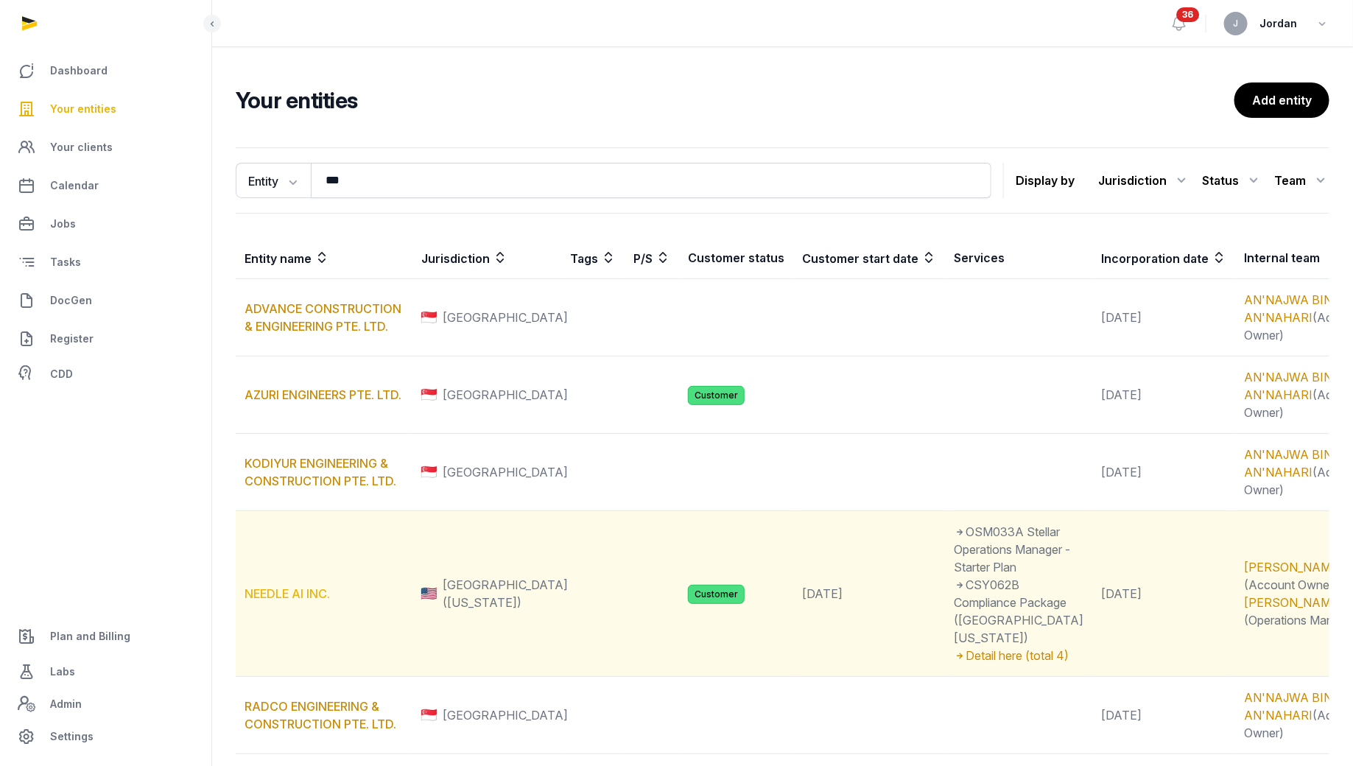
click at [307, 601] on link "NEEDLE AI INC." at bounding box center [286, 593] width 85 height 15
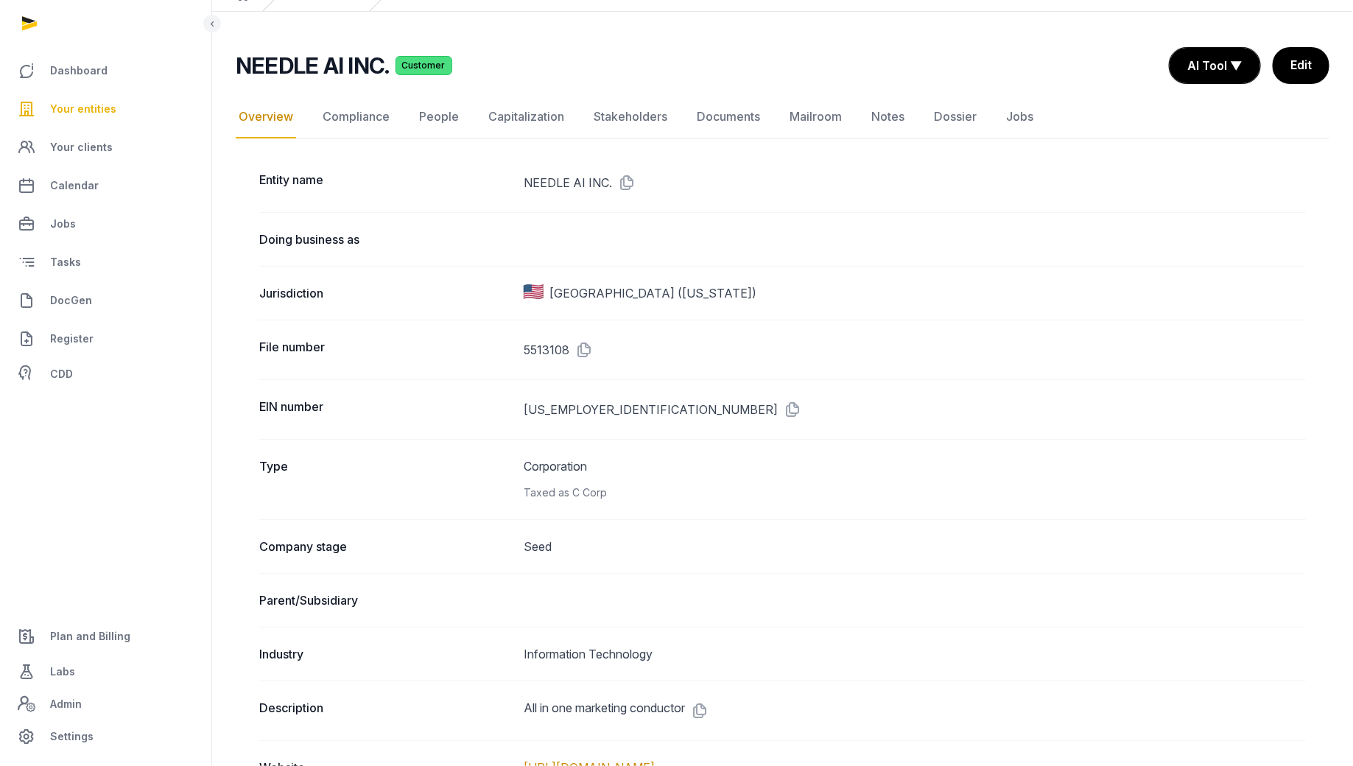
scroll to position [66, 0]
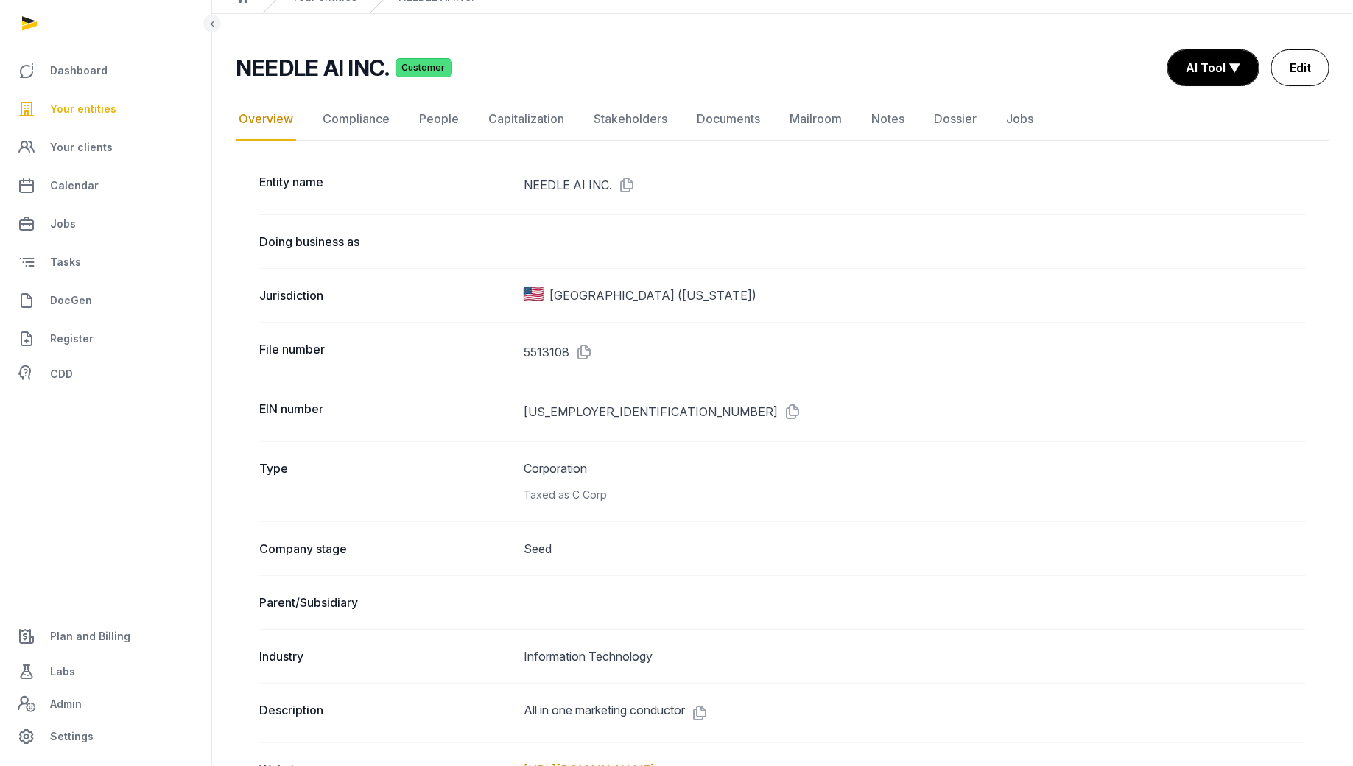
click at [1293, 73] on link "Edit" at bounding box center [1300, 67] width 58 height 37
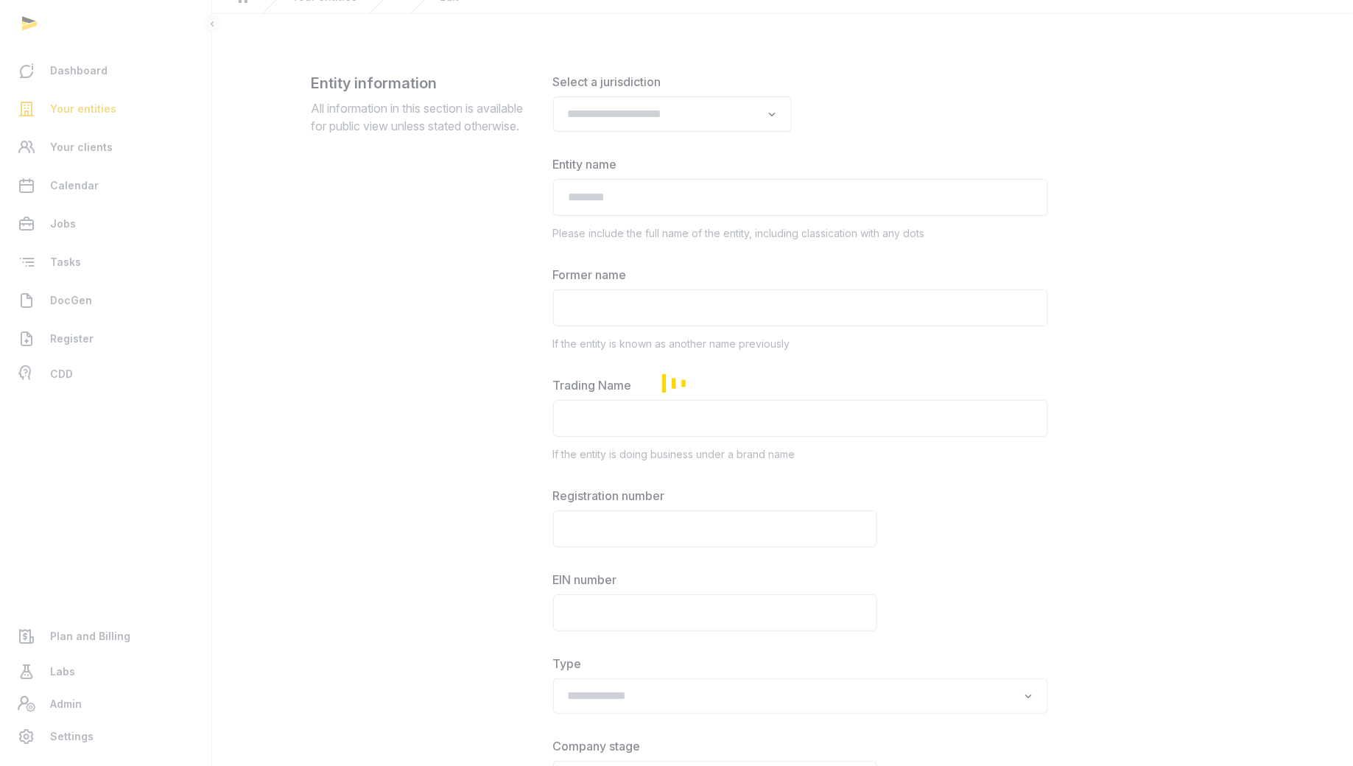
type input "**********"
type textarea "**********"
type input "**********"
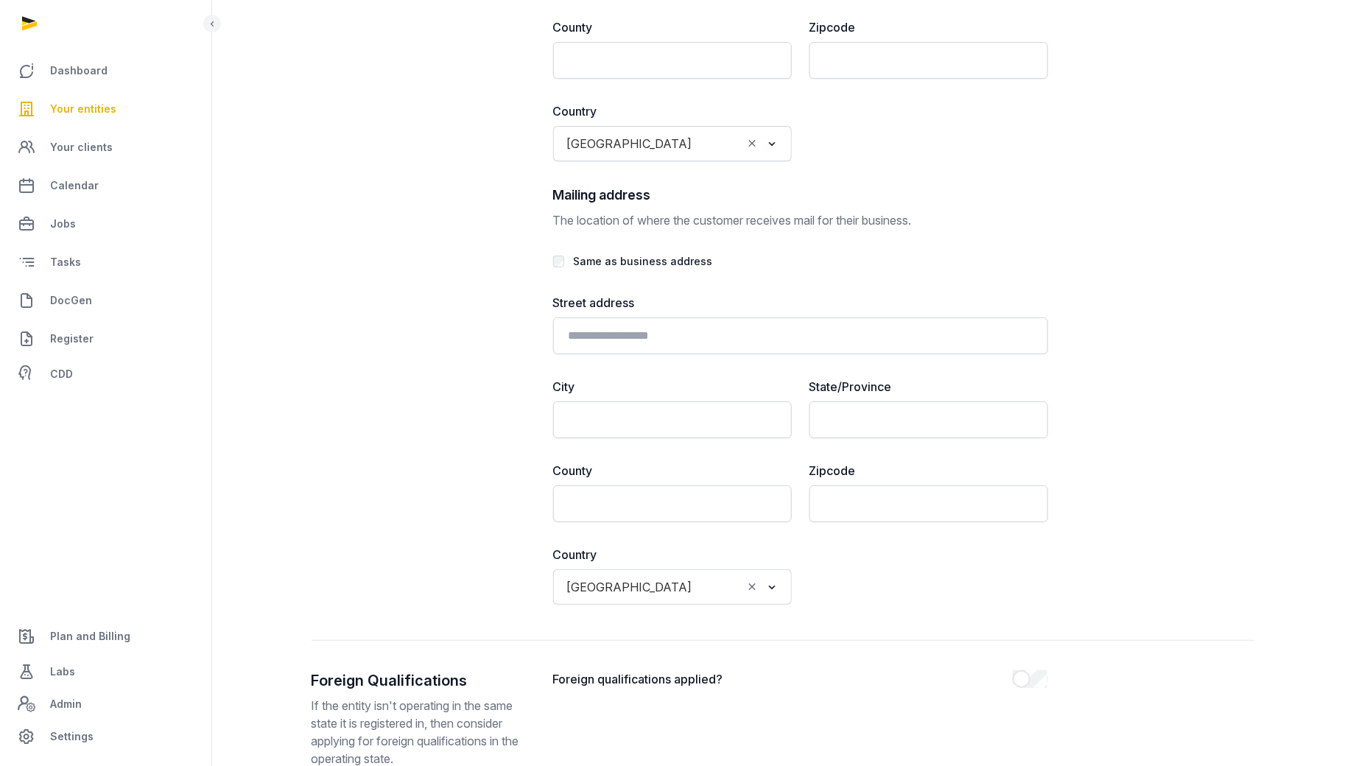
scroll to position [3310, 0]
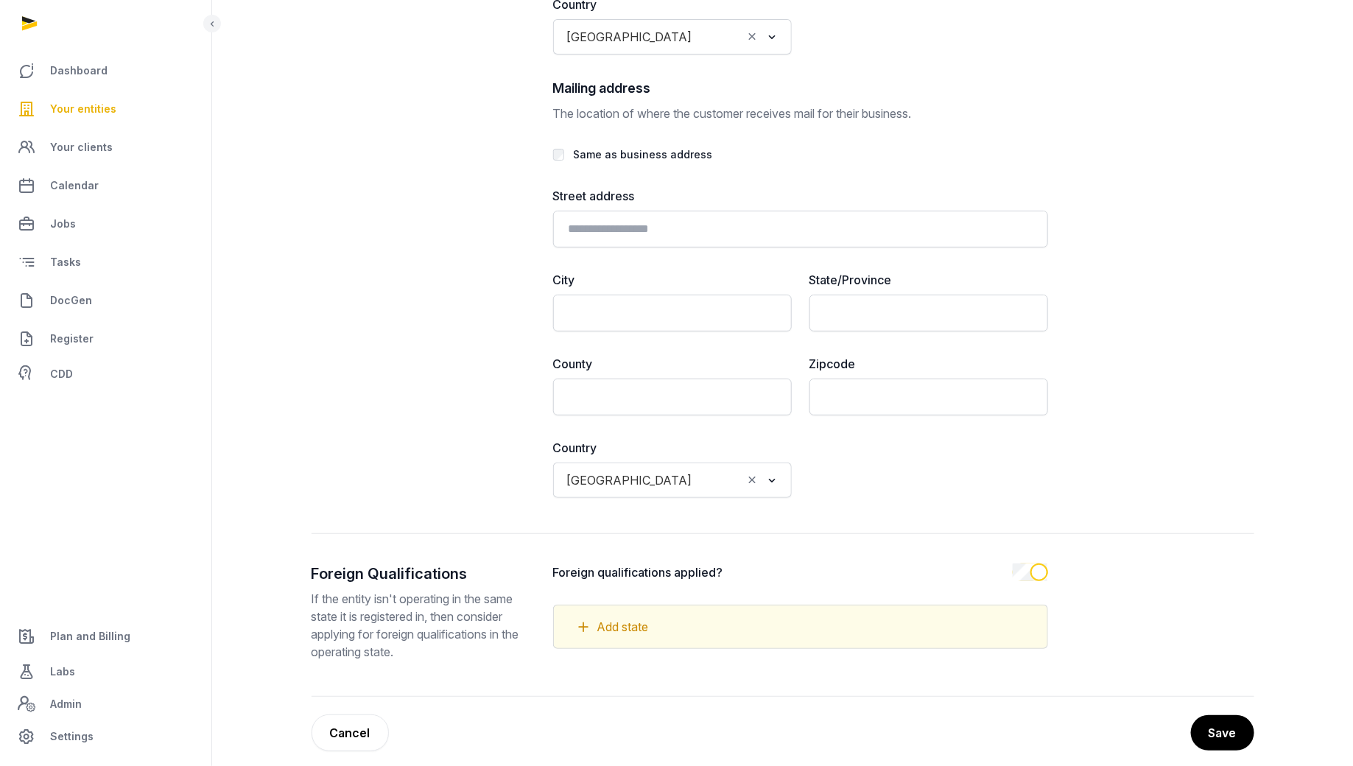
click at [722, 626] on div "Add state" at bounding box center [800, 626] width 495 height 44
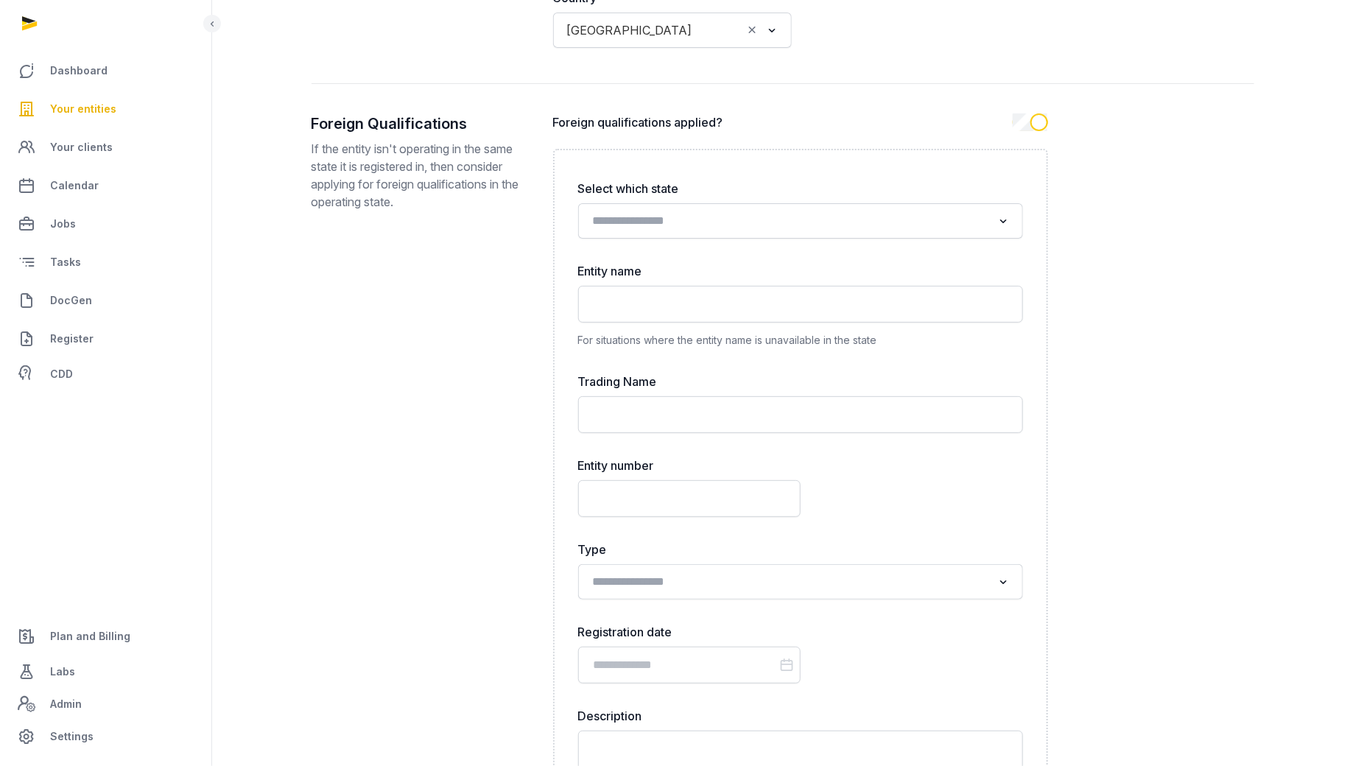
scroll to position [3742, 0]
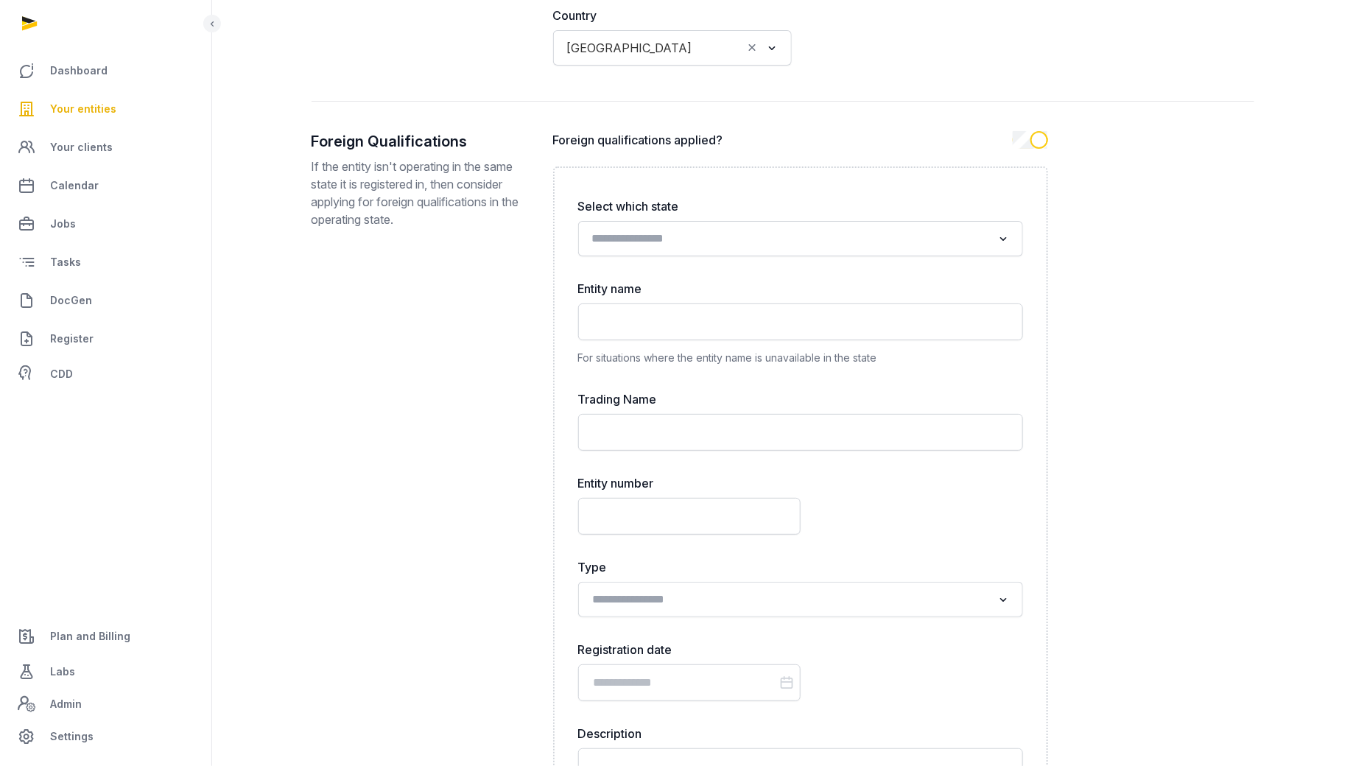
click at [773, 228] on input "Search for option" at bounding box center [790, 238] width 406 height 21
type input "****"
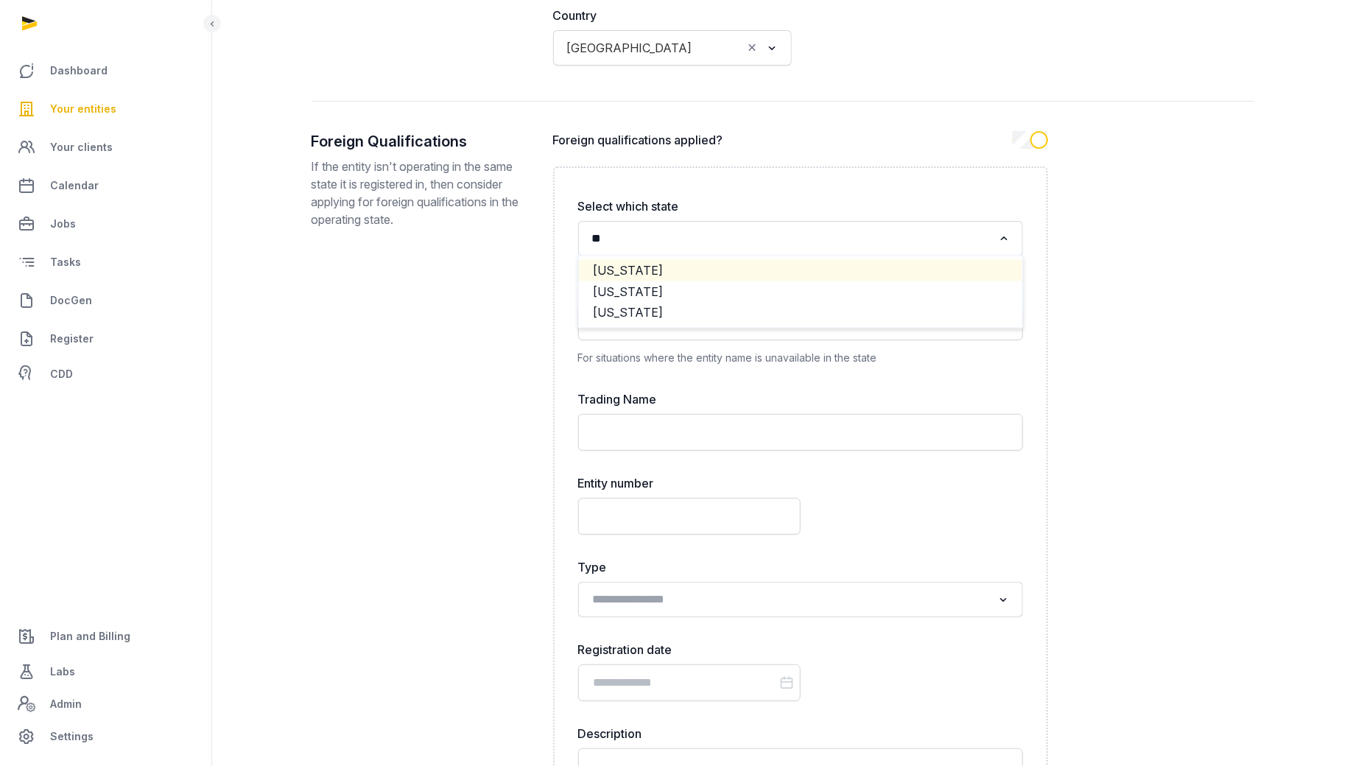
click at [761, 260] on li "[US_STATE]" at bounding box center [800, 270] width 443 height 21
type input "**"
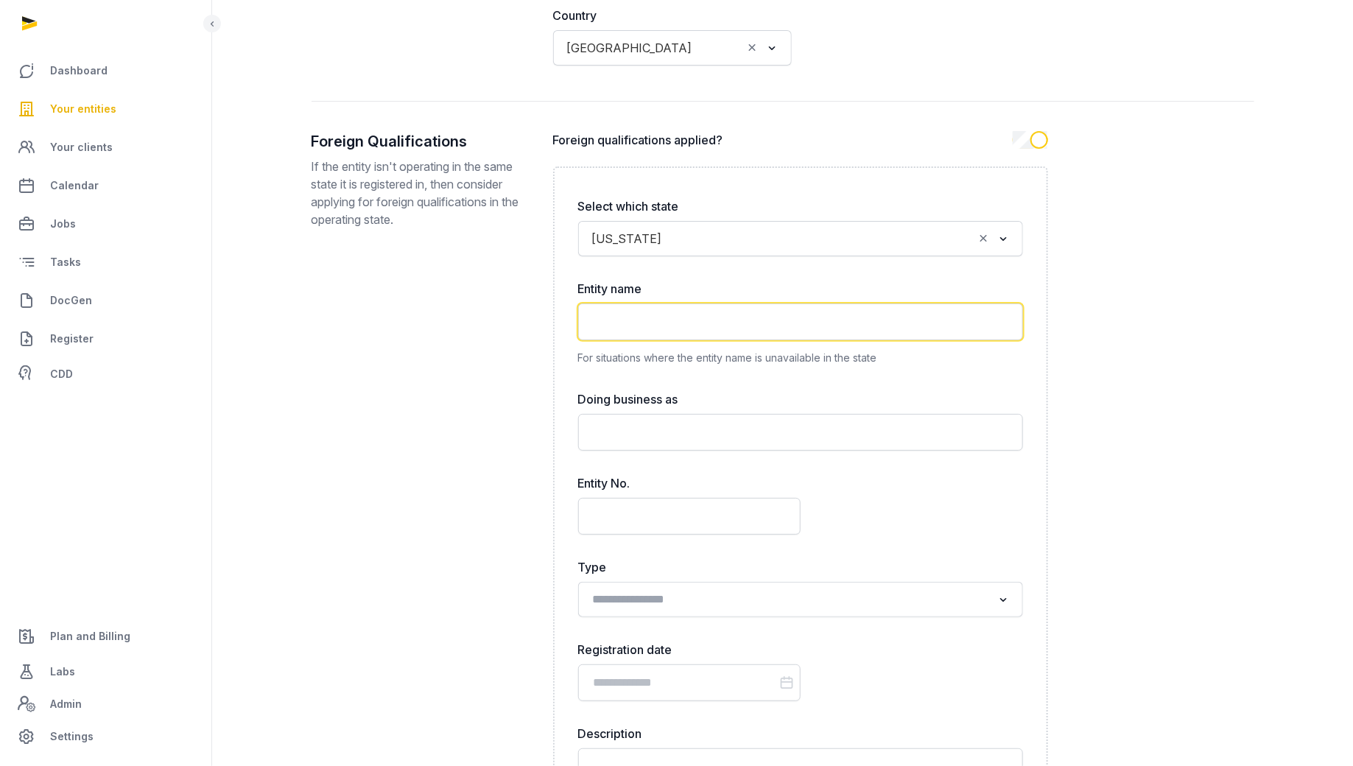
click at [655, 310] on input "text" at bounding box center [800, 321] width 445 height 37
type input "*"
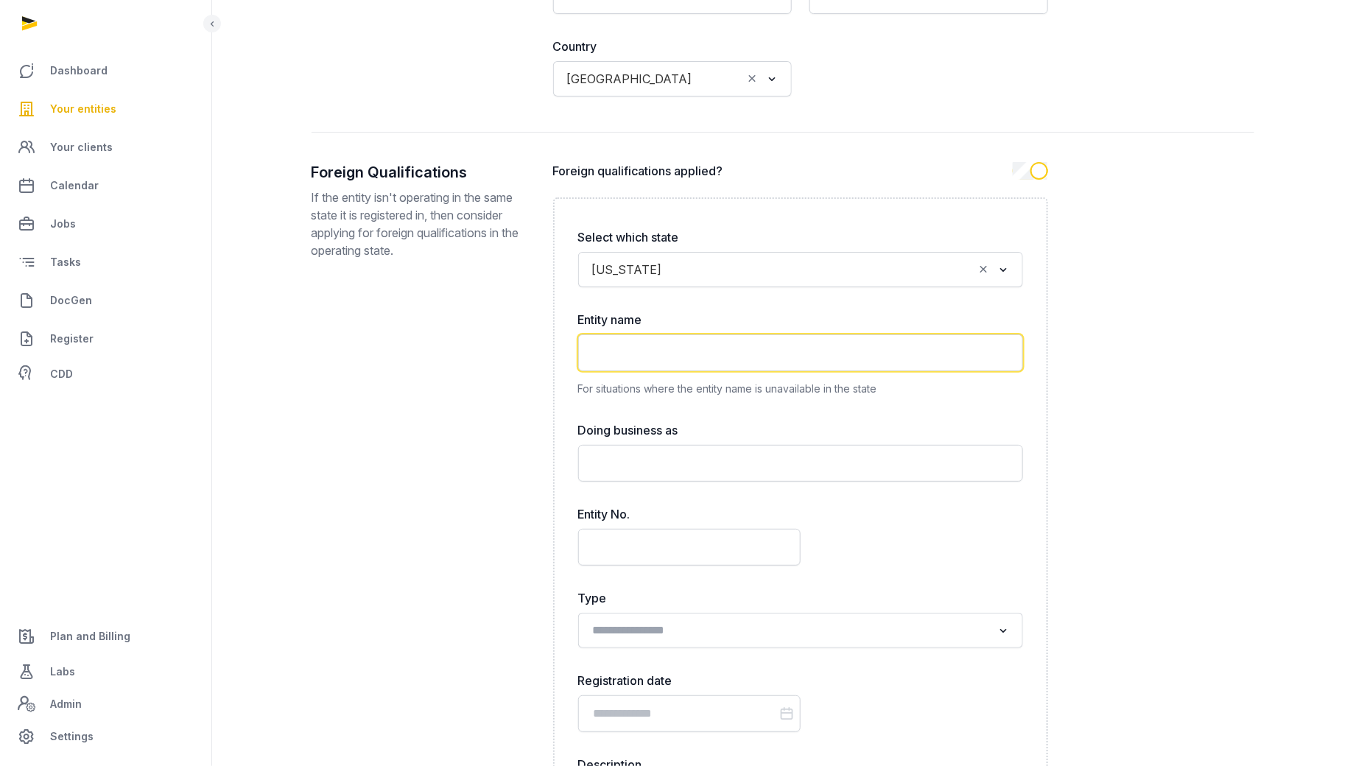
scroll to position [3726, 0]
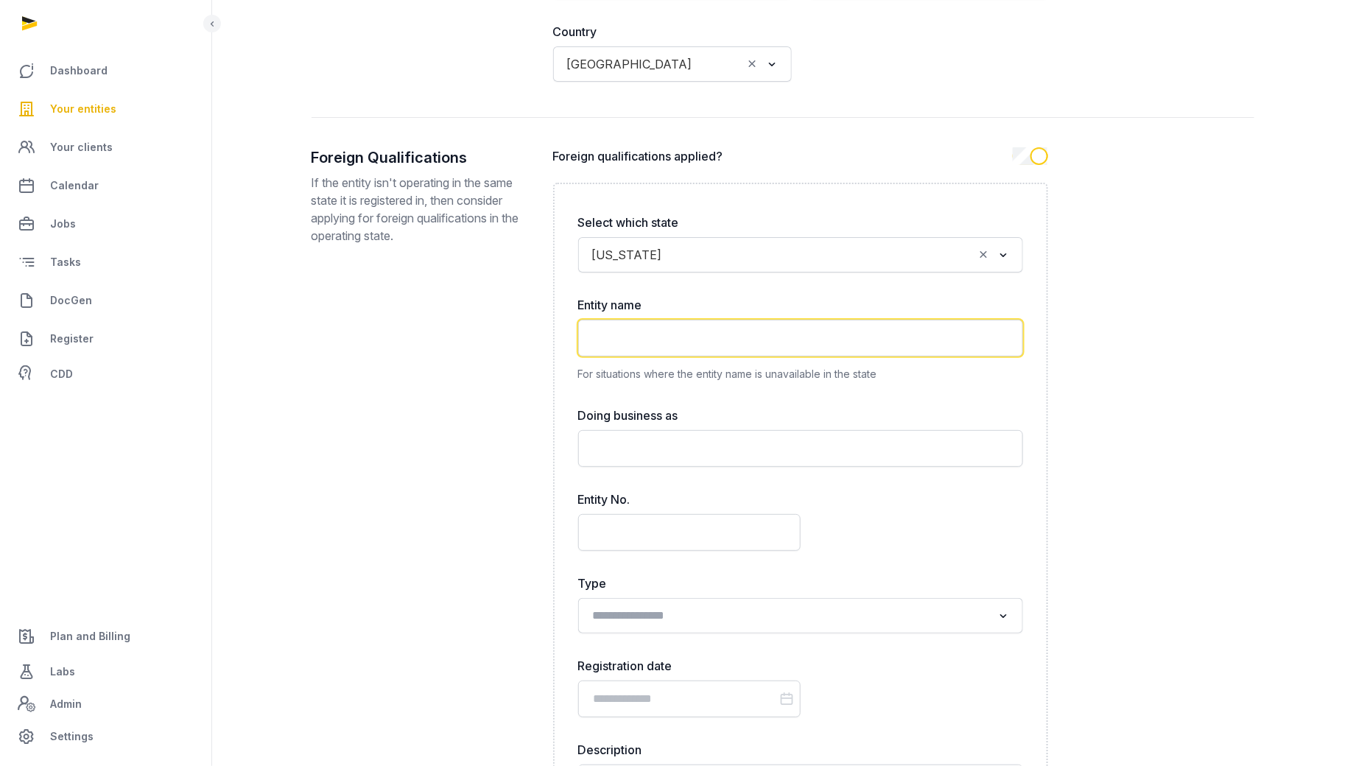
paste input "**********"
type input "**********"
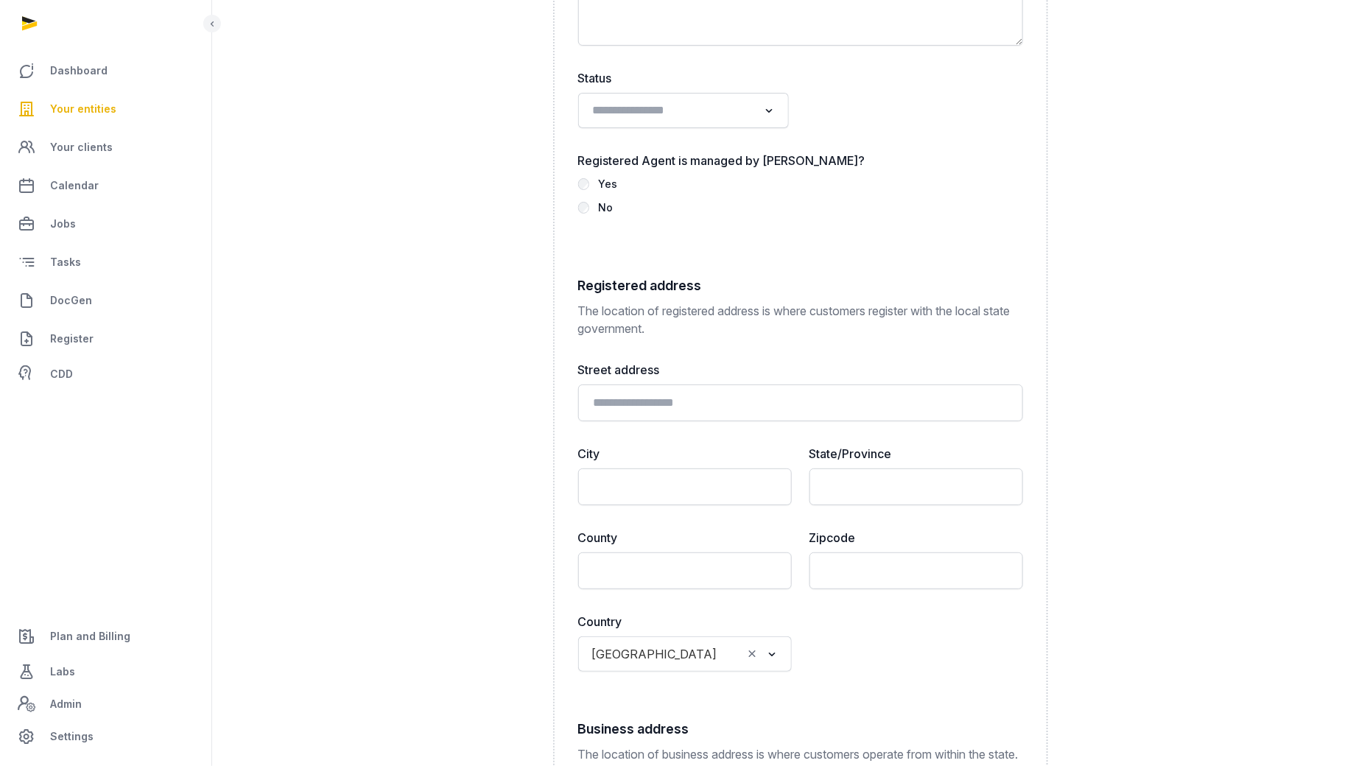
scroll to position [4518, 0]
click at [646, 387] on input "text" at bounding box center [800, 402] width 445 height 37
paste input "**********"
type input "**********"
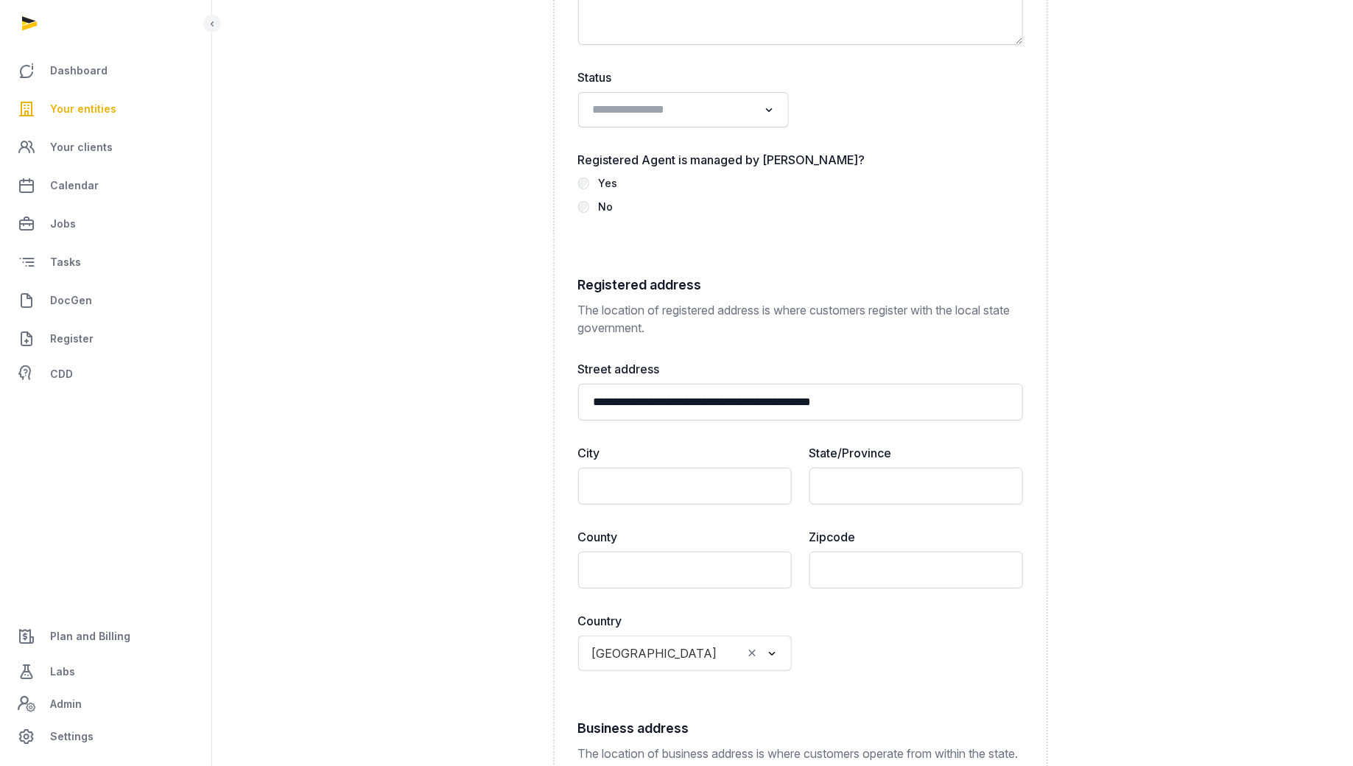
type input "**********"
type input "*****"
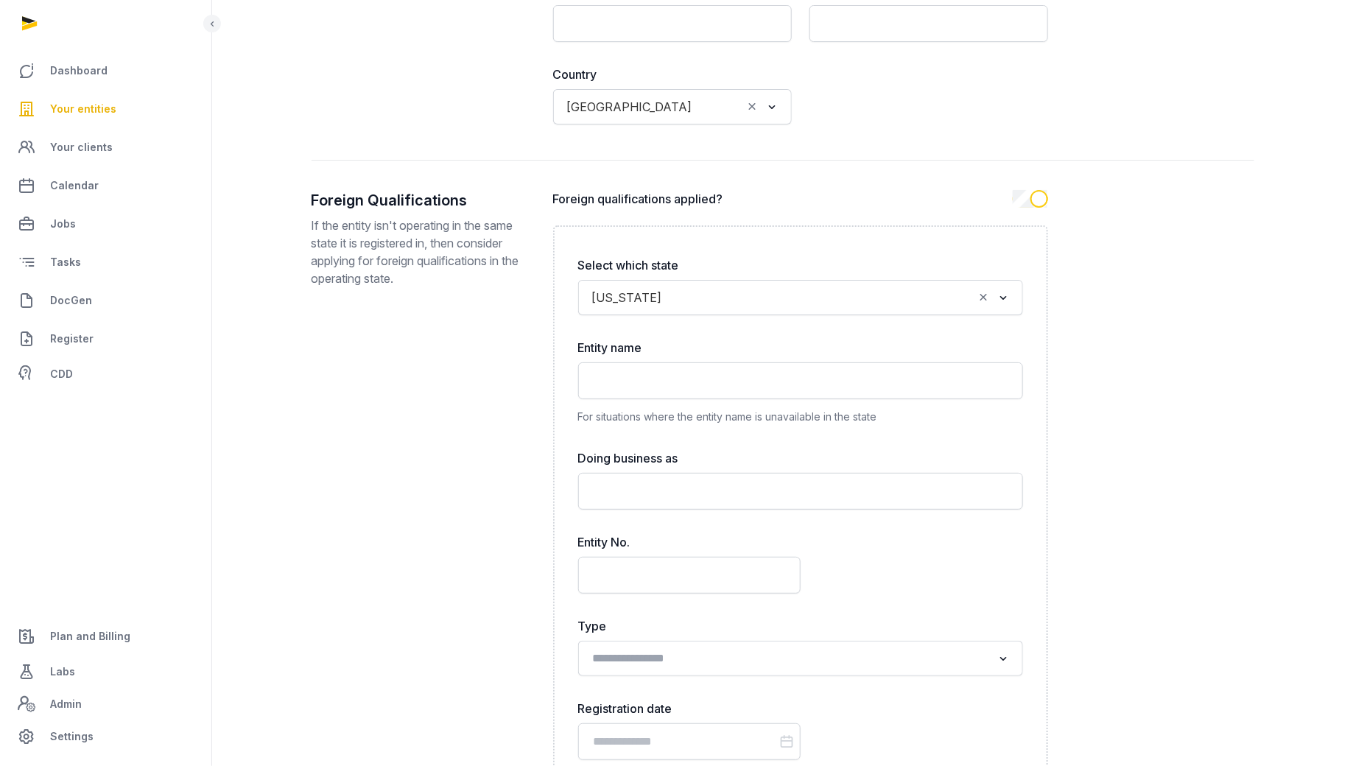
scroll to position [3682, 0]
click at [711, 368] on input "text" at bounding box center [800, 382] width 445 height 37
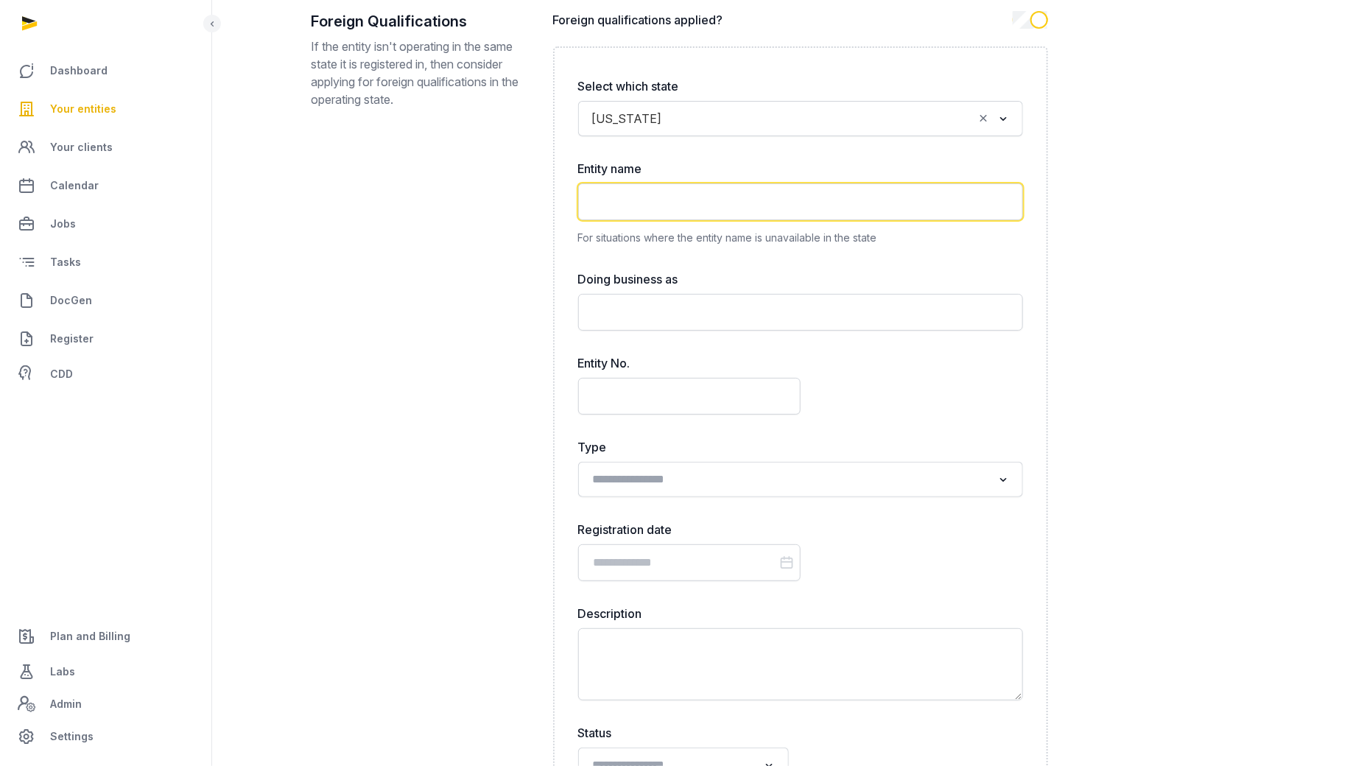
scroll to position [3863, 0]
click at [656, 473] on div "Loading..." at bounding box center [800, 478] width 430 height 27
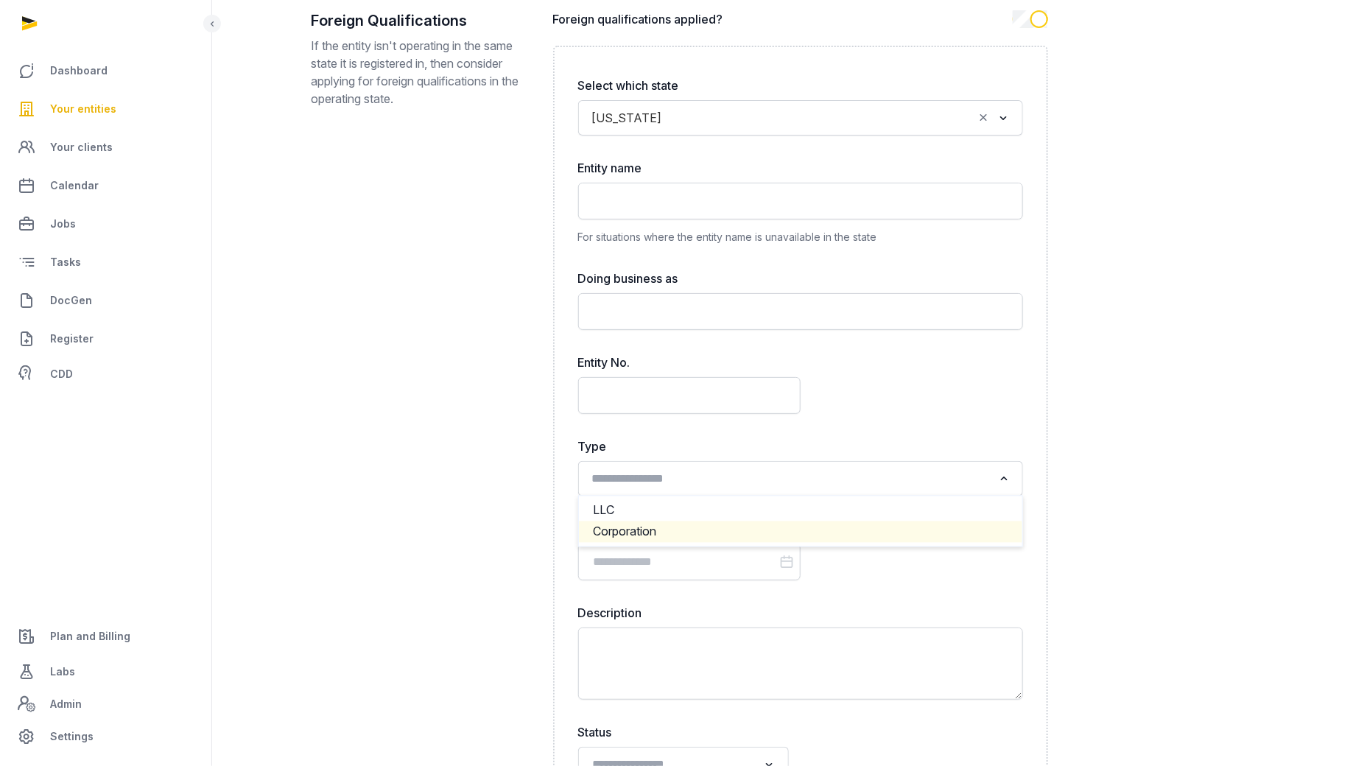
click at [633, 521] on li "Corporation" at bounding box center [800, 531] width 443 height 21
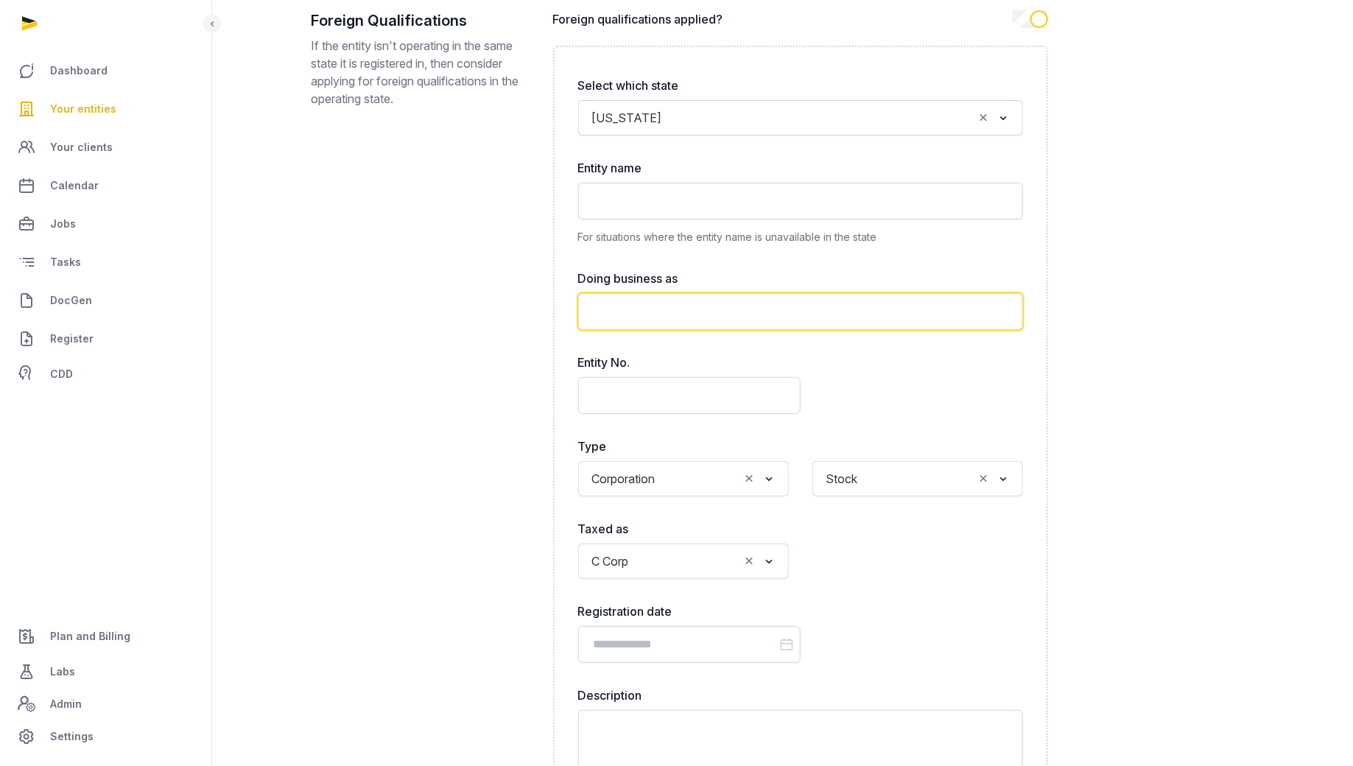
click at [664, 293] on input "text" at bounding box center [800, 311] width 445 height 37
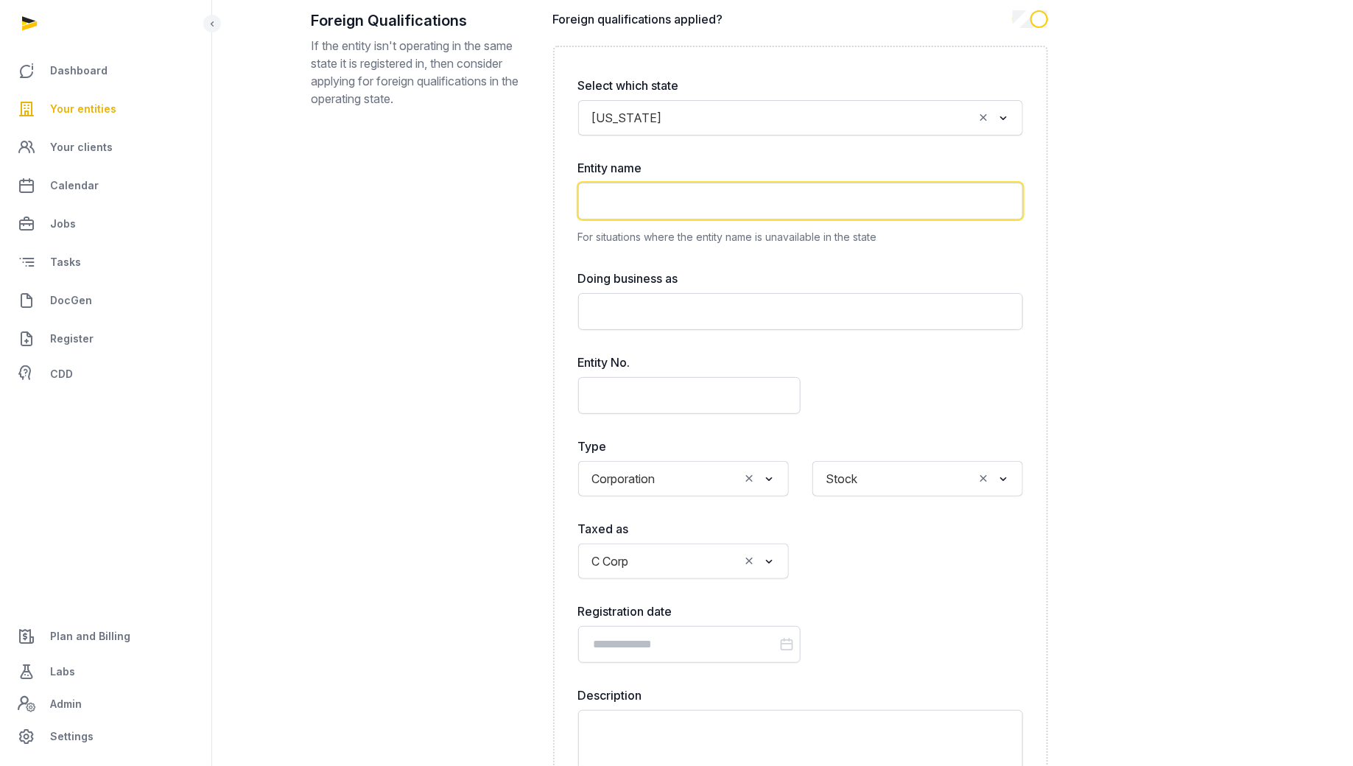
click at [686, 183] on input "text" at bounding box center [800, 201] width 445 height 37
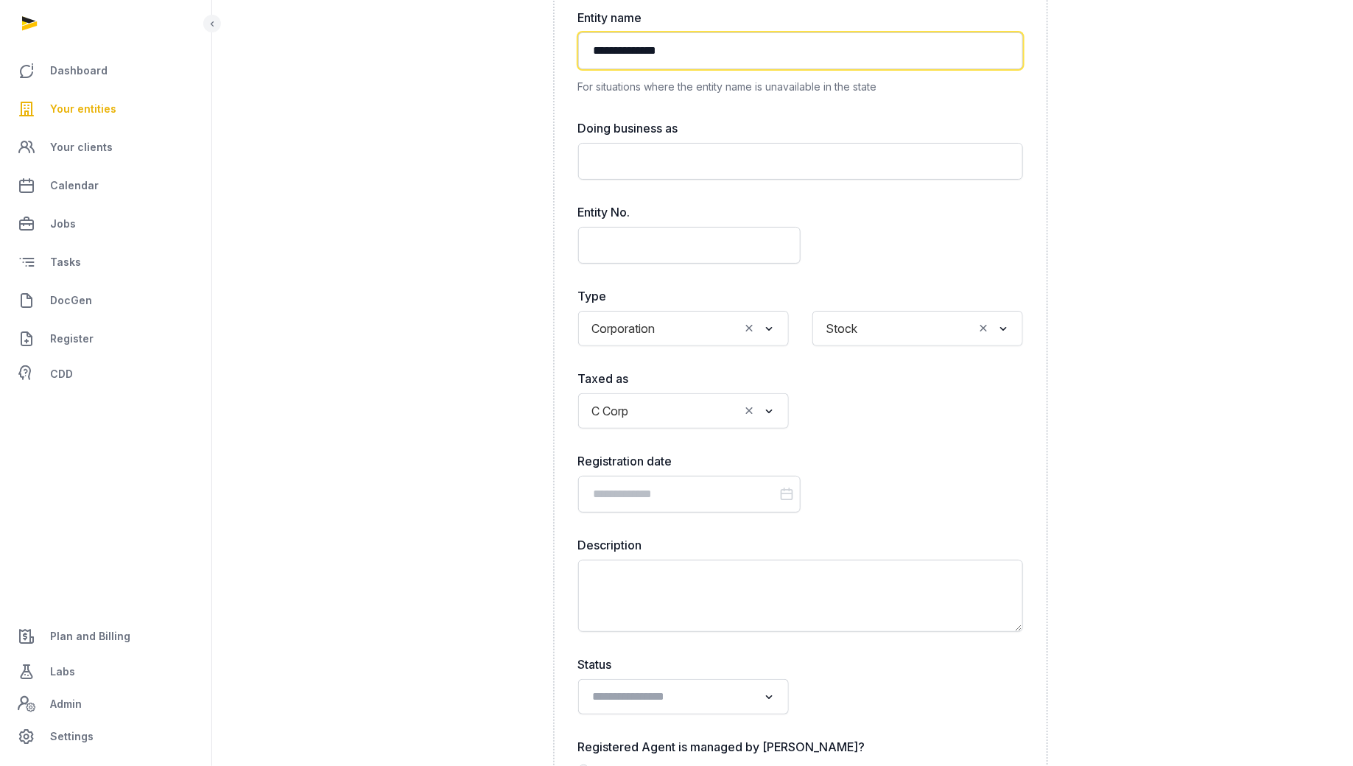
scroll to position [4017, 0]
type input "**********"
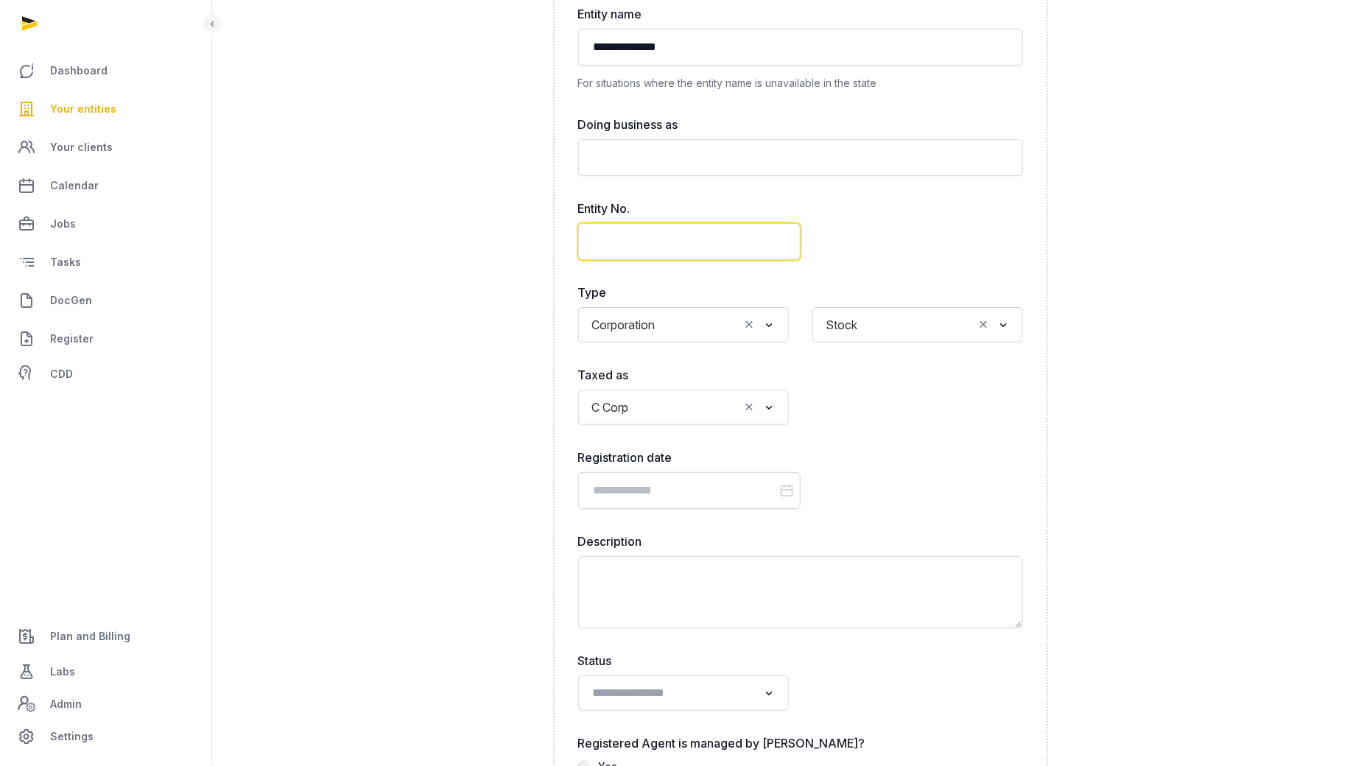
click at [672, 230] on input "text" at bounding box center [689, 241] width 222 height 37
paste input "**********"
type input "**********"
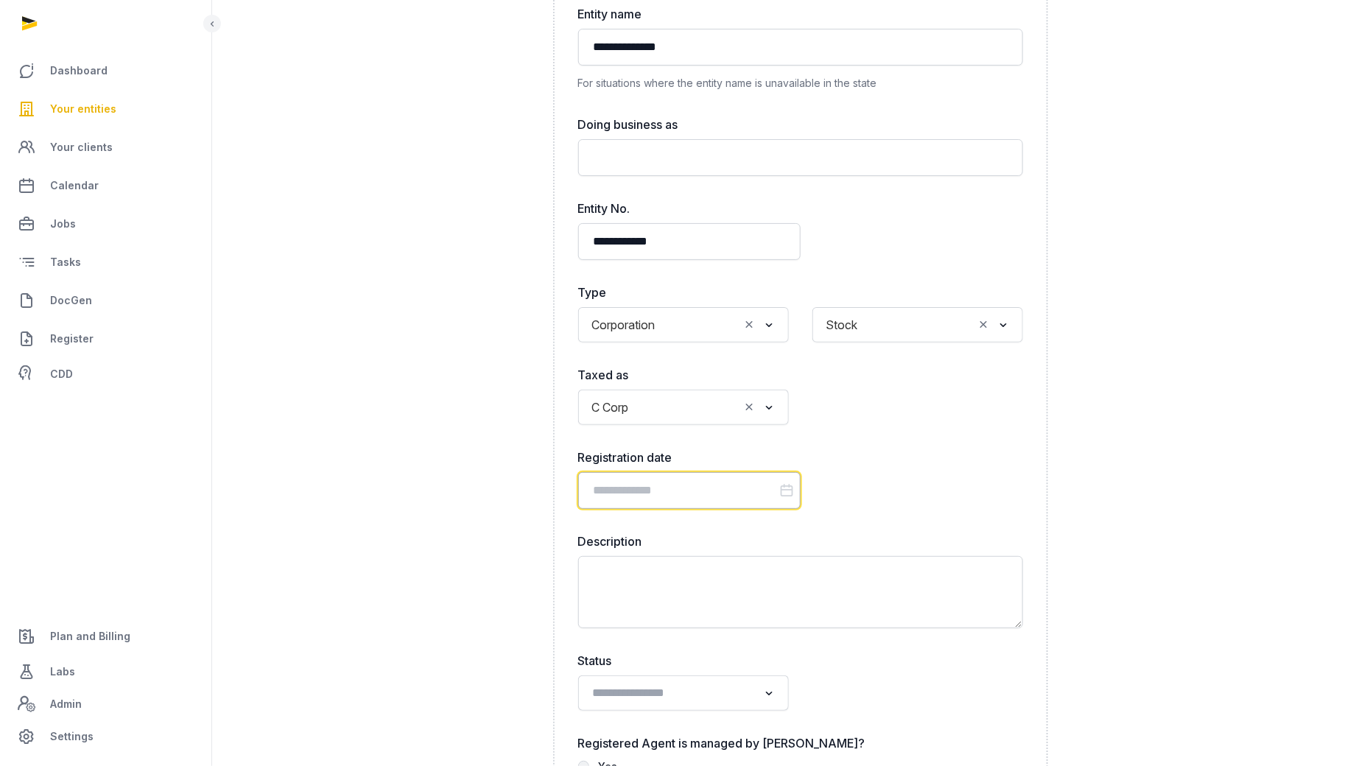
click at [680, 475] on input "Datepicker input" at bounding box center [689, 490] width 222 height 37
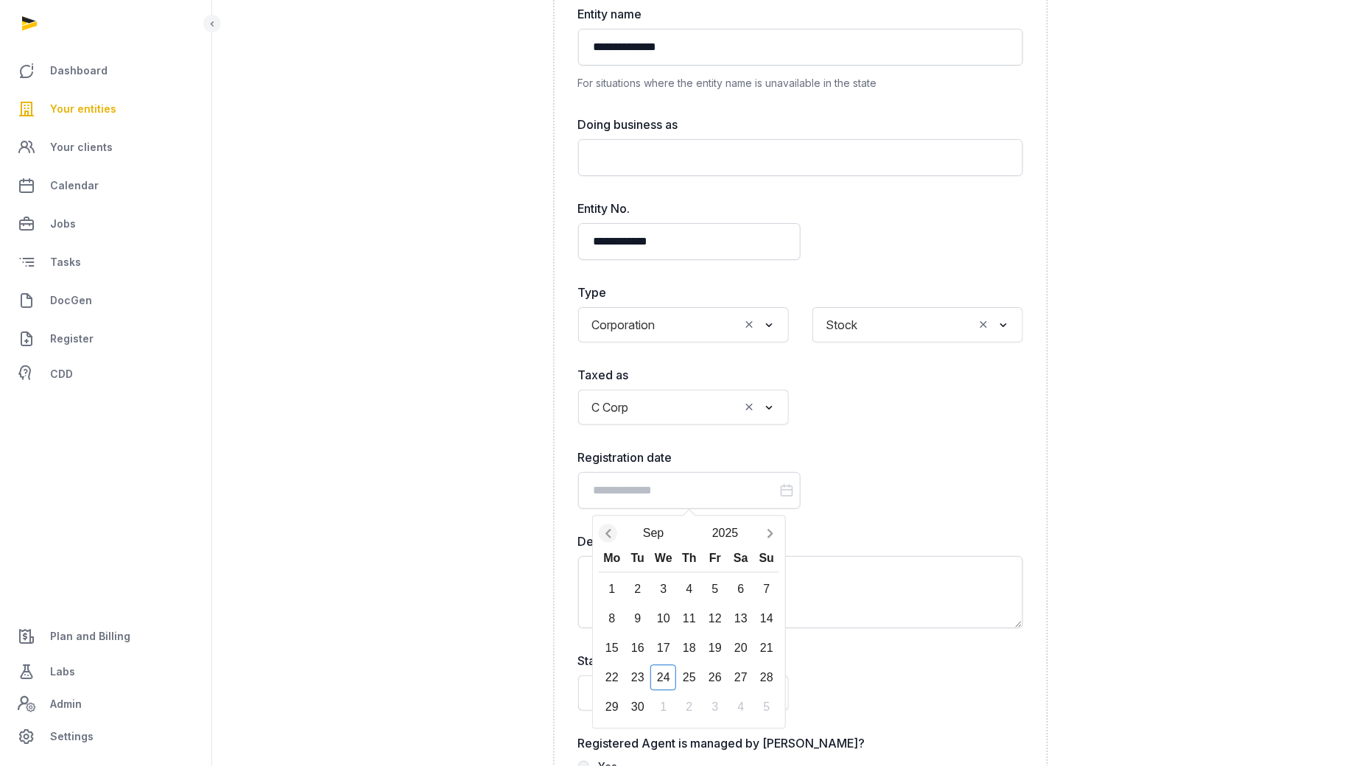
click at [608, 526] on icon "Previous month" at bounding box center [608, 533] width 15 height 15
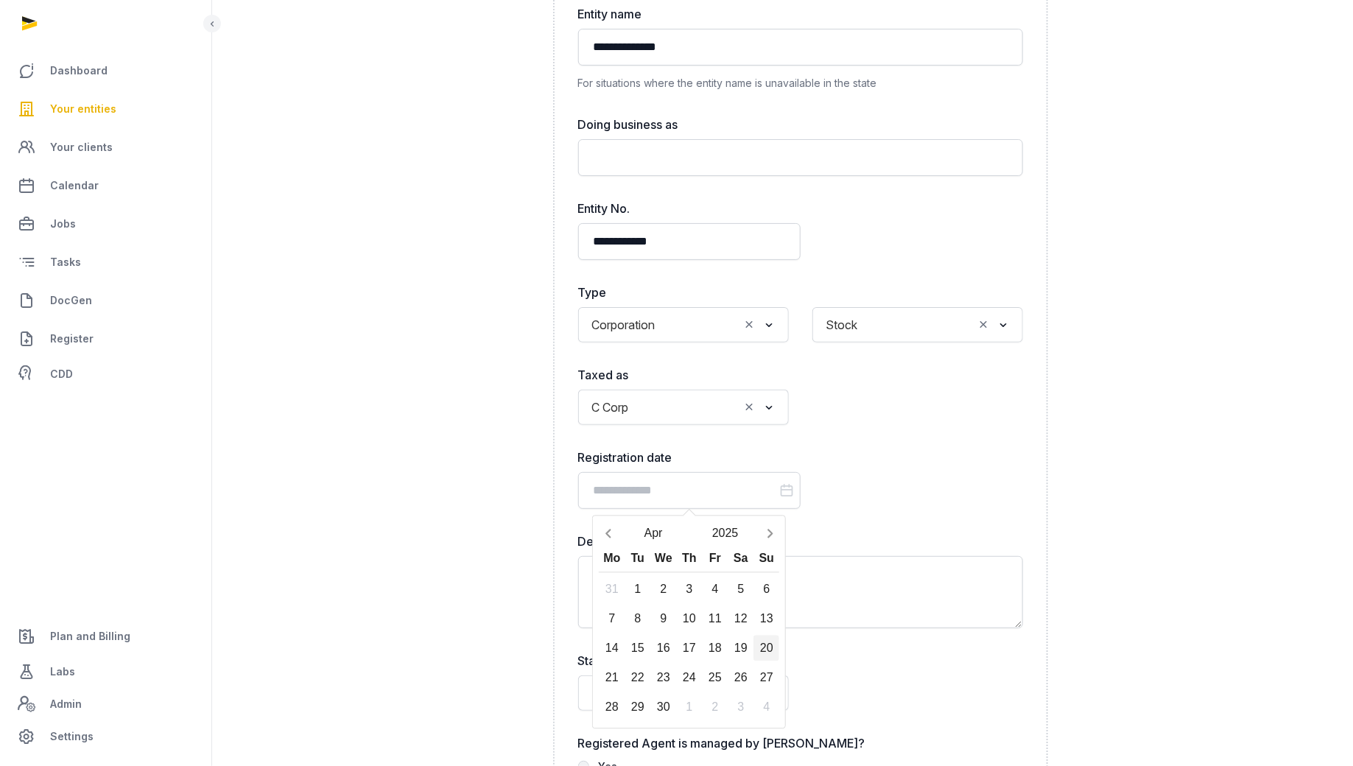
click at [770, 636] on div "20" at bounding box center [766, 648] width 26 height 26
type input "**********"
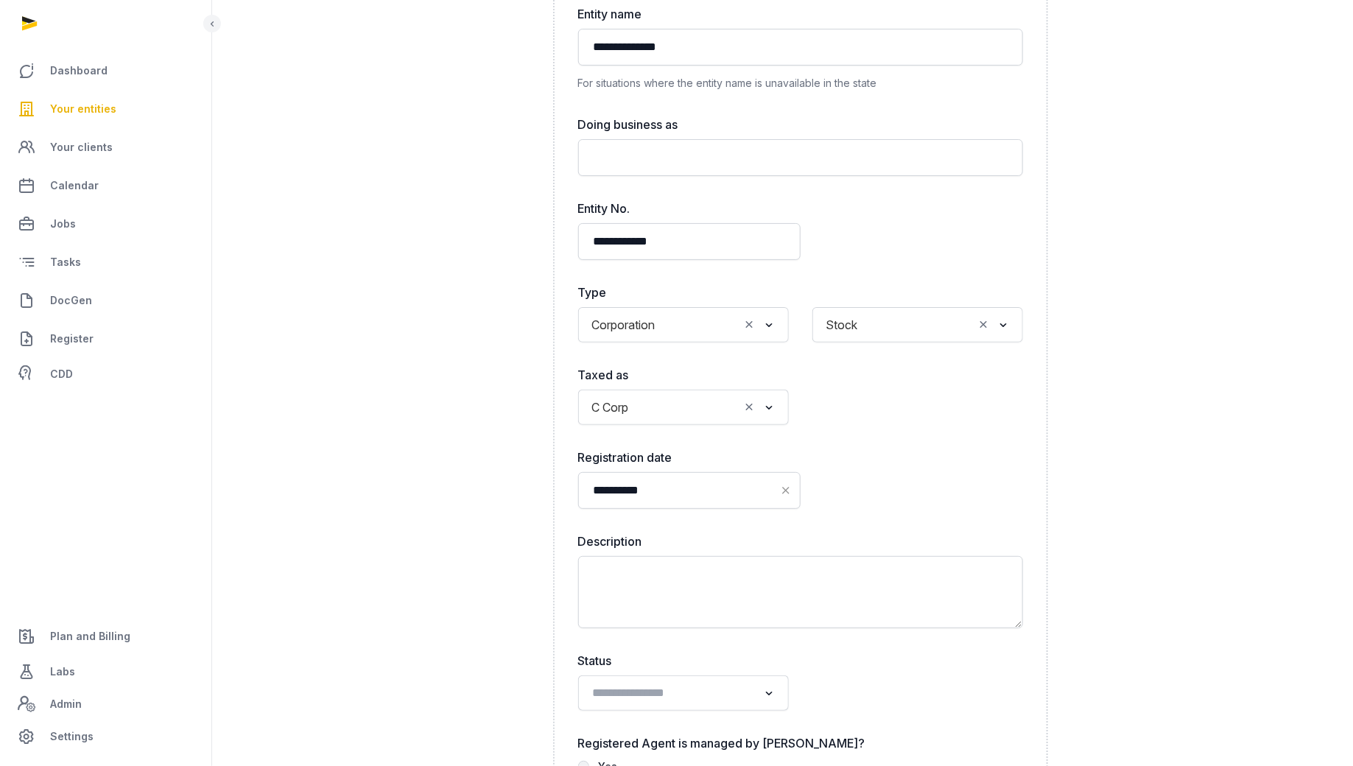
click at [886, 435] on div "**********" at bounding box center [800, 718] width 445 height 1602
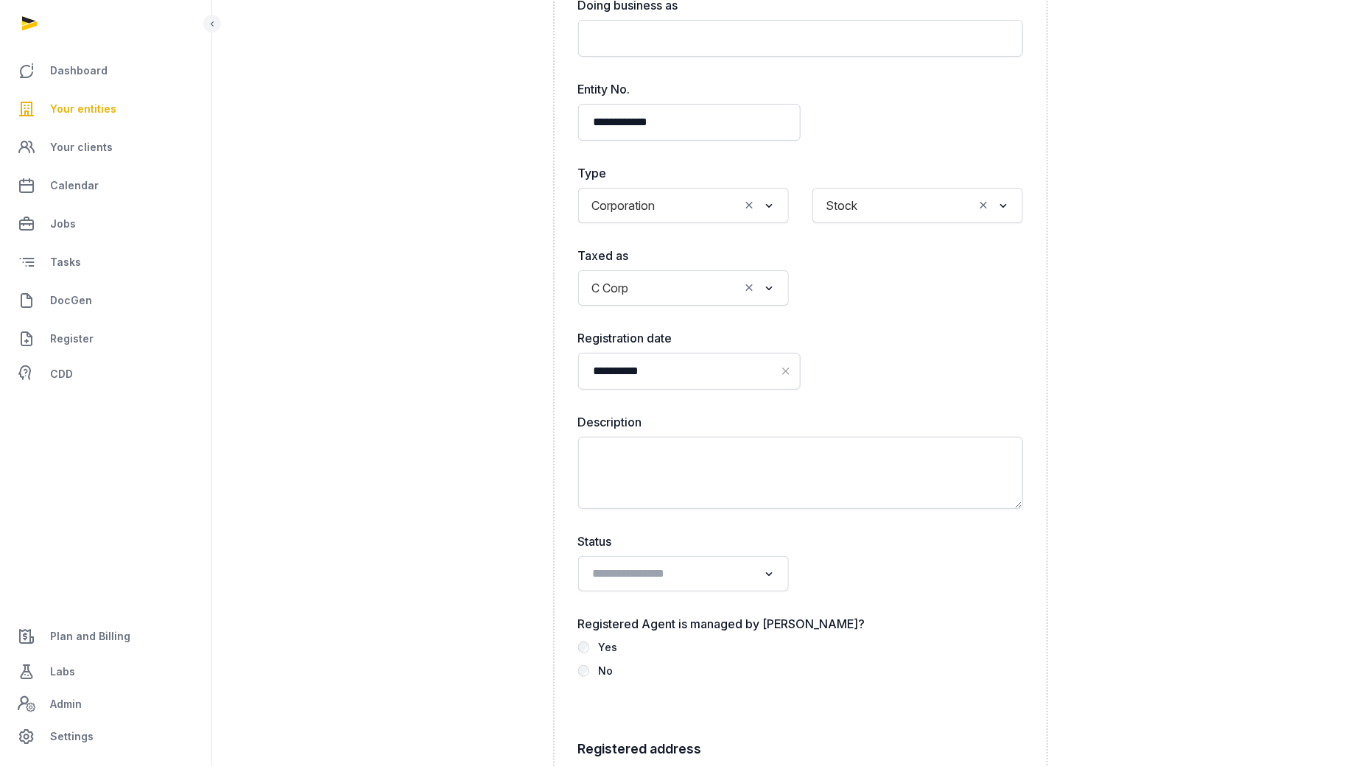
scroll to position [4179, 0]
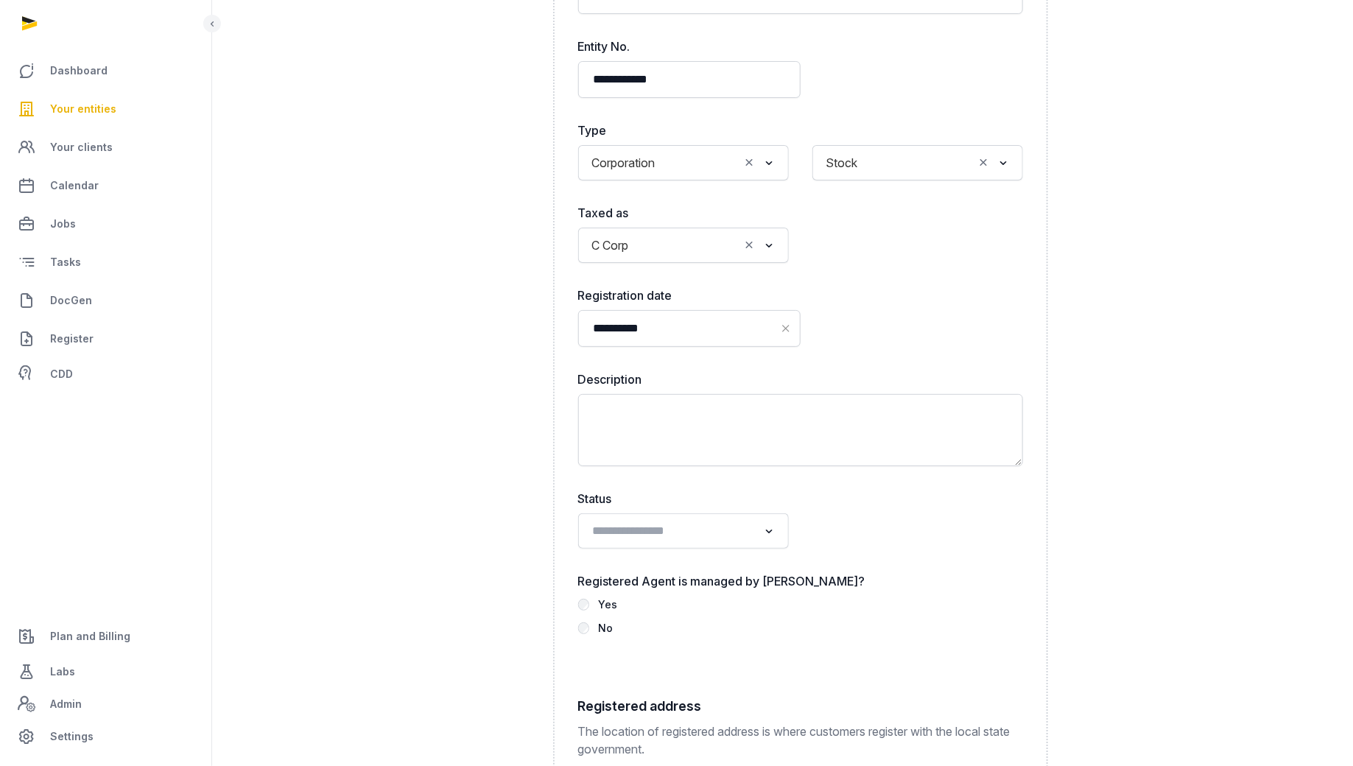
click at [722, 572] on label "Registered Agent is managed by [PERSON_NAME]?" at bounding box center [800, 581] width 445 height 18
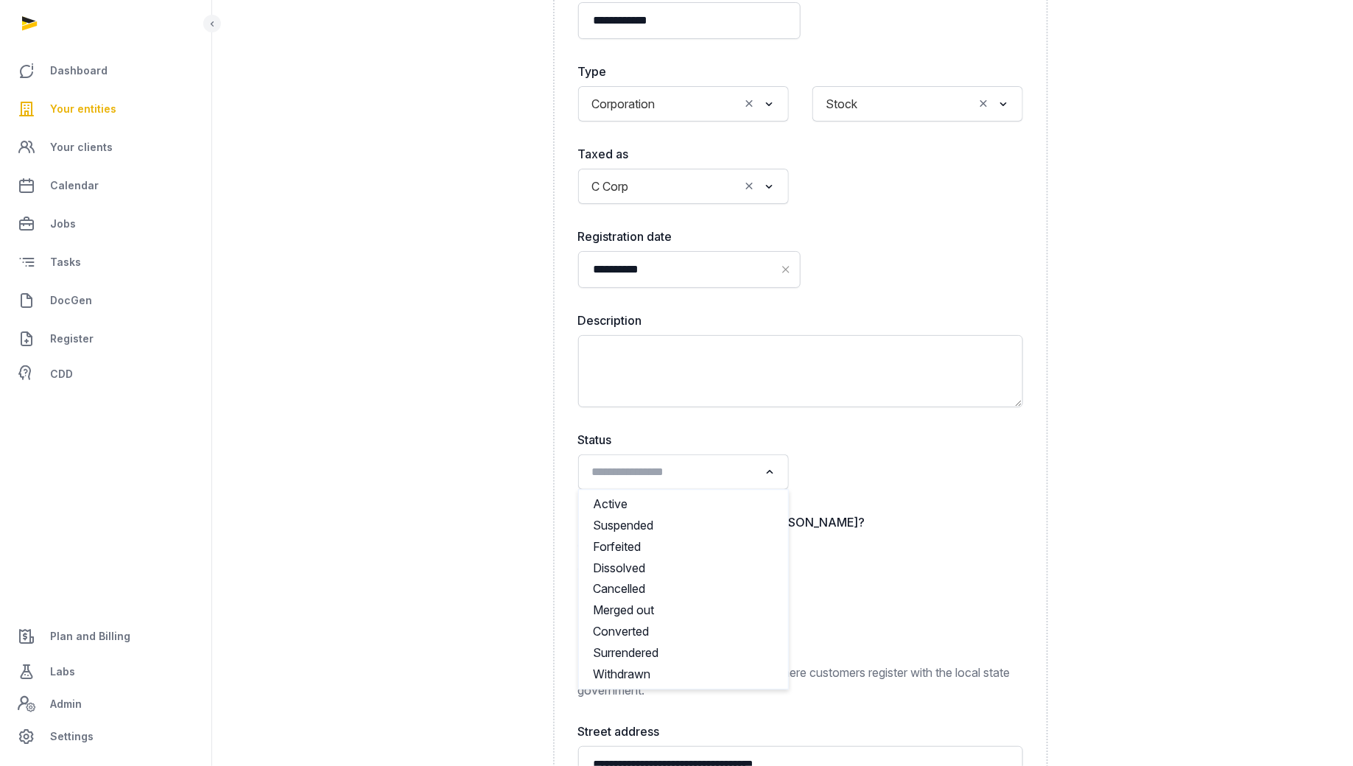
click at [733, 462] on input "Search for option" at bounding box center [673, 472] width 172 height 21
click at [714, 493] on li "Active" at bounding box center [683, 503] width 209 height 21
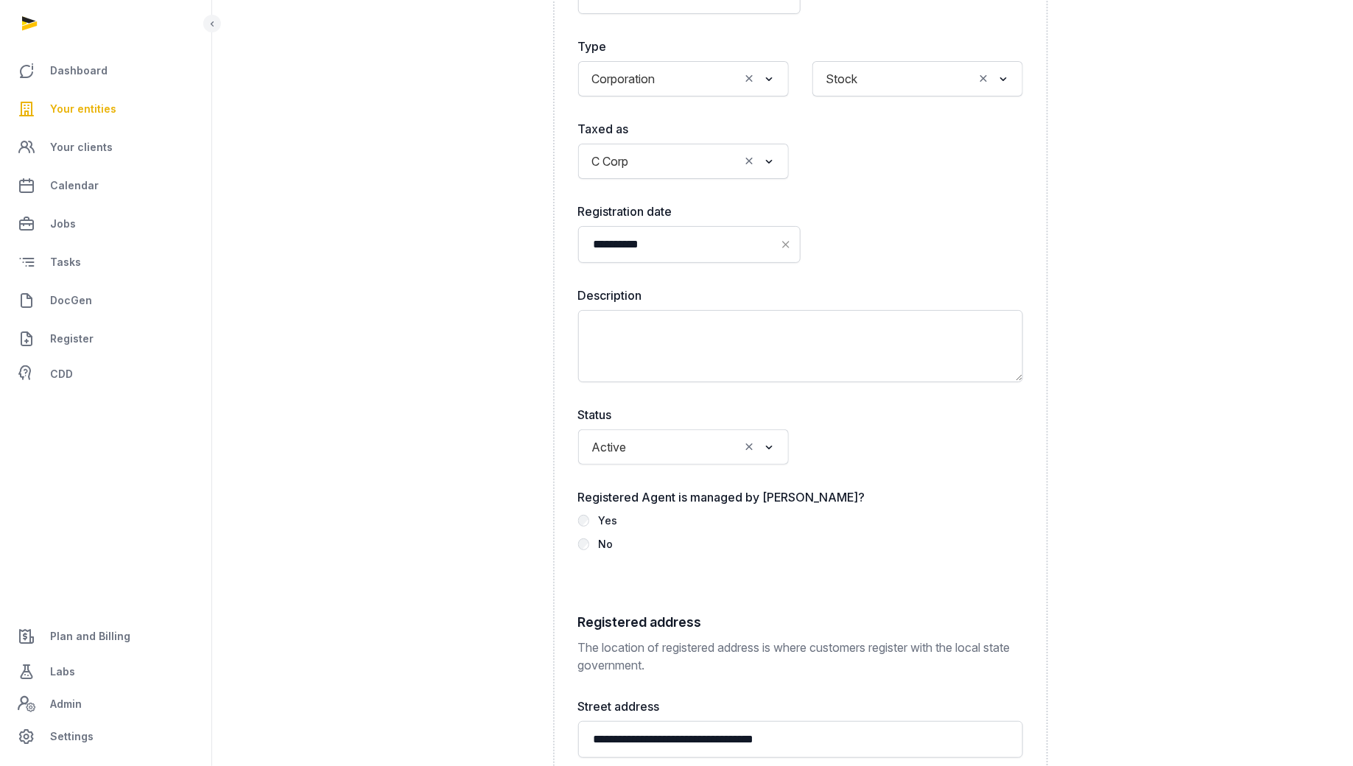
scroll to position [4265, 0]
click at [597, 533] on label "No" at bounding box center [800, 542] width 445 height 18
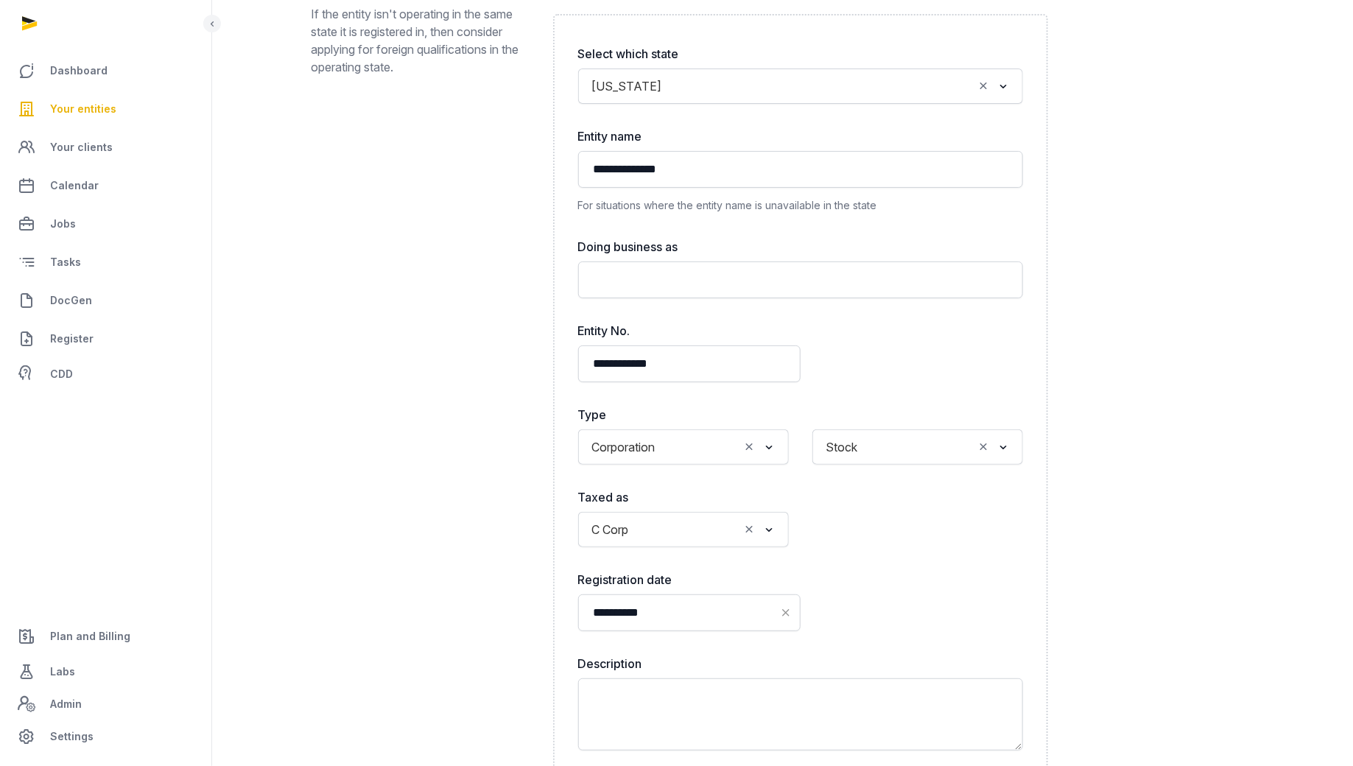
scroll to position [3884, 0]
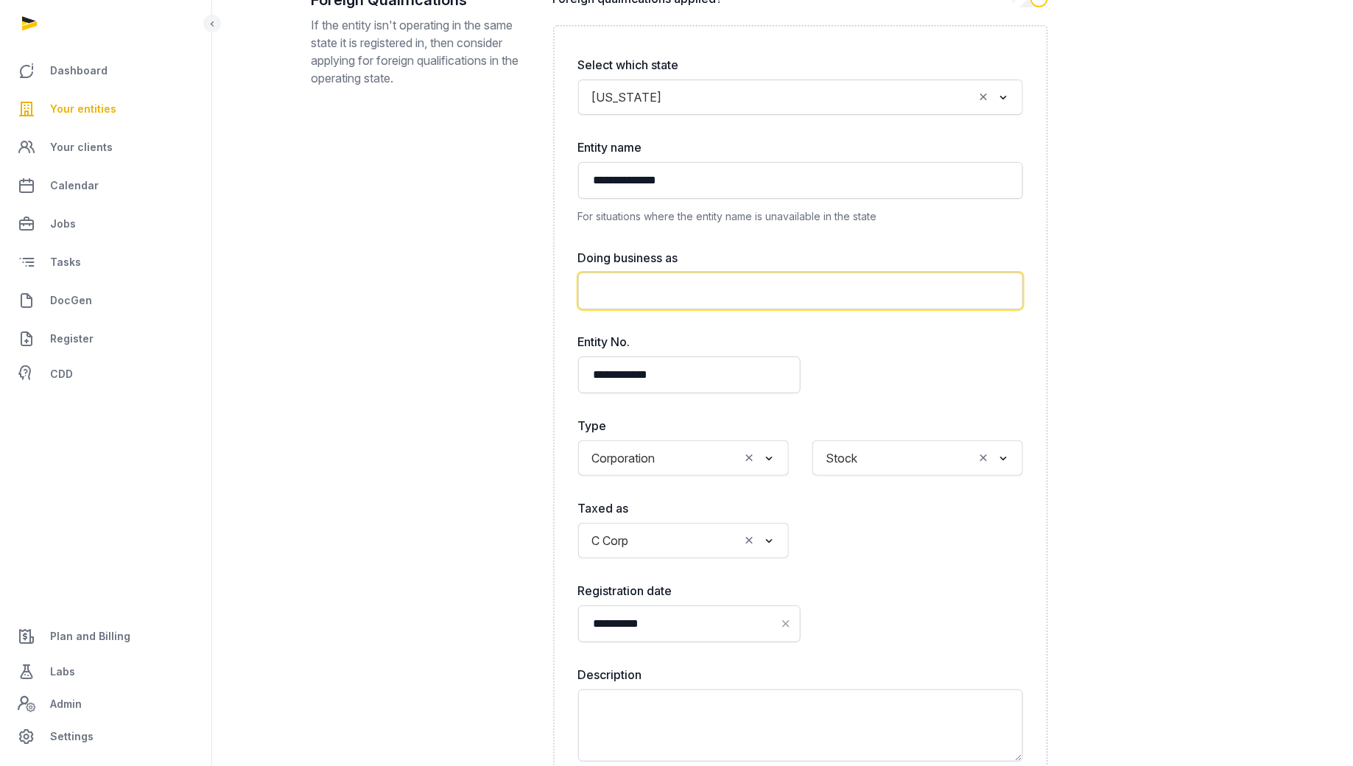
click at [705, 272] on input "text" at bounding box center [800, 290] width 445 height 37
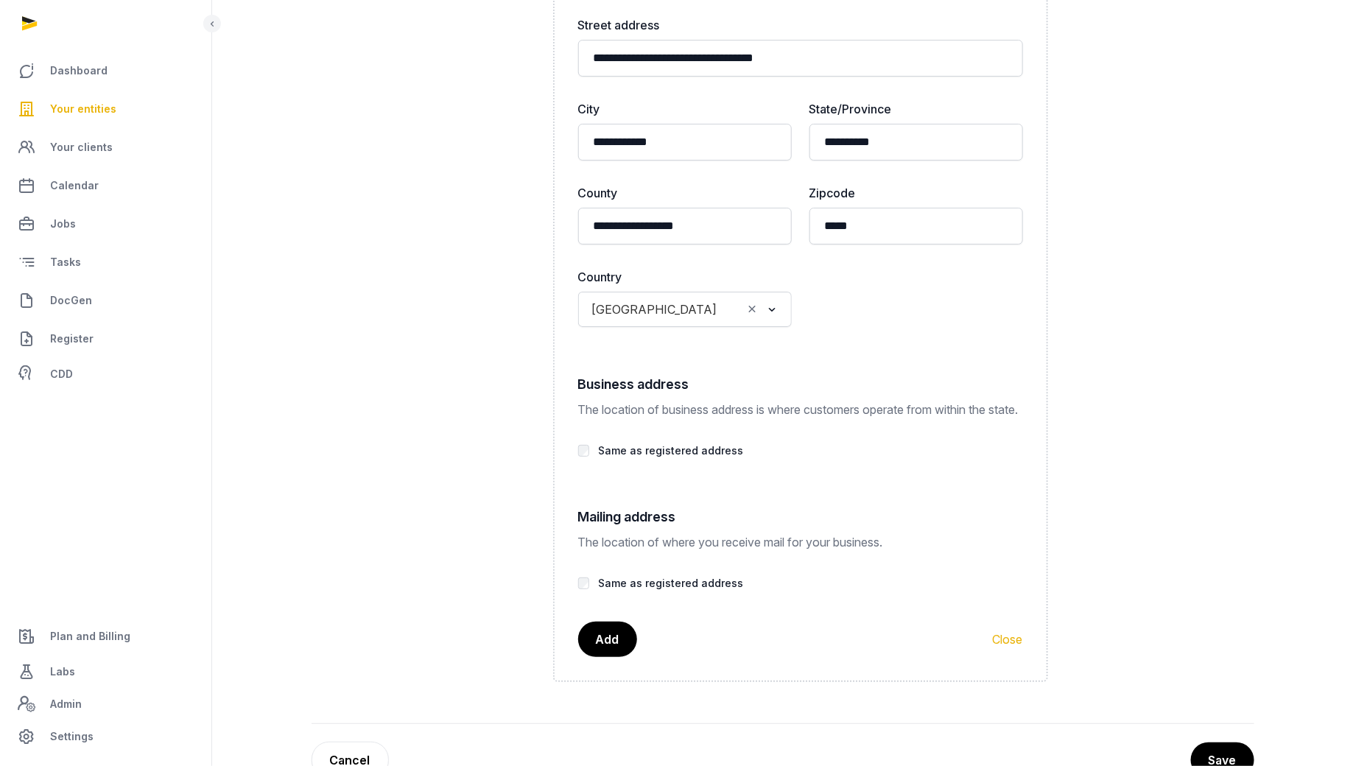
scroll to position [4946, 0]
click at [611, 627] on button "Add" at bounding box center [608, 637] width 60 height 37
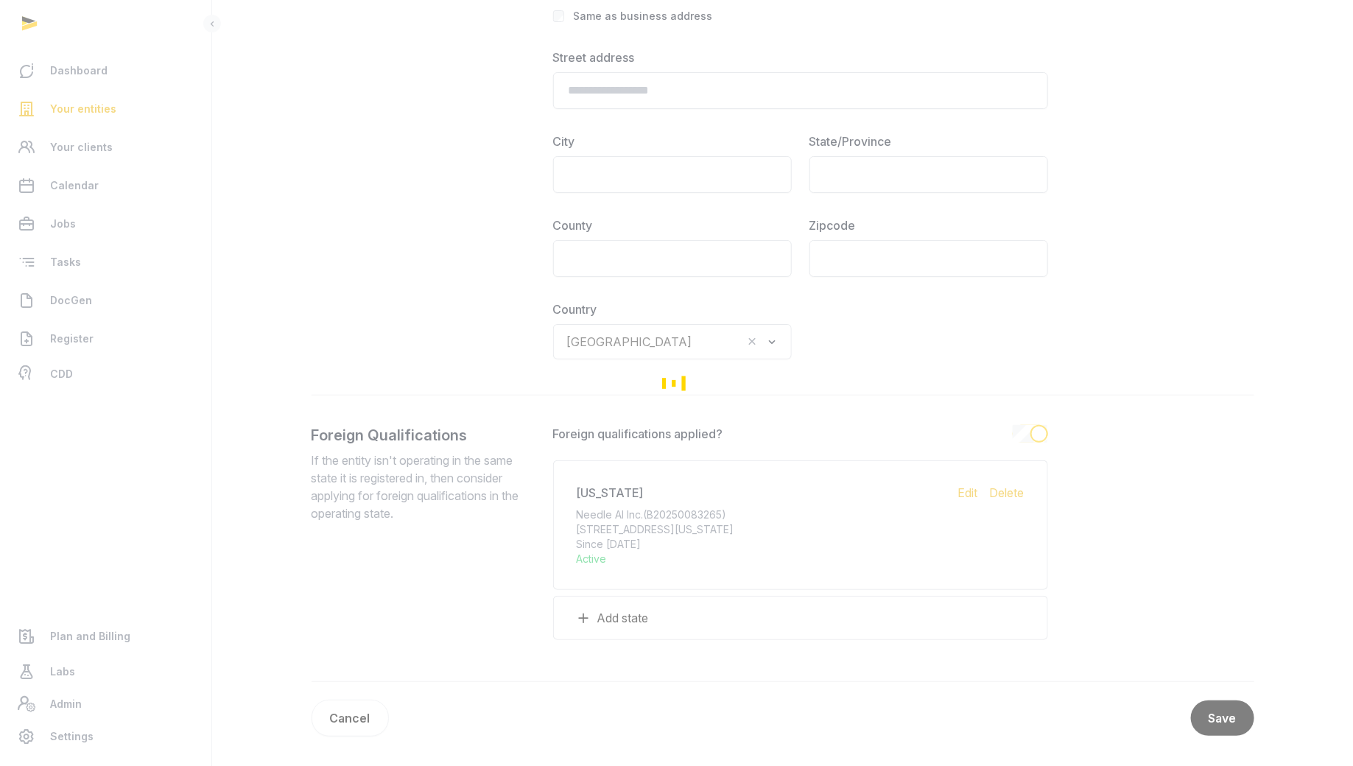
scroll to position [3449, 0]
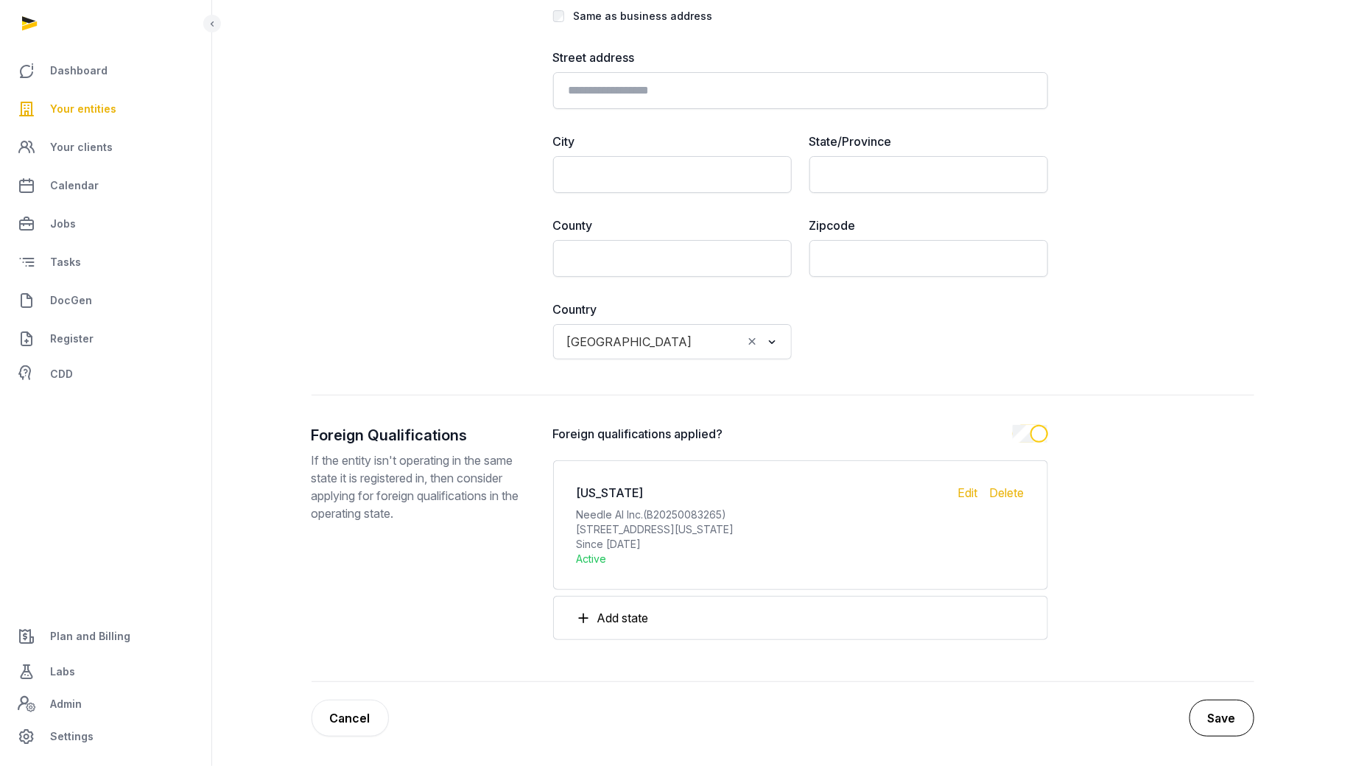
click at [1210, 713] on button "Save" at bounding box center [1221, 717] width 65 height 37
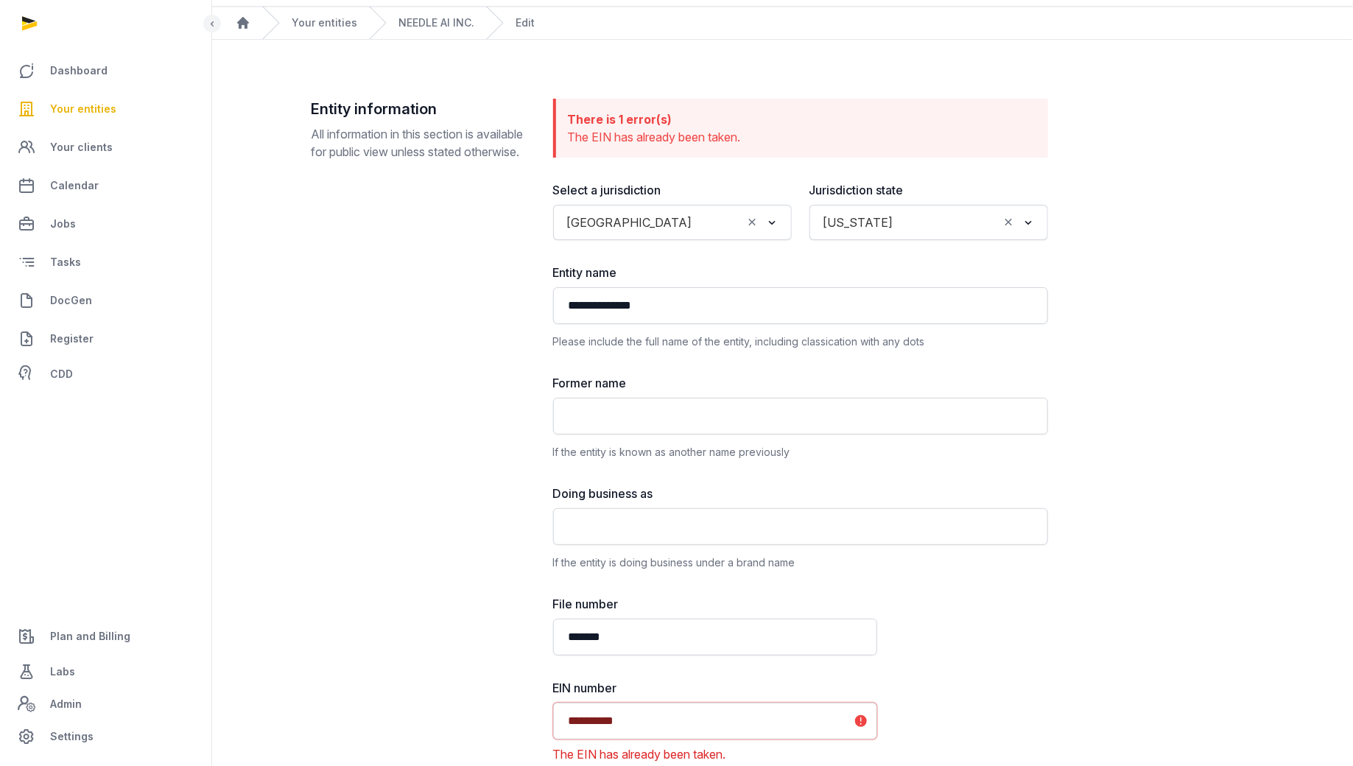
scroll to position [60, 0]
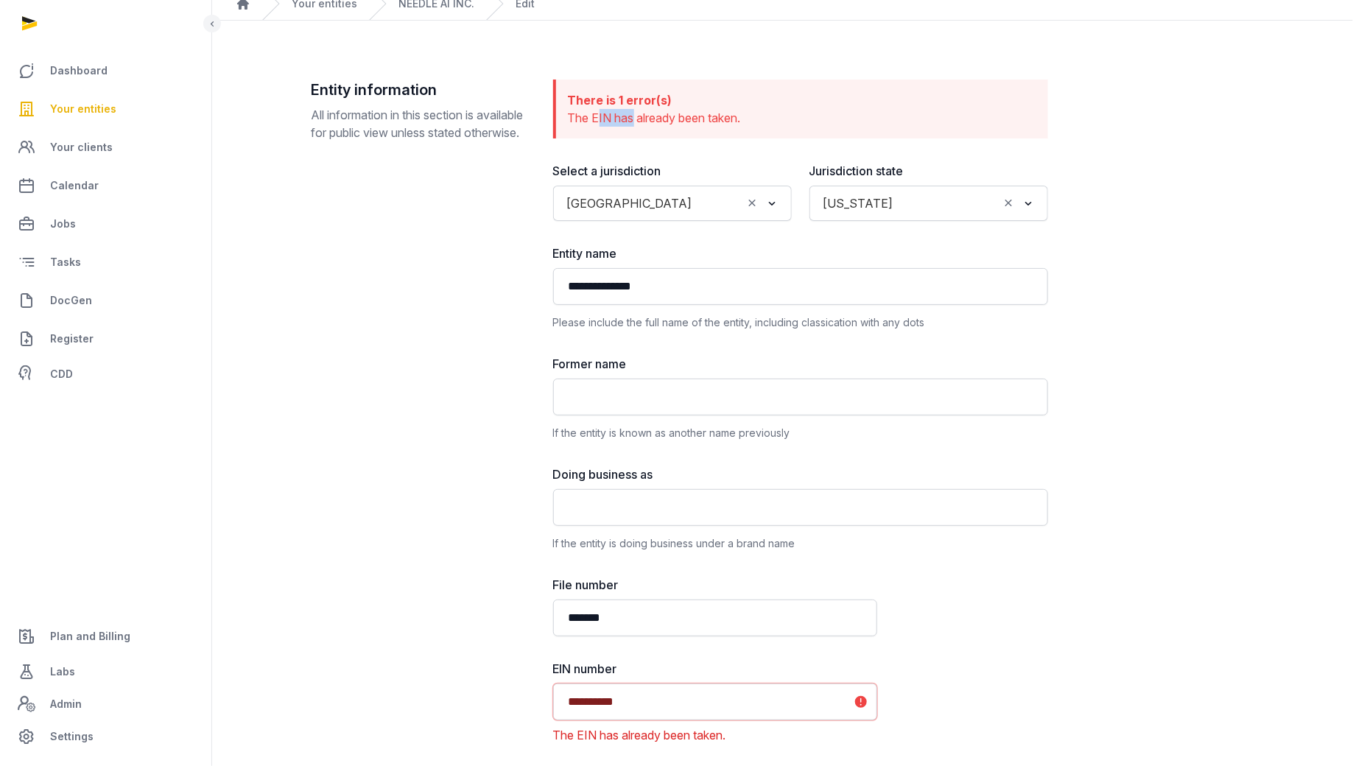
drag, startPoint x: 596, startPoint y: 117, endPoint x: 632, endPoint y: 117, distance: 36.8
click at [632, 117] on span "The EIN has already been taken." at bounding box center [654, 117] width 173 height 15
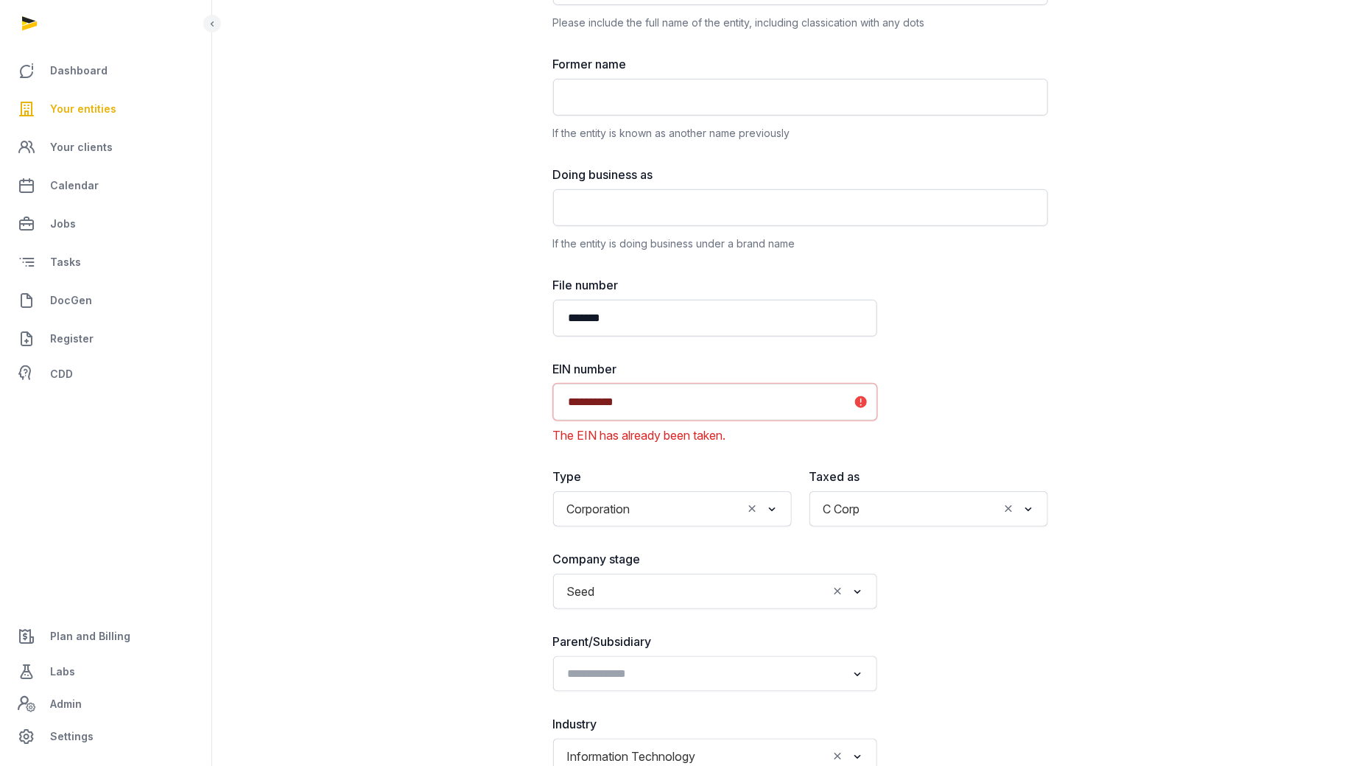
scroll to position [324, 0]
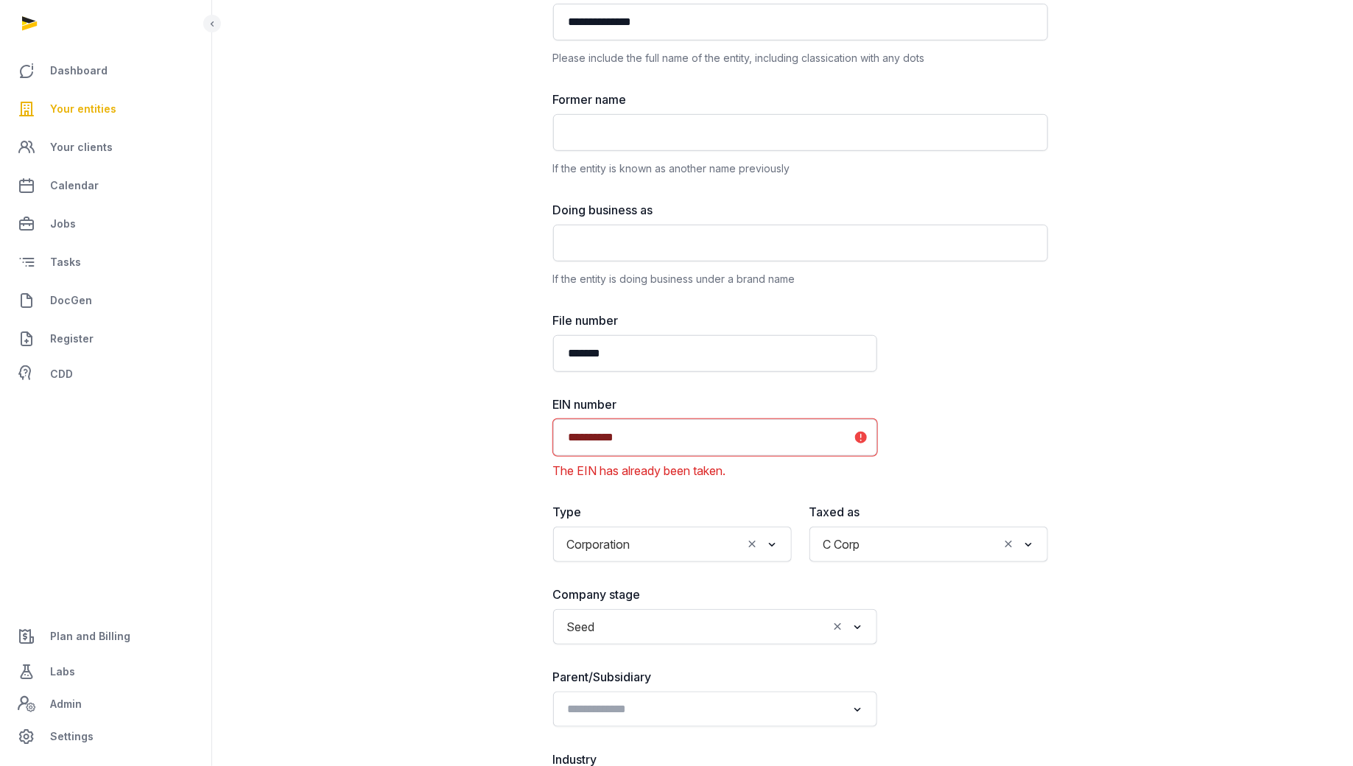
click at [662, 425] on input "**********" at bounding box center [715, 437] width 324 height 37
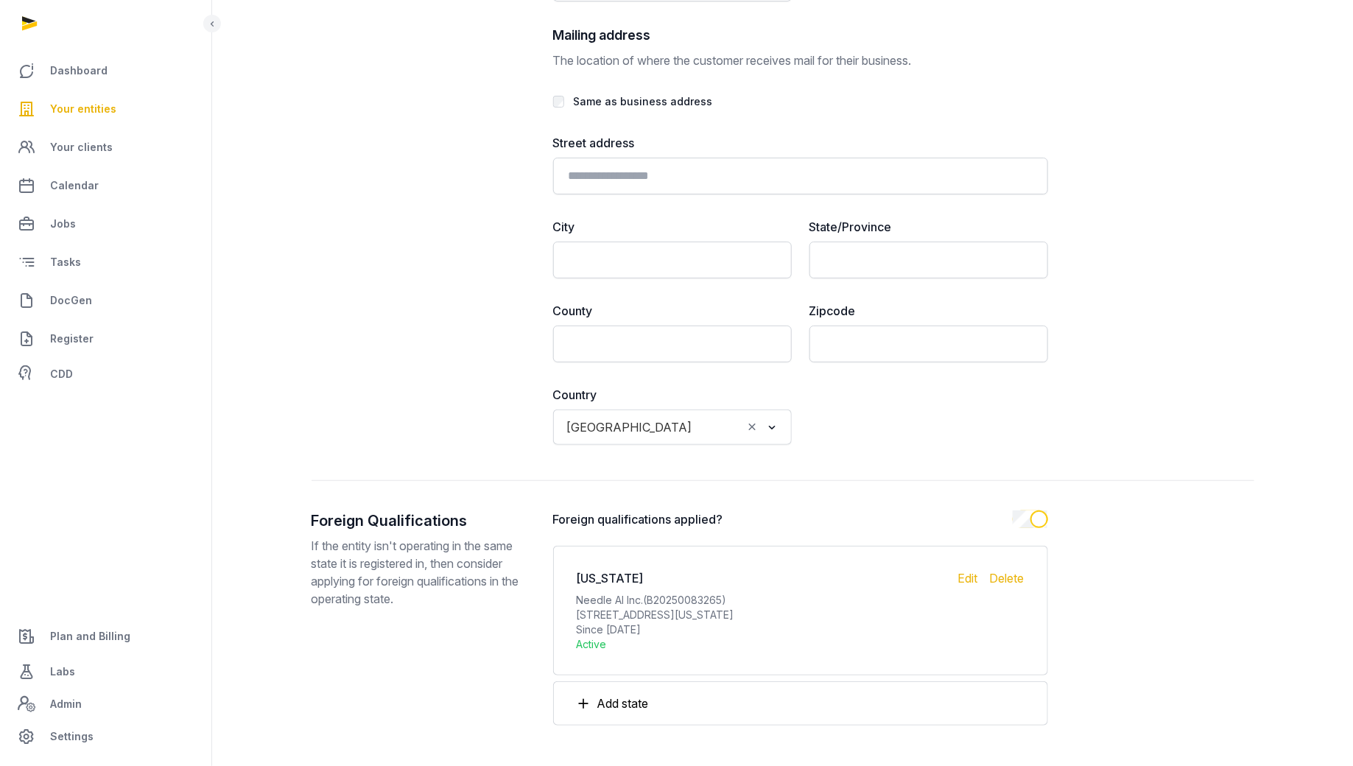
scroll to position [3555, 0]
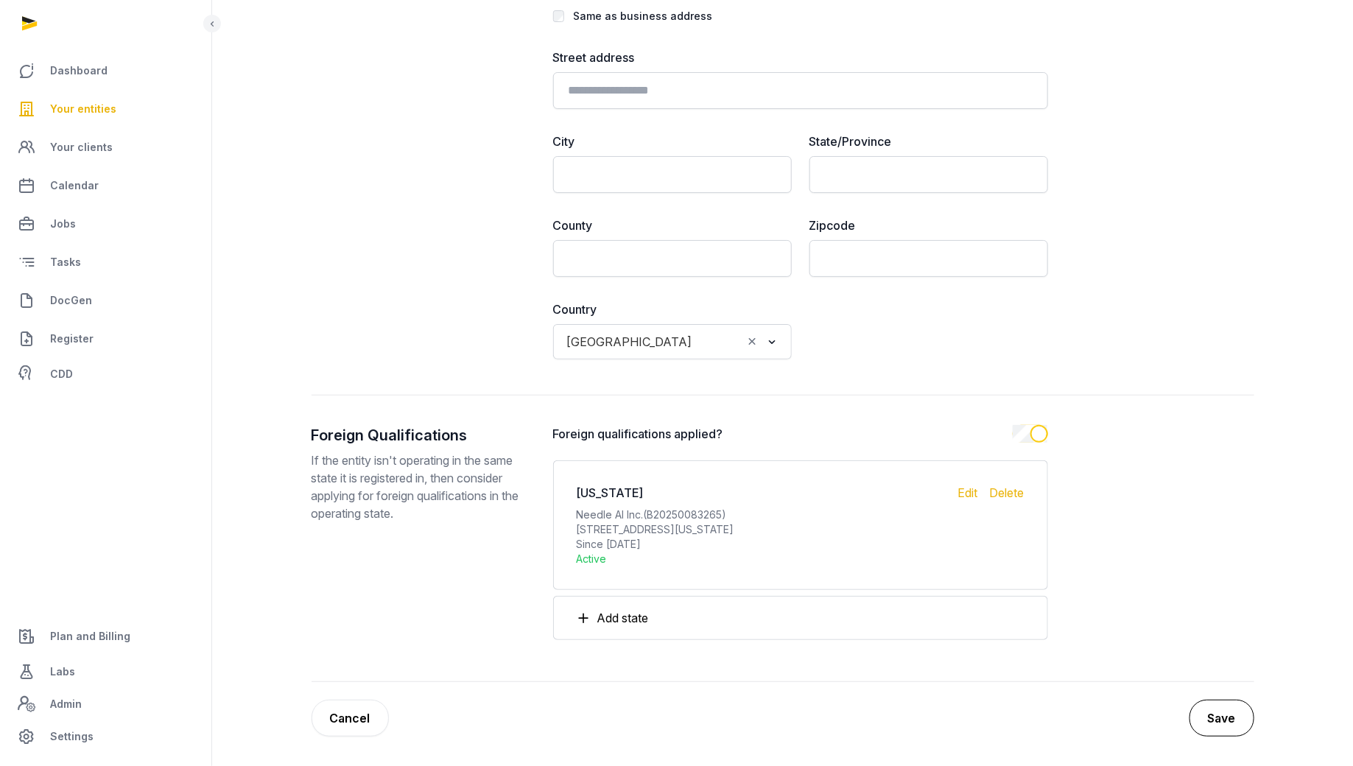
click at [1217, 713] on button "Save" at bounding box center [1221, 717] width 65 height 37
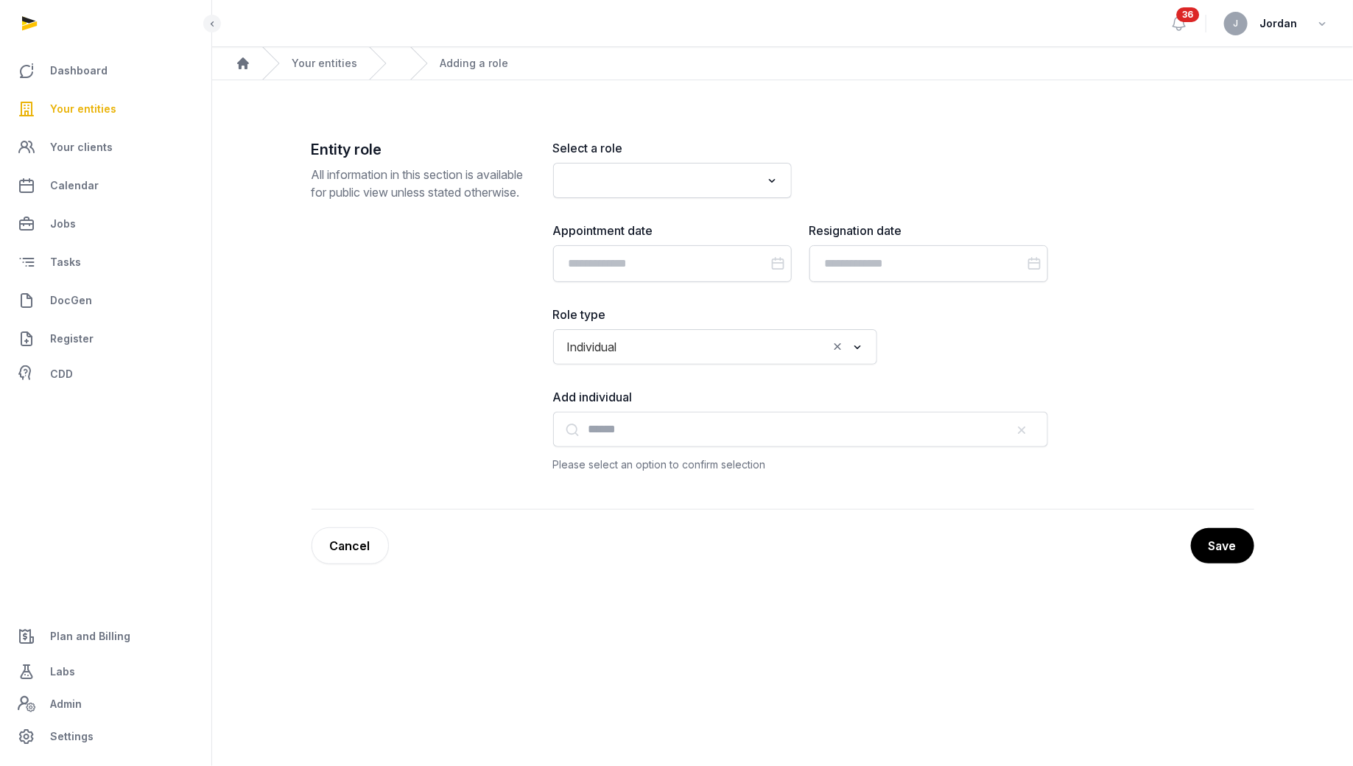
click at [683, 186] on input "Search for option" at bounding box center [662, 180] width 200 height 21
click at [674, 205] on li "Registered Agent" at bounding box center [672, 212] width 237 height 21
type input "***"
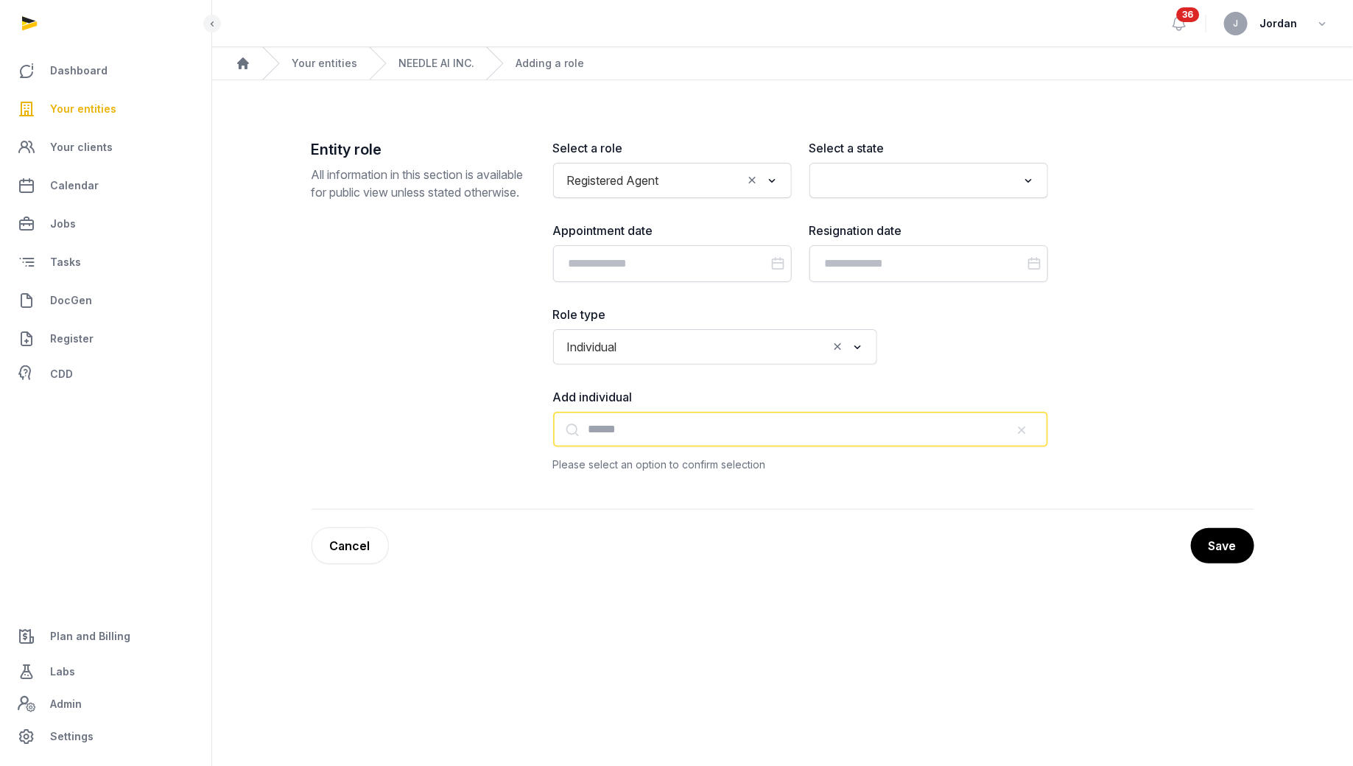
click at [647, 424] on input "text" at bounding box center [800, 429] width 495 height 35
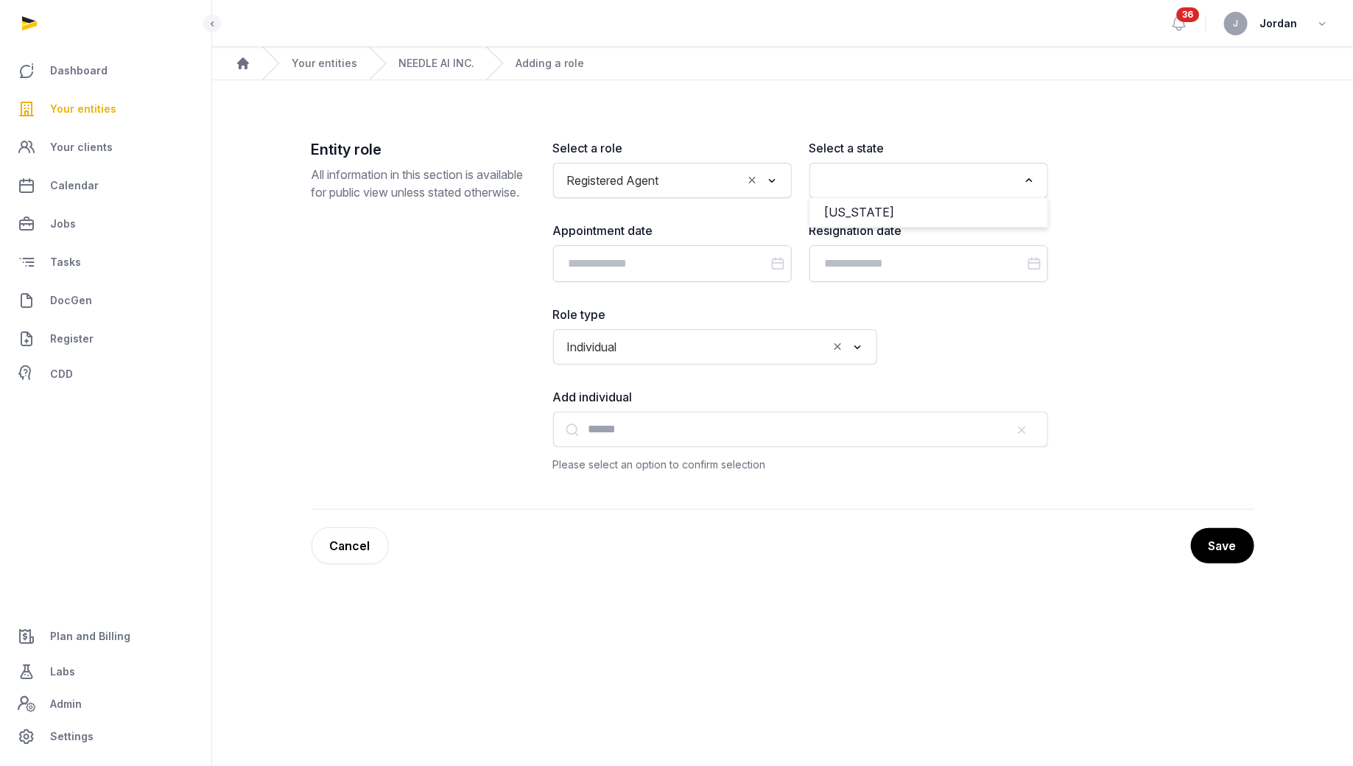
click at [856, 188] on input "Search for option" at bounding box center [918, 180] width 200 height 21
click at [856, 208] on li "[US_STATE]" at bounding box center [928, 212] width 237 height 21
click at [861, 182] on span "[US_STATE]" at bounding box center [857, 180] width 77 height 21
click at [1032, 187] on icon "Search for option" at bounding box center [1028, 181] width 15 height 18
click at [1013, 180] on icon "Clear Selected" at bounding box center [1008, 179] width 13 height 15
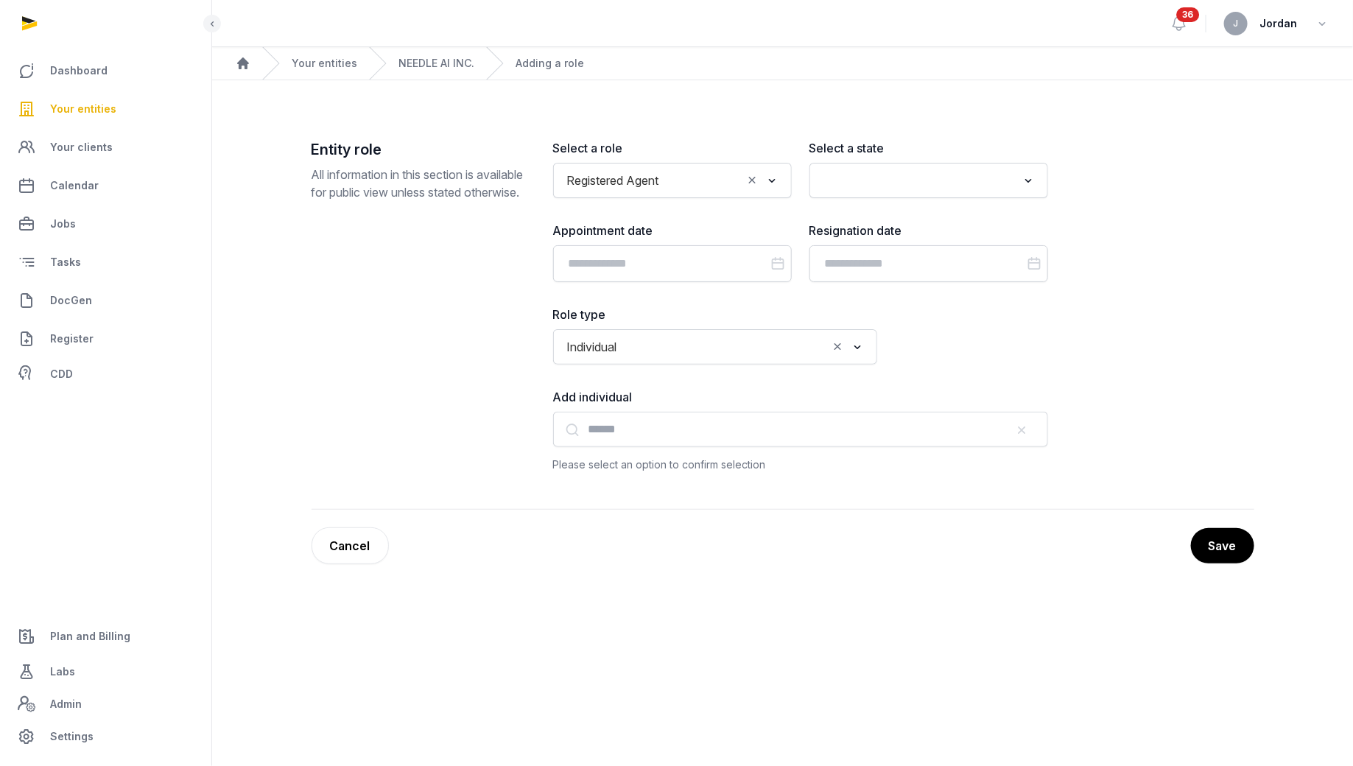
click at [992, 180] on input "Search for option" at bounding box center [918, 180] width 200 height 21
click at [748, 181] on icon "Clear Selected" at bounding box center [752, 179] width 13 height 15
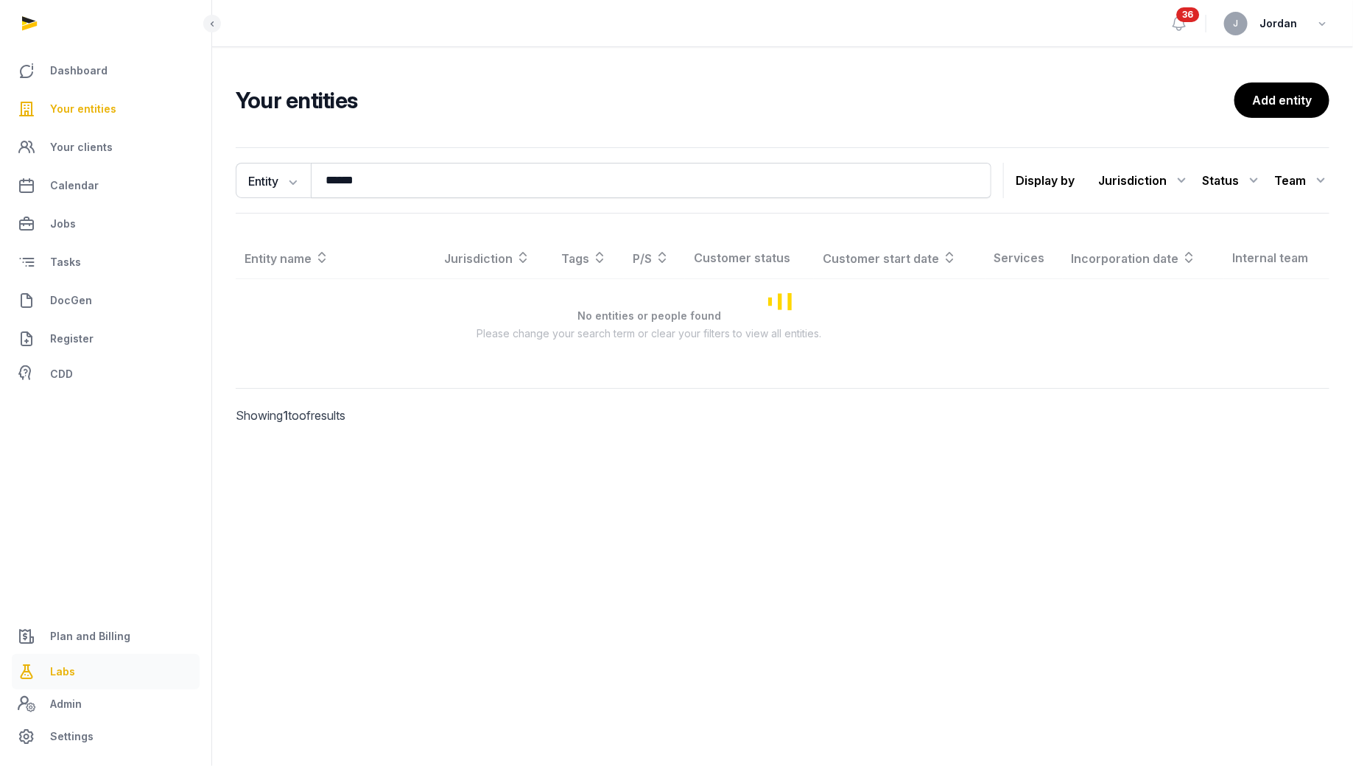
click at [70, 678] on span "Labs" at bounding box center [62, 672] width 25 height 18
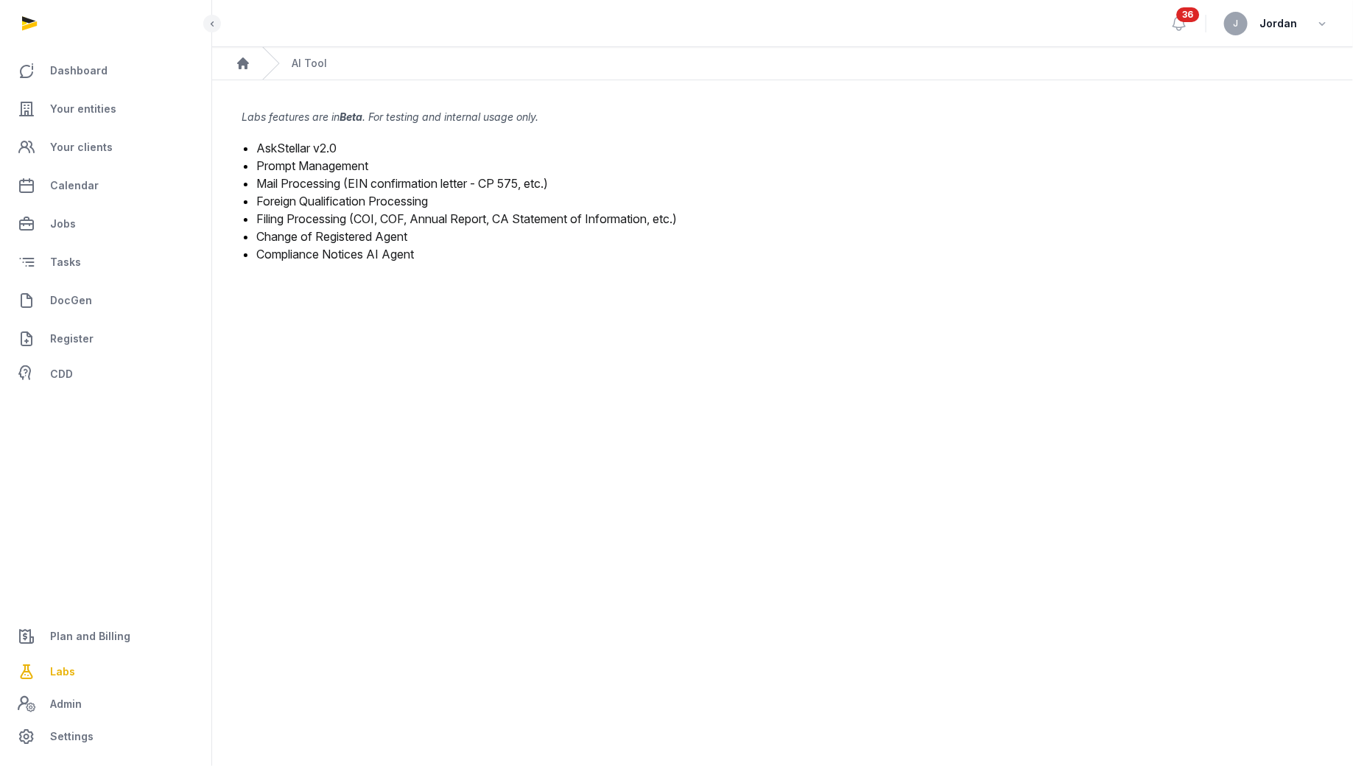
click at [363, 197] on link "Foreign Qualification Processing" at bounding box center [342, 201] width 172 height 15
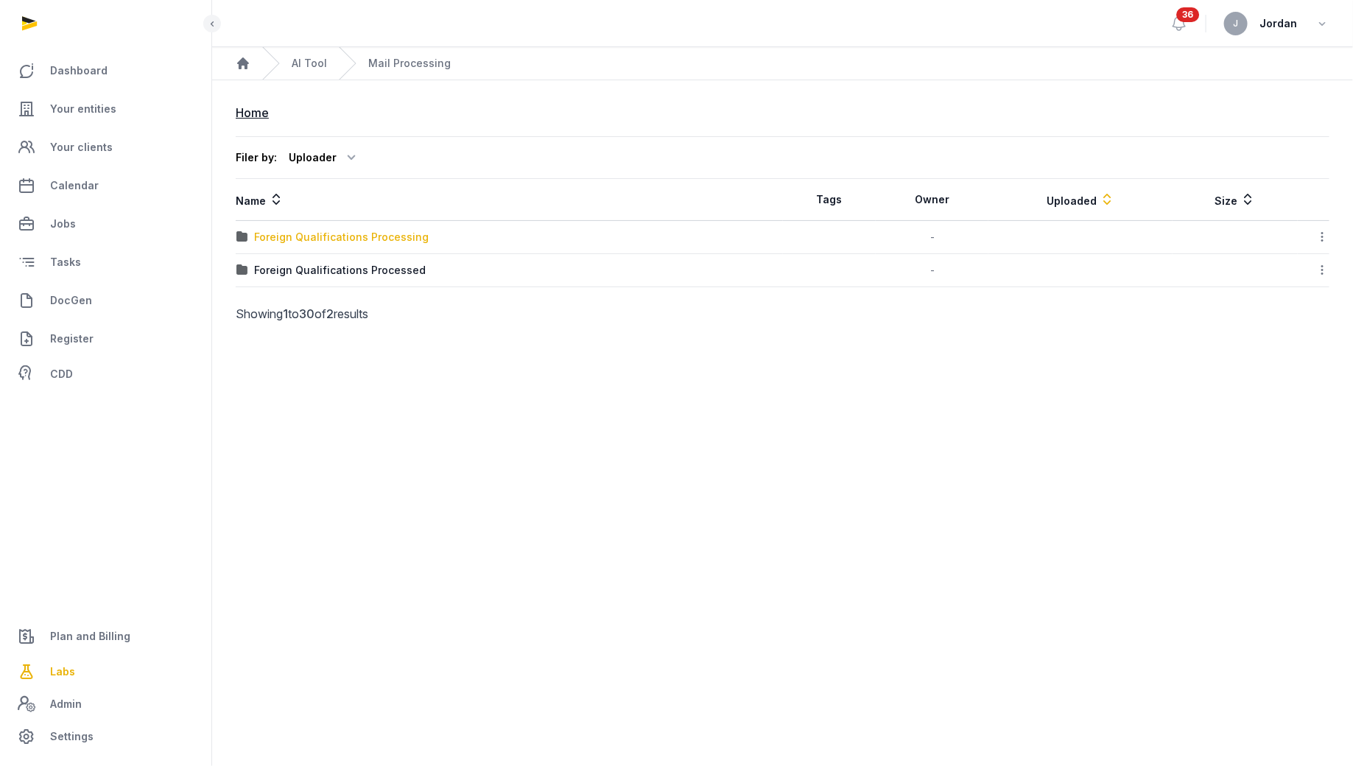
click at [379, 235] on div "Foreign Qualifications Processing" at bounding box center [341, 237] width 174 height 15
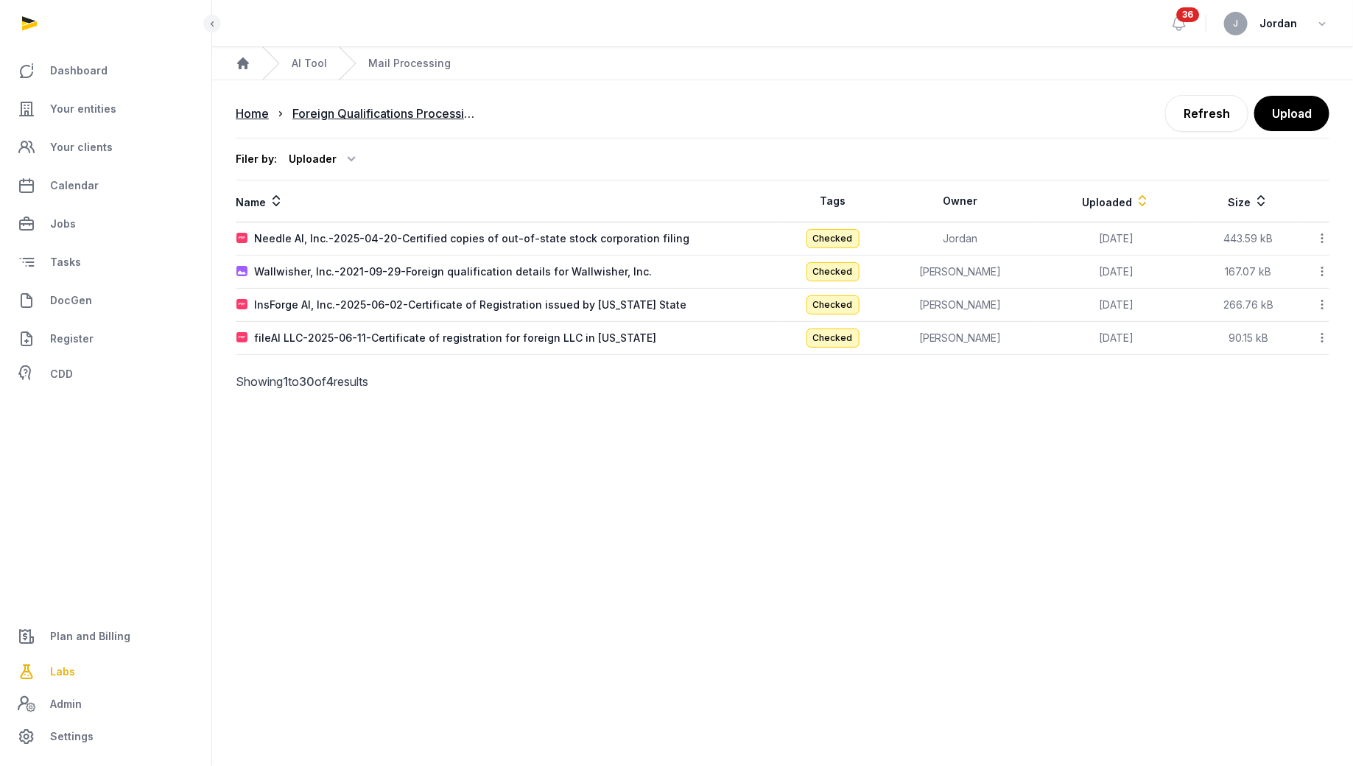
click at [501, 228] on td "Needle AI, Inc.-2025-04-20-Certified copies of out-of-state stock corporation f…" at bounding box center [509, 238] width 547 height 33
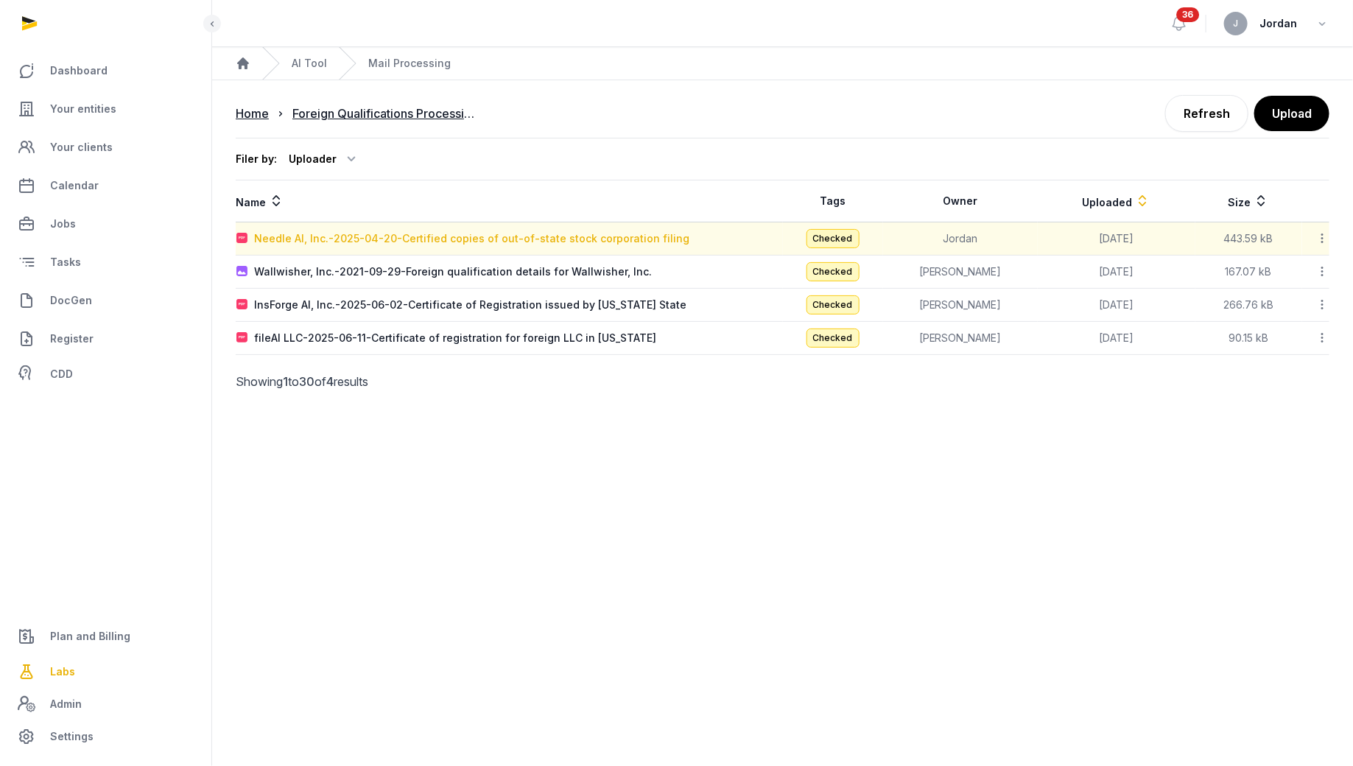
click at [501, 234] on div "Needle AI, Inc.-2025-04-20-Certified copies of out-of-state stock corporation f…" at bounding box center [471, 238] width 435 height 15
type input "**********"
type textarea "**********"
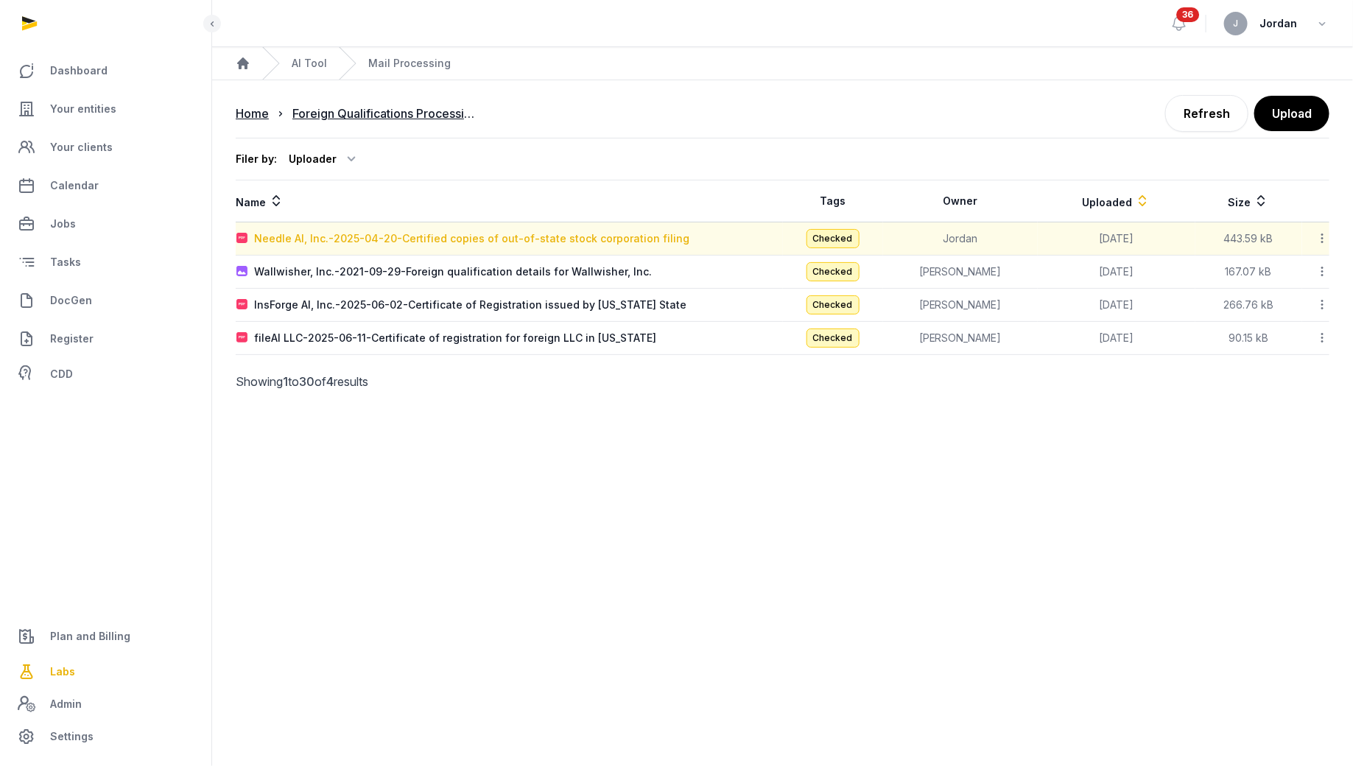
type input "**********"
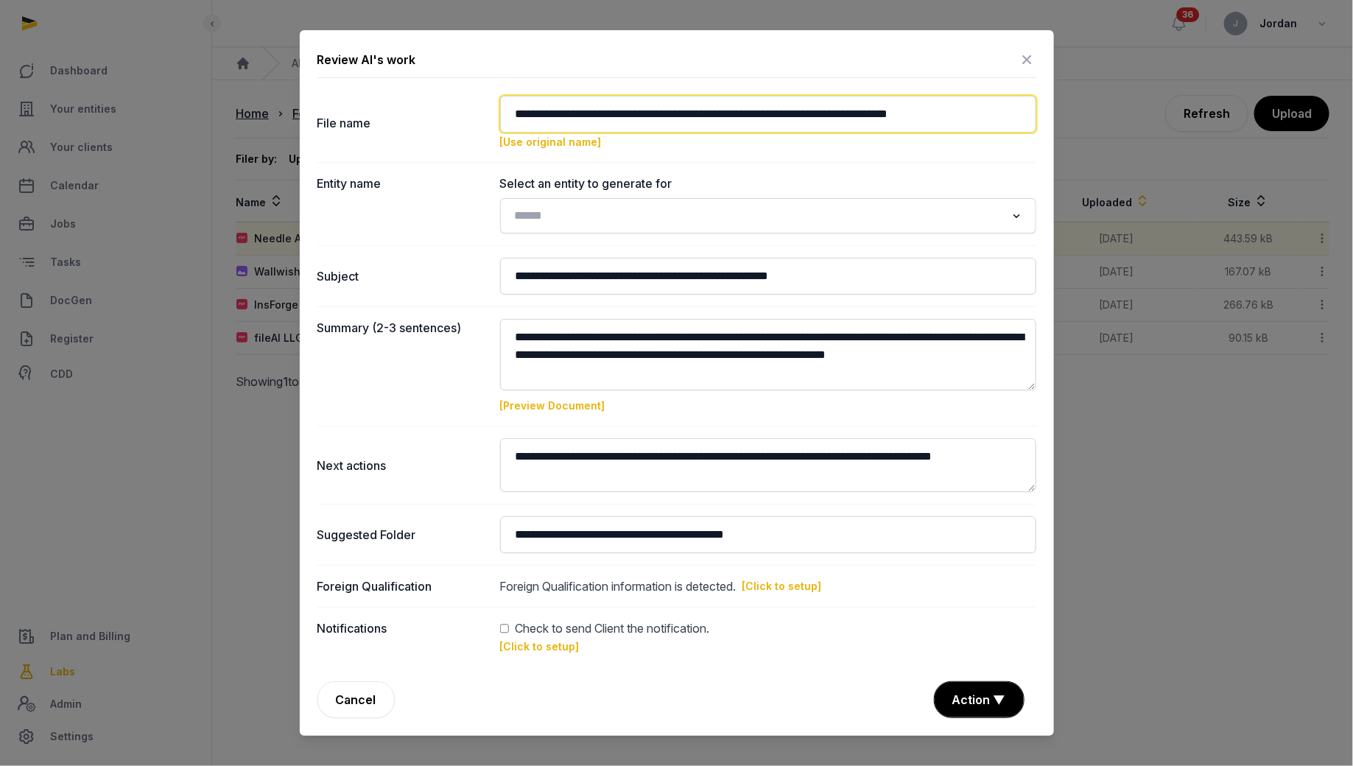
click at [581, 108] on input "**********" at bounding box center [768, 114] width 536 height 37
drag, startPoint x: 783, startPoint y: 113, endPoint x: 791, endPoint y: 113, distance: 8.8
click at [791, 113] on input "**********" at bounding box center [768, 114] width 536 height 37
drag, startPoint x: 779, startPoint y: 116, endPoint x: 992, endPoint y: 110, distance: 212.8
click at [992, 110] on input "**********" at bounding box center [768, 114] width 536 height 37
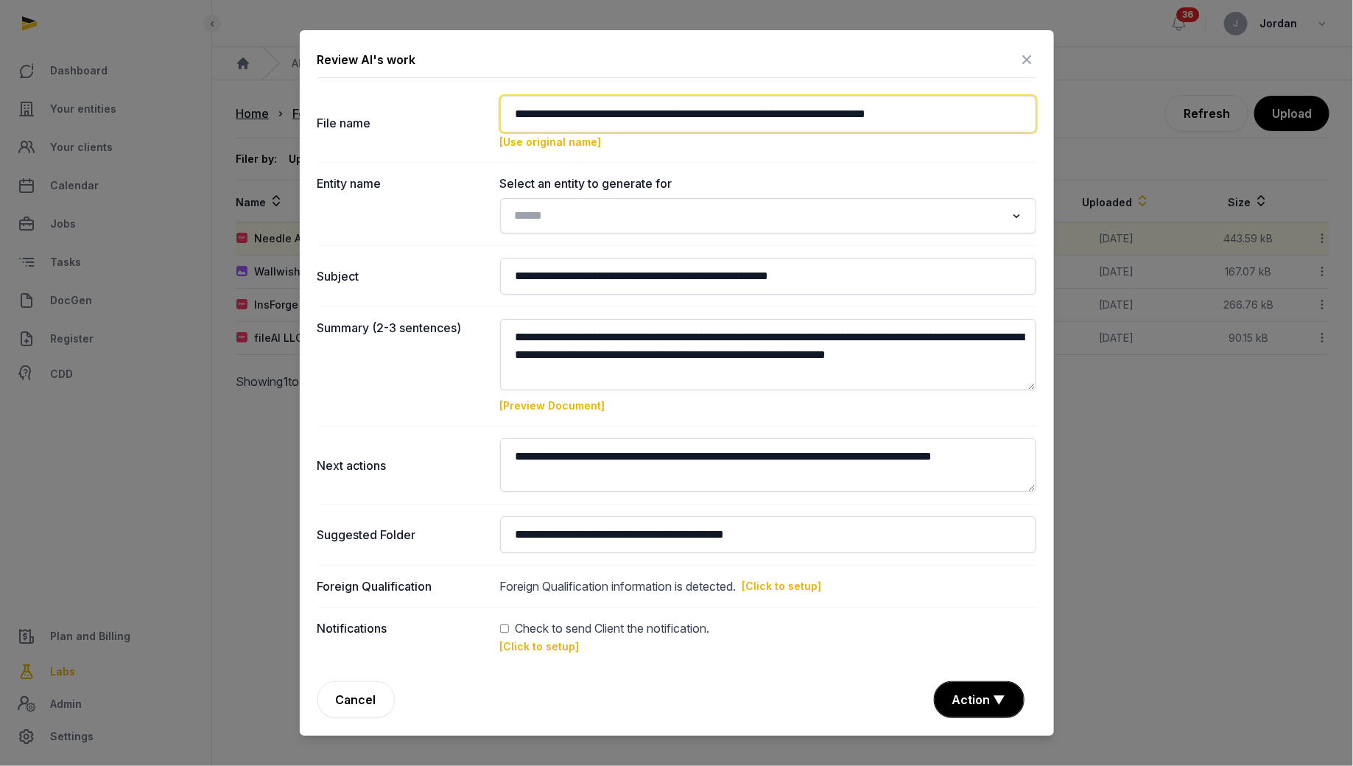
type input "**********"
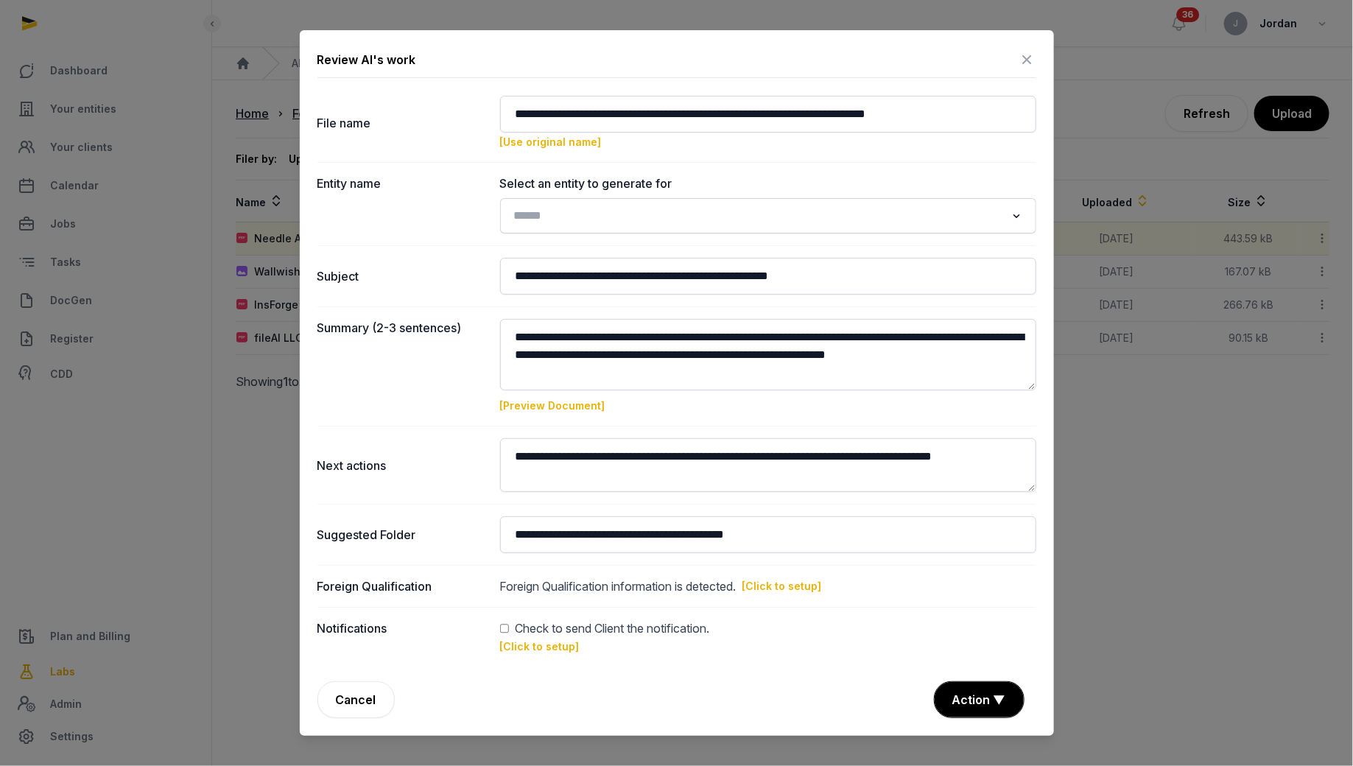
click at [692, 213] on input "Search for option" at bounding box center [757, 215] width 497 height 21
click at [680, 222] on input "Search for option" at bounding box center [757, 215] width 497 height 21
click at [1018, 222] on icon "Search for option" at bounding box center [1016, 216] width 15 height 18
click at [1016, 221] on icon "Search for option" at bounding box center [1016, 216] width 15 height 18
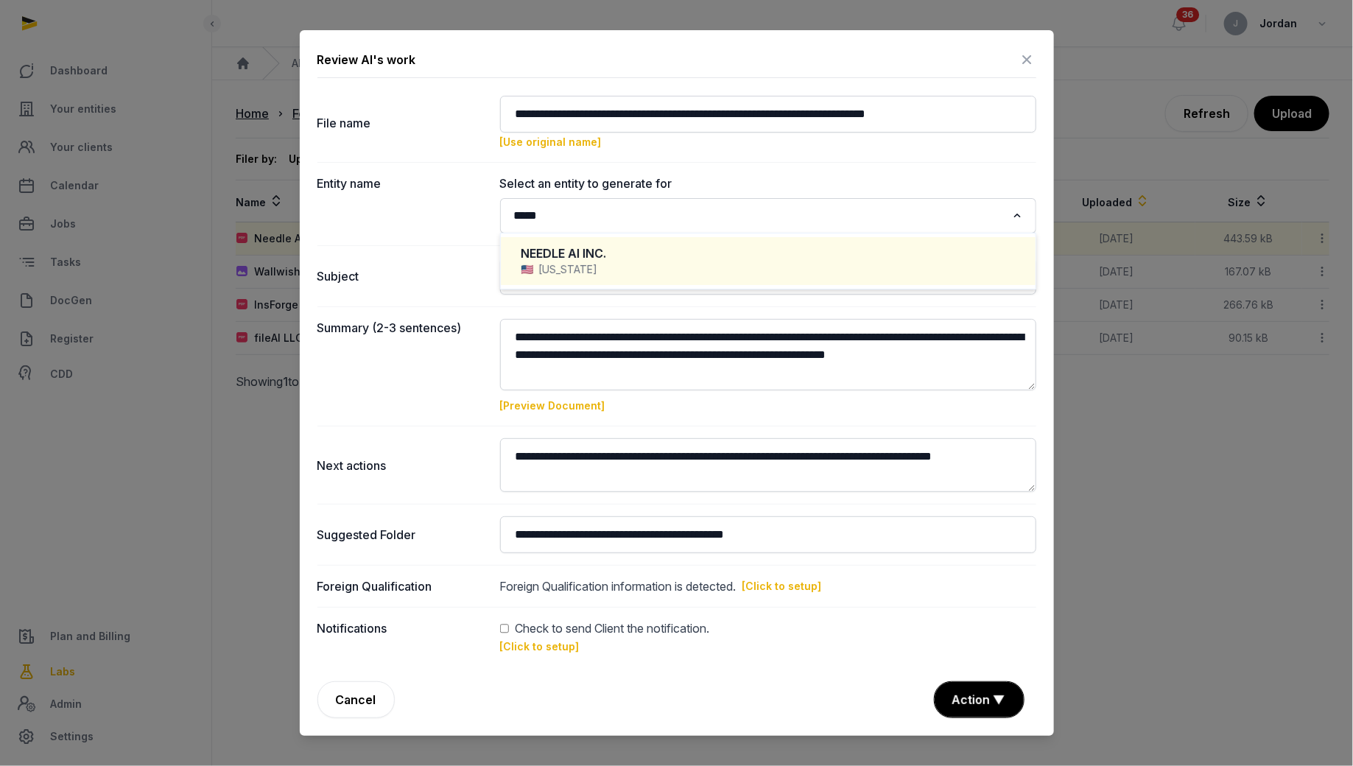
click at [668, 262] on div "[US_STATE]" at bounding box center [767, 269] width 493 height 15
type input "*****"
type input "**********"
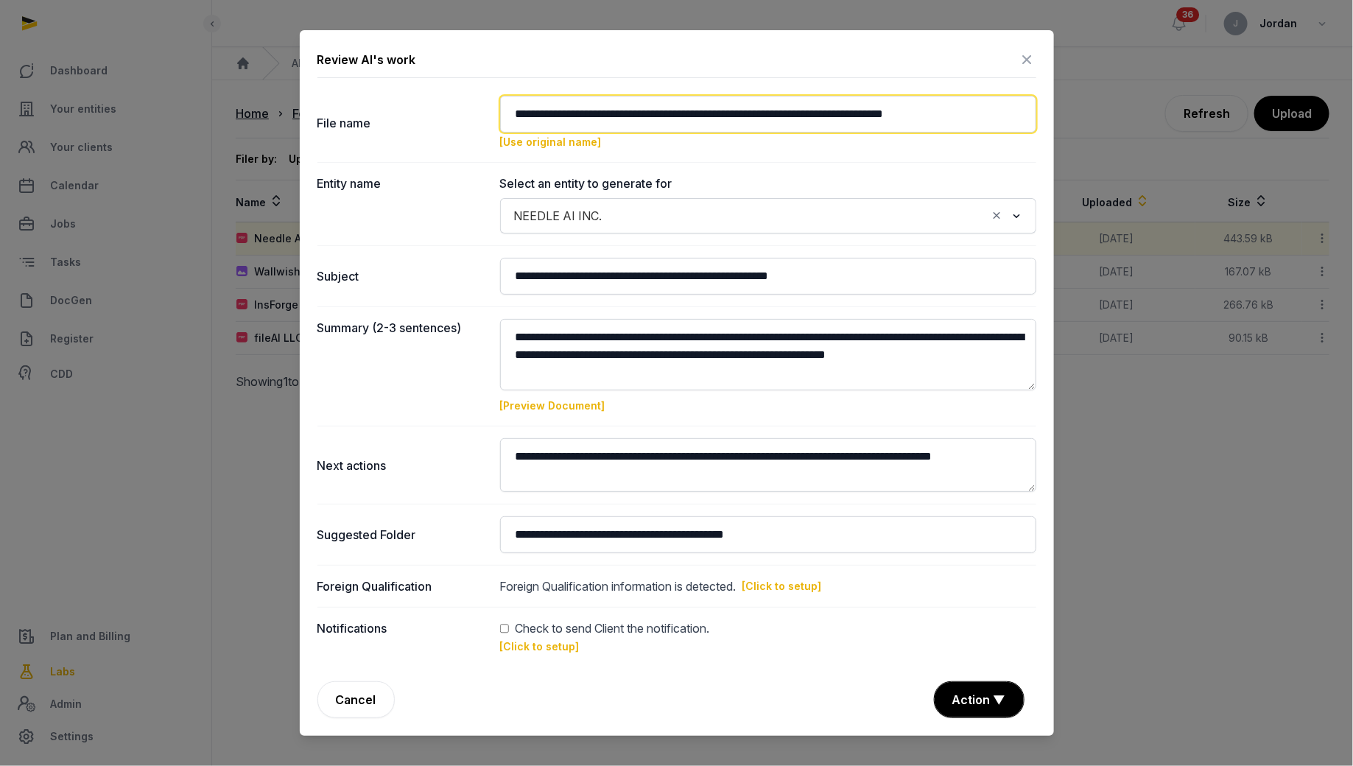
drag, startPoint x: 786, startPoint y: 116, endPoint x: 976, endPoint y: 130, distance: 190.5
click at [976, 130] on input "**********" at bounding box center [768, 114] width 536 height 37
type input "**********"
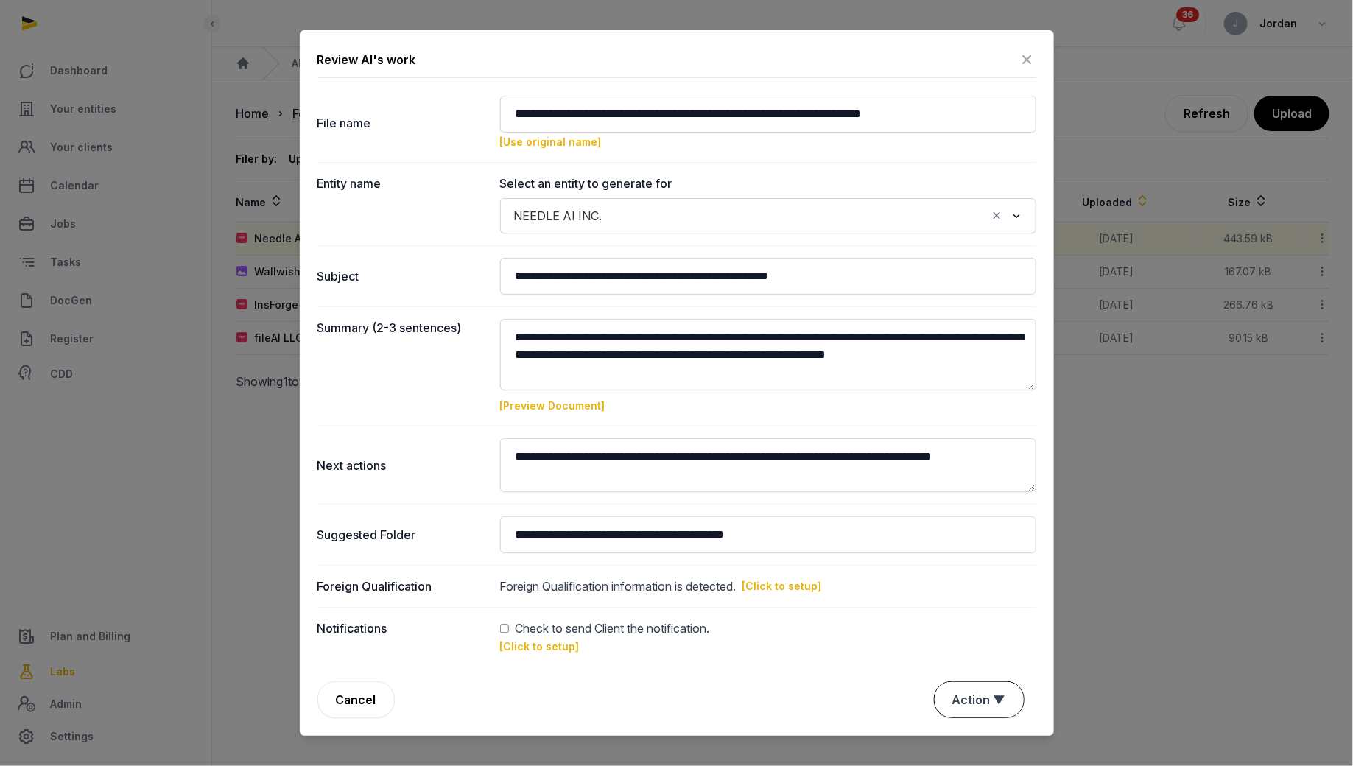
click at [976, 691] on button "Action ▼" at bounding box center [978, 699] width 89 height 35
click at [982, 605] on div "Approve" at bounding box center [977, 614] width 118 height 29
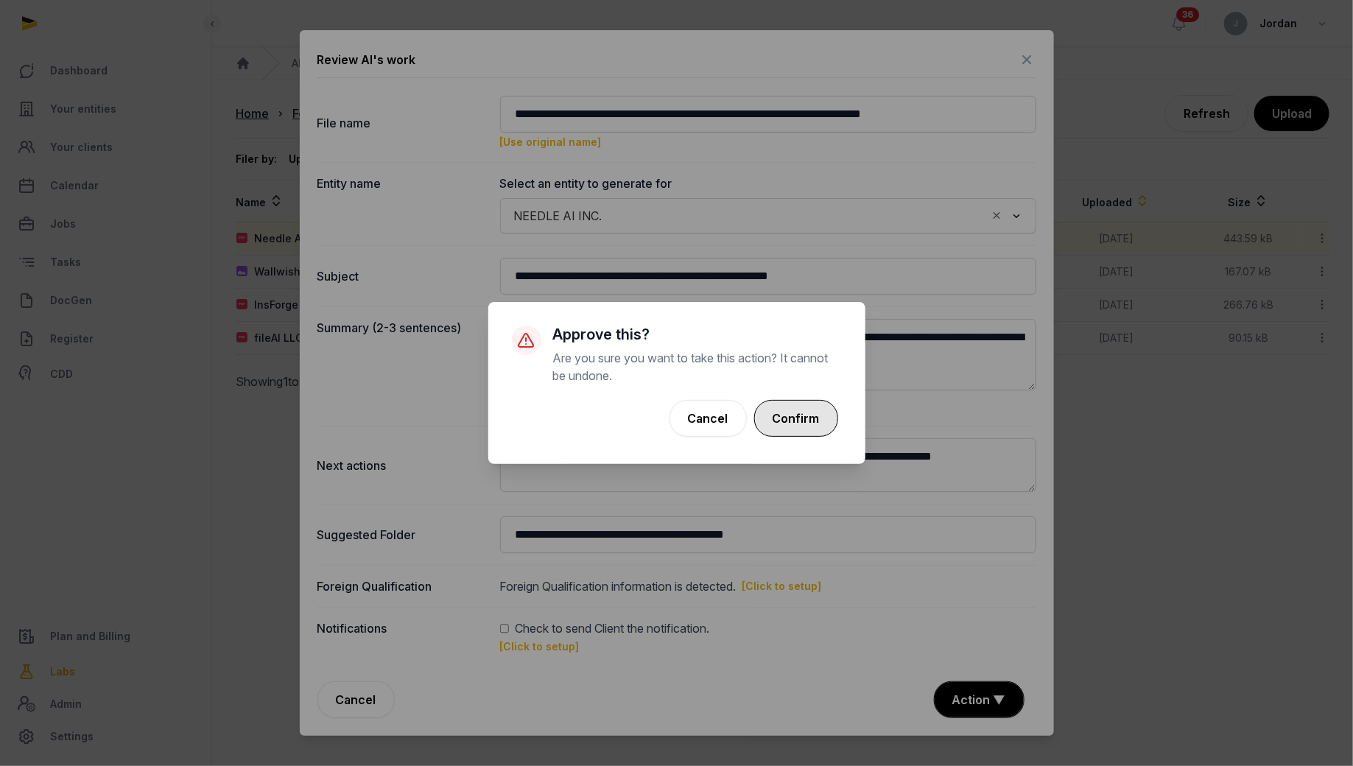
click at [800, 417] on button "Confirm" at bounding box center [796, 418] width 84 height 37
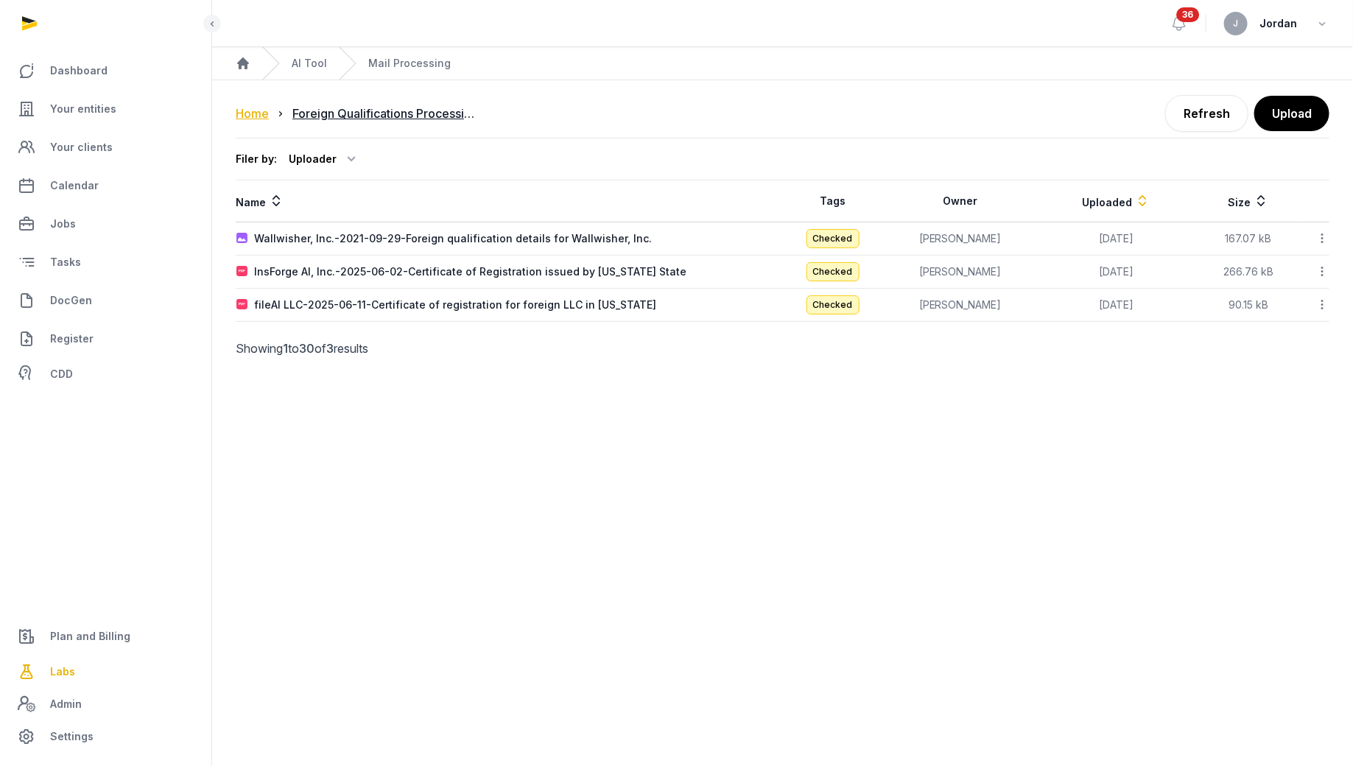
click at [258, 119] on div "Home" at bounding box center [252, 114] width 33 height 18
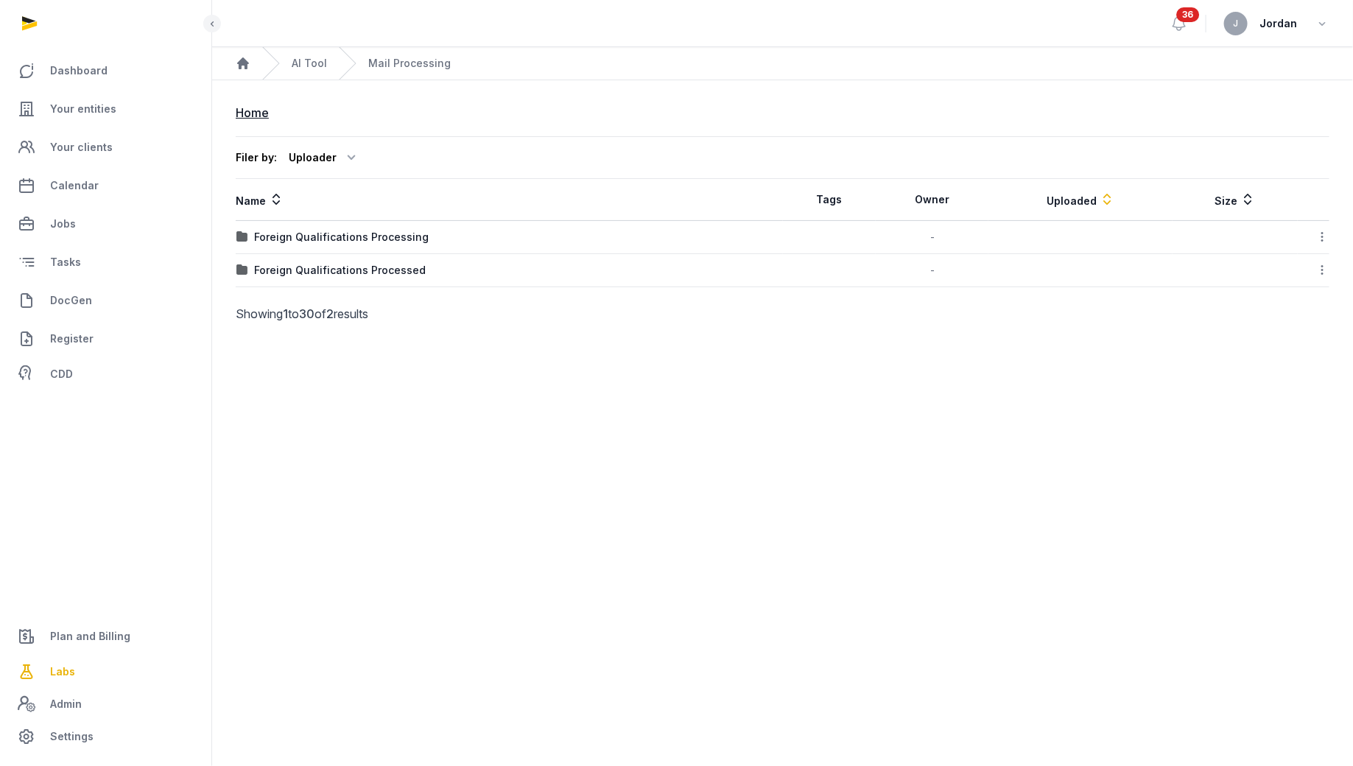
click at [370, 256] on td "Foreign Qualifications Processed" at bounding box center [509, 270] width 547 height 33
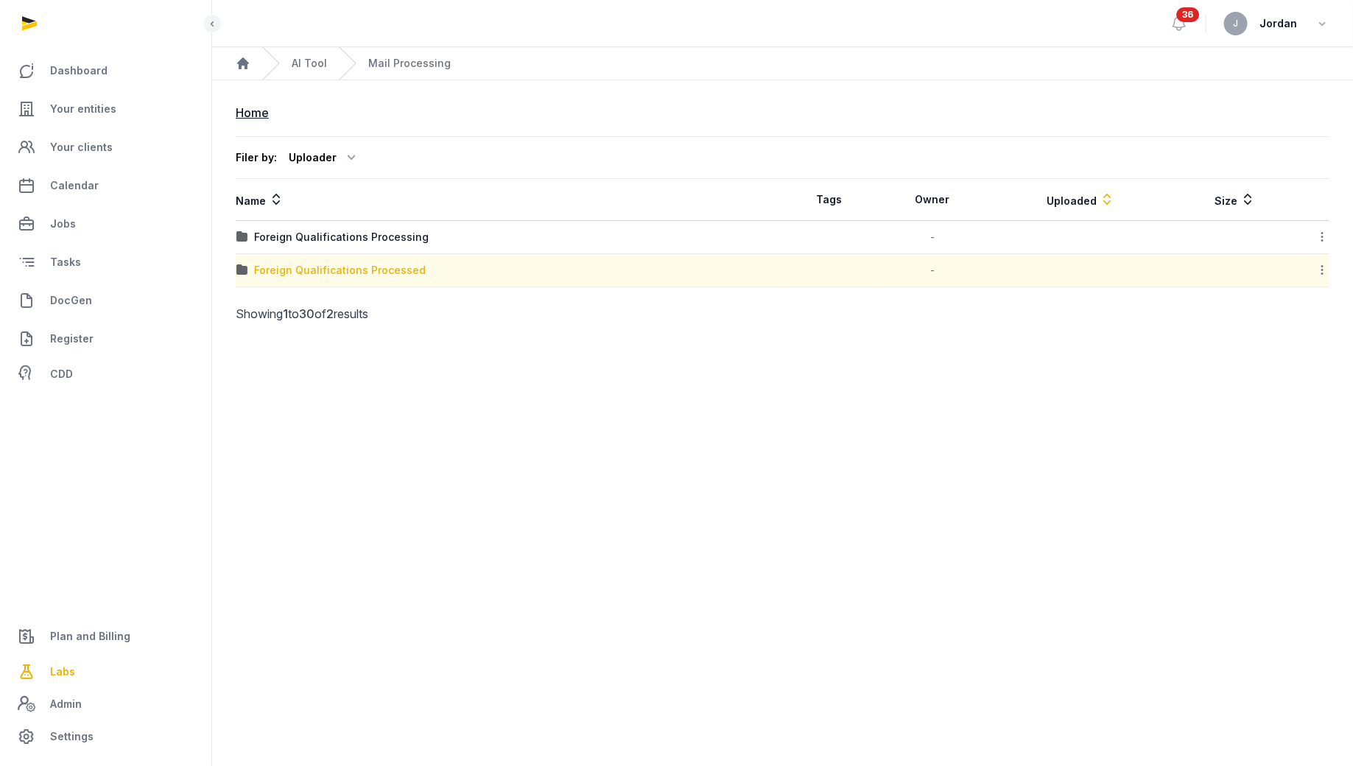
click at [370, 263] on div "Foreign Qualifications Processed" at bounding box center [340, 270] width 172 height 15
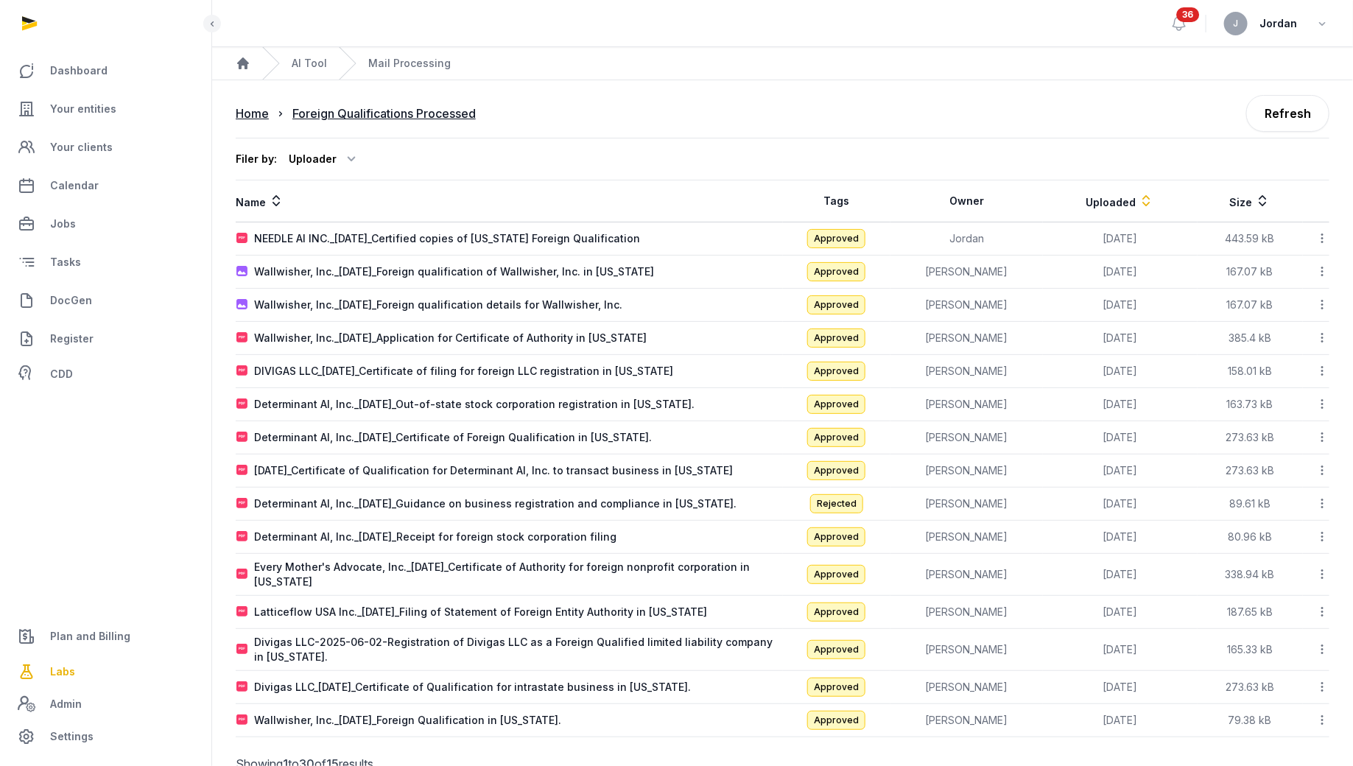
click at [1323, 240] on icon at bounding box center [1321, 237] width 13 height 15
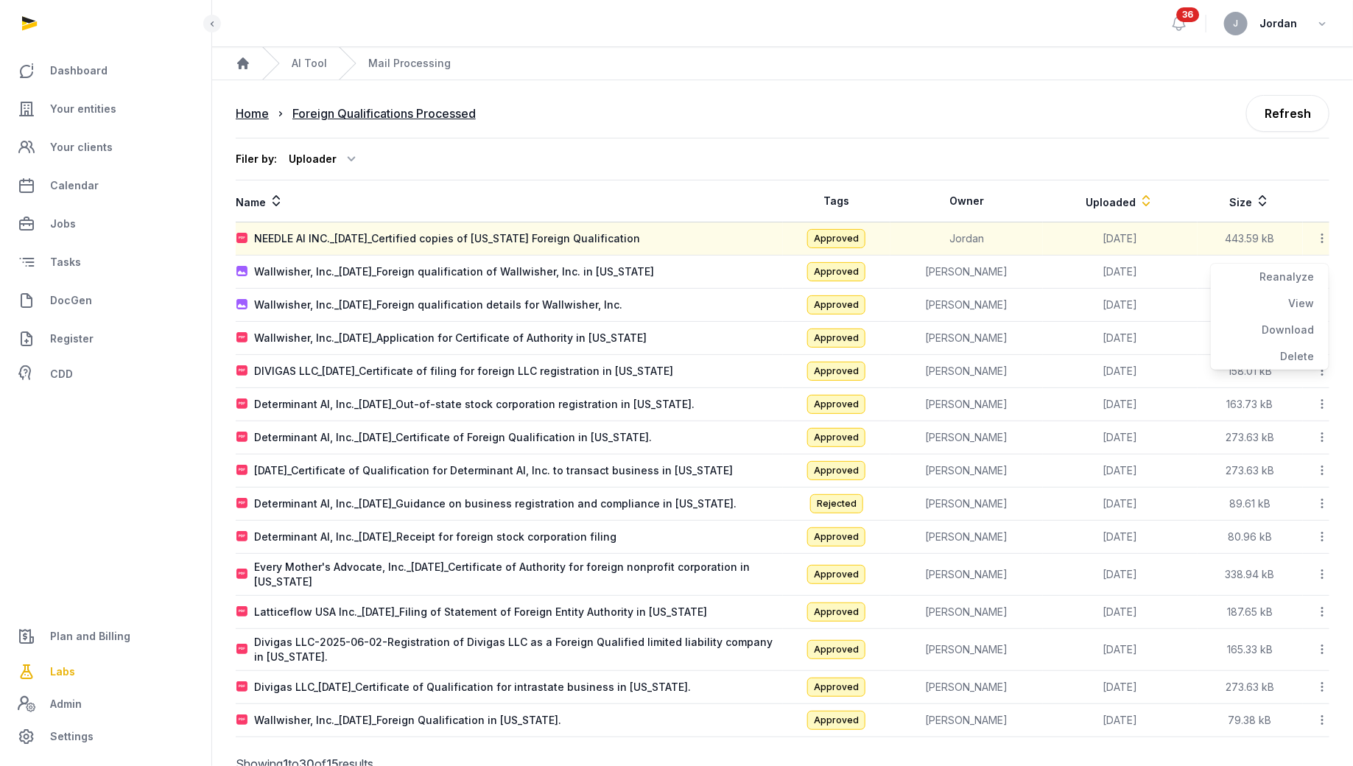
click at [497, 246] on td "NEEDLE AI INC._[DATE]_Certified copies of [US_STATE] Foreign Qualification" at bounding box center [509, 238] width 547 height 33
click at [502, 240] on div "NEEDLE AI INC._[DATE]_Certified copies of [US_STATE] Foreign Qualification" at bounding box center [447, 238] width 386 height 15
click at [0, 0] on div "Loading" at bounding box center [0, 0] width 0 height 0
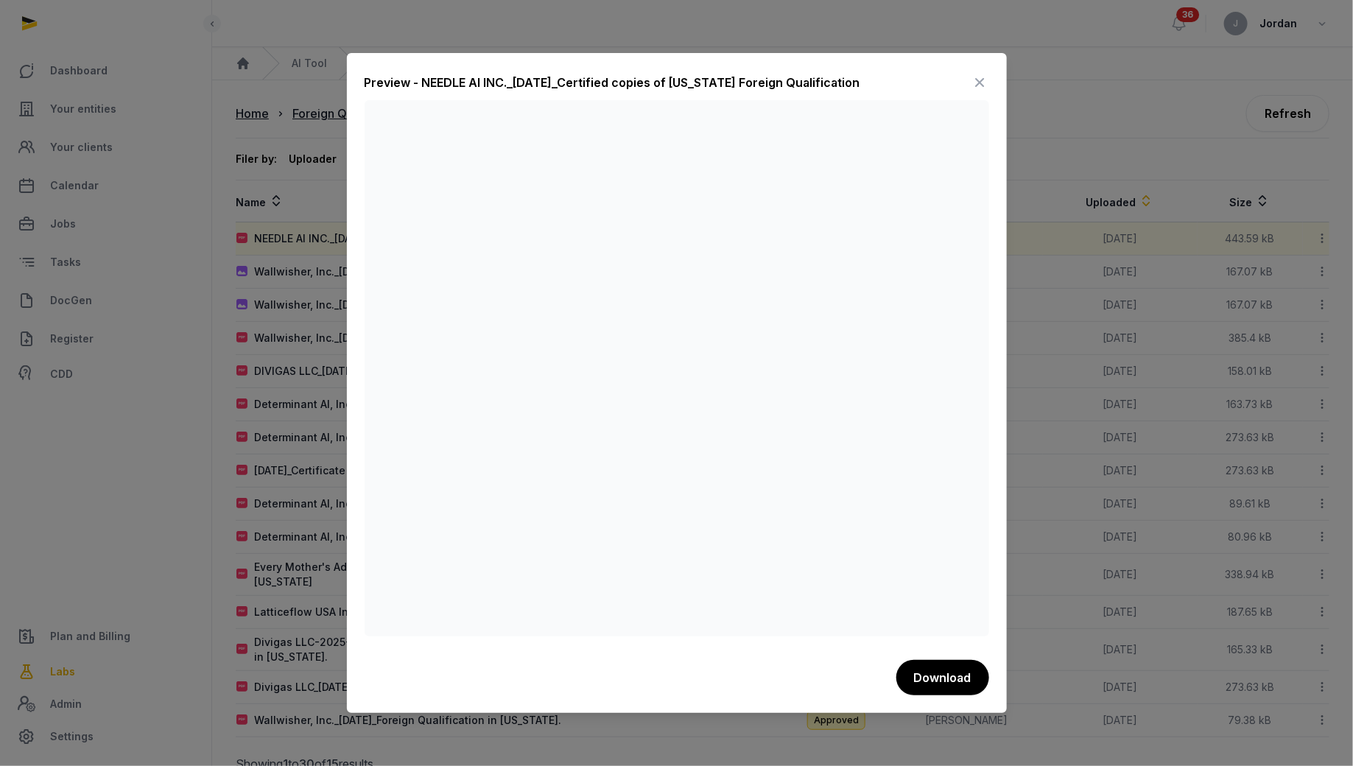
click at [976, 85] on icon at bounding box center [980, 83] width 18 height 24
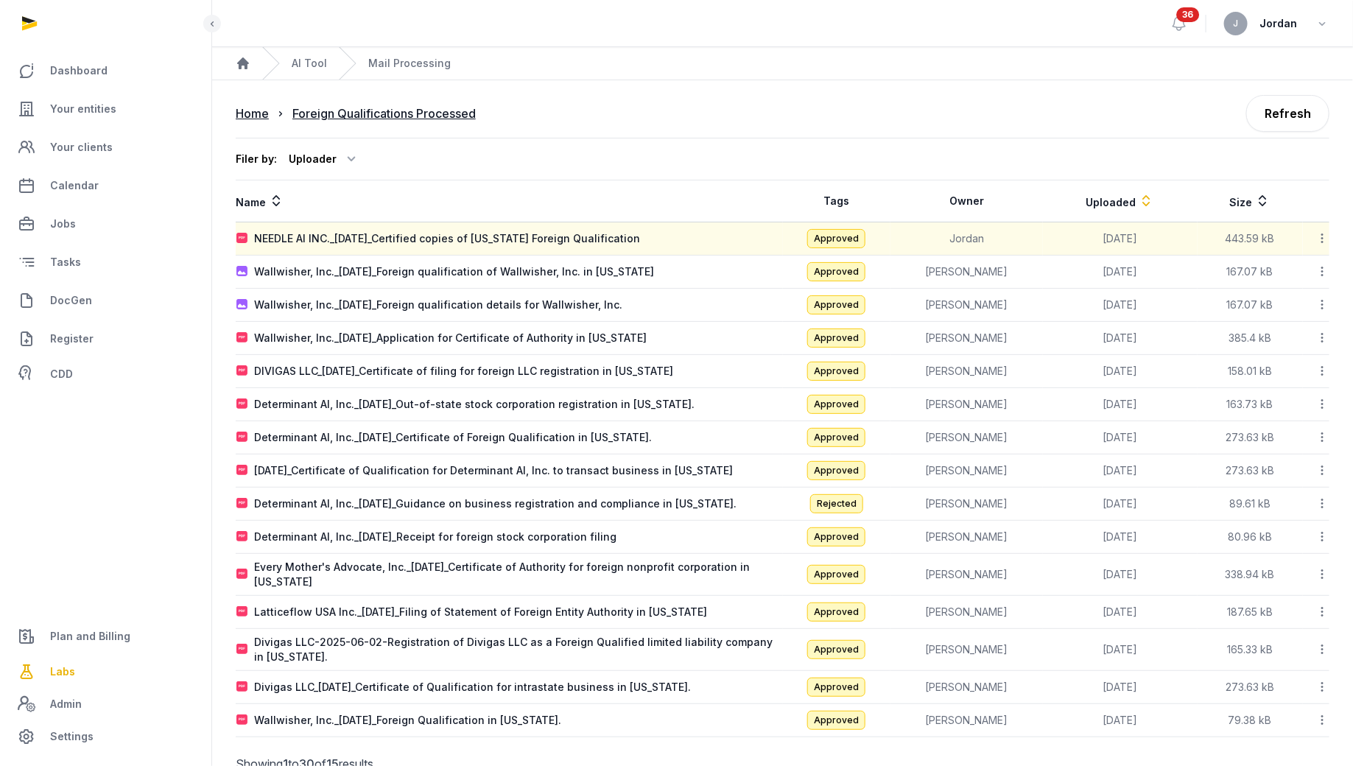
click at [1312, 231] on div at bounding box center [1315, 238] width 25 height 21
click at [1294, 317] on div "Download" at bounding box center [1269, 330] width 118 height 27
click at [74, 117] on link "Your entities" at bounding box center [106, 108] width 188 height 35
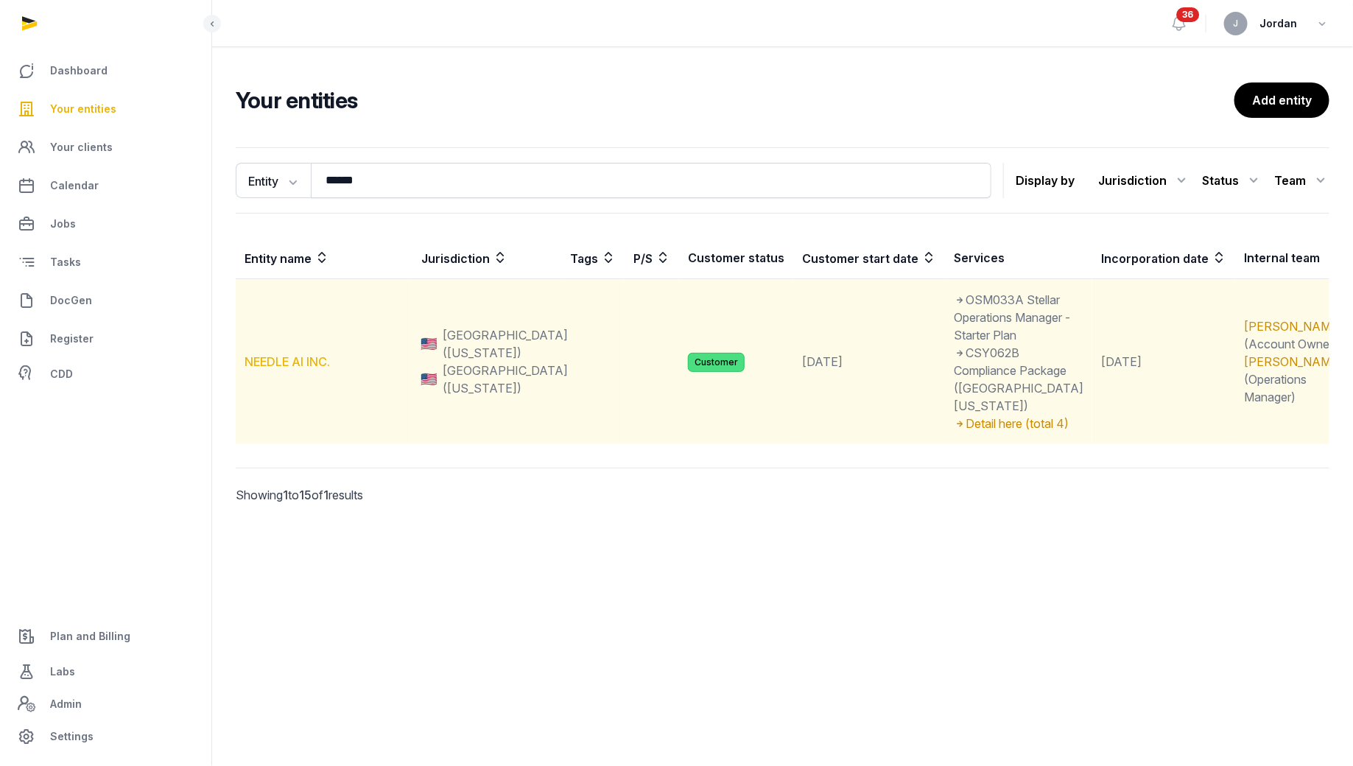
click at [319, 354] on link "NEEDLE AI INC." at bounding box center [286, 361] width 85 height 15
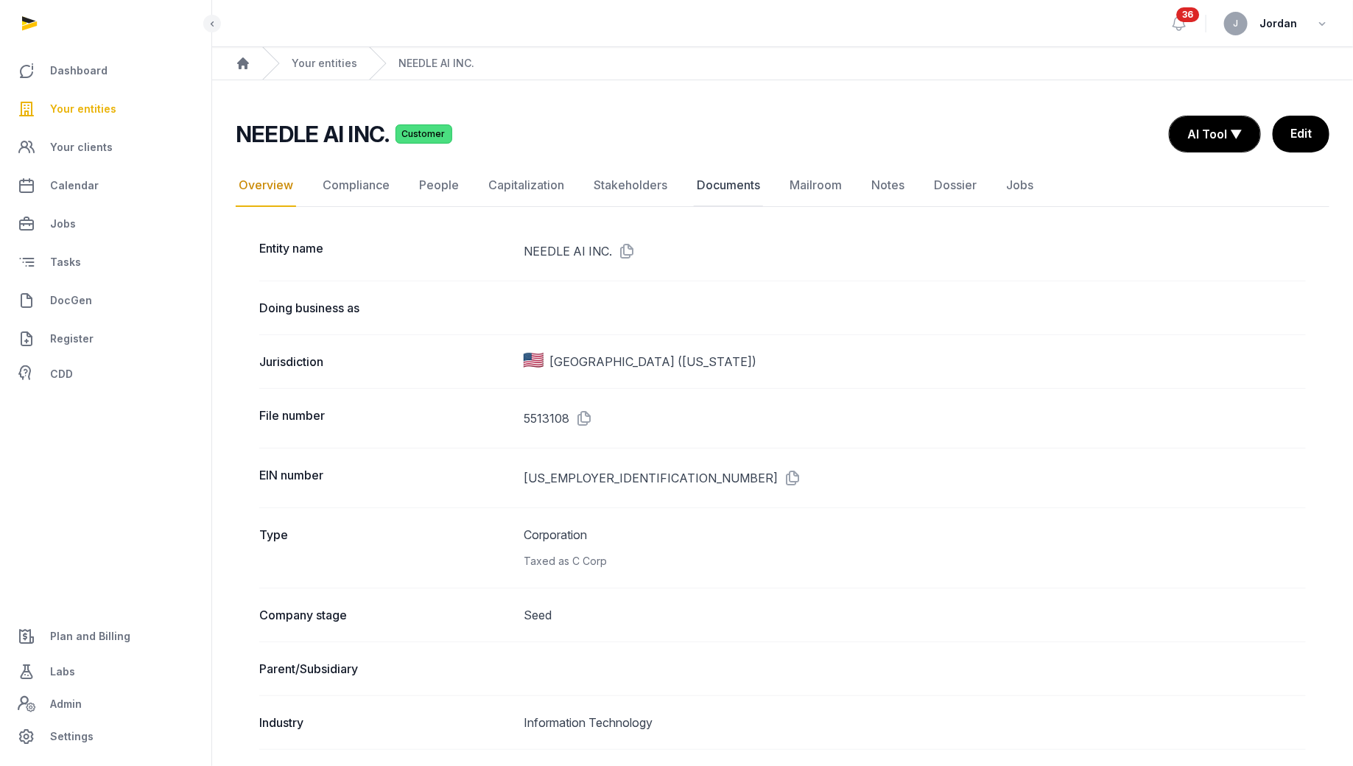
click at [697, 191] on link "Documents" at bounding box center [728, 185] width 69 height 43
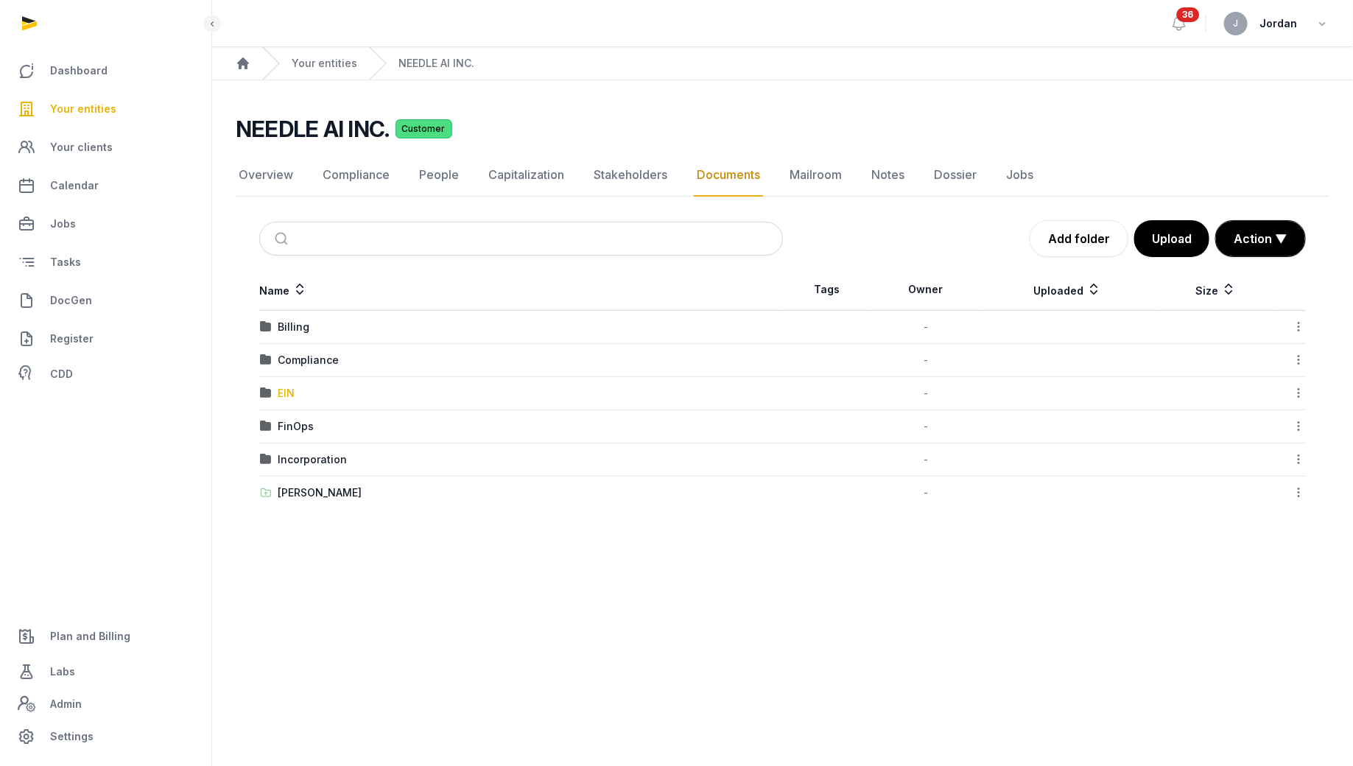
click at [286, 393] on div "EIN" at bounding box center [286, 393] width 17 height 15
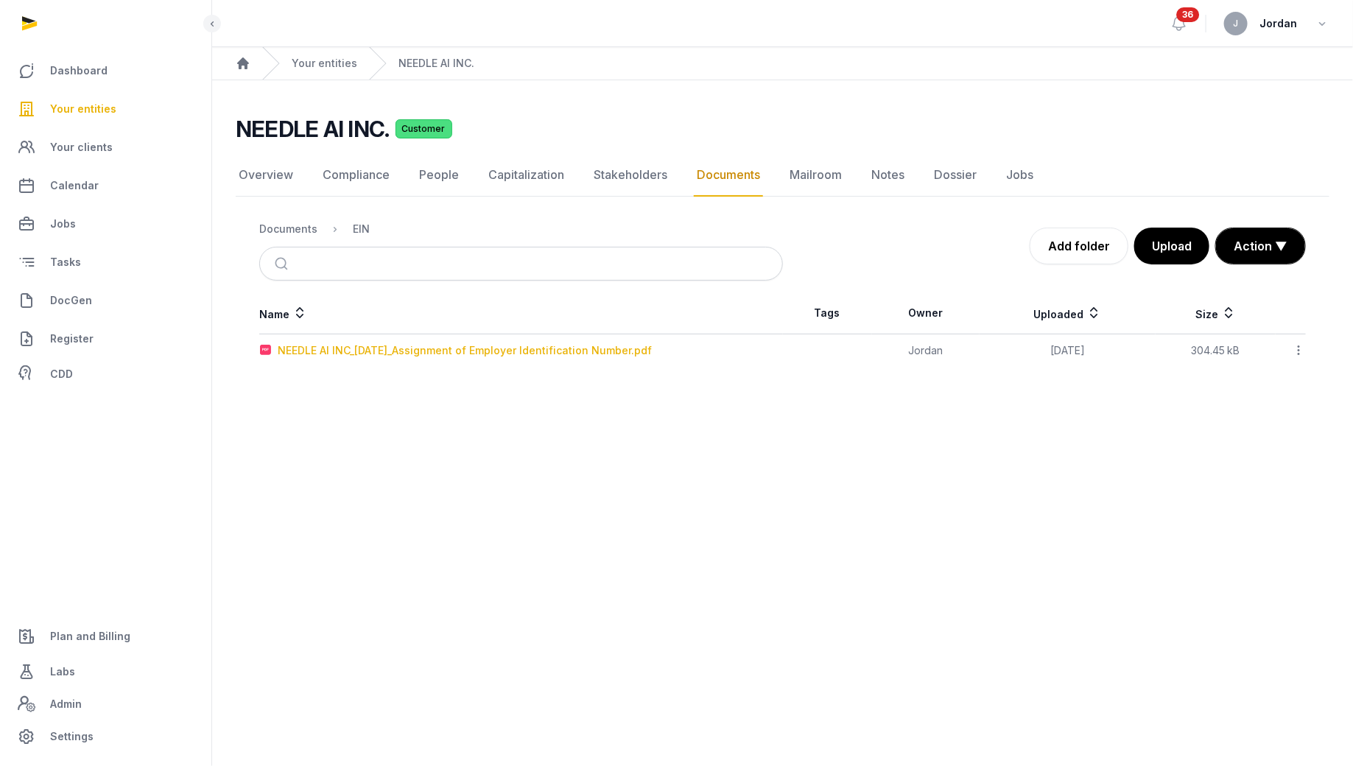
click at [444, 350] on div "NEEDLE AI INC_2025-02-20_Assignment of Employer Identification Number.pdf" at bounding box center [465, 350] width 374 height 15
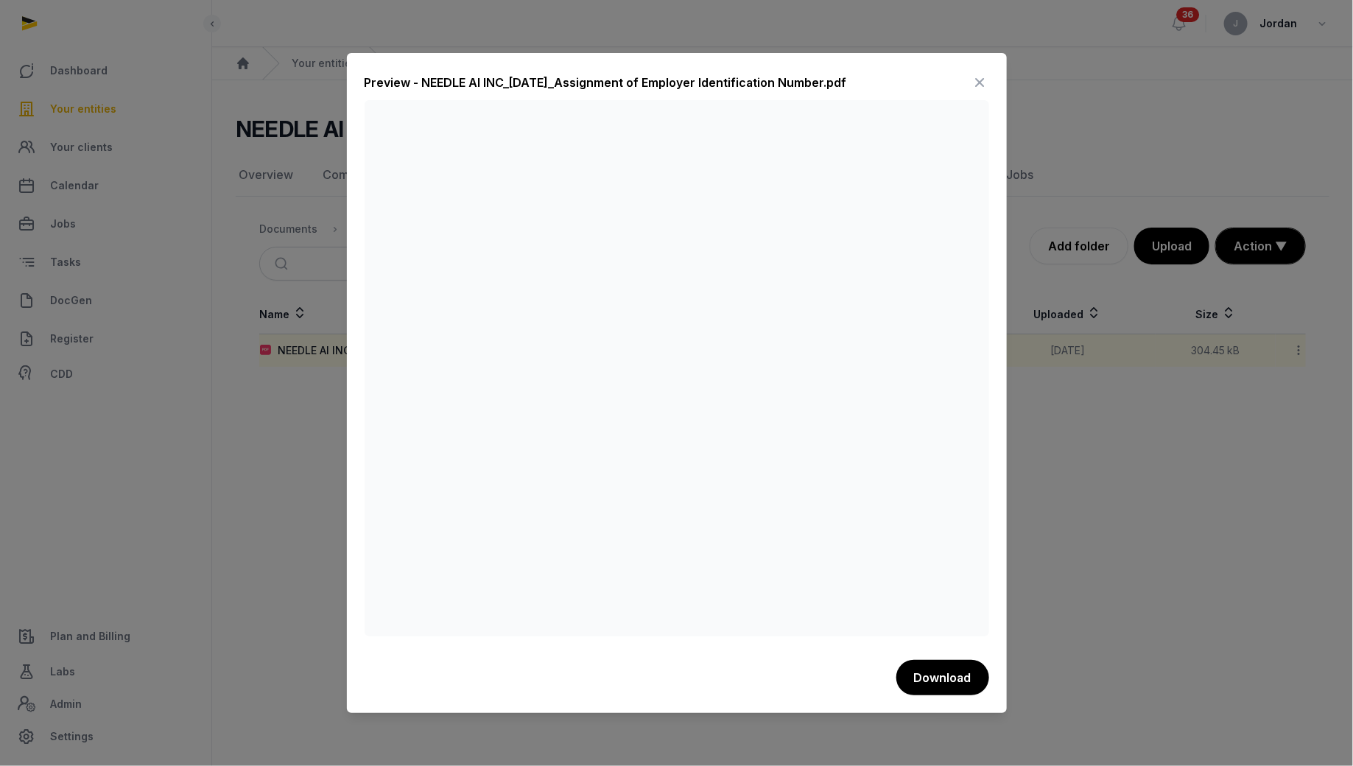
click at [309, 104] on div at bounding box center [676, 383] width 1353 height 766
click at [983, 81] on icon at bounding box center [980, 83] width 18 height 24
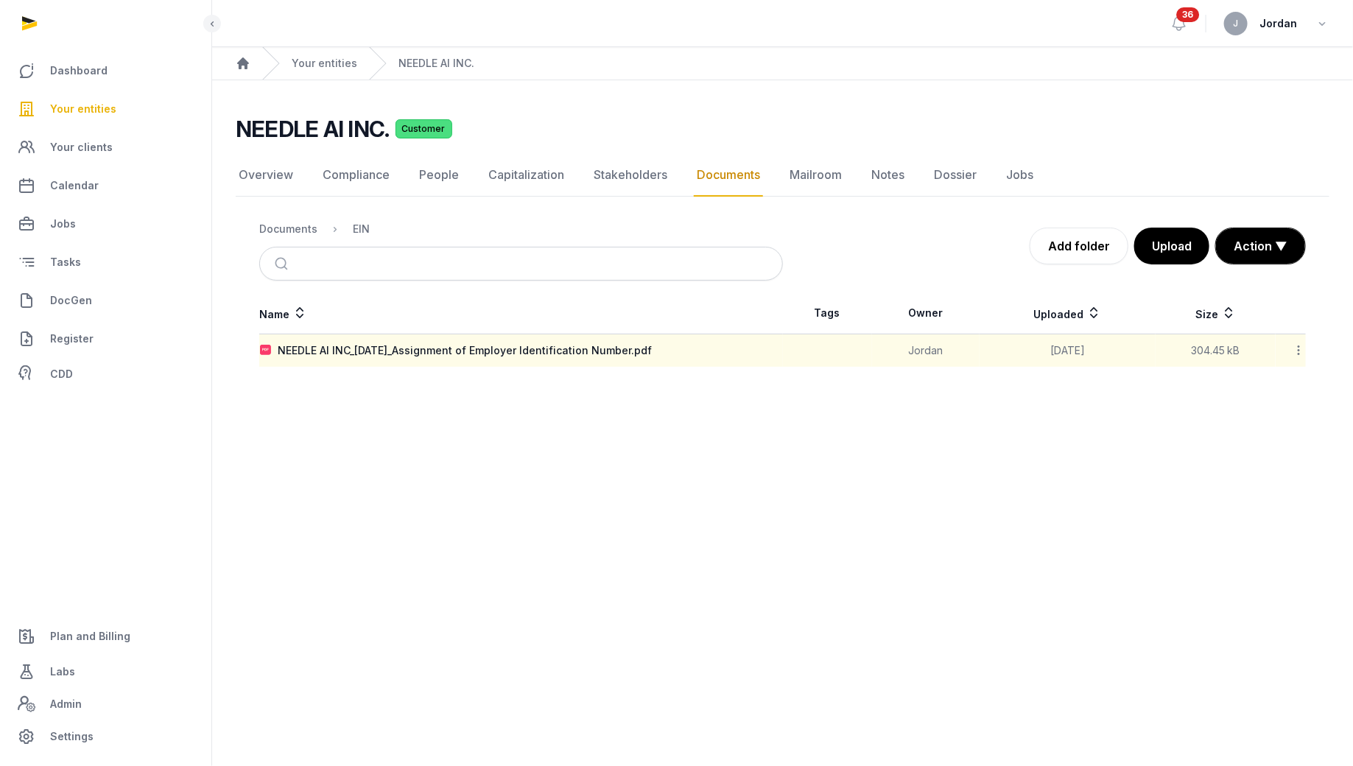
click at [102, 107] on span "Your entities" at bounding box center [83, 109] width 66 height 18
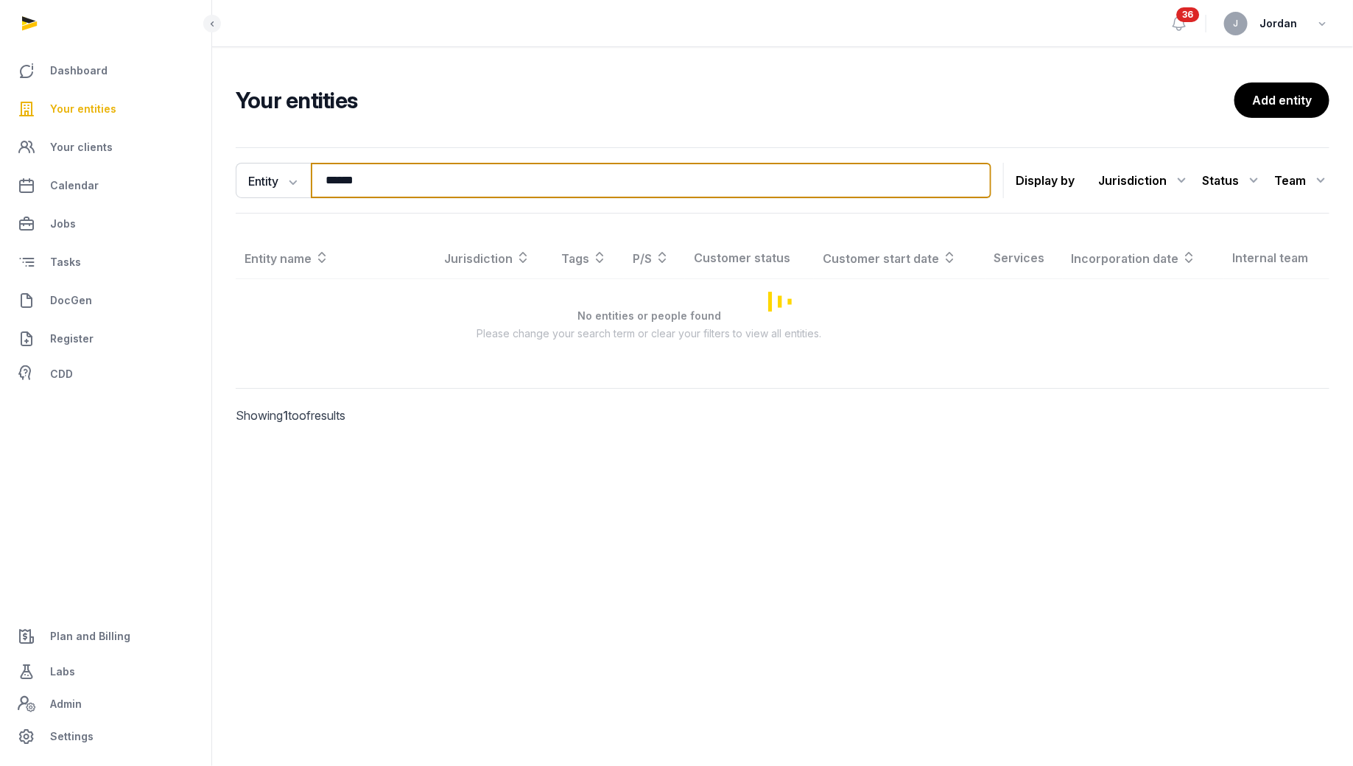
click at [341, 172] on input "******" at bounding box center [651, 180] width 680 height 35
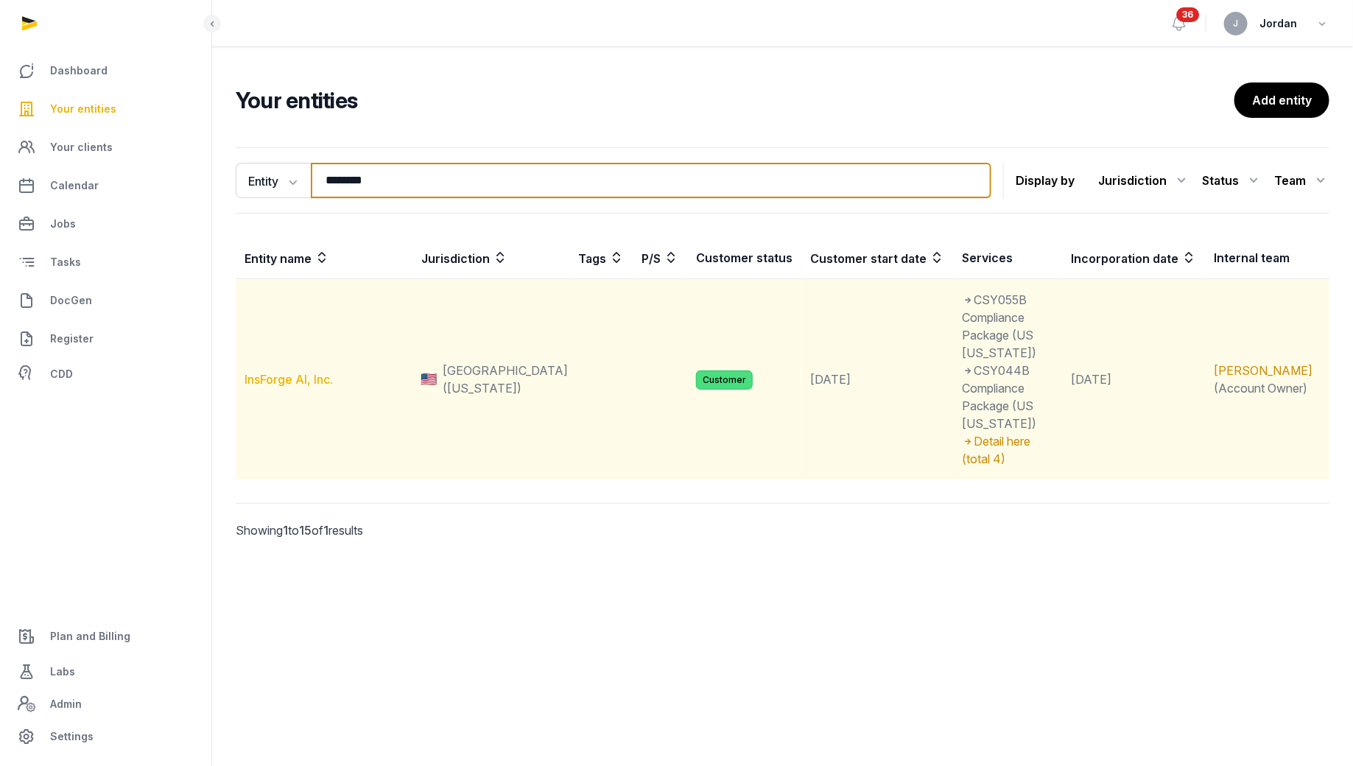
type input "********"
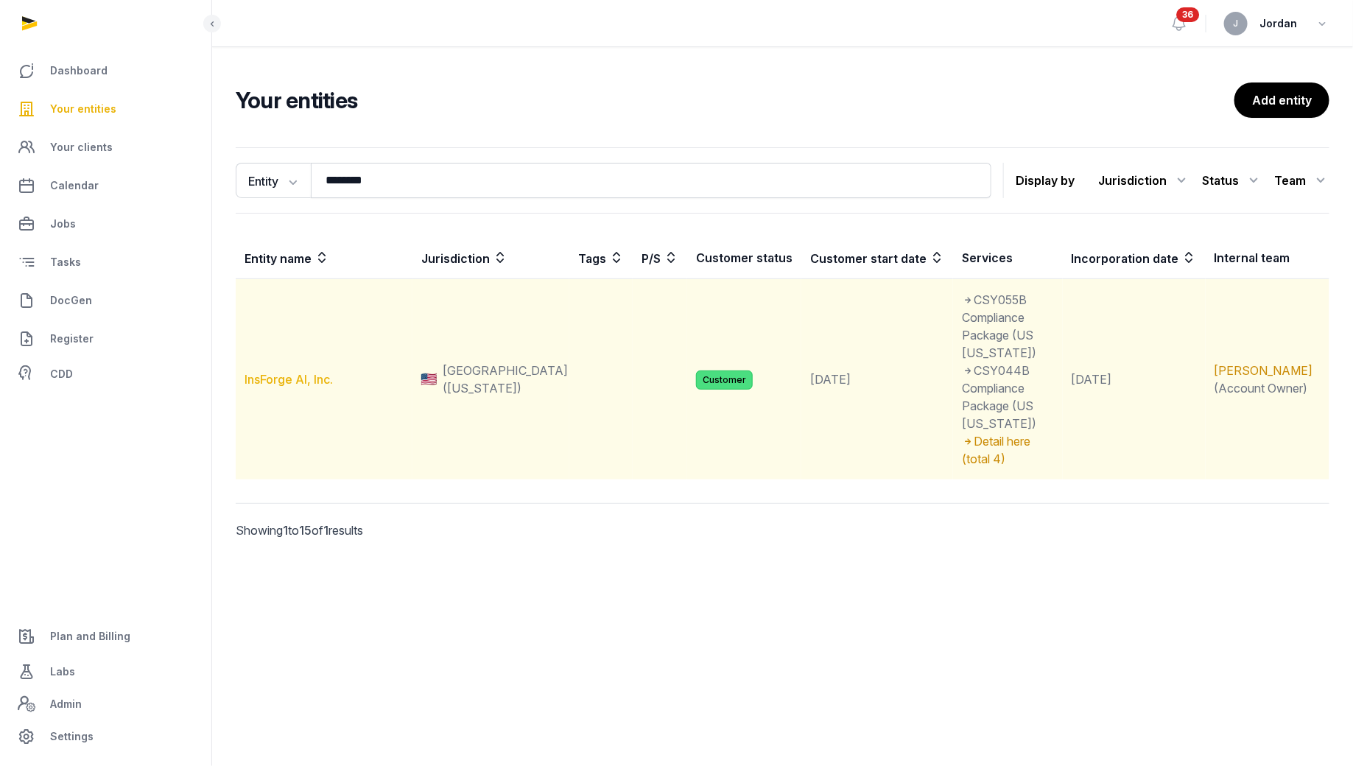
click at [291, 372] on link "InsForge AI, Inc." at bounding box center [288, 379] width 88 height 15
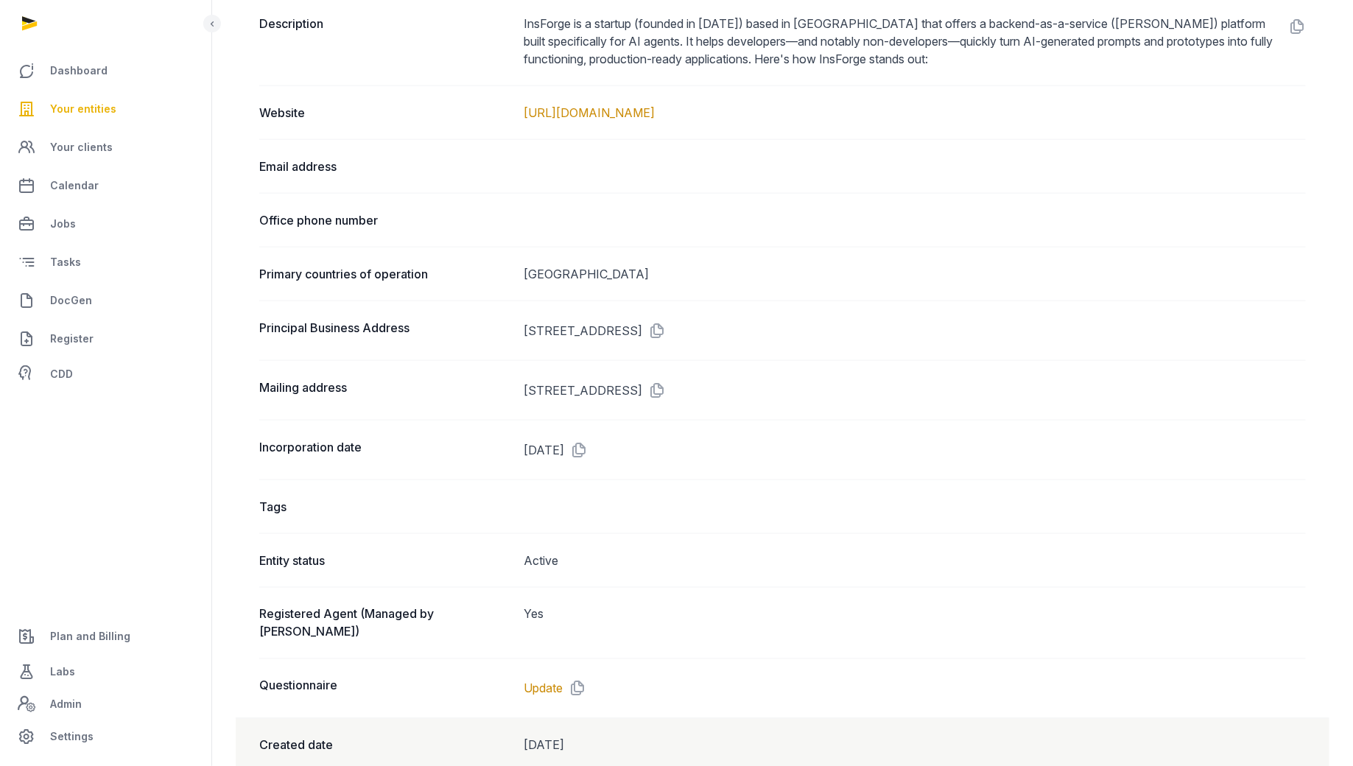
scroll to position [726, 0]
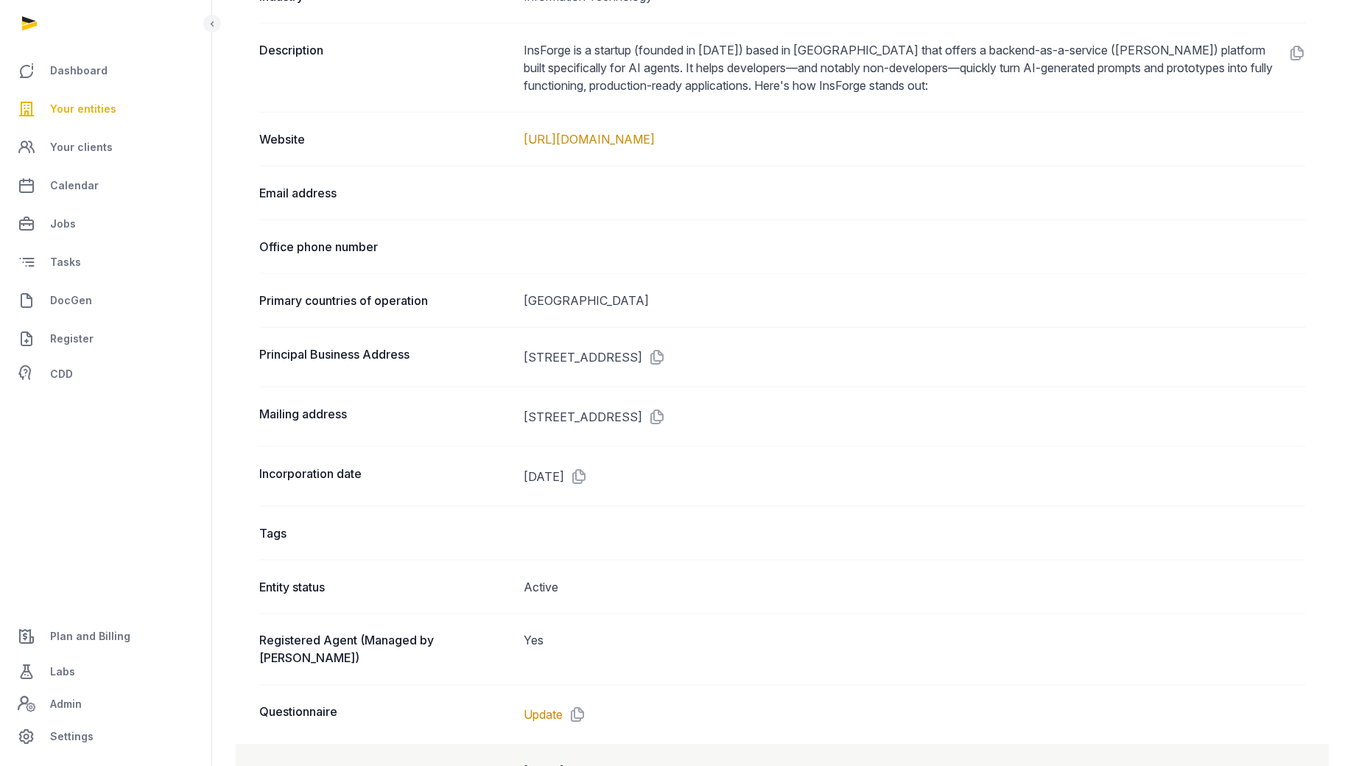
drag, startPoint x: 526, startPoint y: 348, endPoint x: 884, endPoint y: 350, distance: 357.8
click at [884, 350] on dd "[STREET_ADDRESS]" at bounding box center [914, 357] width 782 height 24
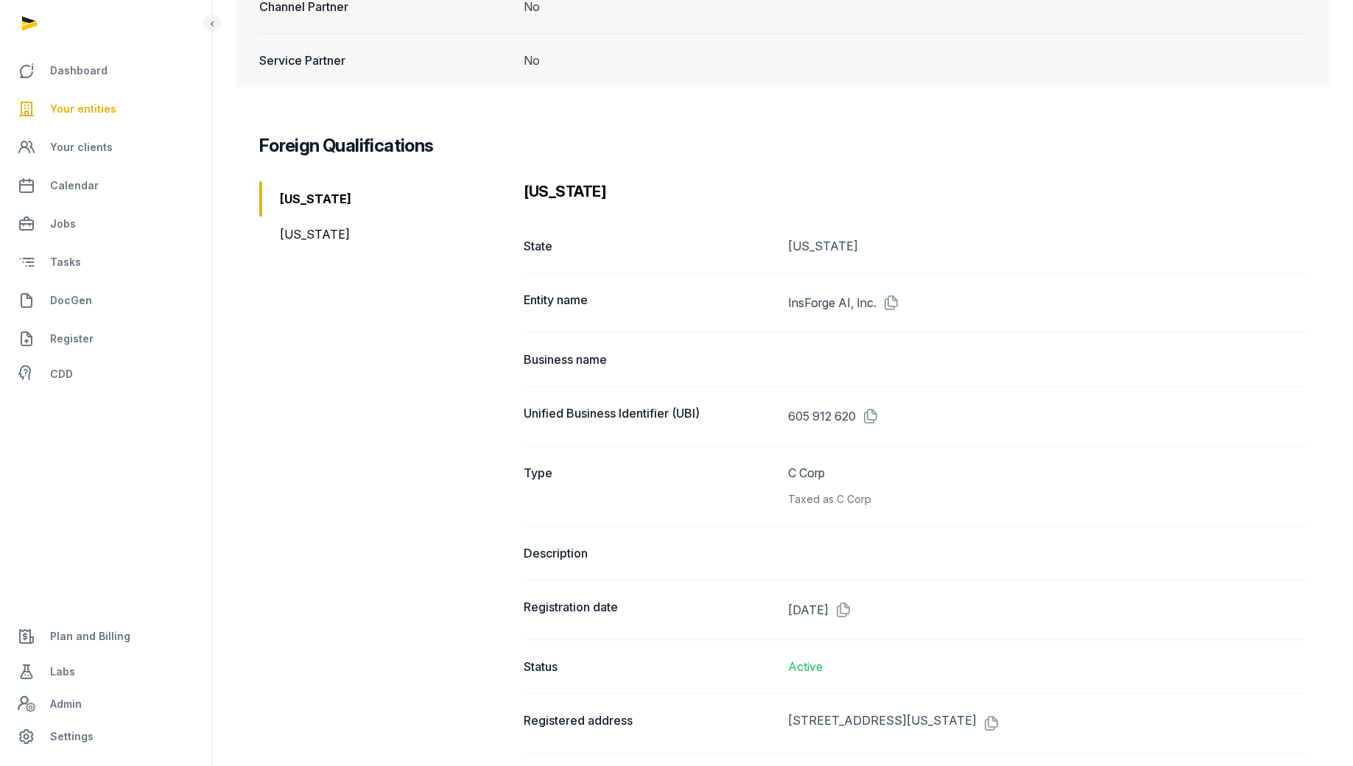
scroll to position [1738, 0]
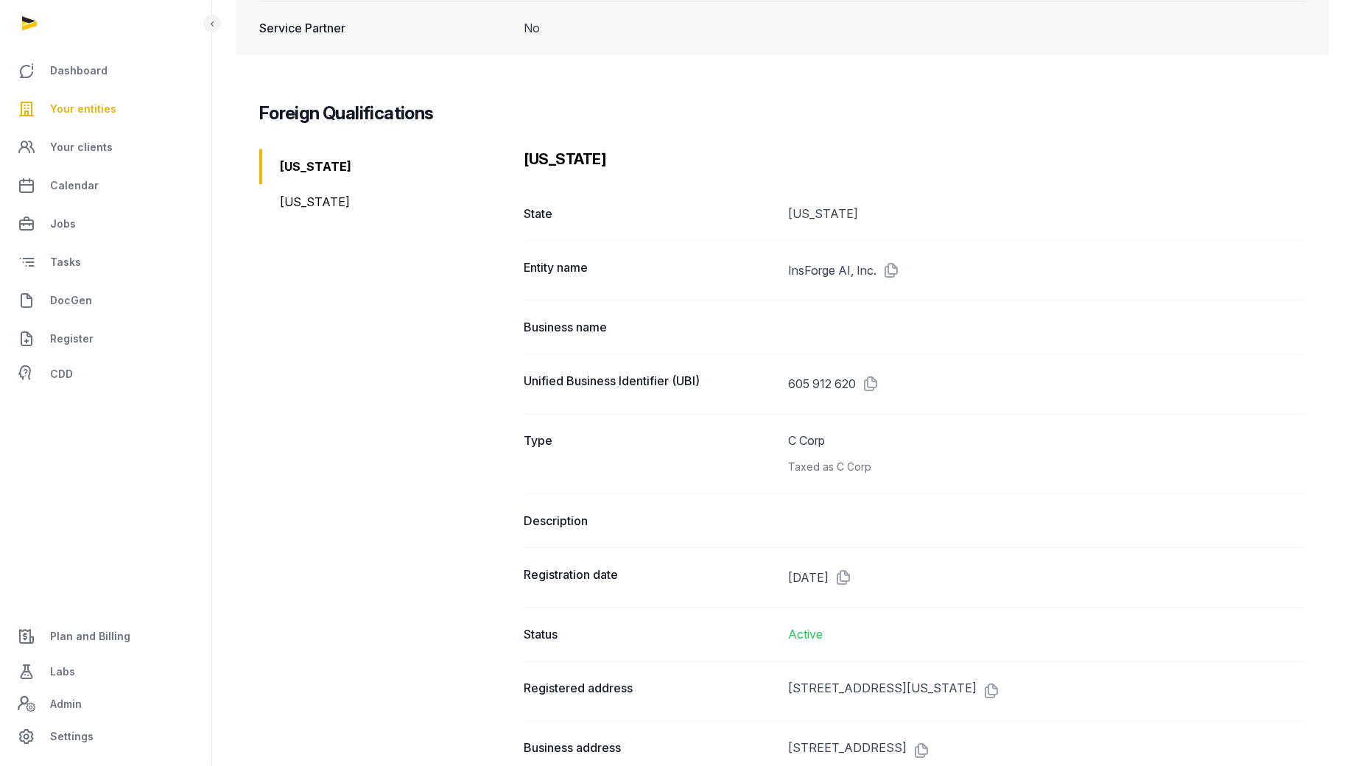
click at [323, 184] on div "[US_STATE]" at bounding box center [385, 201] width 253 height 35
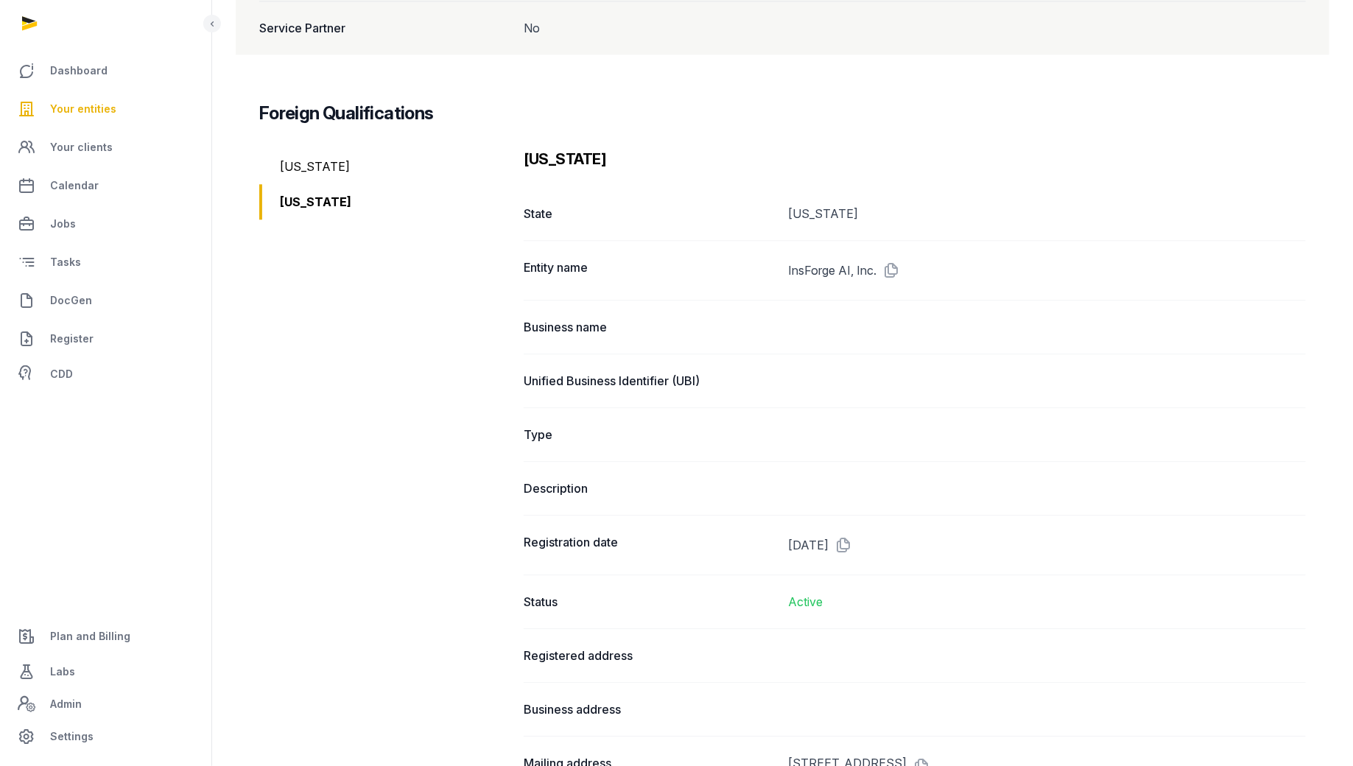
click at [320, 149] on div "[US_STATE]" at bounding box center [385, 166] width 253 height 35
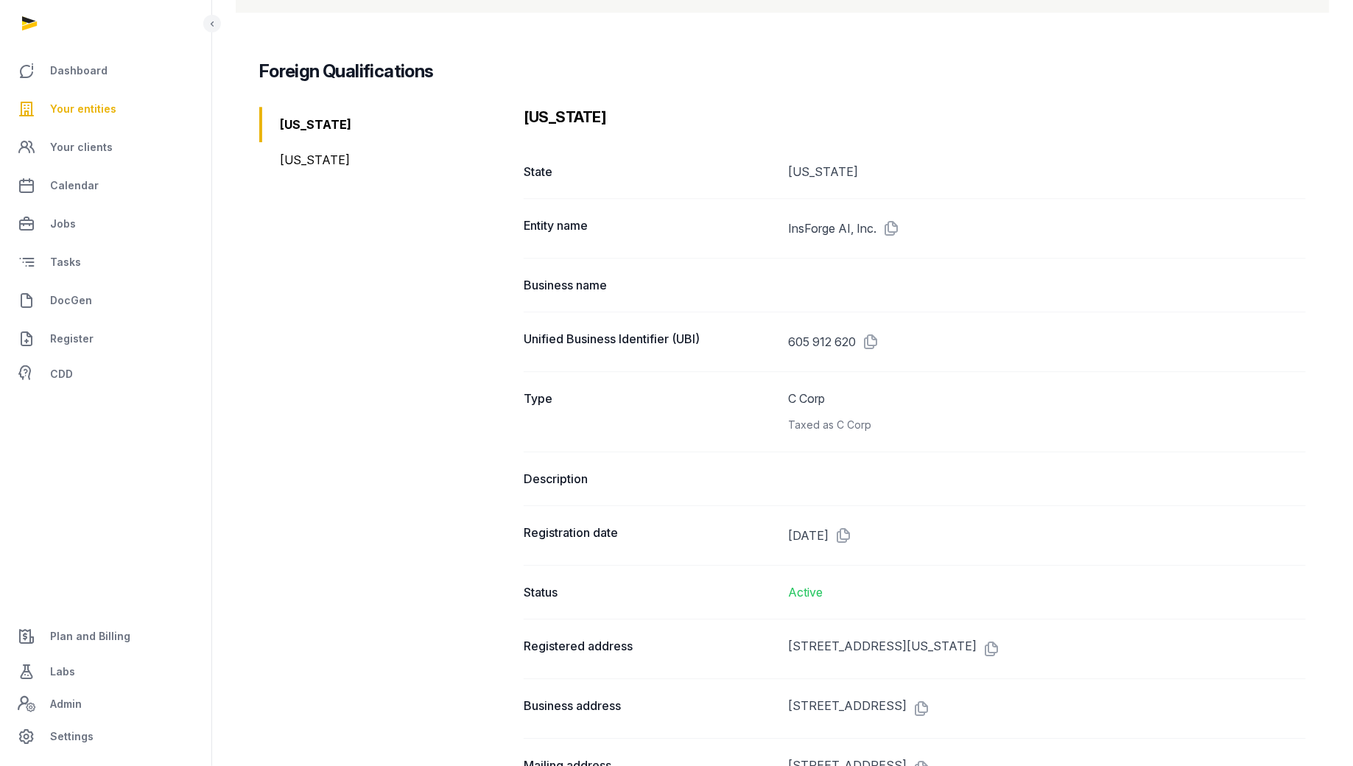
scroll to position [1777, 0]
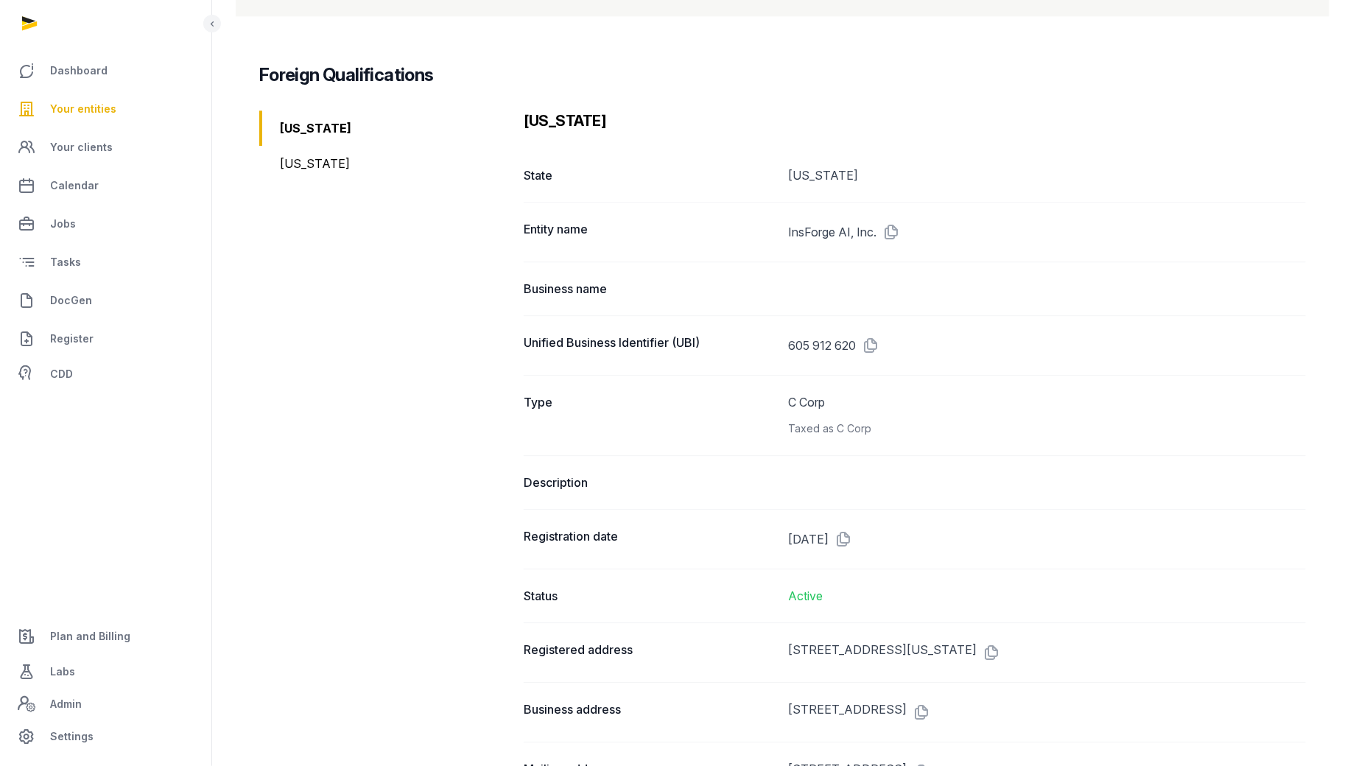
click at [298, 146] on div "[US_STATE]" at bounding box center [385, 163] width 253 height 35
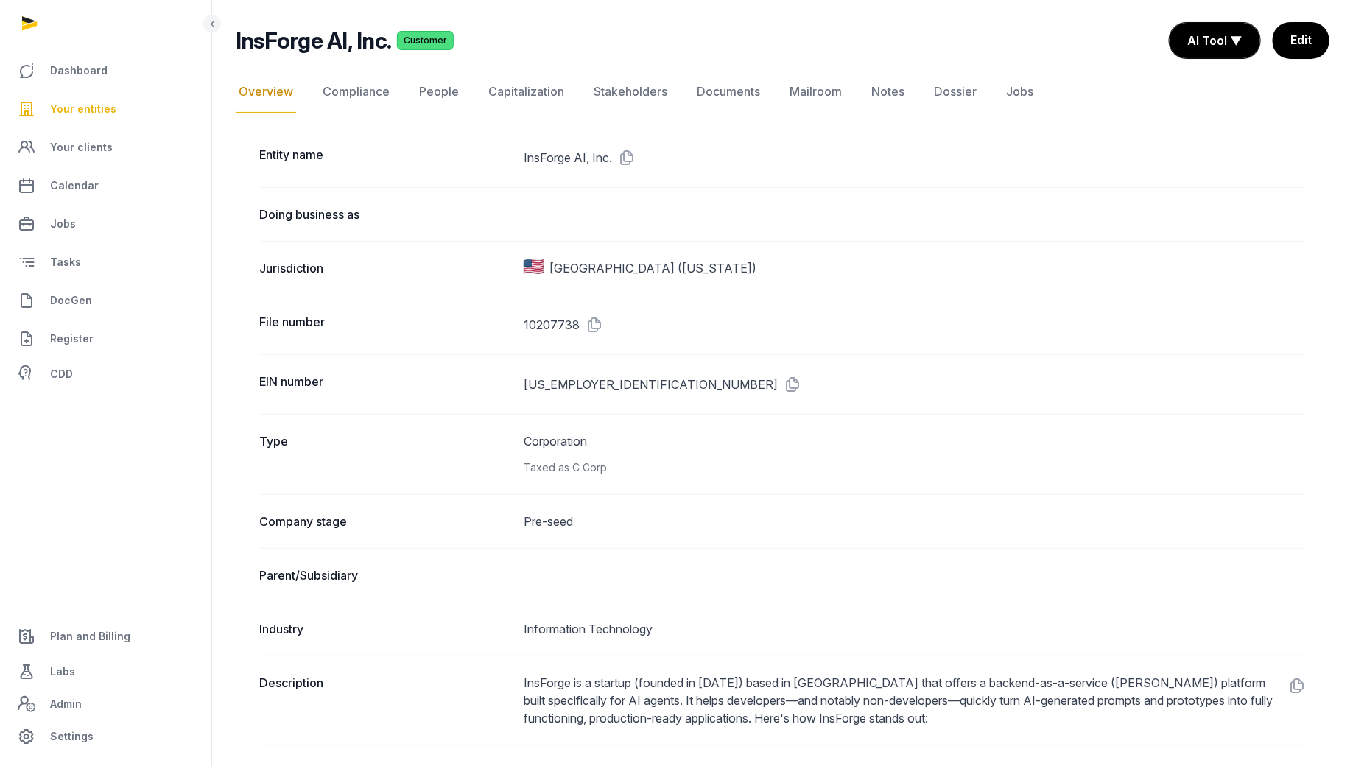
scroll to position [0, 0]
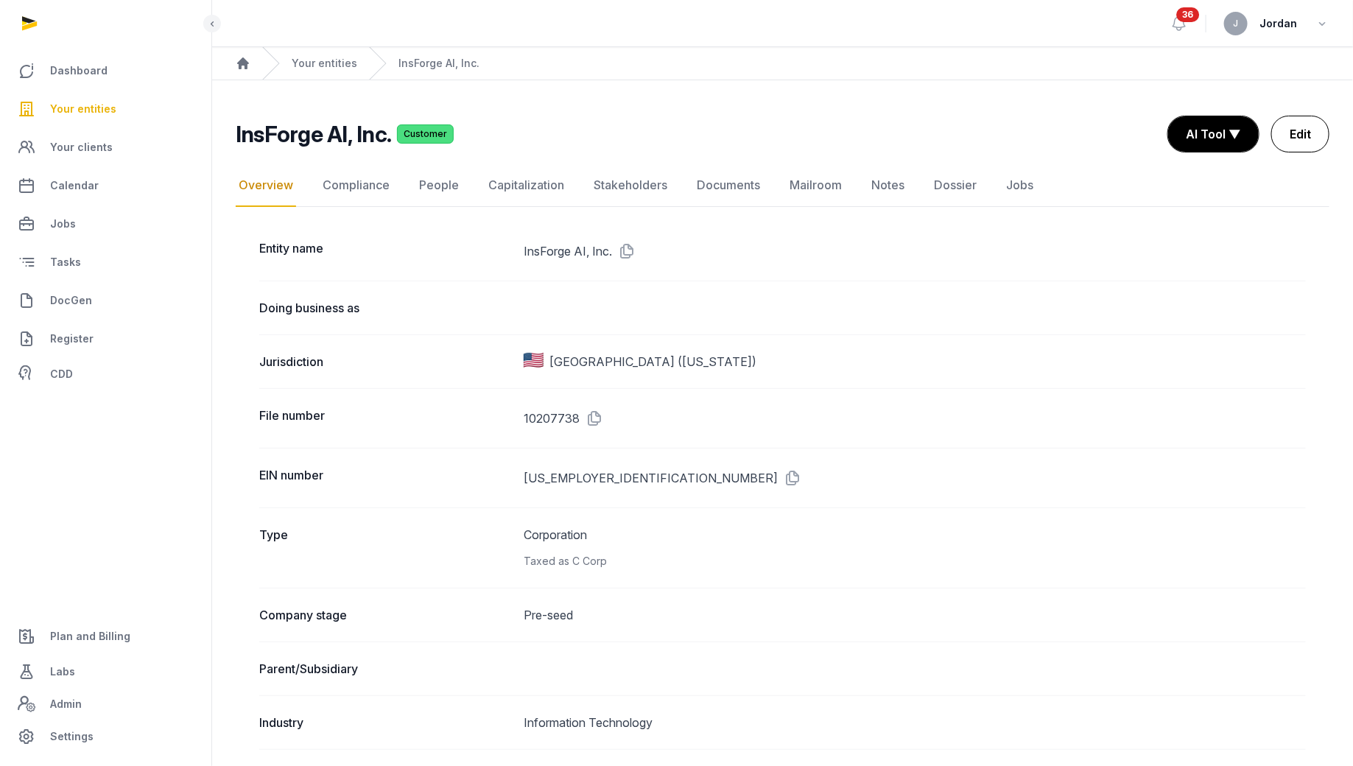
click at [1305, 138] on link "Edit" at bounding box center [1300, 134] width 58 height 37
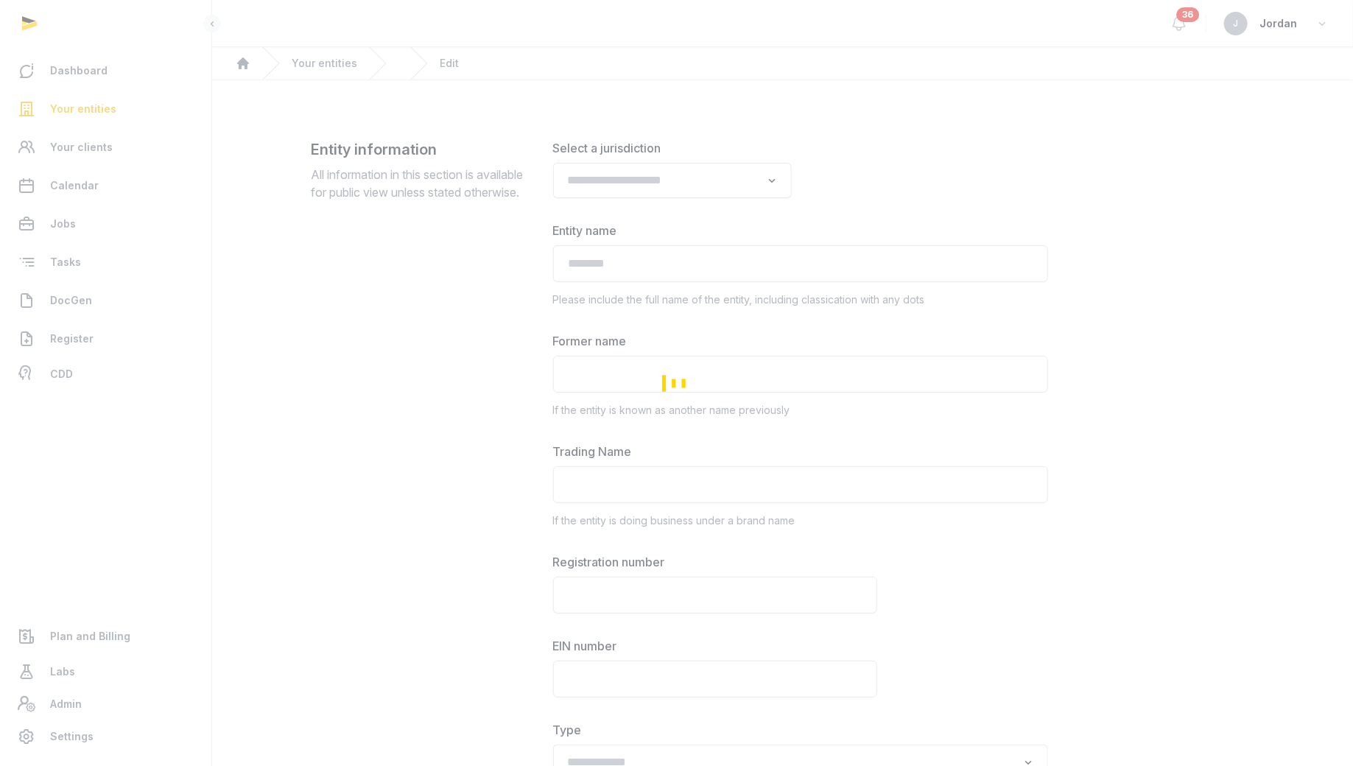
type input "**********"
type textarea "**********"
type input "**********"
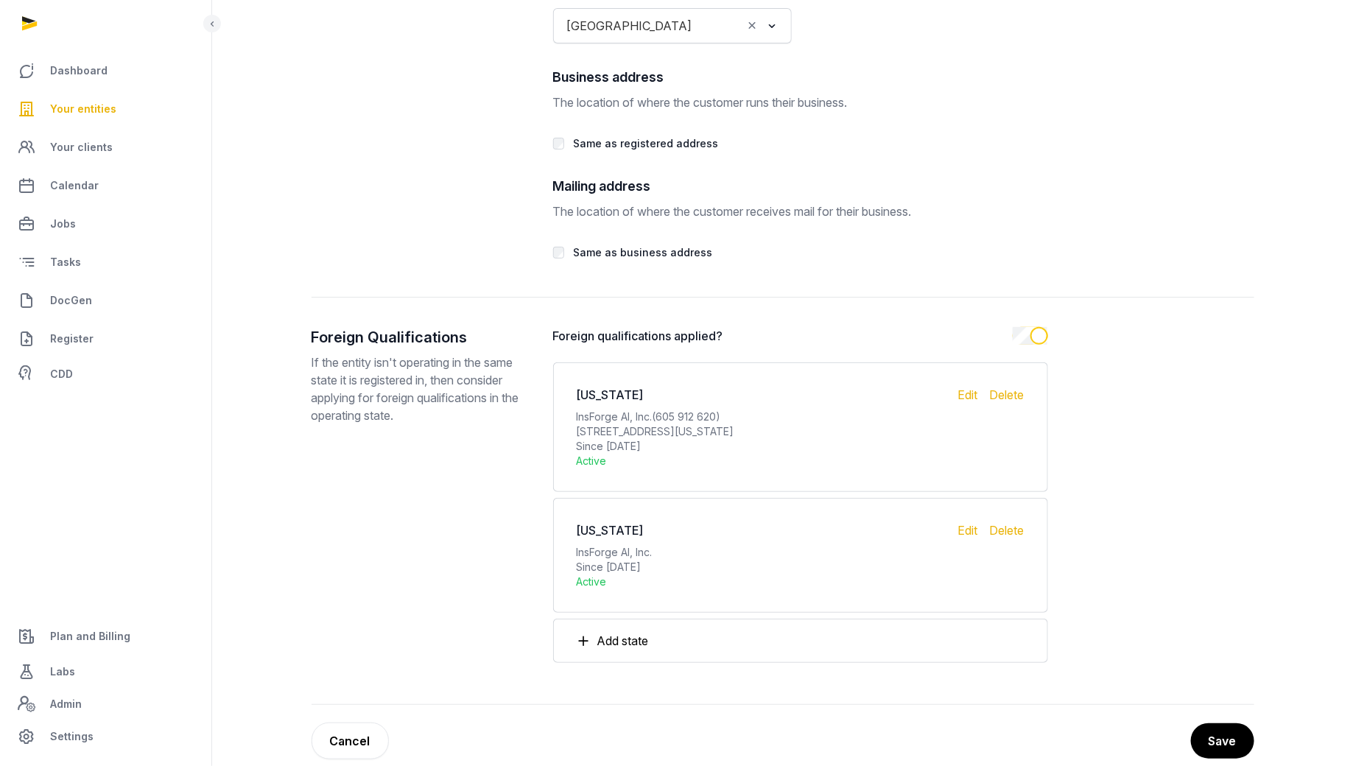
scroll to position [2891, 0]
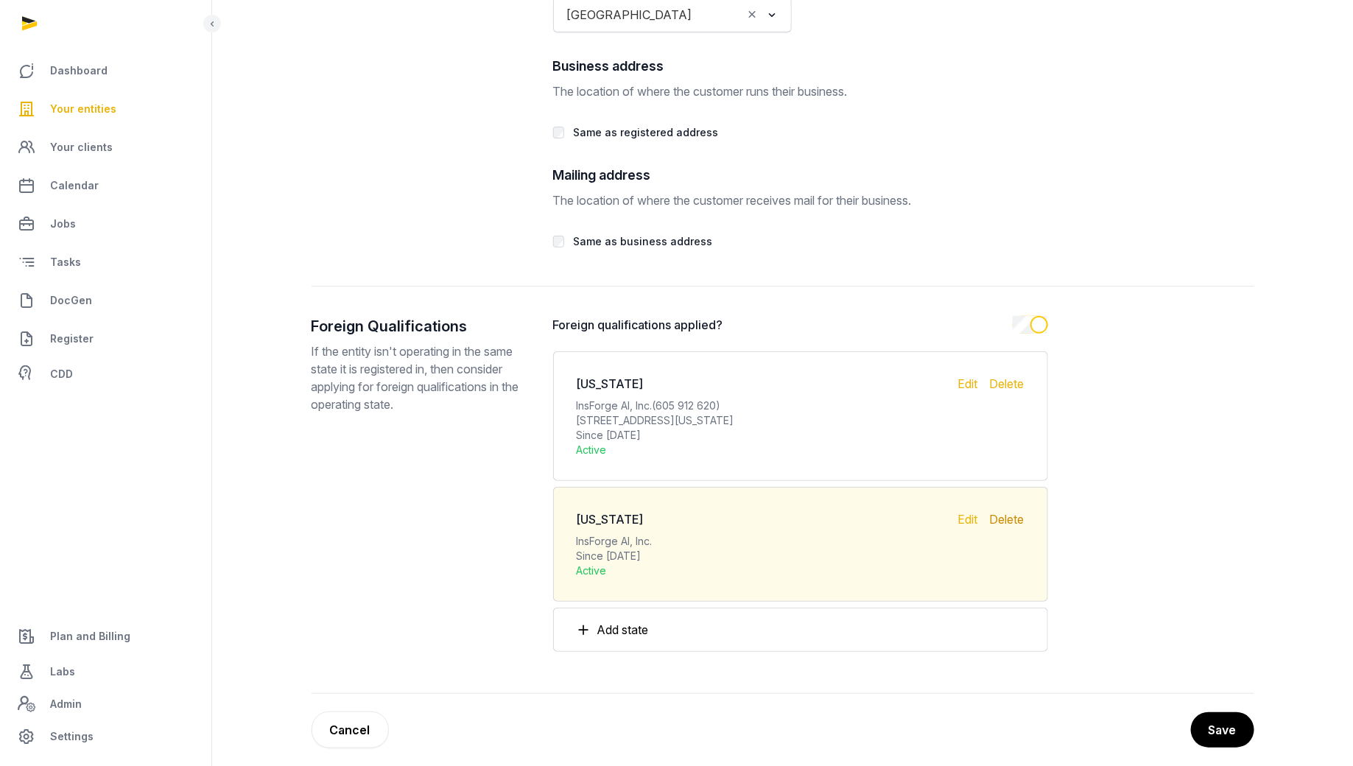
click at [1006, 510] on div "Delete" at bounding box center [1007, 544] width 35 height 68
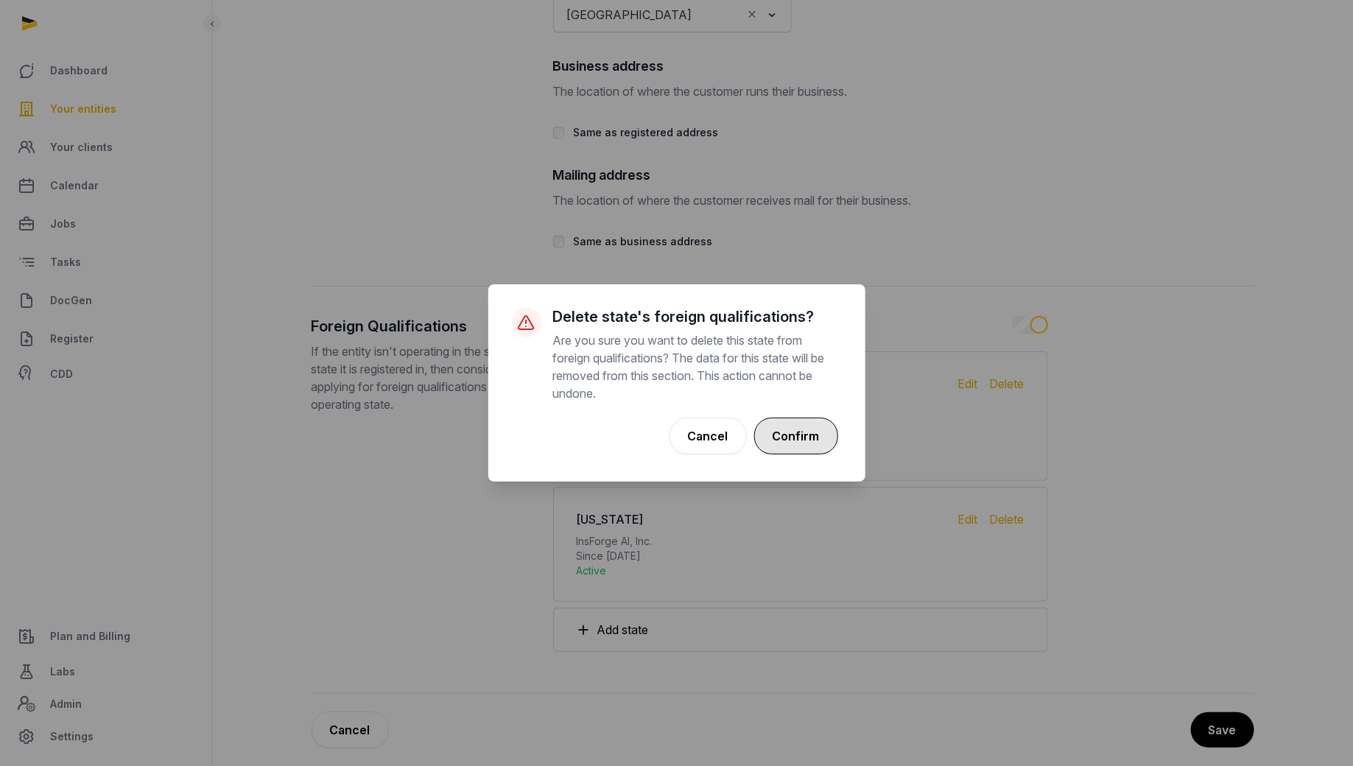
click at [812, 443] on button "Confirm" at bounding box center [796, 435] width 84 height 37
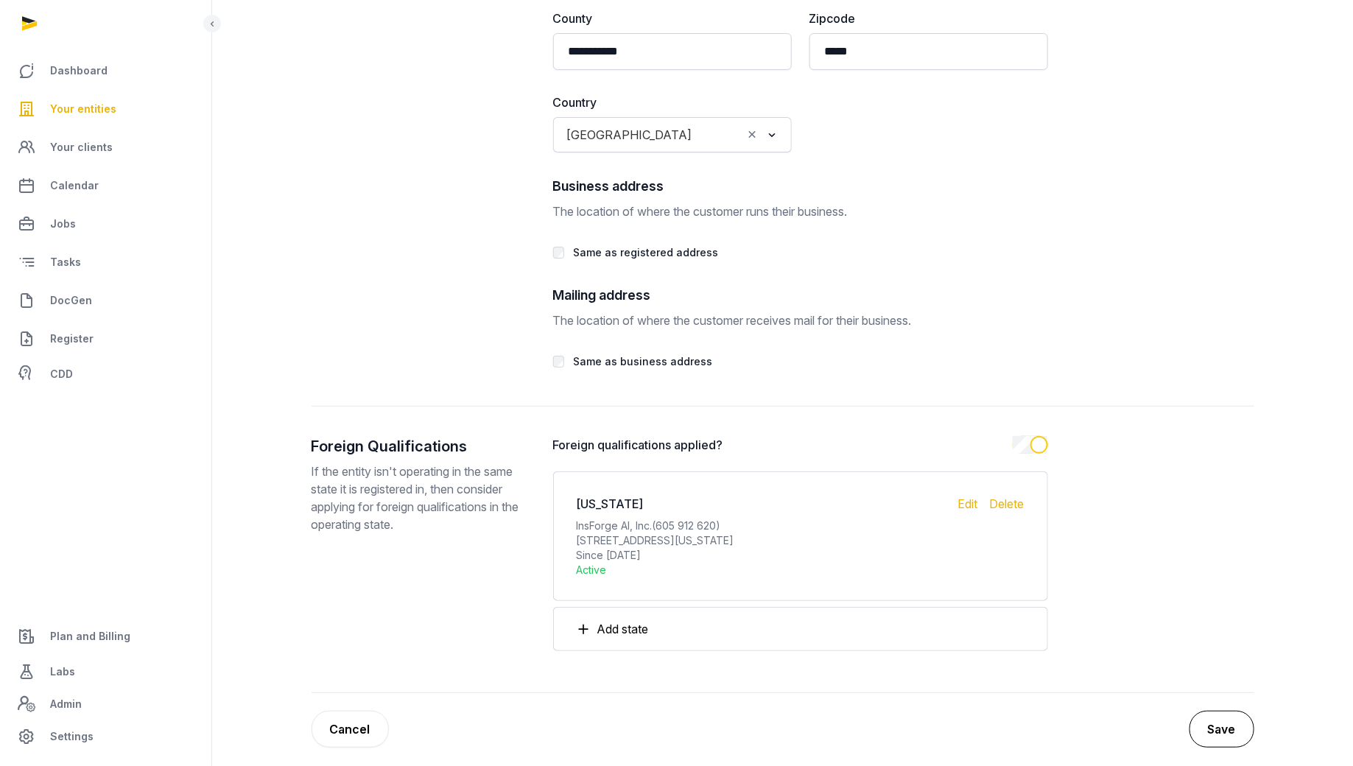
click at [1202, 711] on button "Save" at bounding box center [1221, 729] width 65 height 37
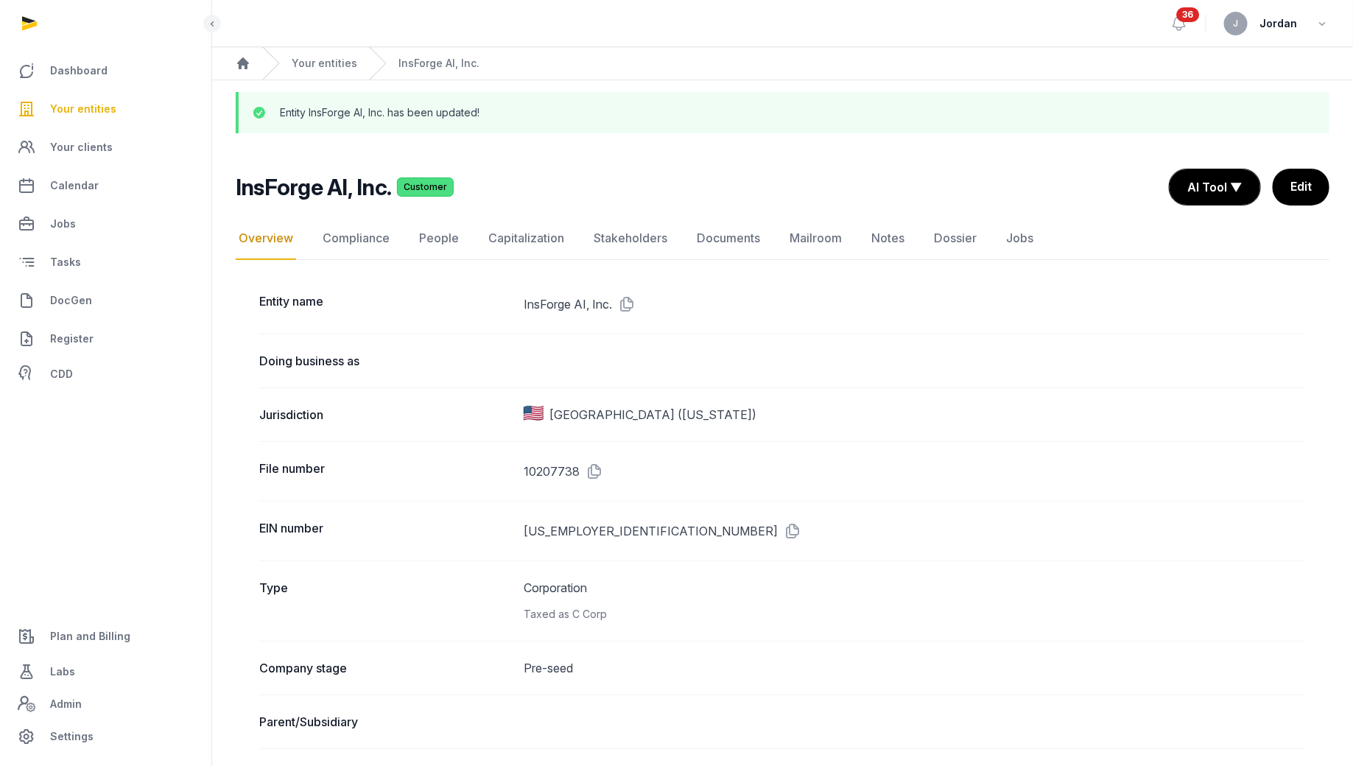
click at [106, 113] on span "Your entities" at bounding box center [83, 109] width 66 height 18
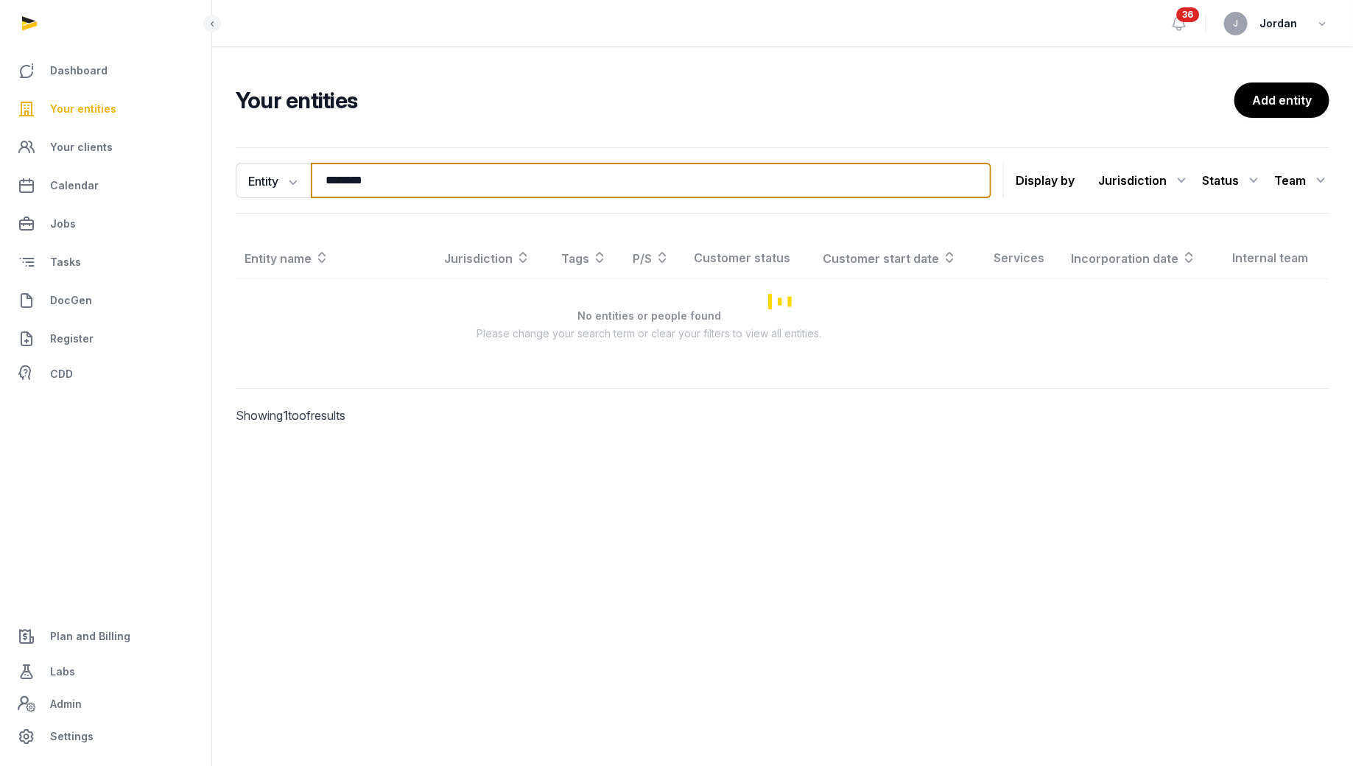
click at [361, 175] on input "********" at bounding box center [651, 180] width 680 height 35
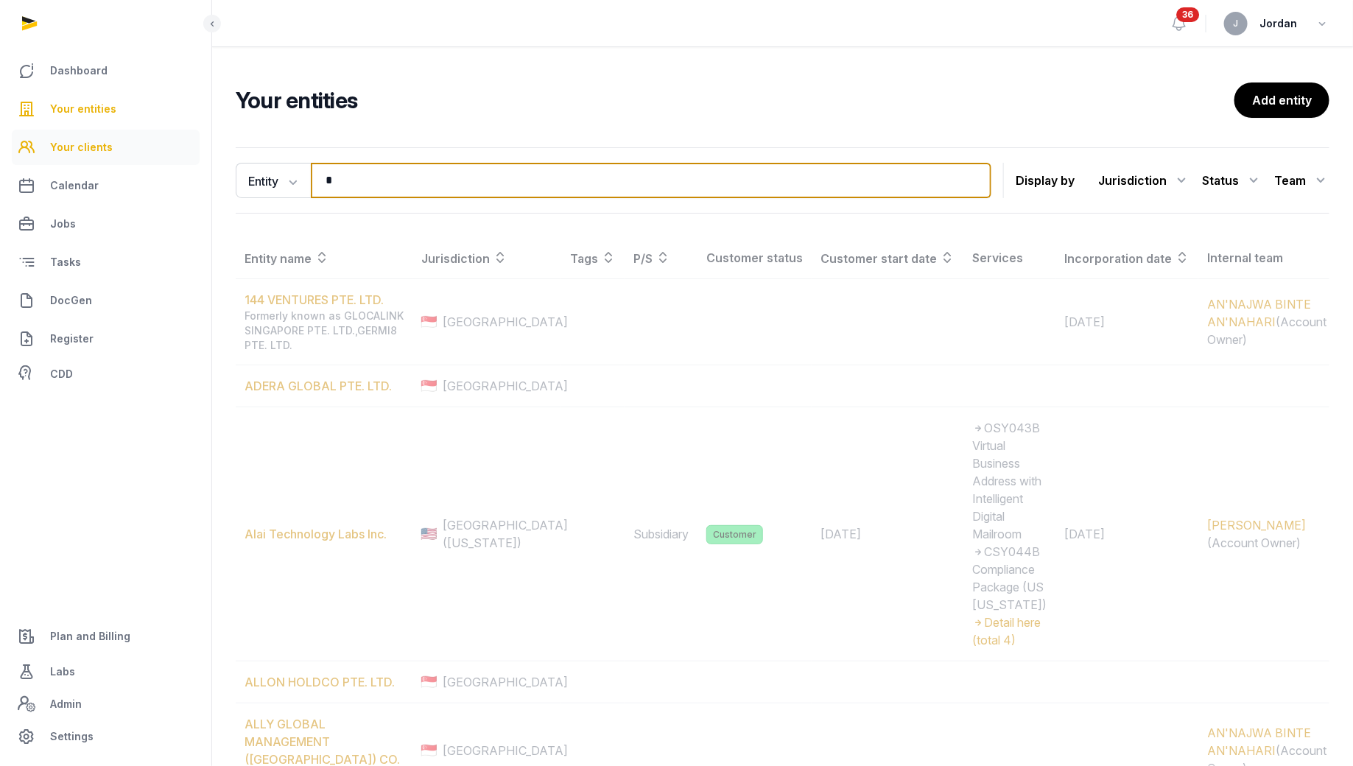
type input "*"
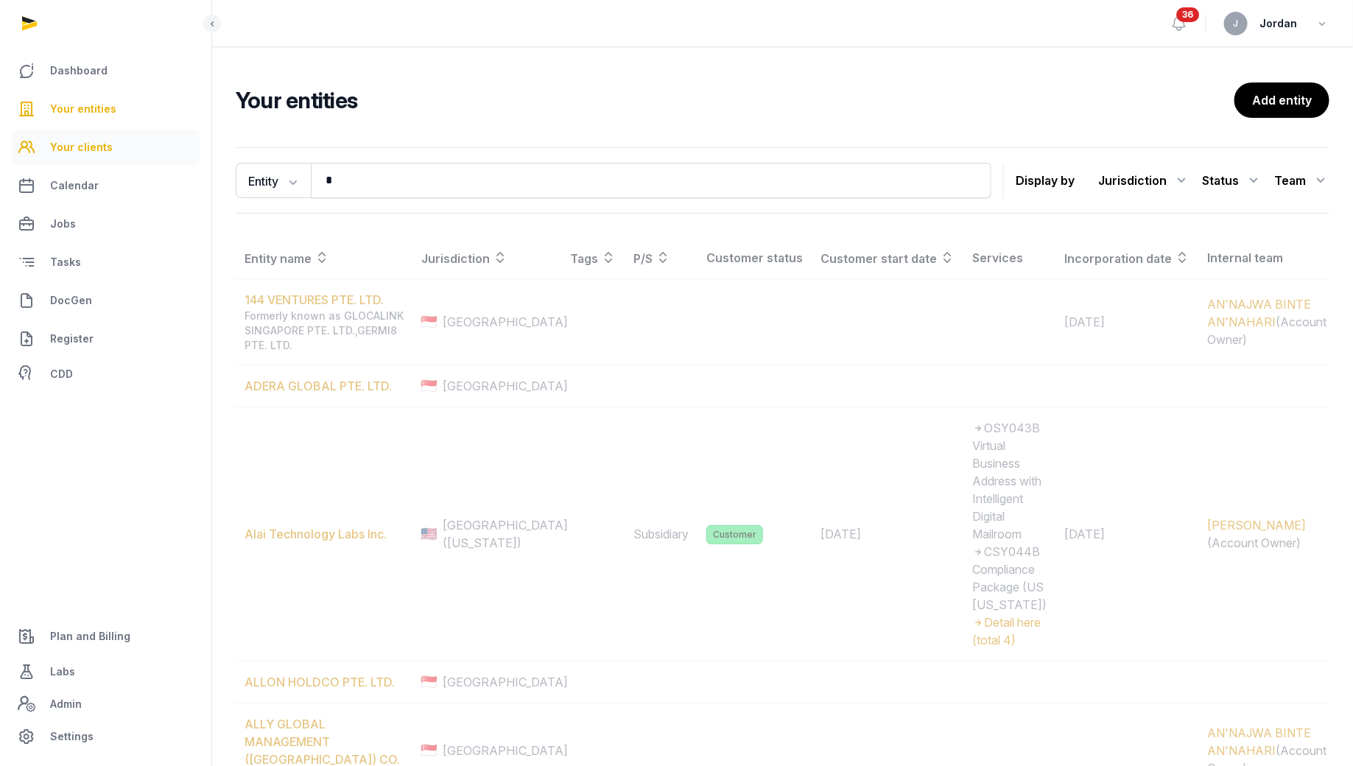
click at [106, 147] on span "Your clients" at bounding box center [81, 147] width 63 height 18
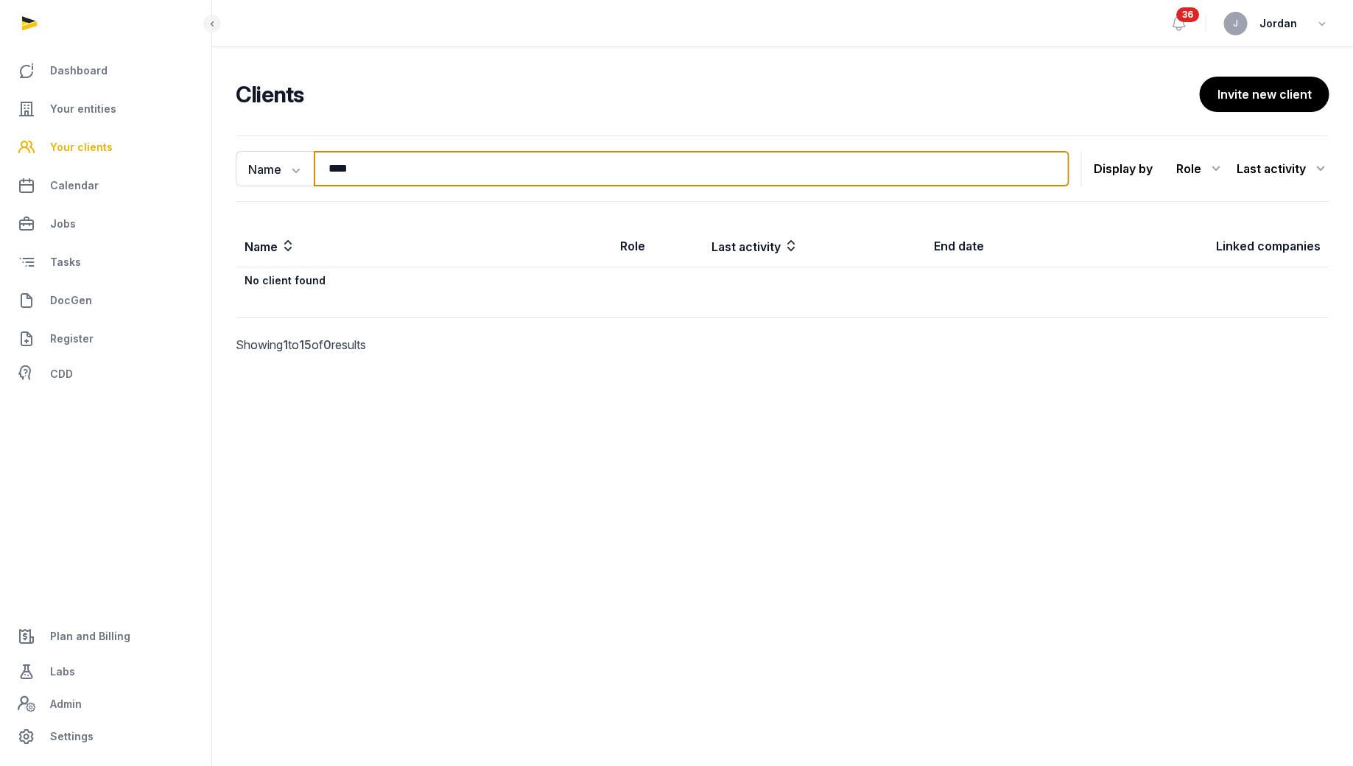
click at [354, 182] on input "****" at bounding box center [691, 168] width 755 height 35
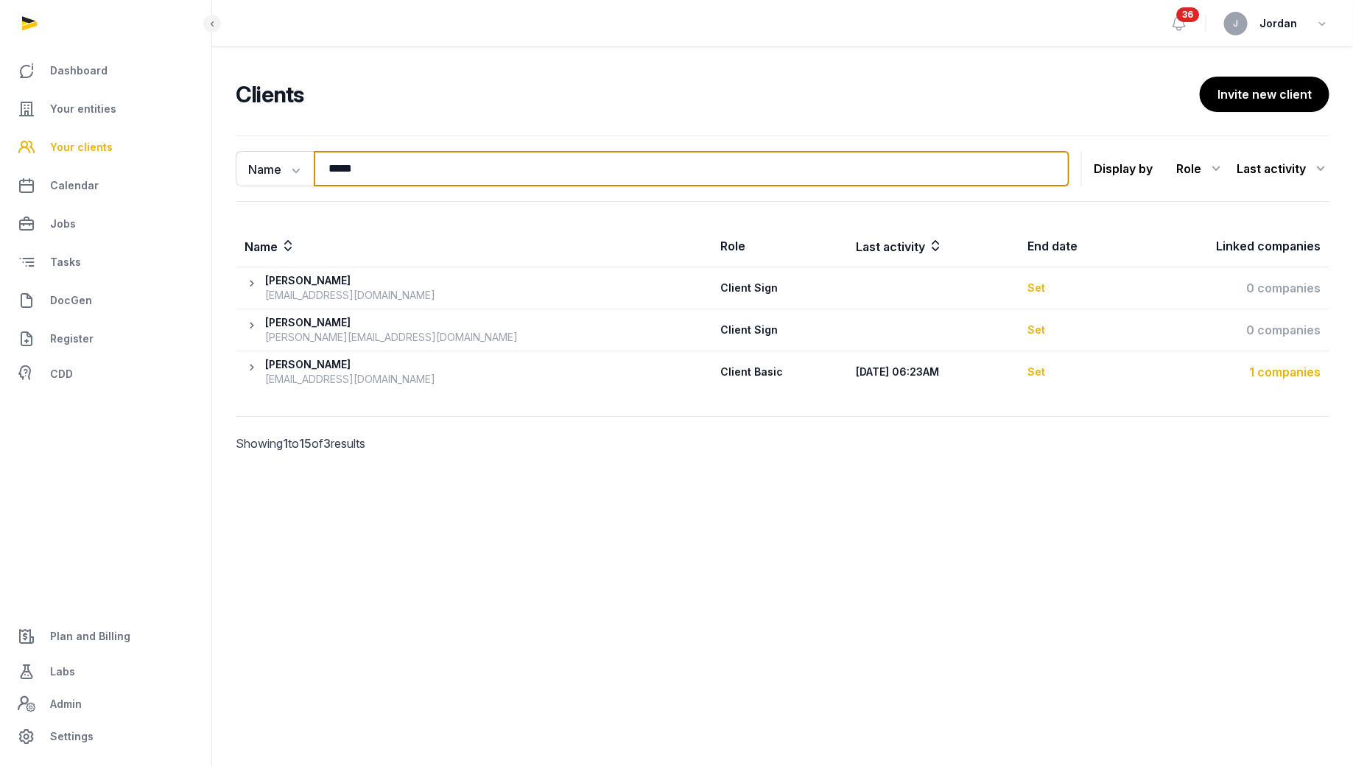
type input "*****"
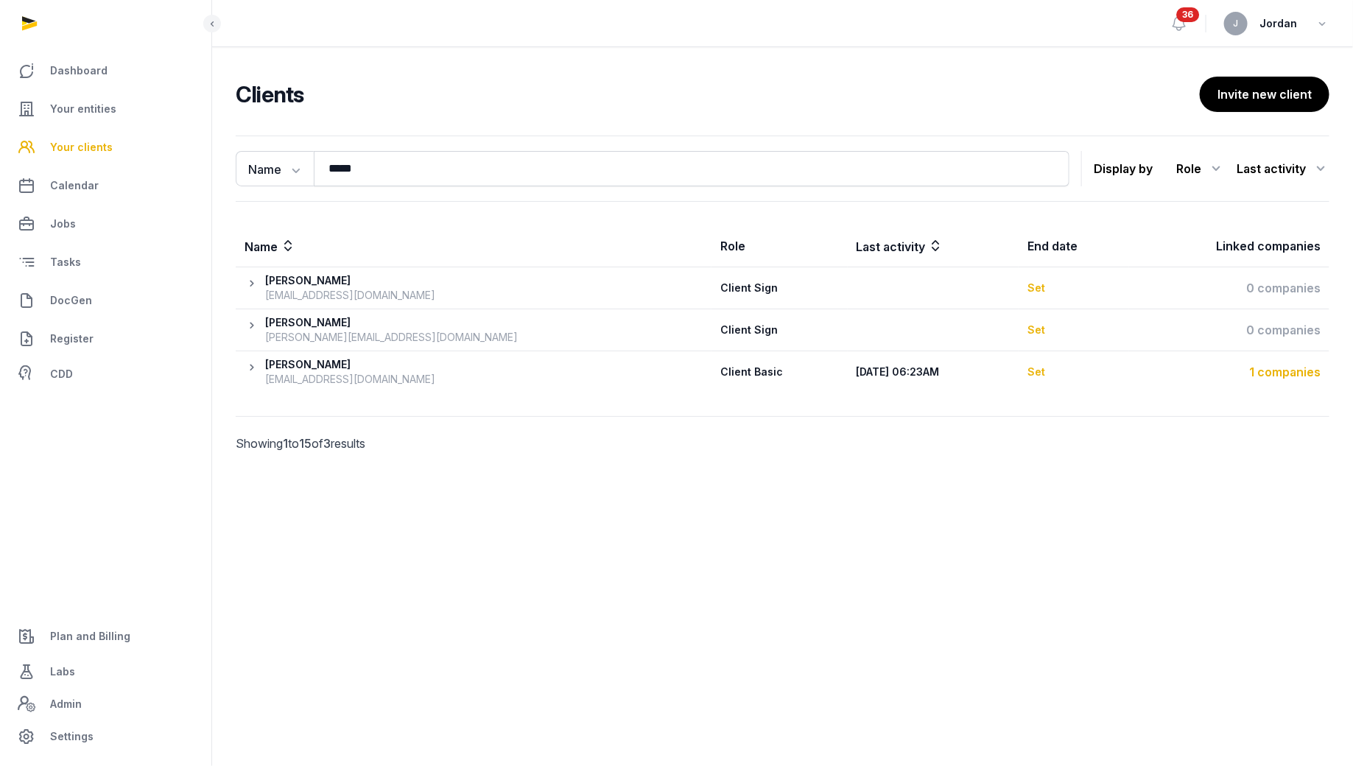
click at [1277, 363] on div "1 companies" at bounding box center [1229, 372] width 183 height 18
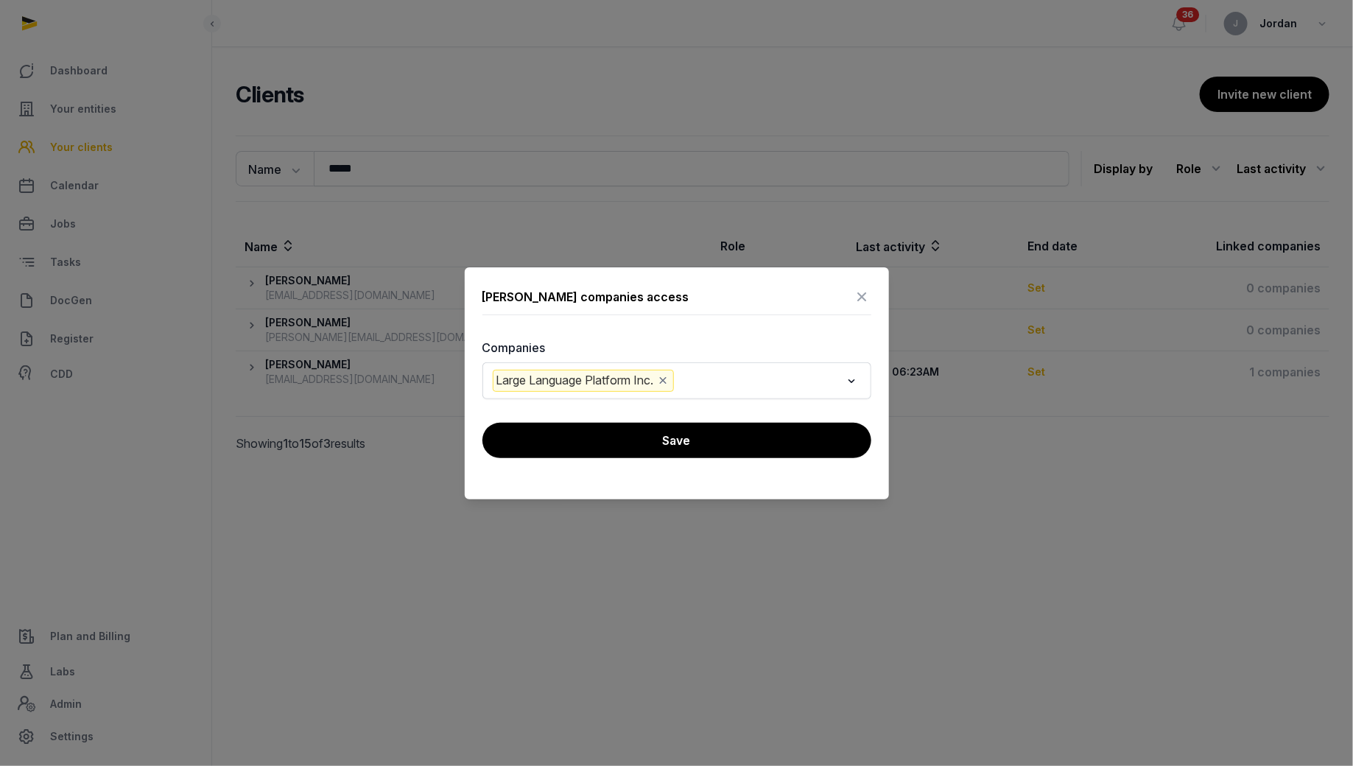
click at [858, 297] on icon at bounding box center [862, 297] width 18 height 24
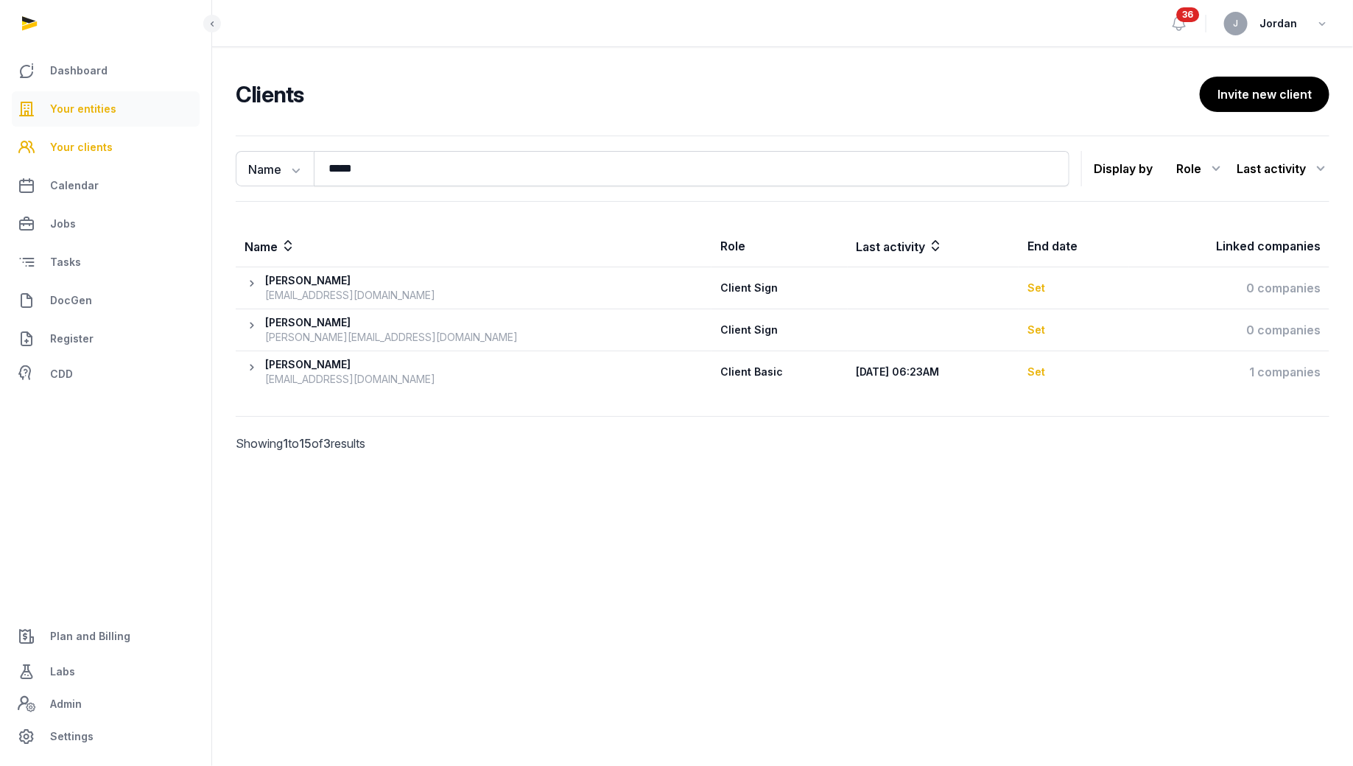
click at [92, 109] on span "Your entities" at bounding box center [83, 109] width 66 height 18
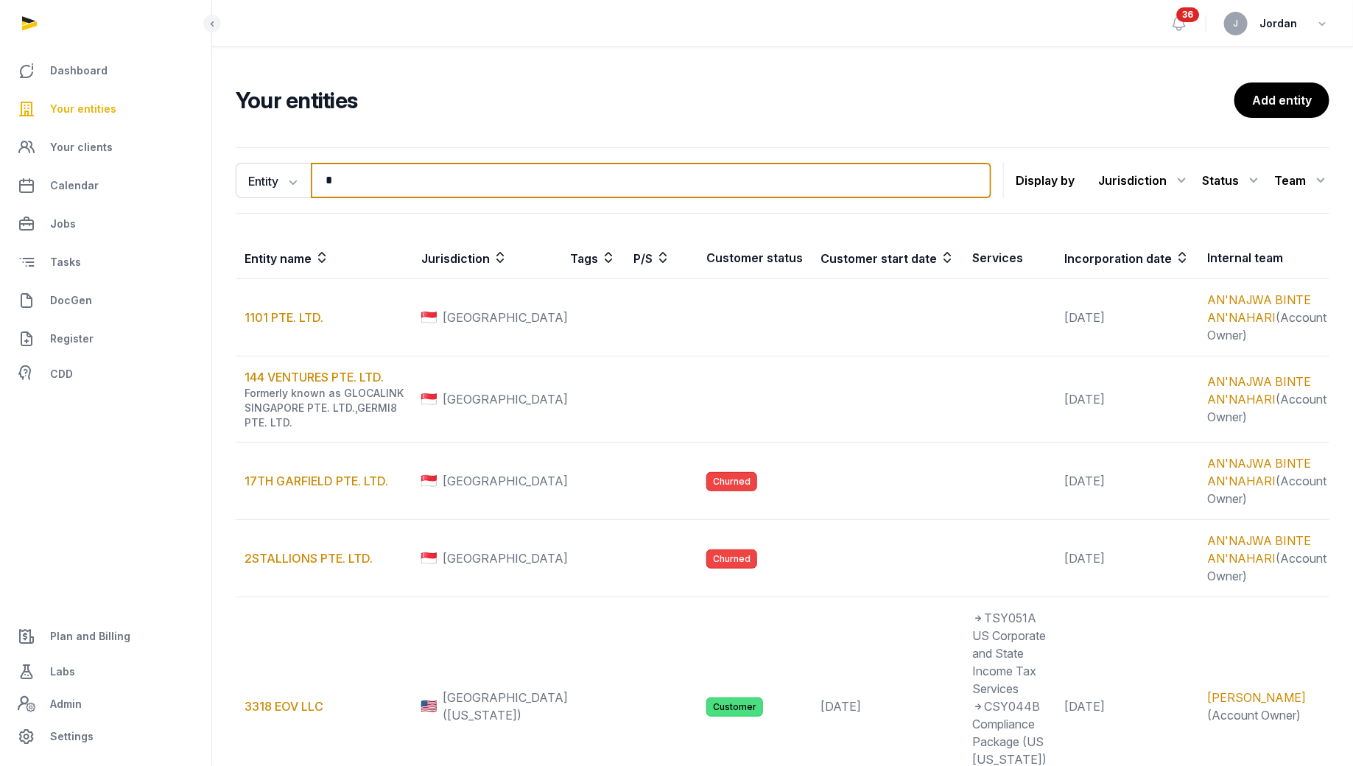
click at [370, 183] on input "*" at bounding box center [651, 180] width 680 height 35
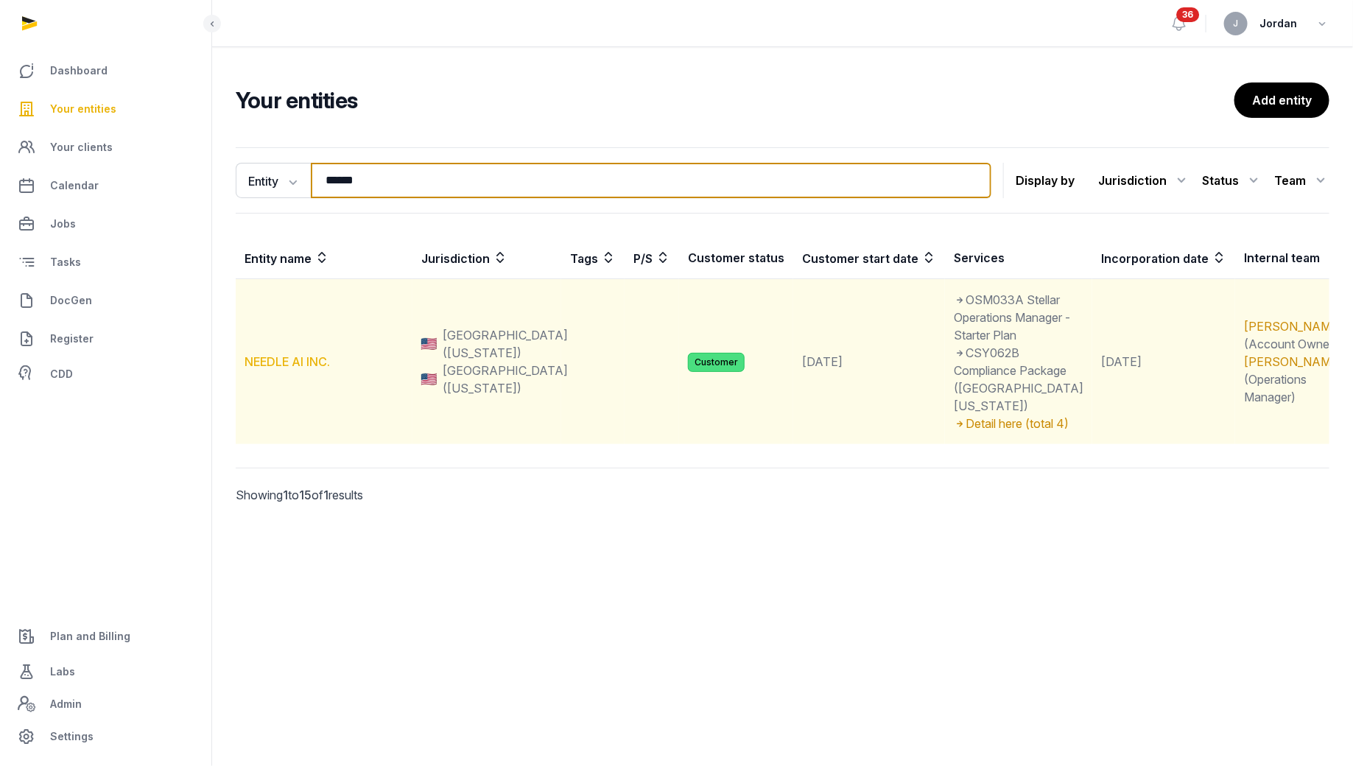
type input "******"
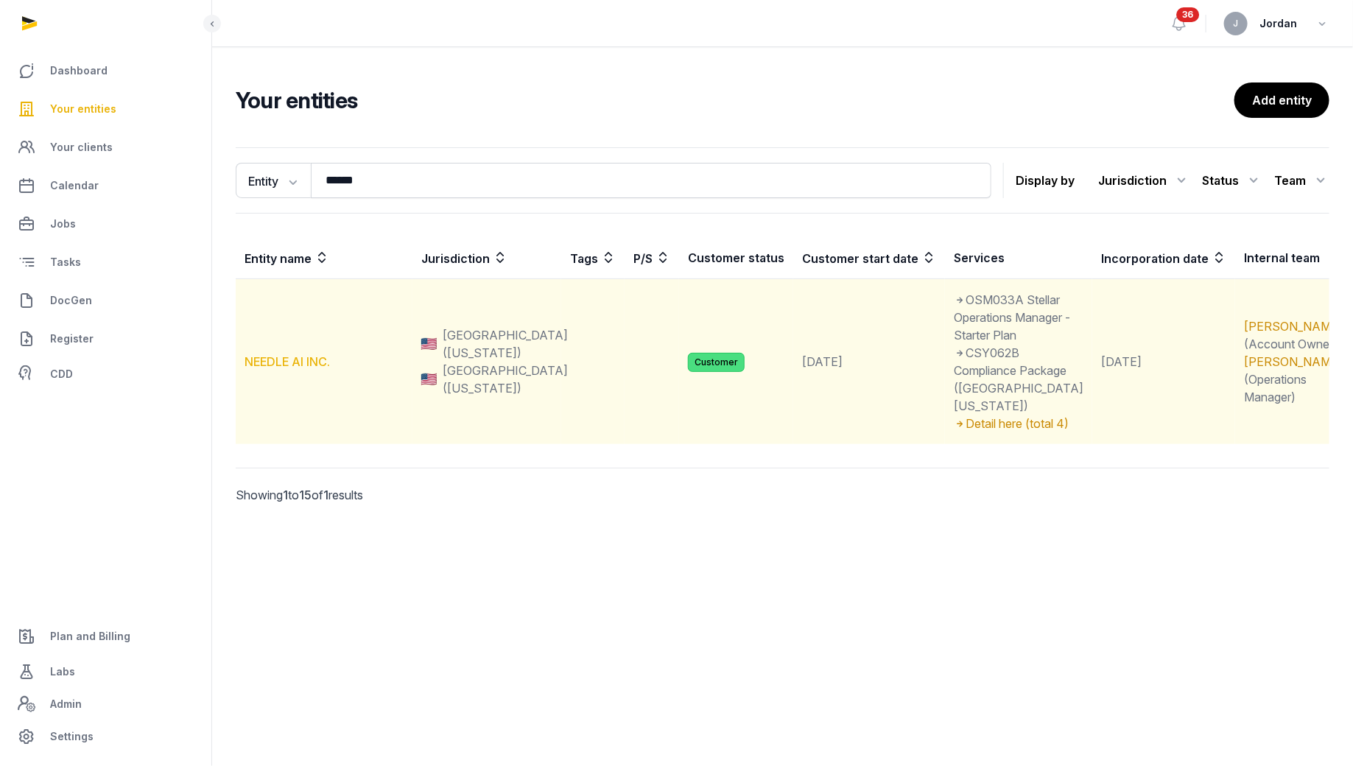
click at [322, 354] on link "NEEDLE AI INC." at bounding box center [286, 361] width 85 height 15
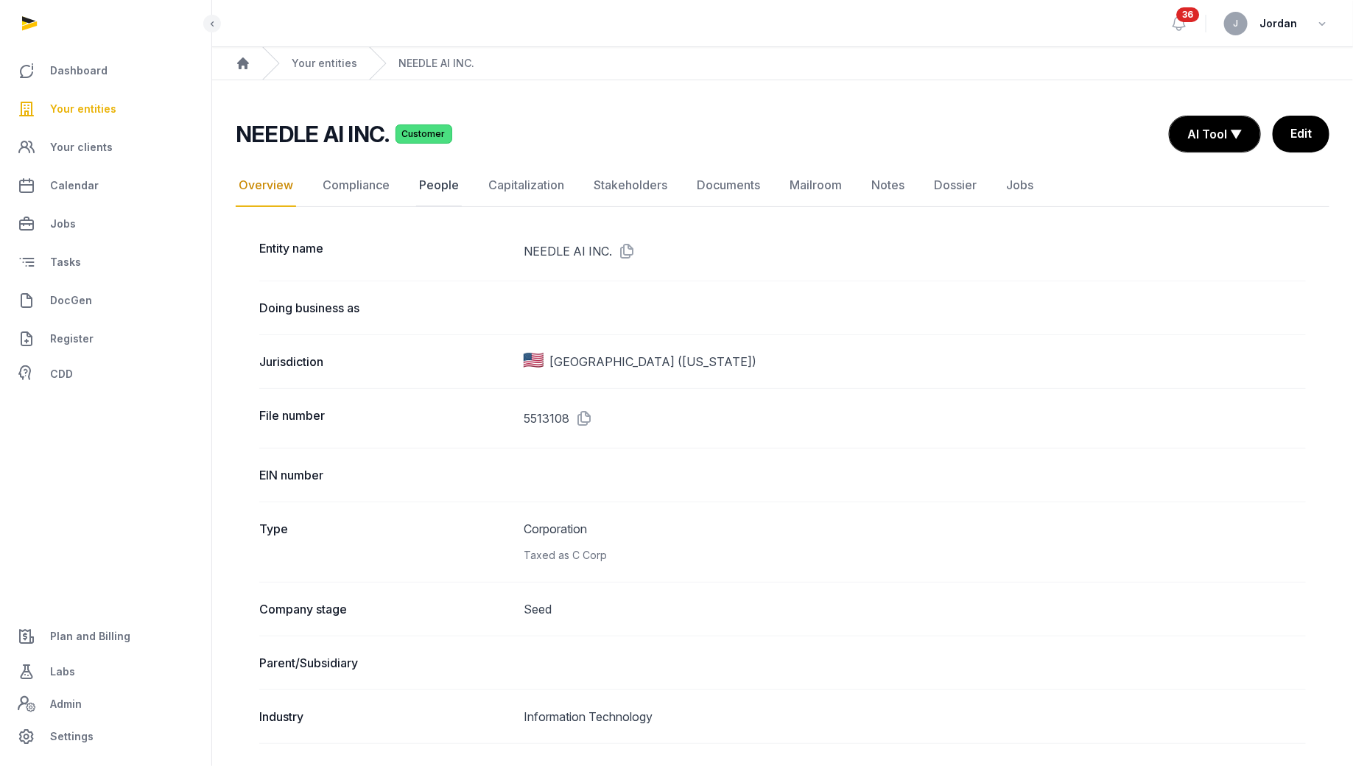
click at [420, 177] on link "People" at bounding box center [439, 185] width 46 height 43
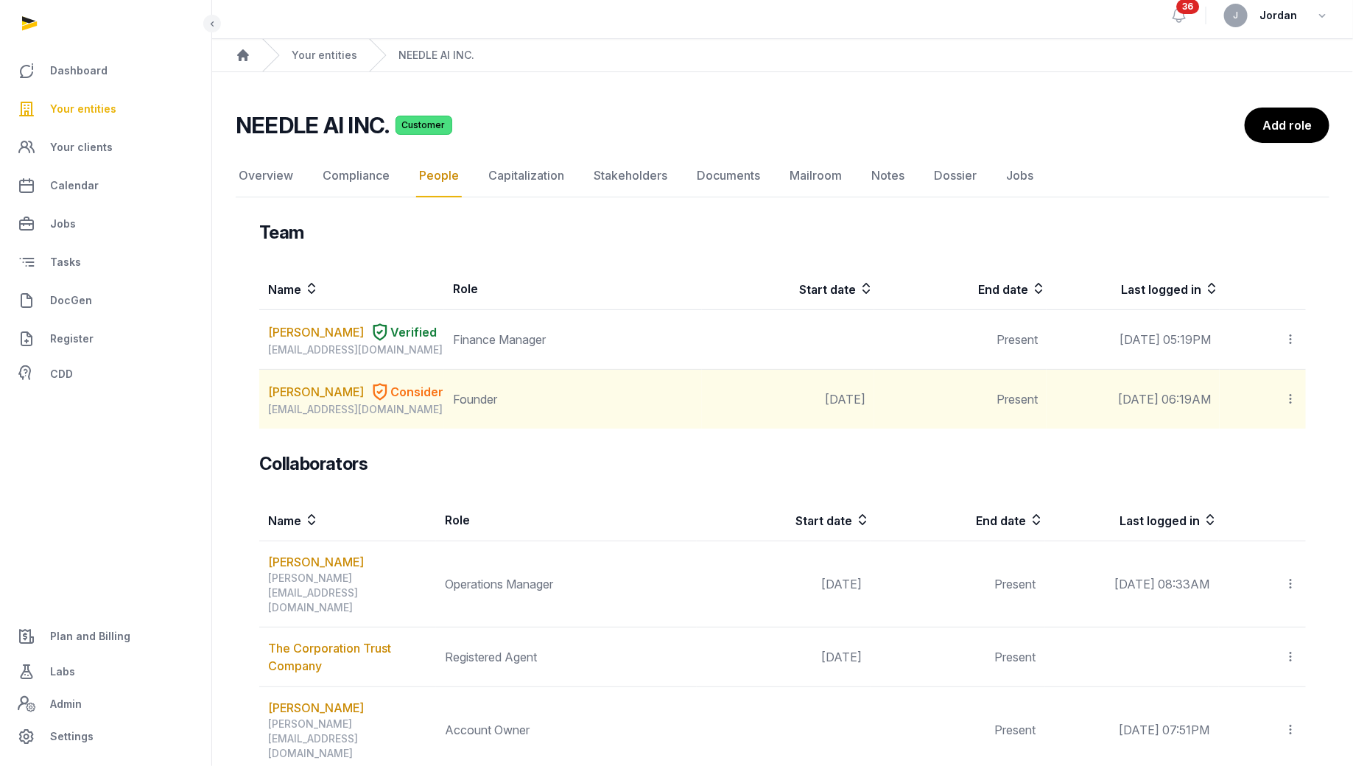
scroll to position [17, 0]
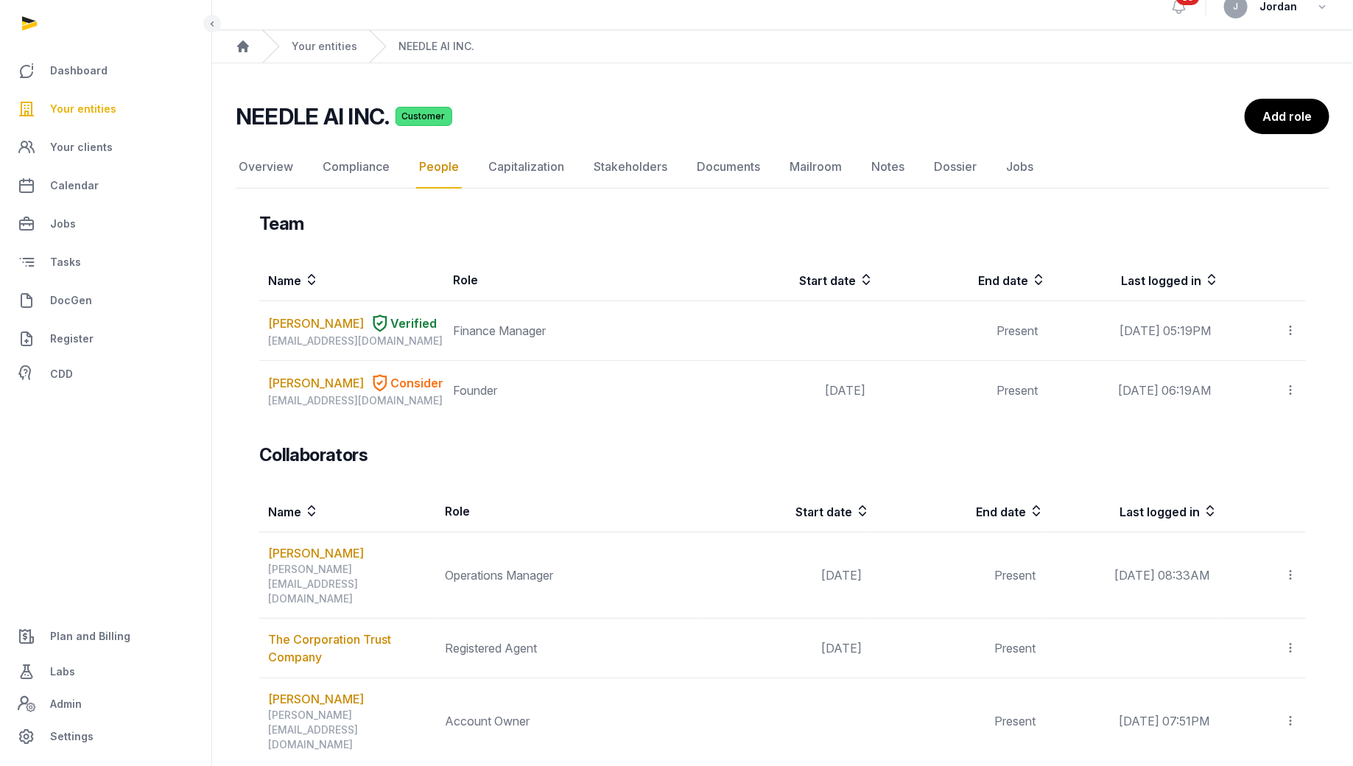
click at [121, 107] on link "Your entities" at bounding box center [106, 108] width 188 height 35
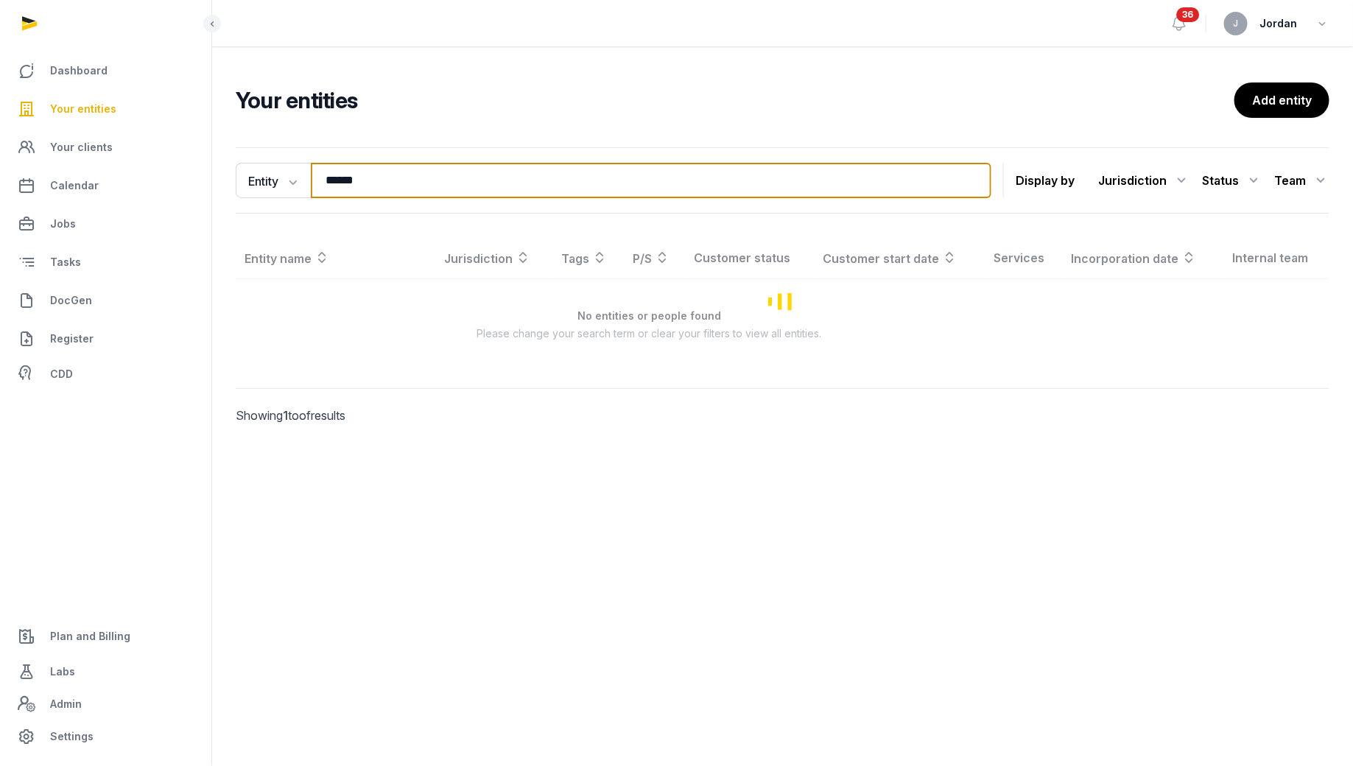
click at [367, 177] on input "******" at bounding box center [651, 180] width 680 height 35
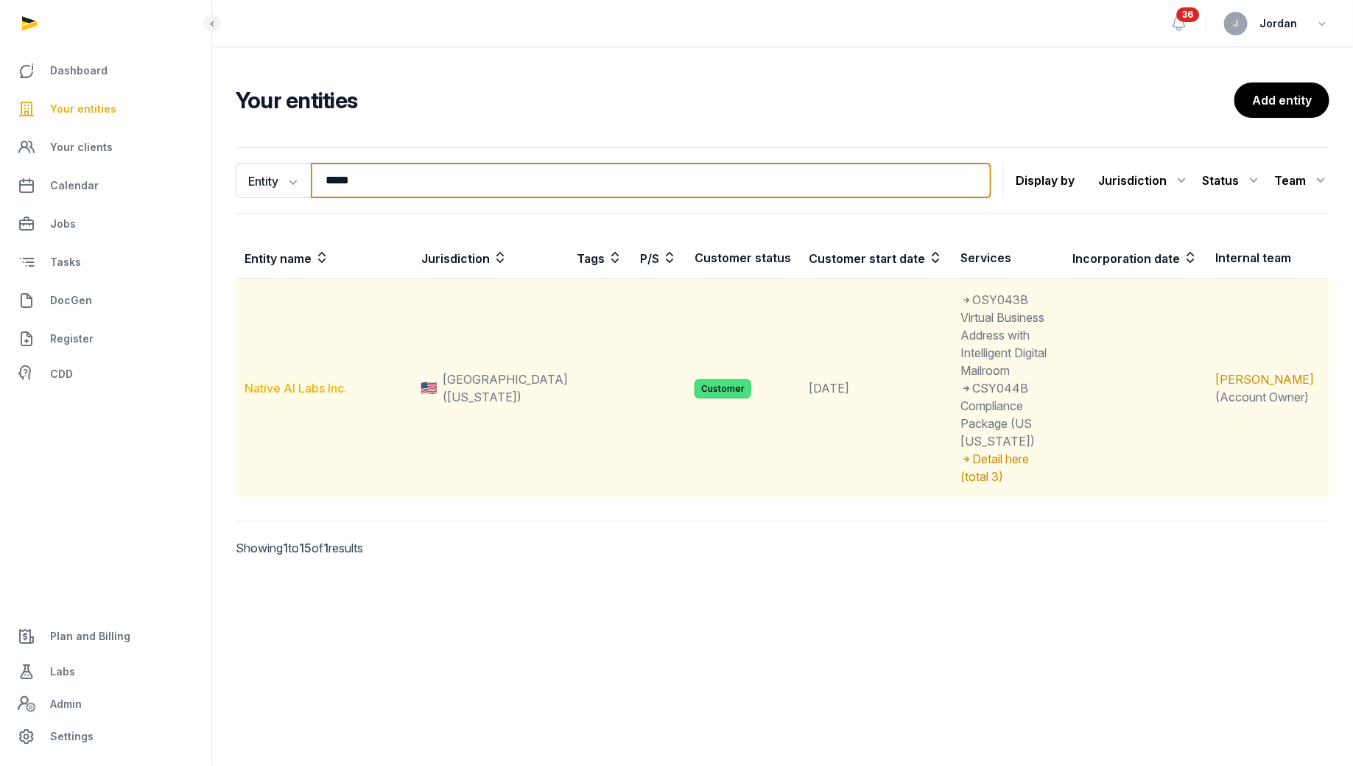
type input "*****"
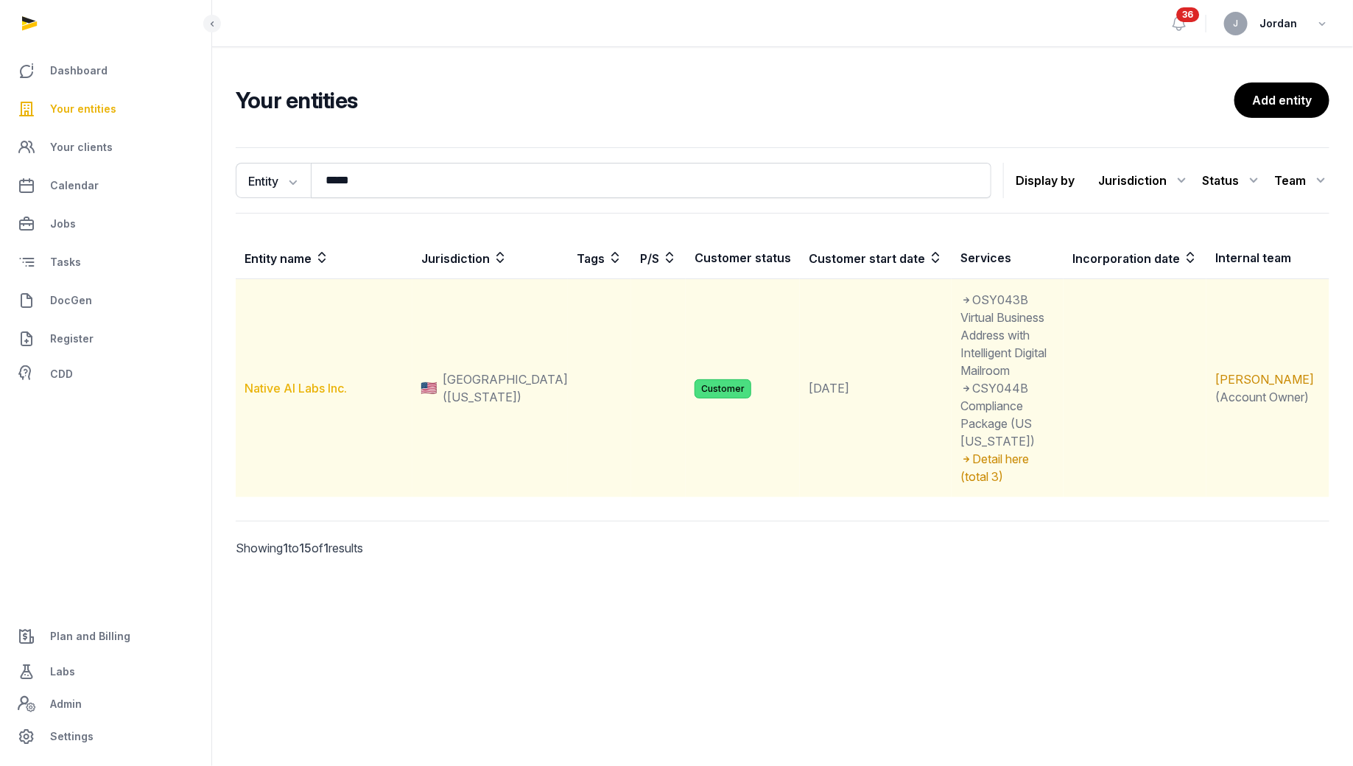
click at [288, 381] on link "Native AI Labs Inc." at bounding box center [295, 388] width 102 height 15
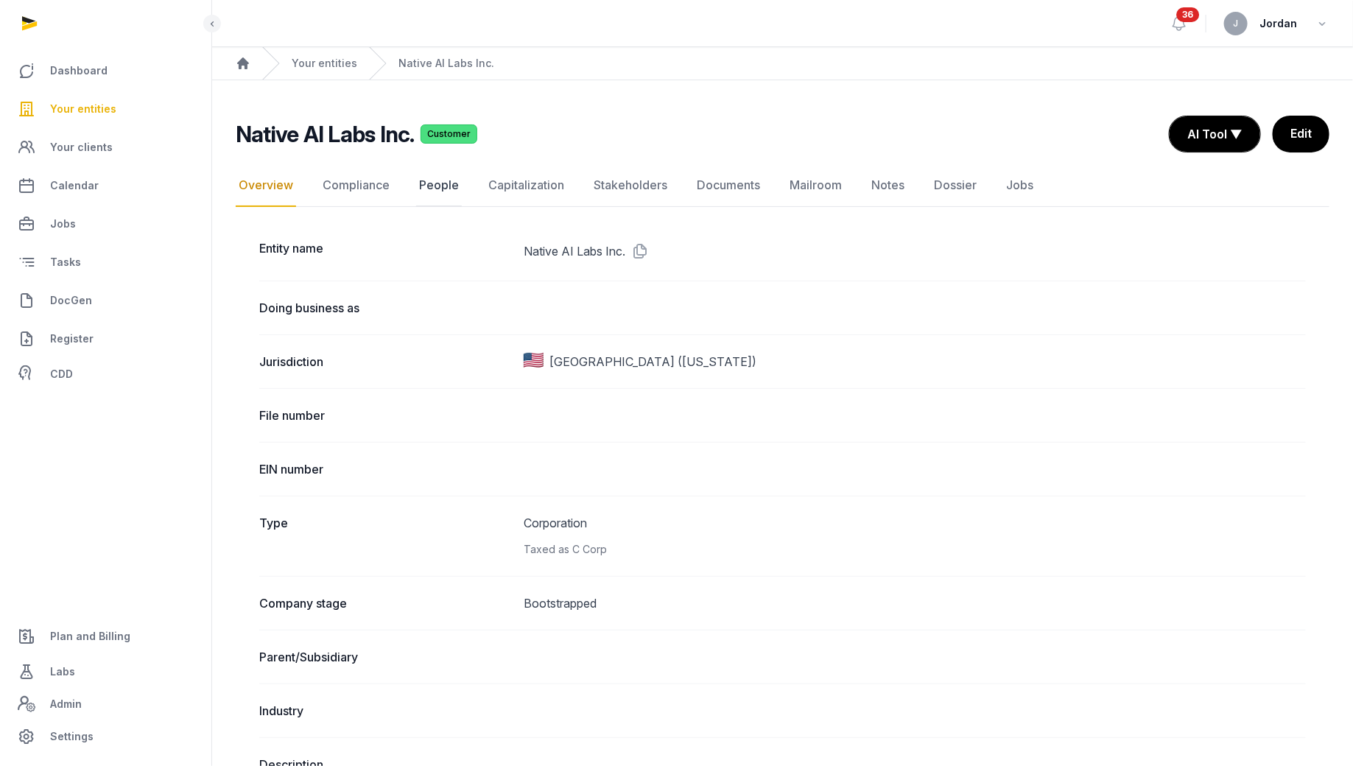
click at [434, 194] on link "People" at bounding box center [439, 185] width 46 height 43
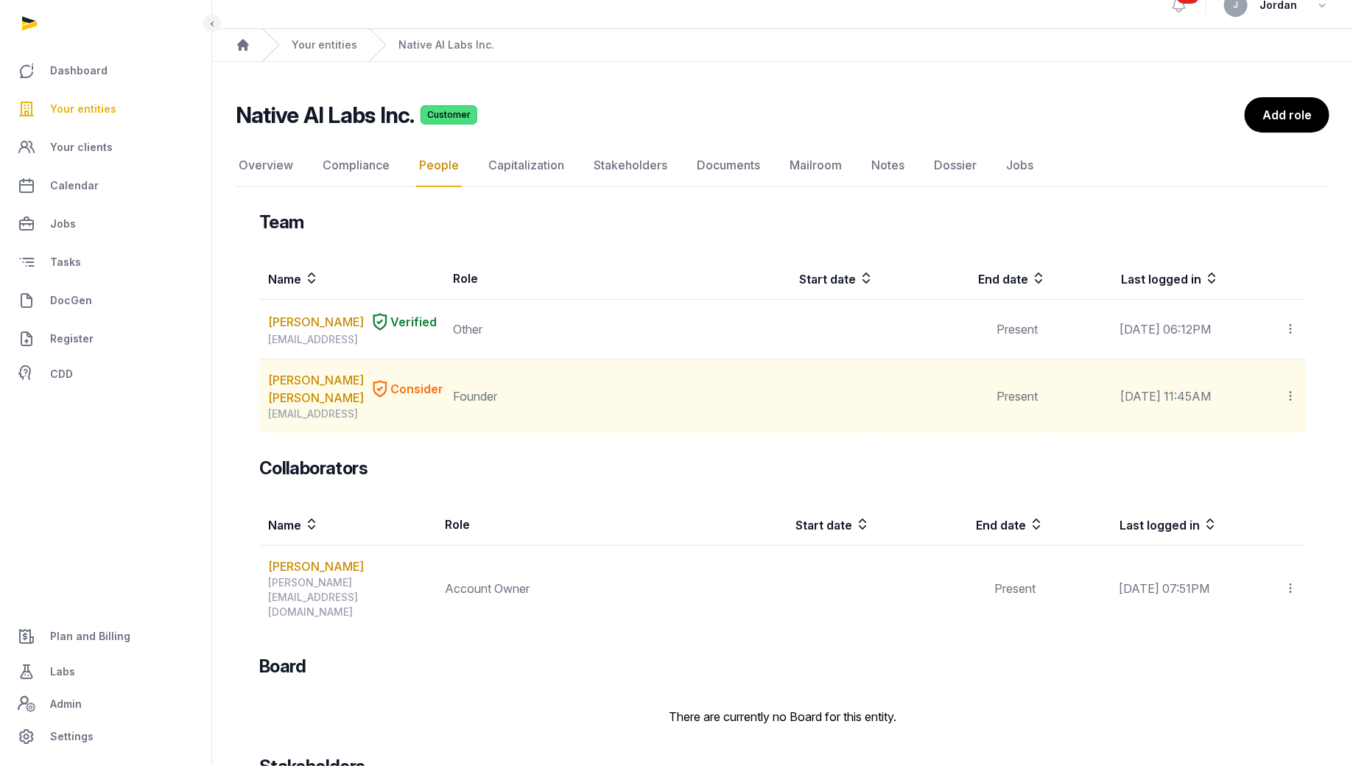
scroll to position [15, 0]
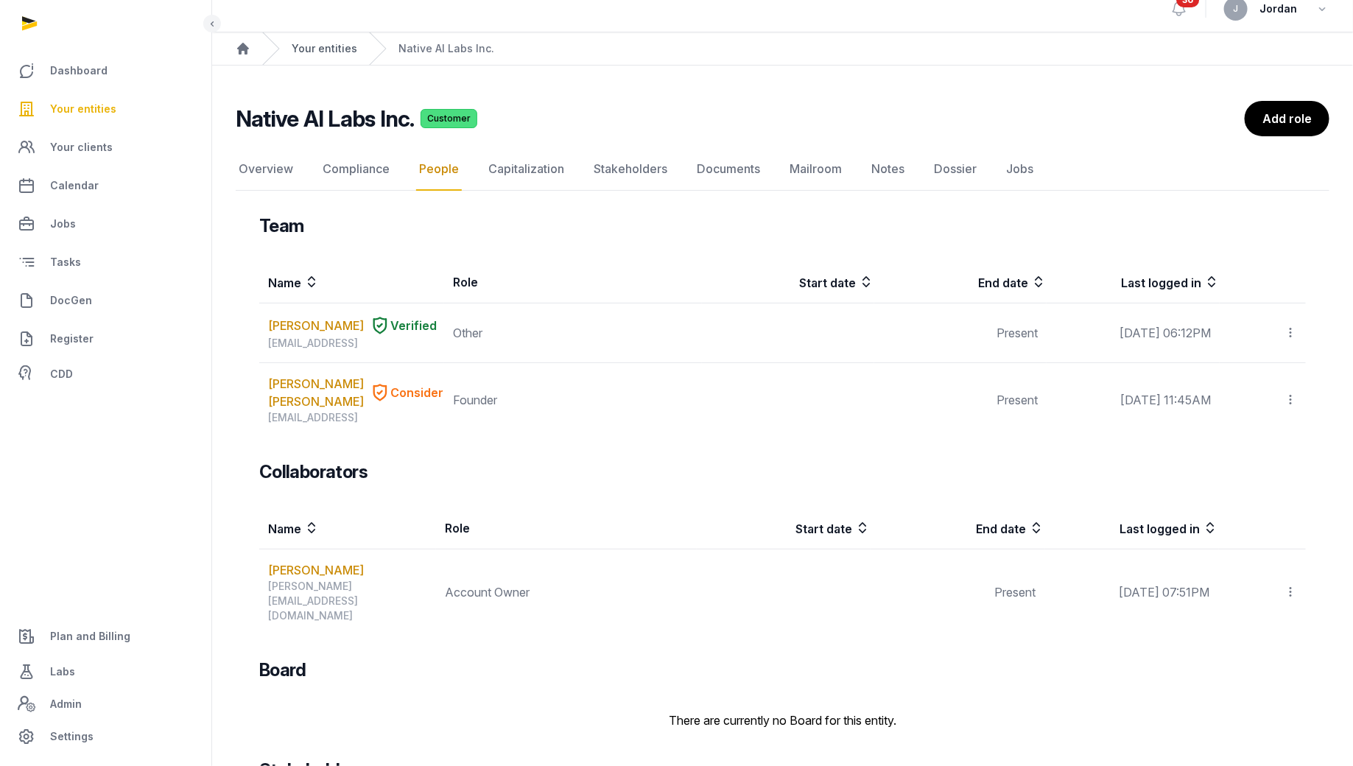
click at [333, 48] on link "Your entities" at bounding box center [325, 48] width 66 height 15
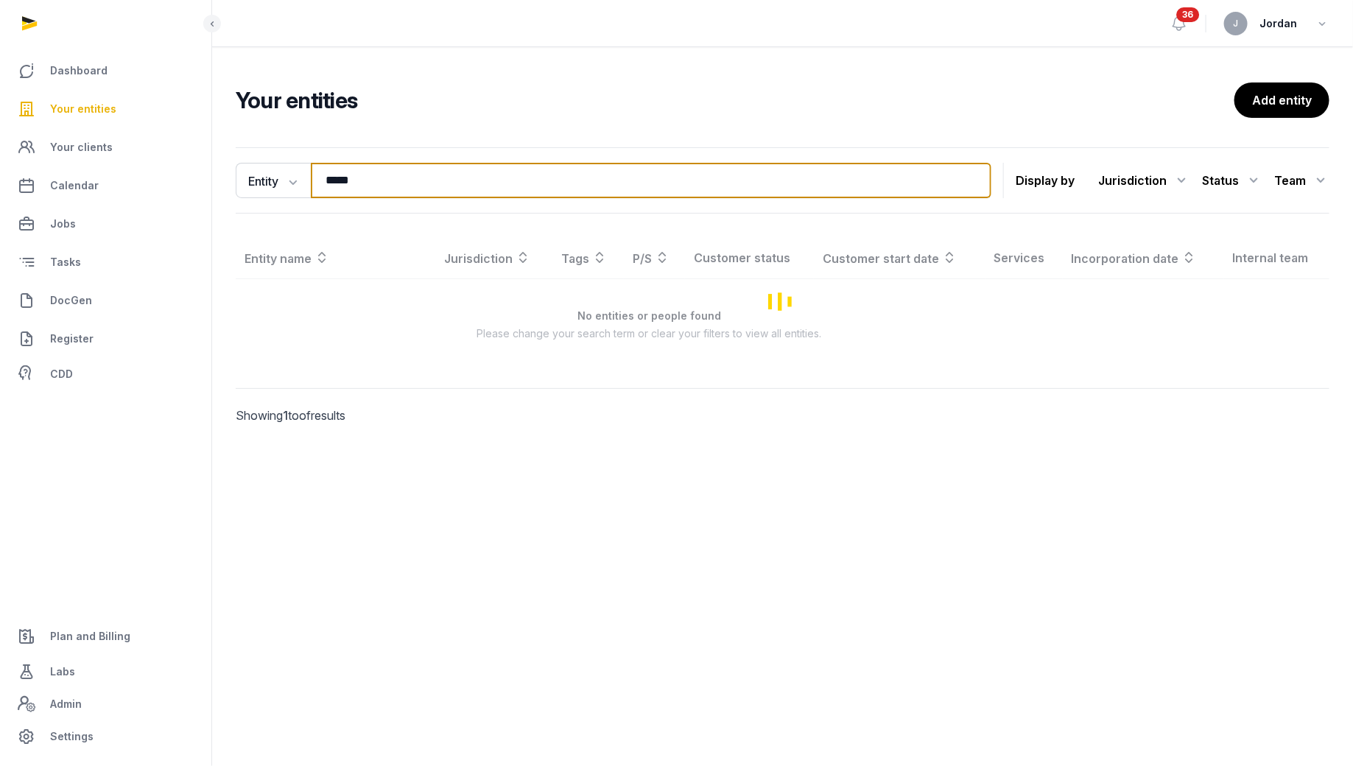
click at [342, 179] on input "*****" at bounding box center [651, 180] width 680 height 35
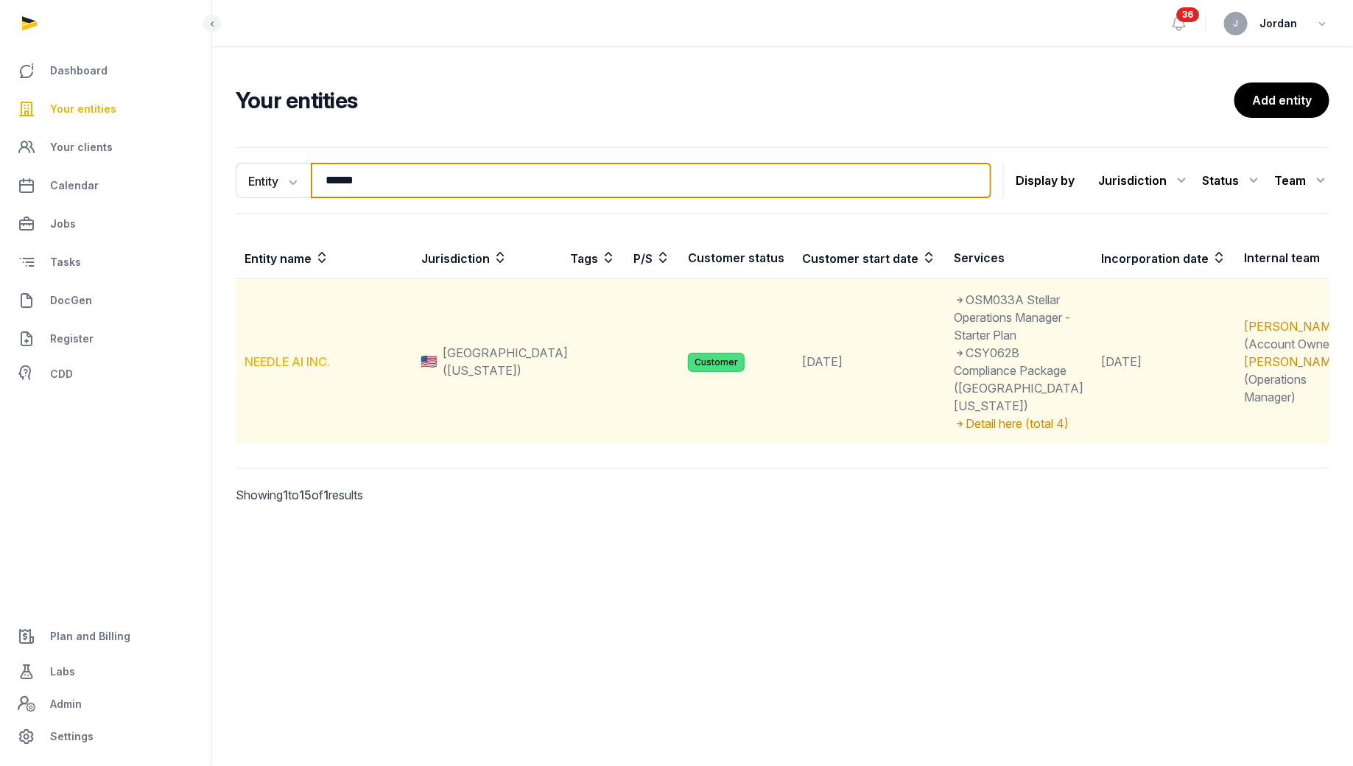
type input "******"
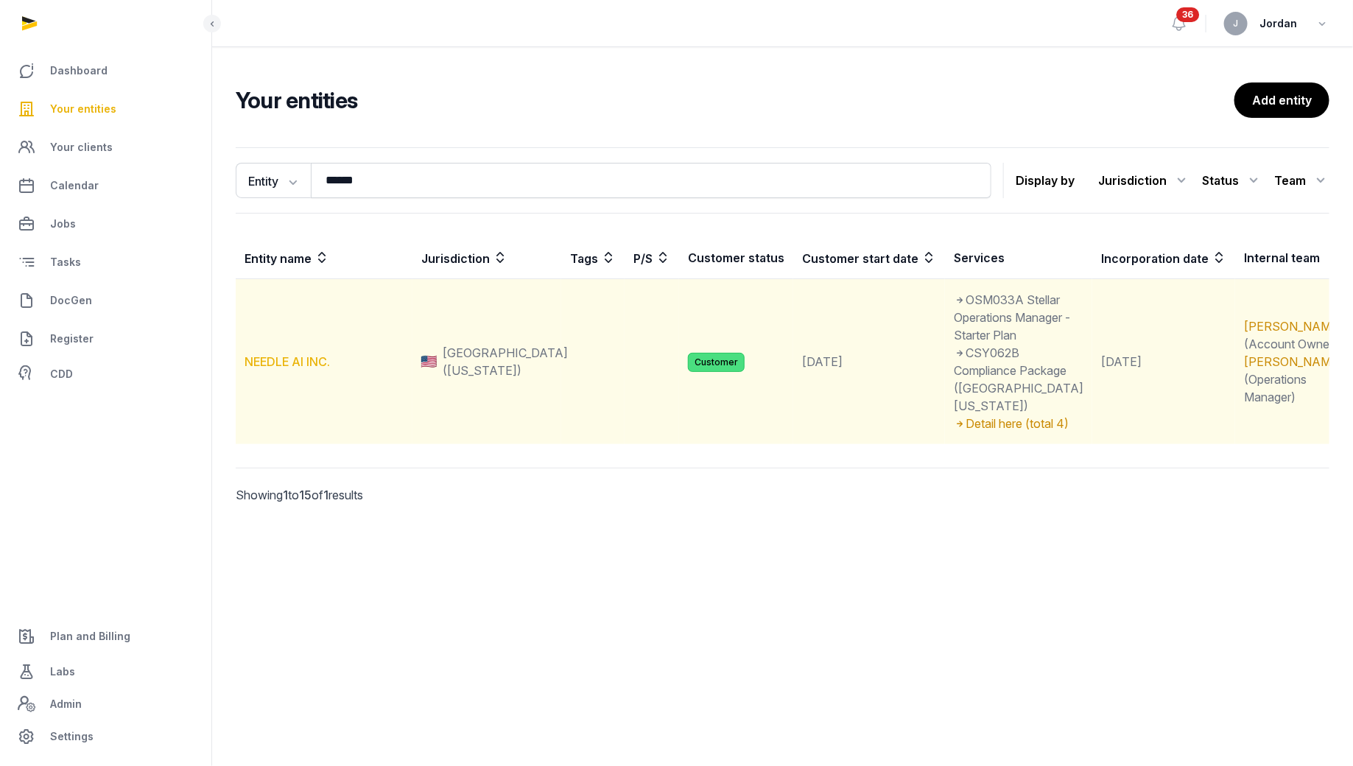
click at [295, 356] on link "NEEDLE AI INC." at bounding box center [286, 361] width 85 height 15
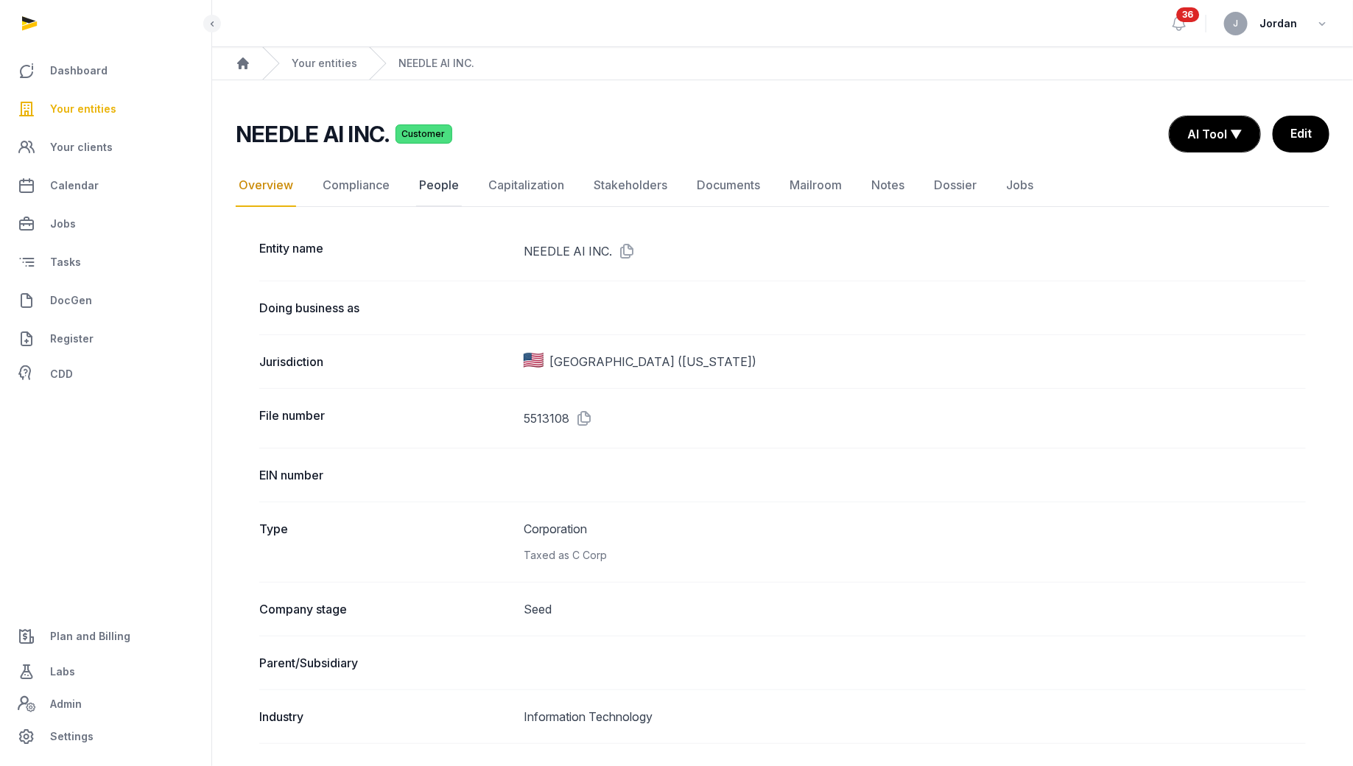
click at [433, 182] on link "People" at bounding box center [439, 185] width 46 height 43
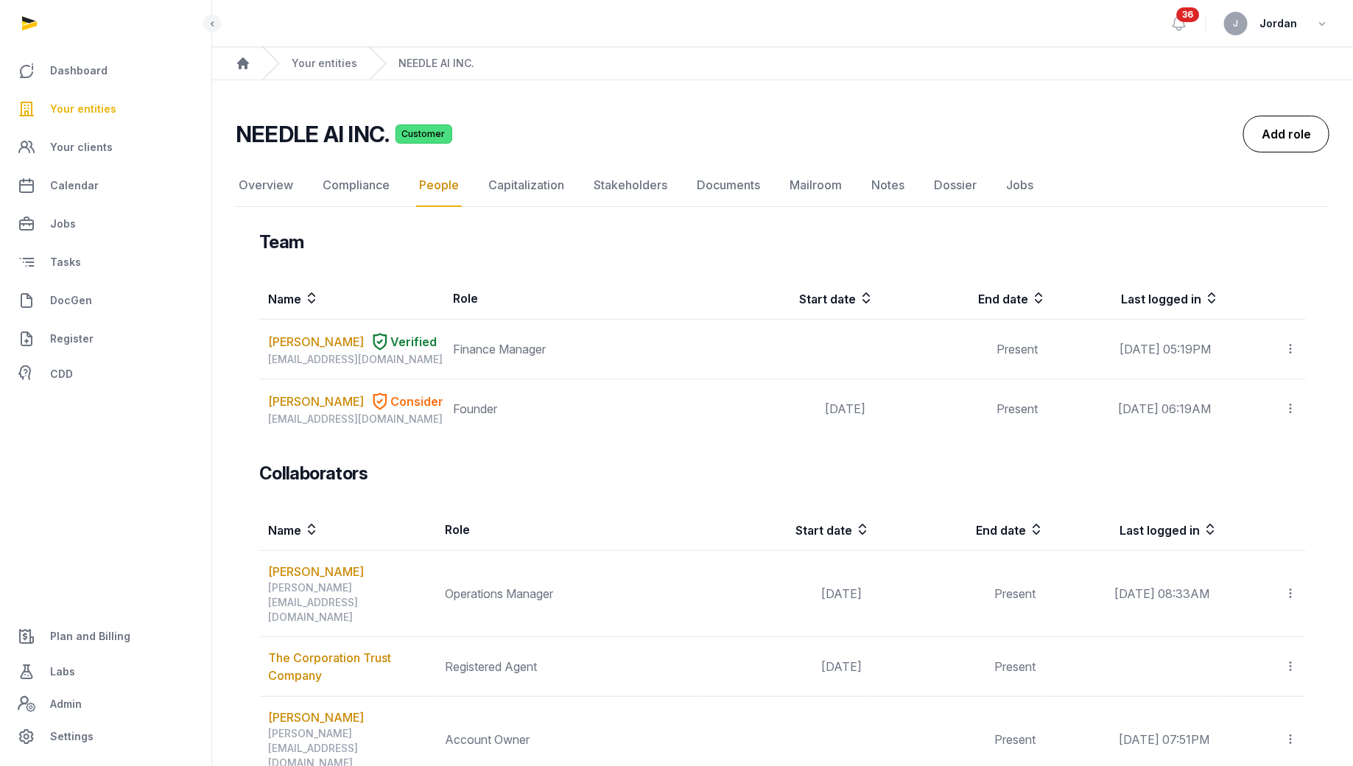
click at [1291, 131] on link "Add role" at bounding box center [1286, 134] width 86 height 37
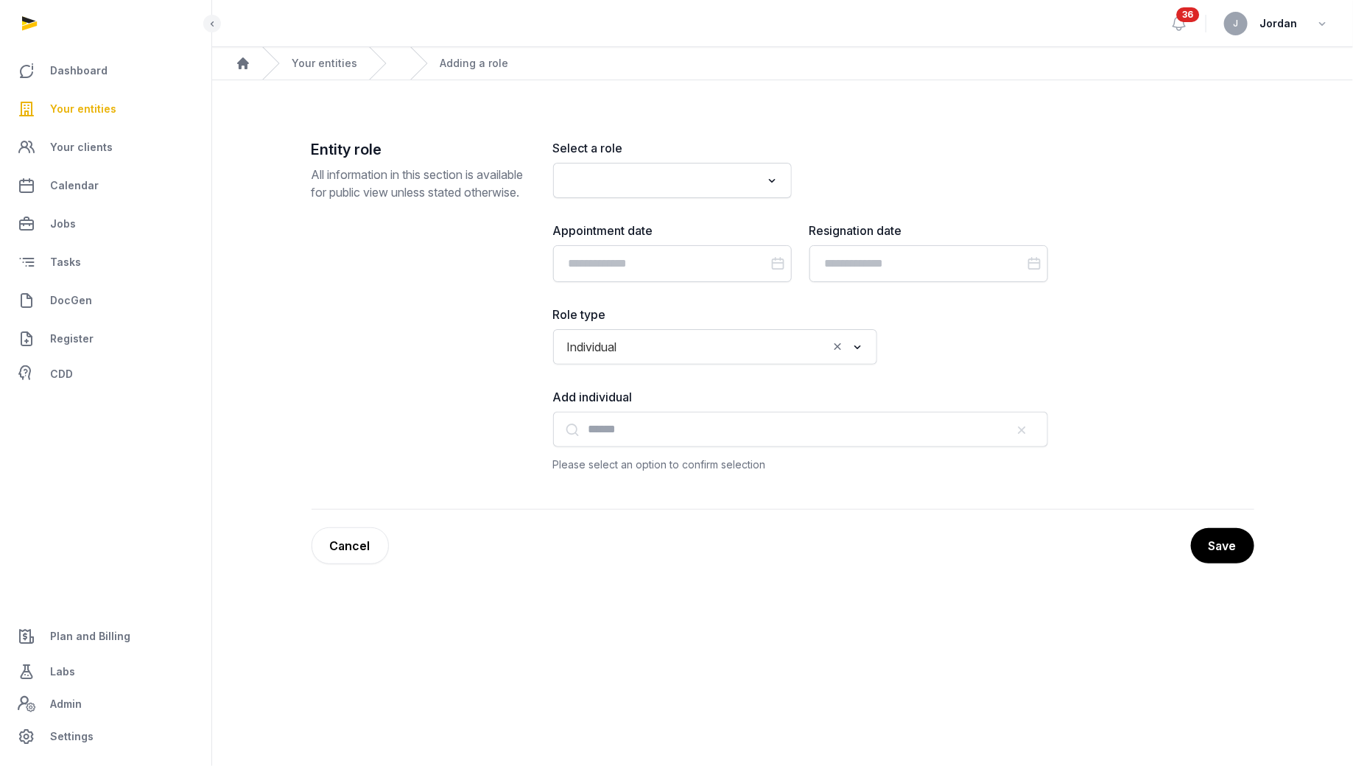
click at [656, 194] on div "Loading..." at bounding box center [672, 180] width 239 height 35
click at [662, 176] on input "Search for option" at bounding box center [662, 180] width 200 height 21
click at [665, 204] on li "Registered Agent" at bounding box center [672, 212] width 237 height 21
type input "***"
click at [633, 339] on input "Search for option" at bounding box center [726, 346] width 204 height 21
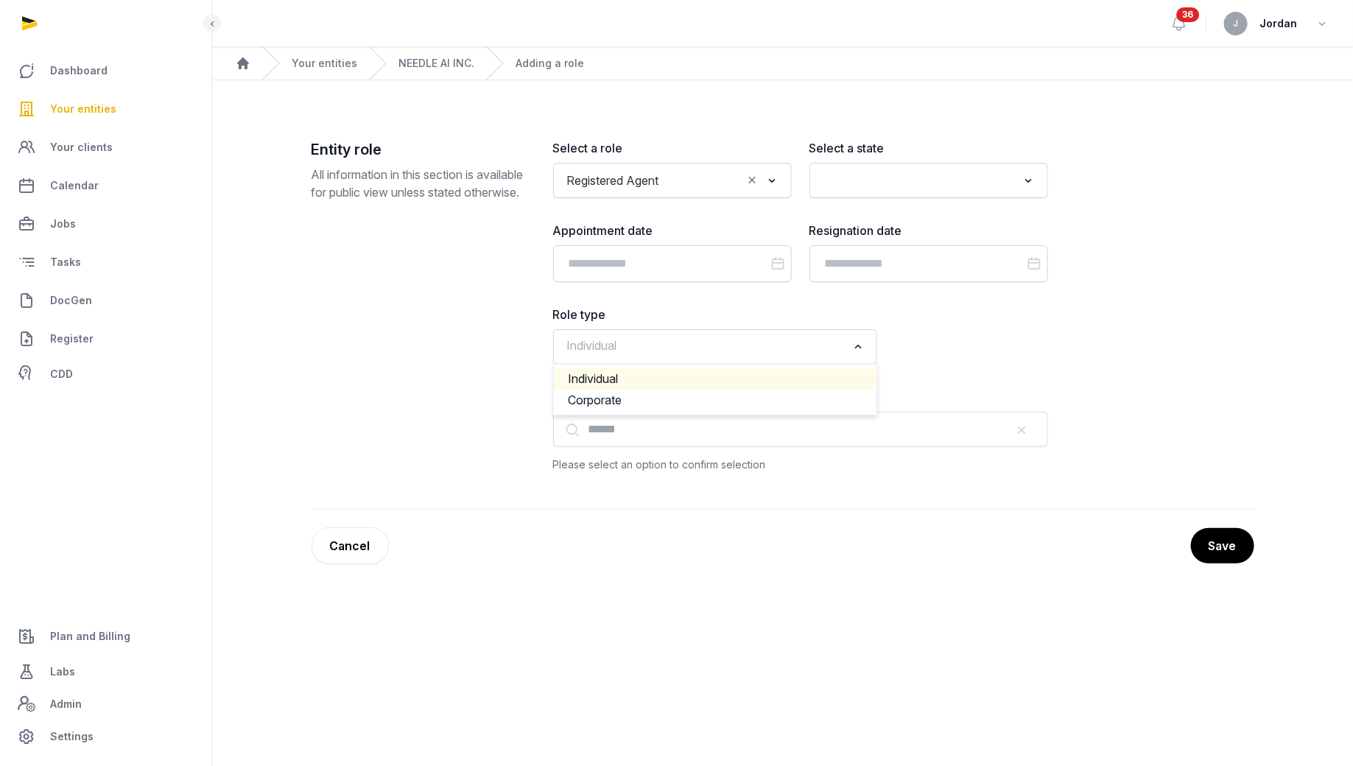
click at [632, 370] on li "Individual" at bounding box center [715, 378] width 322 height 21
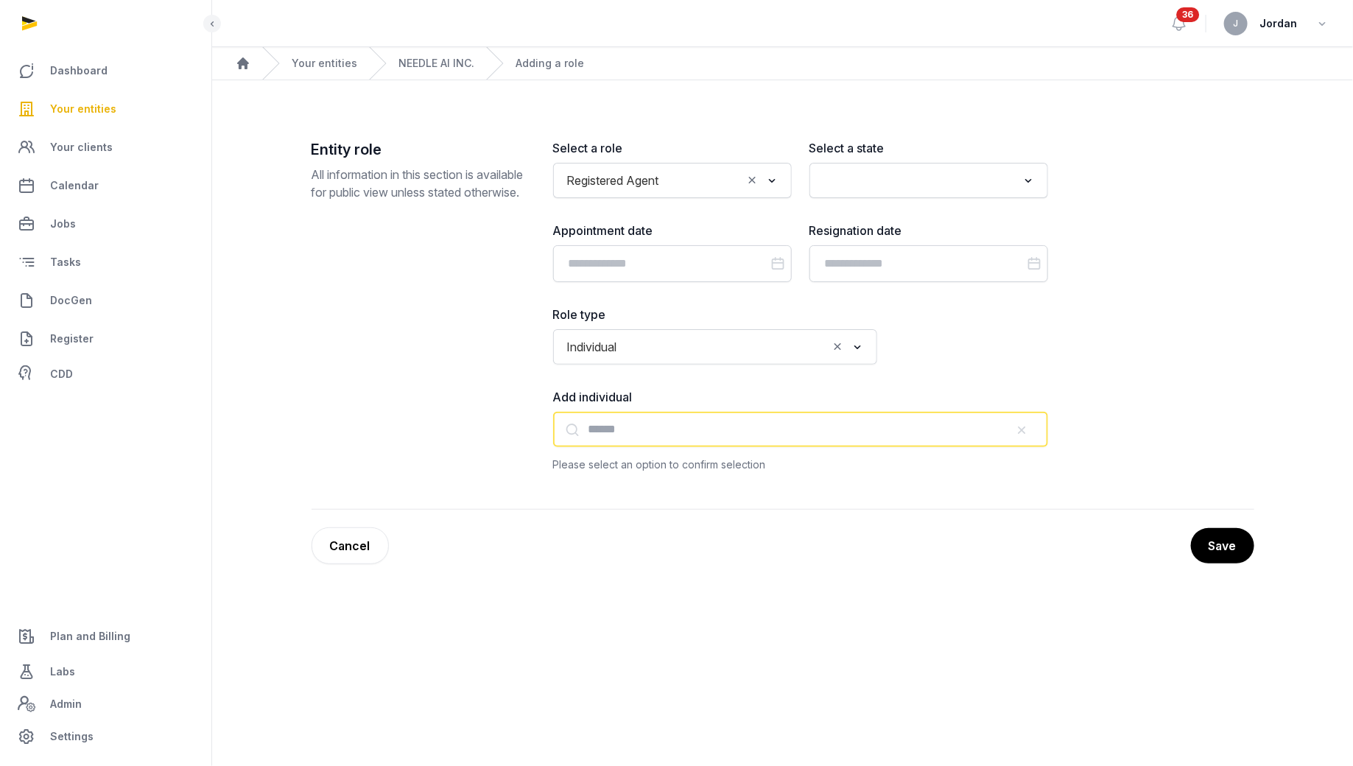
click at [705, 417] on input "text" at bounding box center [800, 429] width 495 height 35
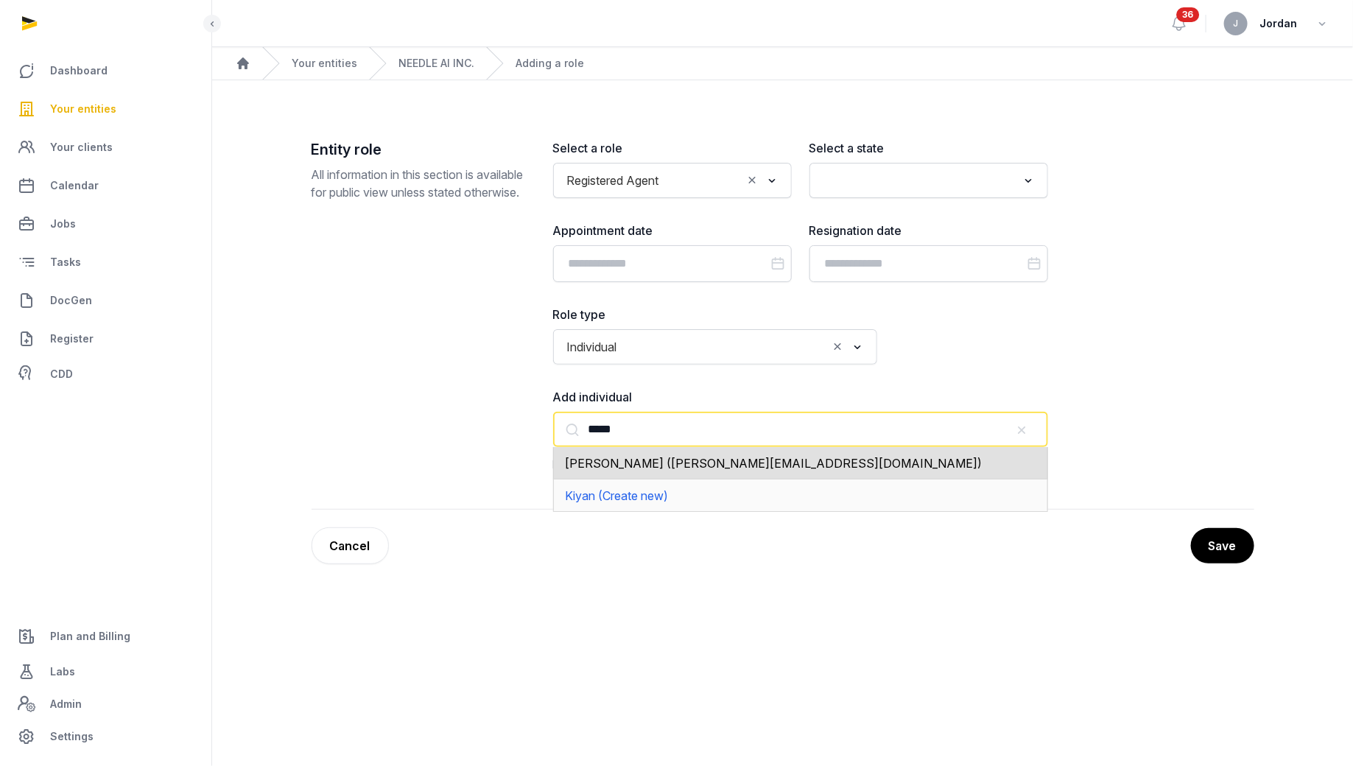
click at [711, 463] on span "Kiyan Foroughi (kiyan@askneedle.com)" at bounding box center [773, 463] width 417 height 15
type input "**********"
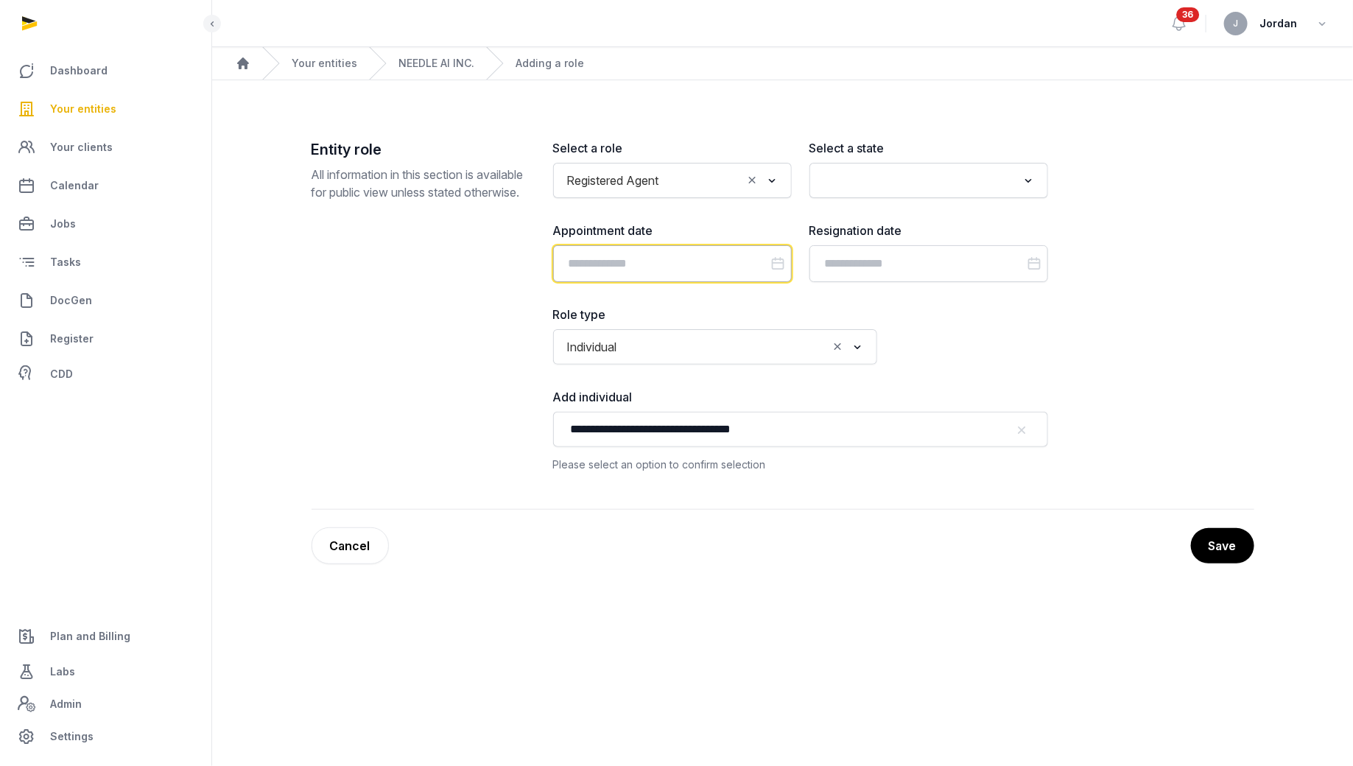
click at [711, 267] on input "Datepicker input" at bounding box center [672, 263] width 239 height 37
click at [870, 187] on input "Search for option" at bounding box center [918, 180] width 200 height 21
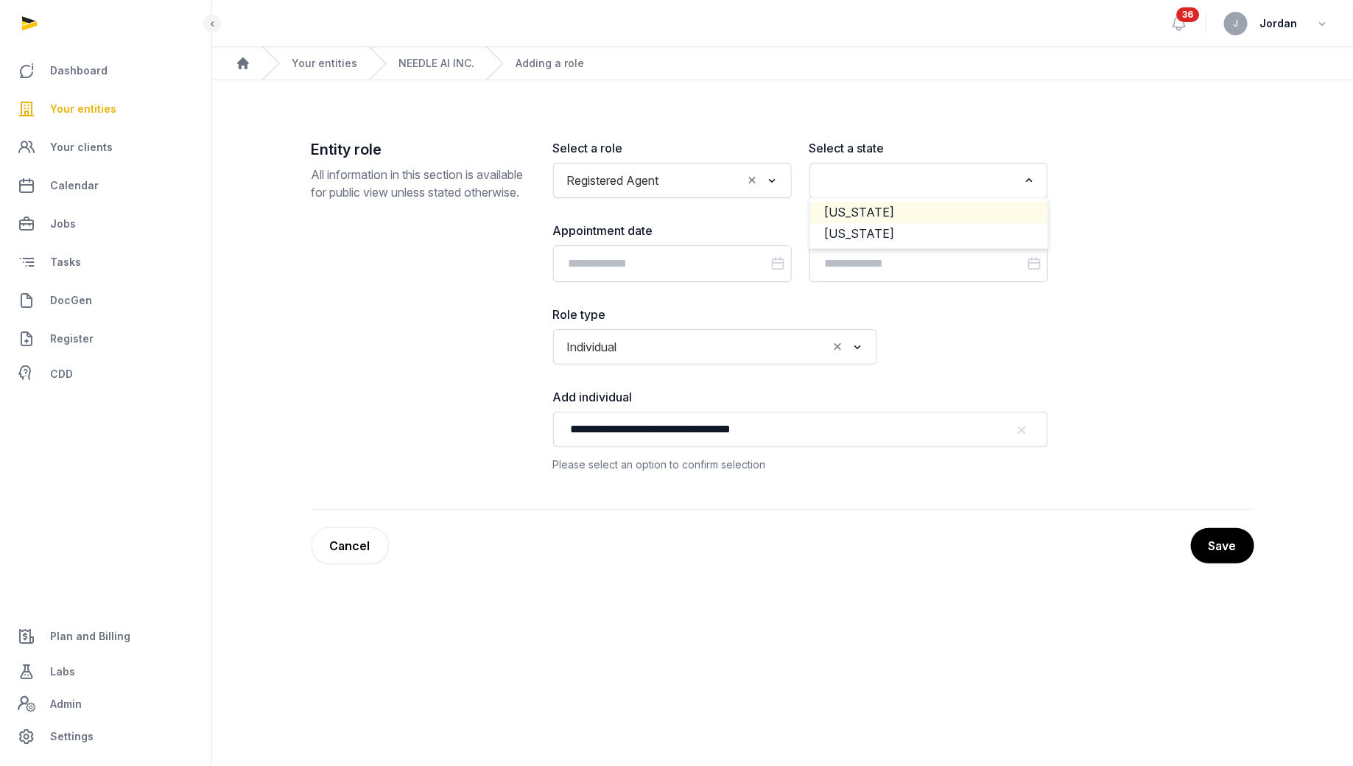
click at [867, 204] on li "[US_STATE]" at bounding box center [928, 212] width 237 height 21
click at [1217, 532] on button "Save" at bounding box center [1221, 545] width 65 height 37
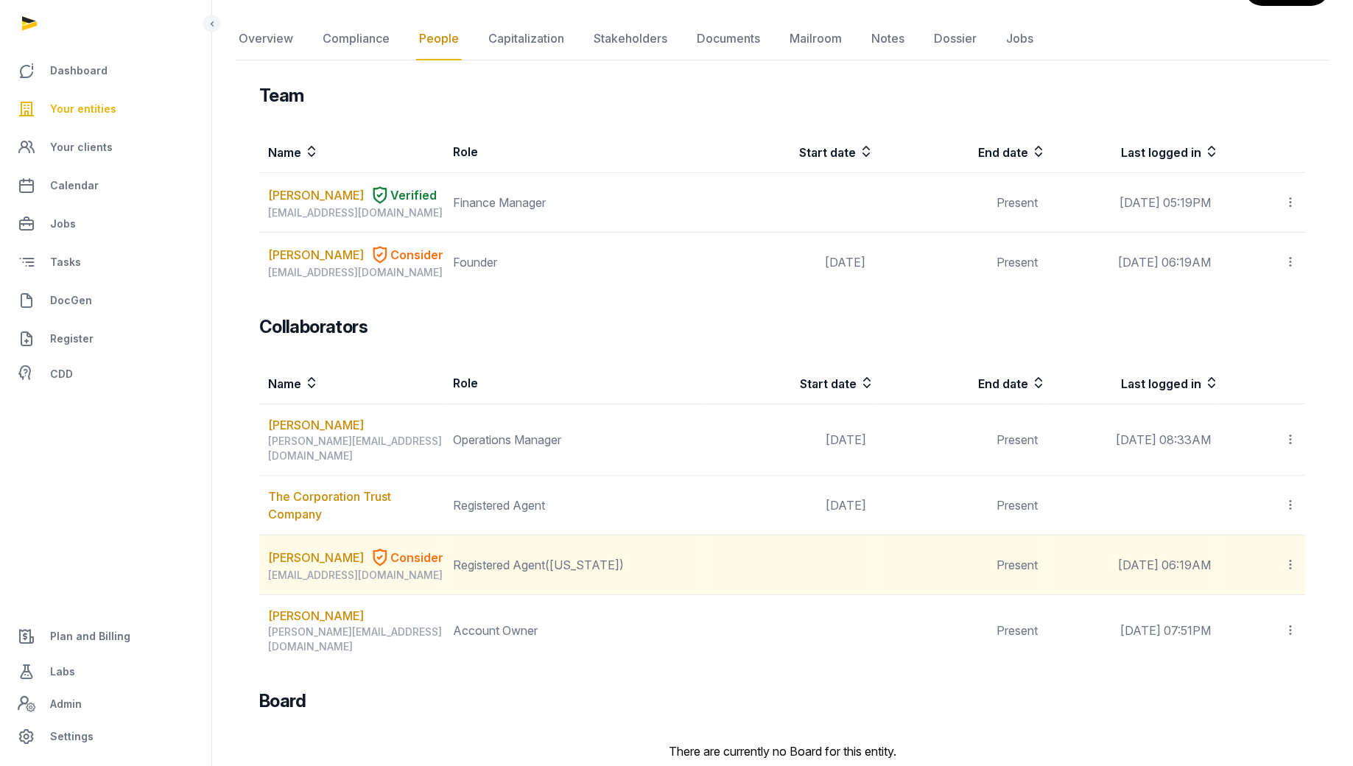
scroll to position [286, 0]
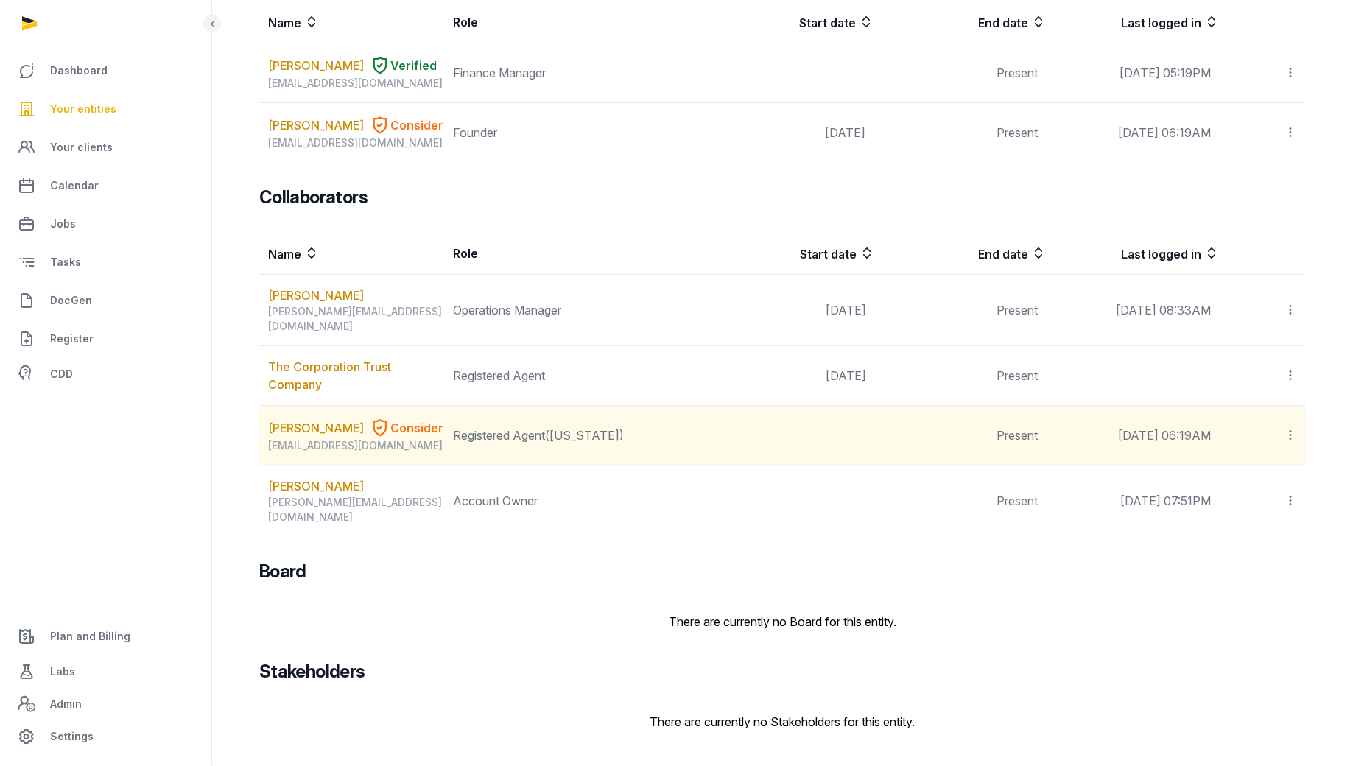
click at [1288, 440] on icon at bounding box center [1289, 434] width 13 height 15
click at [1252, 482] on span "Invite user" at bounding box center [1254, 475] width 55 height 15
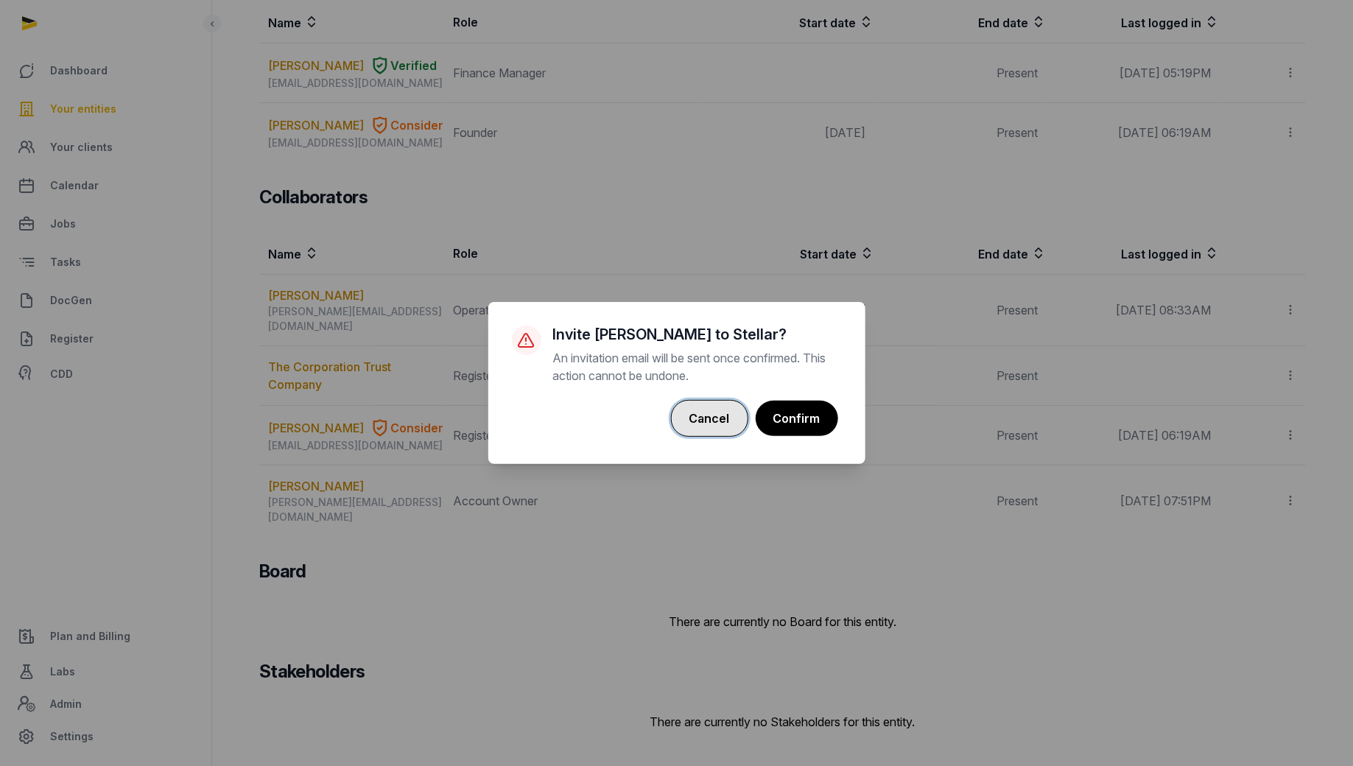
click at [709, 418] on button "Cancel" at bounding box center [709, 418] width 77 height 37
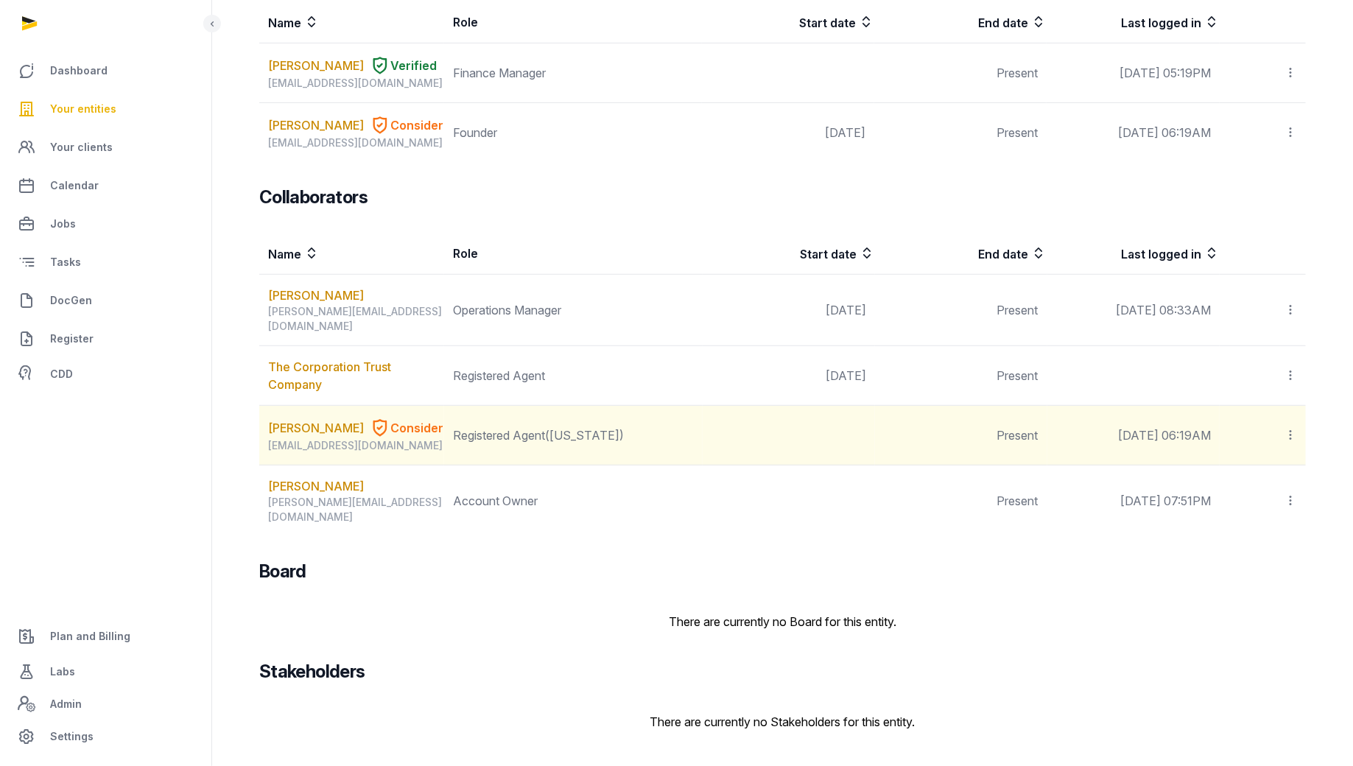
click at [1288, 440] on icon at bounding box center [1289, 434] width 13 height 15
click at [1252, 519] on div "Edit role" at bounding box center [1238, 504] width 118 height 29
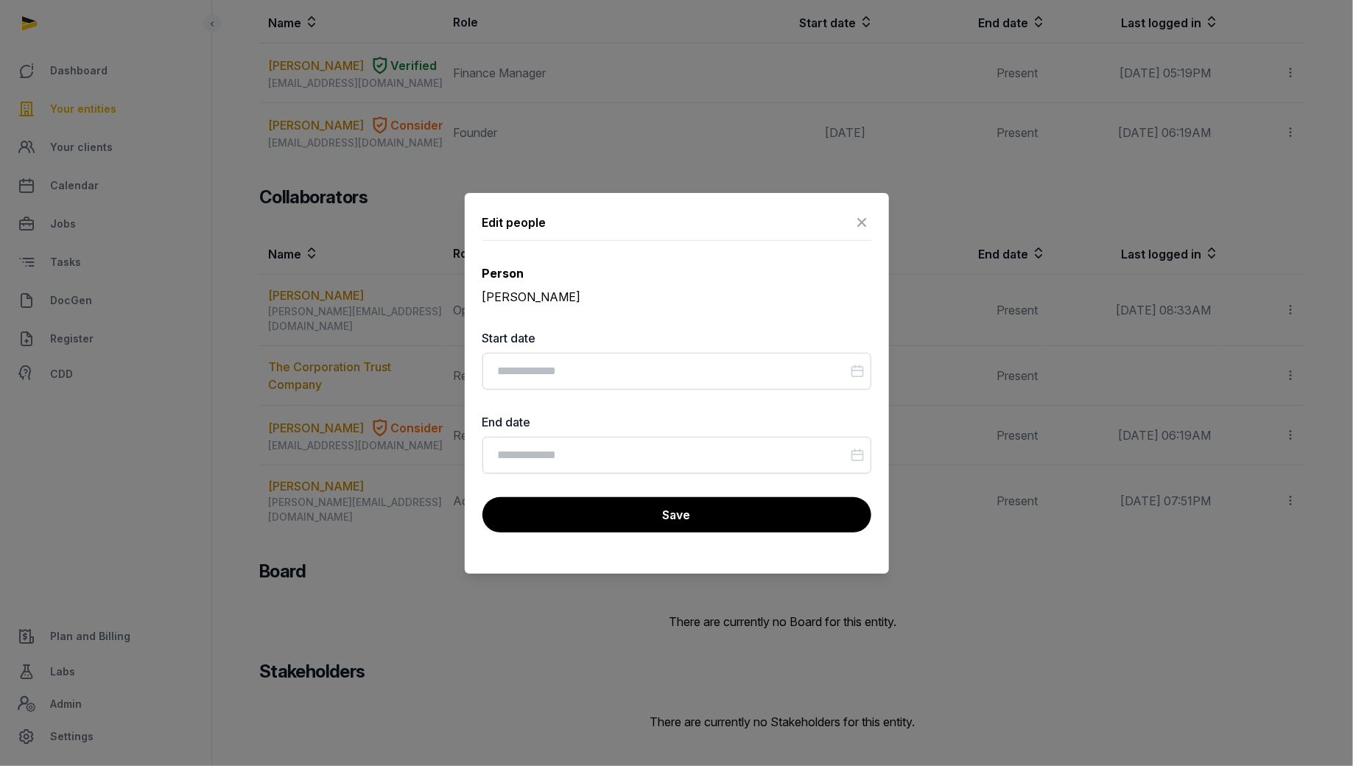
click at [1062, 417] on div at bounding box center [676, 383] width 1353 height 766
click at [857, 223] on icon at bounding box center [862, 223] width 18 height 24
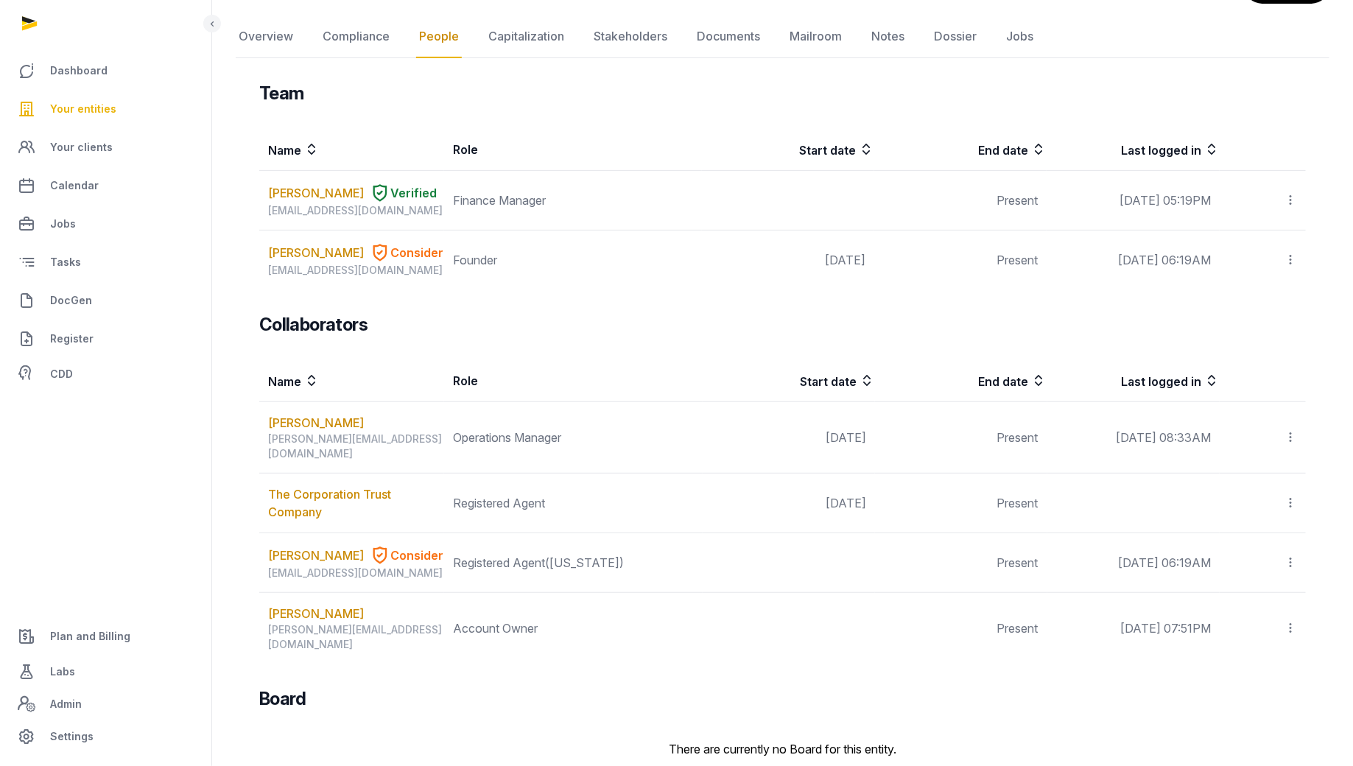
scroll to position [0, 0]
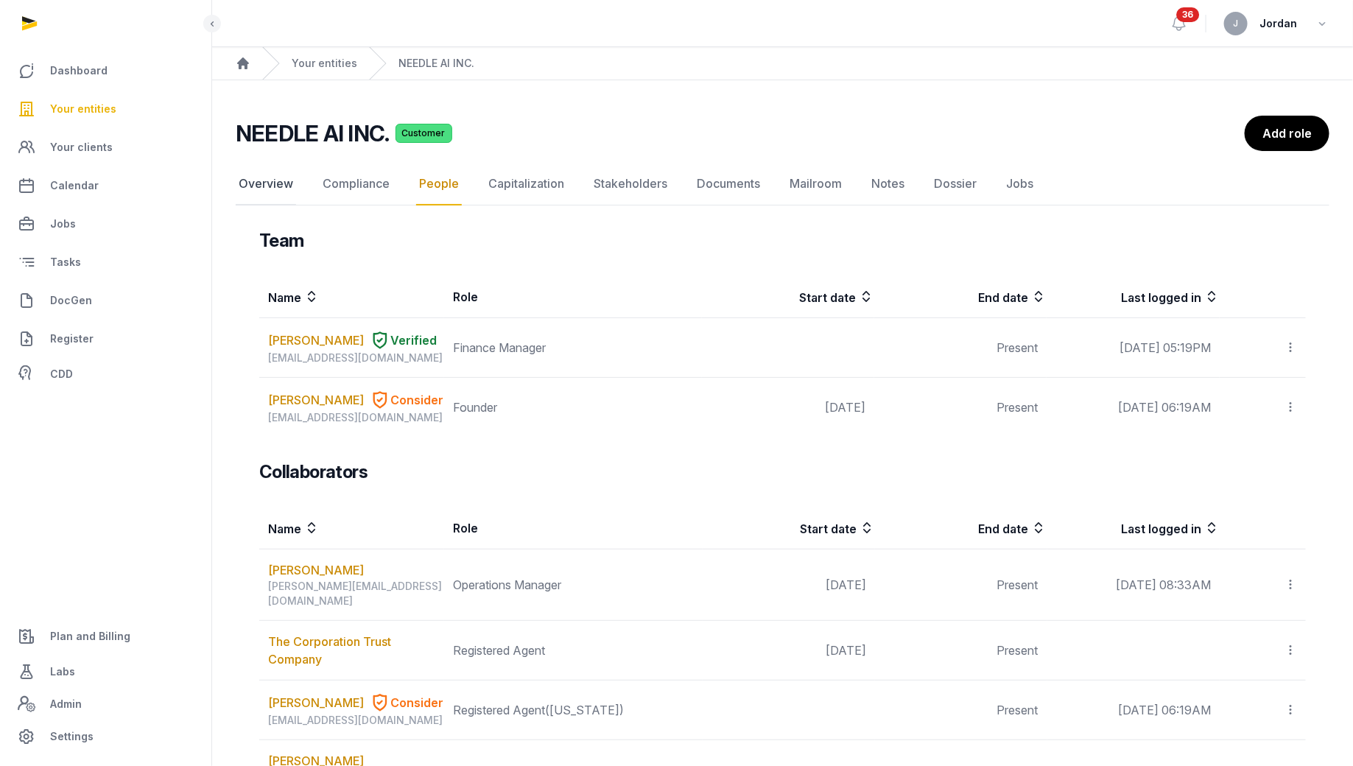
click at [278, 196] on link "Overview" at bounding box center [266, 184] width 60 height 43
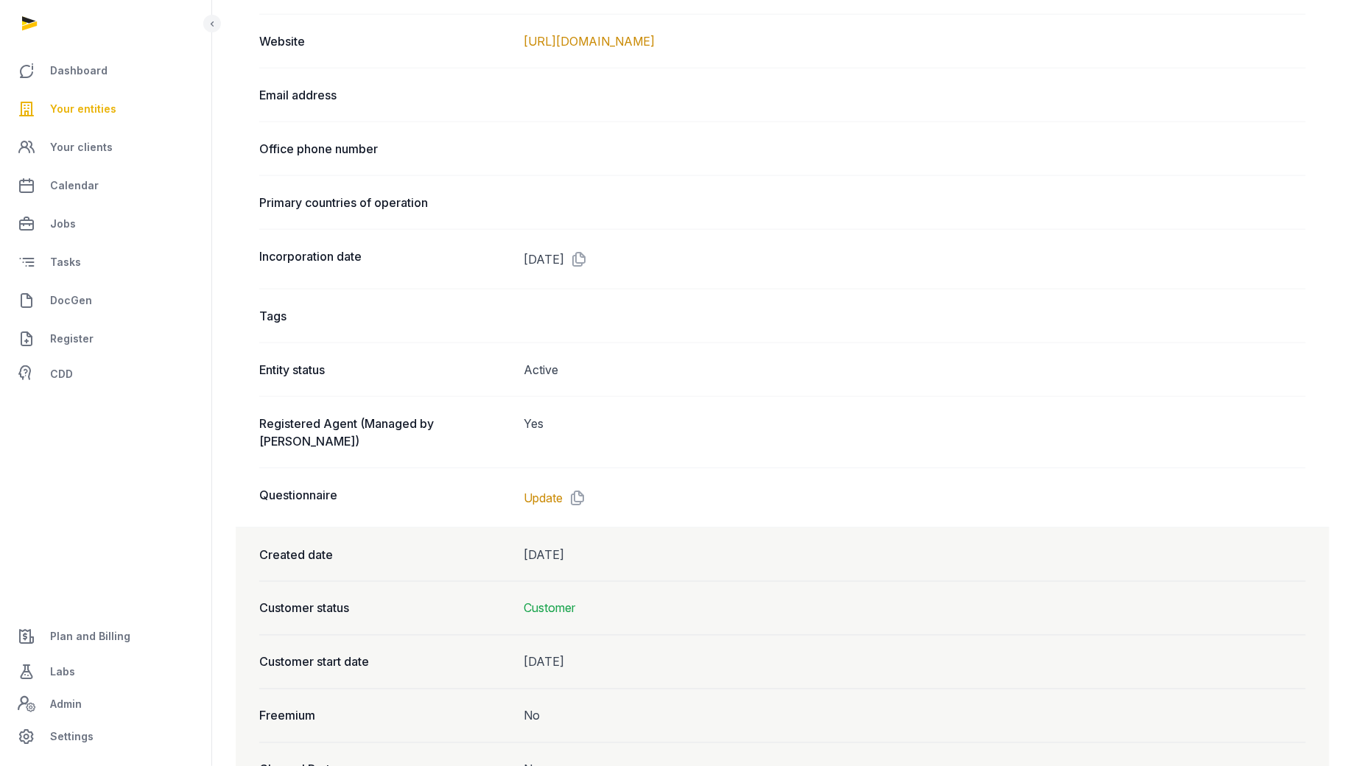
scroll to position [881, 0]
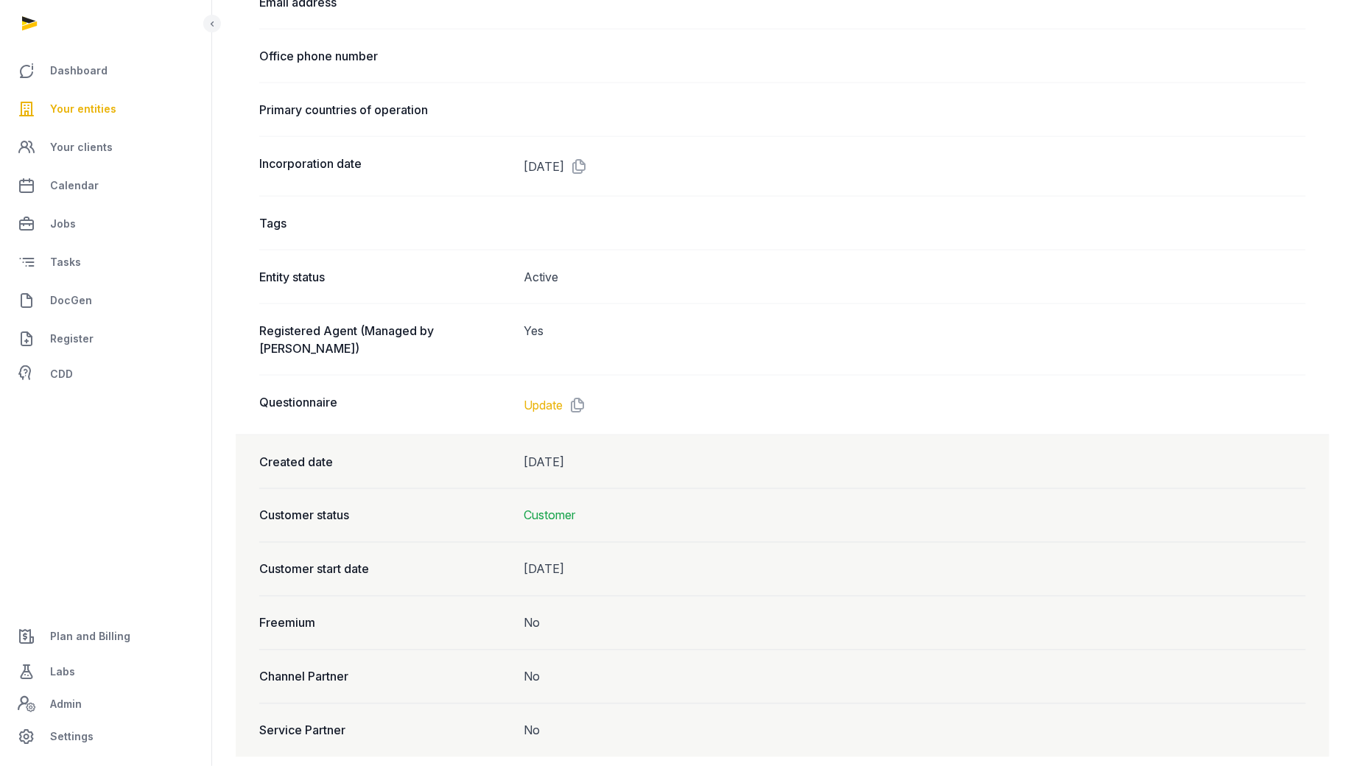
click at [549, 396] on link "Update" at bounding box center [542, 405] width 39 height 18
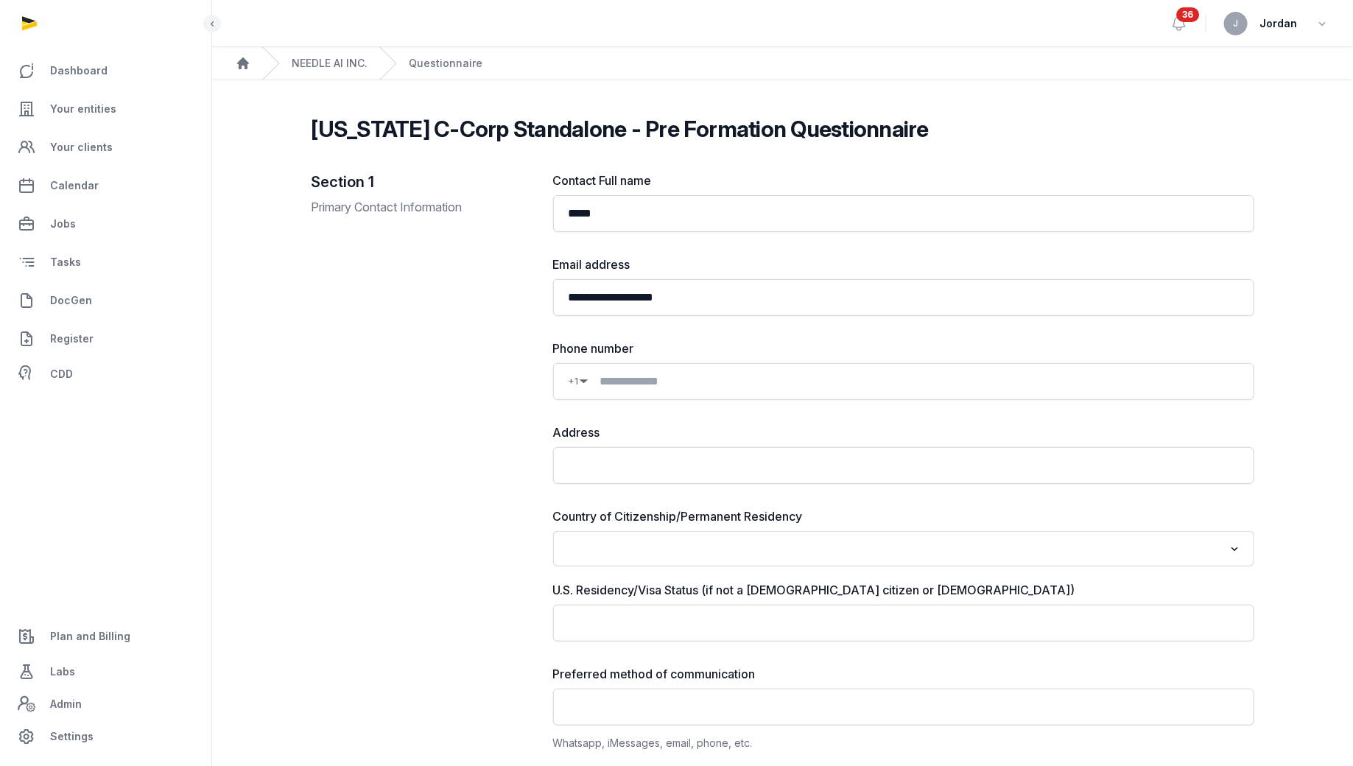
click at [339, 71] on div "NEEDLE AI INC." at bounding box center [314, 63] width 105 height 32
click at [343, 67] on link "NEEDLE AI INC." at bounding box center [330, 63] width 76 height 15
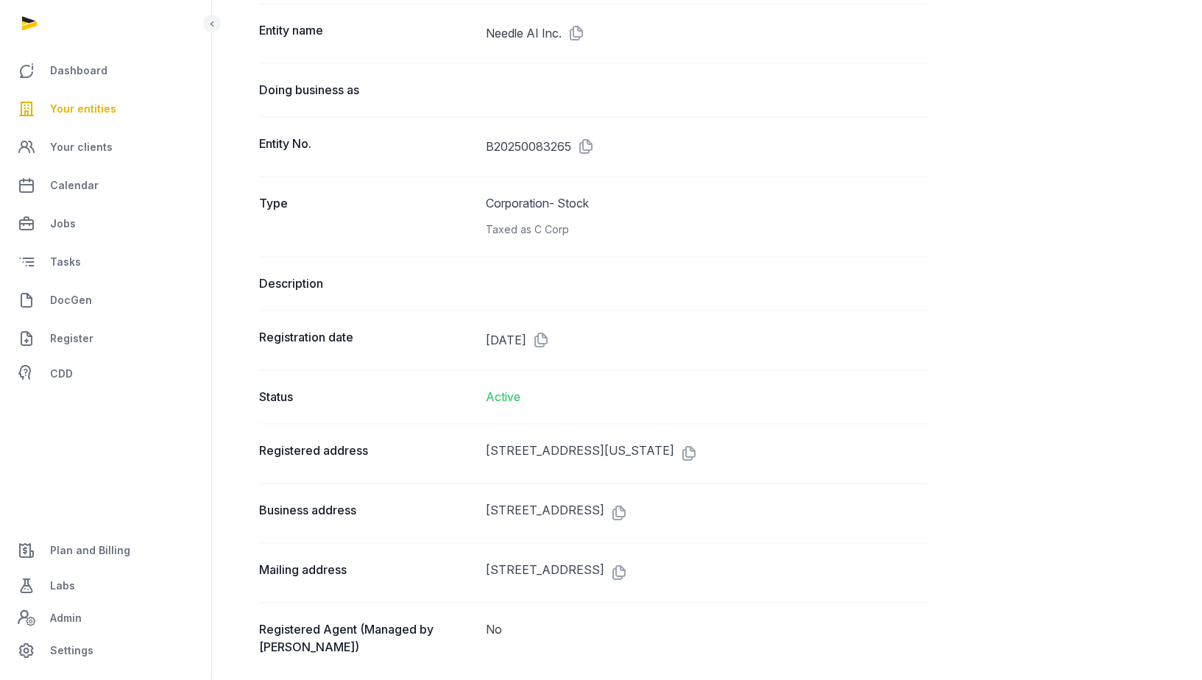
scroll to position [1797, 0]
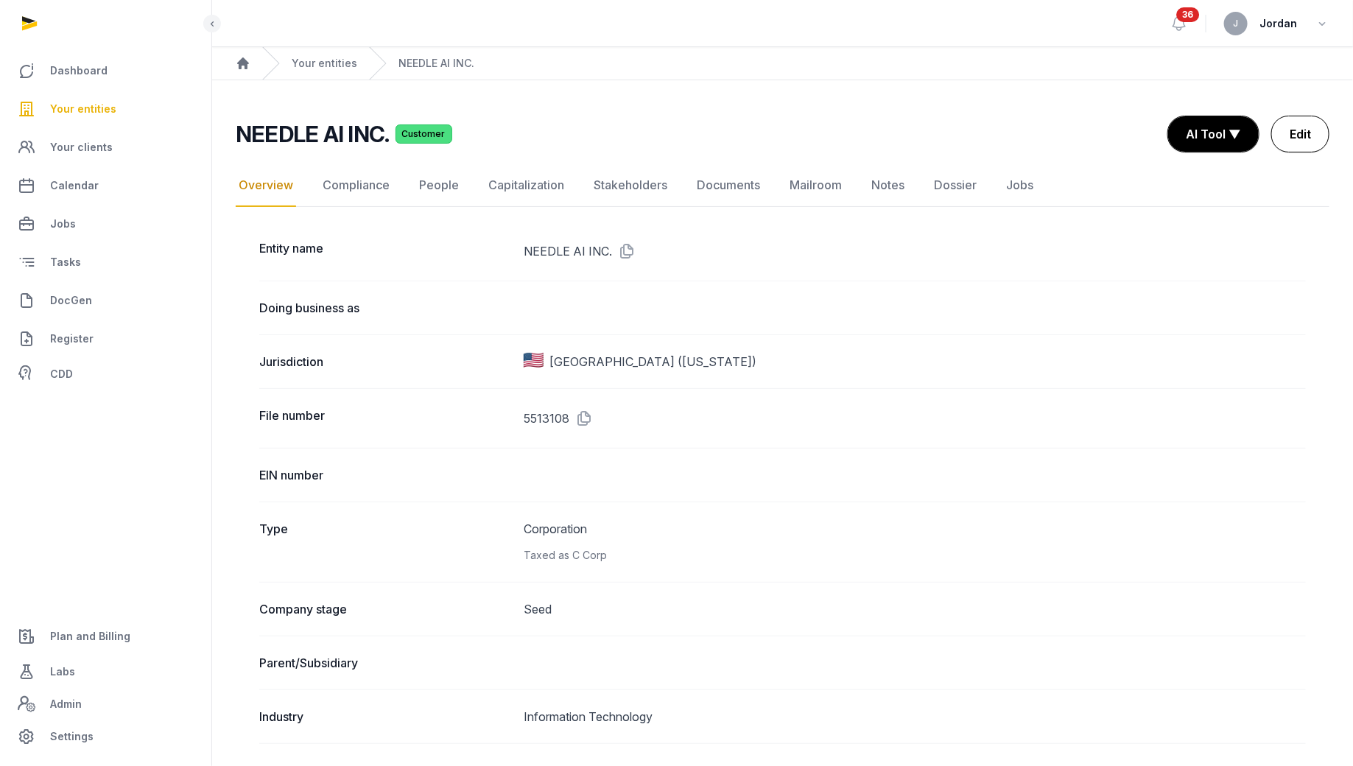
click at [1292, 135] on link "Edit" at bounding box center [1300, 134] width 58 height 37
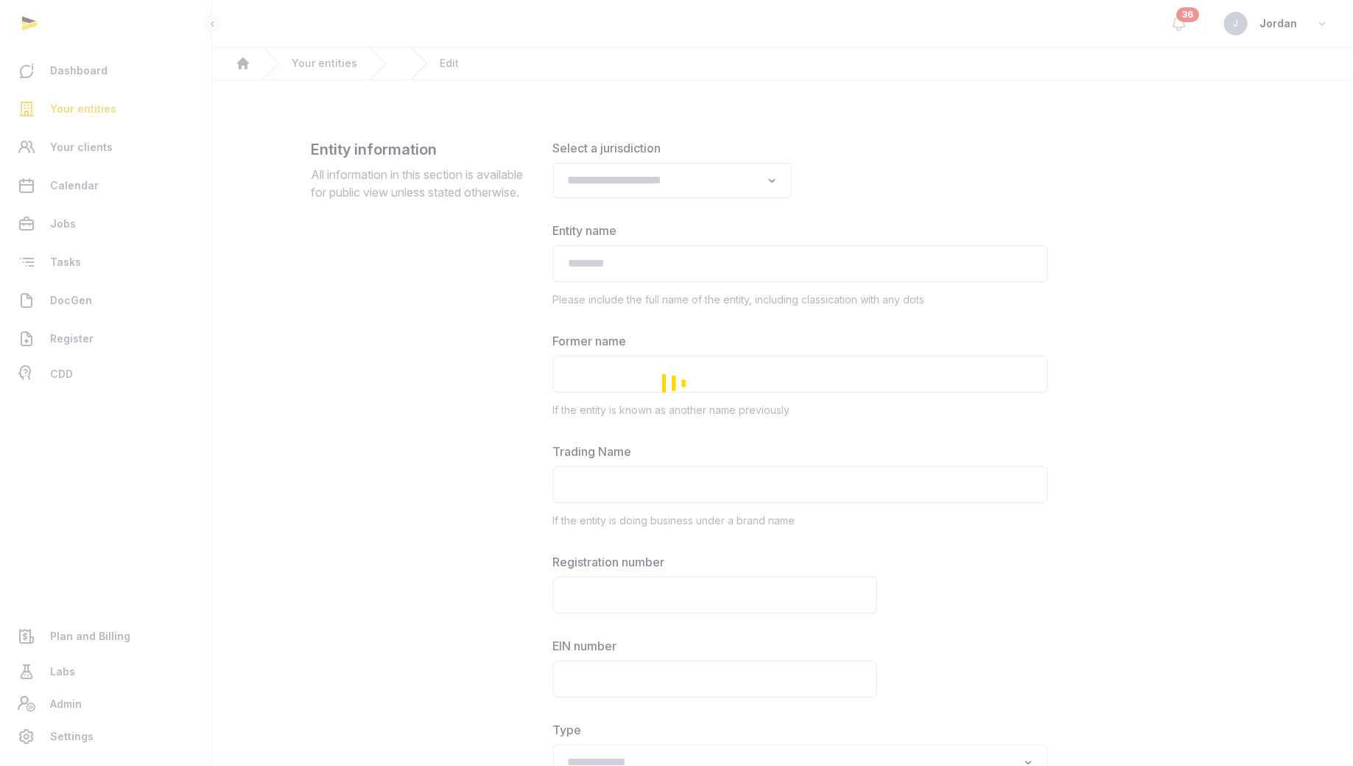
type input "**********"
type textarea "**********"
type input "**********"
click at [588, 684] on div "Loading" at bounding box center [676, 383] width 1353 height 766
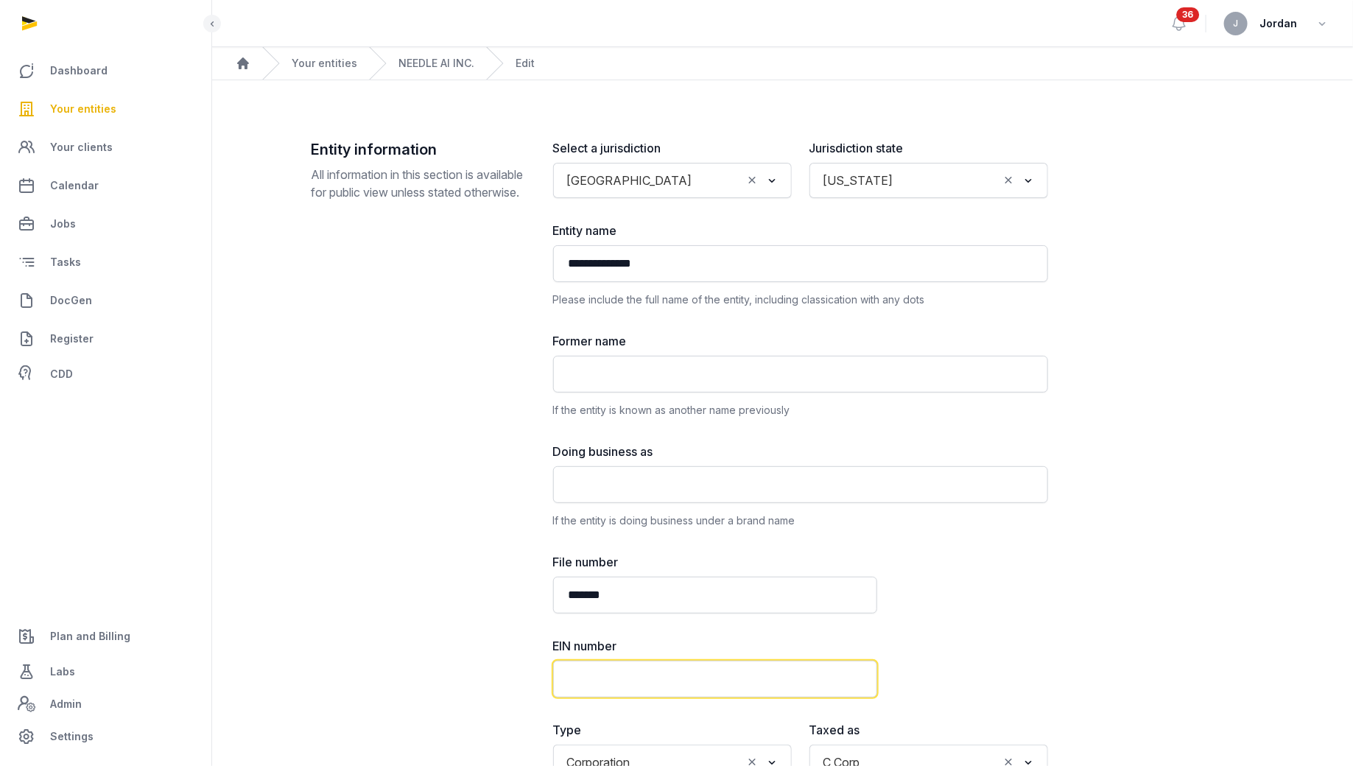
click at [590, 670] on input "text" at bounding box center [715, 678] width 324 height 37
paste input "**********"
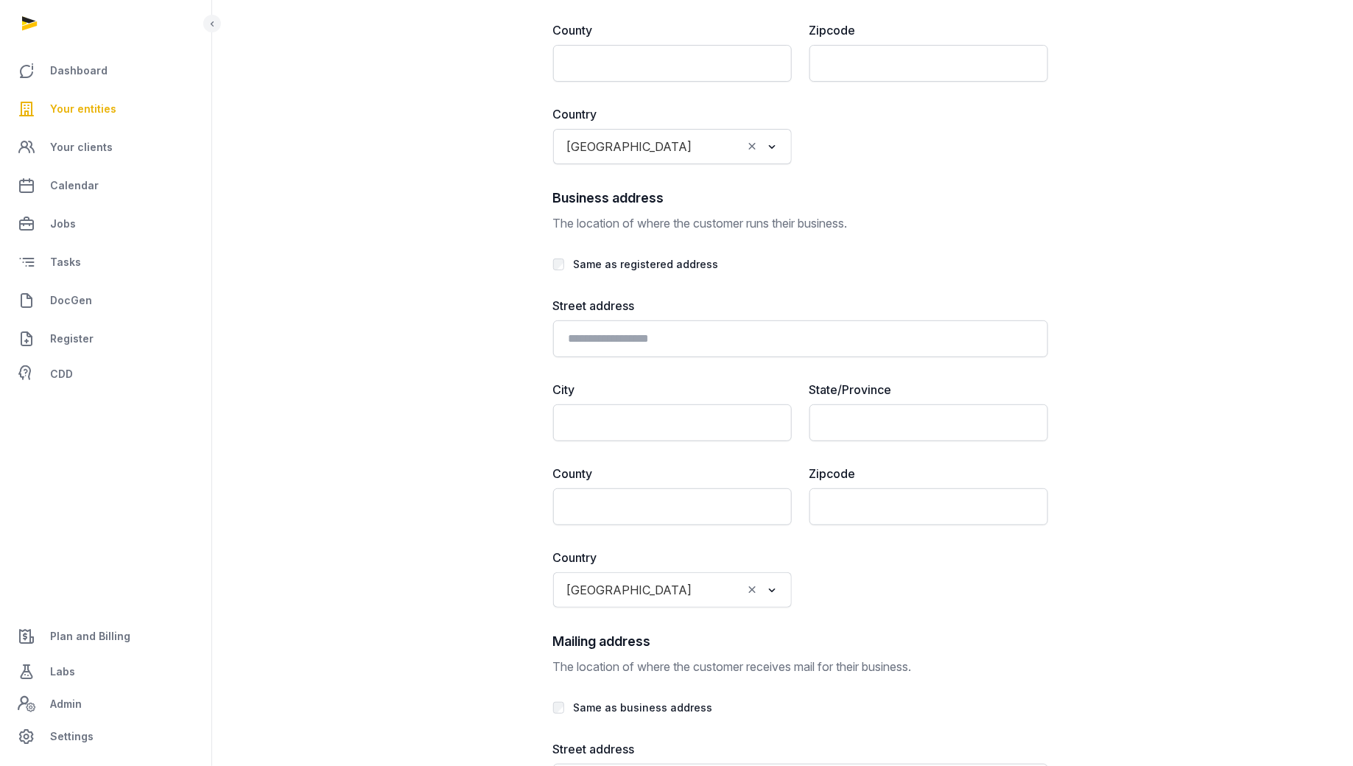
scroll to position [3449, 0]
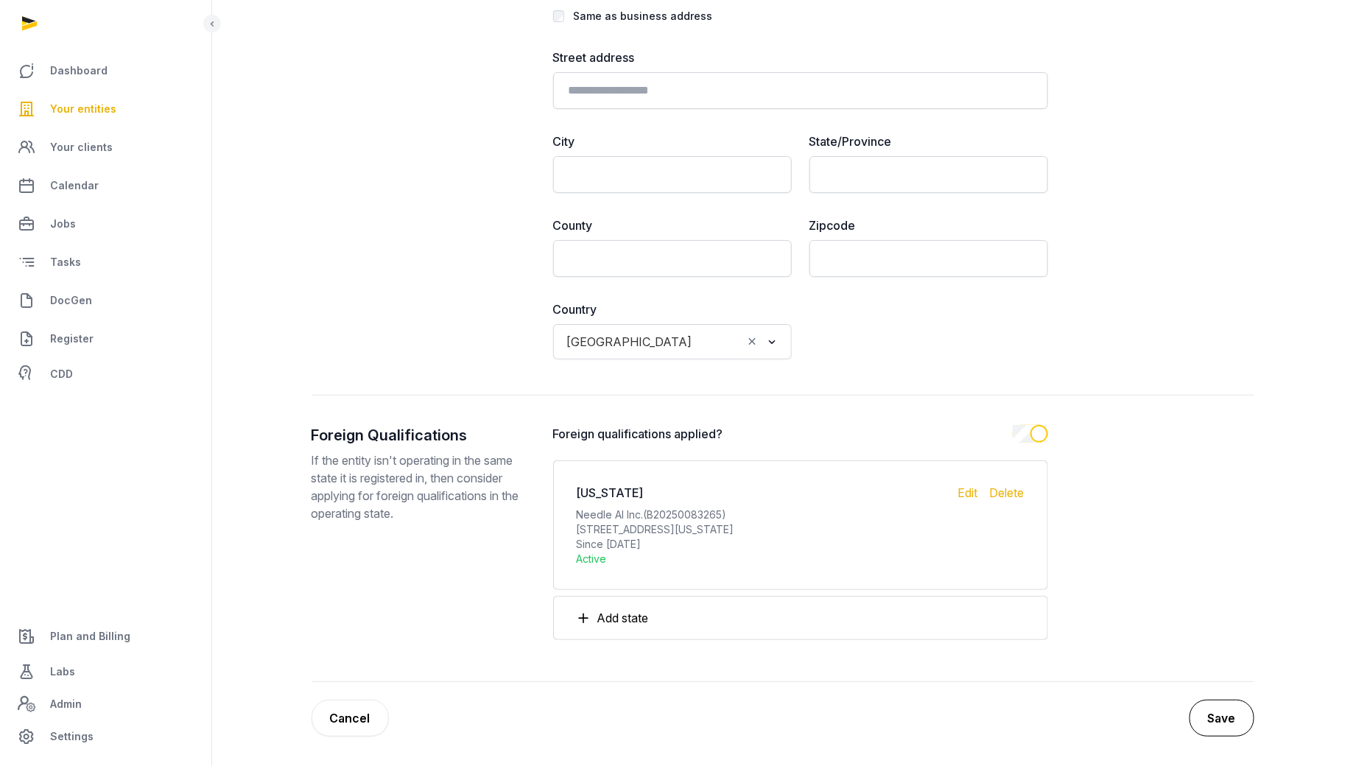
type input "**********"
click at [1234, 727] on button "Save" at bounding box center [1221, 717] width 65 height 37
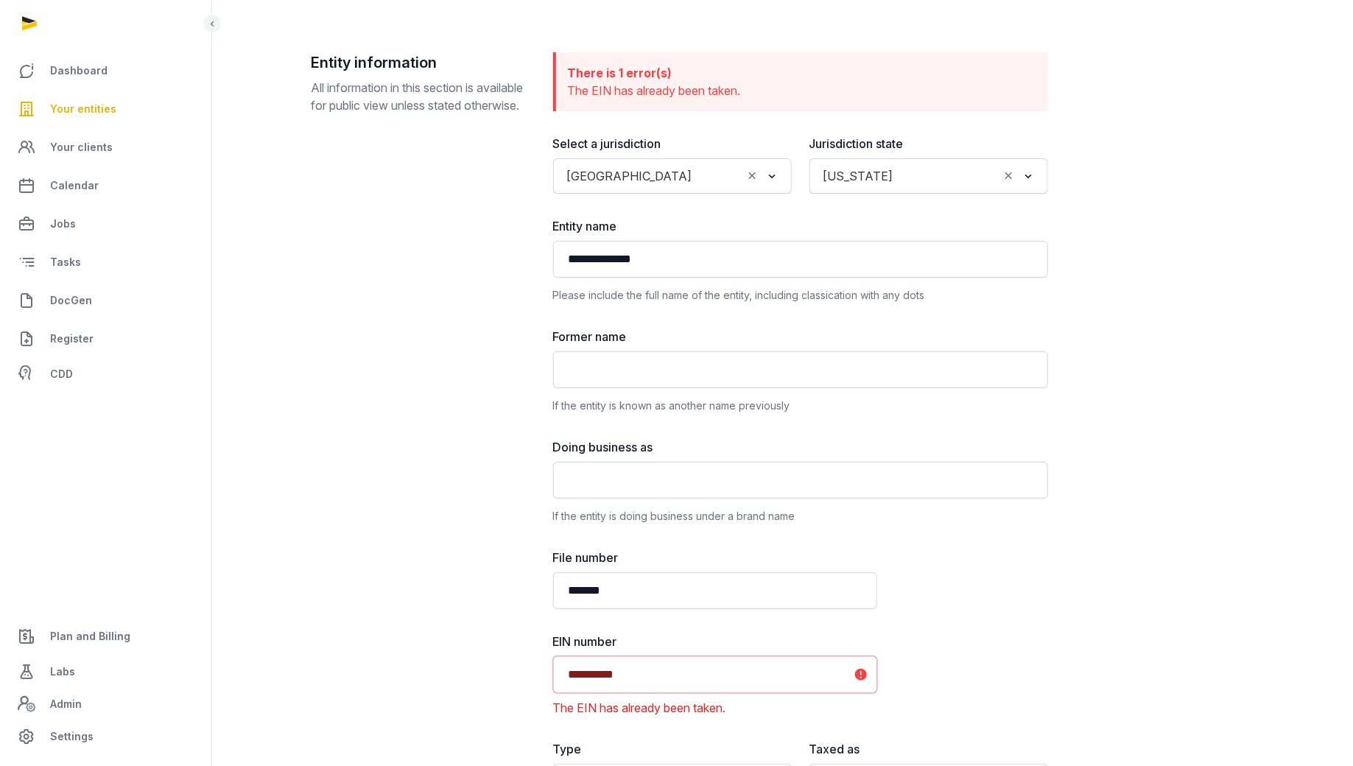
scroll to position [93, 0]
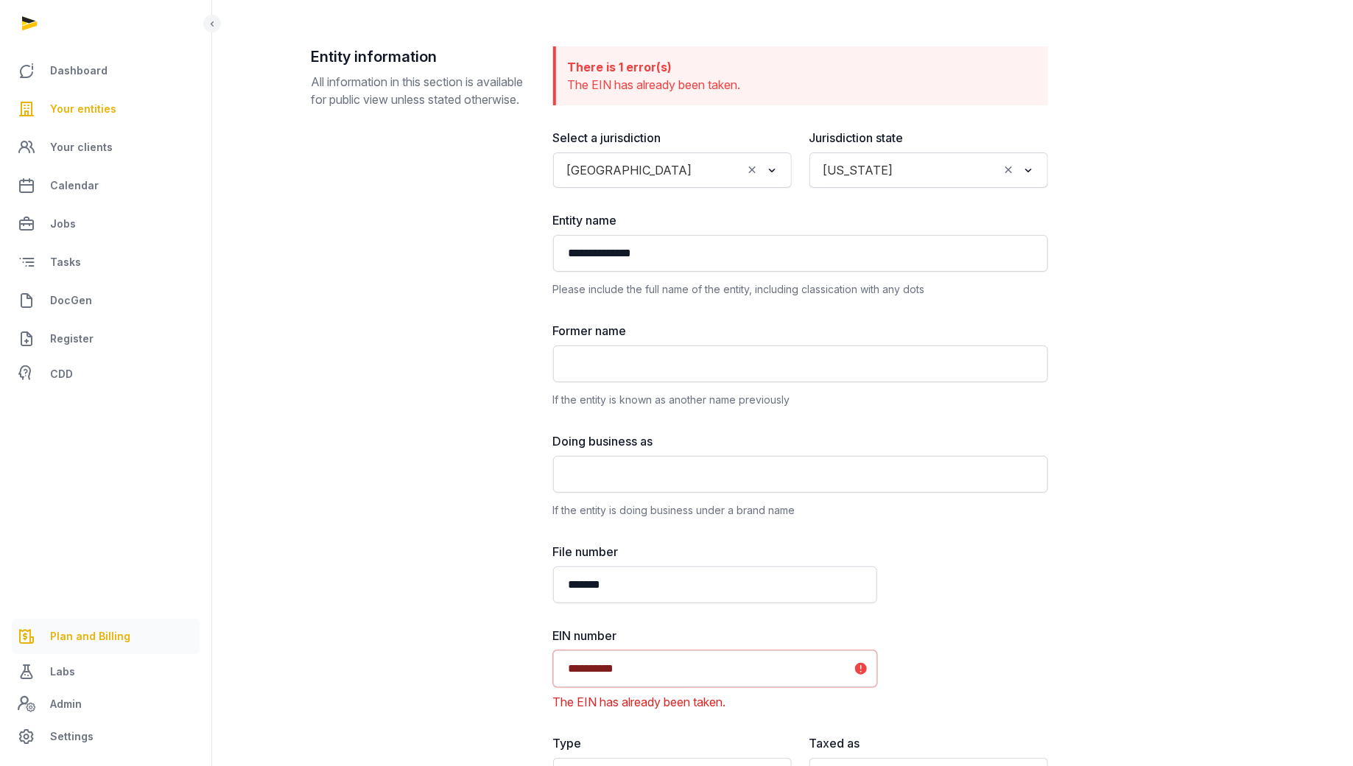
click at [87, 624] on link "Plan and Billing" at bounding box center [106, 635] width 188 height 35
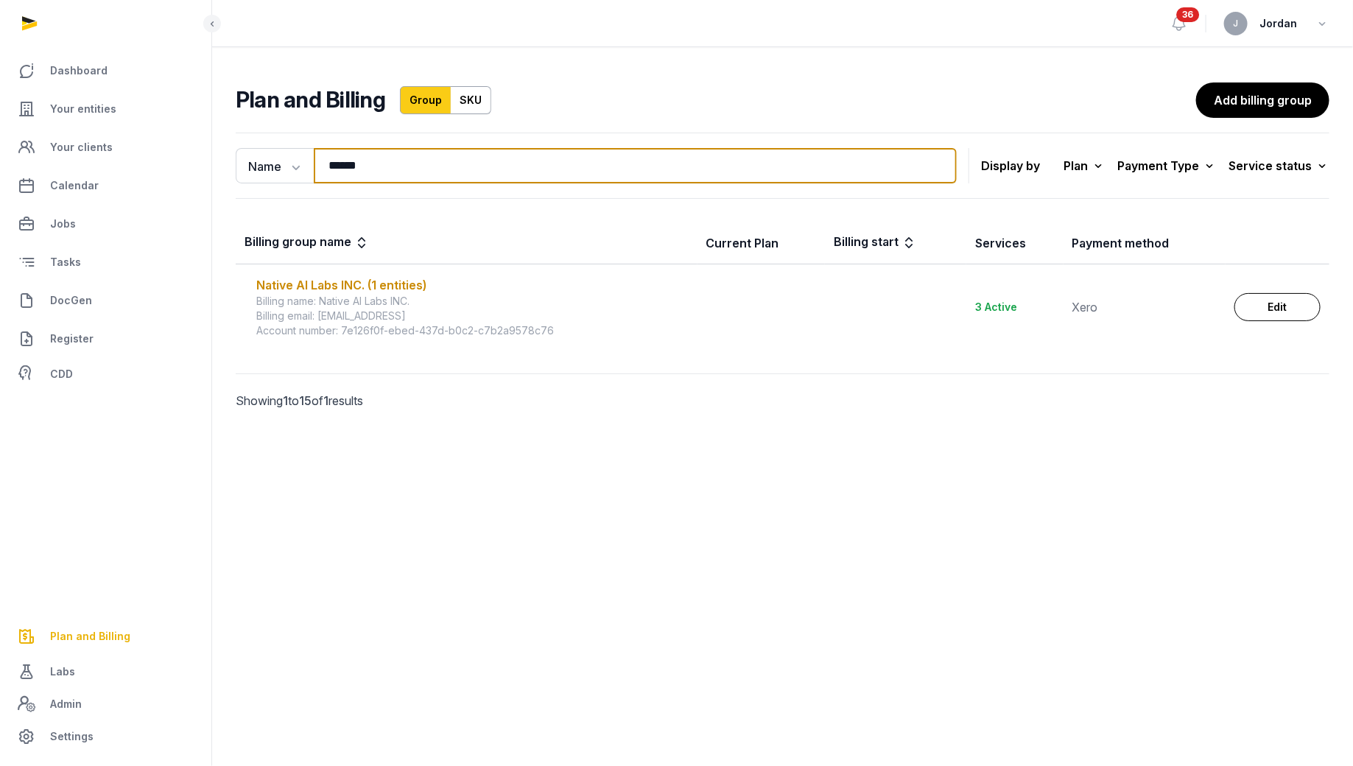
click at [357, 155] on input "******" at bounding box center [635, 165] width 643 height 35
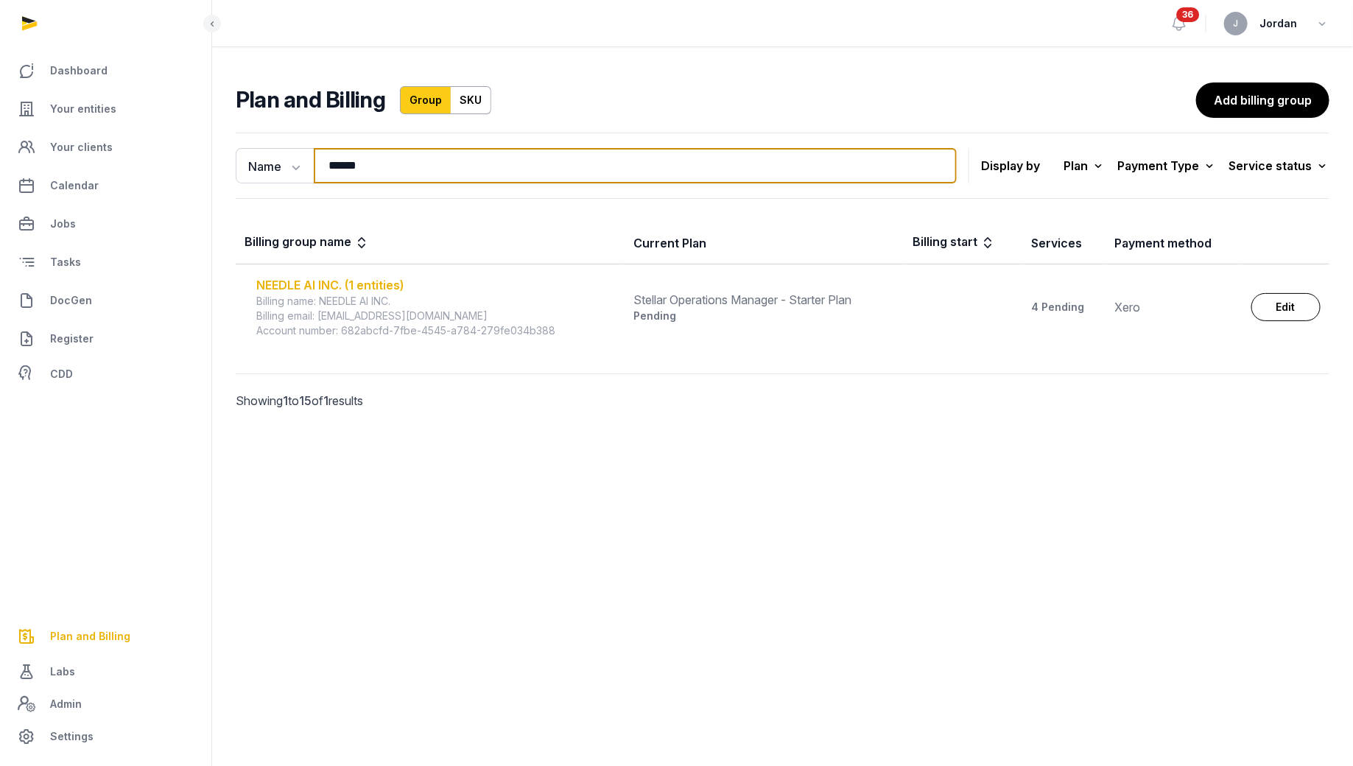
type input "******"
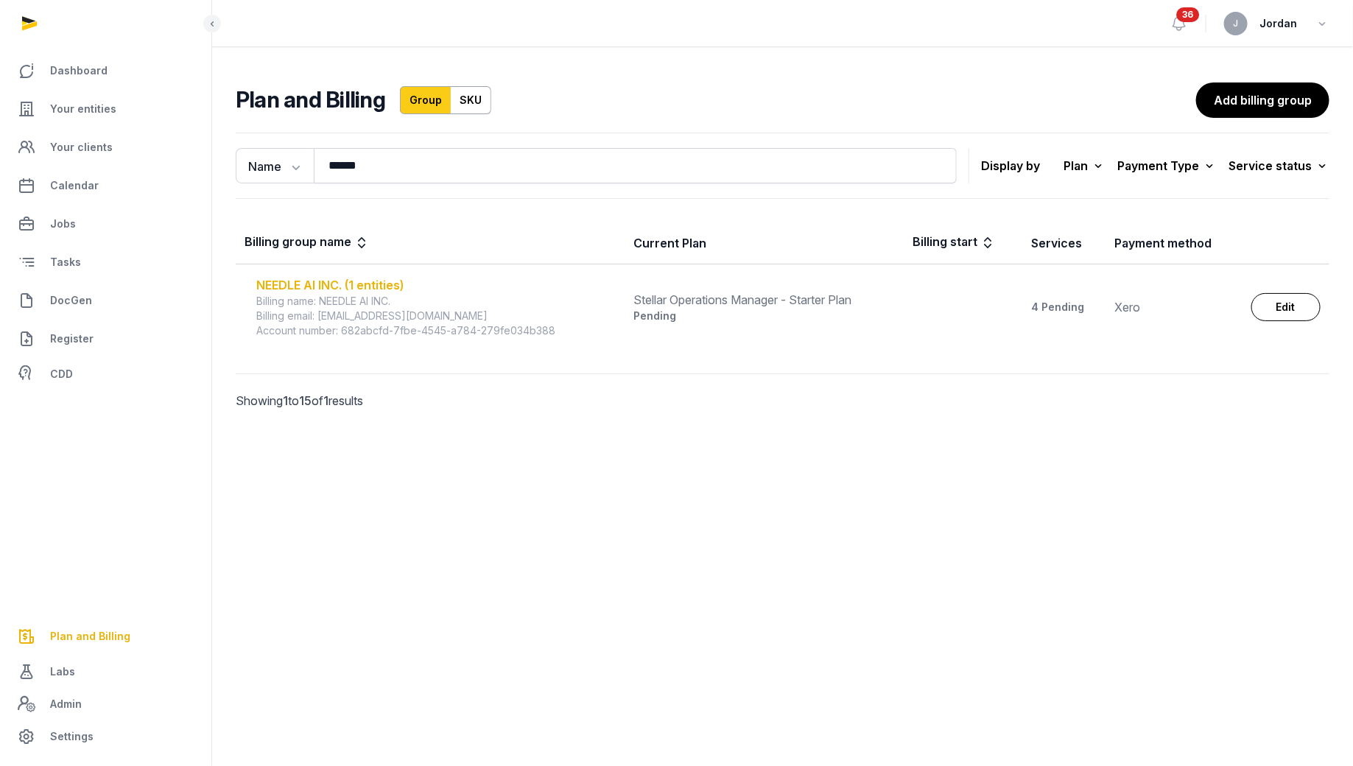
click at [322, 281] on div "NEEDLE AI INC. (1 entities)" at bounding box center [435, 285] width 359 height 18
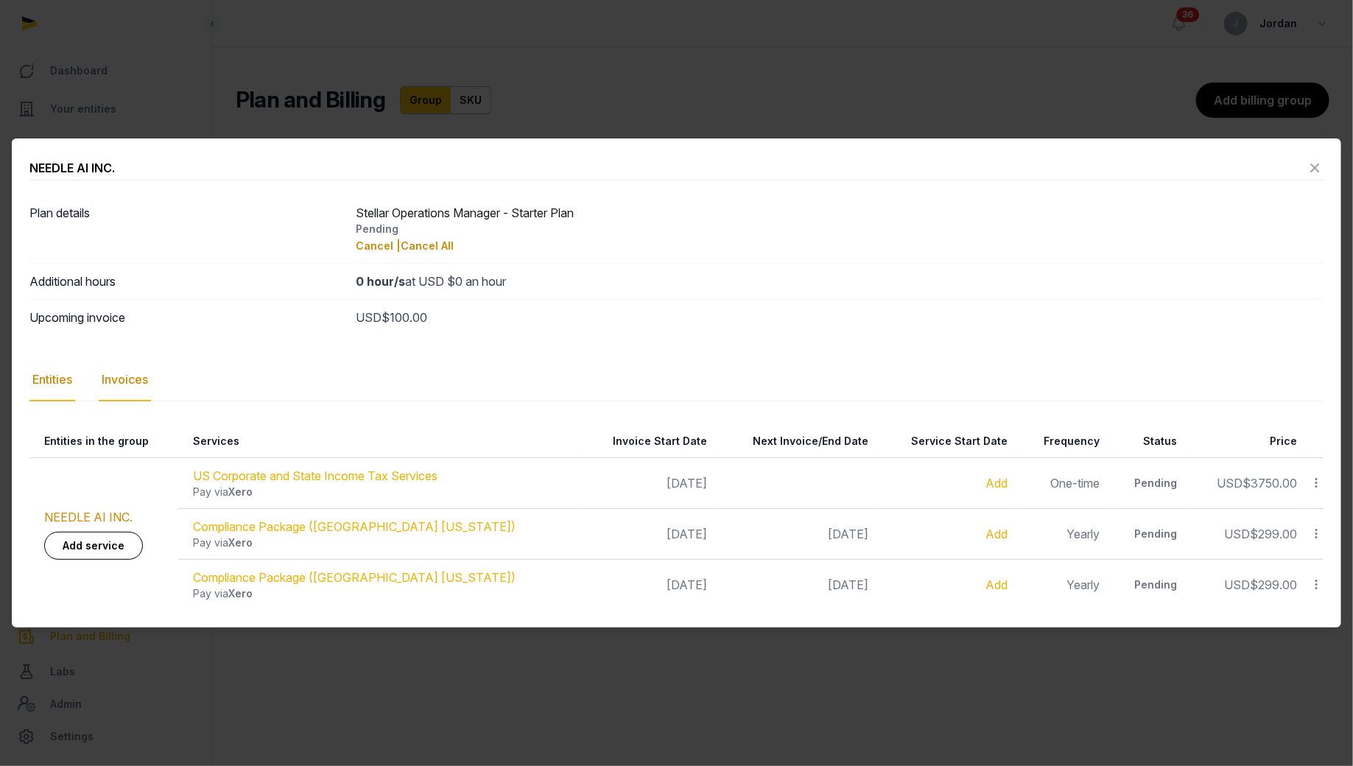
click at [110, 381] on div "Invoices" at bounding box center [125, 380] width 52 height 43
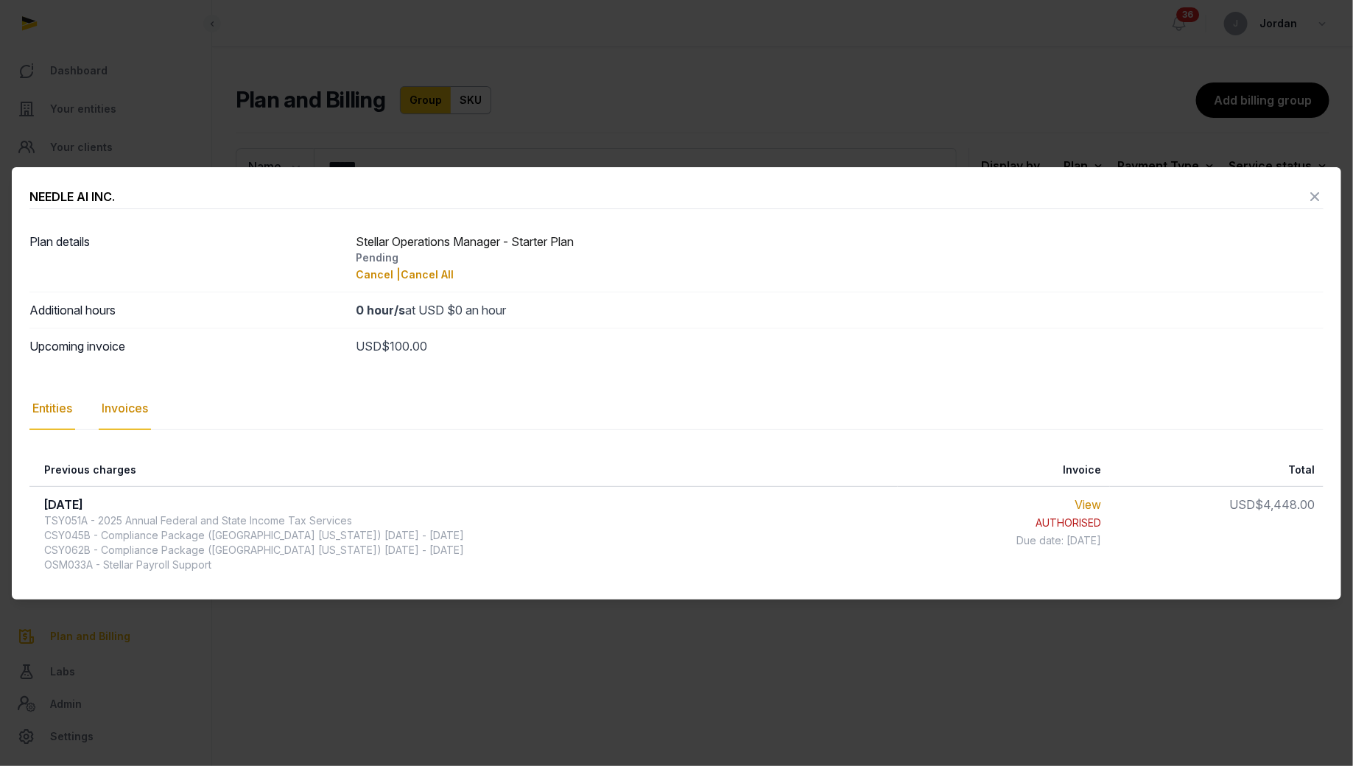
click at [46, 408] on div "Entities" at bounding box center [52, 408] width 46 height 43
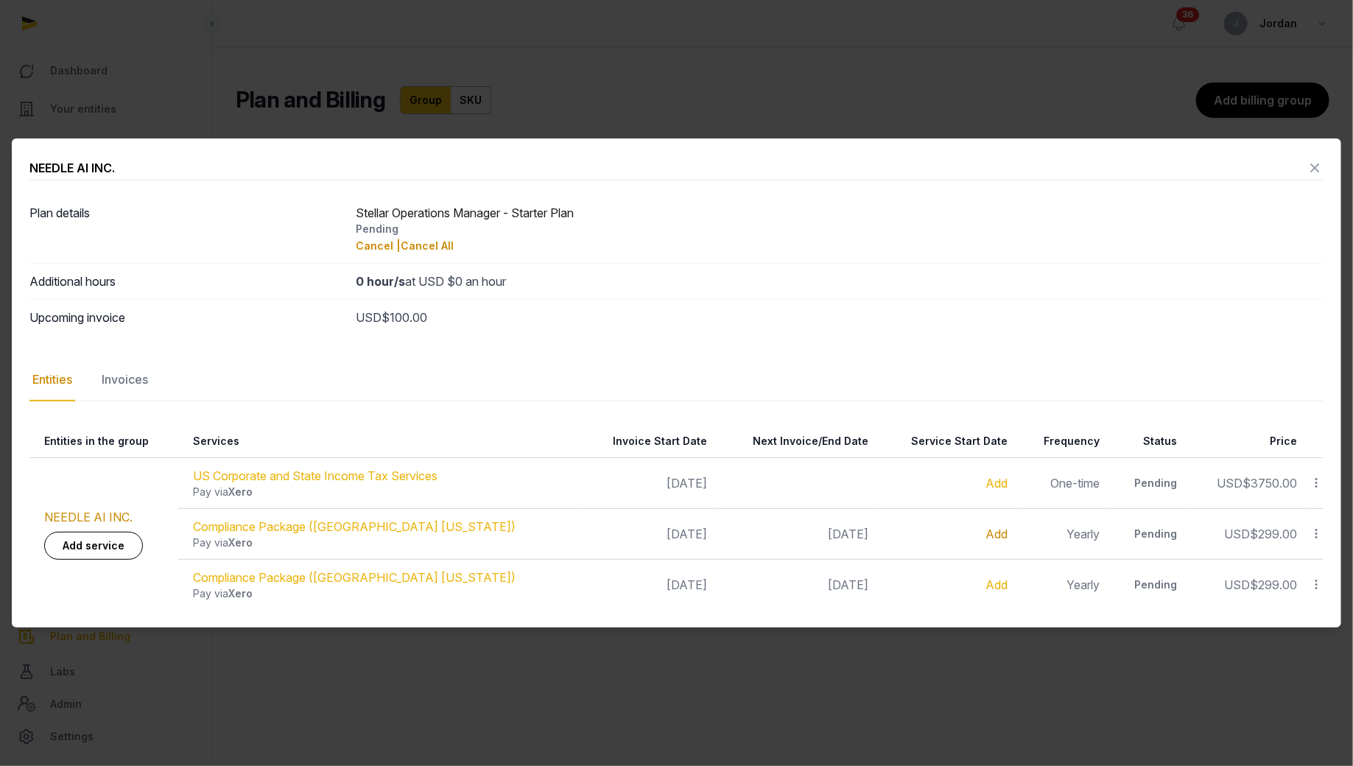
click at [986, 532] on link "Add" at bounding box center [997, 533] width 22 height 15
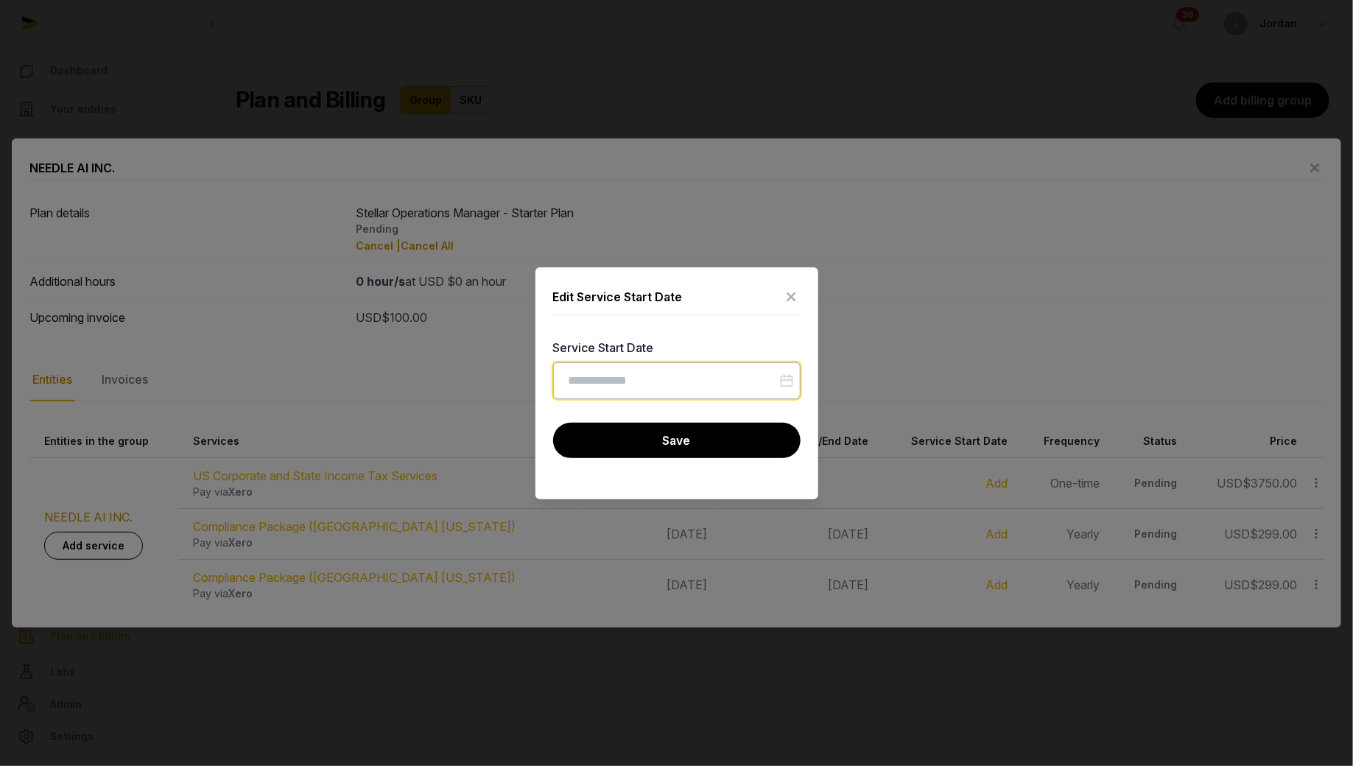
click at [669, 381] on input "Datepicker input" at bounding box center [676, 380] width 247 height 37
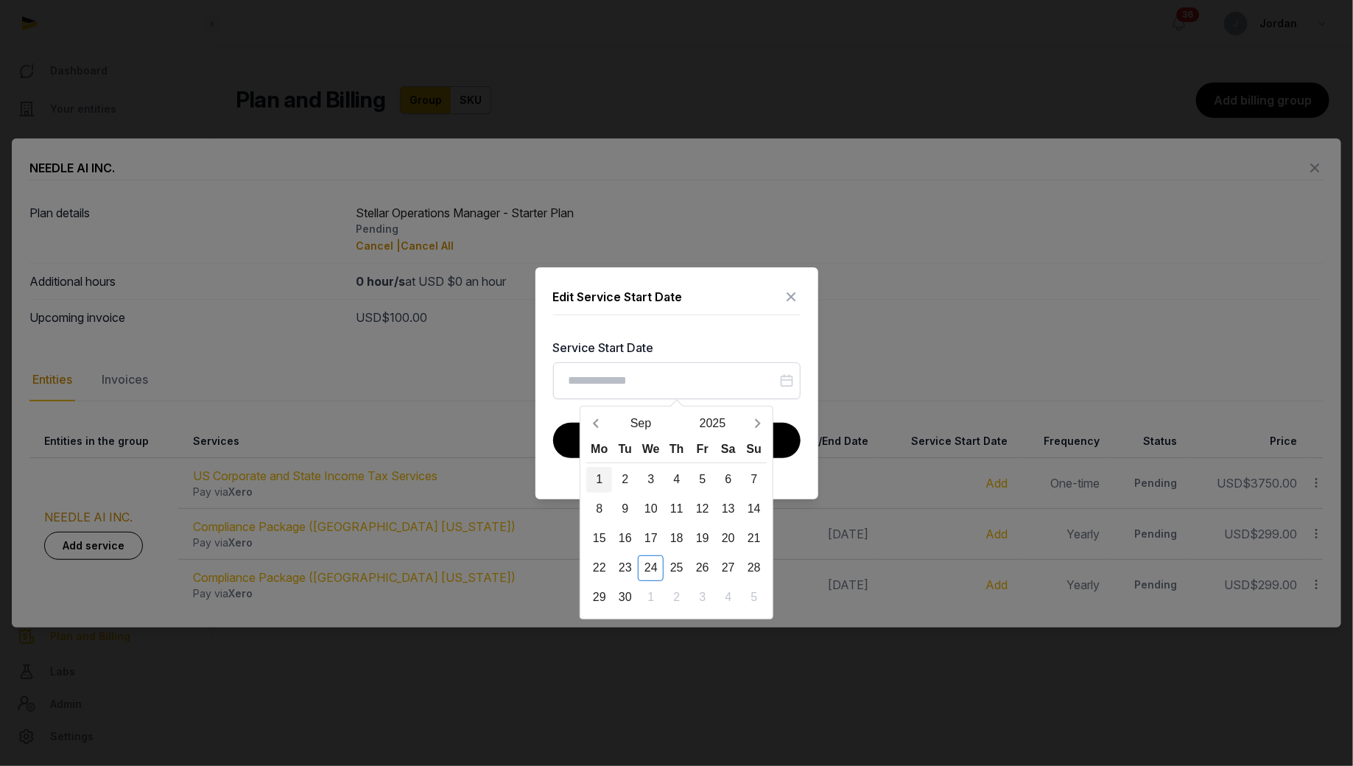
click at [597, 477] on div "1" at bounding box center [599, 480] width 26 height 26
type input "**********"
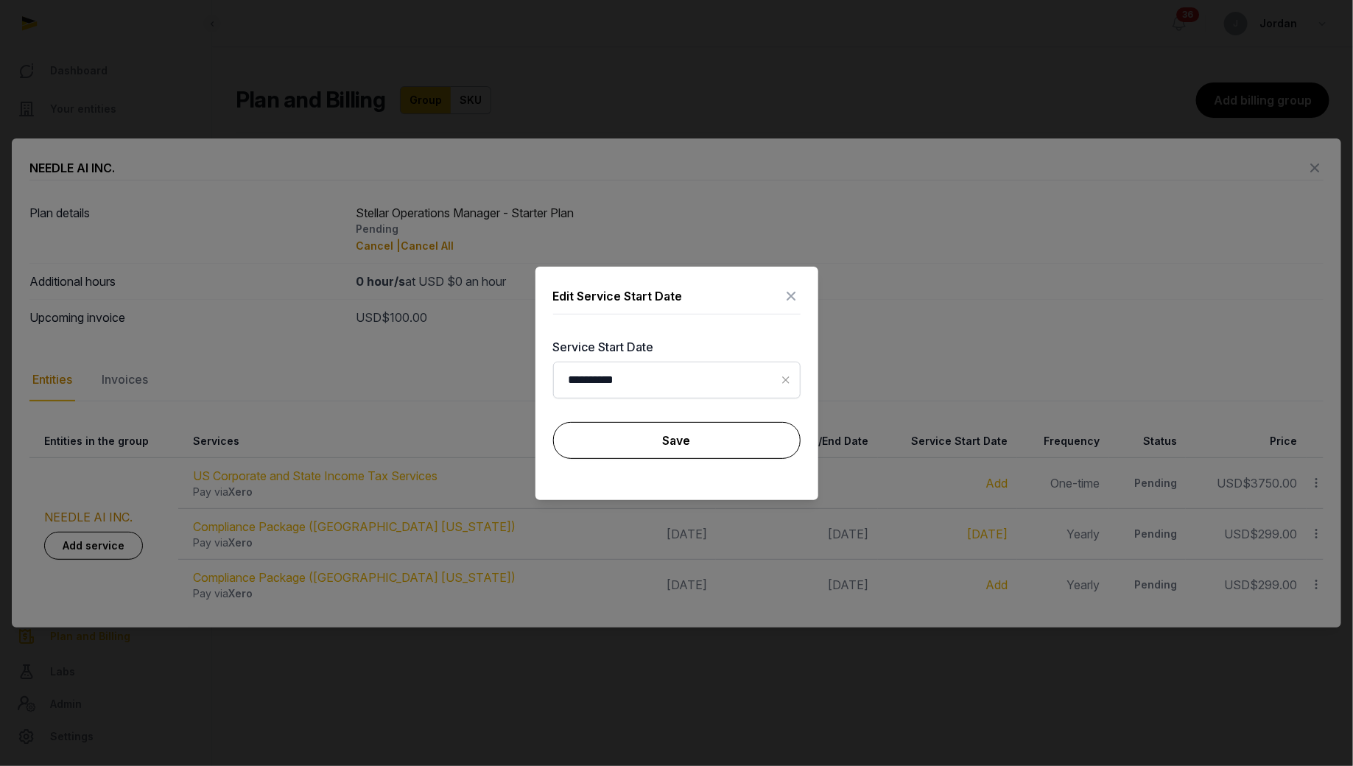
click at [750, 443] on button "Save" at bounding box center [676, 440] width 247 height 37
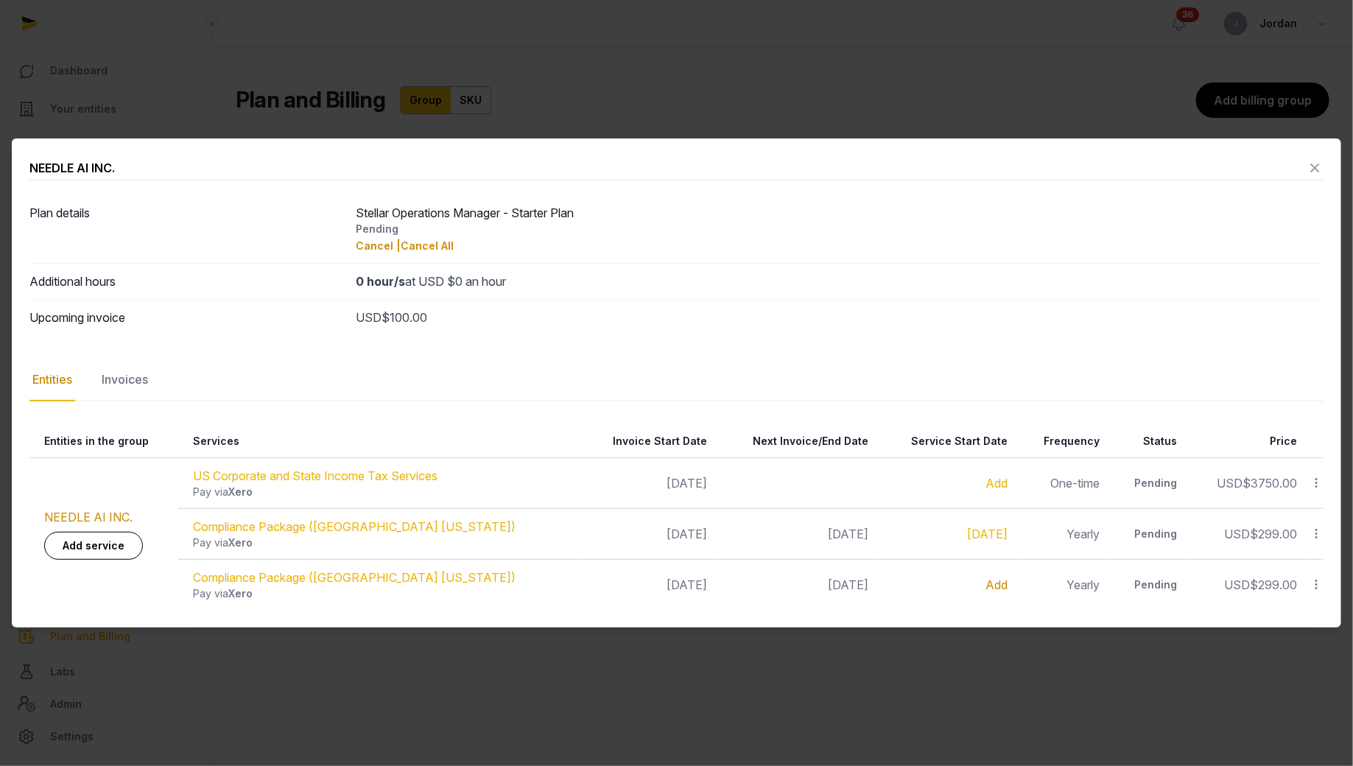
click at [986, 583] on link "Add" at bounding box center [997, 584] width 22 height 15
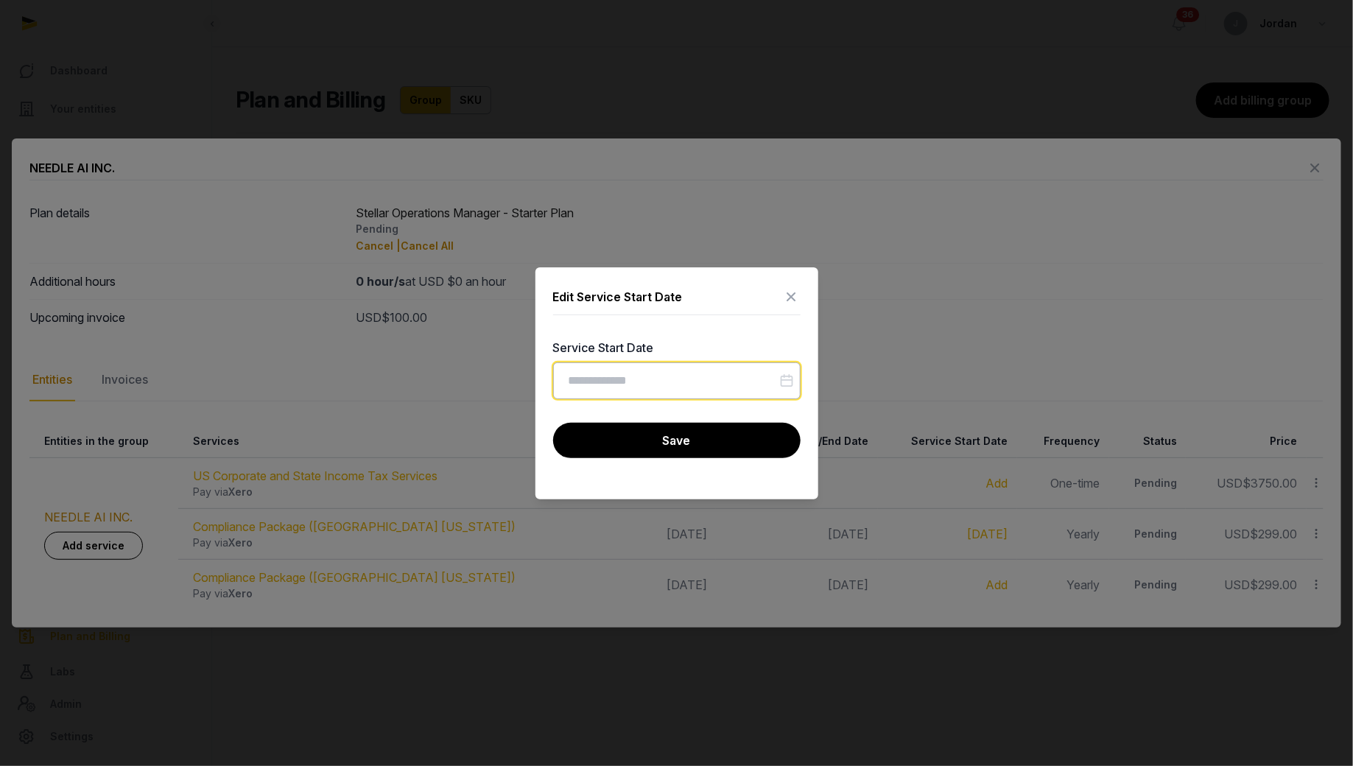
click at [769, 384] on input "Datepicker input" at bounding box center [676, 380] width 247 height 37
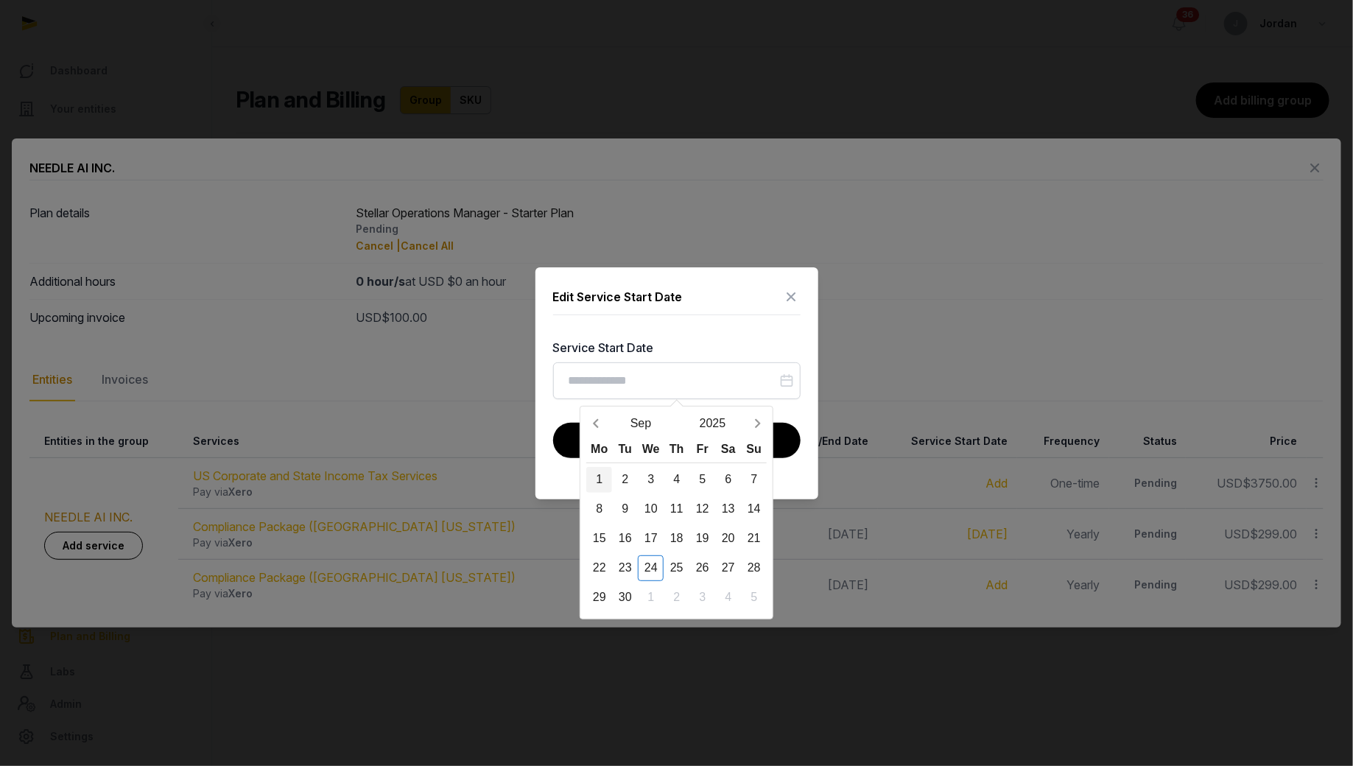
click at [596, 479] on div "1" at bounding box center [599, 480] width 26 height 26
type input "**********"
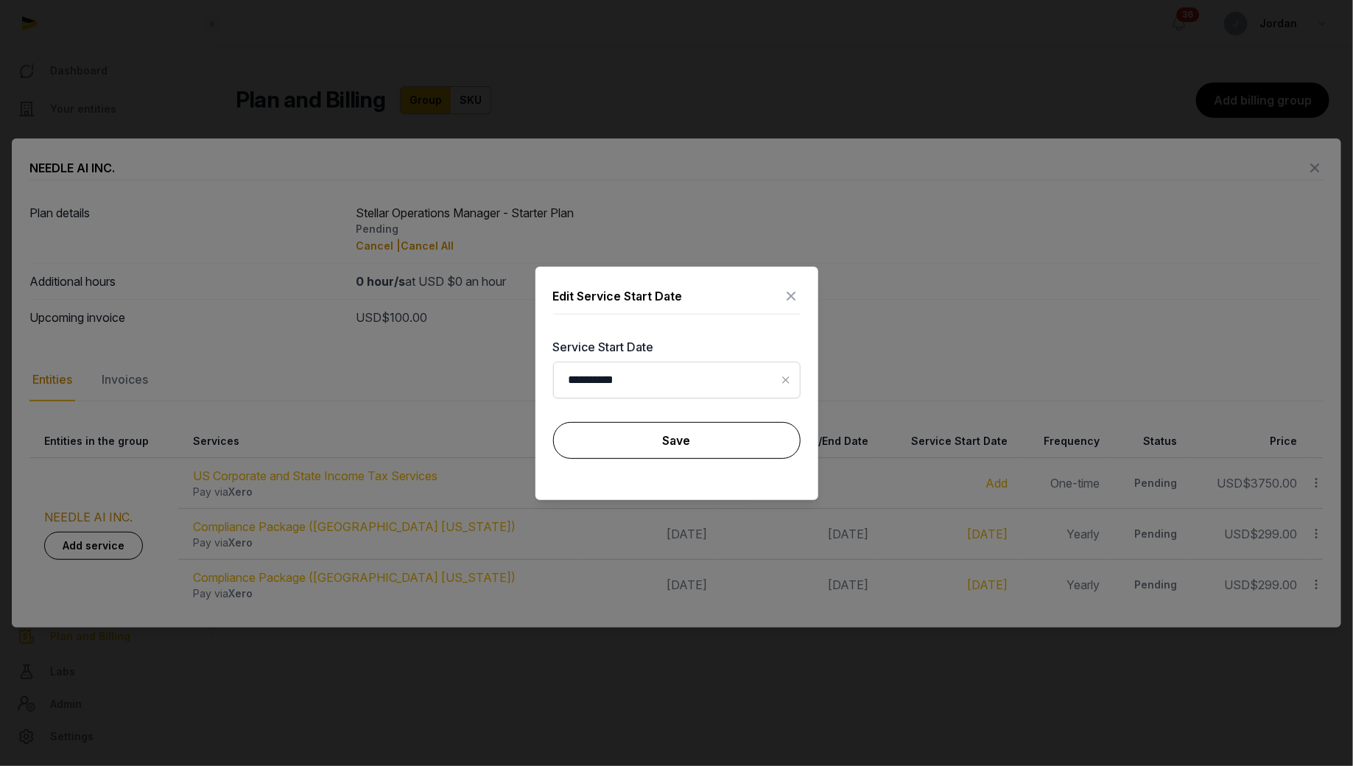
click at [675, 450] on button "Save" at bounding box center [676, 440] width 247 height 37
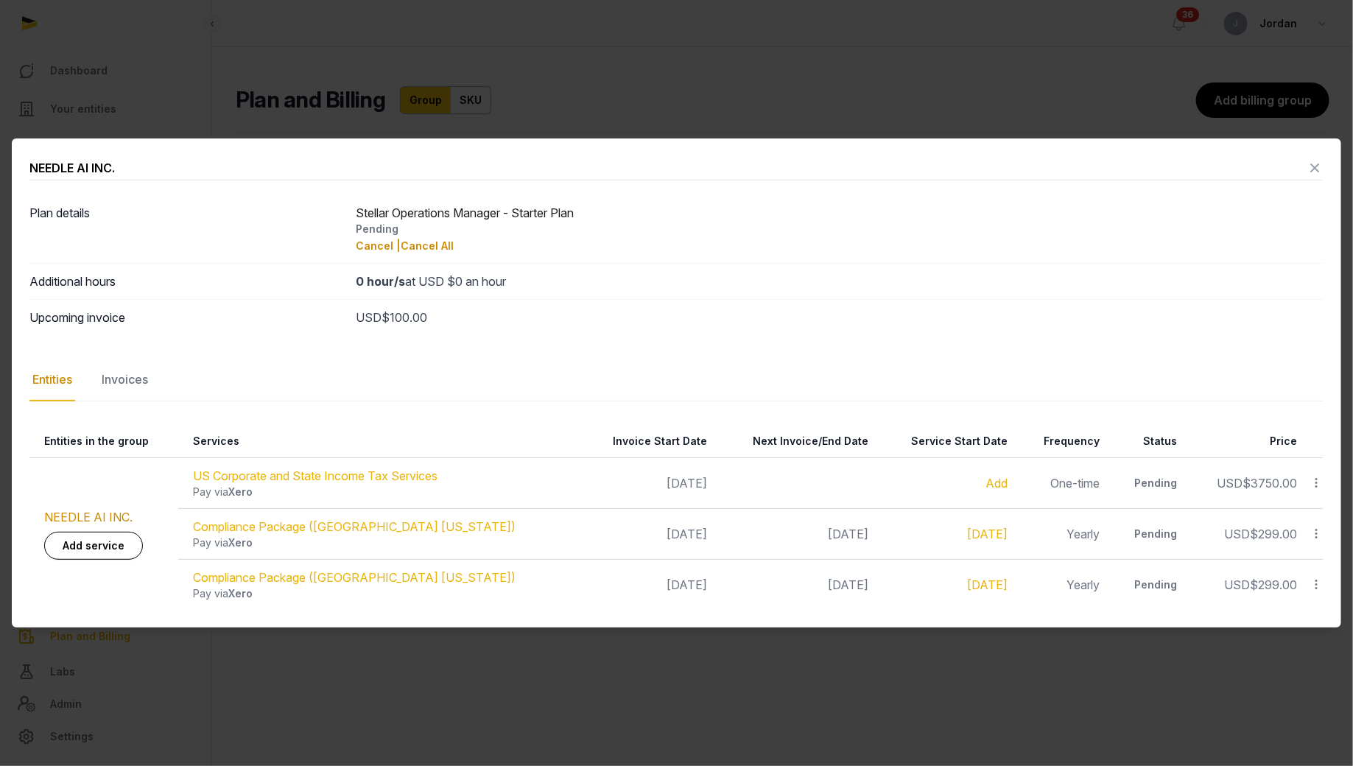
click at [1311, 526] on icon at bounding box center [1315, 533] width 13 height 15
click at [967, 533] on link "[DATE]" at bounding box center [987, 533] width 40 height 15
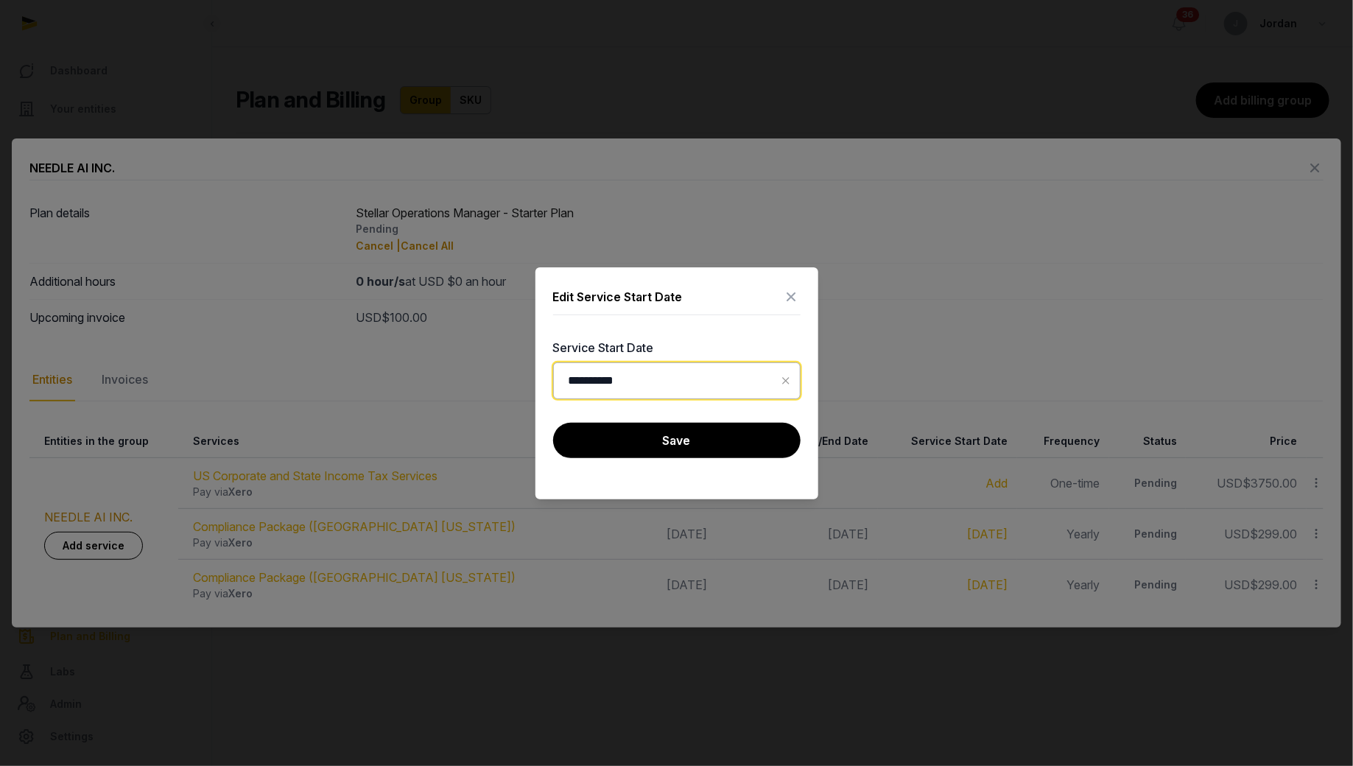
click at [663, 376] on input "**********" at bounding box center [676, 380] width 247 height 37
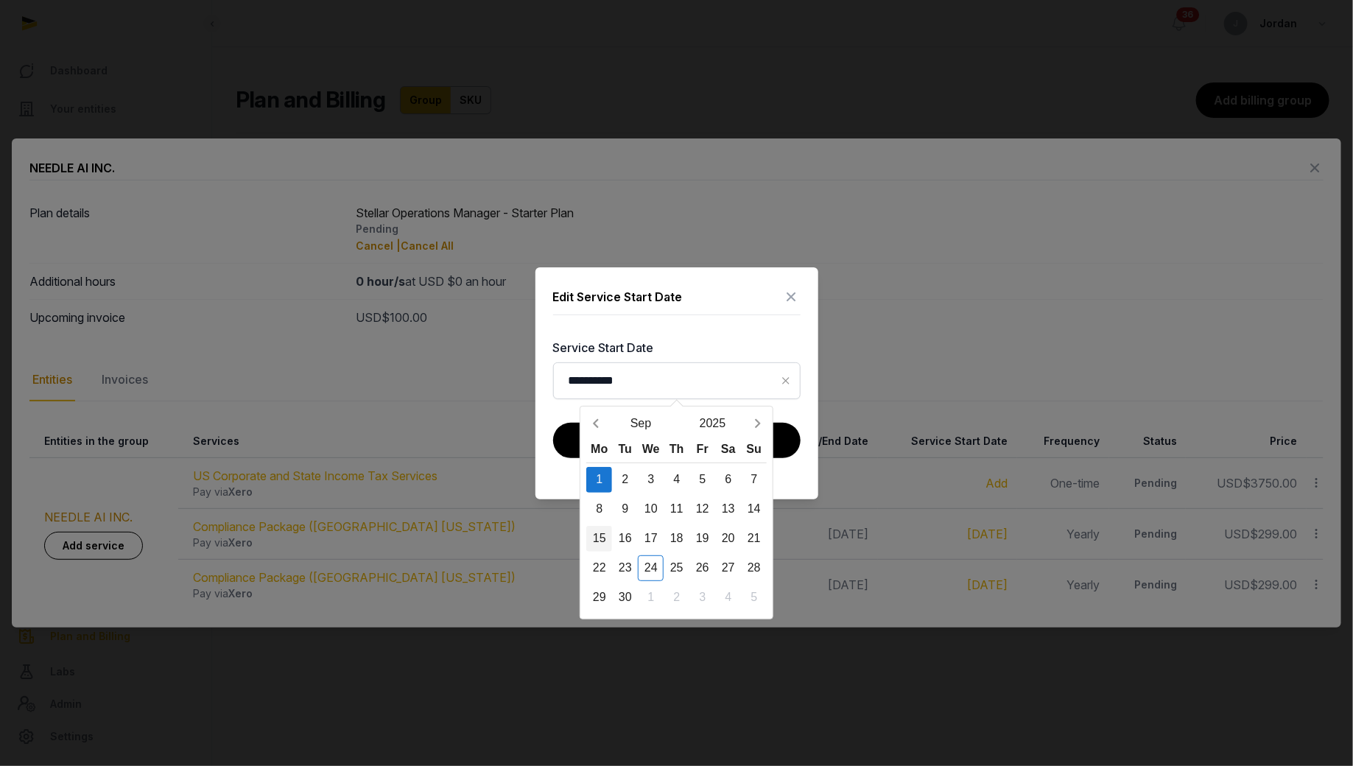
click at [595, 537] on div "15" at bounding box center [599, 539] width 26 height 26
type input "**********"
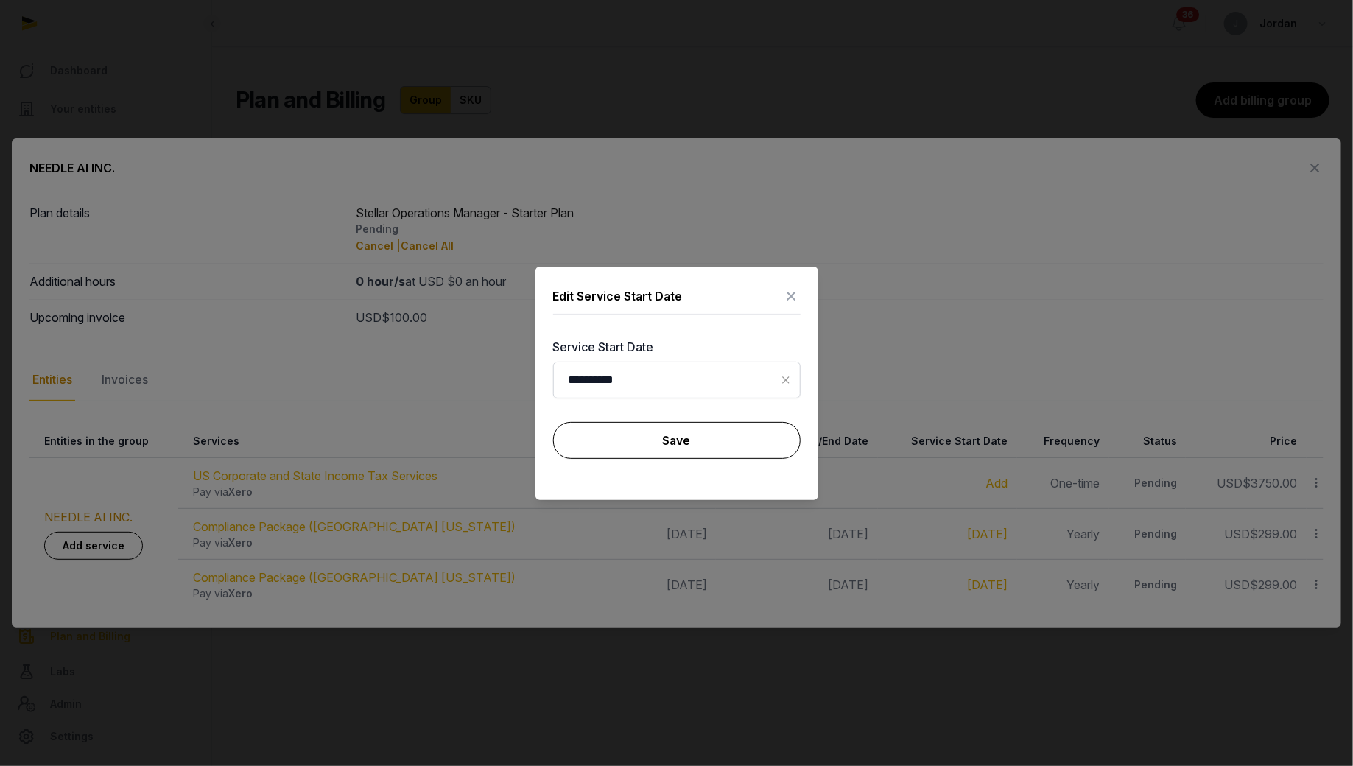
click at [671, 442] on button "Save" at bounding box center [676, 440] width 247 height 37
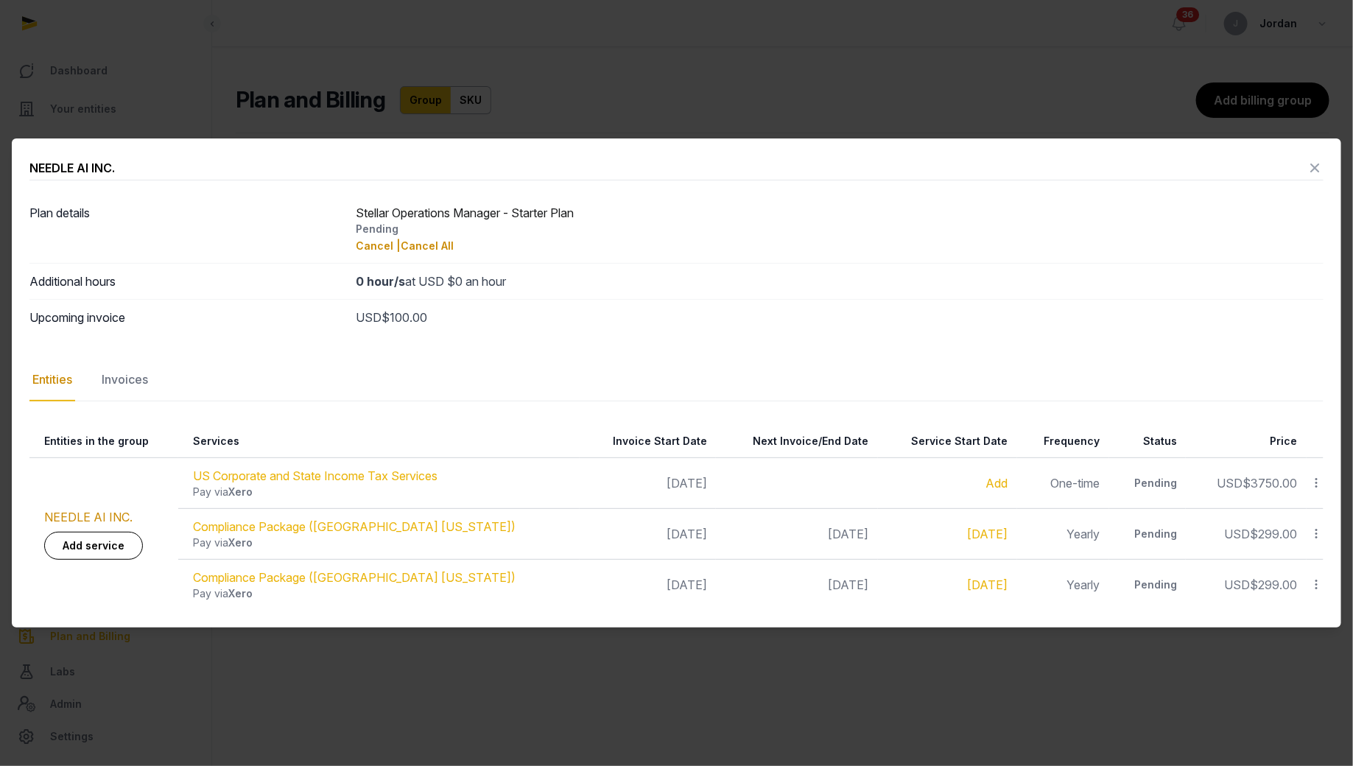
click at [945, 592] on td "[DATE]" at bounding box center [947, 585] width 139 height 51
click at [967, 588] on link "[DATE]" at bounding box center [987, 584] width 40 height 15
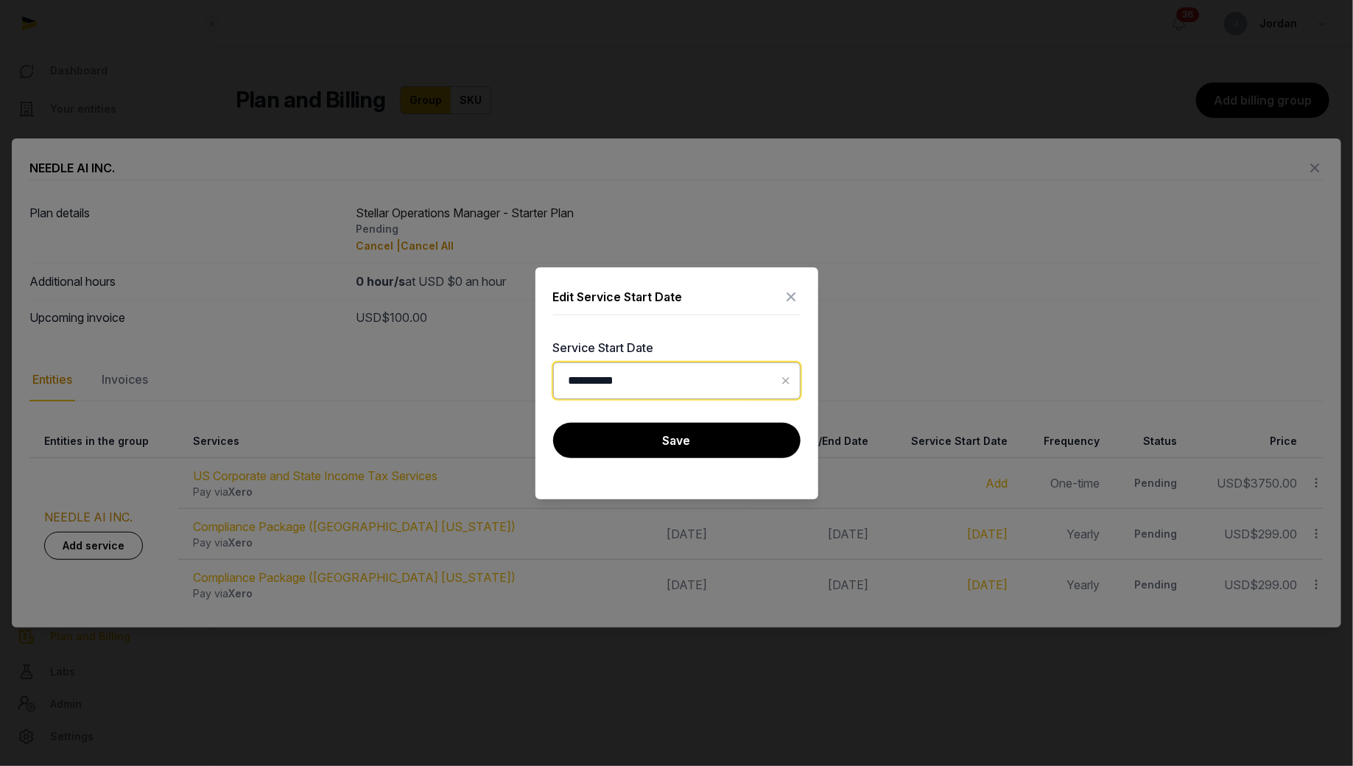
click at [598, 393] on input "**********" at bounding box center [676, 380] width 247 height 37
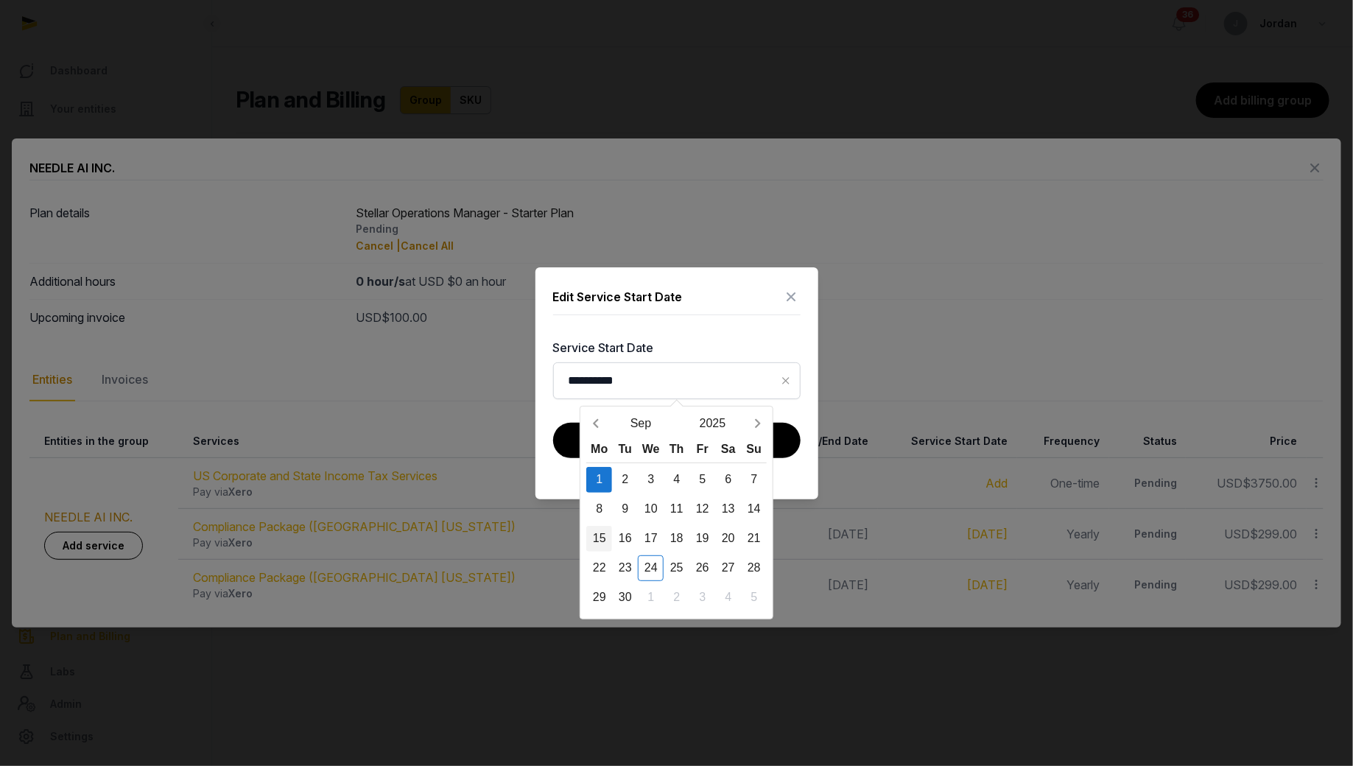
click at [598, 533] on div "15" at bounding box center [599, 539] width 26 height 26
type input "**********"
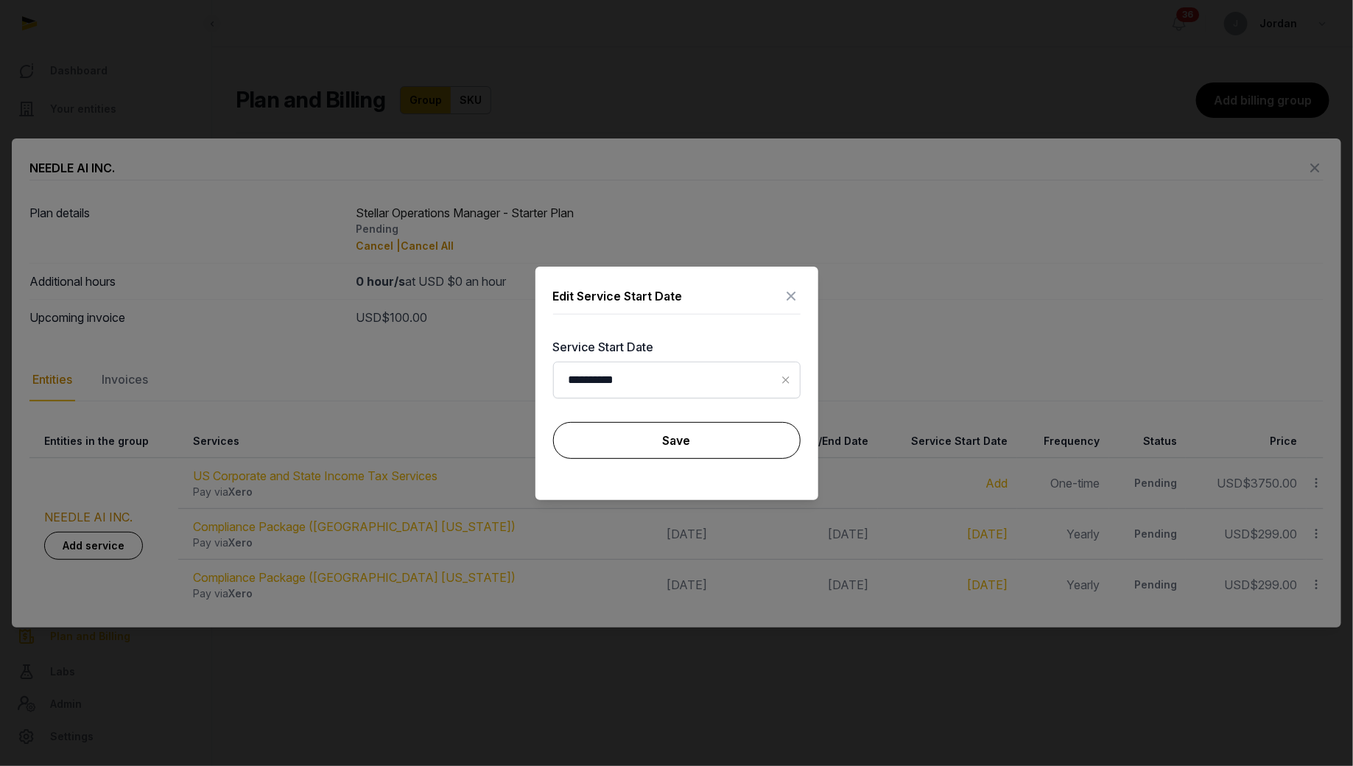
click at [744, 441] on button "Save" at bounding box center [676, 440] width 247 height 37
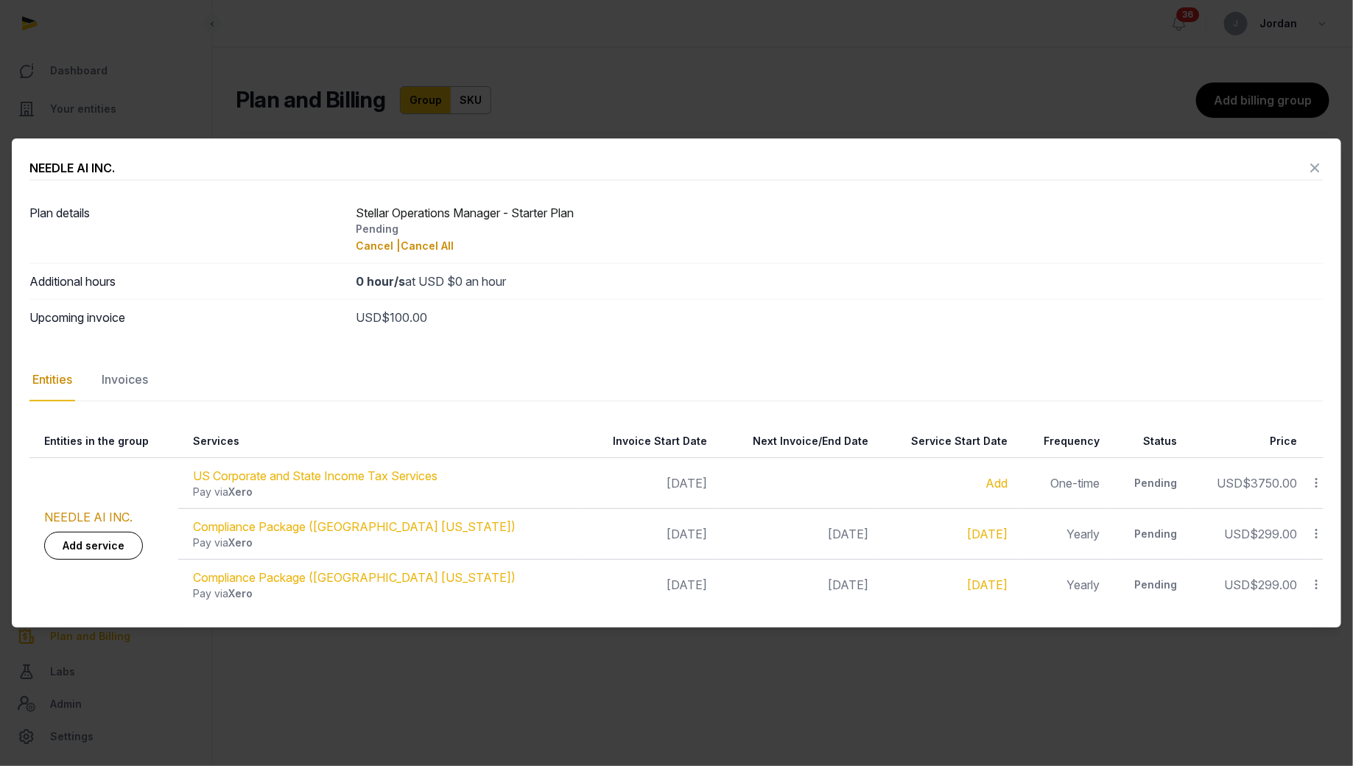
click at [677, 122] on div at bounding box center [676, 383] width 1353 height 766
click at [73, 521] on link "NEEDLE AI INC." at bounding box center [88, 517] width 88 height 15
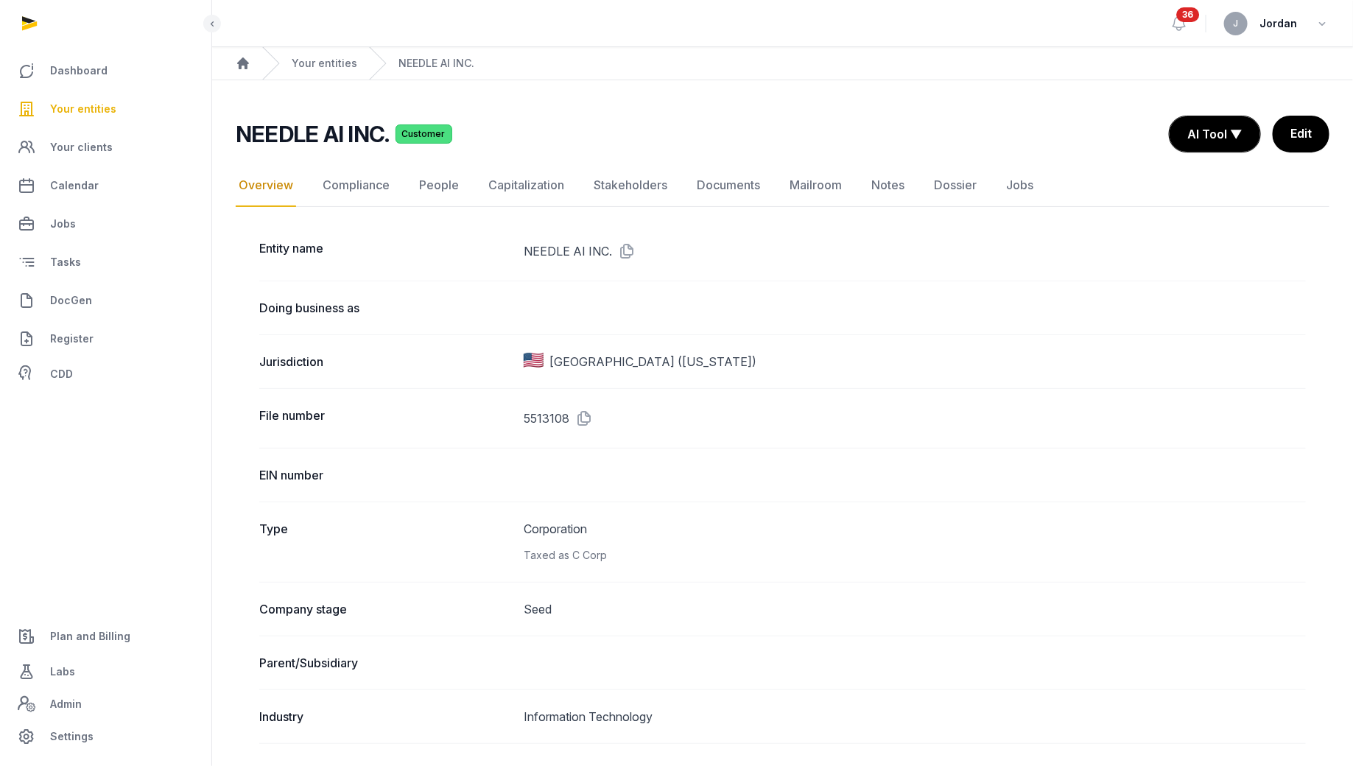
click at [83, 113] on span "Your entities" at bounding box center [83, 109] width 66 height 18
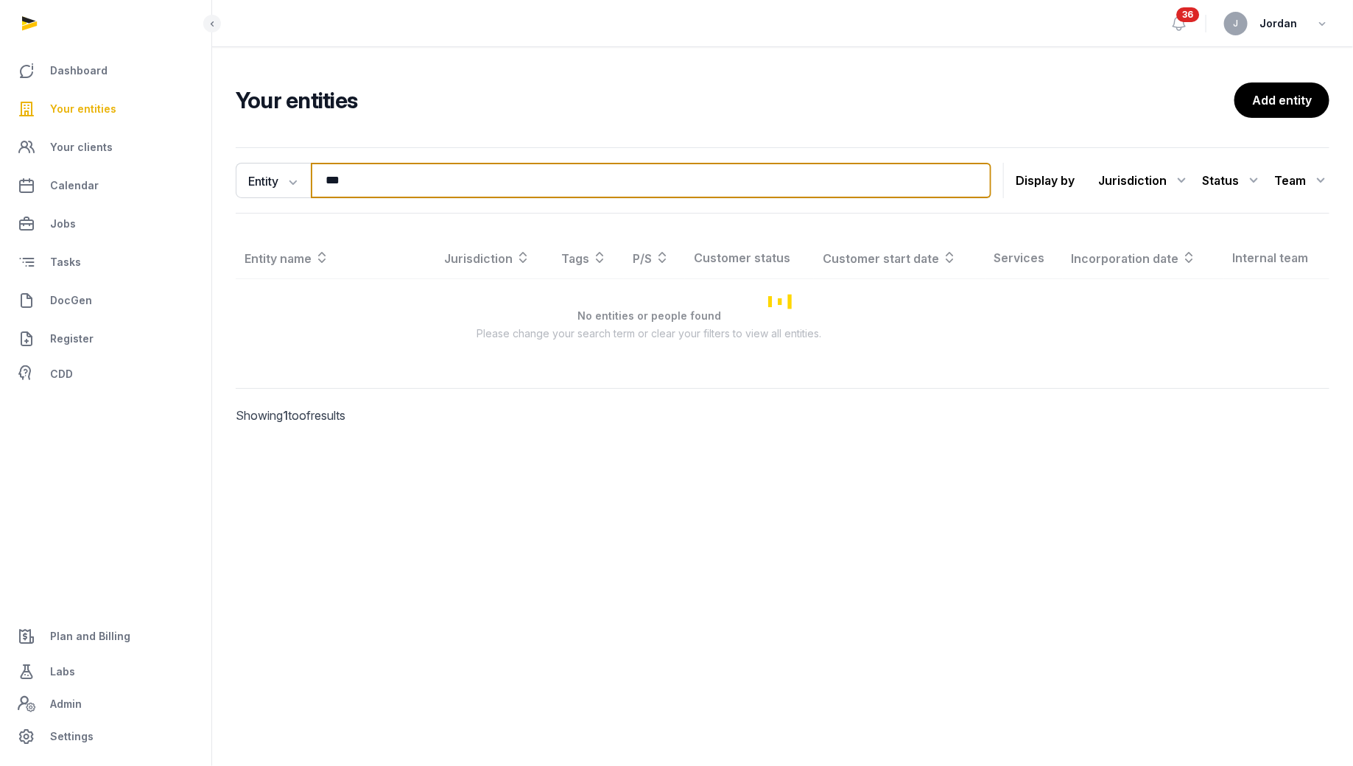
click at [342, 182] on input "***" at bounding box center [651, 180] width 680 height 35
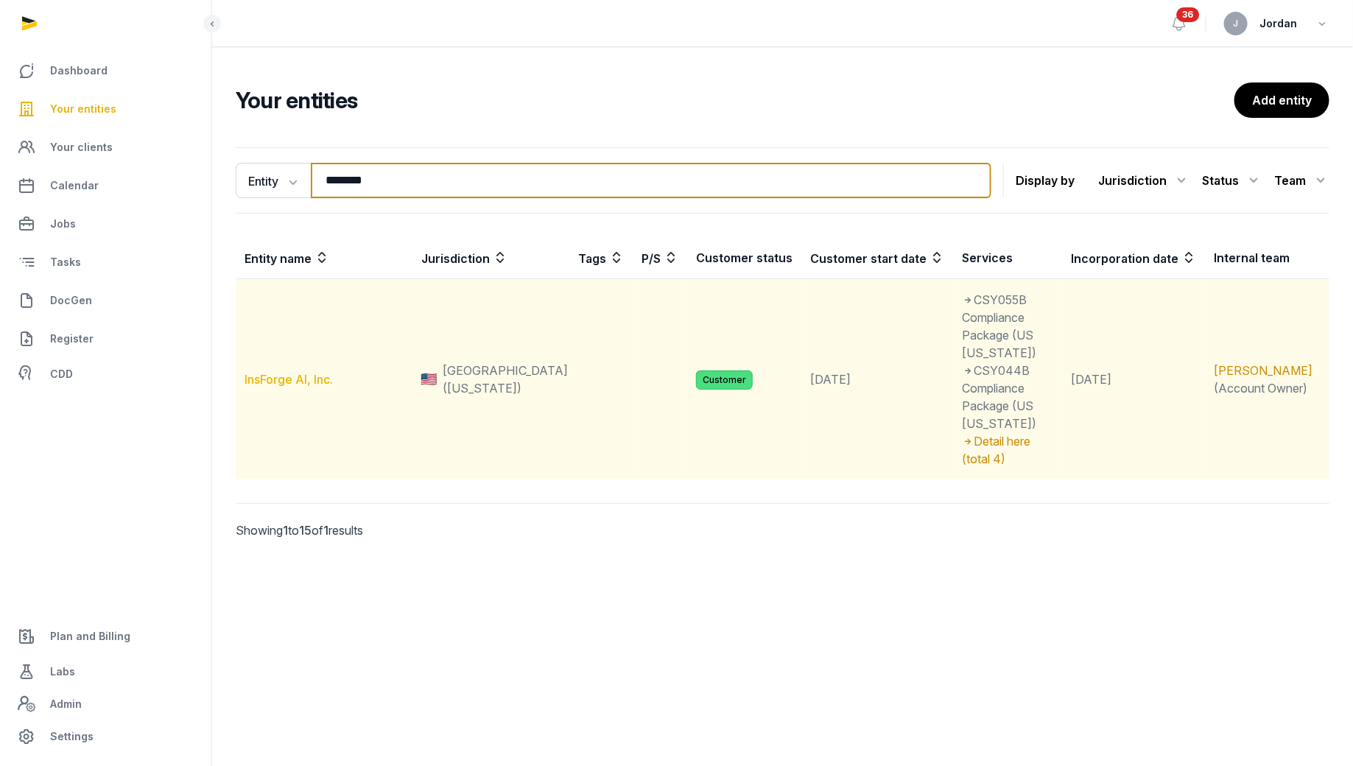
type input "********"
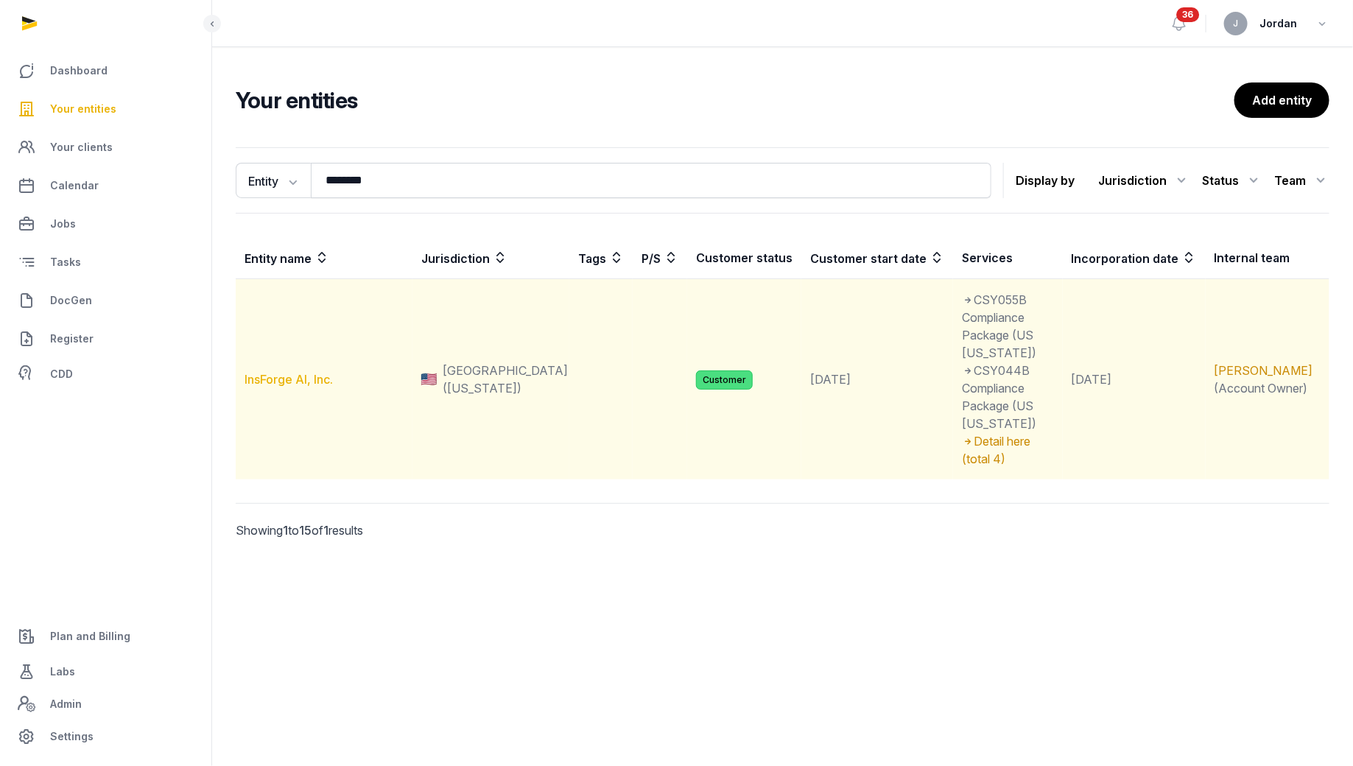
click at [309, 372] on link "InsForge AI, Inc." at bounding box center [288, 379] width 88 height 15
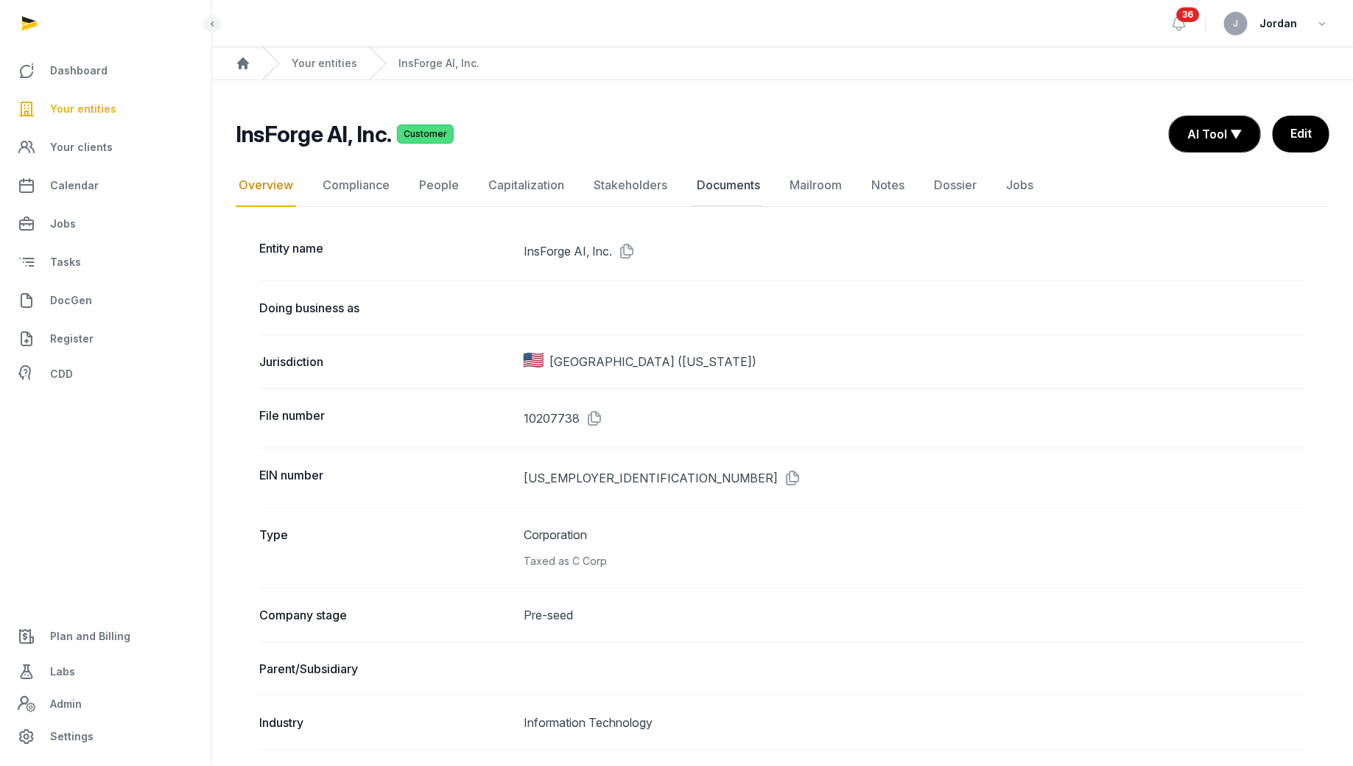
click at [720, 187] on link "Documents" at bounding box center [728, 185] width 69 height 43
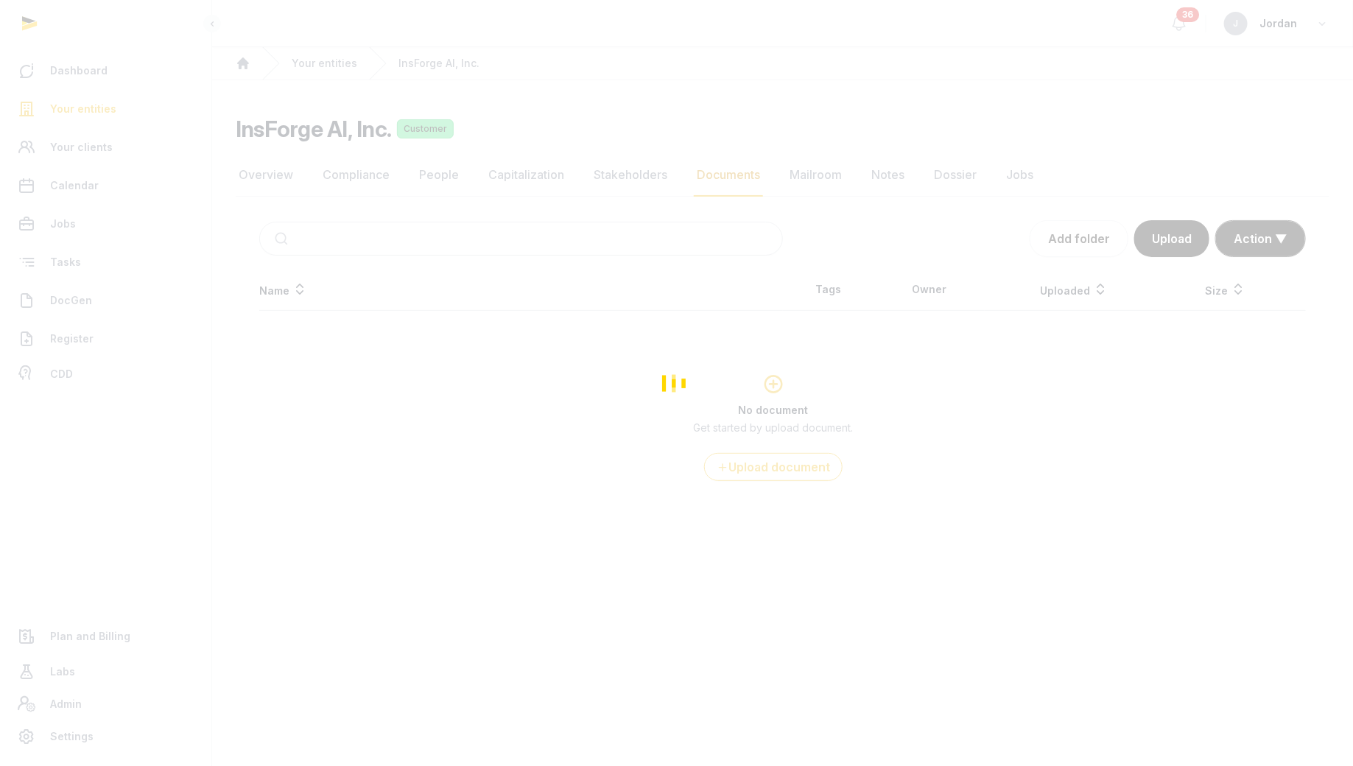
click at [546, 317] on div "Loading" at bounding box center [676, 383] width 1353 height 766
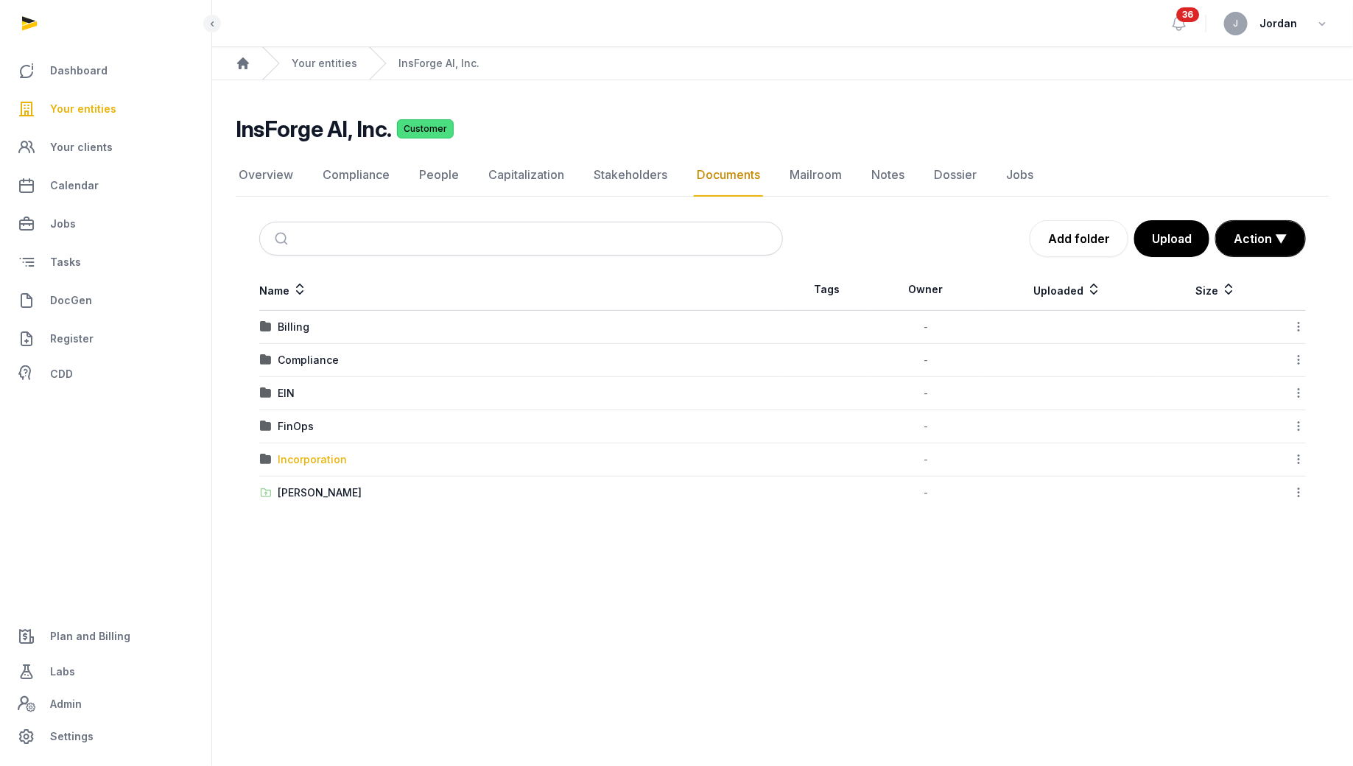
click at [316, 458] on div "Incorporation" at bounding box center [312, 459] width 69 height 15
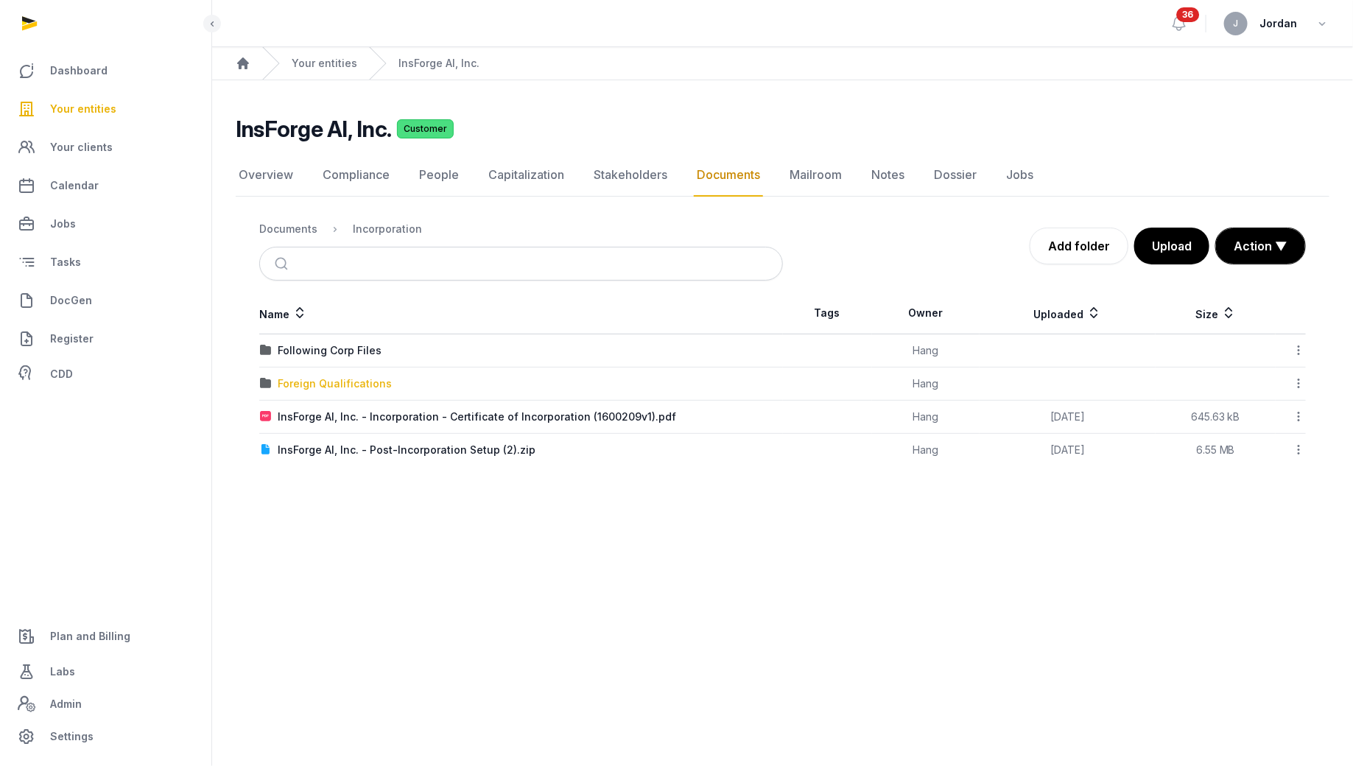
click at [364, 378] on div "Foreign Qualifications" at bounding box center [335, 383] width 114 height 15
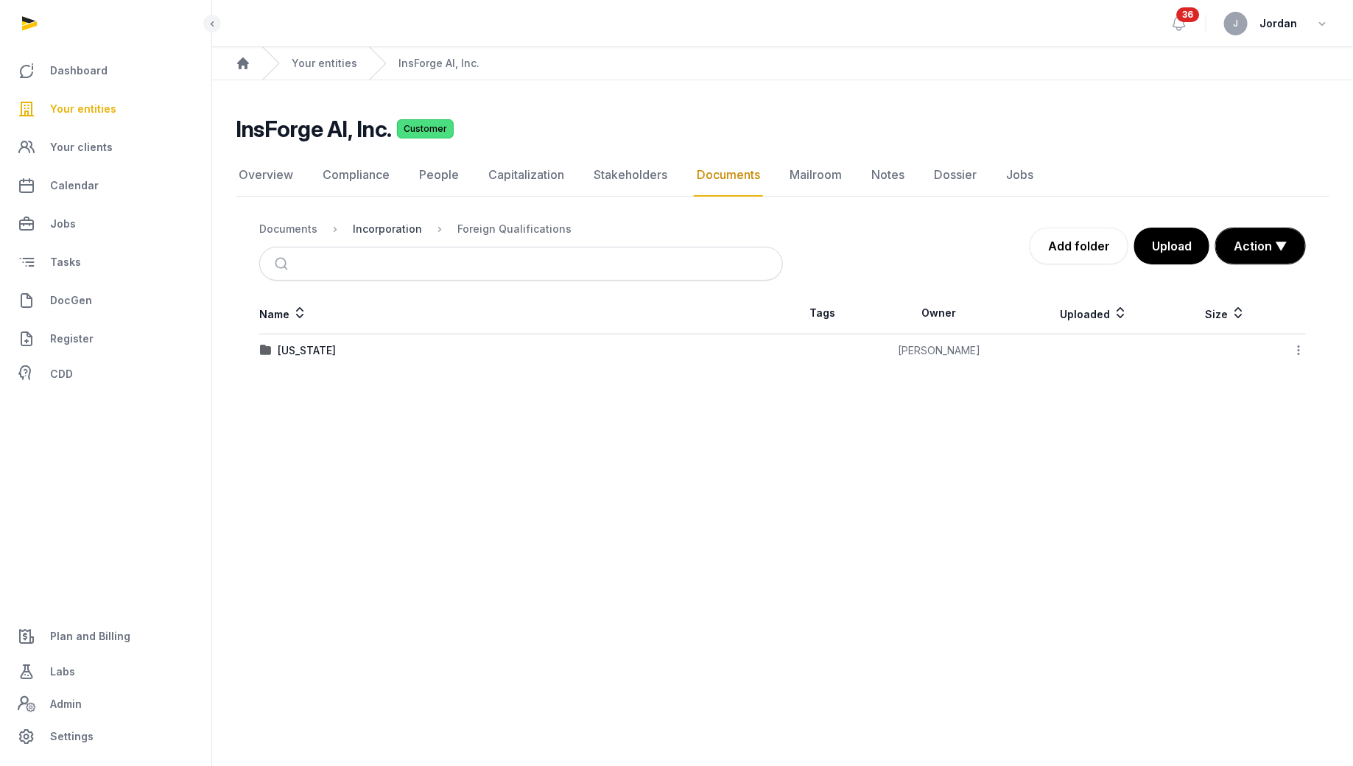
click at [400, 230] on div "Incorporation" at bounding box center [387, 229] width 69 height 15
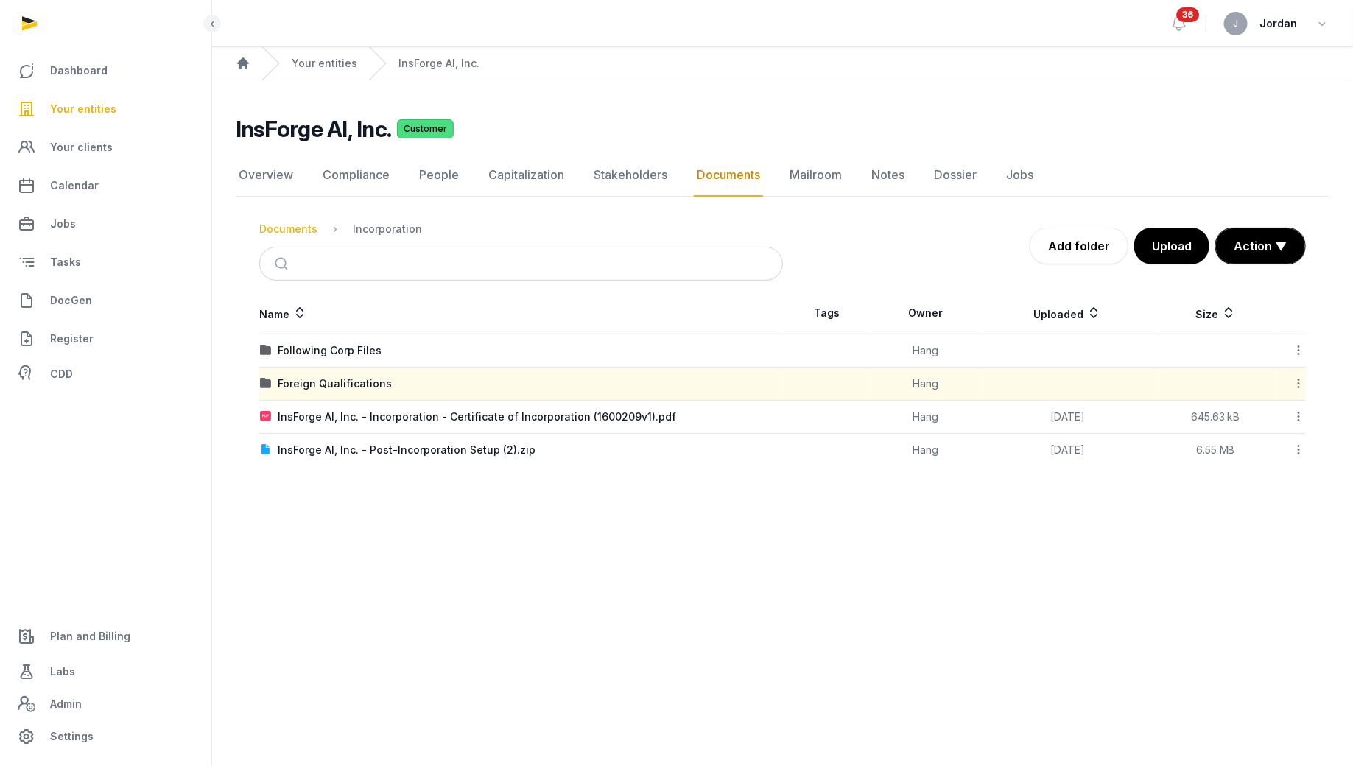
click at [297, 233] on div "Documents" at bounding box center [288, 229] width 58 height 15
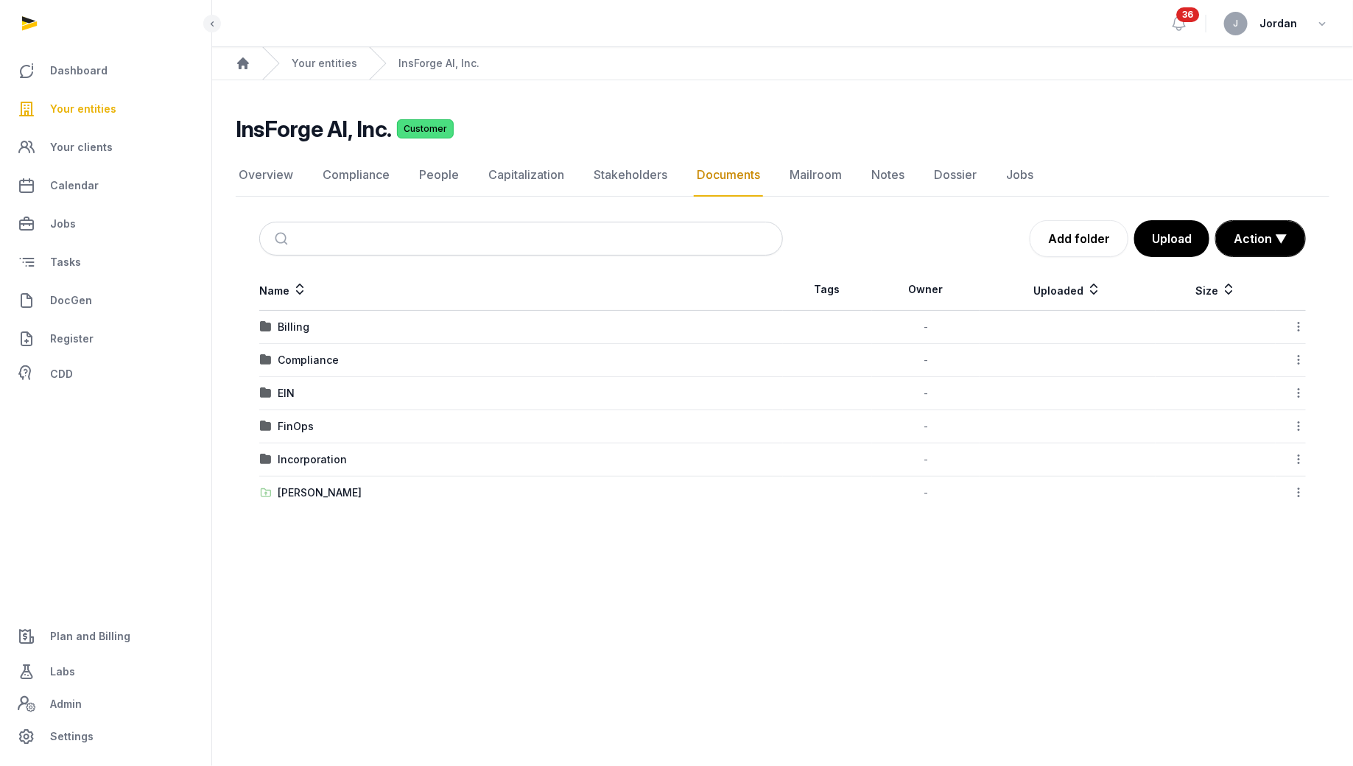
click at [340, 359] on div "Compliance" at bounding box center [521, 360] width 522 height 15
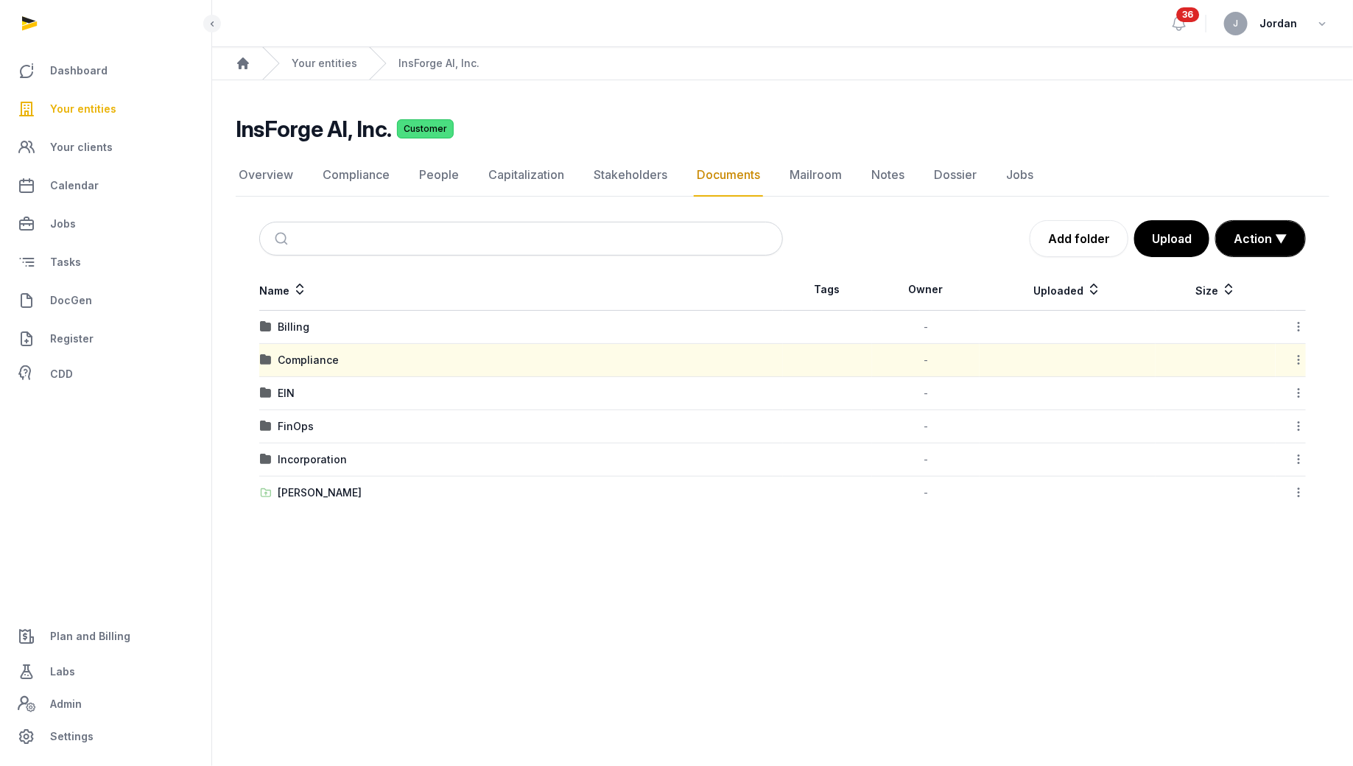
click at [336, 359] on div "Compliance" at bounding box center [521, 360] width 522 height 15
click at [328, 358] on div "Compliance" at bounding box center [308, 360] width 61 height 15
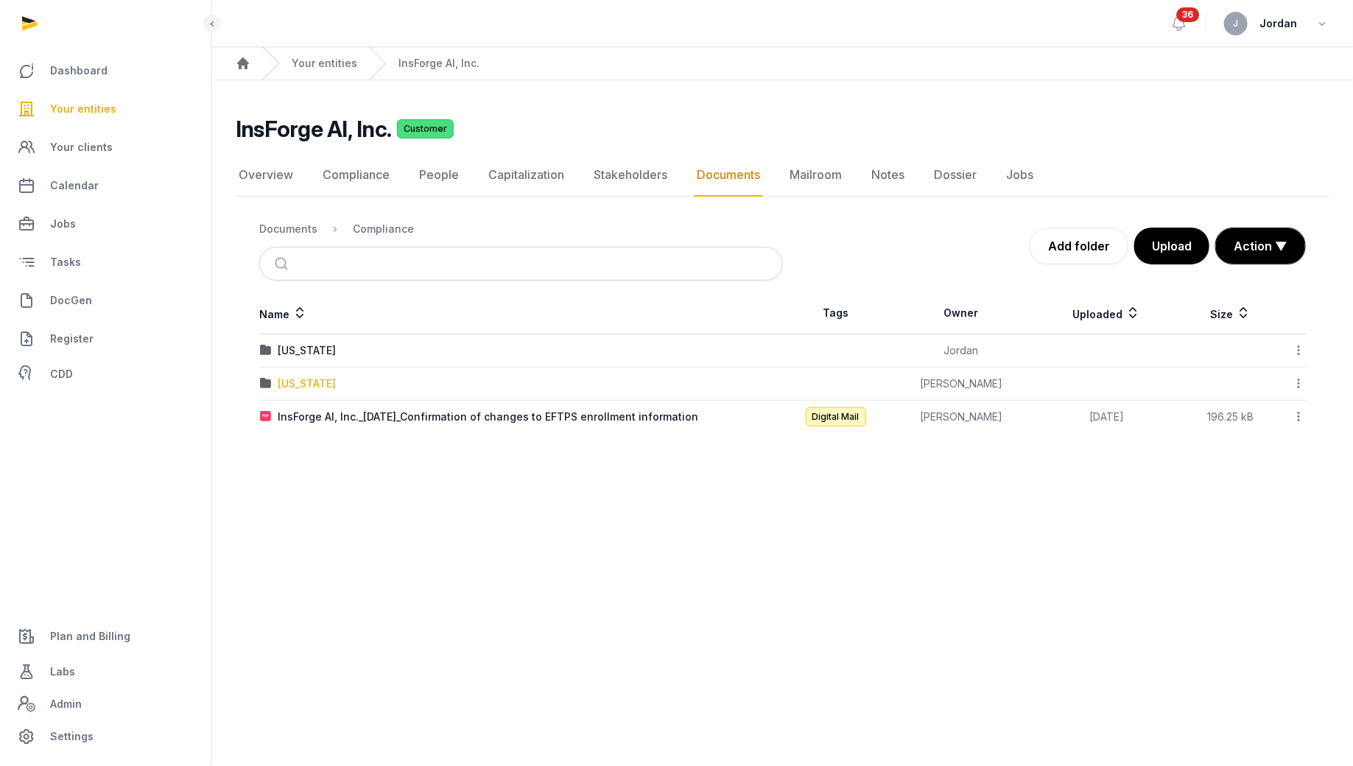
click at [321, 378] on div "[US_STATE]" at bounding box center [307, 383] width 58 height 15
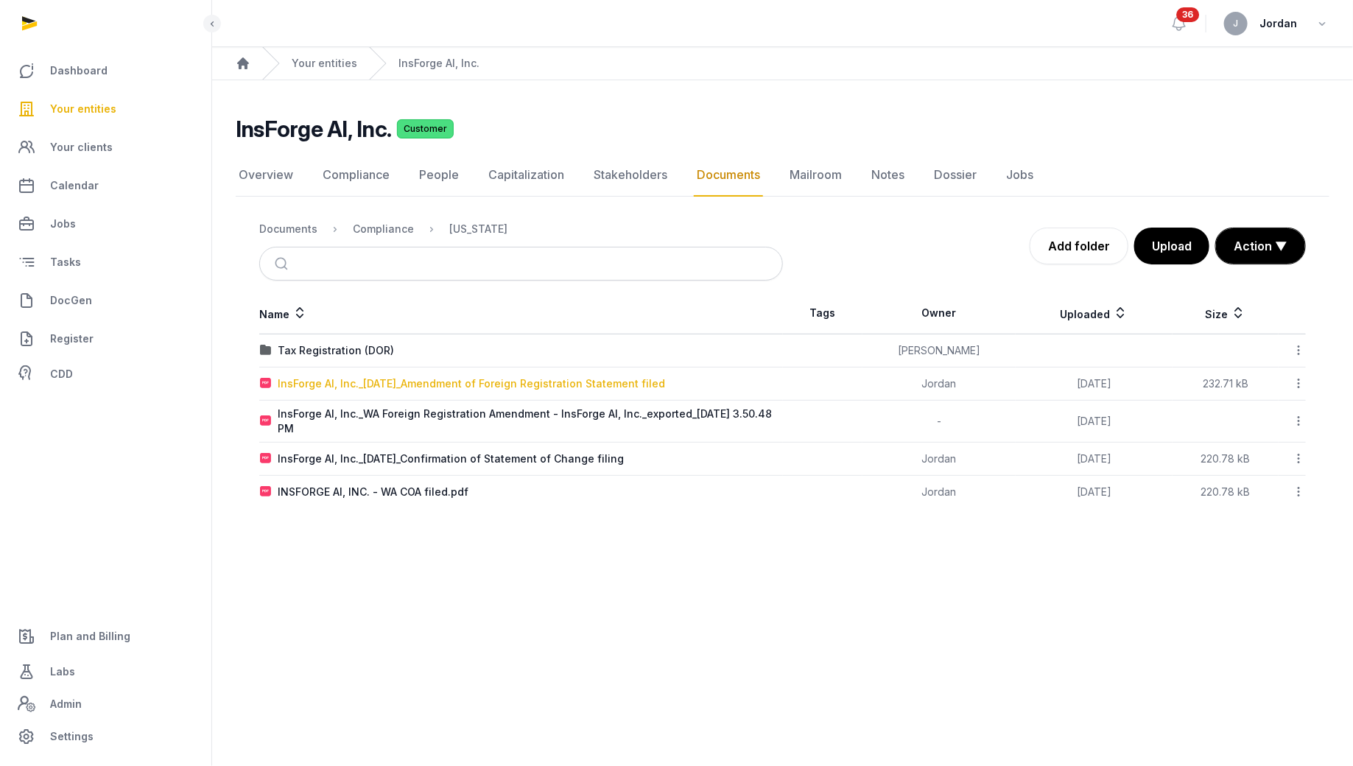
click at [479, 379] on div "InsForge AI, Inc._[DATE]_Amendment of Foreign Registration Statement filed" at bounding box center [471, 383] width 387 height 15
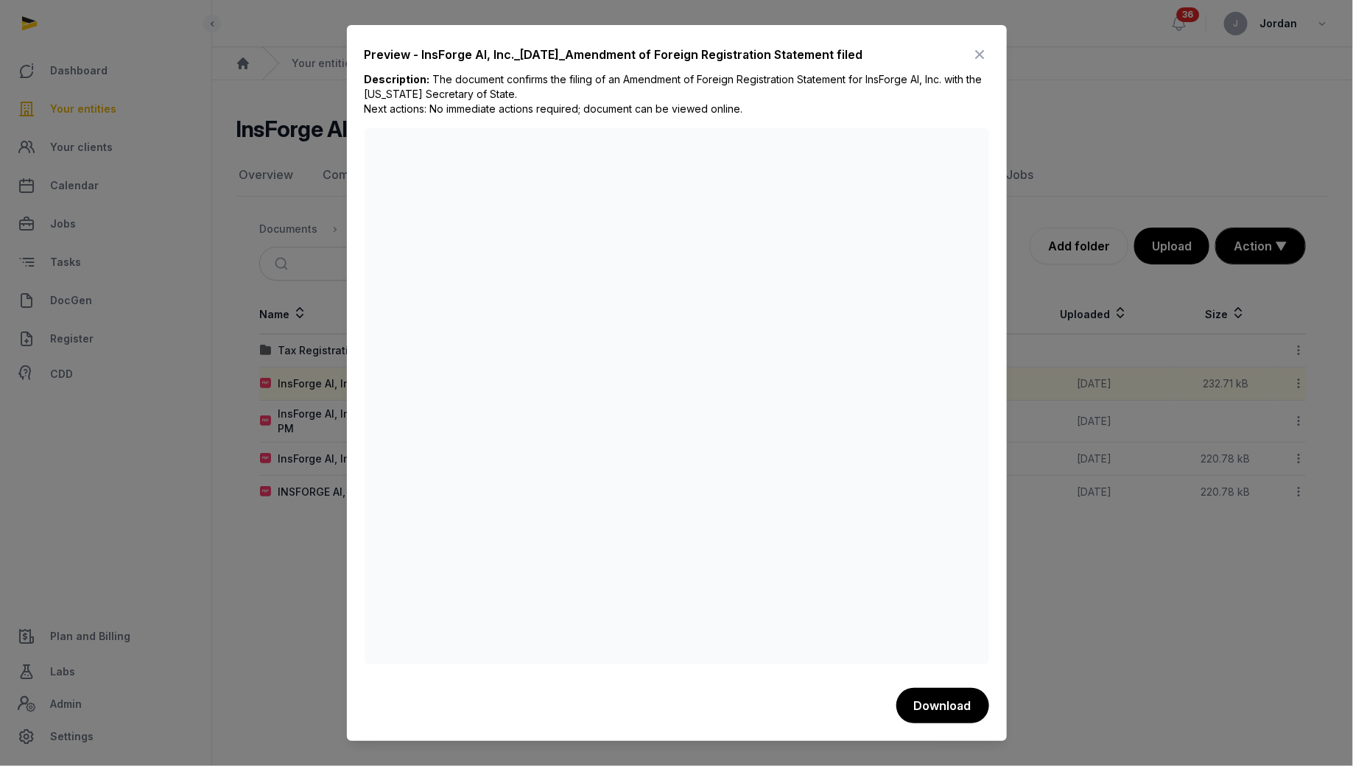
click at [975, 57] on icon at bounding box center [980, 55] width 18 height 24
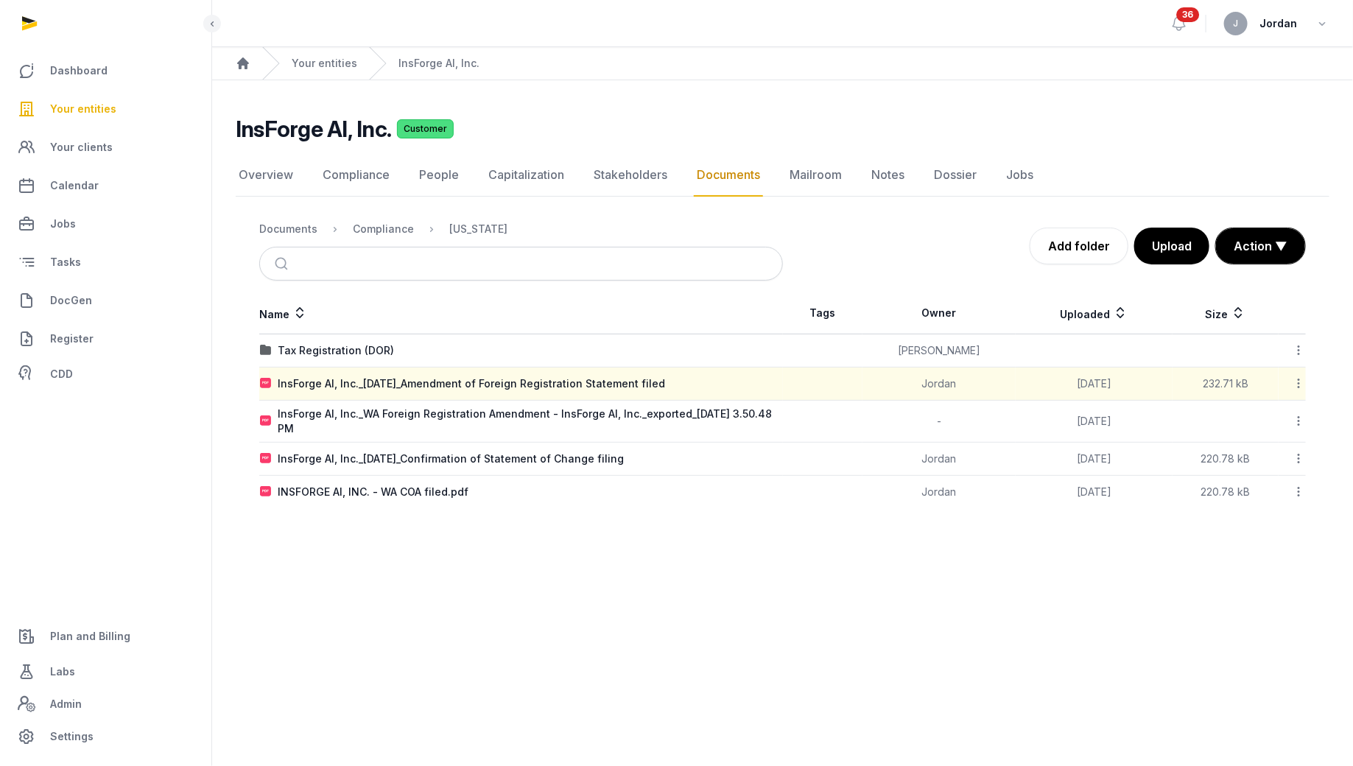
click at [101, 108] on span "Your entities" at bounding box center [83, 109] width 66 height 18
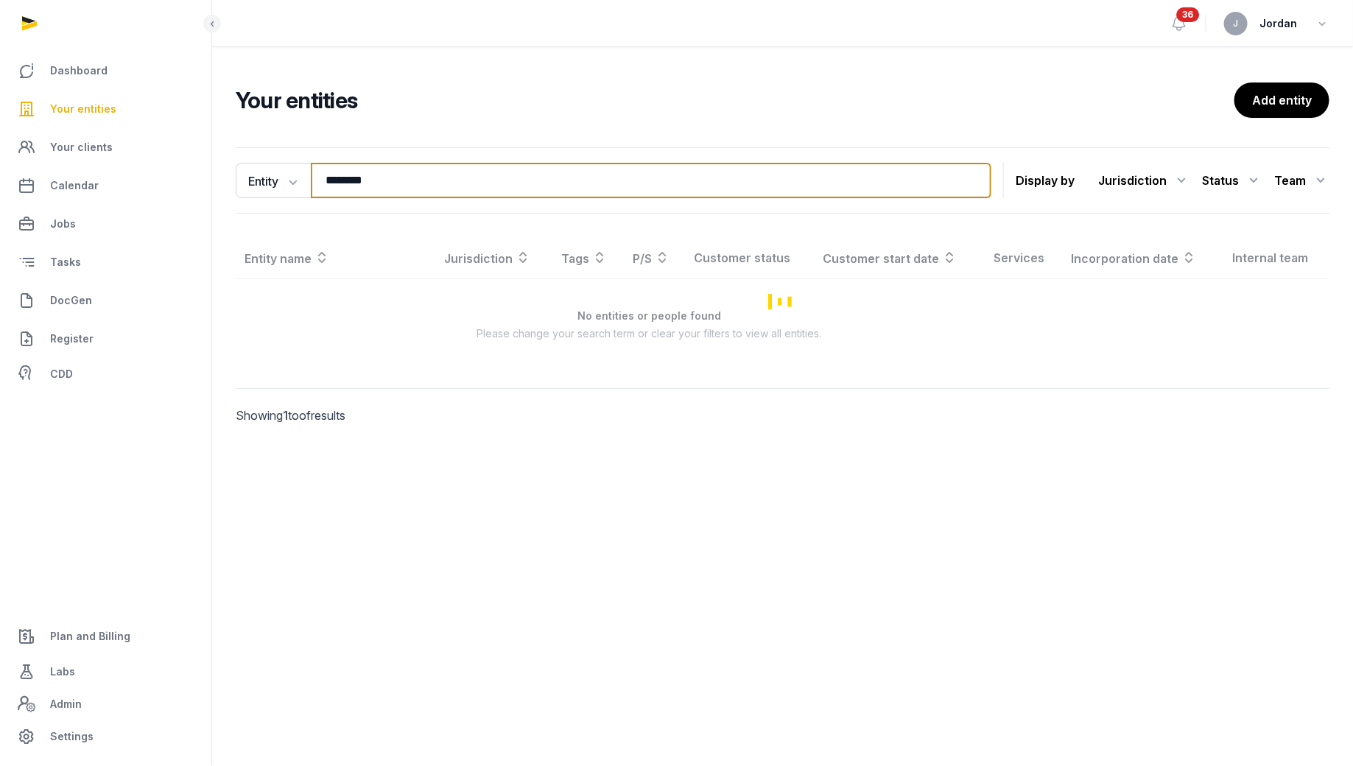
click at [381, 188] on input "********" at bounding box center [651, 180] width 680 height 35
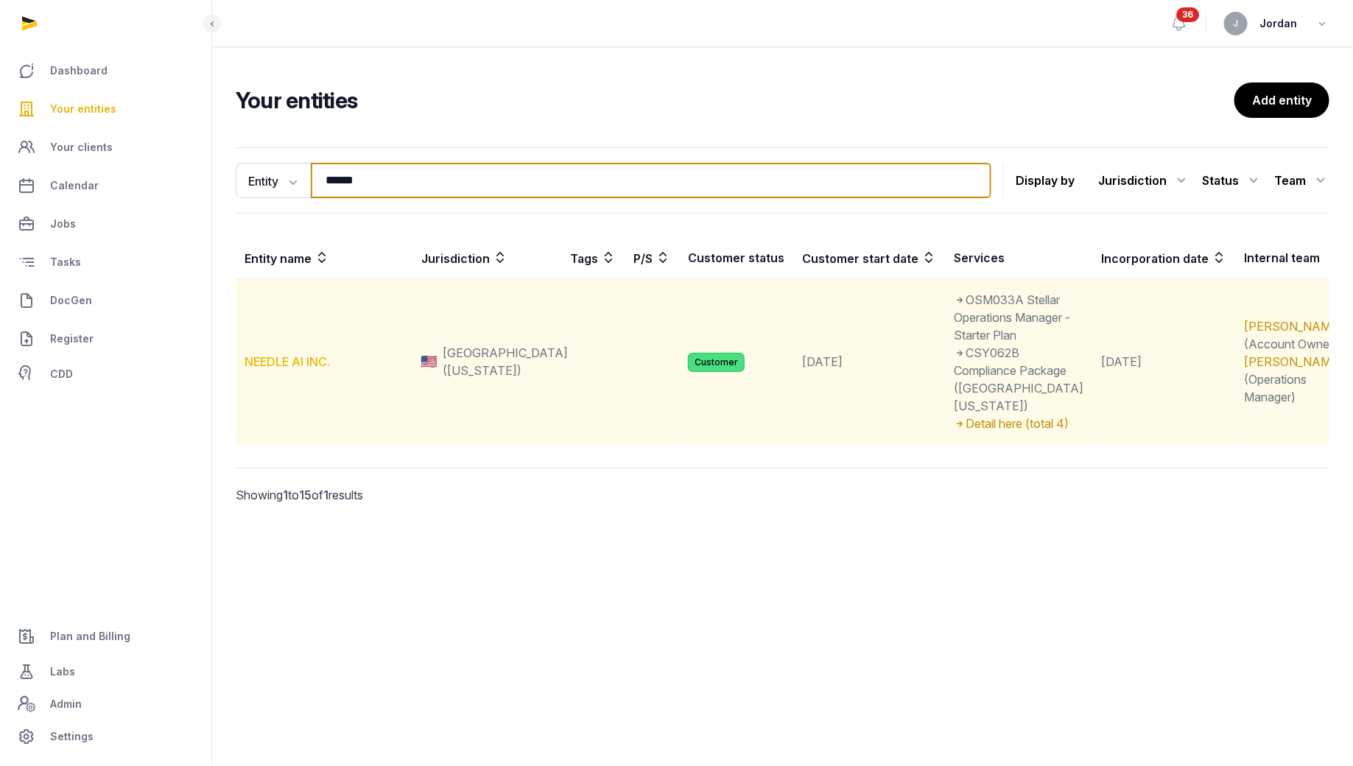
type input "******"
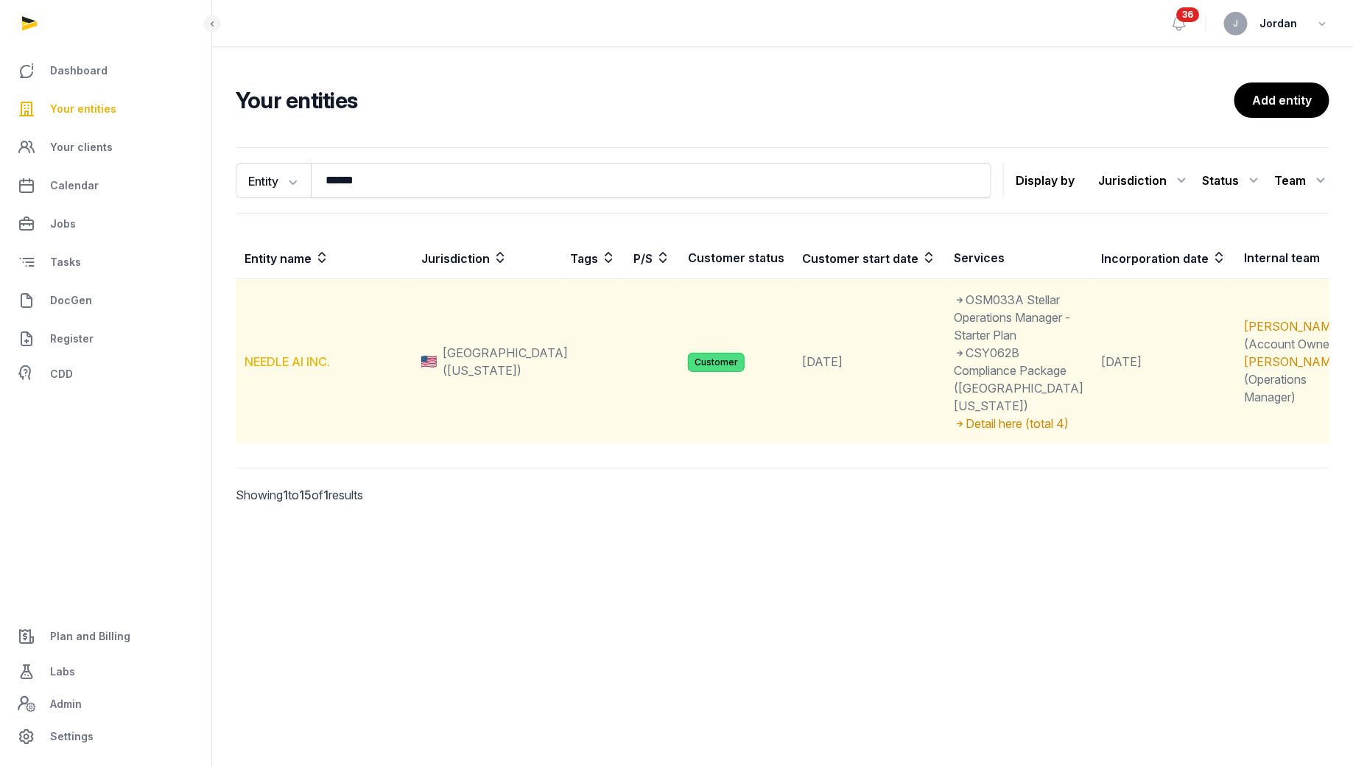
click at [298, 354] on link "NEEDLE AI INC." at bounding box center [286, 361] width 85 height 15
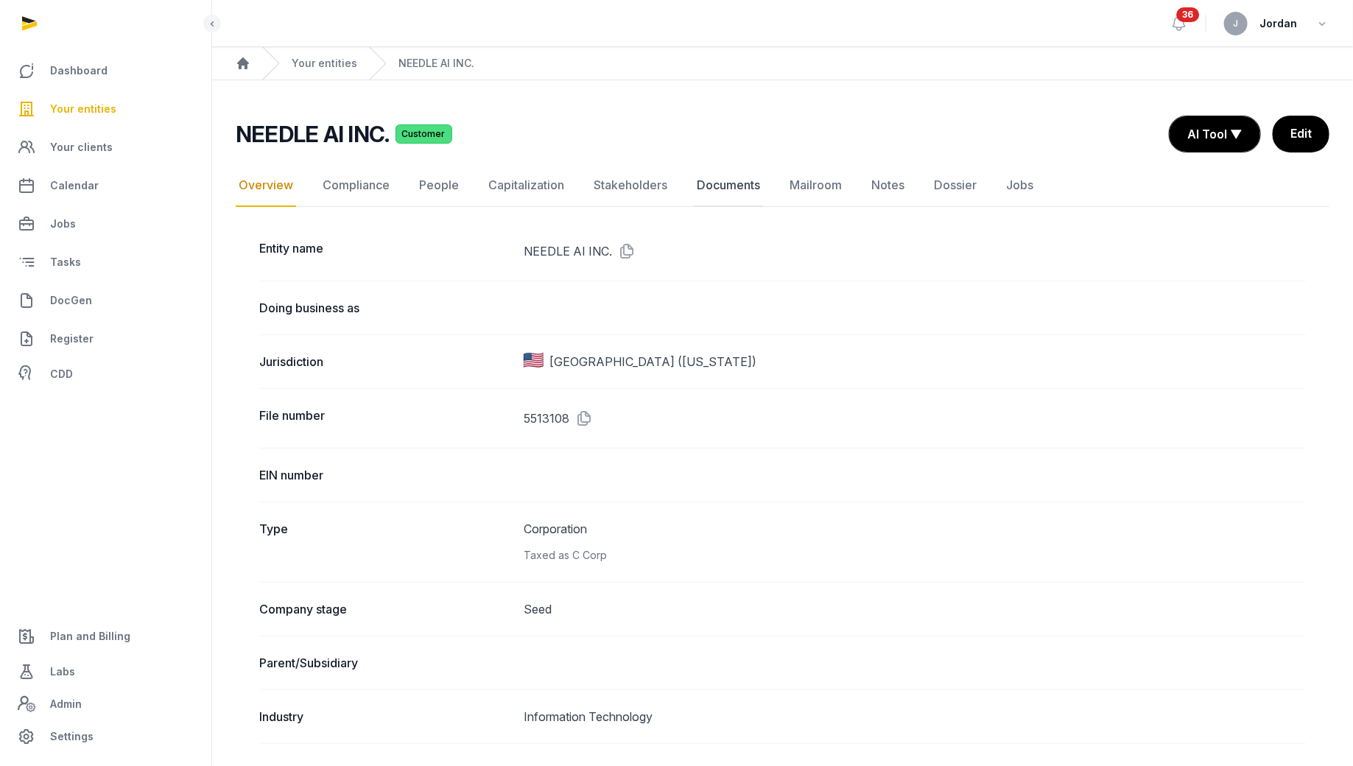
click at [715, 181] on link "Documents" at bounding box center [728, 185] width 69 height 43
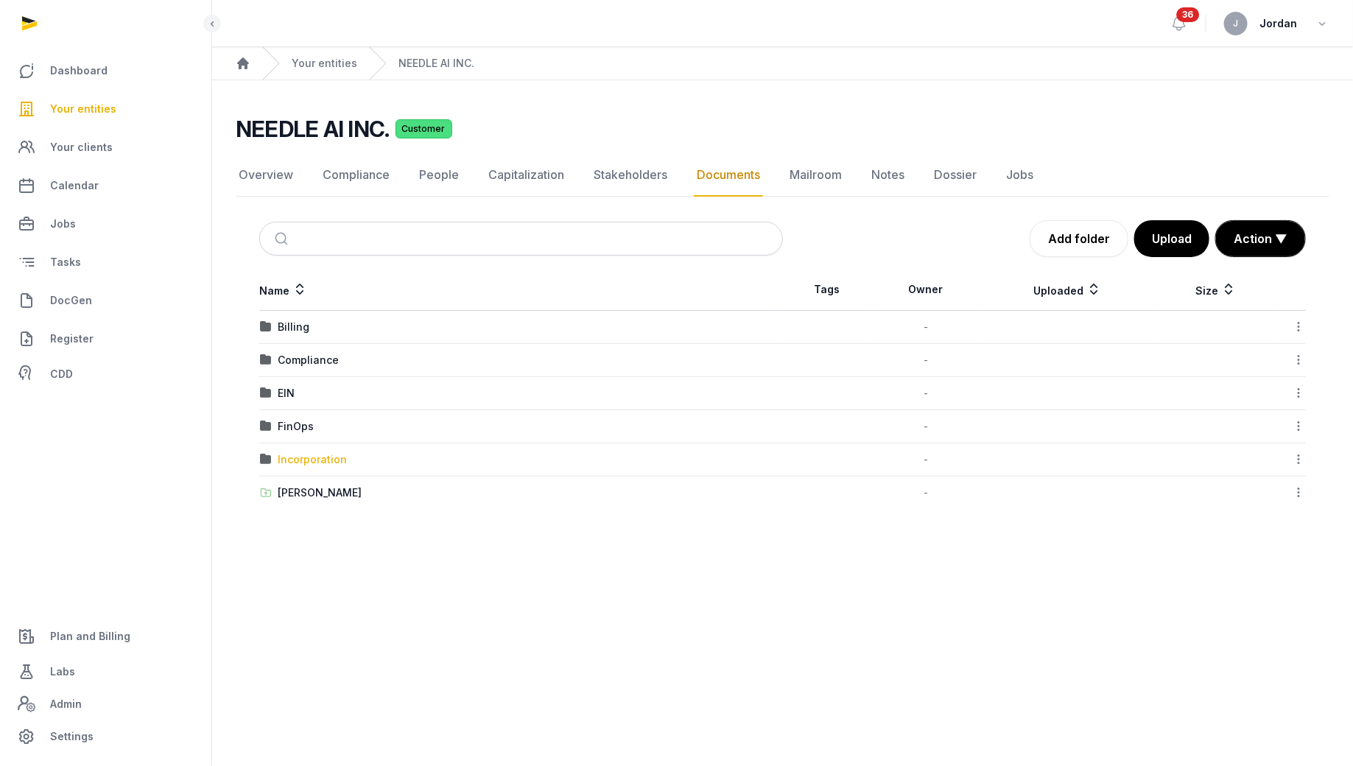
click at [317, 455] on div "Incorporation" at bounding box center [312, 459] width 69 height 15
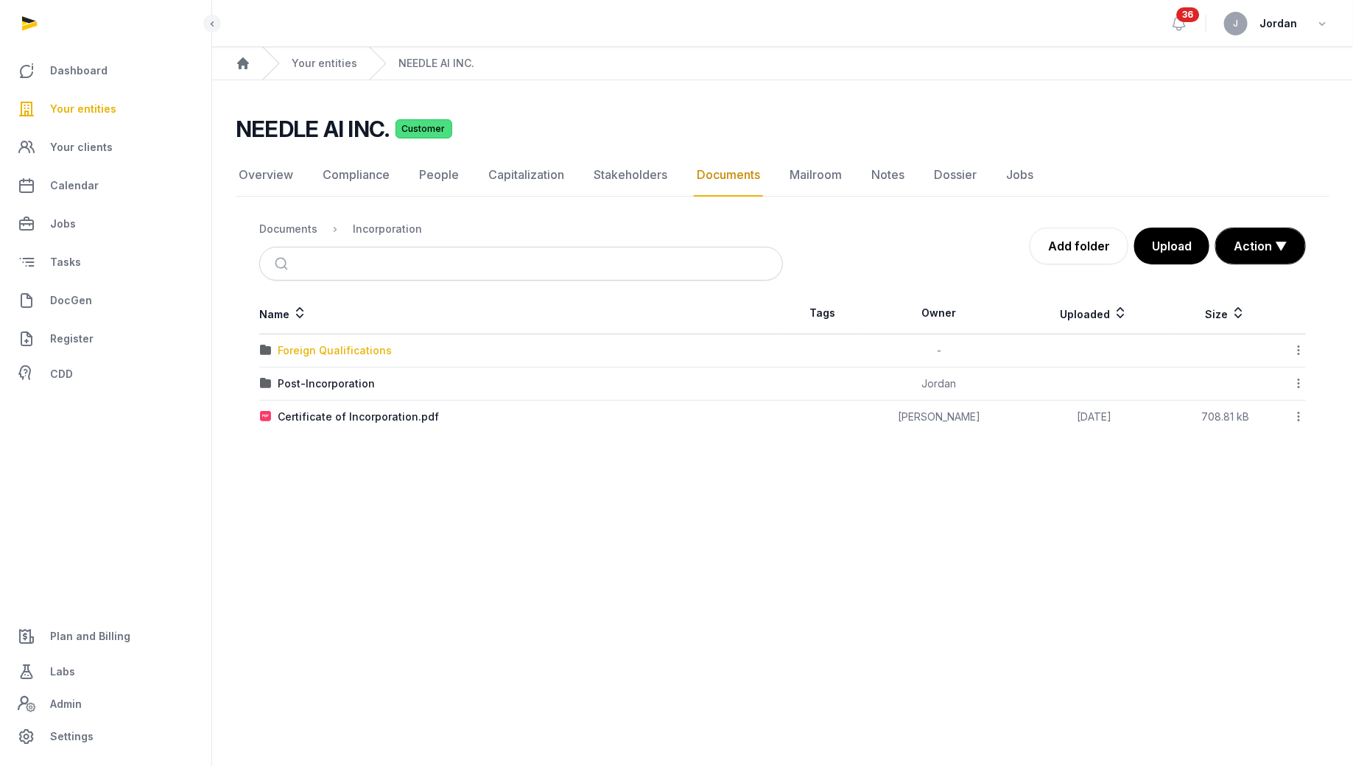
click at [370, 350] on div "Foreign Qualifications" at bounding box center [335, 350] width 114 height 15
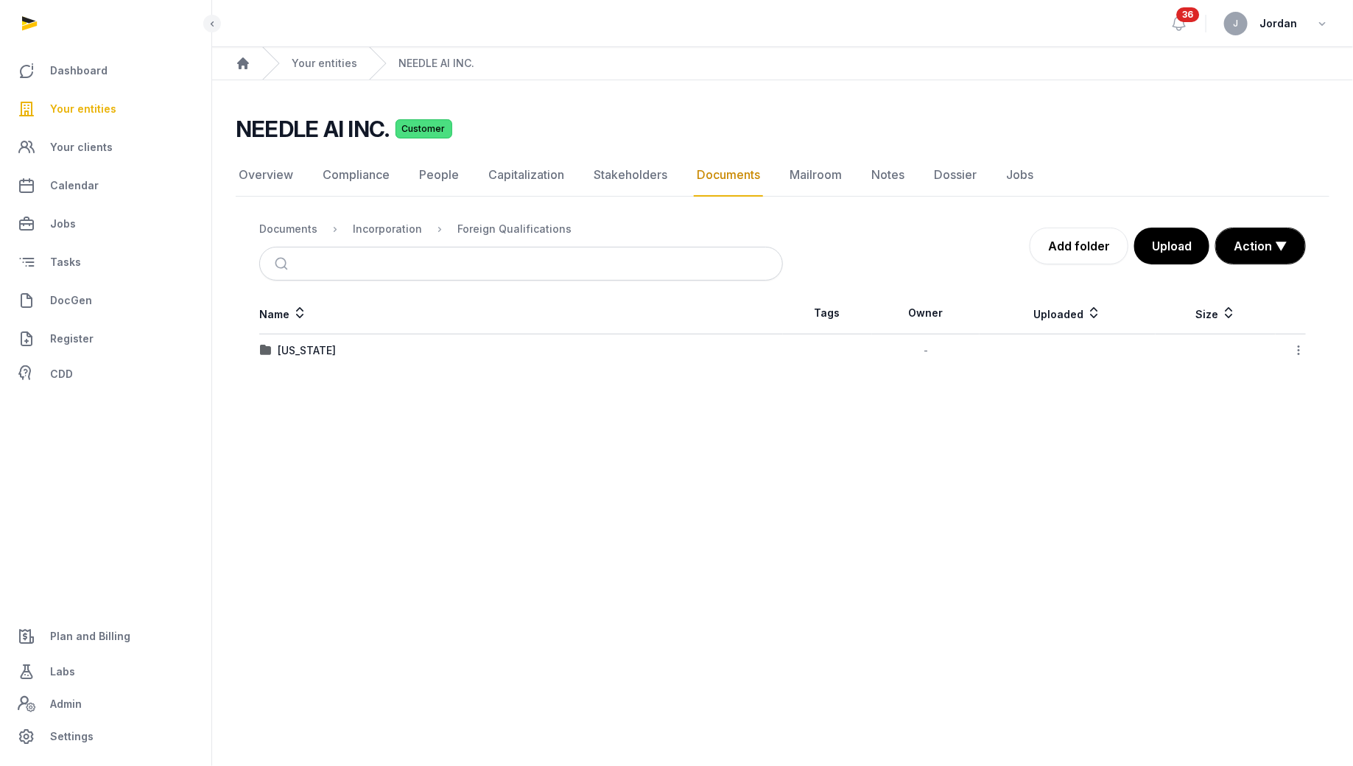
click at [304, 334] on td "[US_STATE]" at bounding box center [520, 350] width 523 height 33
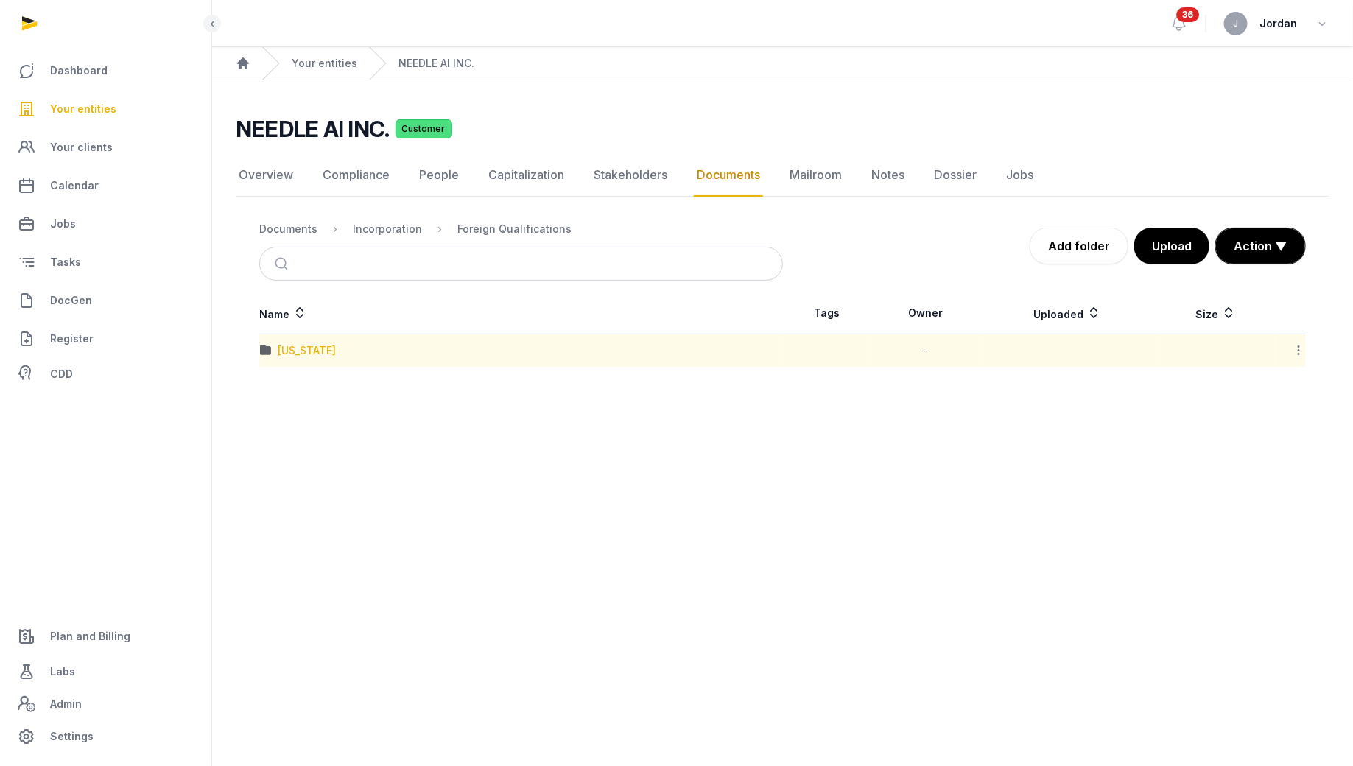
click at [304, 343] on div "[US_STATE]" at bounding box center [307, 350] width 58 height 15
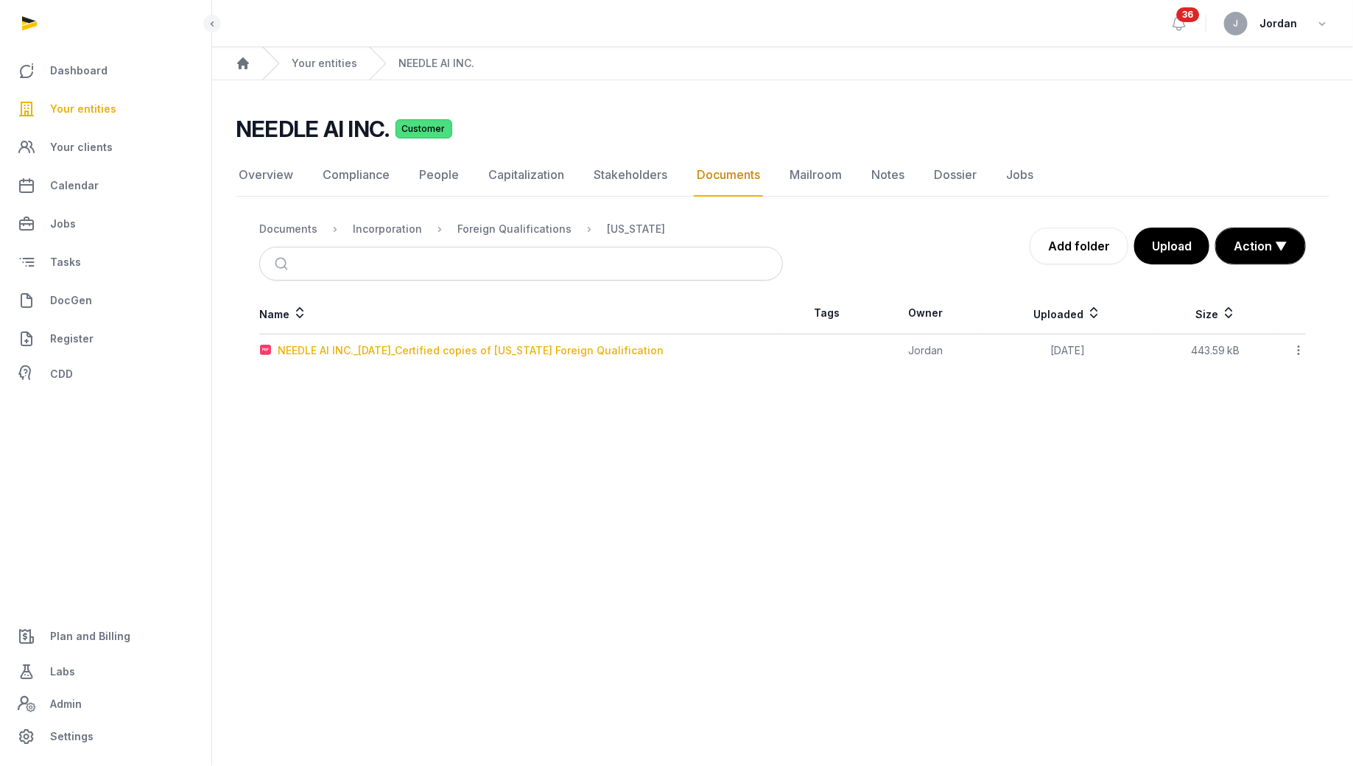
click at [304, 343] on div "NEEDLE AI INC._[DATE]_Certified copies of [US_STATE] Foreign Qualification" at bounding box center [471, 350] width 386 height 15
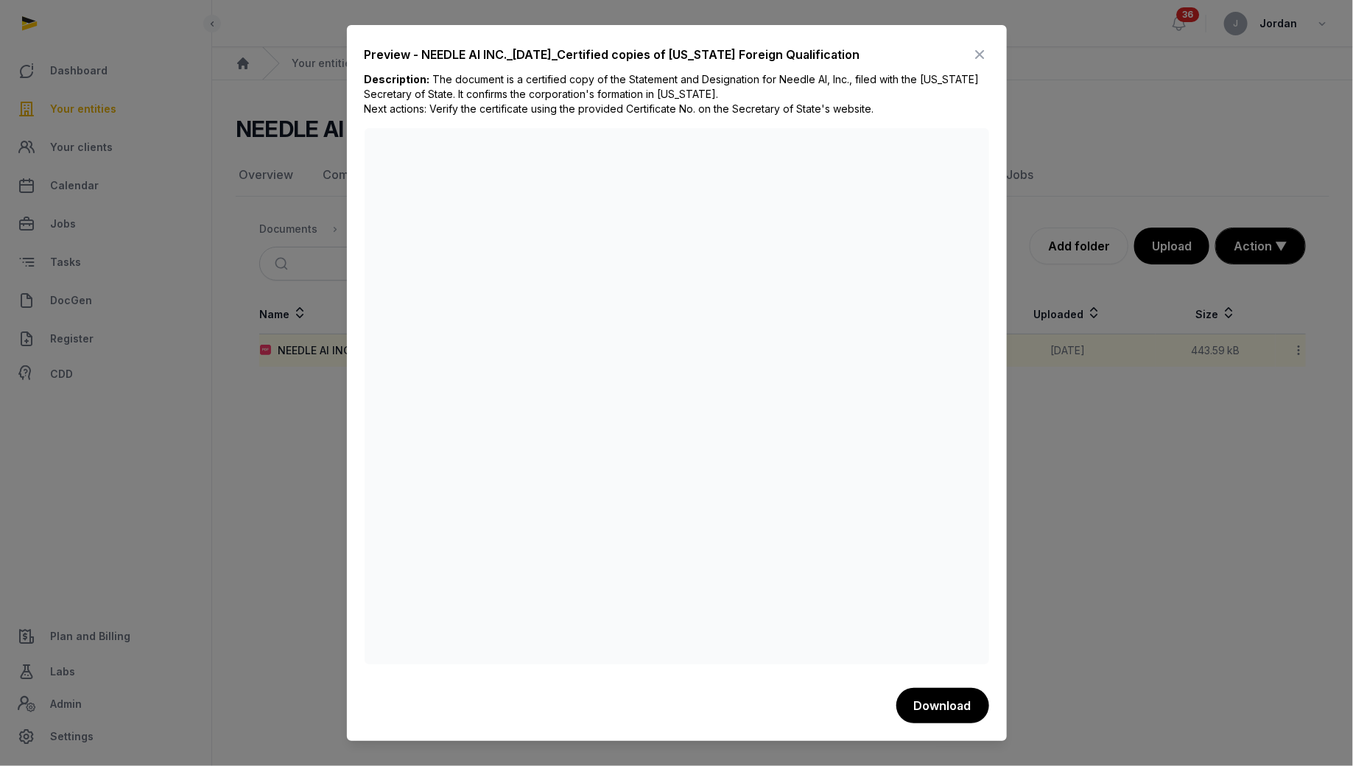
click at [985, 52] on icon at bounding box center [980, 55] width 18 height 24
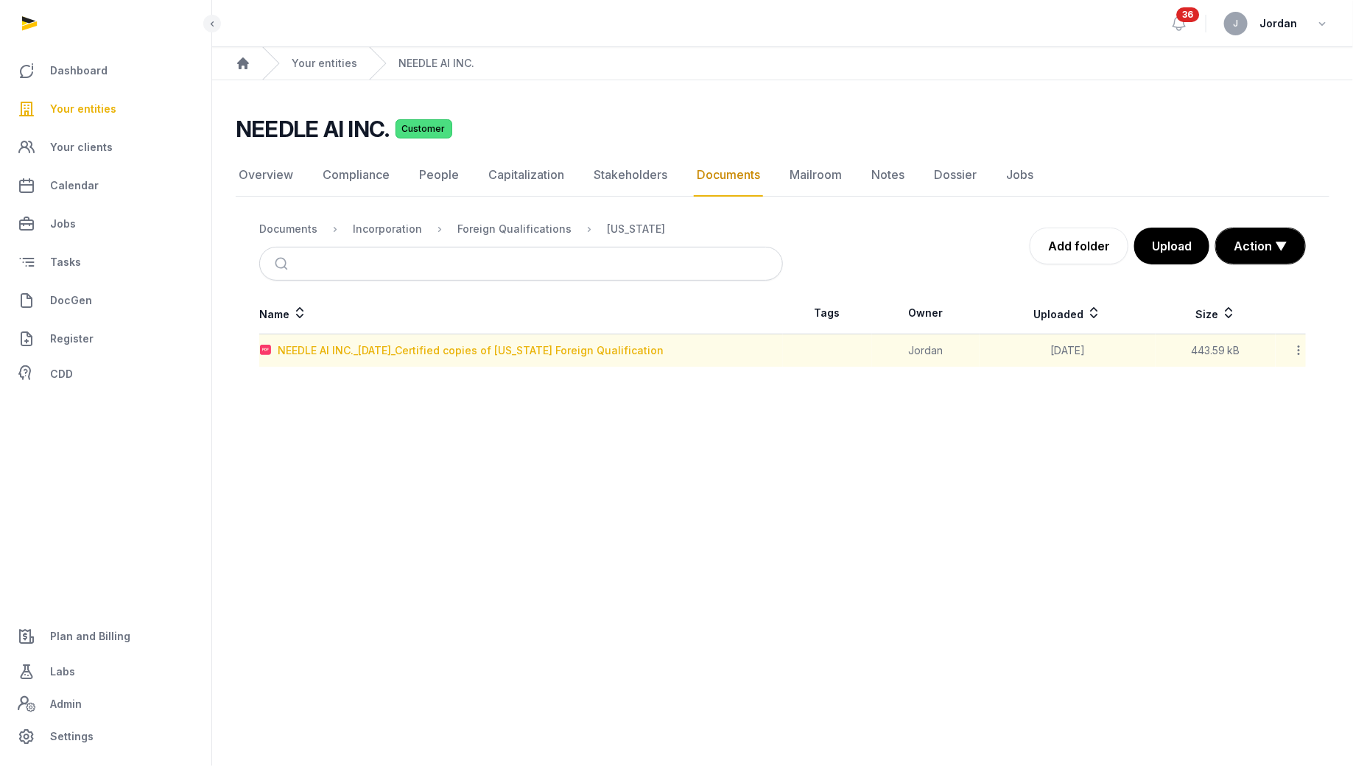
click at [521, 348] on div "NEEDLE AI INC._[DATE]_Certified copies of [US_STATE] Foreign Qualification" at bounding box center [471, 350] width 386 height 15
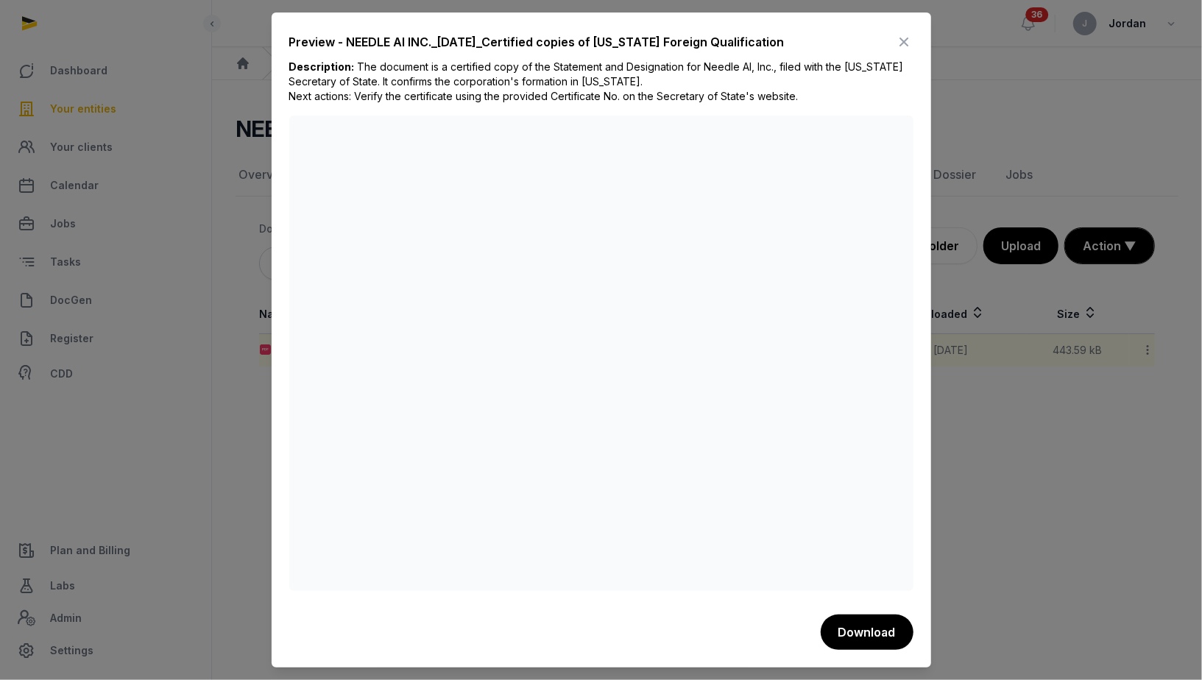
click at [904, 43] on icon at bounding box center [905, 42] width 18 height 24
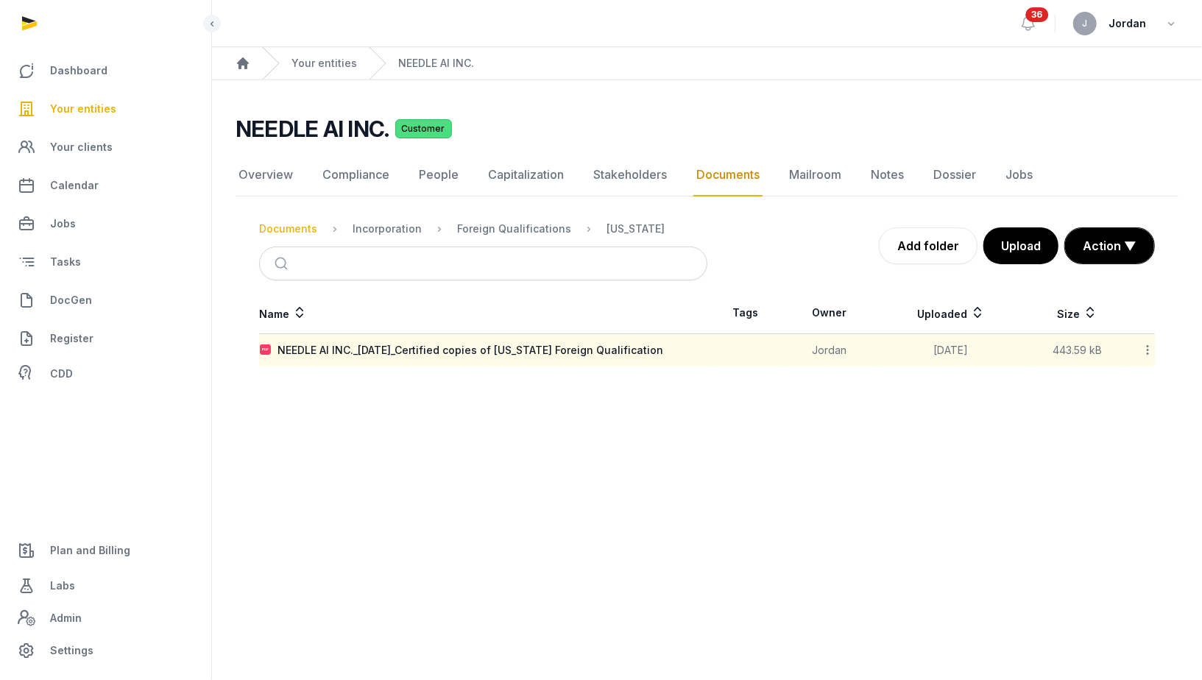
click at [292, 230] on div "Documents" at bounding box center [288, 229] width 58 height 15
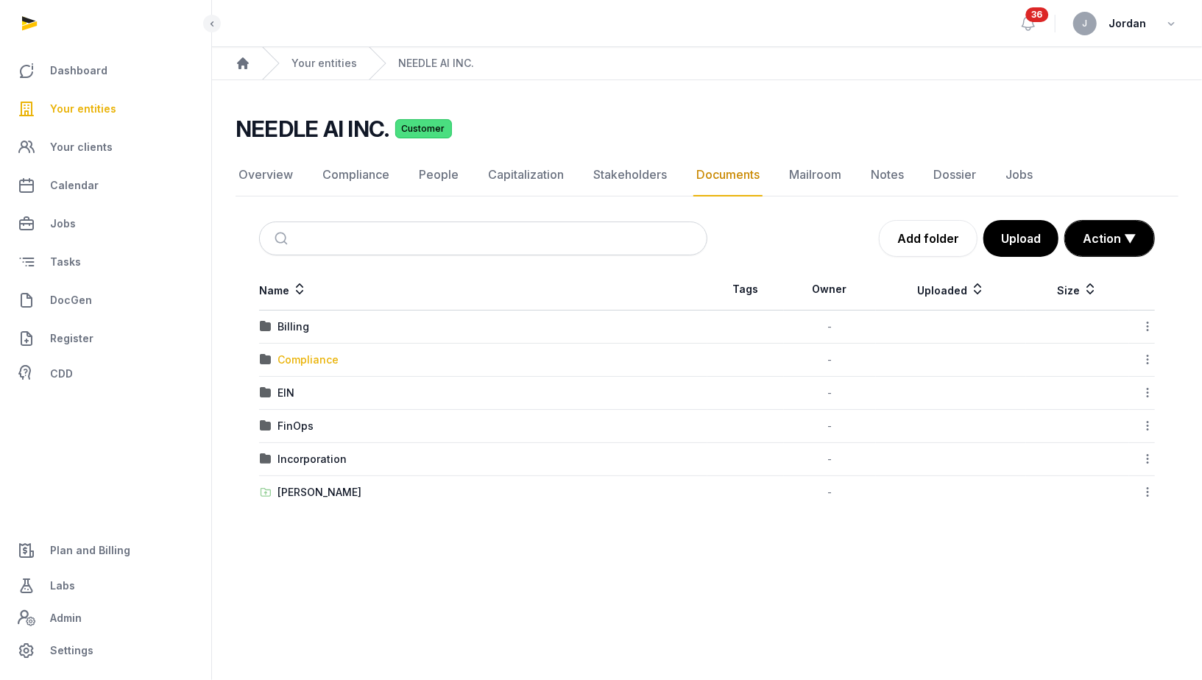
click at [320, 353] on div "Compliance" at bounding box center [308, 360] width 61 height 15
